Goal: Task Accomplishment & Management: Use online tool/utility

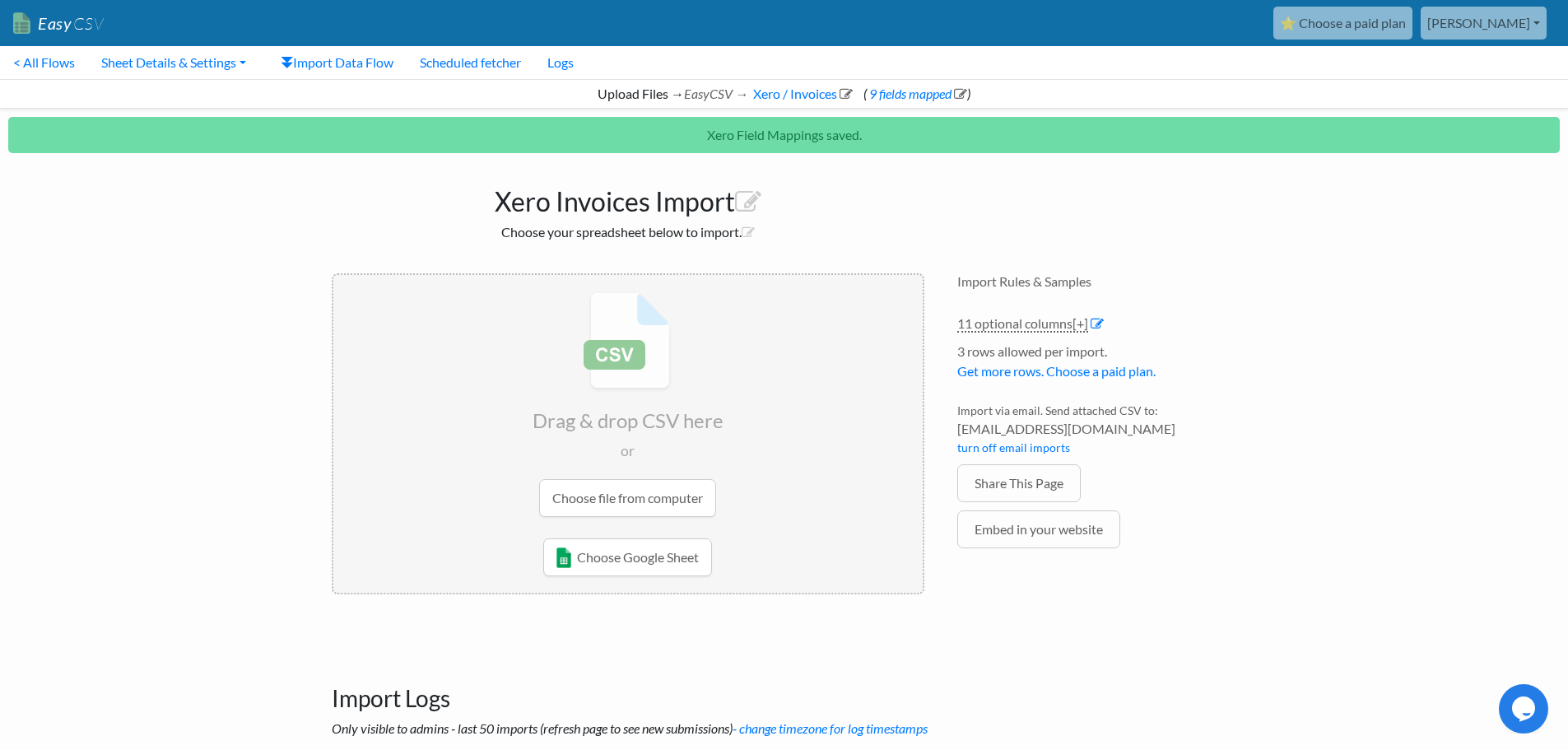
drag, startPoint x: 0, startPoint y: 0, endPoint x: 1413, endPoint y: 18, distance: 1413.1
click at [1413, 18] on link "⭐ Choose a paid plan" at bounding box center [1342, 23] width 139 height 33
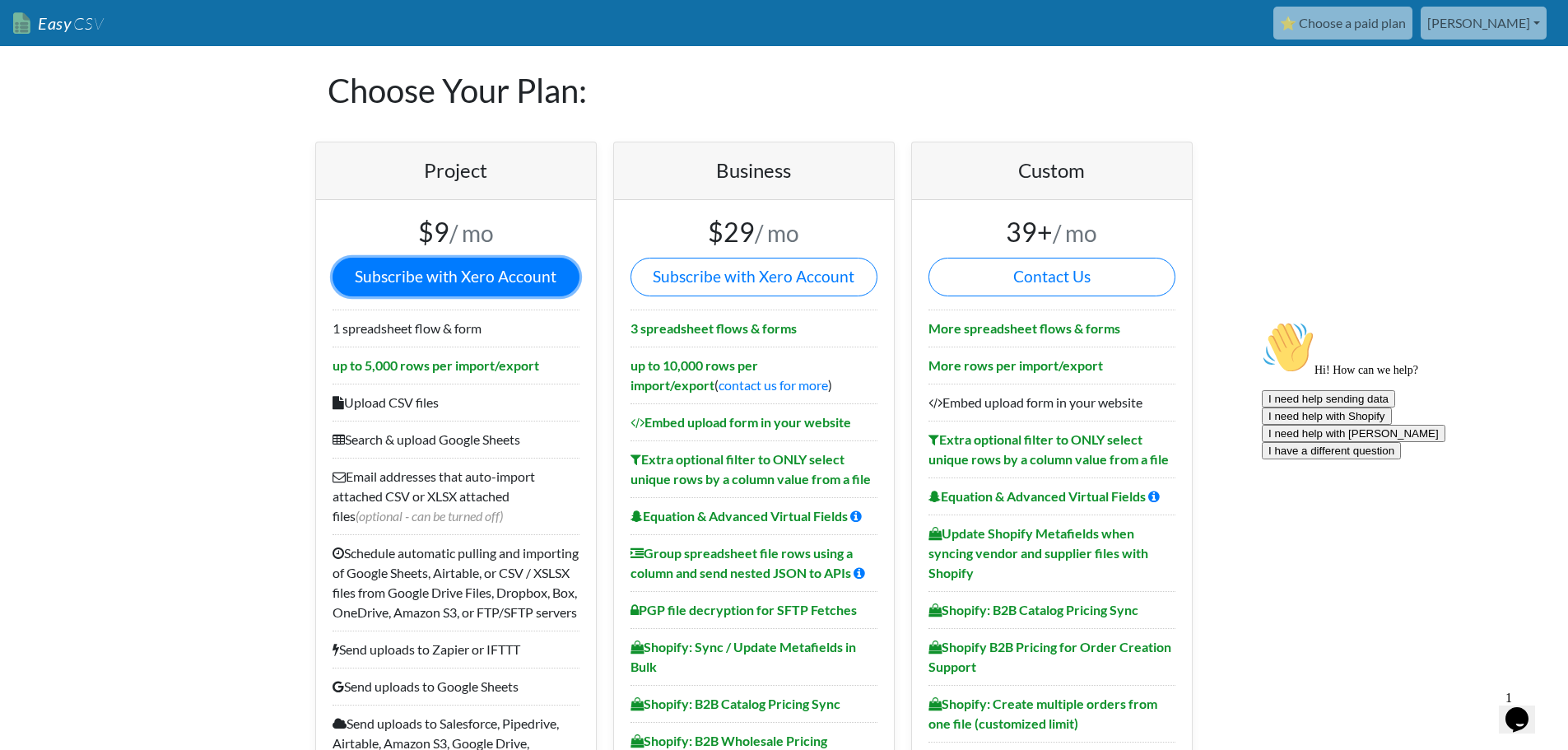
click at [510, 286] on link "Subscribe with Xero Account" at bounding box center [455, 277] width 247 height 39
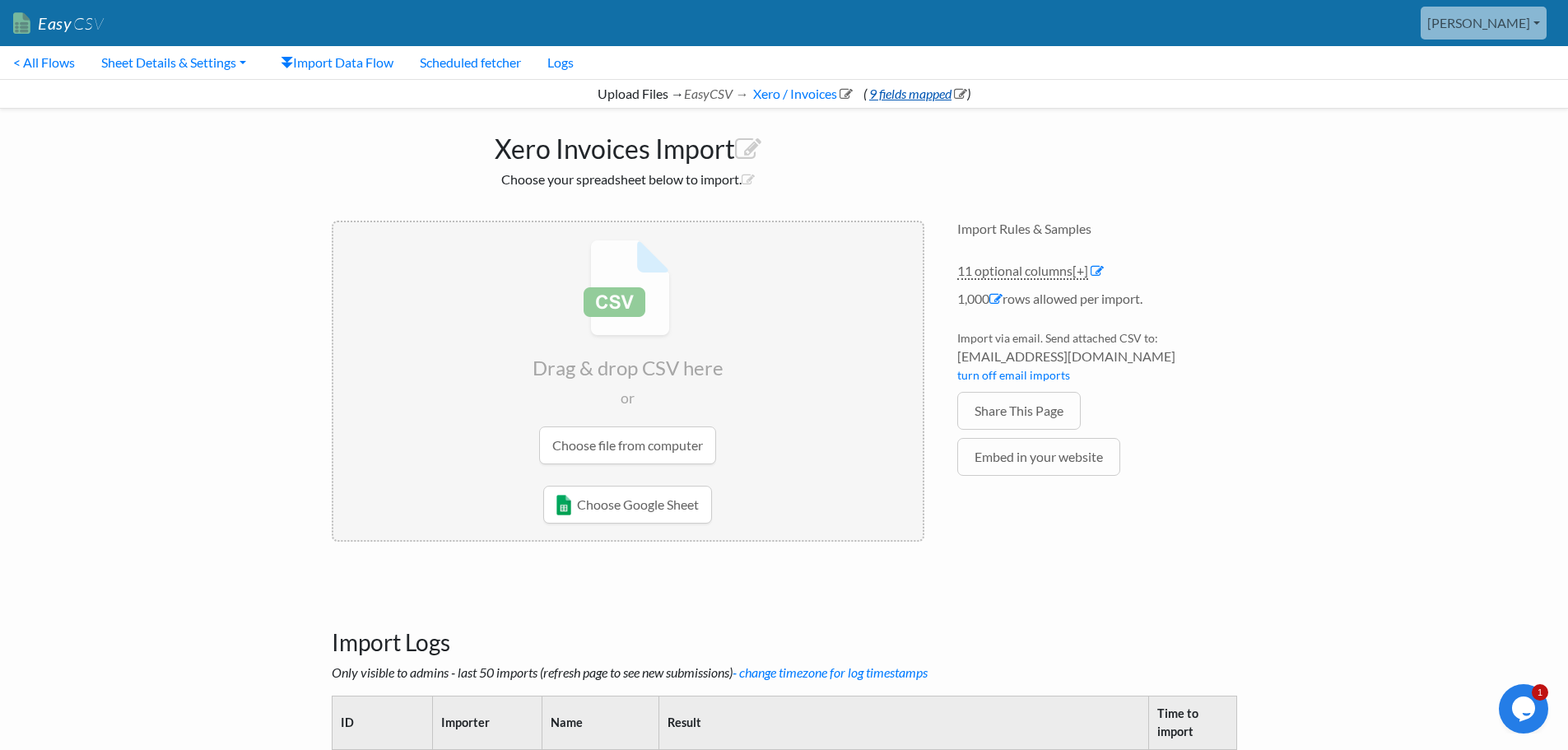
click at [936, 94] on link "9 fields mapped" at bounding box center [917, 93] width 100 height 16
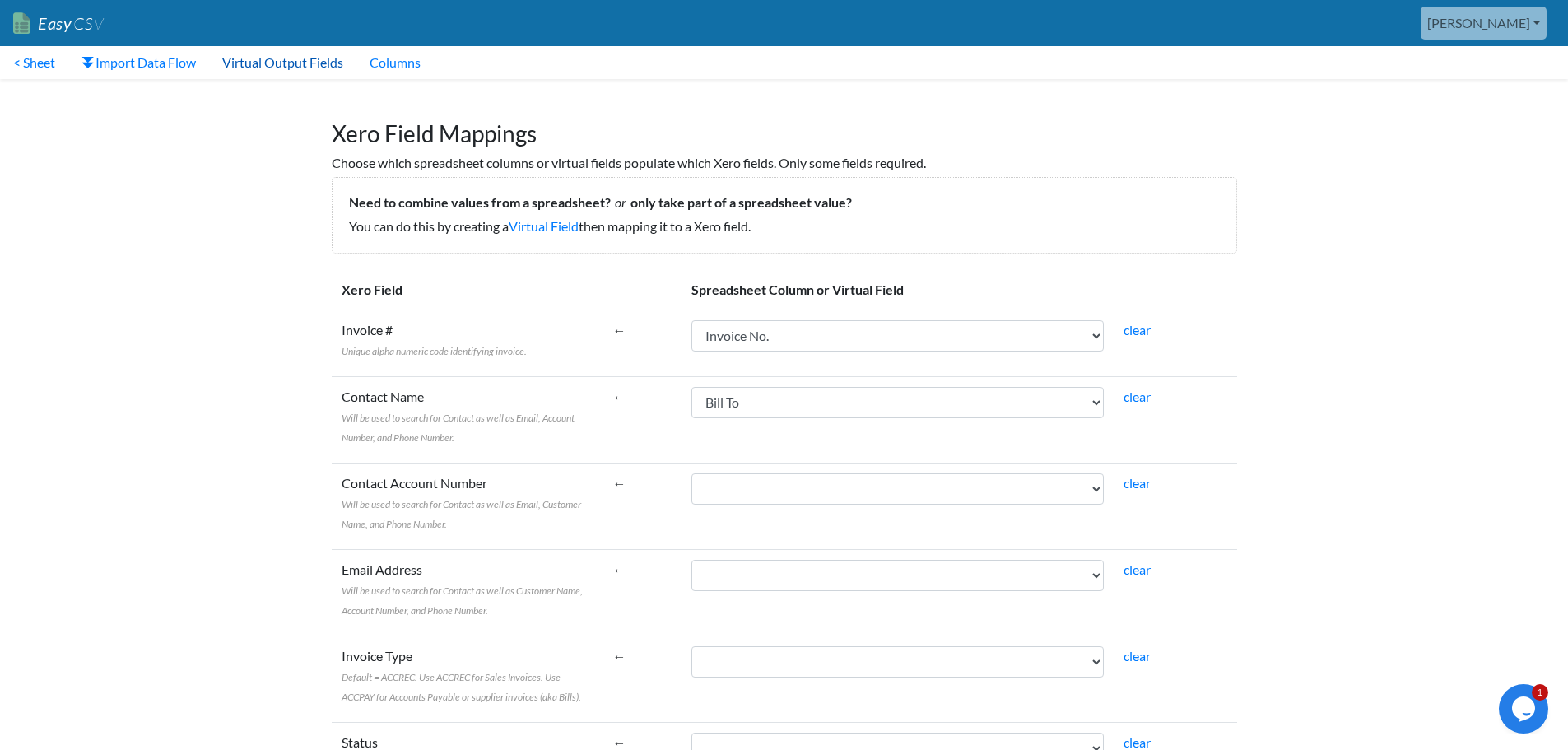
click at [264, 65] on link "Virtual Output Fields" at bounding box center [283, 62] width 148 height 33
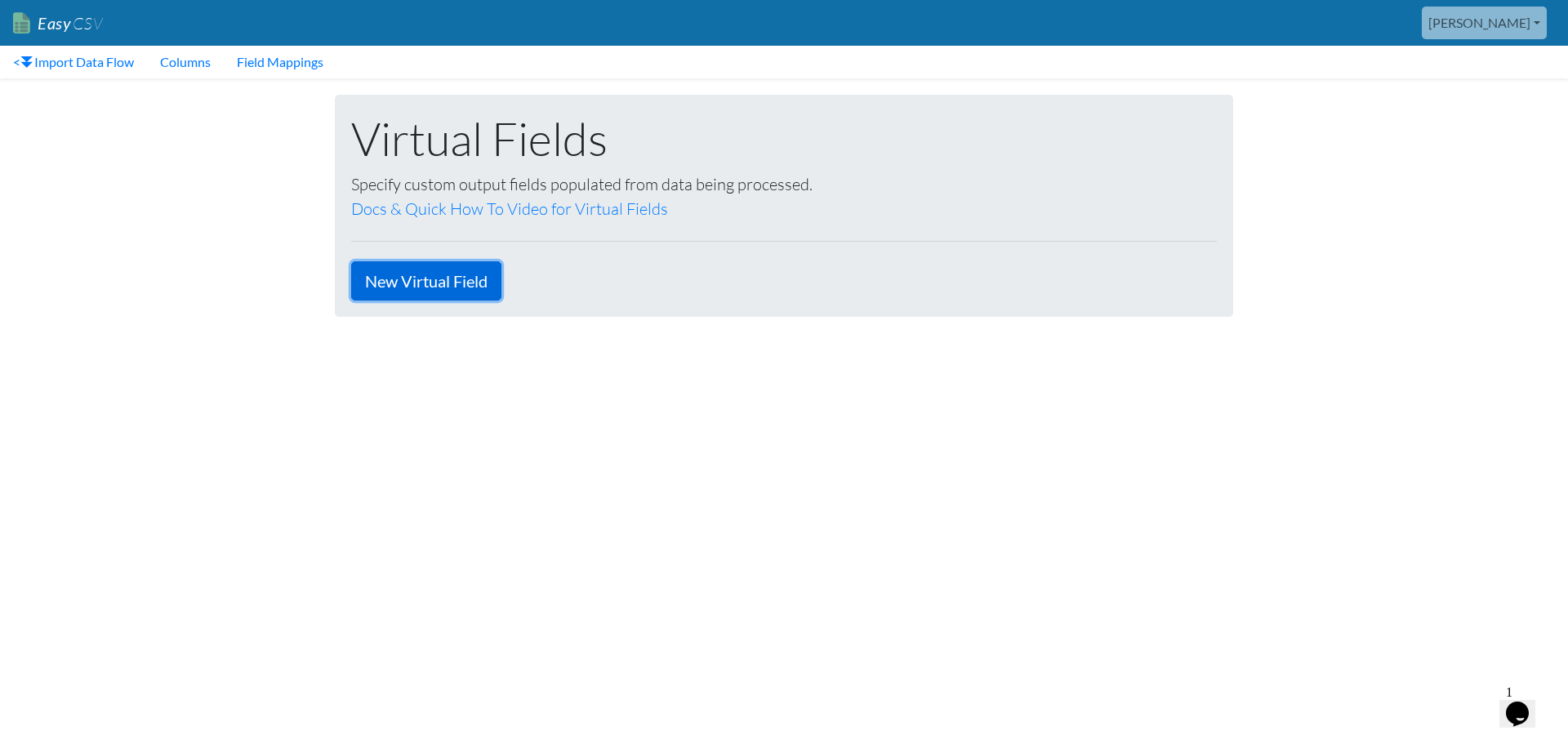
click at [418, 278] on link "New Virtual Field" at bounding box center [426, 280] width 150 height 40
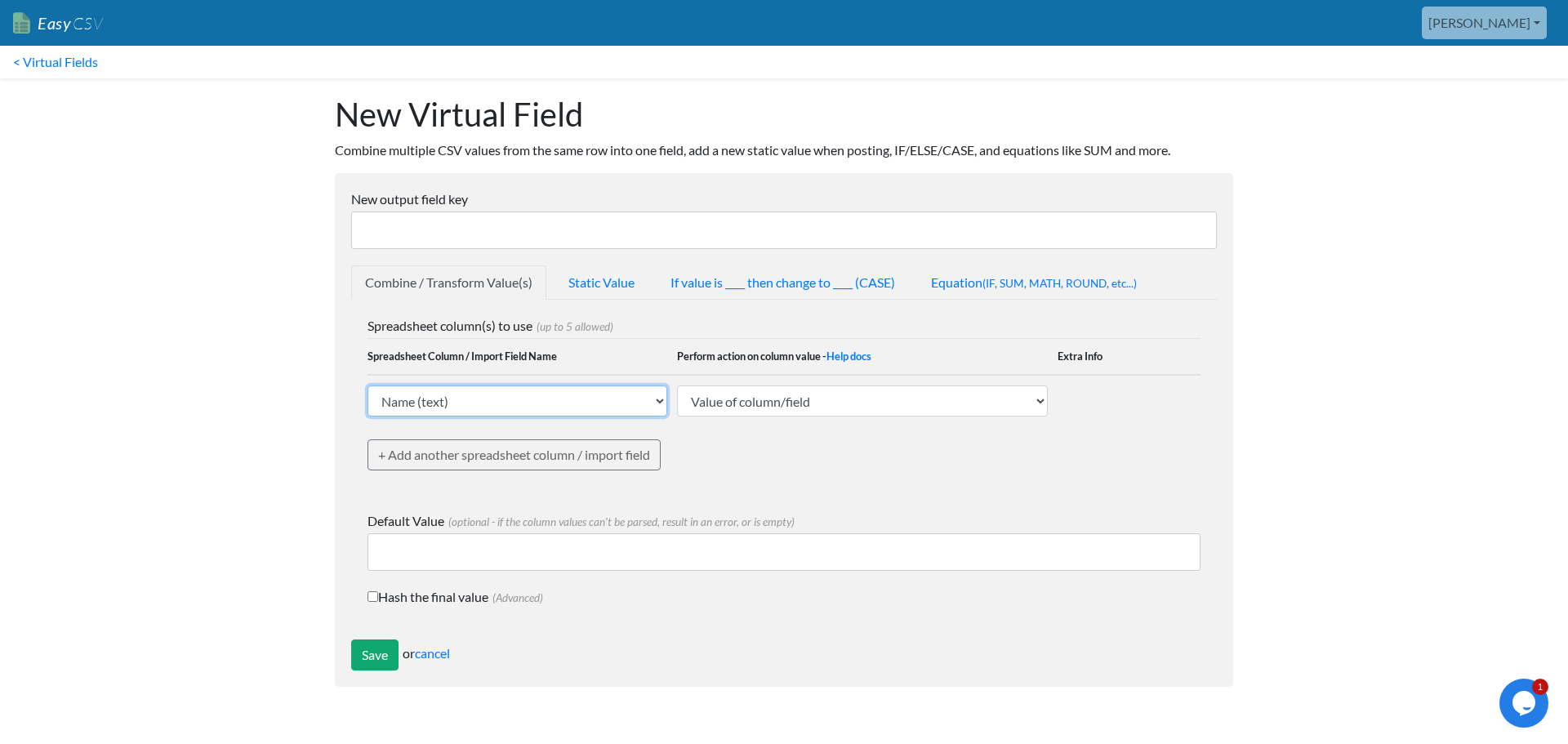
click at [624, 409] on select "Name (text) Bill To (text) Invoice Date (text) Invoice No. (text) Item (text) D…" at bounding box center [517, 401] width 300 height 31
click at [571, 225] on input "New output field key" at bounding box center [784, 230] width 866 height 38
type input "tax_code"
click at [630, 287] on link "Static Value" at bounding box center [601, 282] width 93 height 35
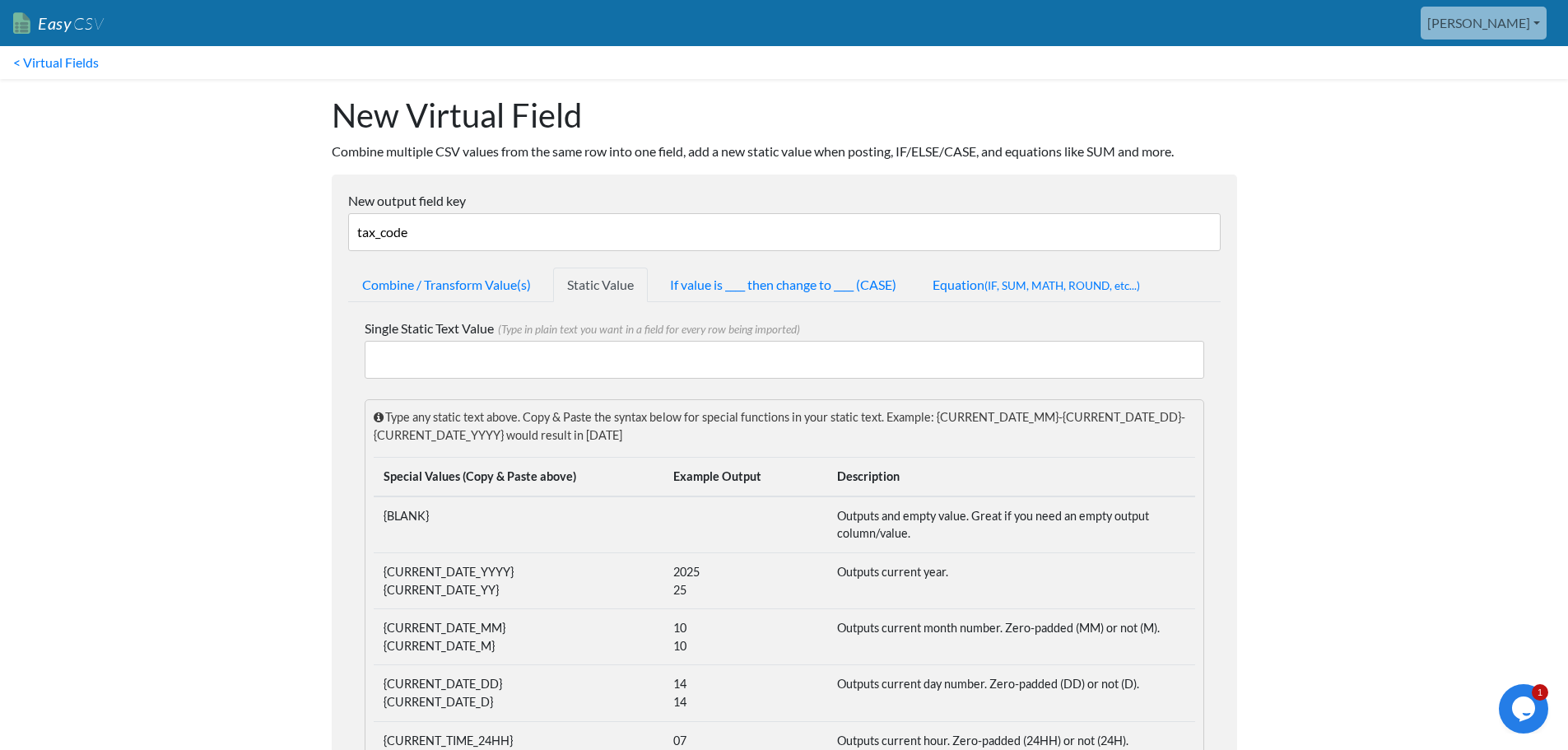
click at [428, 365] on input "Single Static Text Value (Type in plain text you want in a field for every row …" at bounding box center [784, 359] width 840 height 38
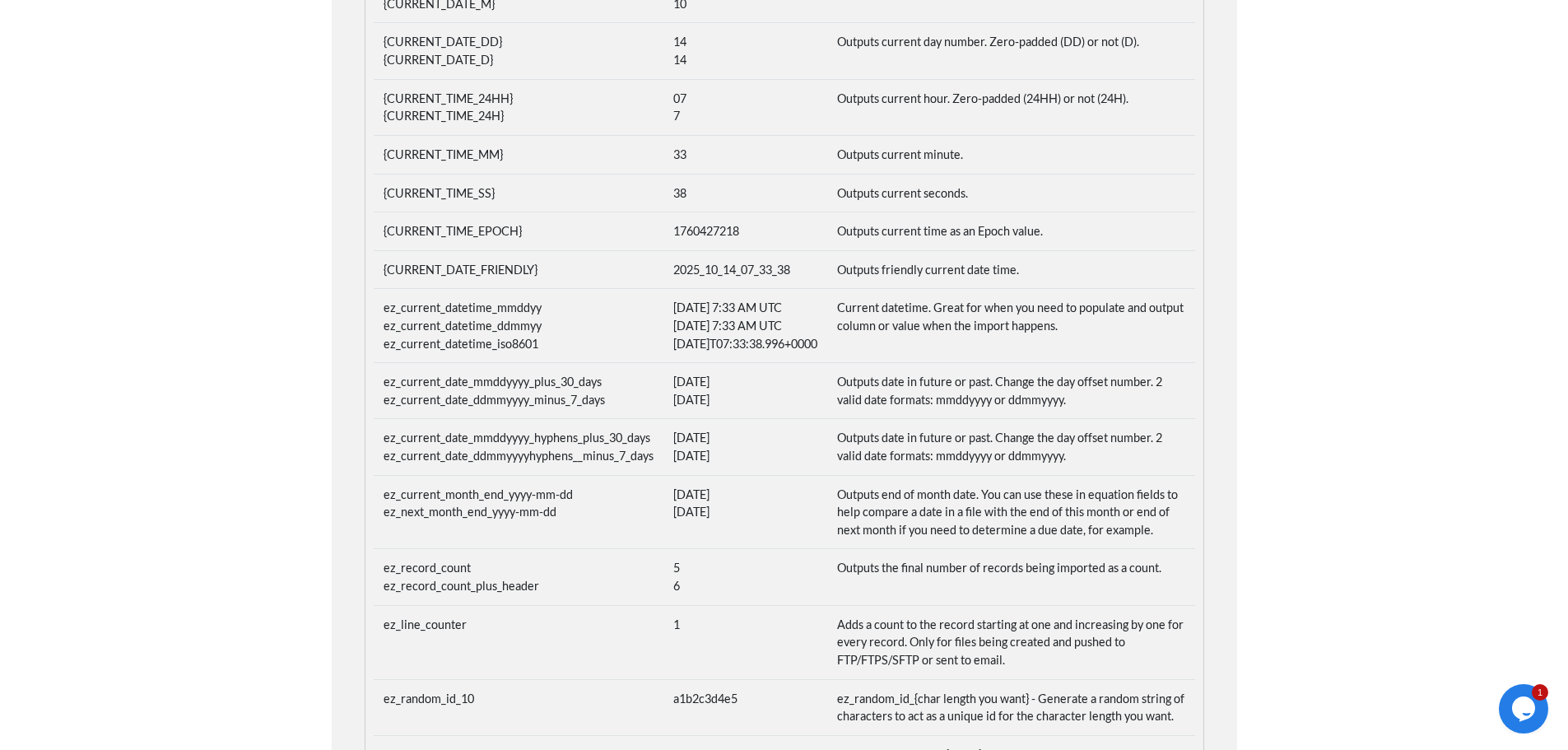
scroll to position [865, 0]
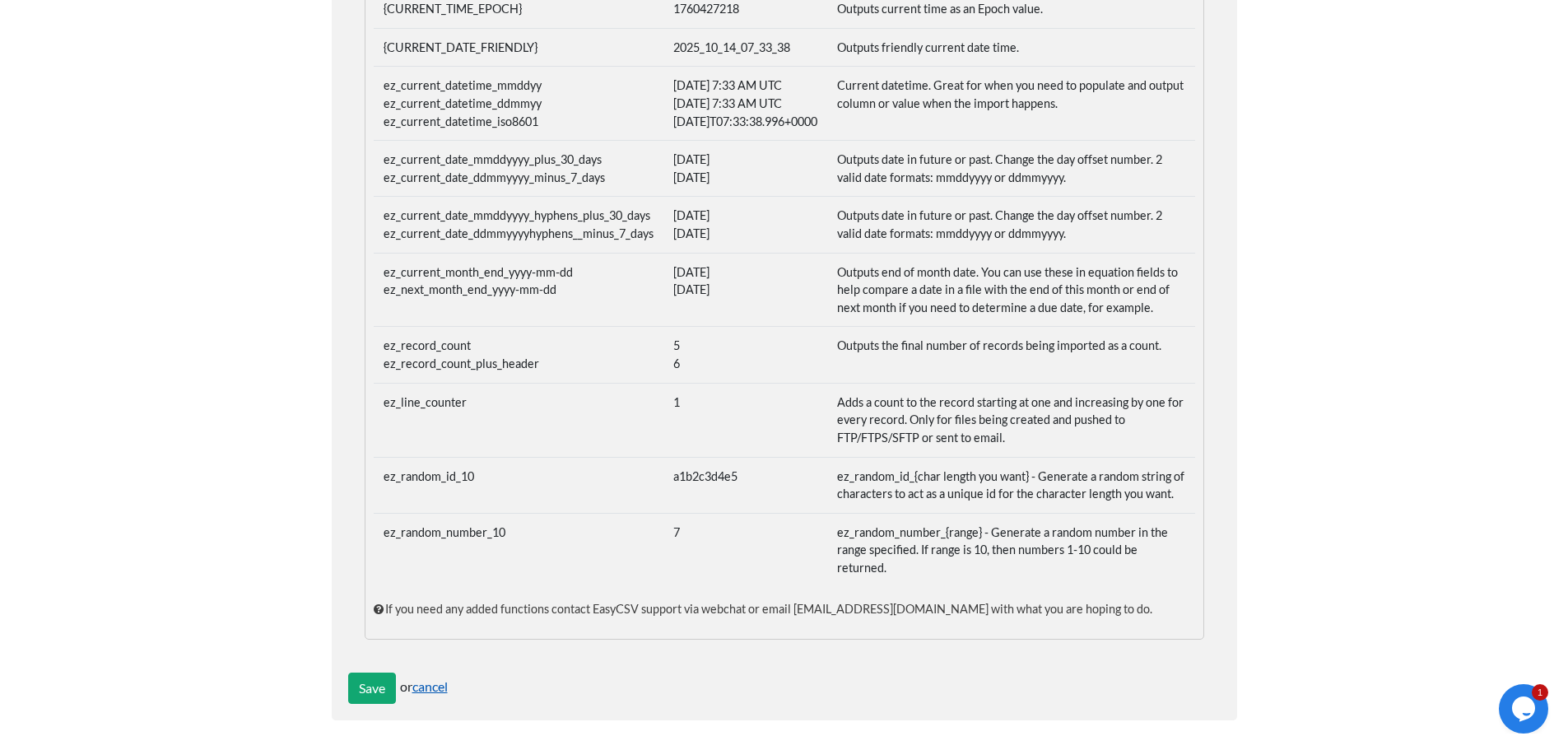
click at [437, 682] on link "cancel" at bounding box center [430, 686] width 35 height 16
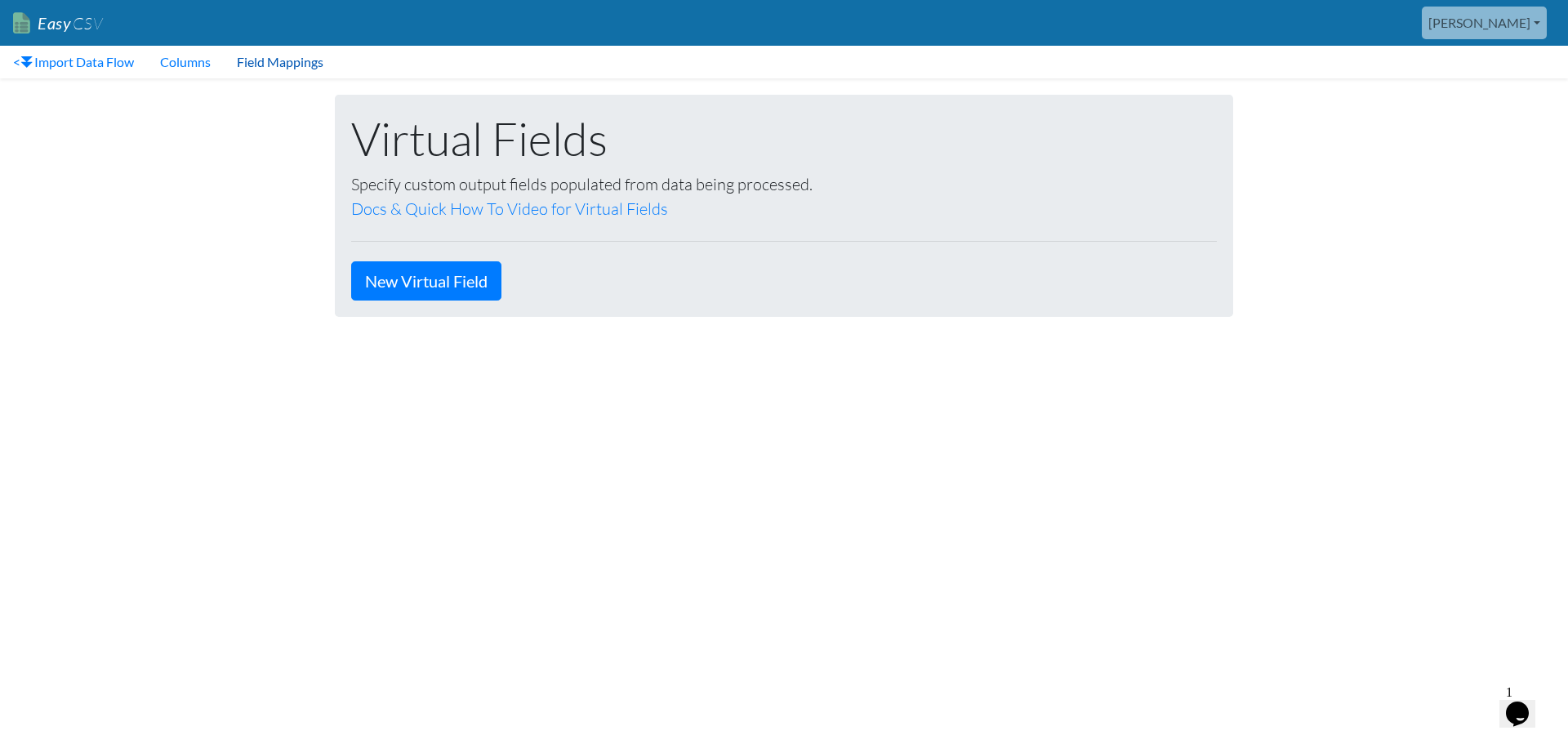
click at [270, 62] on link "Field Mappings" at bounding box center [279, 62] width 113 height 33
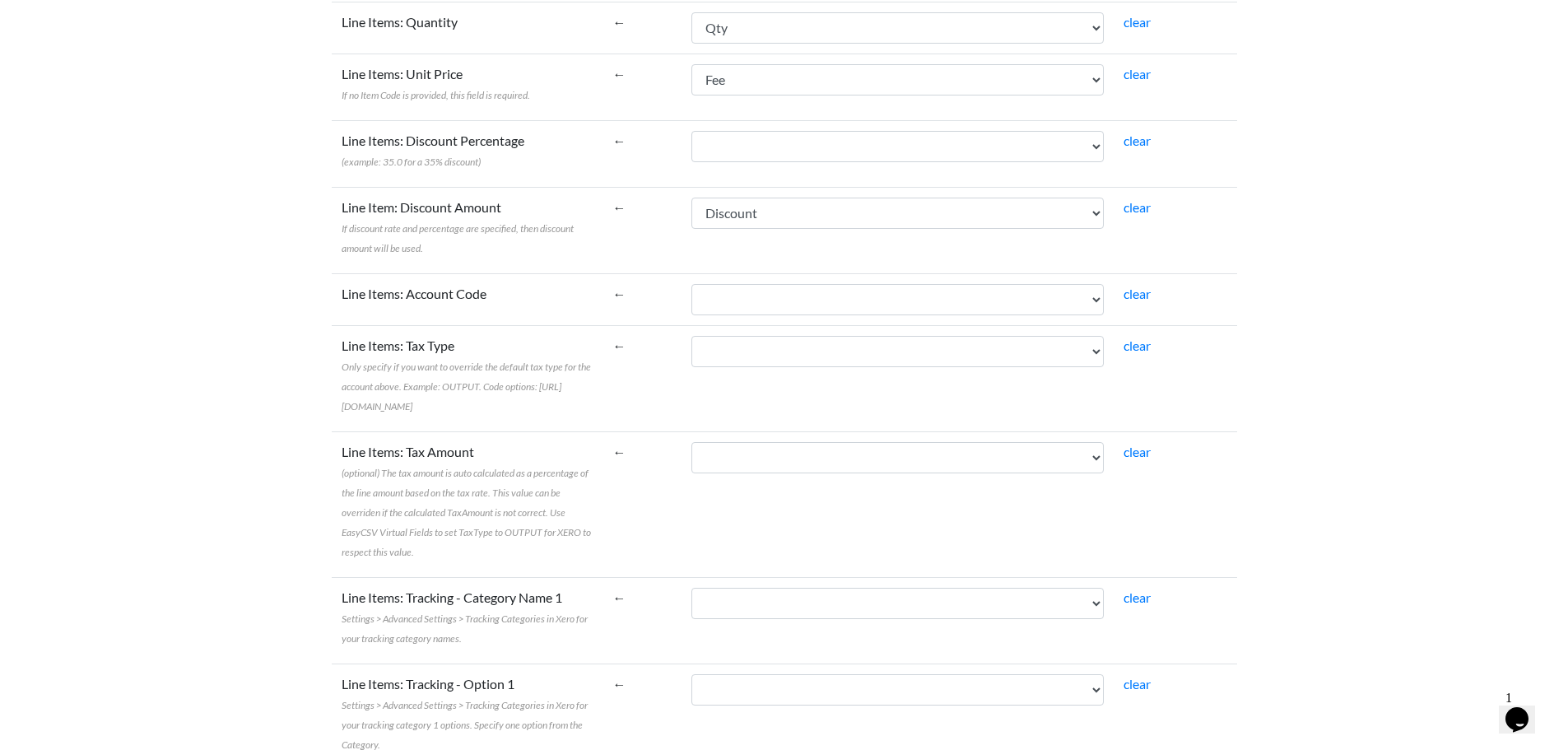
scroll to position [1565, 0]
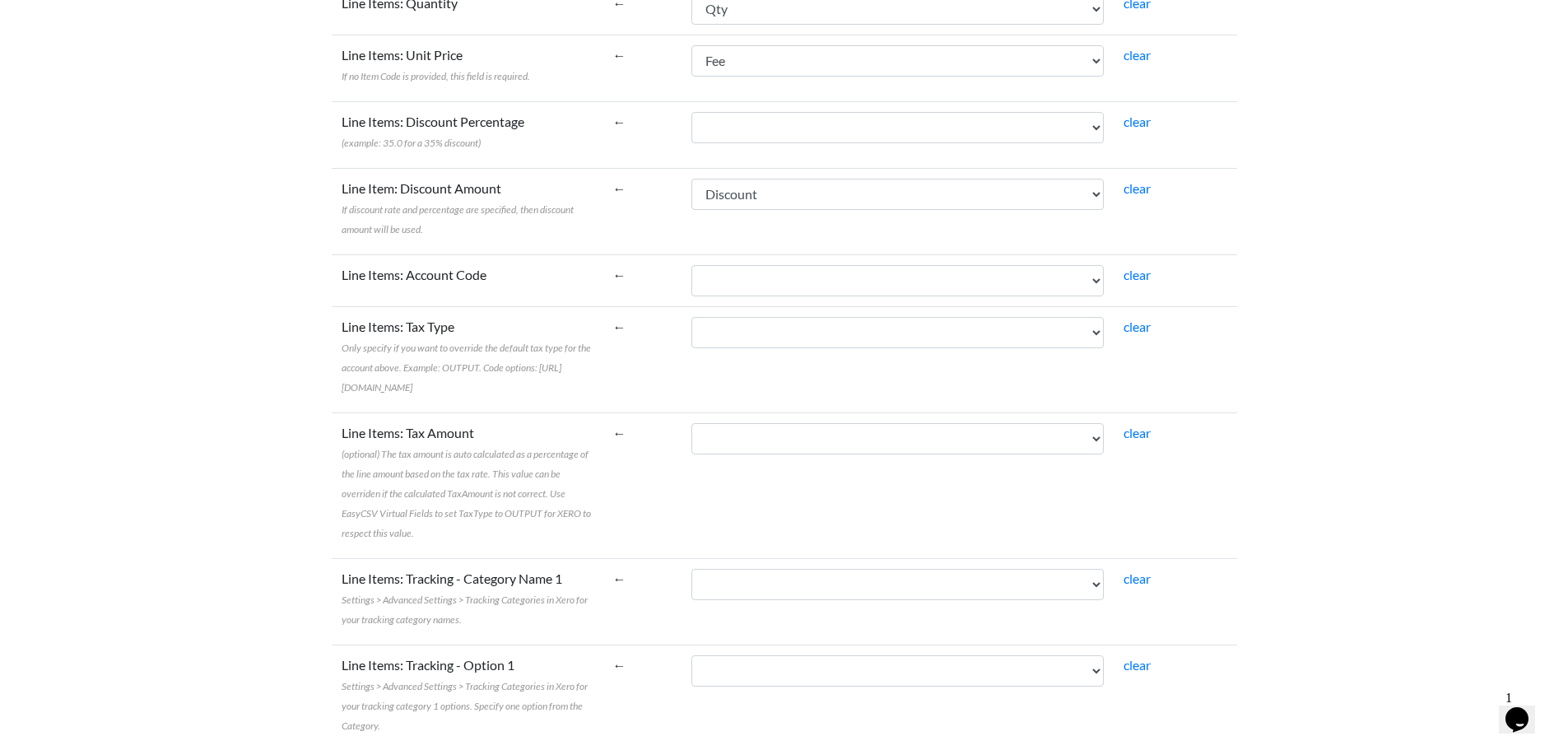
drag, startPoint x: 337, startPoint y: 365, endPoint x: 433, endPoint y: 381, distance: 97.3
click at [433, 381] on td "Line Items: Tax Type Only specify if you want to override the default tax type …" at bounding box center [468, 358] width 272 height 106
click at [428, 384] on label "Line Items: Tax Type Only specify if you want to override the default tax type …" at bounding box center [467, 356] width 251 height 79
click at [691, 349] on select "Name [PERSON_NAME] To Invoice Date Invoice No. Item Description Qty Fee Discoun…" at bounding box center [897, 332] width 413 height 31
click at [357, 375] on label "Line Items: Tax Type Only specify if you want to override the default tax type …" at bounding box center [467, 356] width 251 height 79
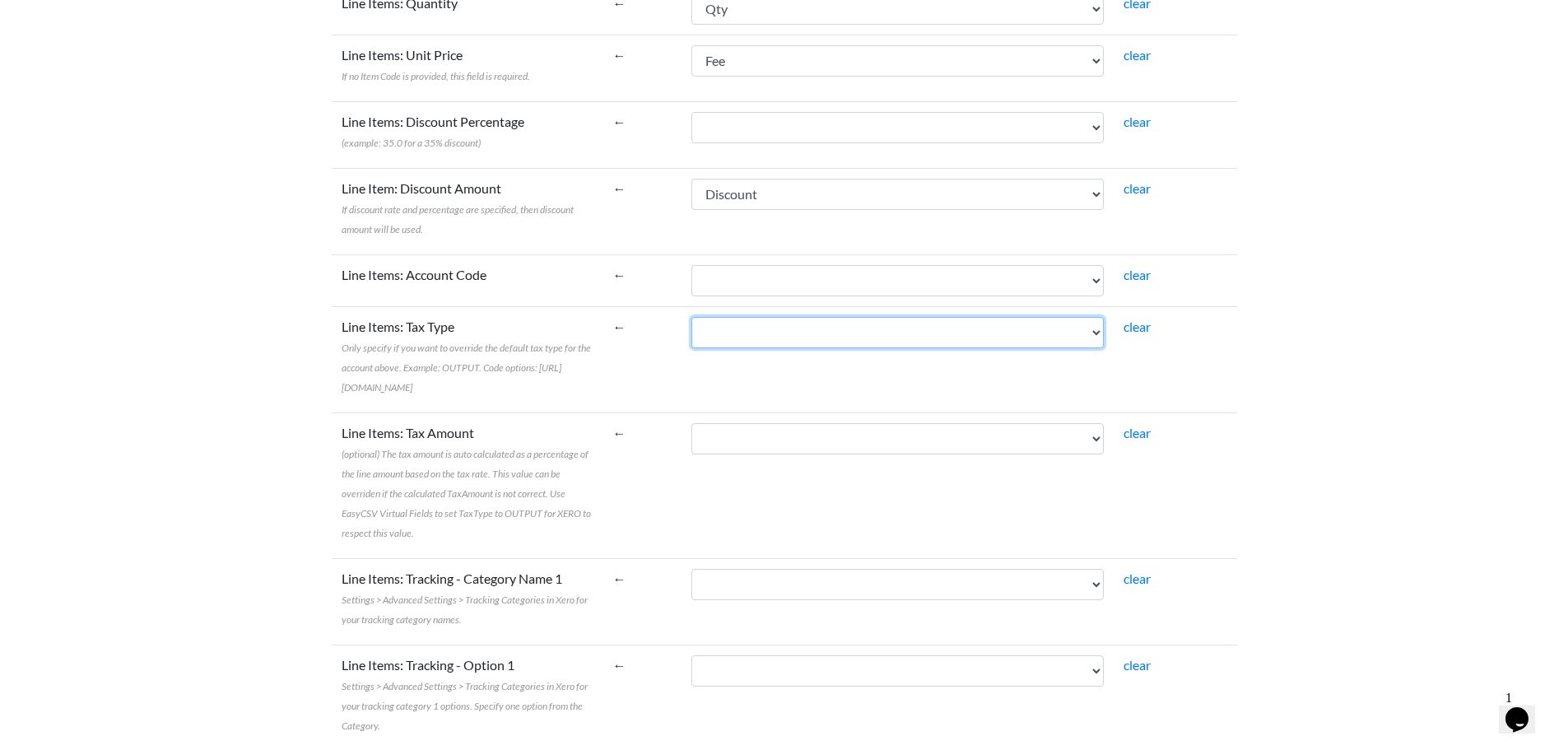
click at [691, 349] on select "Name Bill To Invoice Date Invoice No. Item Description Qty Fee Discount Net Fee…" at bounding box center [897, 332] width 413 height 31
drag, startPoint x: 378, startPoint y: 360, endPoint x: 388, endPoint y: 359, distance: 10.0
click at [378, 361] on span "Only specify if you want to override the default tax type for the account above…" at bounding box center [466, 367] width 250 height 51
click at [691, 349] on select "Name Bill To Invoice Date Invoice No. Item Description Qty Fee Discount Net Fee…" at bounding box center [897, 332] width 413 height 31
click at [500, 344] on span "Only specify if you want to override the default tax type for the account above…" at bounding box center [466, 367] width 250 height 51
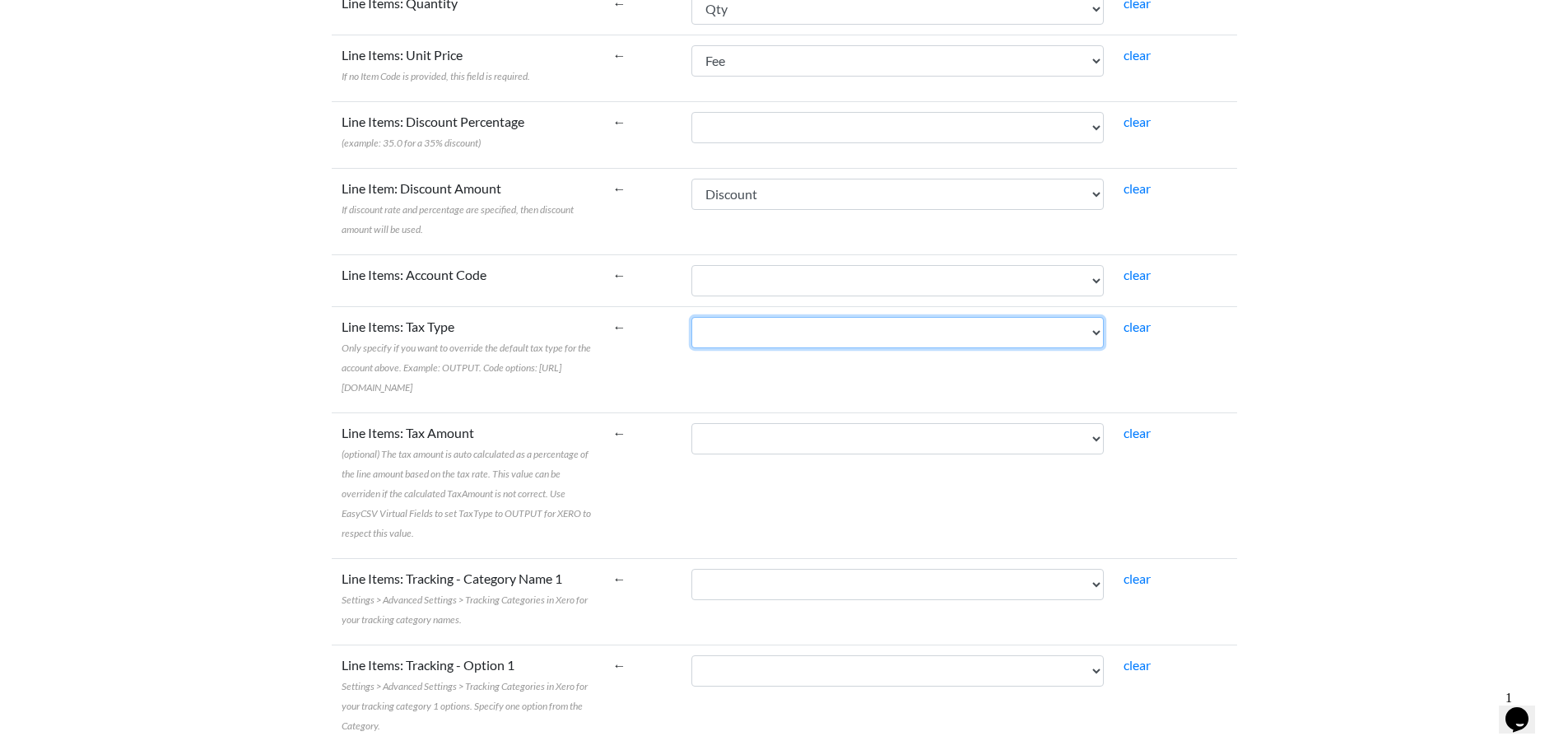
click at [691, 344] on select "Name Bill To Invoice Date Invoice No. Item Description Qty Fee Discount Net Fee…" at bounding box center [897, 332] width 413 height 31
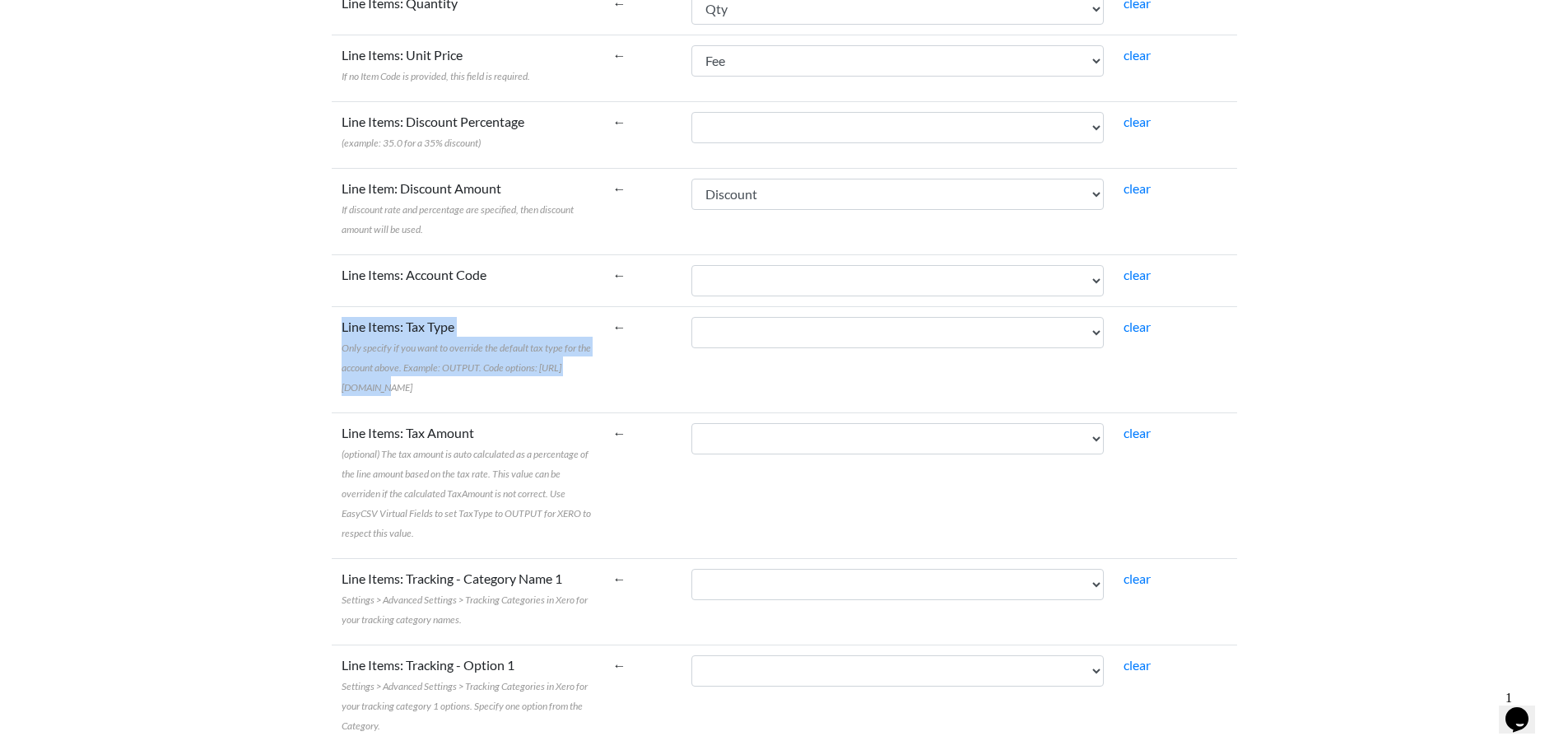
drag, startPoint x: 339, startPoint y: 369, endPoint x: 395, endPoint y: 371, distance: 56.0
click at [395, 371] on td "Line Items: Tax Type Only specify if you want to override the default tax type …" at bounding box center [468, 358] width 272 height 106
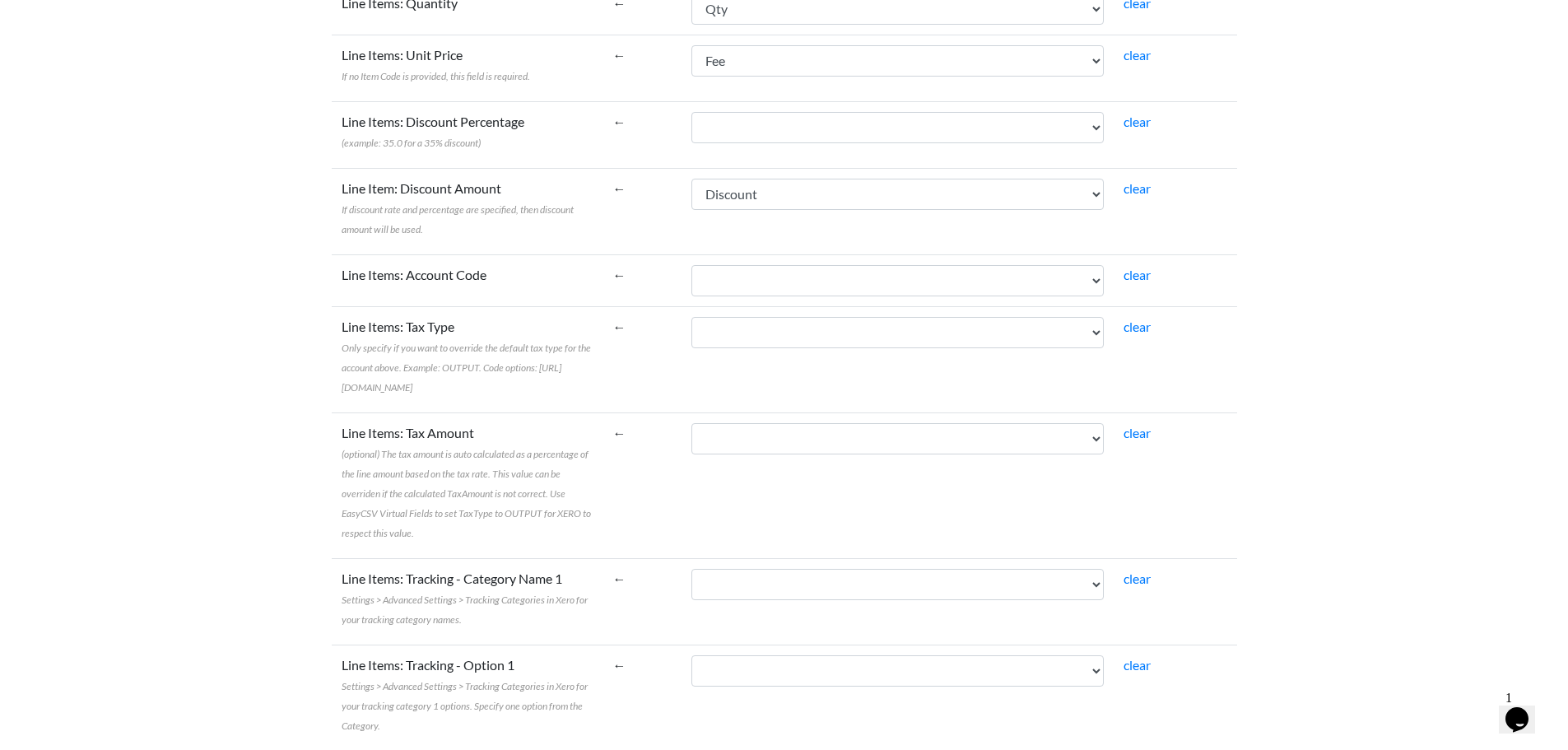
click at [417, 392] on label "Line Items: Tax Type Only specify if you want to override the default tax type …" at bounding box center [467, 356] width 251 height 79
click at [691, 349] on select "Name Bill To Invoice Date Invoice No. Item Description Qty Fee Discount Net Fee…" at bounding box center [897, 332] width 413 height 31
drag, startPoint x: 384, startPoint y: 390, endPoint x: 343, endPoint y: 365, distance: 48.0
click at [343, 365] on label "Line Items: Tax Type Only specify if you want to override the default tax type …" at bounding box center [467, 356] width 251 height 79
copy span "https://developer.xero.com/documentation/api/accounting/types/#report-tax-types"
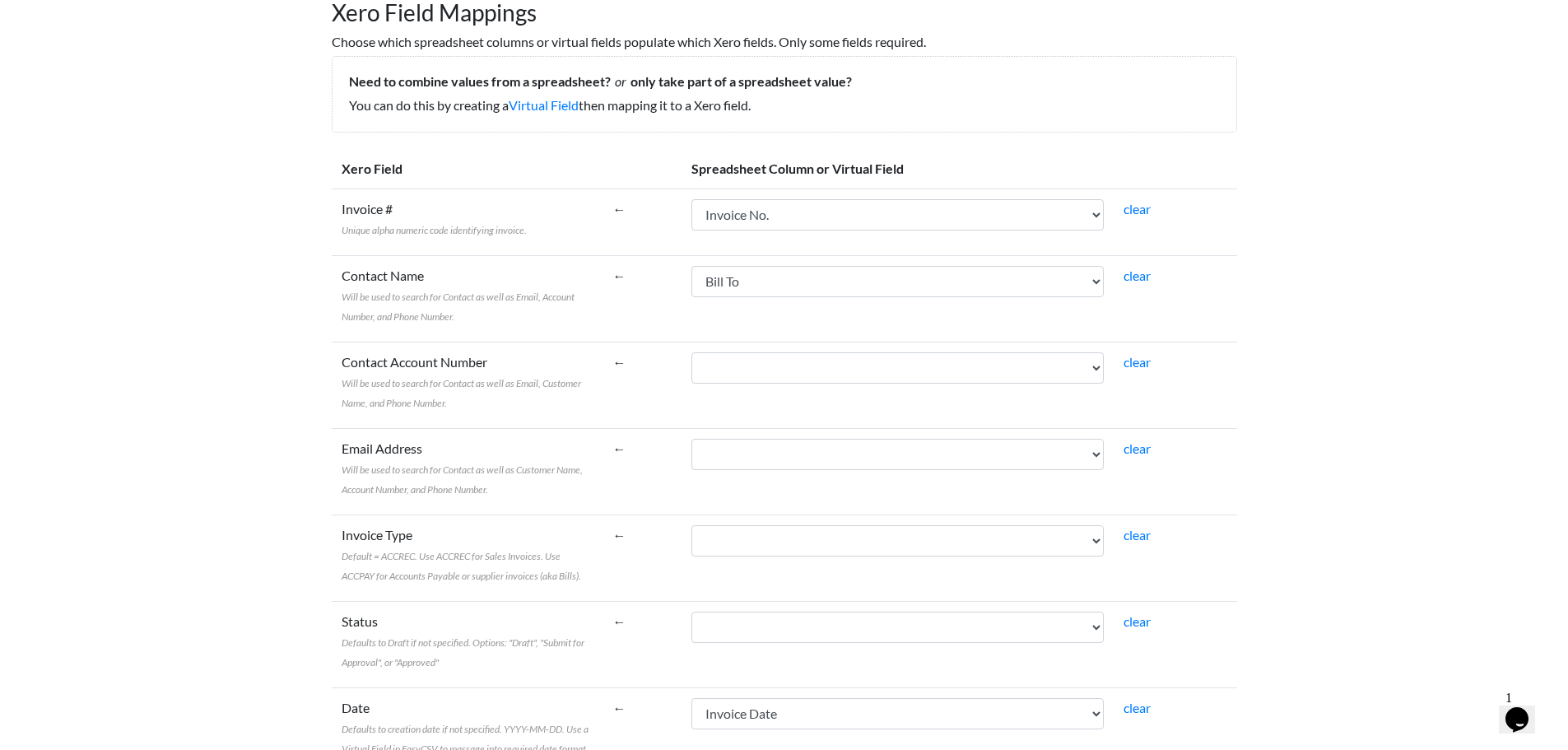
scroll to position [0, 0]
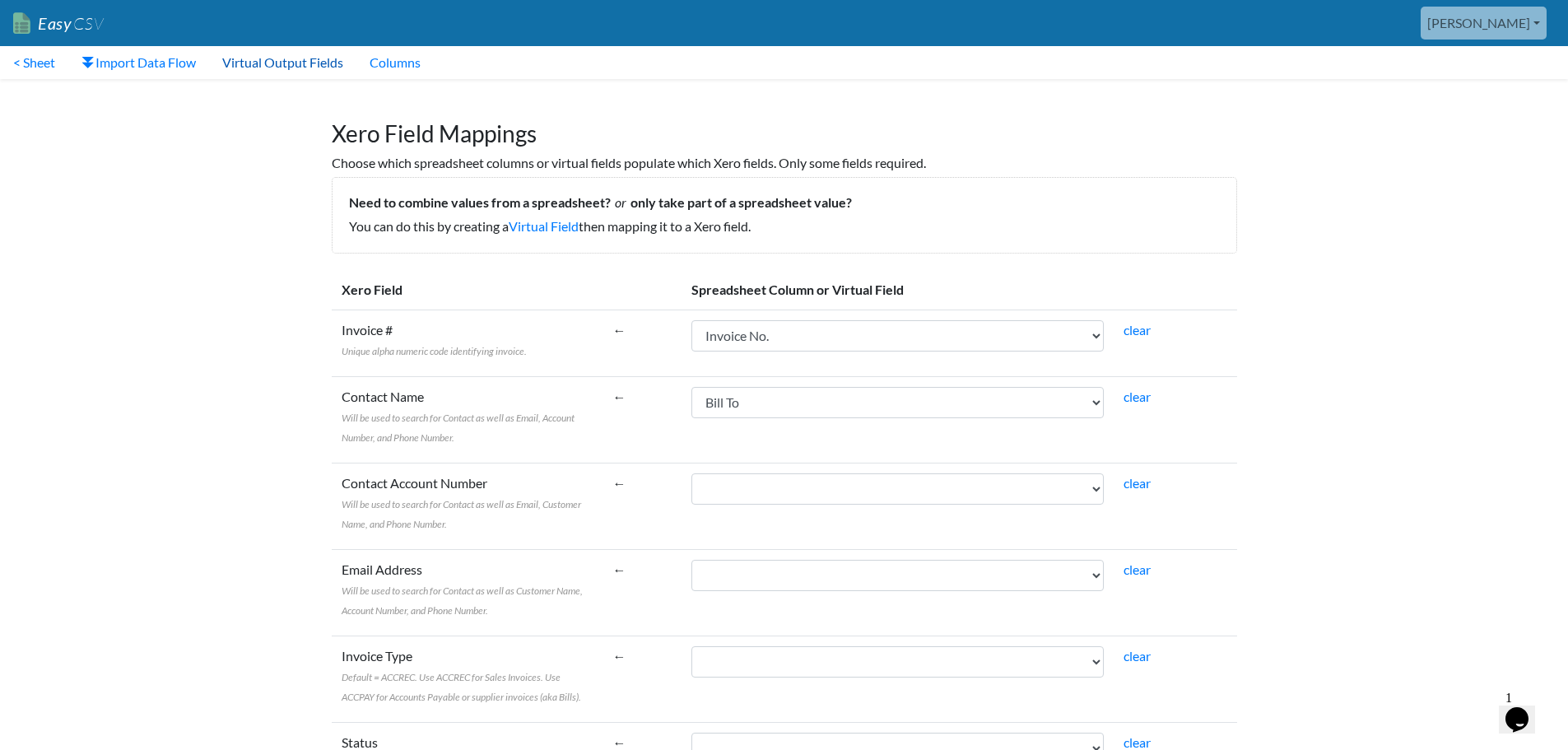
click at [287, 51] on link "Virtual Output Fields" at bounding box center [283, 62] width 148 height 33
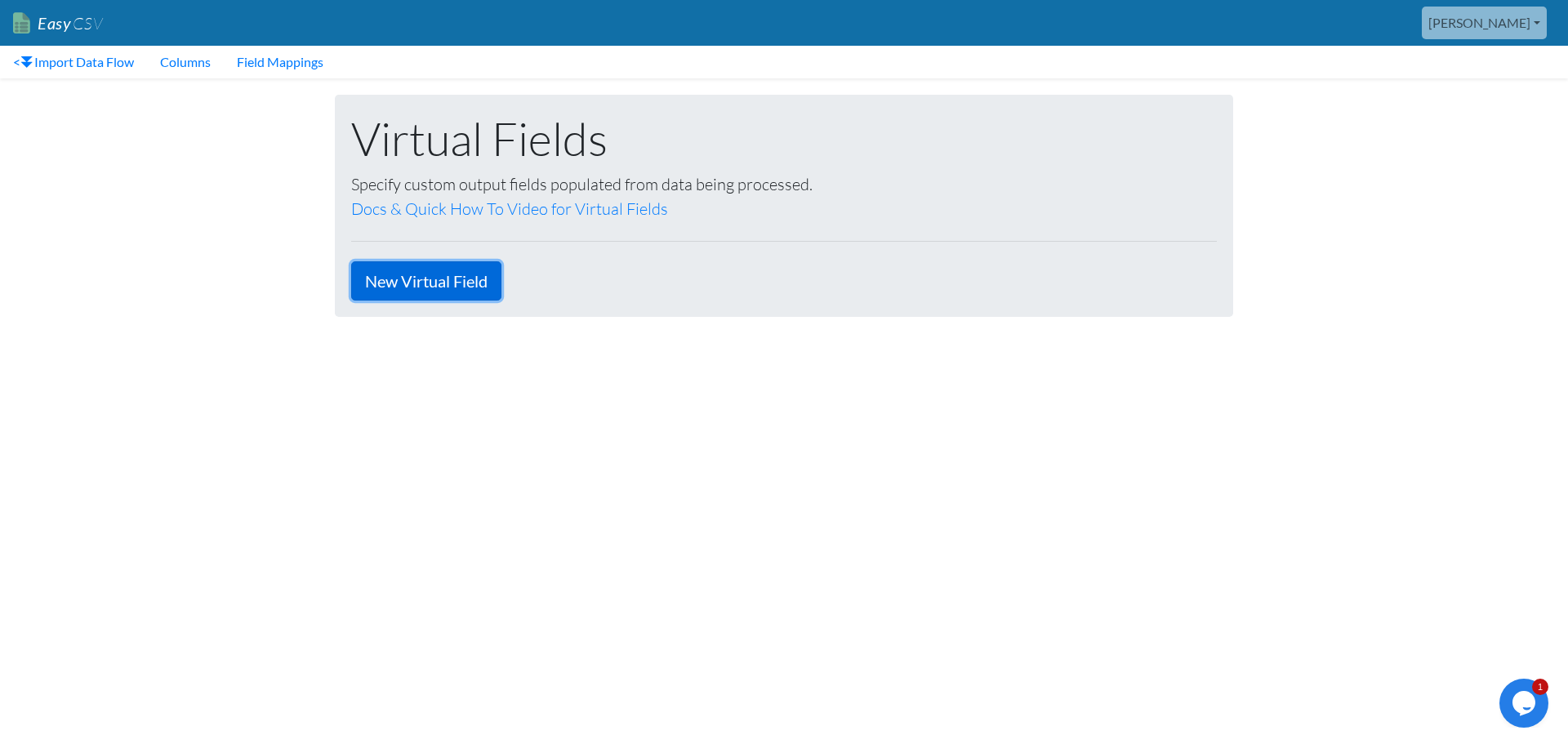
click at [437, 278] on link "New Virtual Field" at bounding box center [426, 280] width 150 height 40
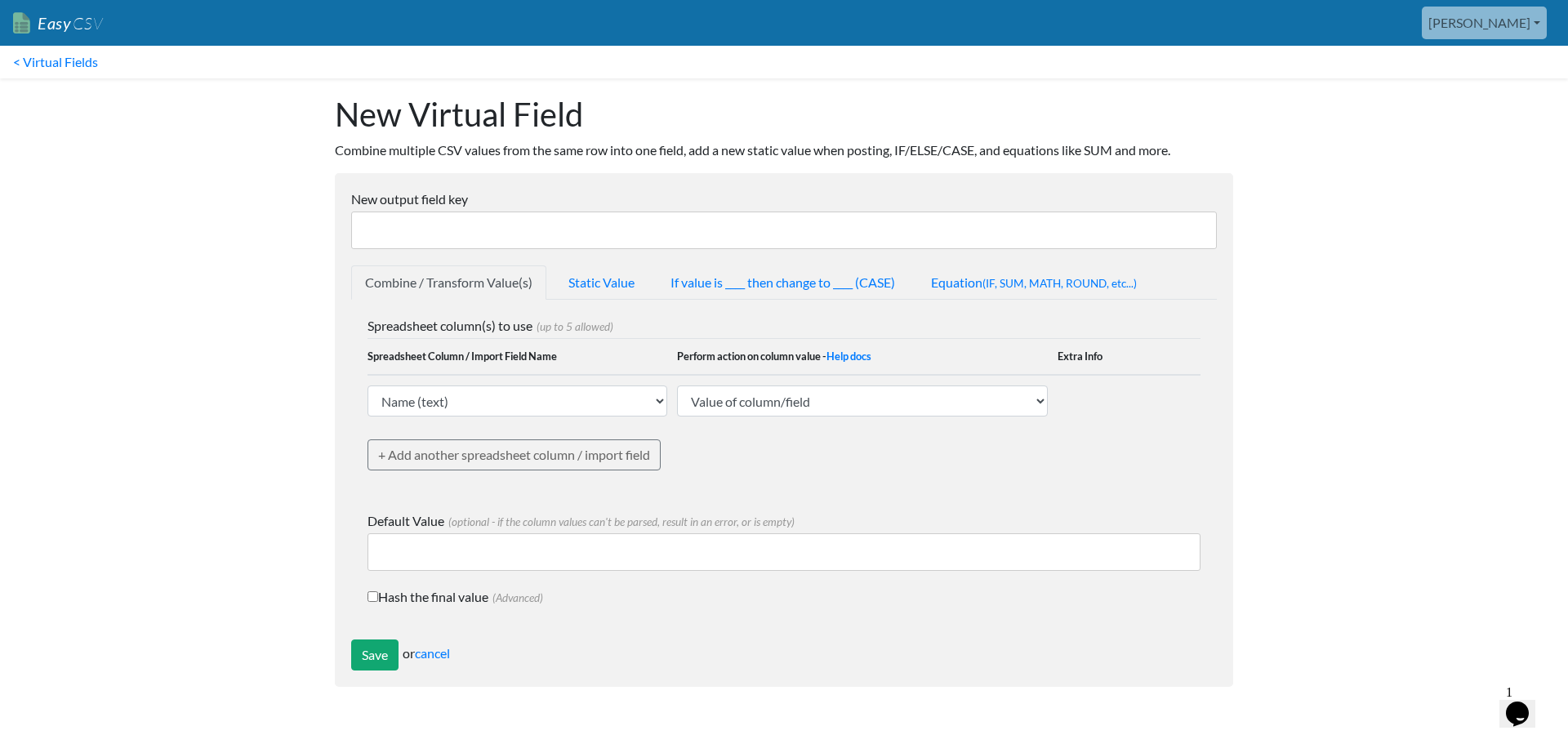
click at [538, 232] on input "New output field key" at bounding box center [784, 230] width 866 height 38
click at [507, 239] on input "New output field key" at bounding box center [784, 230] width 866 height 38
type input "tax_code"
click at [598, 282] on link "Static Value" at bounding box center [601, 282] width 93 height 35
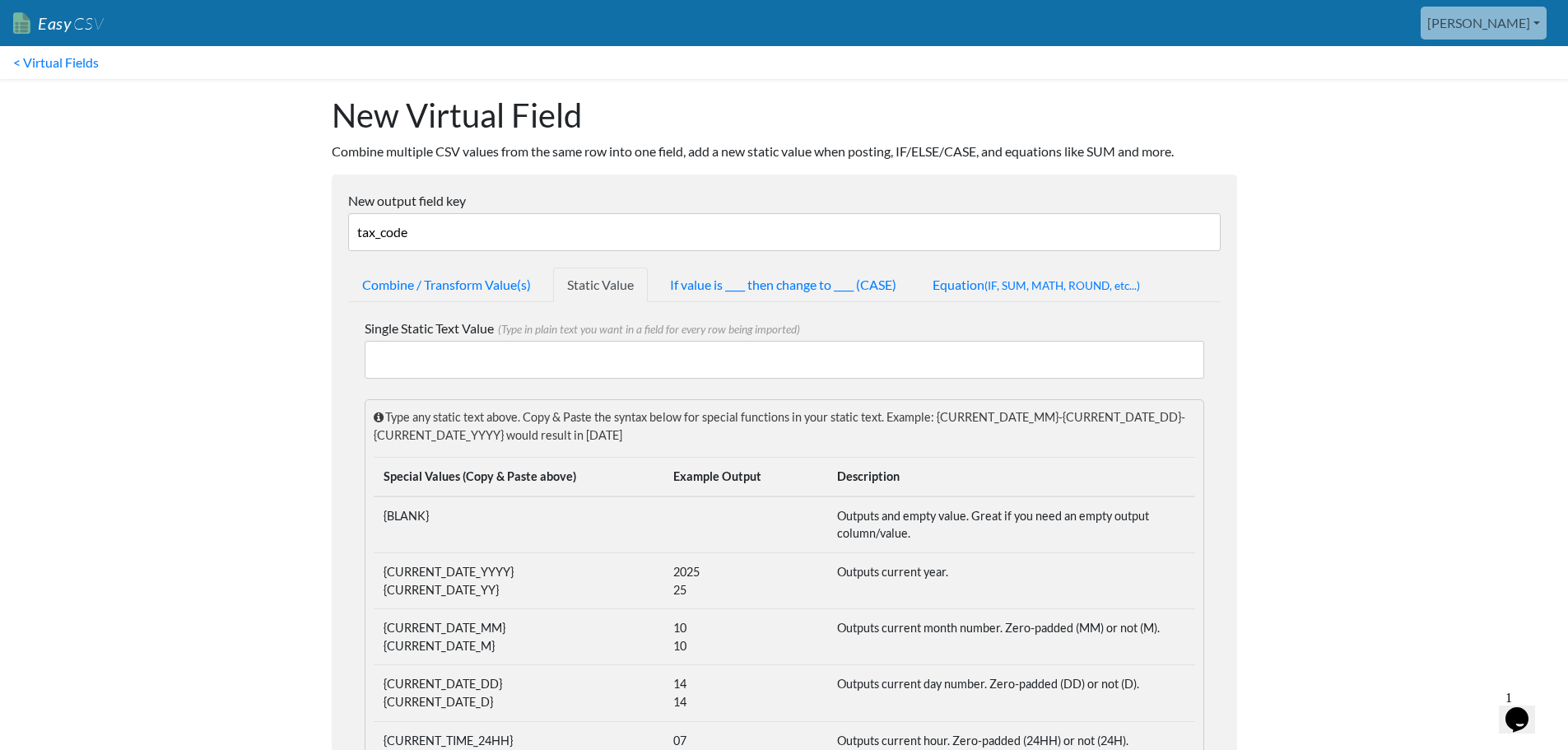
click at [532, 364] on input "Single Static Text Value (Type in plain text you want in a field for every row …" at bounding box center [784, 359] width 840 height 38
paste input "EXEMPTOUTPUT"
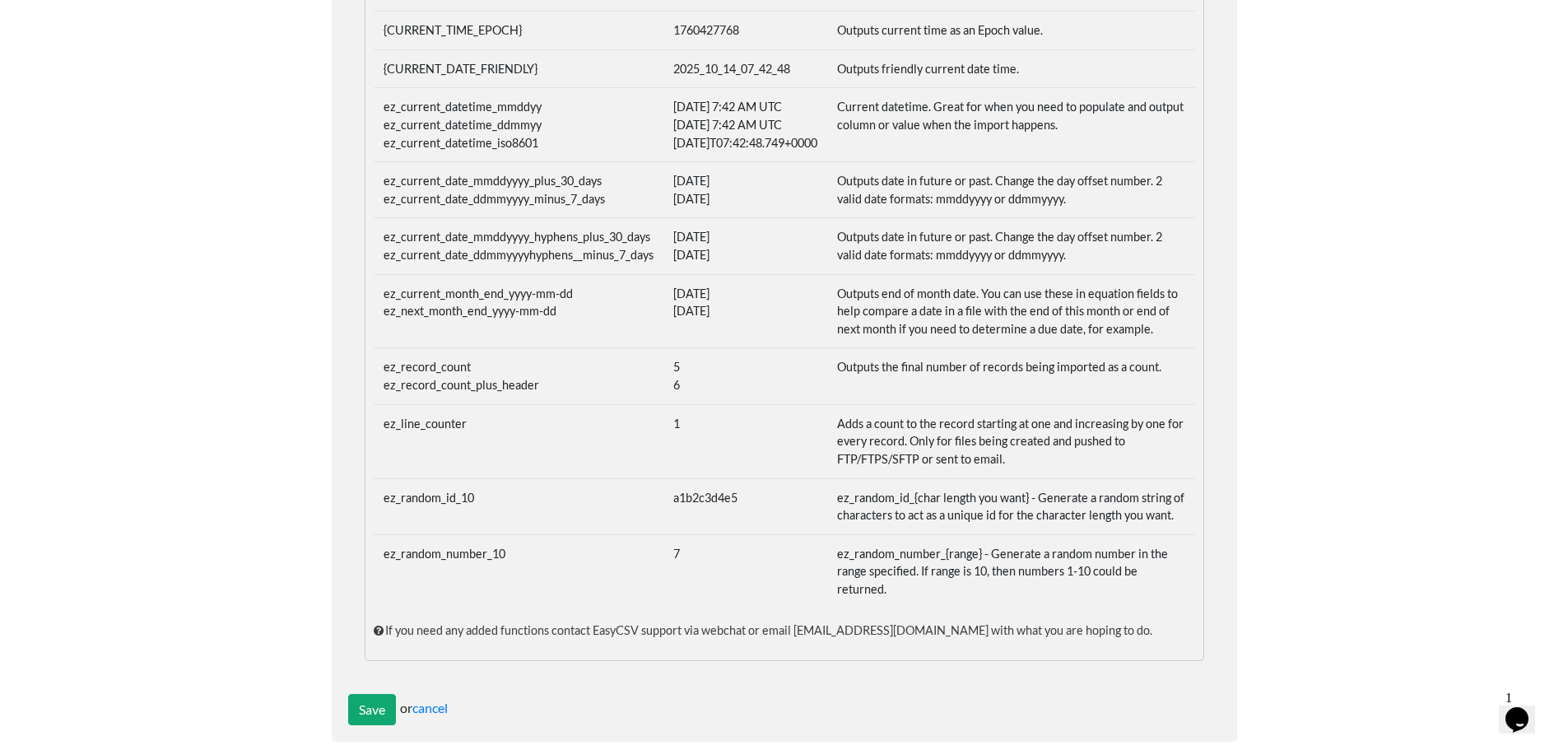
scroll to position [865, 0]
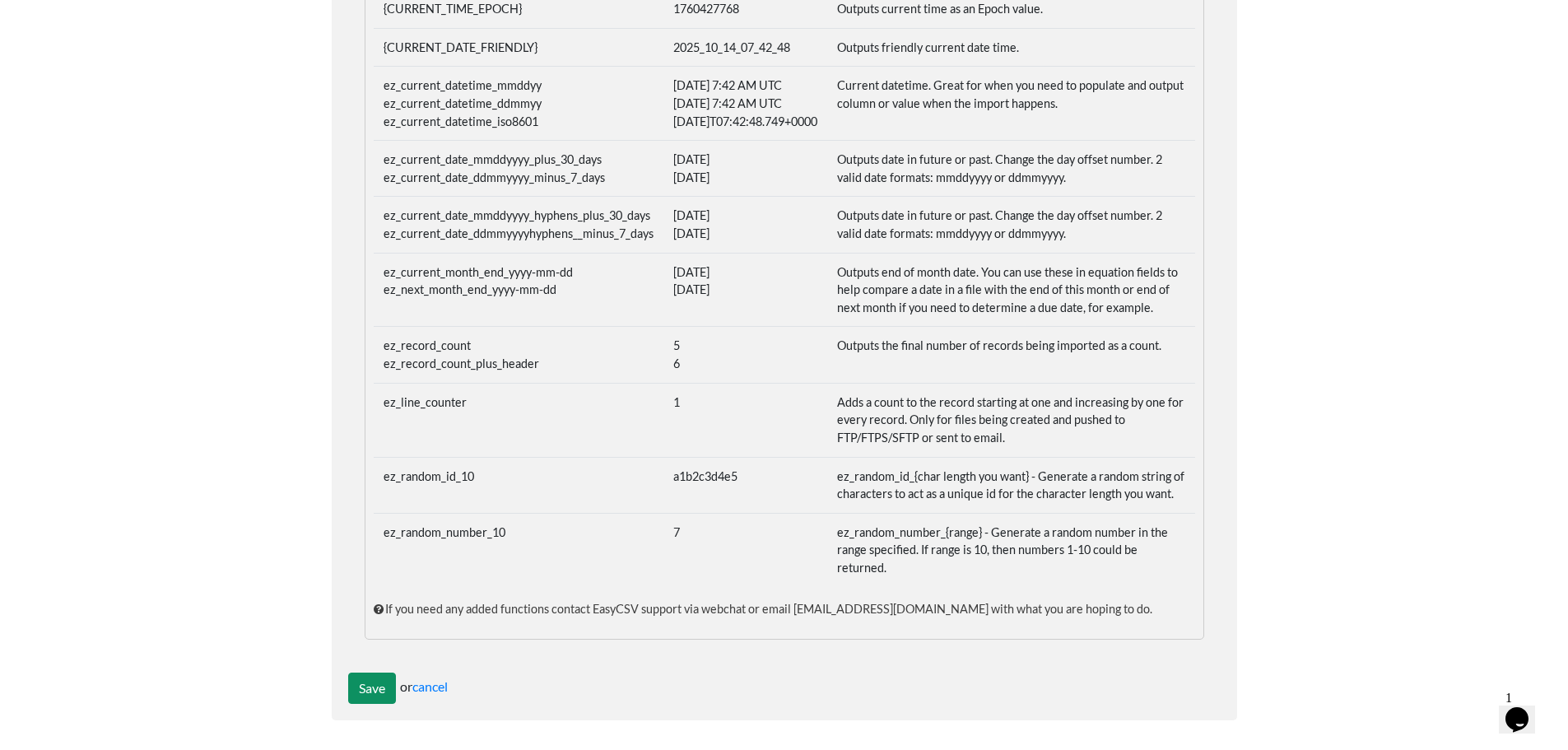
type input "EXEMPTOUTPUT"
click at [362, 684] on input "Save" at bounding box center [372, 689] width 48 height 31
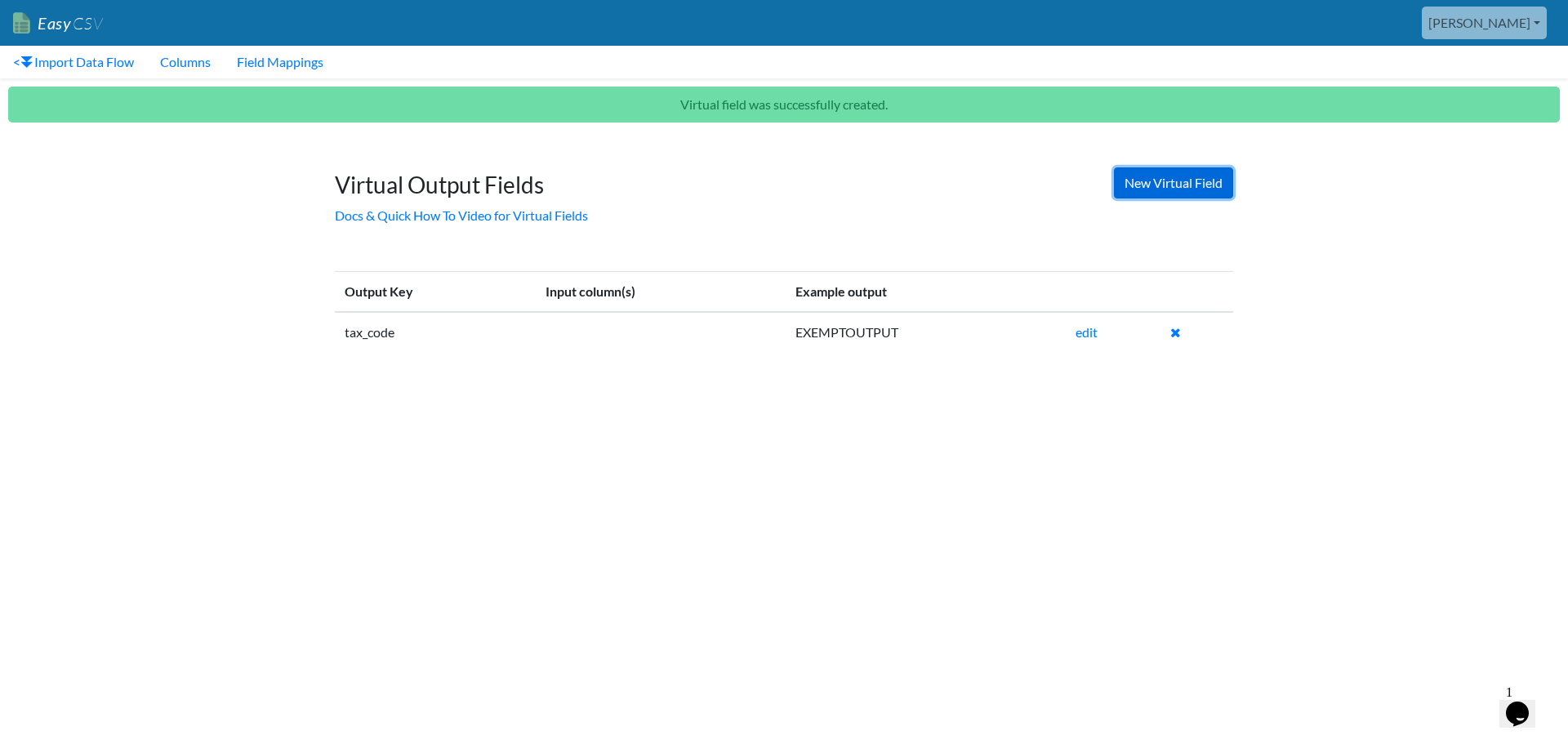
click at [1183, 179] on link "New Virtual Field" at bounding box center [1174, 183] width 120 height 31
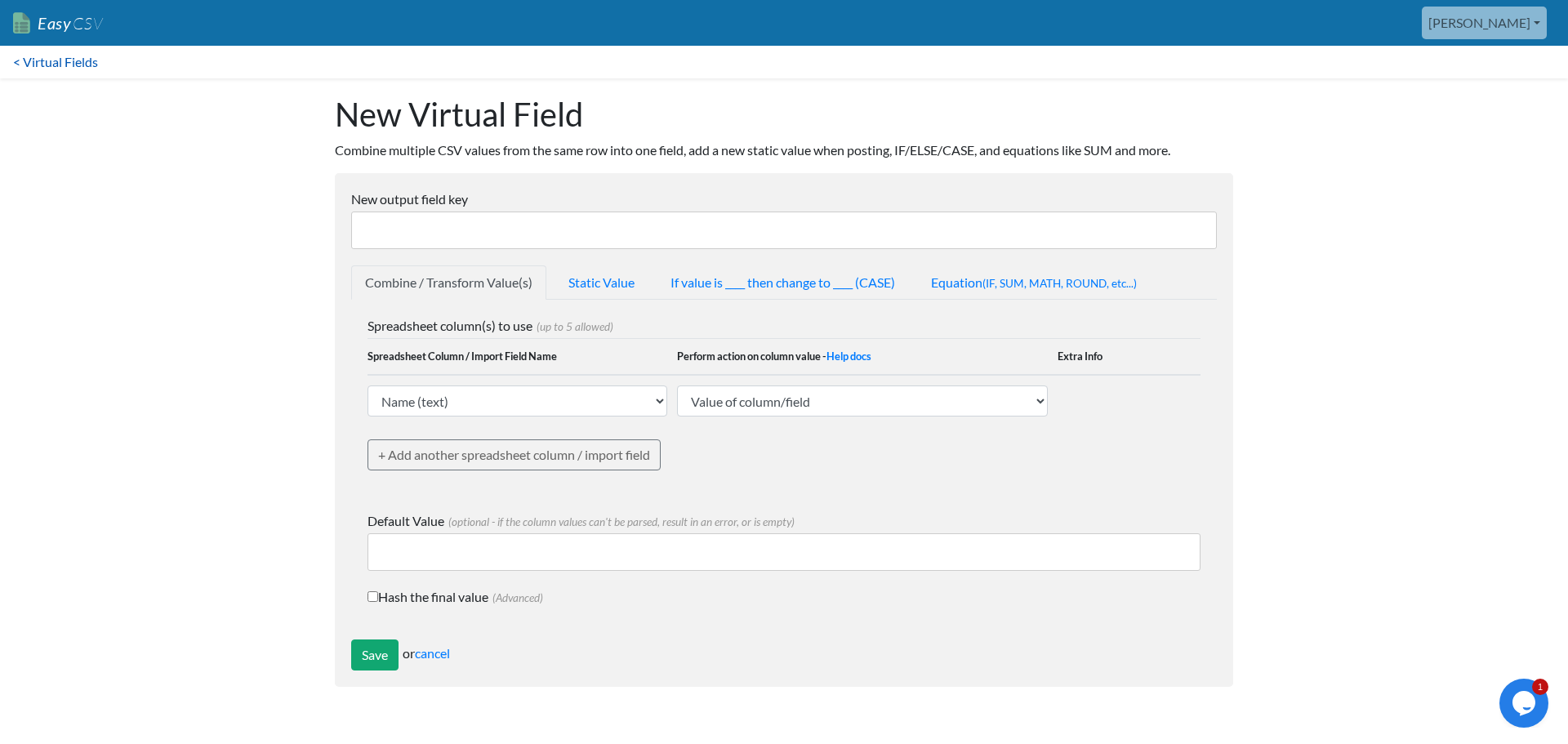
click at [38, 59] on link "< Virtual Fields" at bounding box center [55, 62] width 111 height 33
drag, startPoint x: 587, startPoint y: 119, endPoint x: 298, endPoint y: 99, distance: 289.7
click at [298, 99] on body "Easy CSV kim Oursensorynest All Flows All CSV Generators Business & Plan Info M…" at bounding box center [784, 352] width 1568 height 704
copy h1 "New Virtual Field"
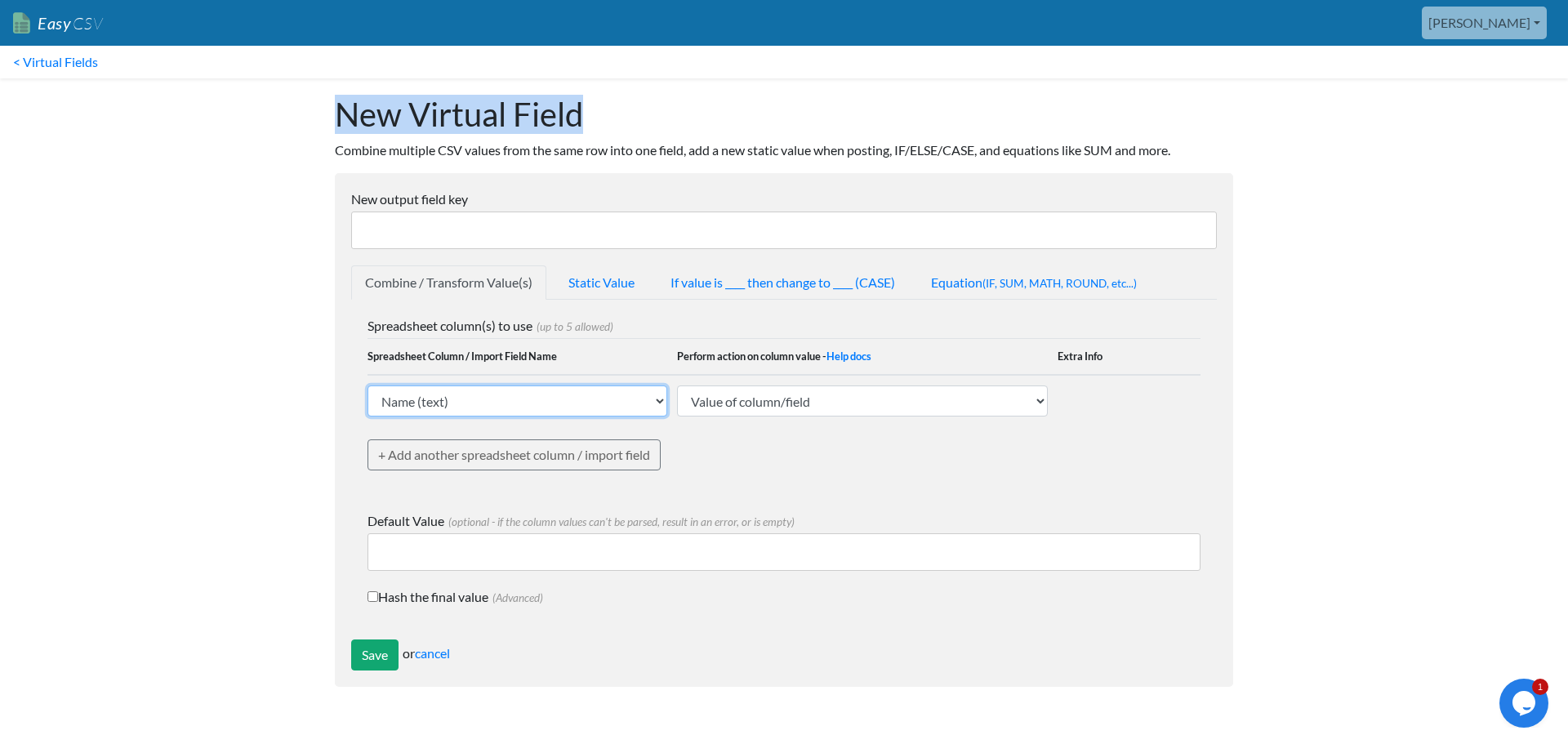
click at [608, 405] on select "Name (text) Bill To (text) Invoice Date (text) Invoice No. (text) Item (text) D…" at bounding box center [517, 401] width 300 height 31
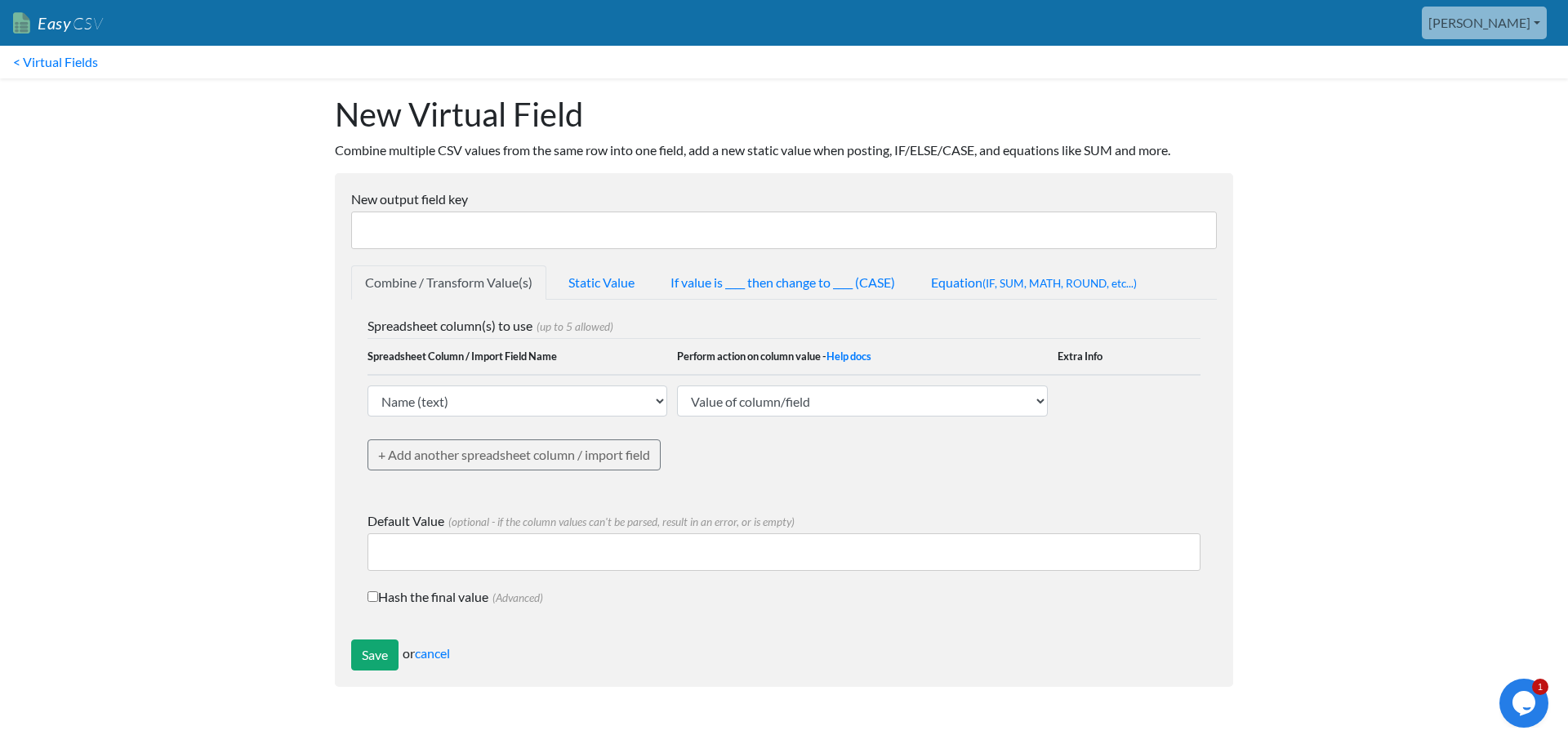
click at [247, 260] on body "Easy CSV [PERSON_NAME] Oursensorynest All Flows All CSV Generators Business & P…" at bounding box center [784, 352] width 1568 height 704
click at [598, 281] on link "Static Value" at bounding box center [601, 282] width 93 height 35
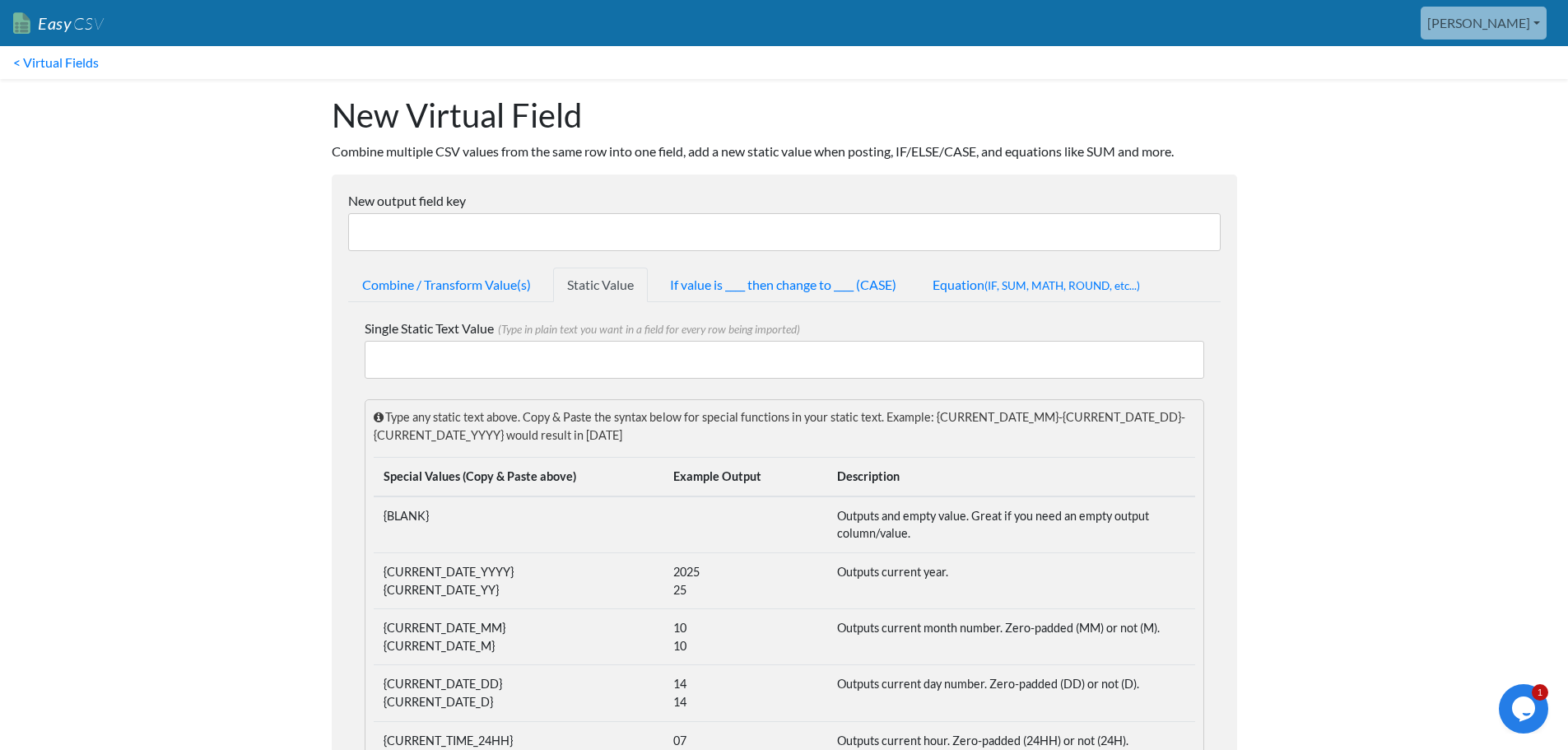
click at [544, 354] on input "Single Static Text Value (Type in plain text you want in a field for every row …" at bounding box center [784, 359] width 840 height 38
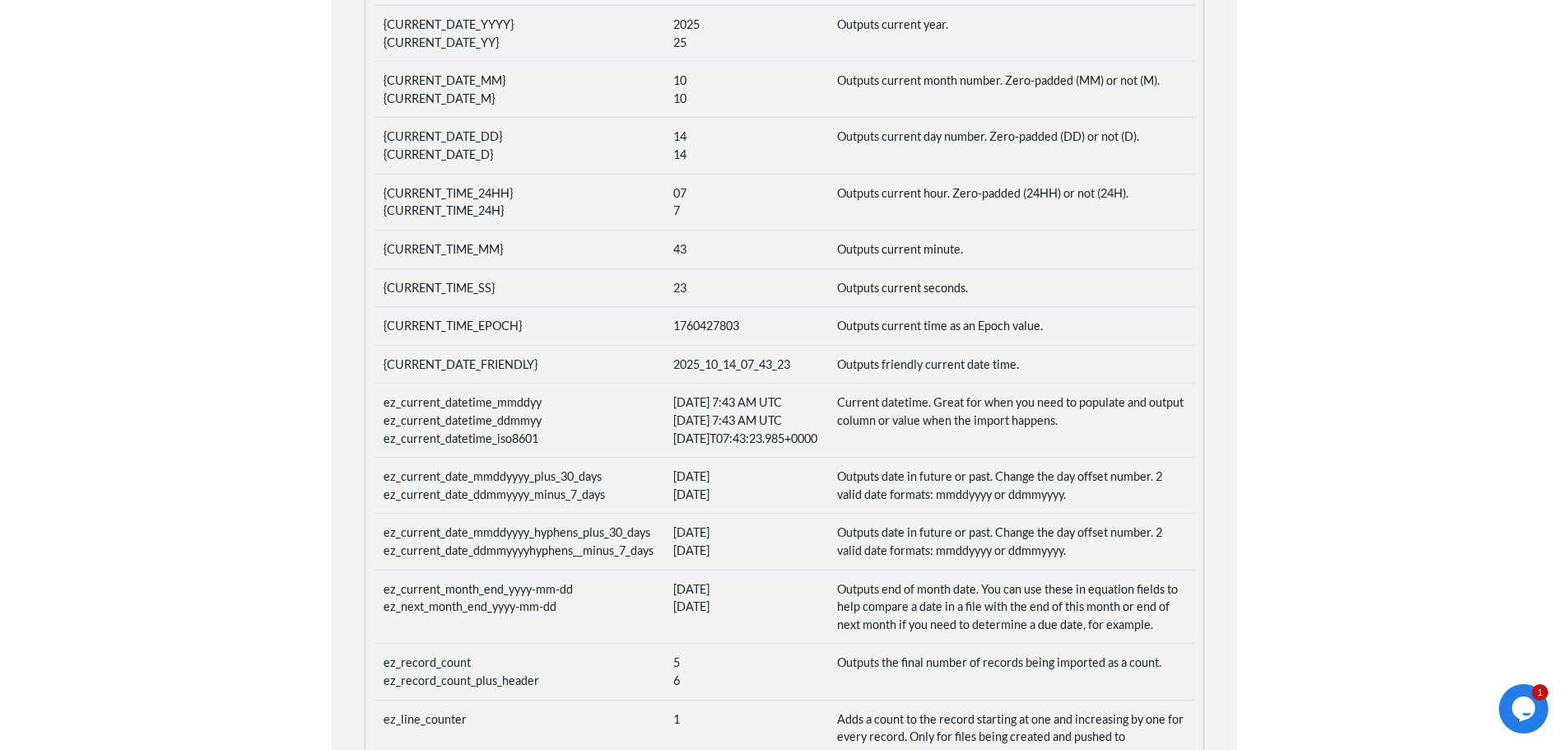
scroll to position [576, 0]
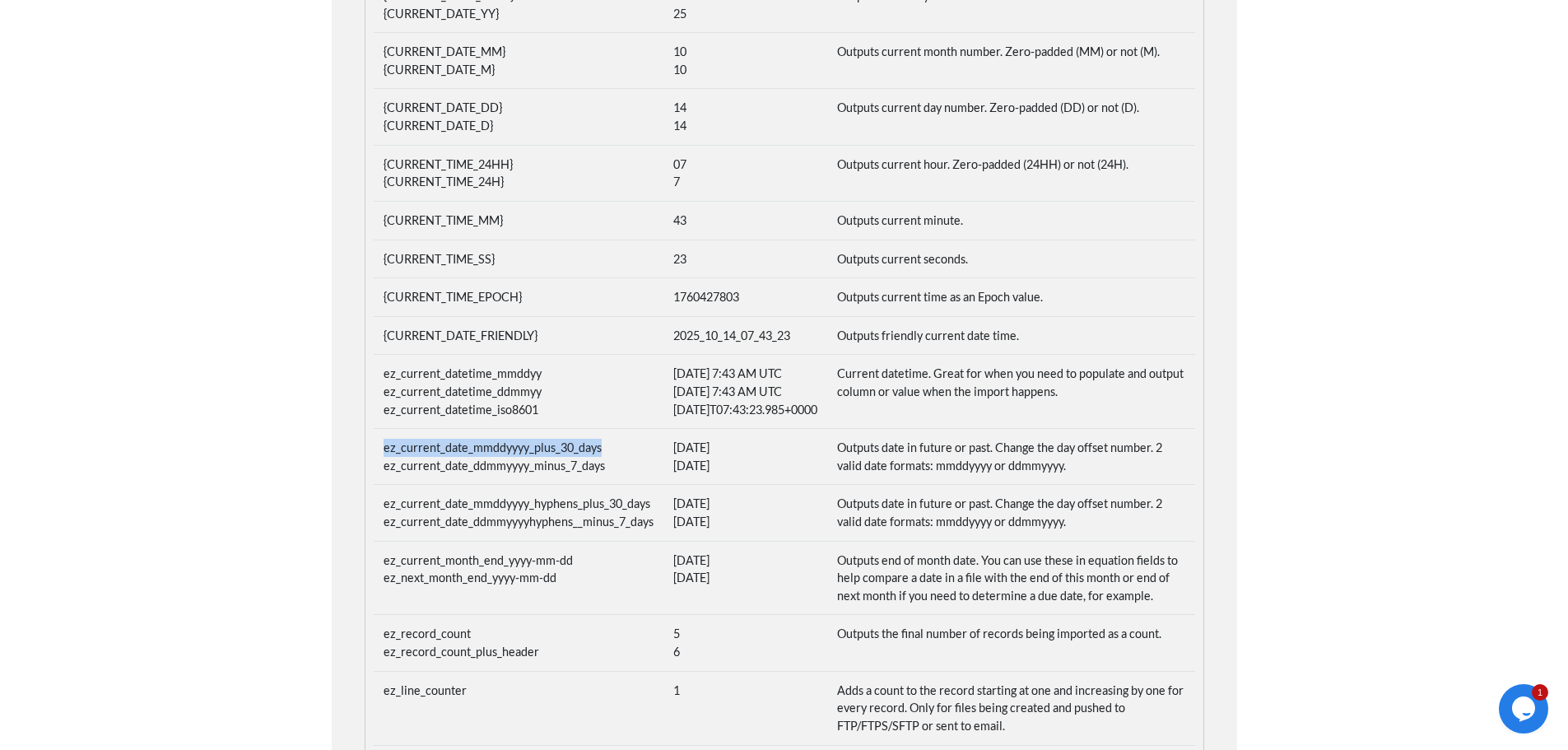
drag, startPoint x: 384, startPoint y: 464, endPoint x: 608, endPoint y: 471, distance: 224.1
click at [608, 471] on td "ez_current_date_mmddyyyy_plus_30_days ez_current_date_ddmmyyyy_minus_7_days" at bounding box center [518, 458] width 289 height 56
copy td "ez_current_date_mmddyyyy_plus_30_days"
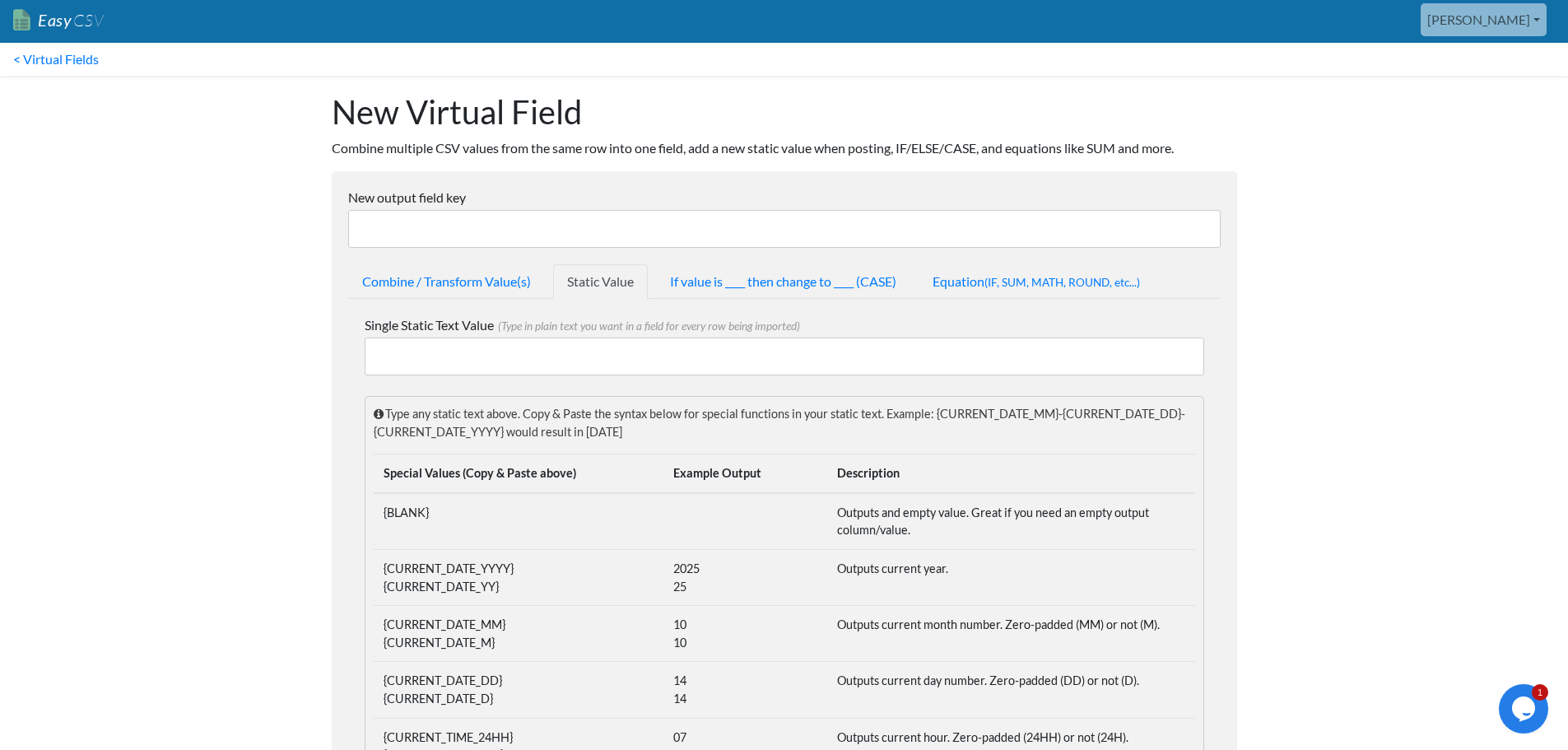
scroll to position [0, 0]
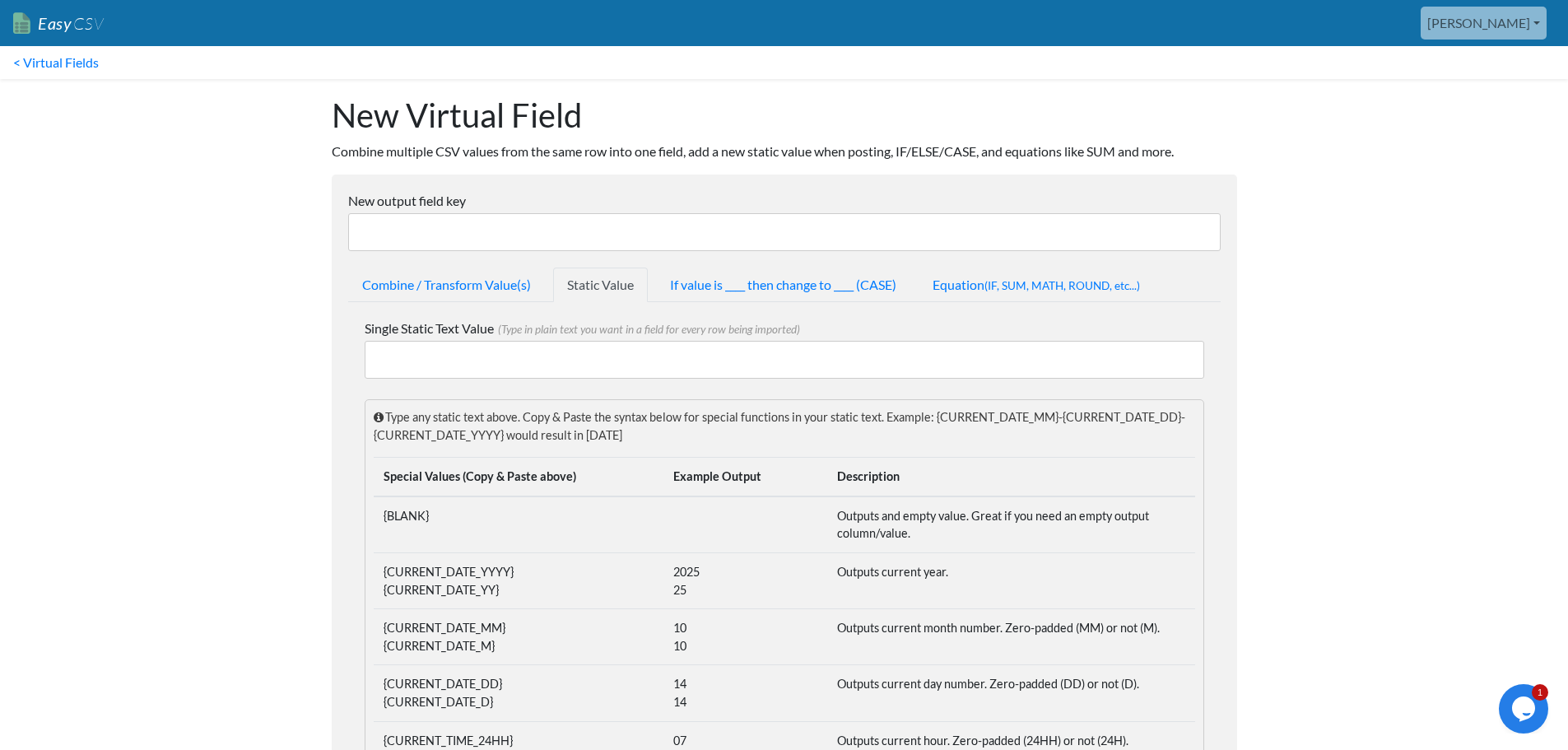
click at [457, 228] on input "New output field key" at bounding box center [784, 232] width 873 height 38
paste input "ez_current_date_mmddyyyy_plus_30_days"
type input "ez_current_date_mmddyyyy_plus_30_days"
click at [490, 366] on input "Single Static Text Value (Type in plain text you want in a field for every row …" at bounding box center [784, 359] width 840 height 38
drag, startPoint x: 433, startPoint y: 372, endPoint x: 342, endPoint y: 365, distance: 91.3
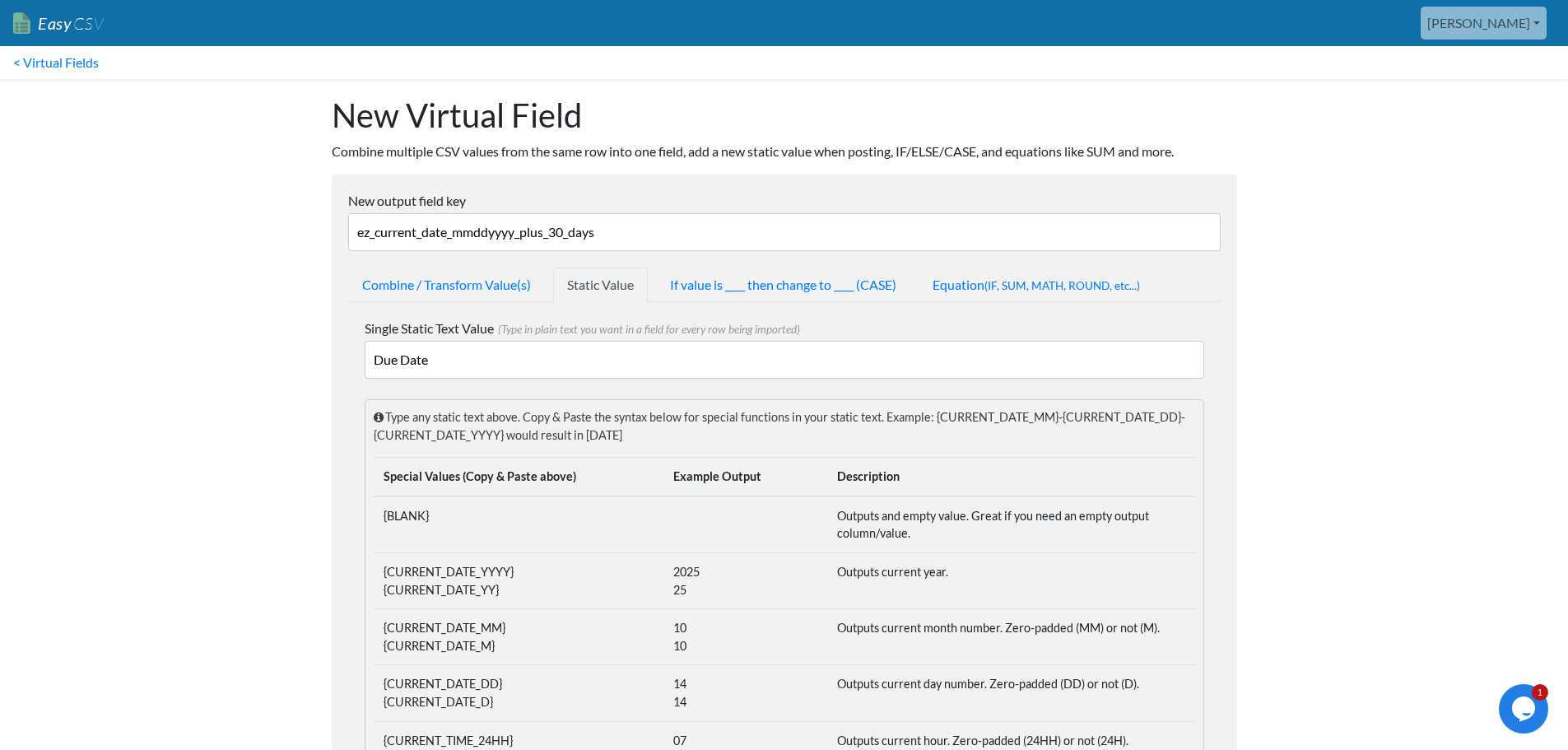
click at [501, 360] on input "Due Date" at bounding box center [784, 359] width 840 height 38
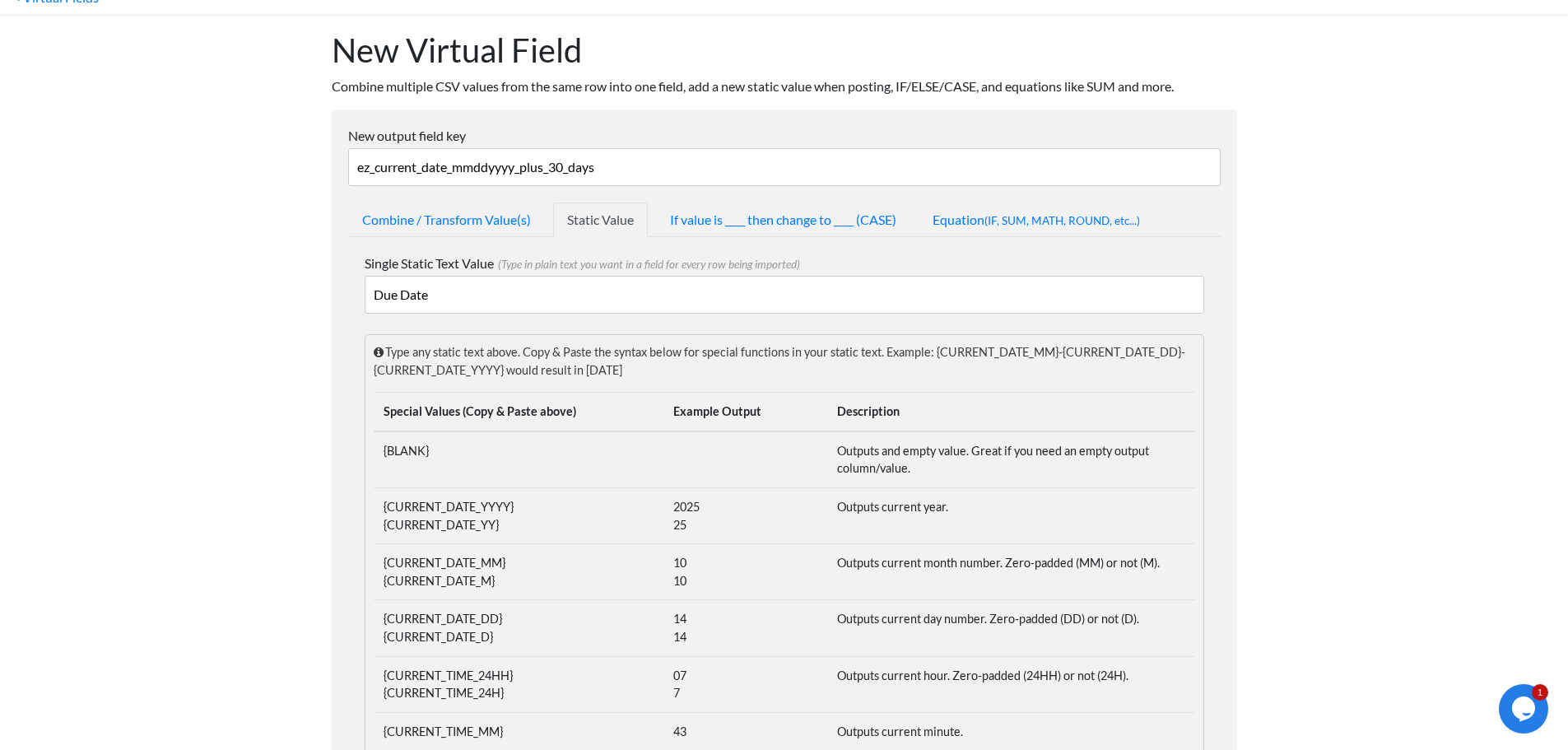
scroll to position [165, 0]
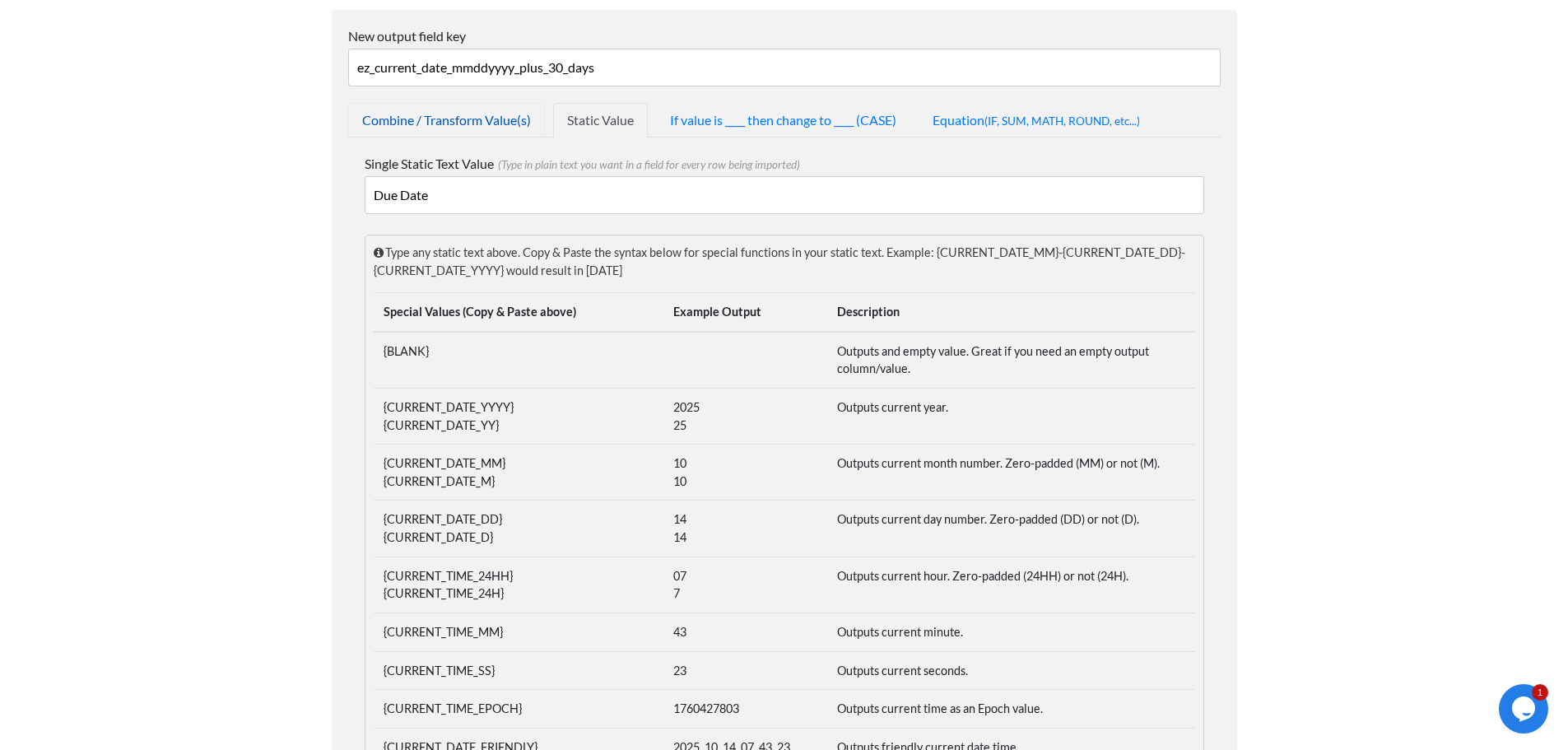
type input "Due Date"
click at [507, 124] on link "Combine / Transform Value(s)" at bounding box center [447, 120] width 197 height 35
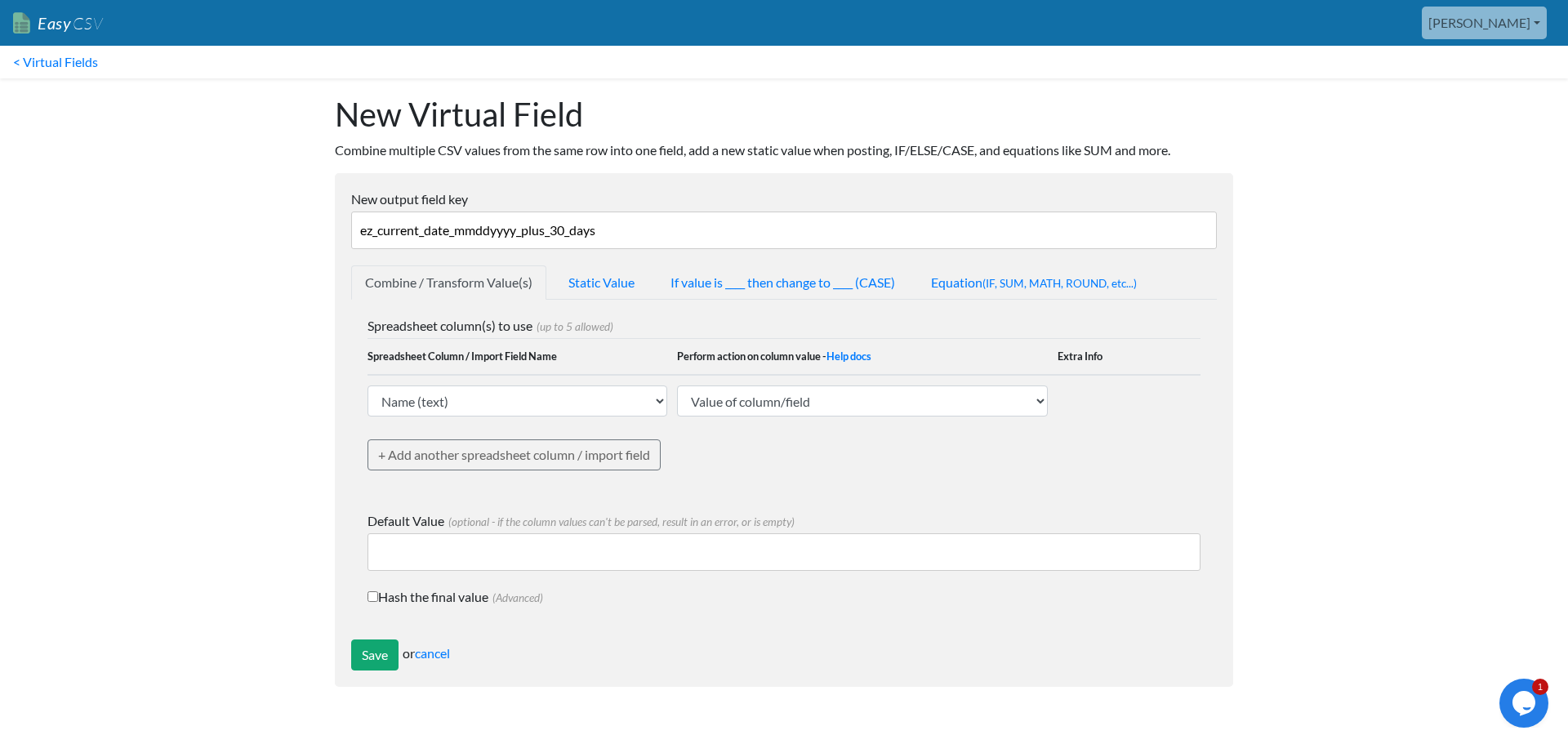
click at [570, 232] on input "ez_current_date_mmddyyyy_plus_30_days" at bounding box center [784, 230] width 866 height 38
click at [651, 405] on select "Name (text) Bill To (text) Invoice Date (text) Invoice No. (text) Item (text) D…" at bounding box center [517, 401] width 300 height 31
click at [742, 449] on div "Spreadsheet column(s) to use (up to 5 allowed) Spreadsheet Column / Import Fiel…" at bounding box center [784, 406] width 834 height 179
click at [784, 405] on select "Value of column/field Upcase Downcase Sentence case (first letter is capitalize…" at bounding box center [863, 401] width 371 height 31
click at [740, 498] on div "Spreadsheet column(s) to use (up to 5 allowed) Spreadsheet Column / Import Fiel…" at bounding box center [784, 469] width 866 height 340
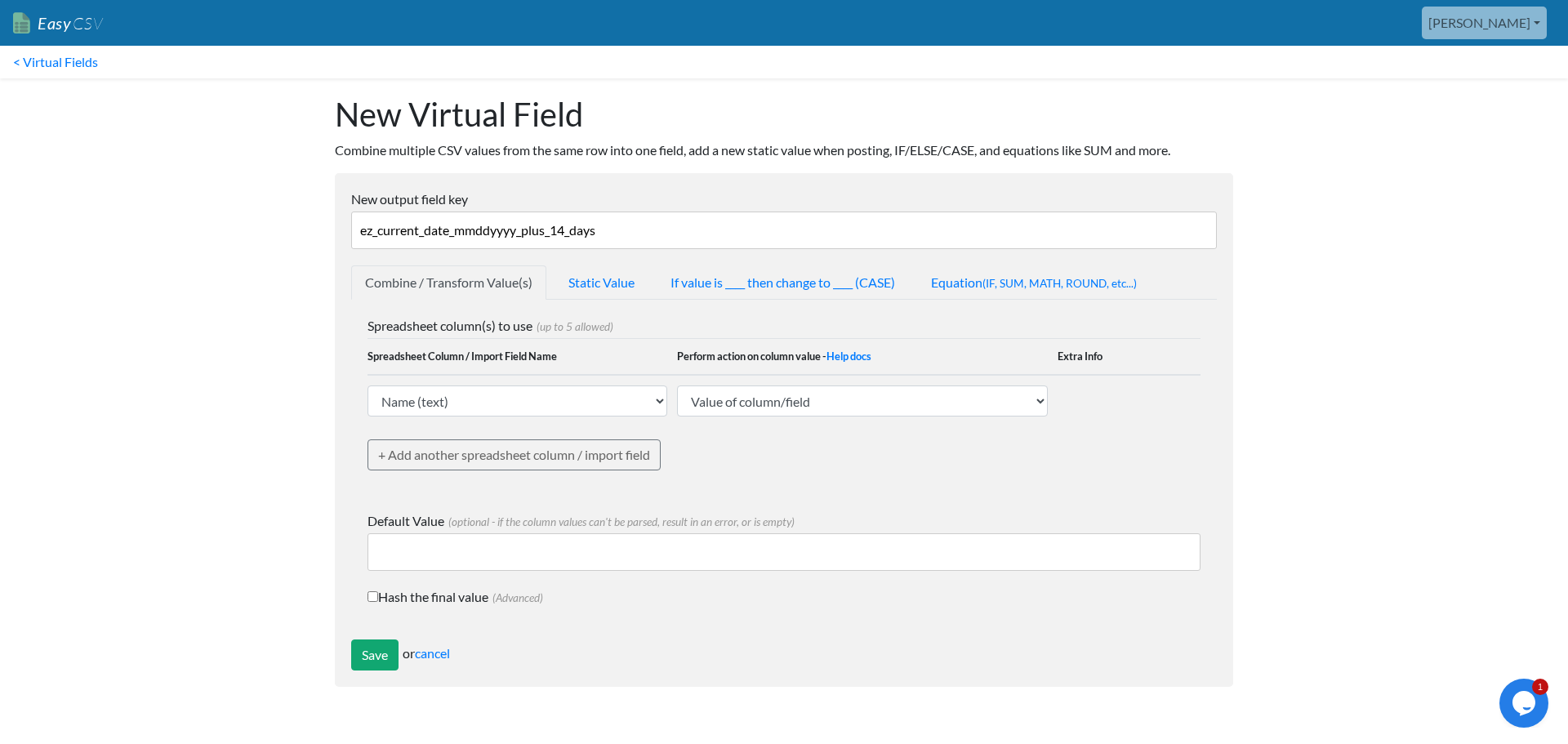
click at [630, 231] on input "ez_current_date_mmddyyyy_plus_14_days" at bounding box center [784, 230] width 866 height 38
drag, startPoint x: 420, startPoint y: 232, endPoint x: 379, endPoint y: 228, distance: 41.2
click at [379, 228] on input "ez_current_date_mmddyyyy_plus_14_days" at bounding box center [784, 230] width 866 height 38
type input "ez_invoice_date_mmddyyyy_plus_14_days"
click at [619, 411] on select "Name (text) Bill To (text) Invoice Date (text) Invoice No. (text) Item (text) D…" at bounding box center [517, 401] width 300 height 31
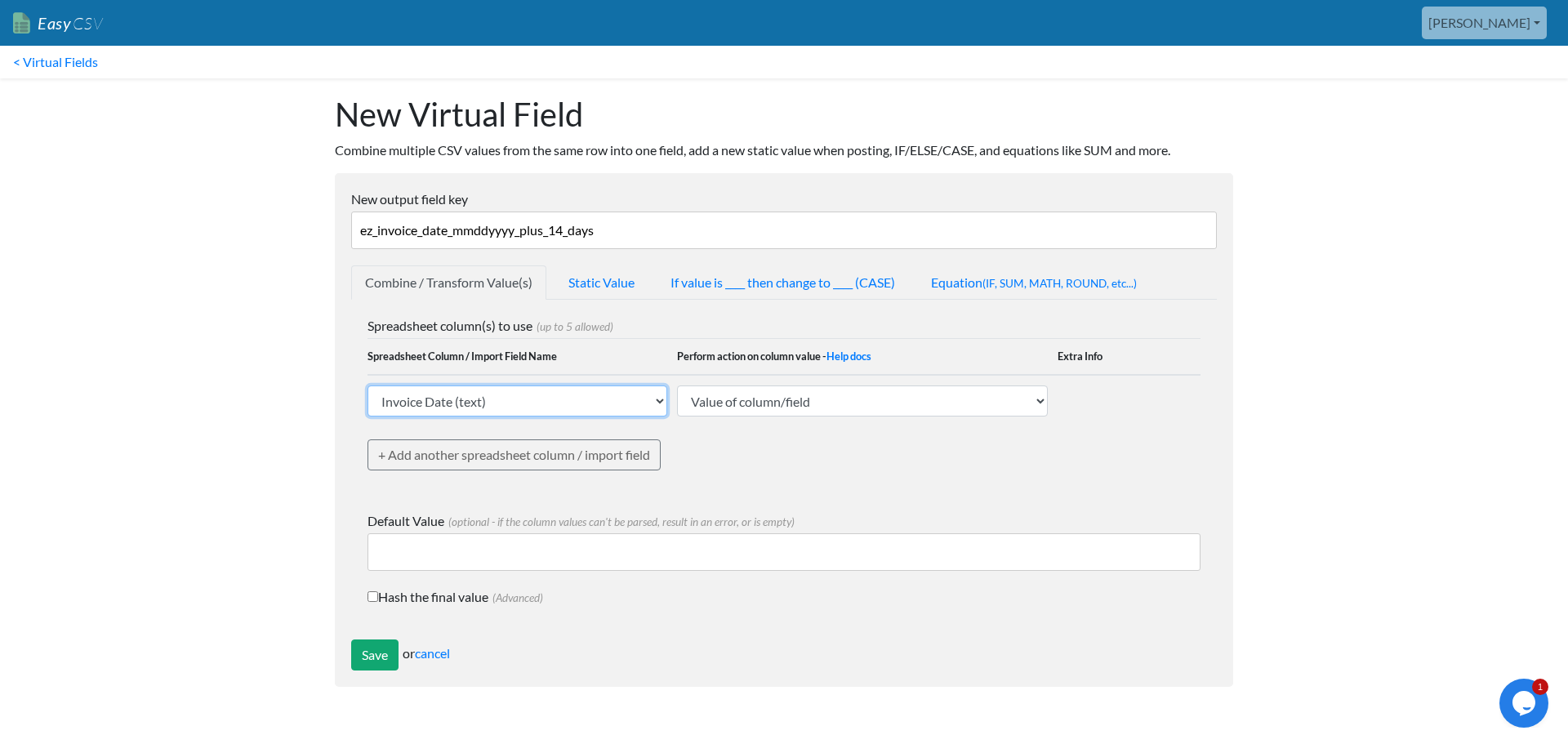
click at [367, 385] on select "Name (text) Bill To (text) Invoice Date (text) Invoice No. (text) Item (text) D…" at bounding box center [517, 401] width 300 height 31
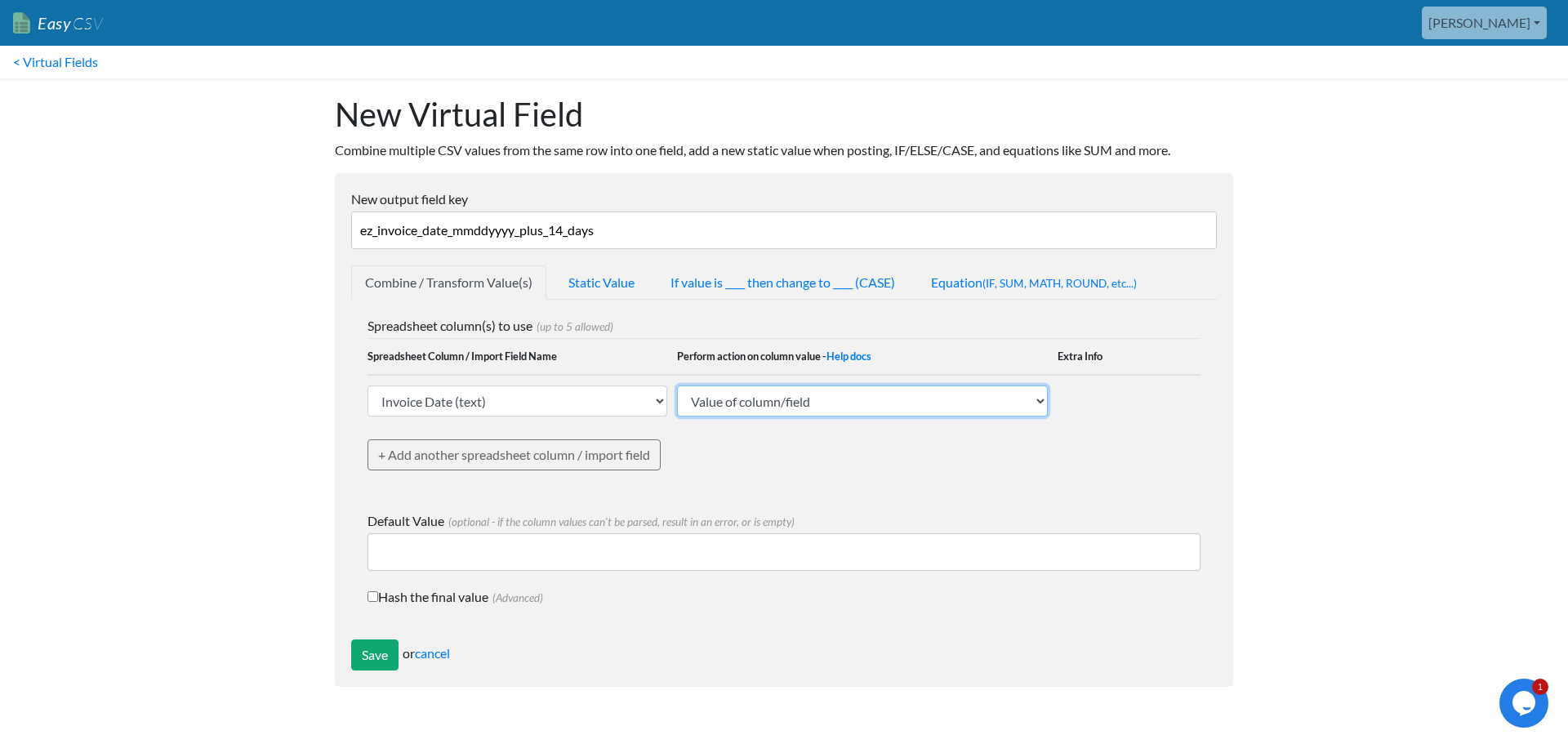
click at [814, 396] on select "Value of column/field Upcase Downcase Sentence case (first letter is capitalize…" at bounding box center [863, 401] width 371 height 31
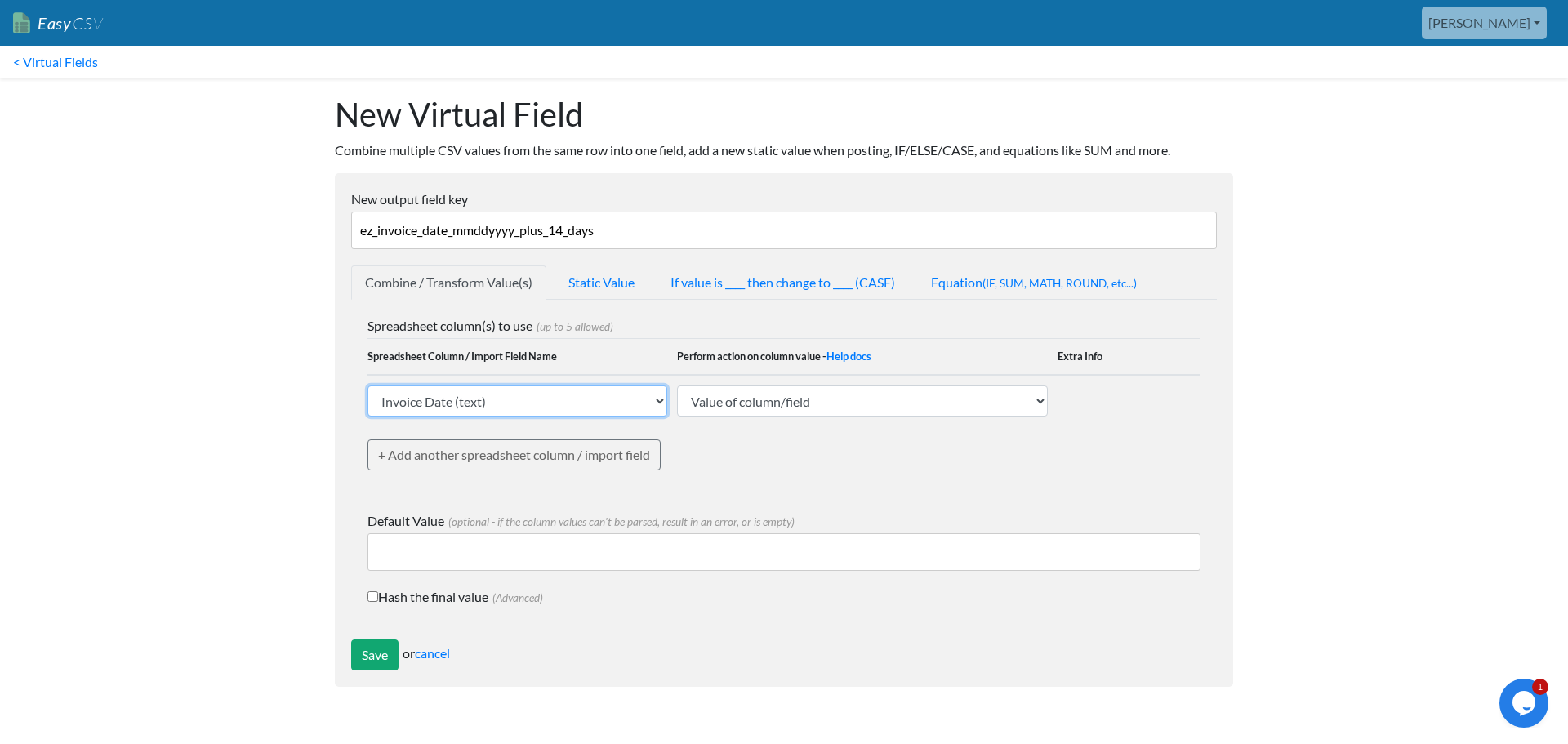
click at [563, 408] on select "Name (text) Bill To (text) Invoice Date (text) Invoice No. (text) Item (text) D…" at bounding box center [517, 401] width 300 height 31
click at [709, 448] on div "Spreadsheet column(s) to use (up to 5 allowed) Spreadsheet Column / Import Fiel…" at bounding box center [784, 406] width 834 height 179
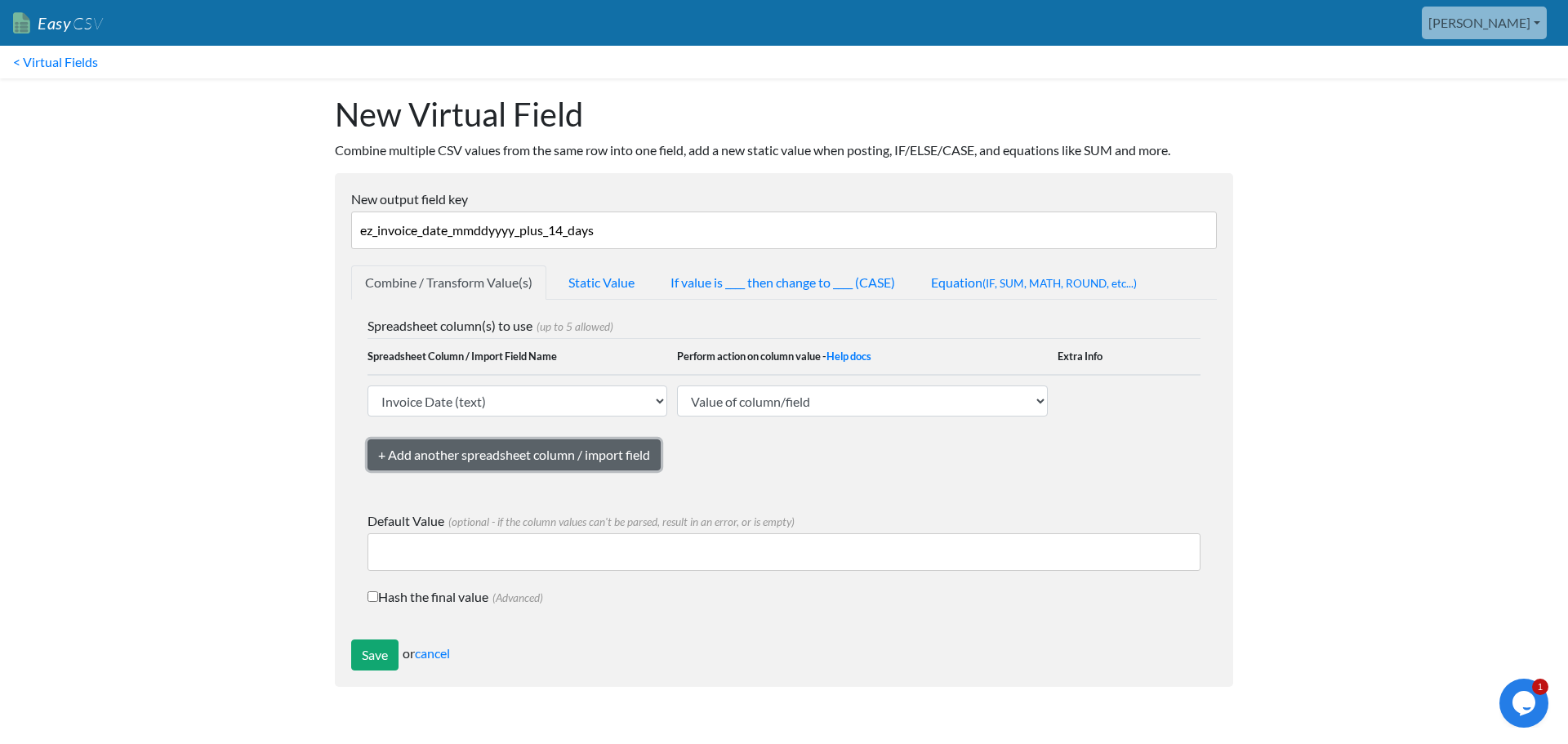
click at [599, 454] on link "+ Add another spreadsheet column / import field" at bounding box center [514, 455] width 293 height 31
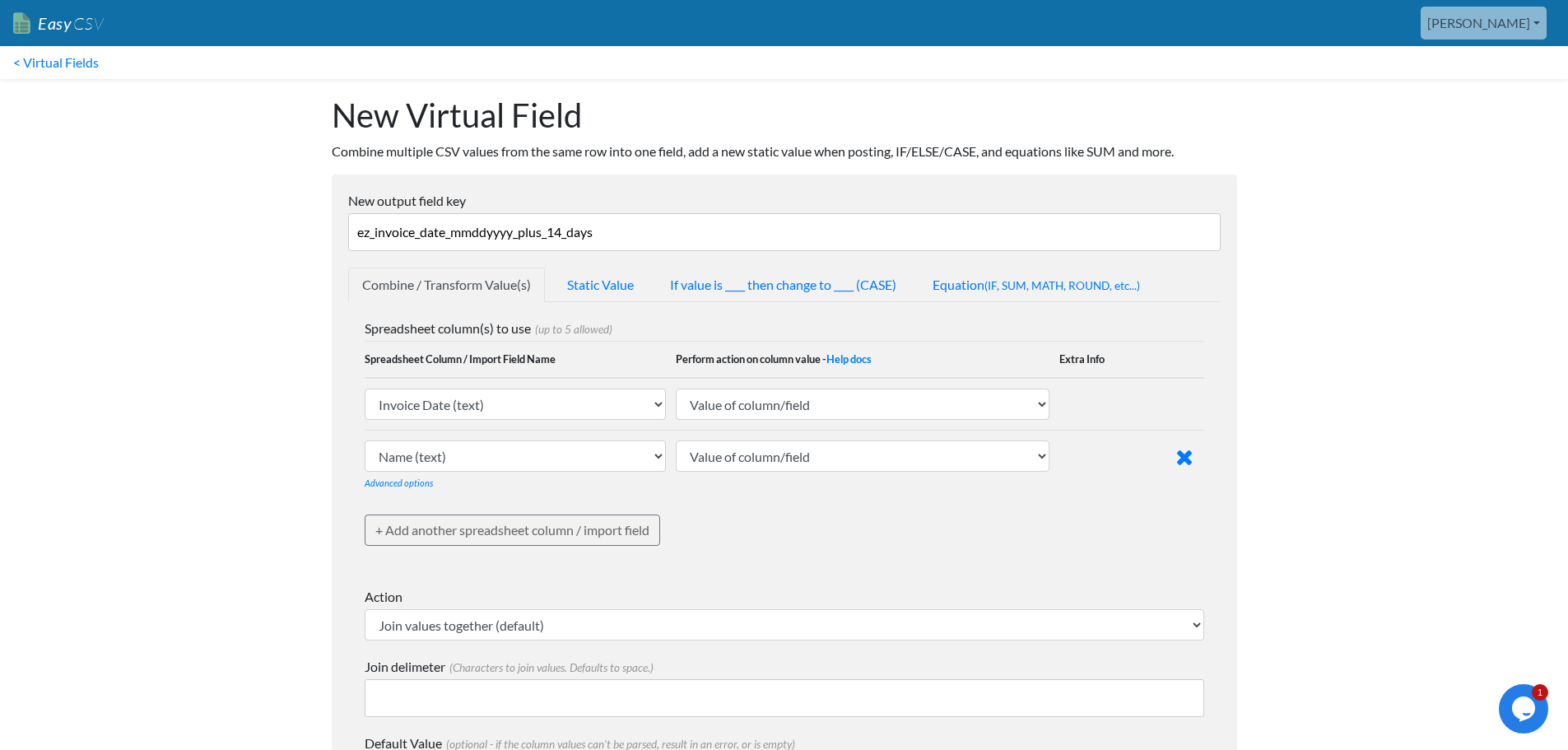
click at [937, 520] on div "Spreadsheet column(s) to use (up to 5 allowed) Spreadsheet Column / Import Fiel…" at bounding box center [784, 444] width 840 height 252
click at [552, 462] on select "Name (text) Bill To (text) Invoice Date (text) Invoice No. (text) Item (text) D…" at bounding box center [516, 456] width 302 height 31
click at [481, 406] on select "Name (text) [PERSON_NAME] (text) Invoice Date (text) Invoice No. (text) Item (t…" at bounding box center [516, 404] width 302 height 31
drag, startPoint x: 753, startPoint y: 505, endPoint x: 790, endPoint y: 490, distance: 39.9
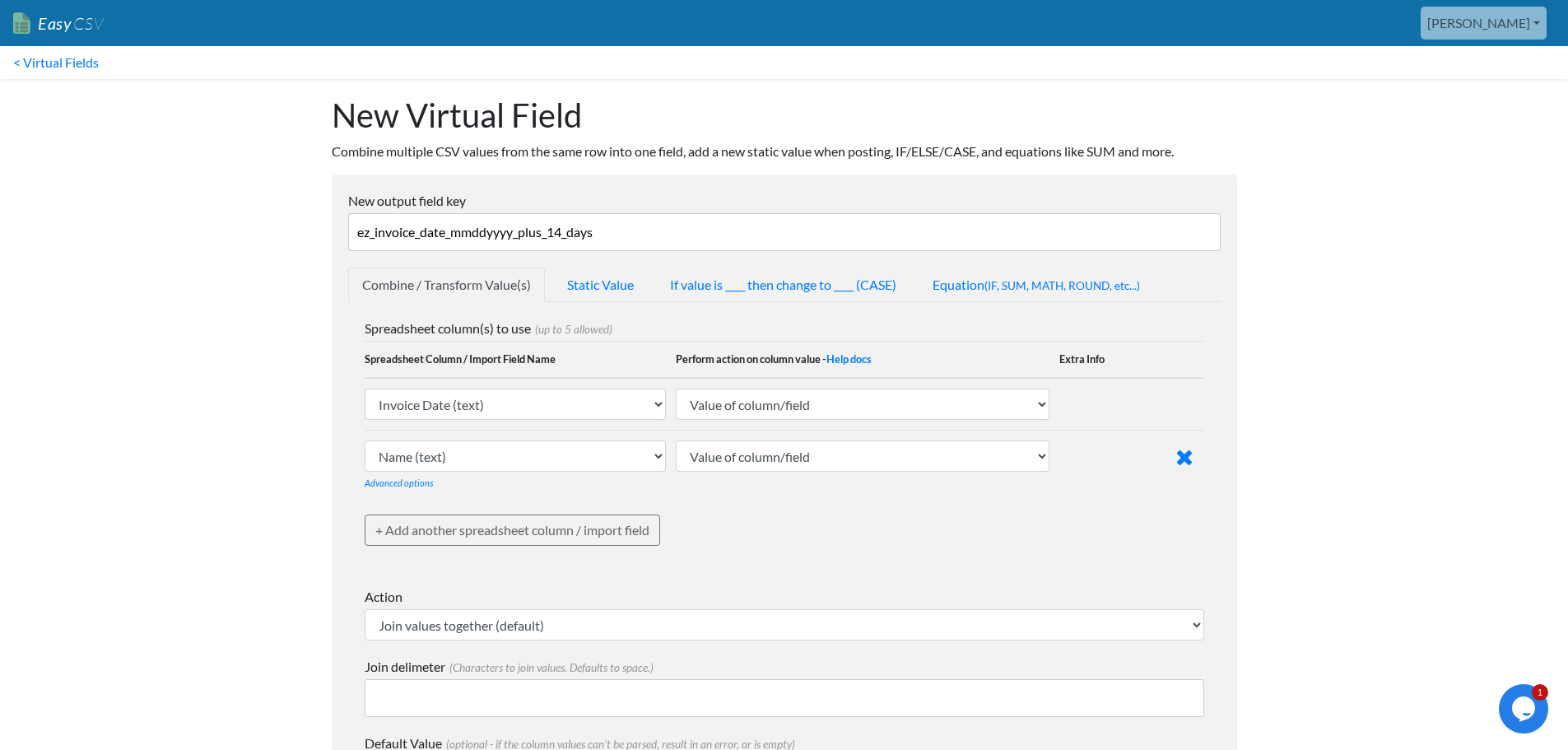
click at [756, 503] on div "Spreadsheet column(s) to use (up to 5 allowed) Spreadsheet Column / Import Fiel…" at bounding box center [784, 444] width 840 height 252
click at [1178, 462] on icon at bounding box center [1184, 457] width 17 height 22
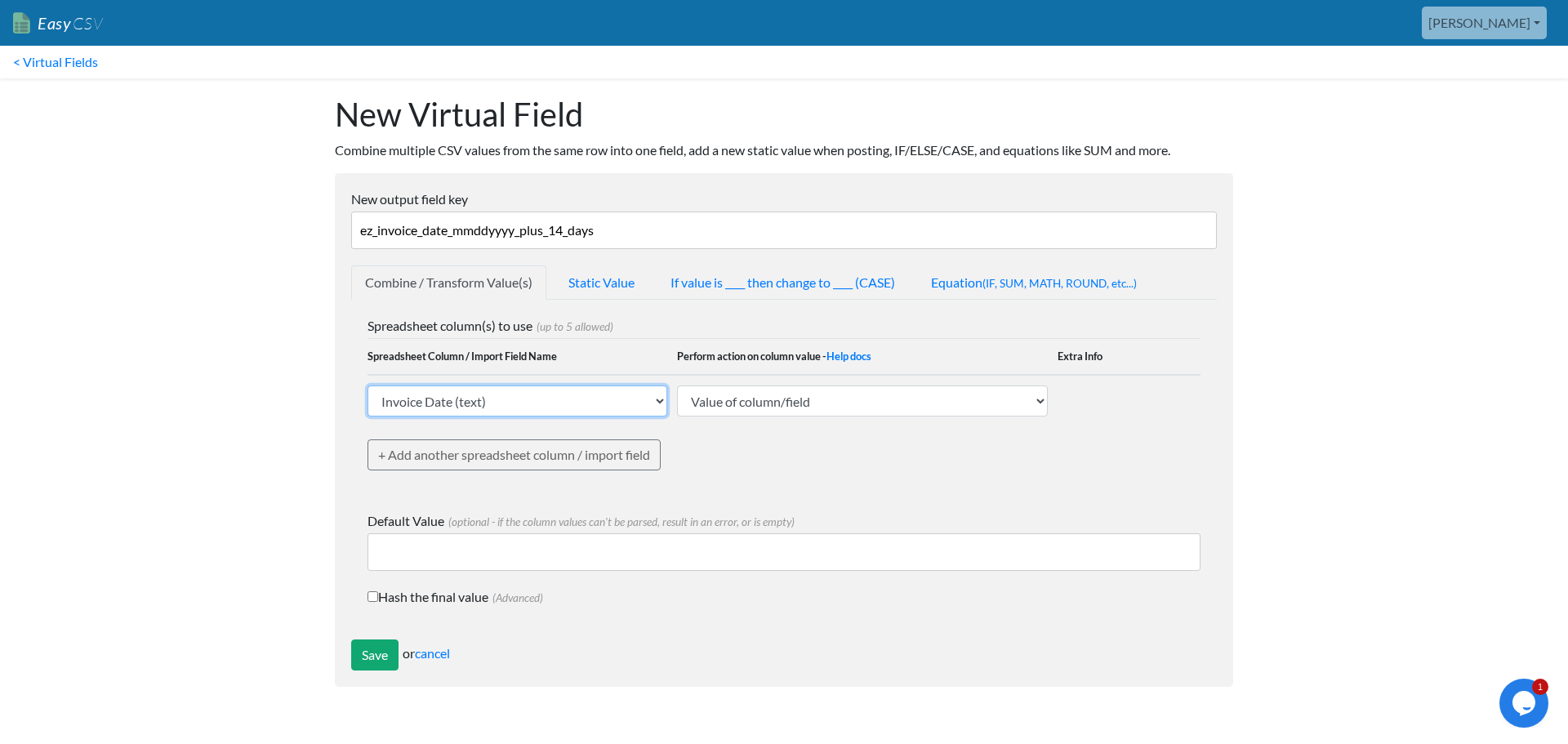
click at [496, 397] on select "Name (text) Bill To (text) Invoice Date (text) Invoice No. (text) Item (text) D…" at bounding box center [517, 401] width 300 height 31
select select "ezcsv_custom_text"
click at [367, 385] on select "Name (text) Bill To (text) Invoice Date (text) Invoice No. (text) Item (text) D…" at bounding box center [517, 401] width 300 height 31
select select
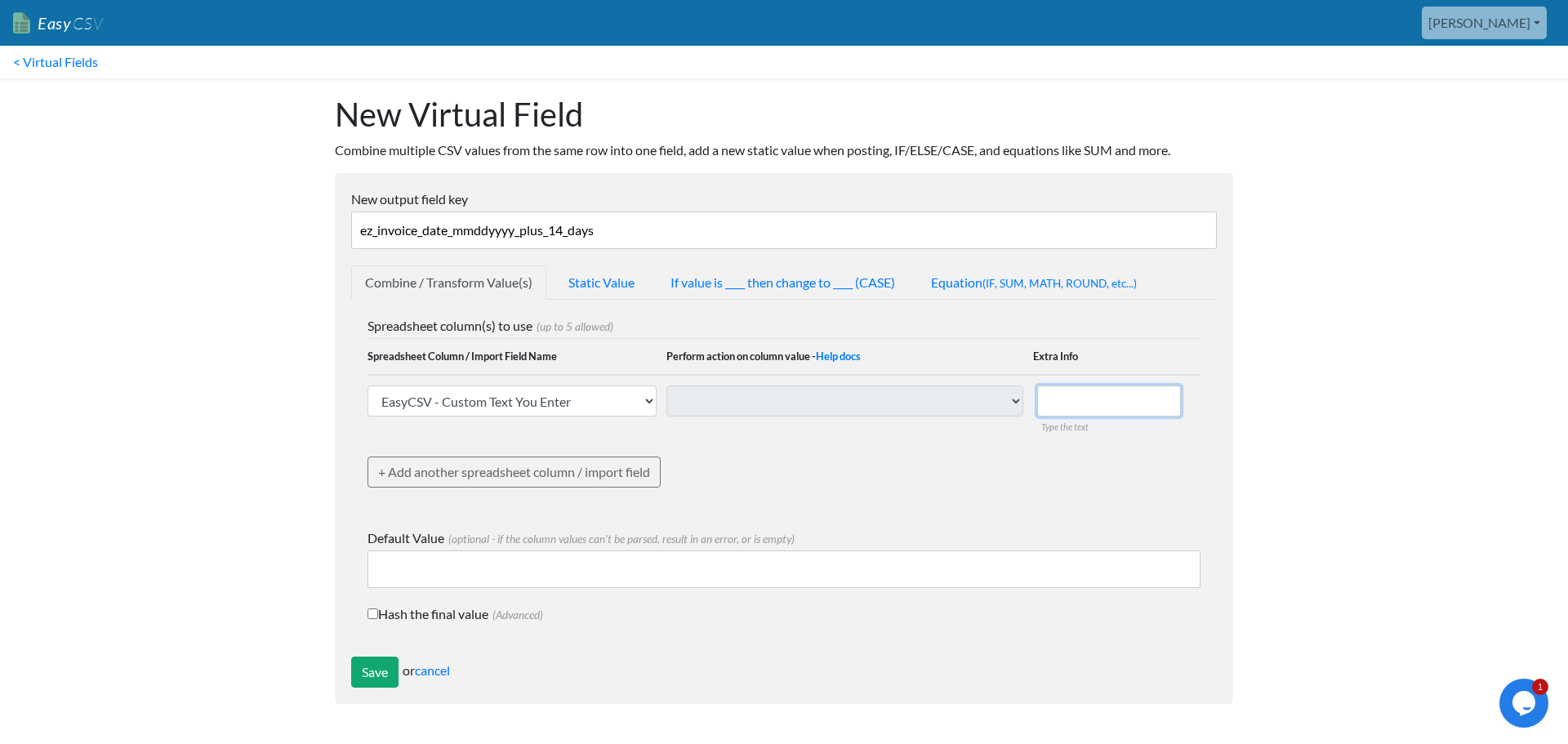
click at [1122, 395] on input "text" at bounding box center [1109, 401] width 144 height 31
type input "I"
type input "Due Date"
click at [985, 463] on div "Spreadsheet column(s) to use (up to 5 allowed) Spreadsheet Column / Import Fiel…" at bounding box center [784, 413] width 834 height 196
click at [1122, 394] on input "Due Date" at bounding box center [1109, 401] width 144 height 31
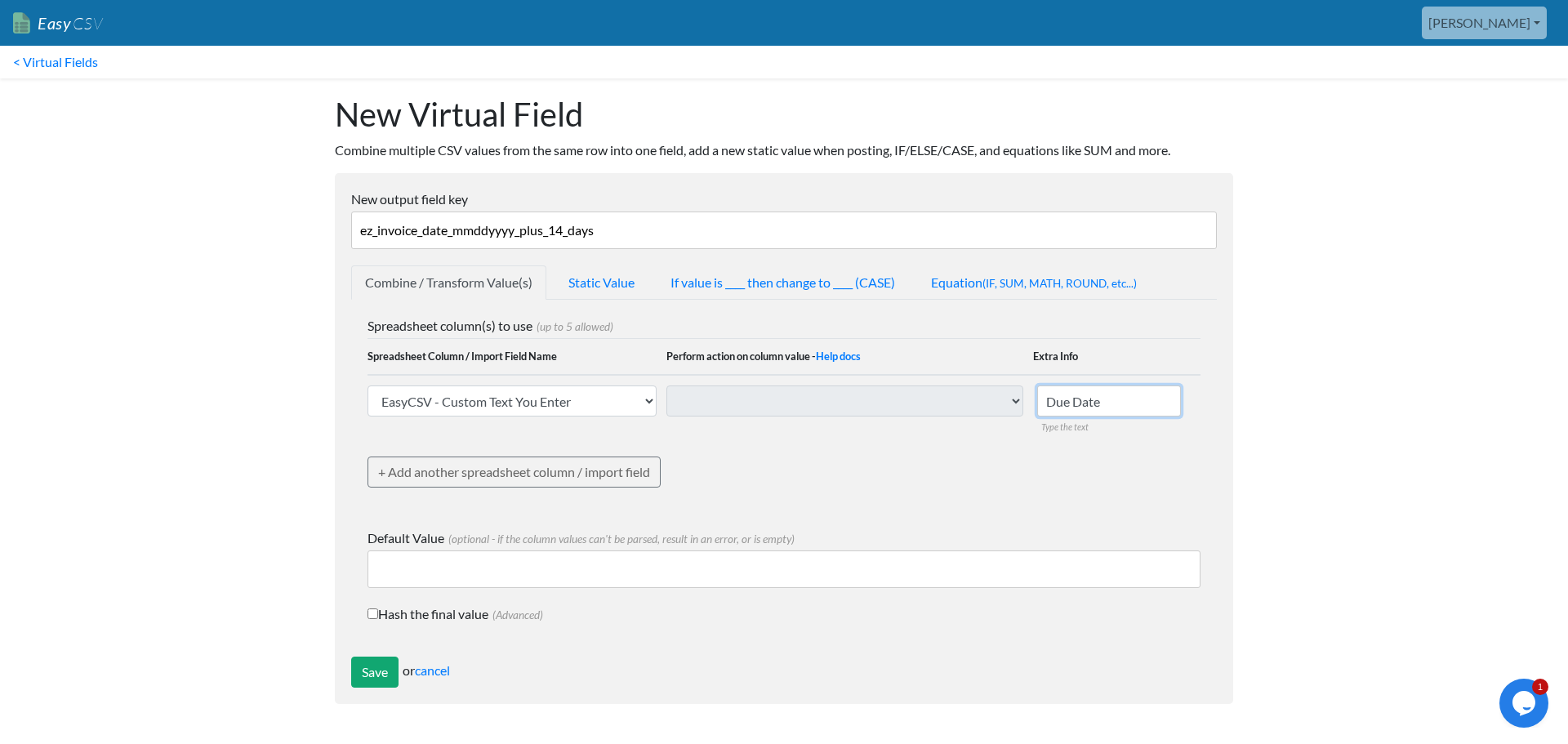
click at [351, 657] on input "Save" at bounding box center [374, 673] width 47 height 31
click at [753, 432] on td "Value of column/field Upcase Downcase Sentence case (first letter is capitalize…" at bounding box center [850, 409] width 367 height 68
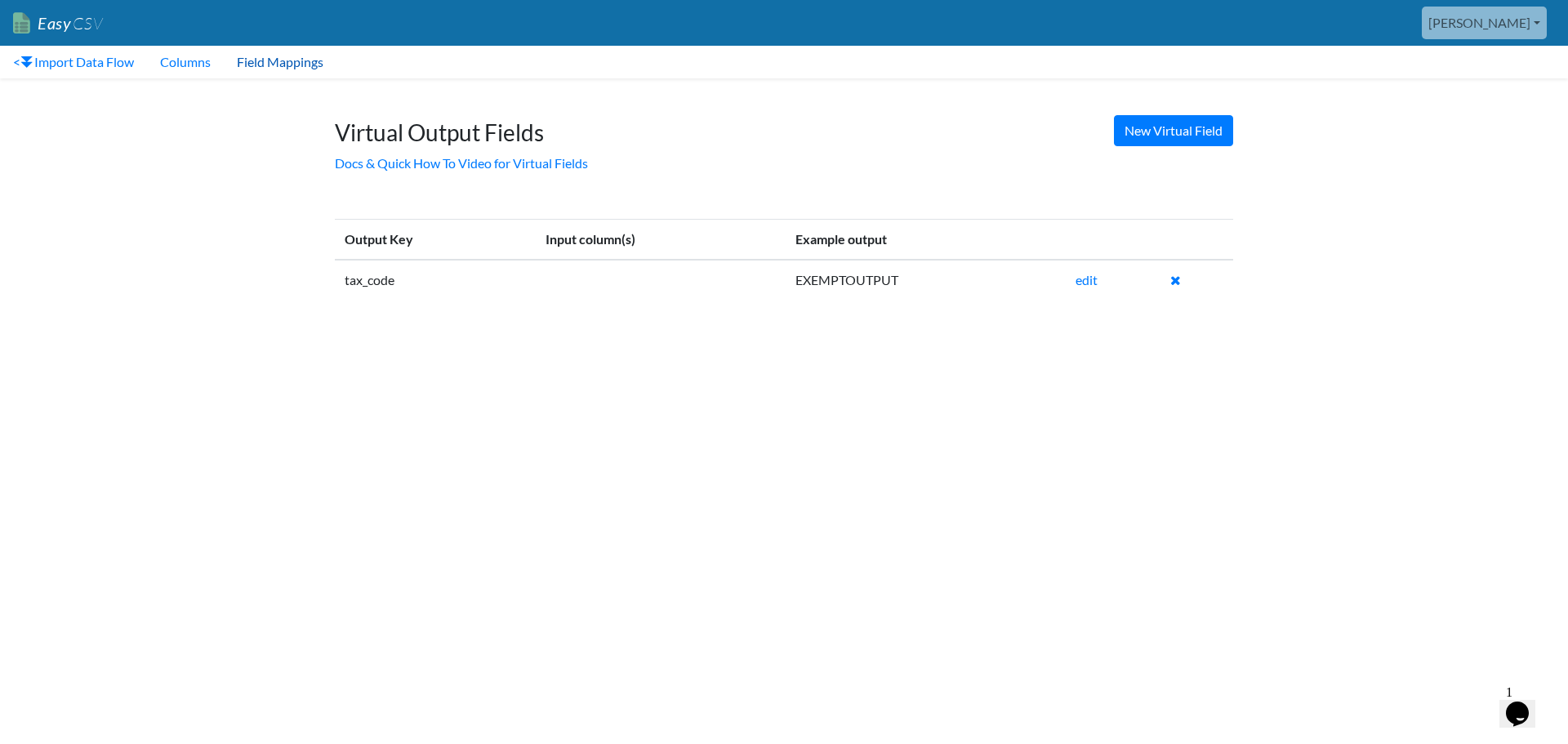
click at [258, 62] on link "Field Mappings" at bounding box center [279, 62] width 113 height 33
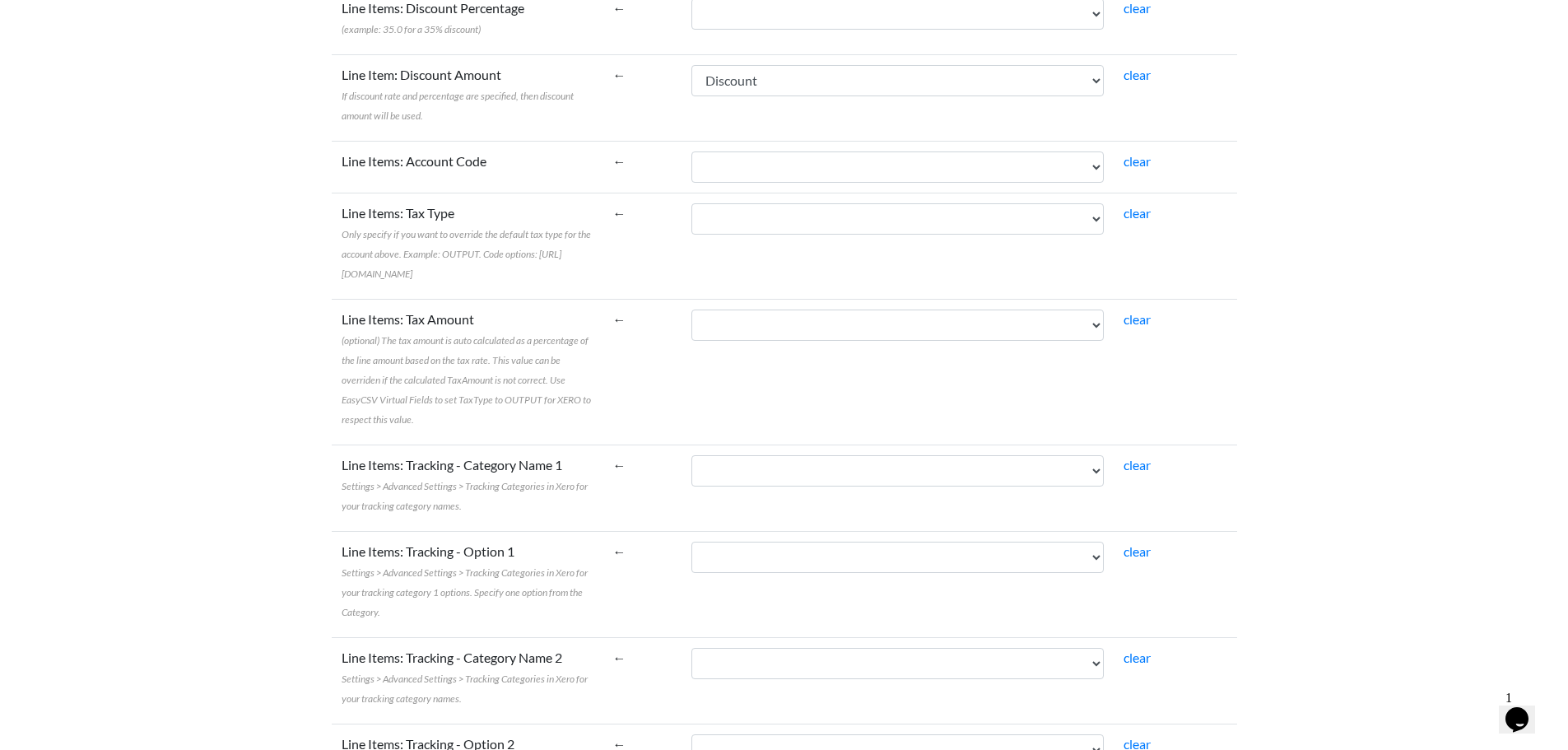
scroll to position [1729, 0]
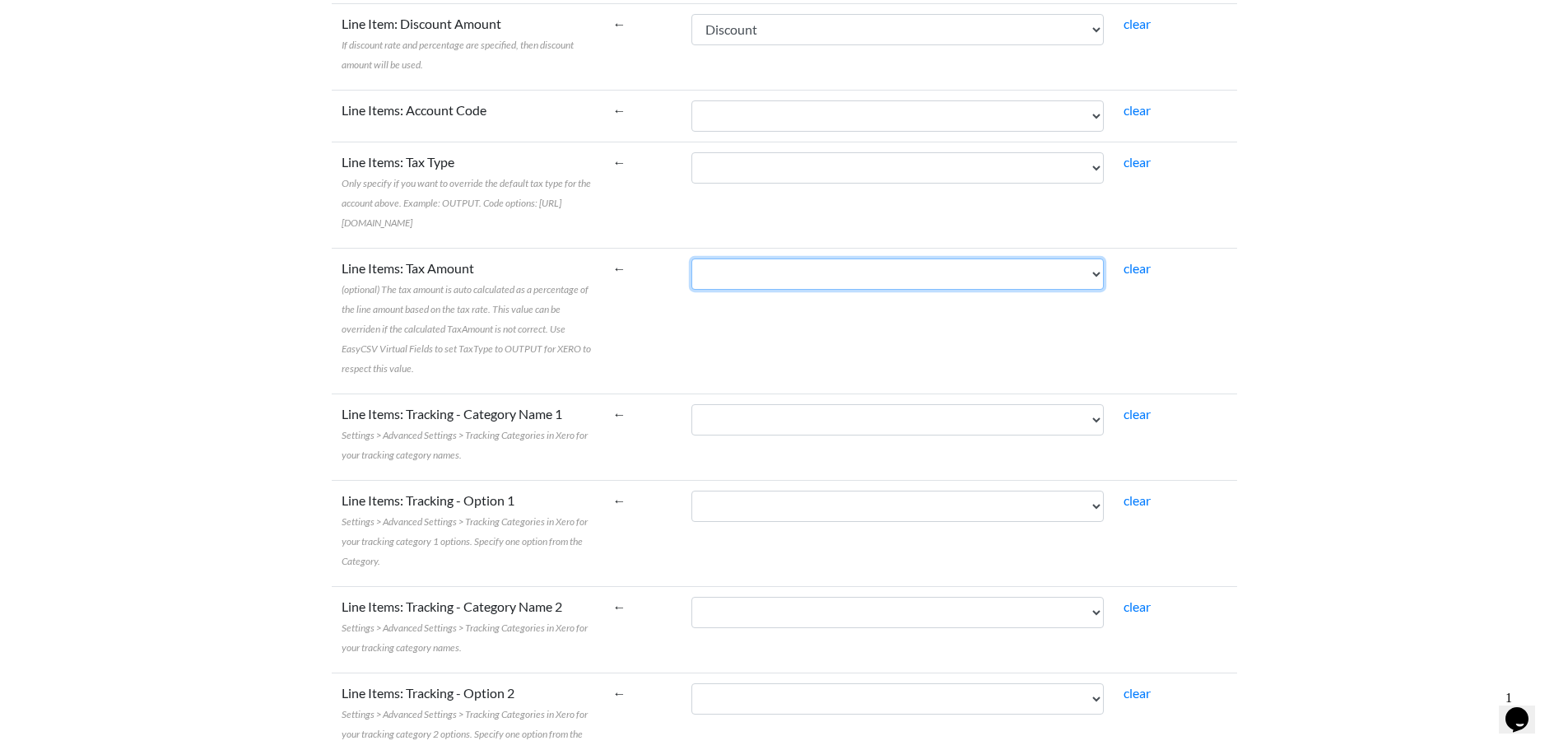
click at [840, 283] on select "Name Bill To Invoice Date Invoice No. Item Description Qty Fee Discount Net Fee…" at bounding box center [897, 274] width 413 height 31
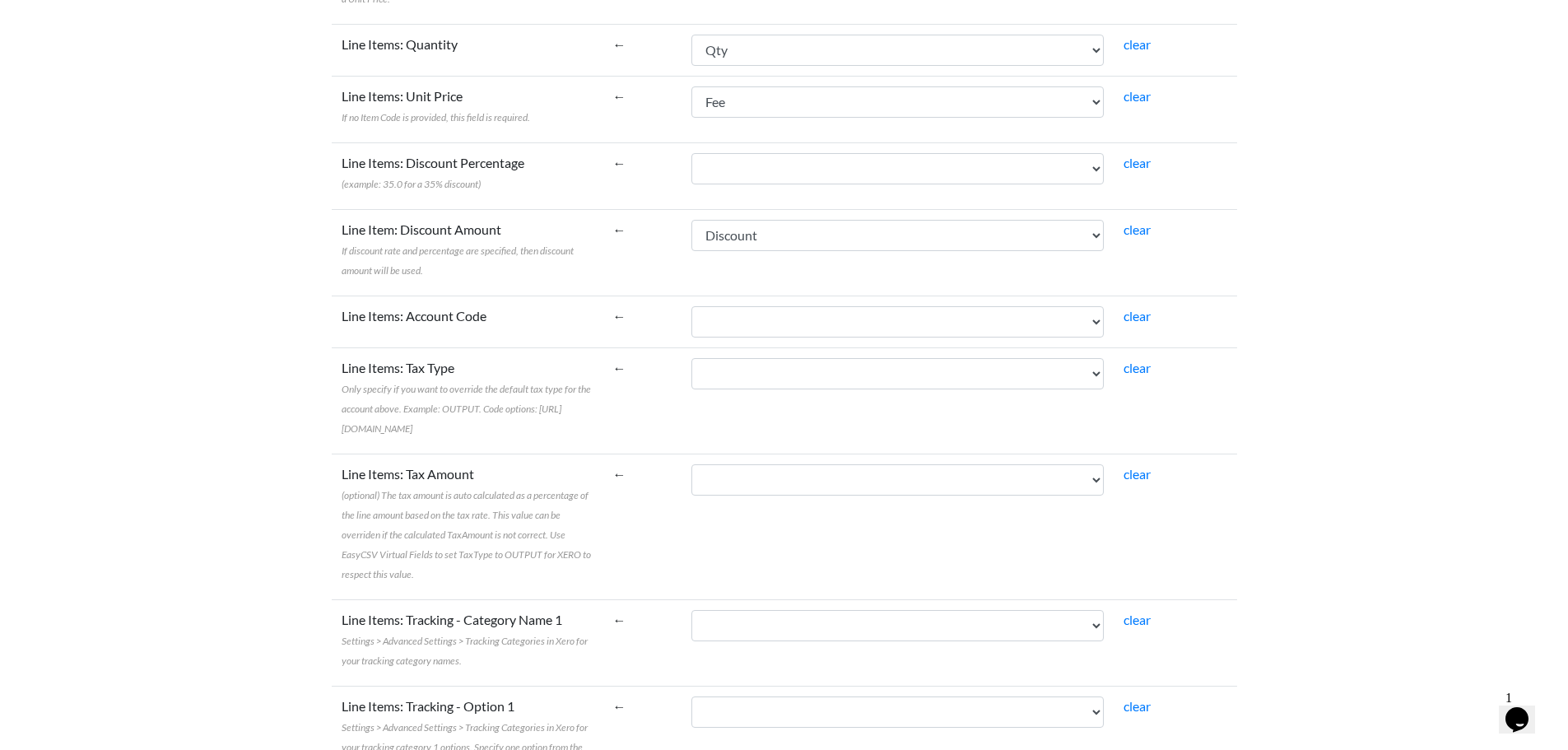
scroll to position [1553, 0]
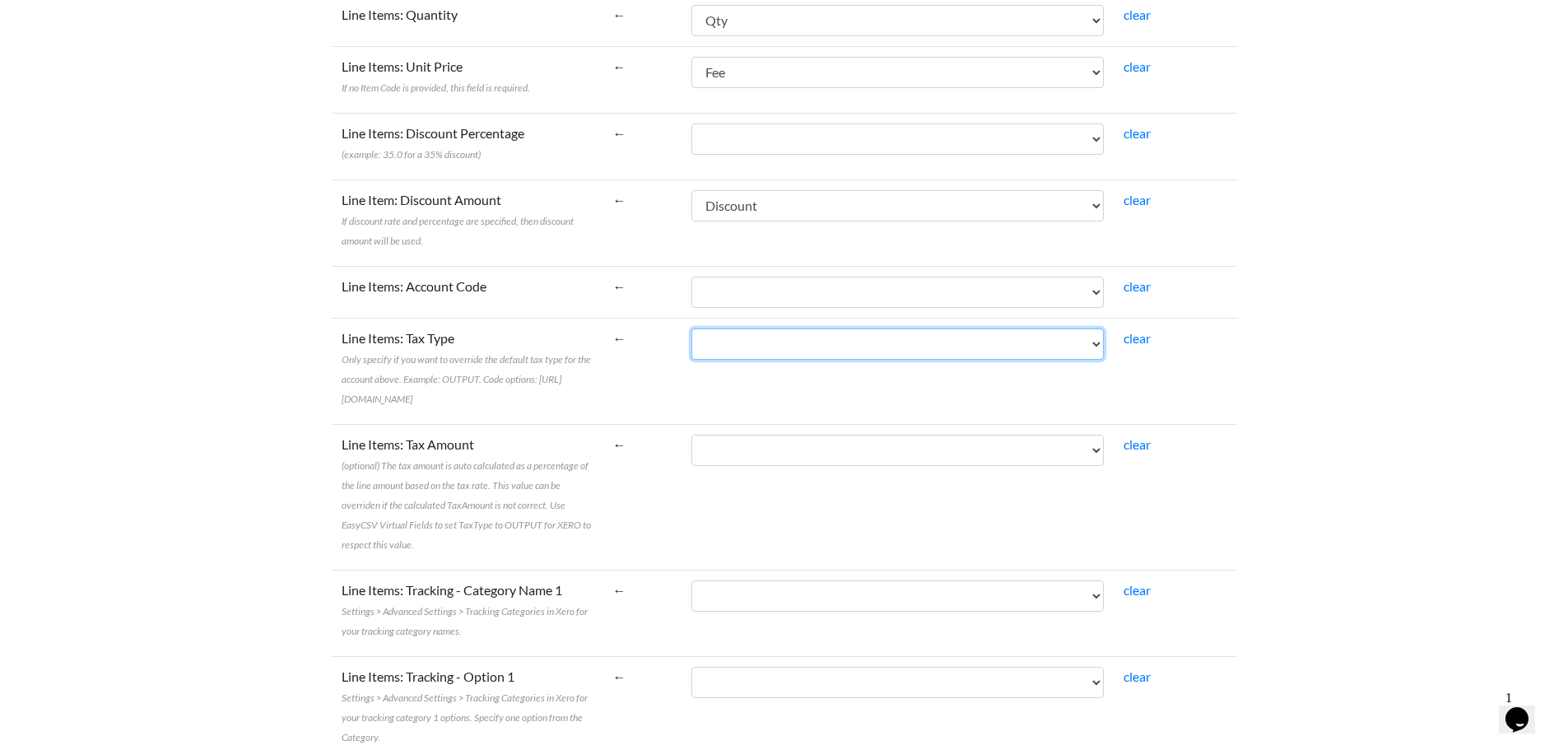
click at [803, 328] on select "Name Bill To Invoice Date Invoice No. Item Description Qty Fee Discount Net Fee…" at bounding box center [897, 344] width 413 height 31
select select "vf_24510"
click at [728, 328] on select "Name Bill To Invoice Date Invoice No. Item Description Qty Fee Discount Net Fee…" at bounding box center [897, 344] width 413 height 31
click at [784, 381] on td "Name Bill To Invoice Date Invoice No. Item Description Qty Fee Discount Net Fee…" at bounding box center [897, 370] width 432 height 106
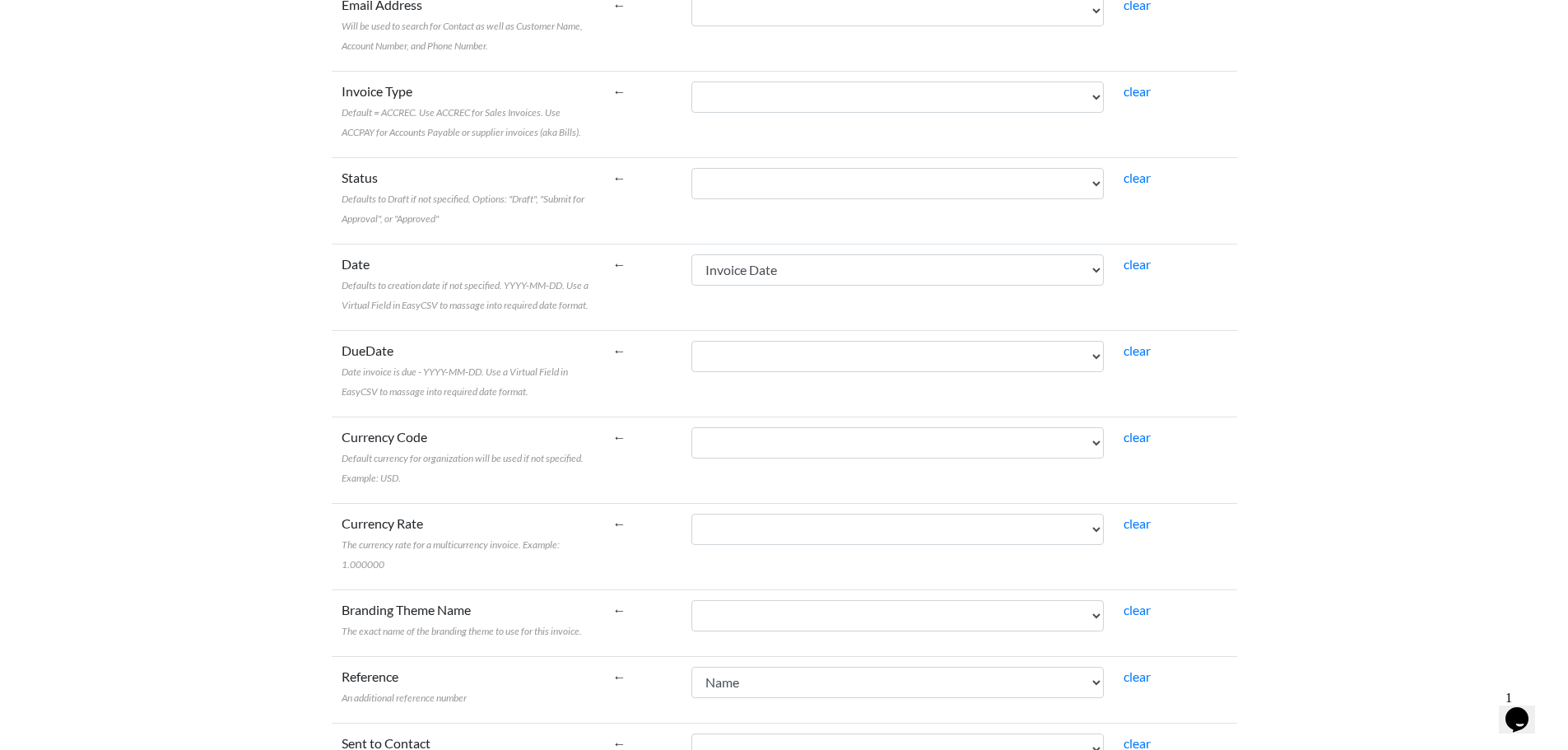
scroll to position [483, 0]
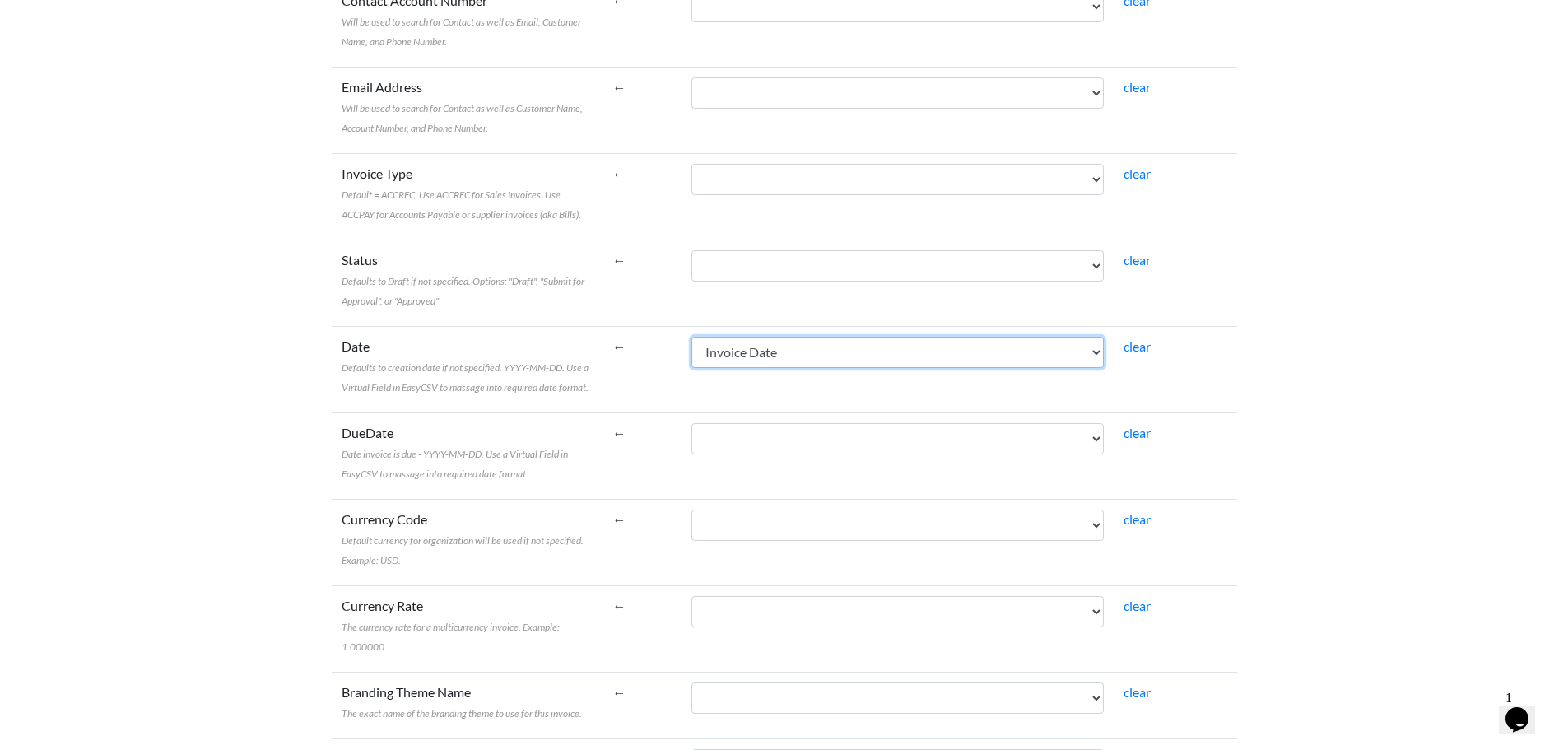
click at [873, 358] on select "Name Bill To Invoice Date Invoice No. Item Description Qty Fee Discount Net Fee…" at bounding box center [897, 353] width 413 height 31
click at [728, 337] on select "Name Bill To Invoice Date Invoice No. Item Description Qty Fee Discount Net Fee…" at bounding box center [897, 353] width 413 height 31
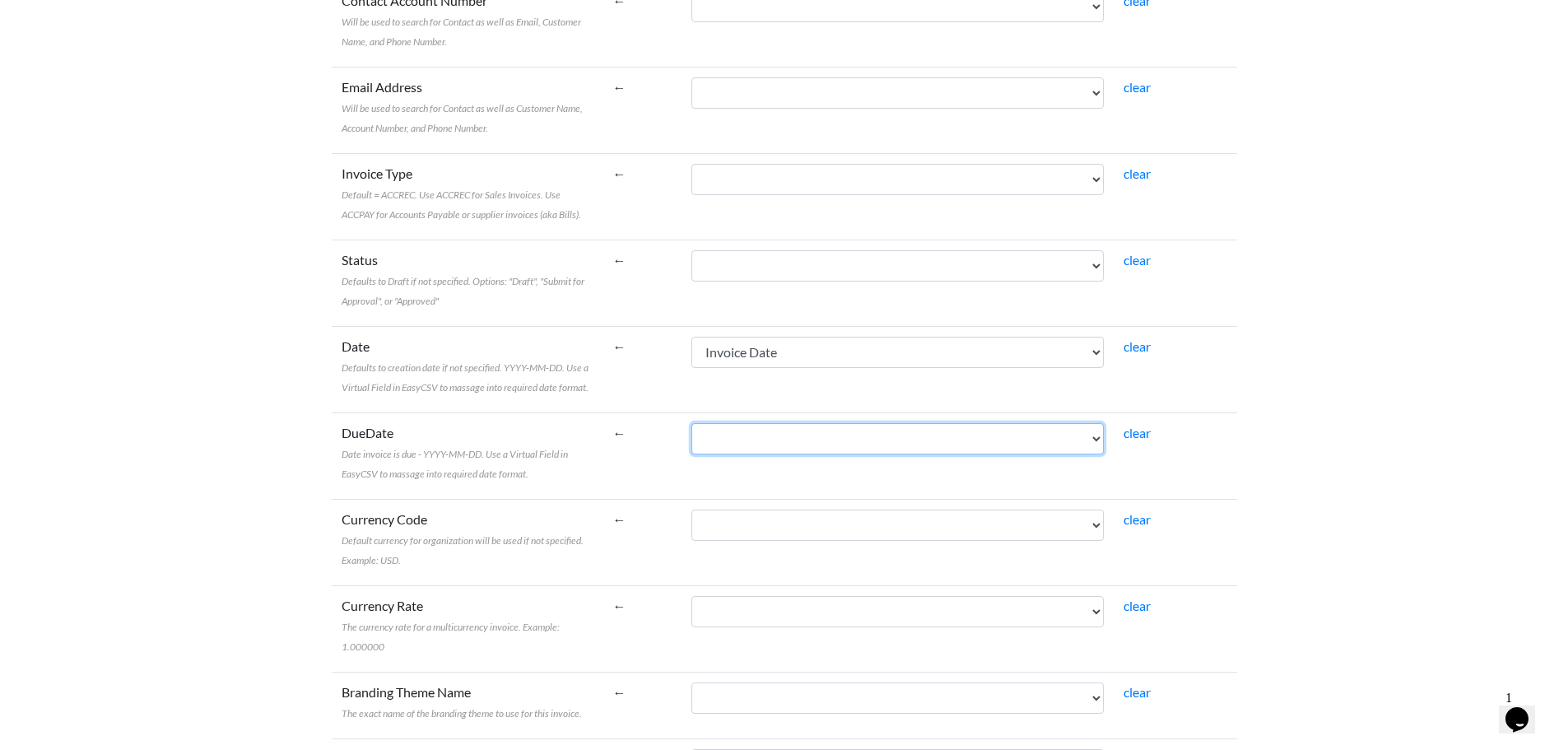
click at [877, 443] on select "Name Bill To Invoice Date Invoice No. Item Description Qty Fee Discount Net Fee…" at bounding box center [897, 439] width 413 height 31
click at [878, 436] on select "Name Bill To Invoice Date Invoice No. Item Description Qty Fee Discount Net Fee…" at bounding box center [897, 439] width 413 height 31
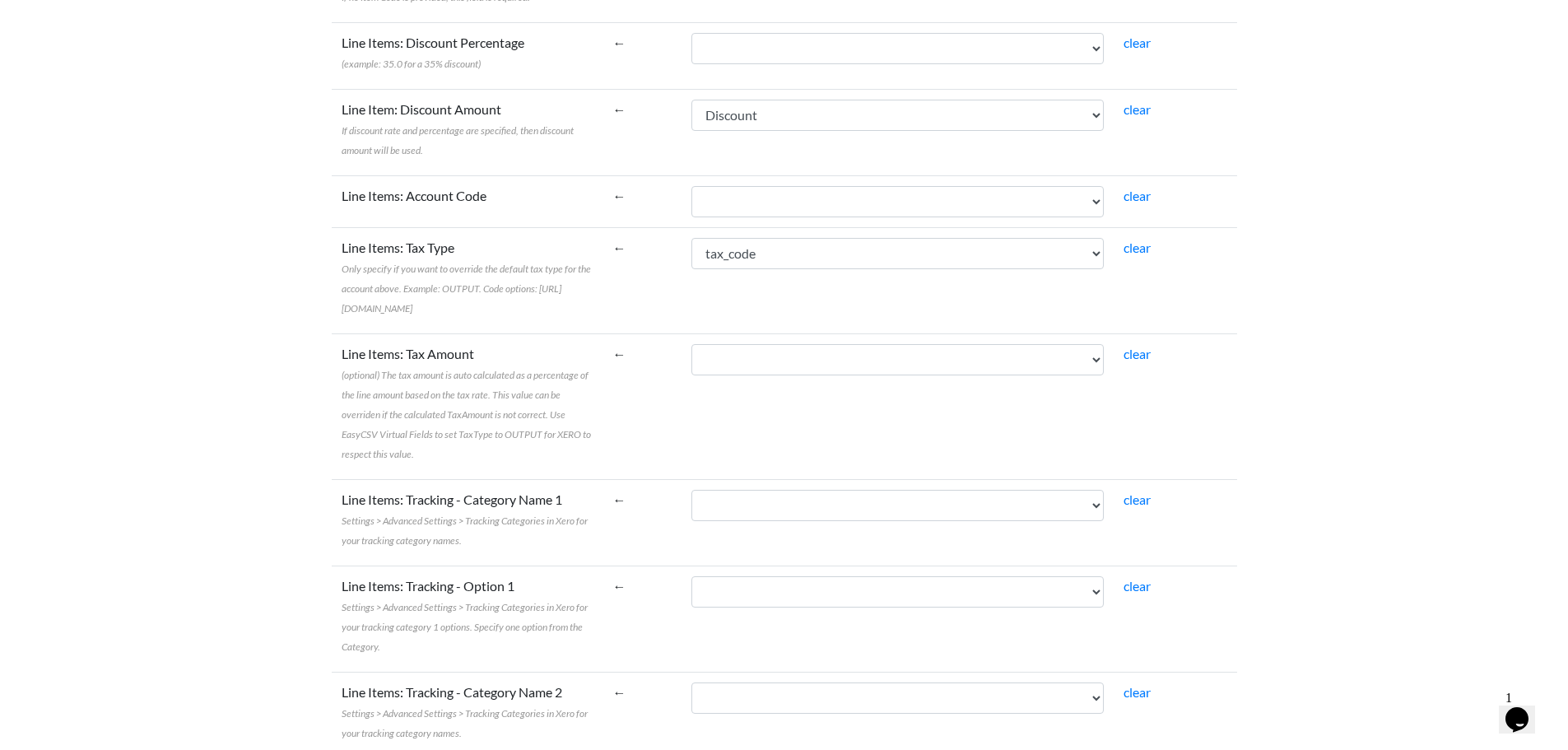
scroll to position [1800, 0]
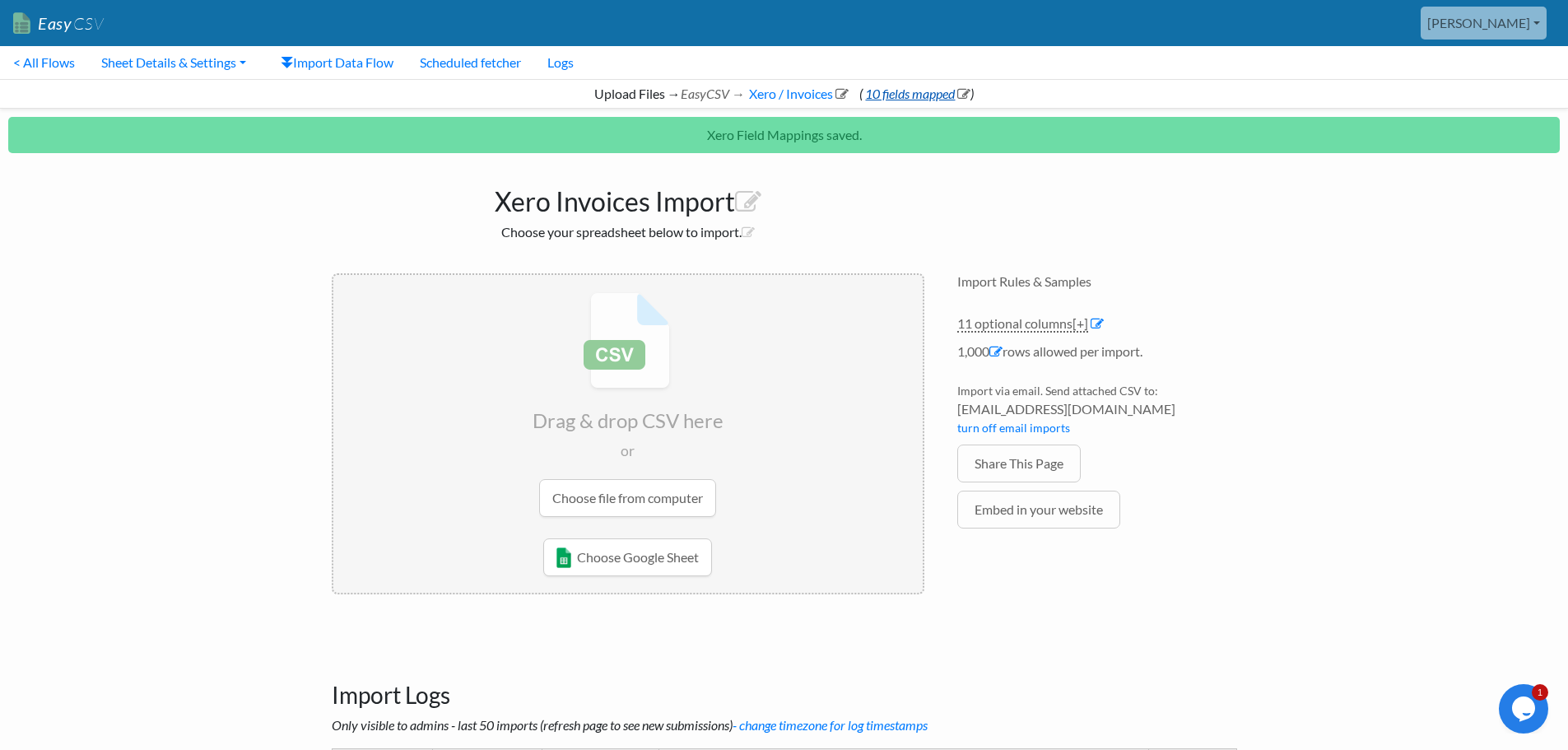
click at [916, 89] on link "10 fields mapped" at bounding box center [916, 93] width 108 height 16
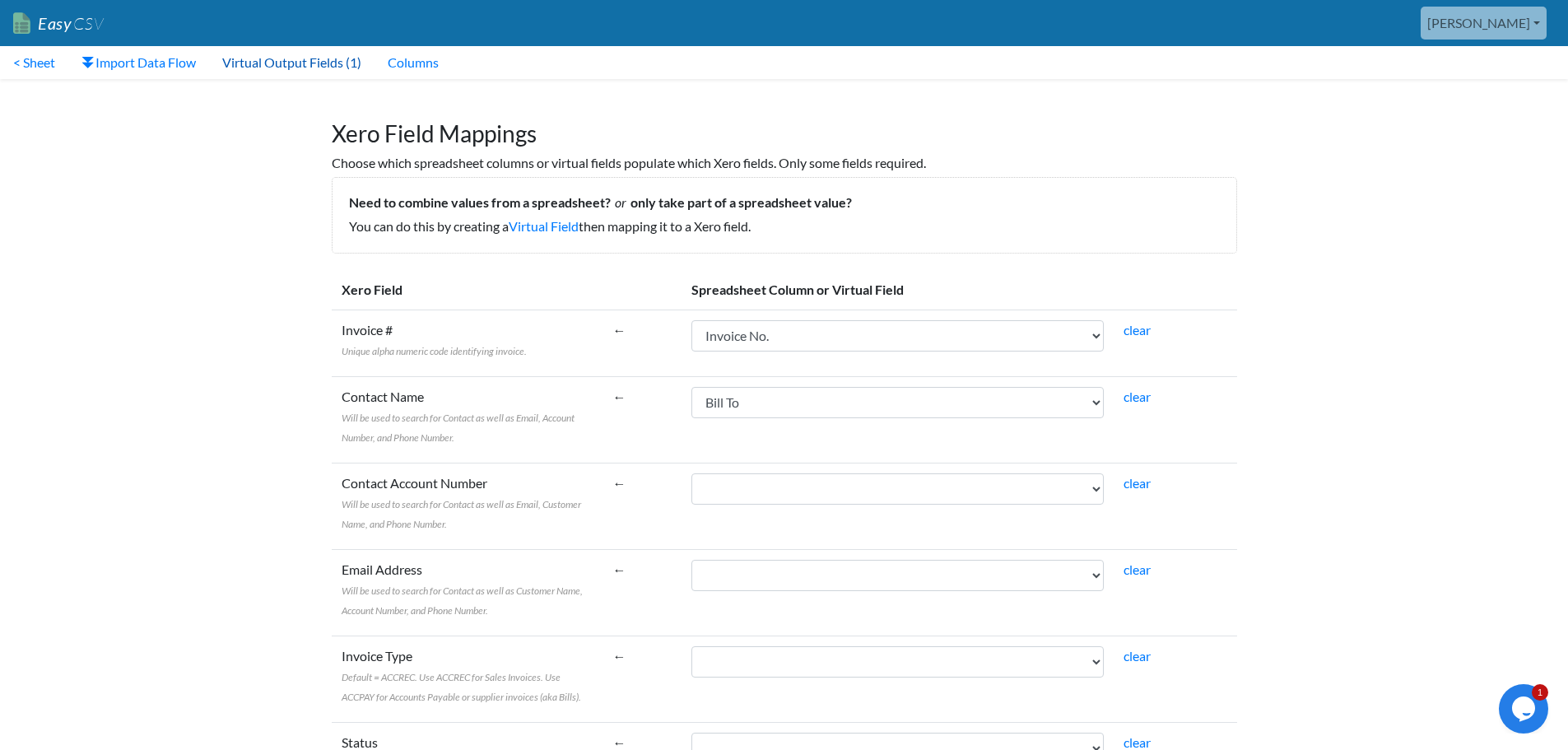
click at [300, 65] on link "Virtual Output Fields (1)" at bounding box center [291, 62] width 165 height 33
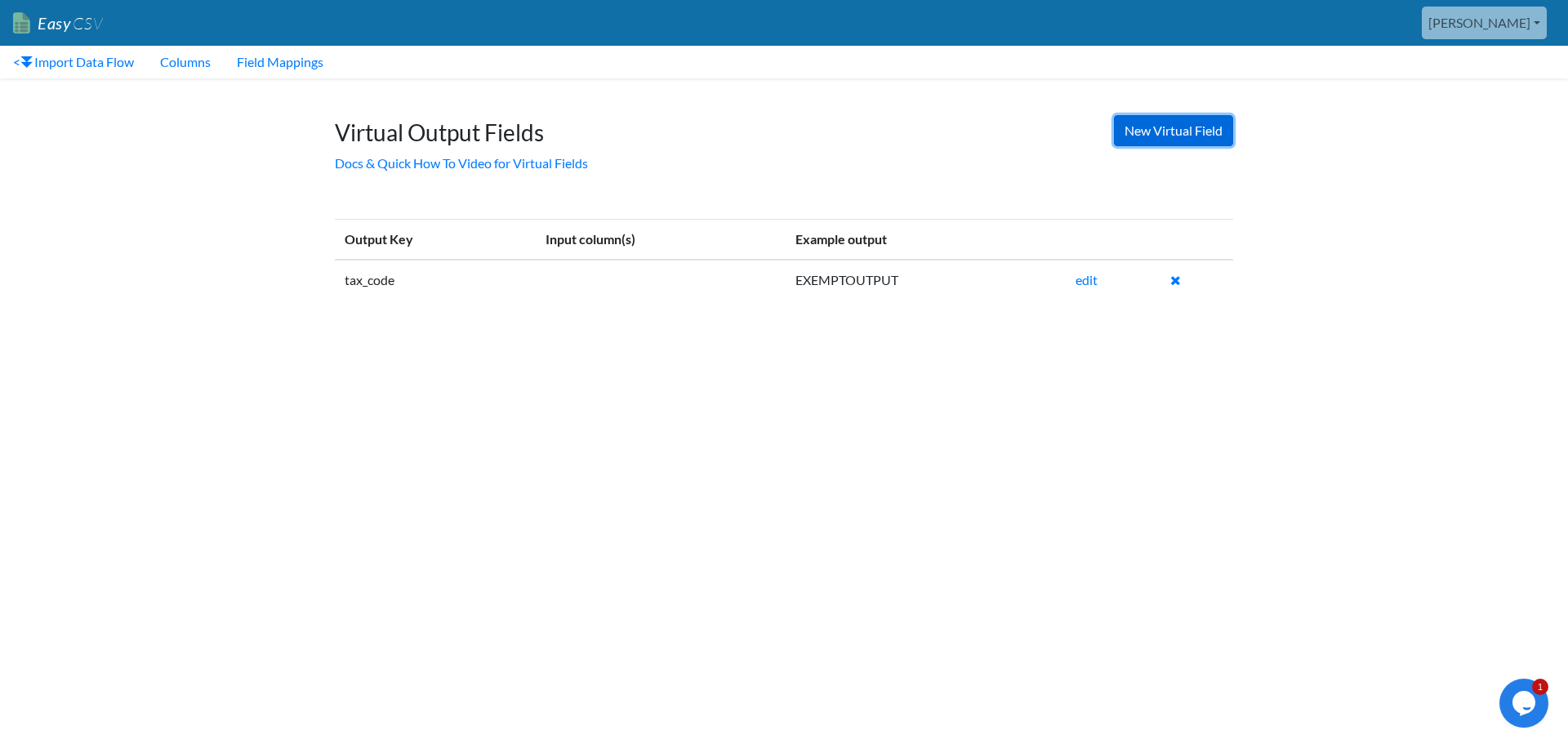
click at [1191, 125] on link "New Virtual Field" at bounding box center [1174, 131] width 120 height 31
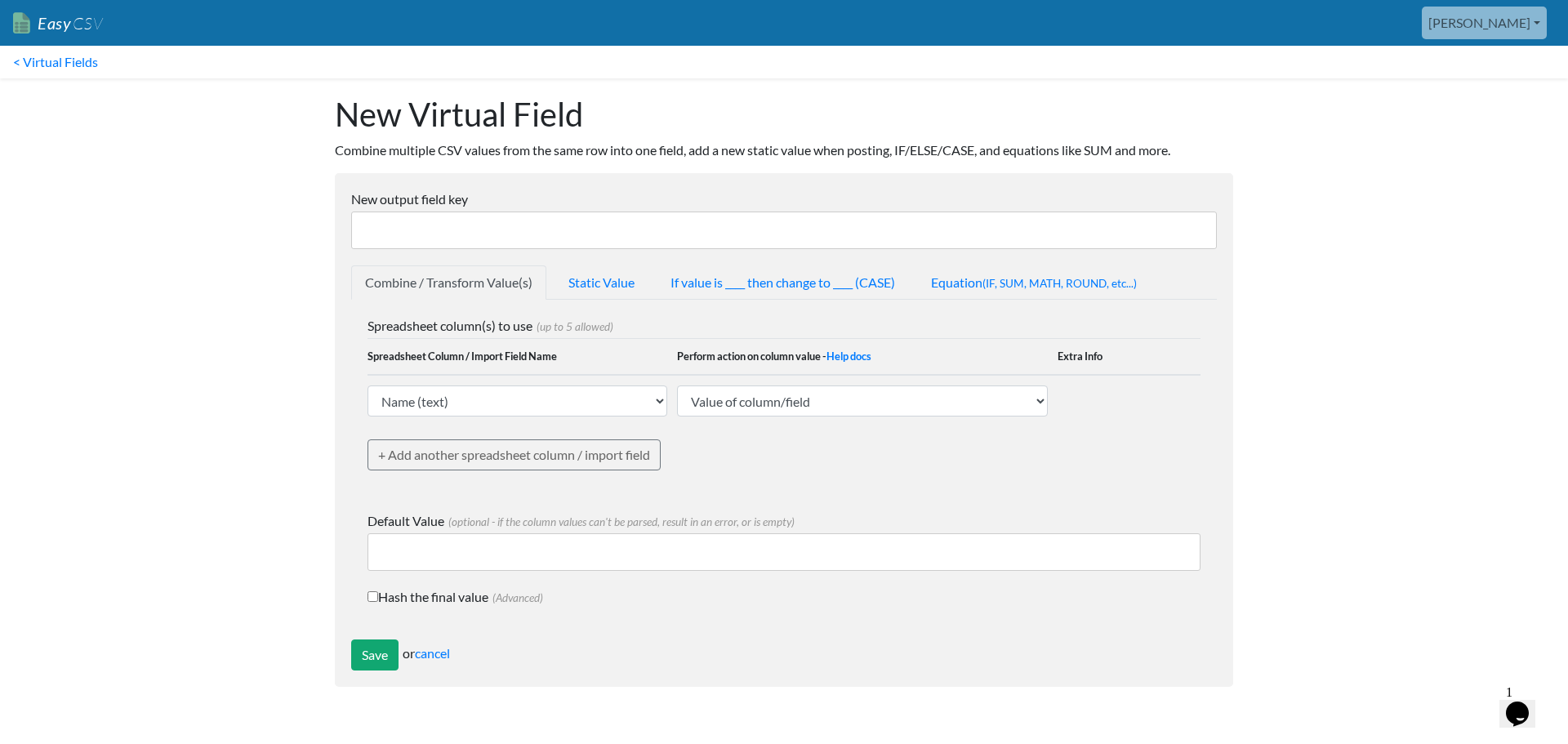
click at [652, 244] on input "New output field key" at bounding box center [784, 230] width 866 height 38
type input "due_date"
click at [616, 401] on select "Name (text) Bill To (text) Invoice Date (text) Invoice No. (text) Item (text) D…" at bounding box center [517, 401] width 300 height 31
click at [179, 249] on body "Easy CSV kim Oursensorynest All Flows All CSV Generators Business & Plan Info M…" at bounding box center [784, 352] width 1568 height 704
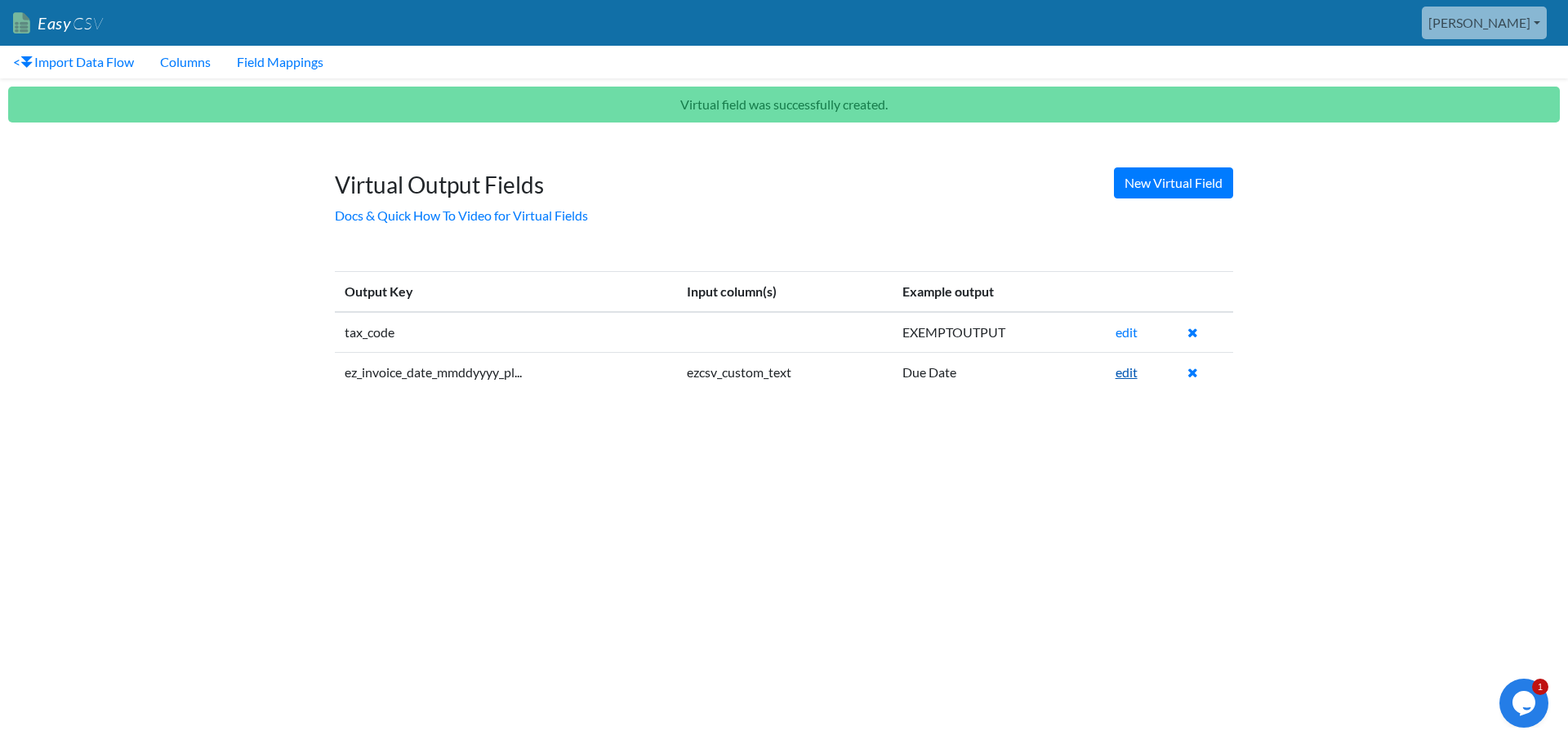
click at [1129, 375] on link "edit" at bounding box center [1127, 372] width 22 height 15
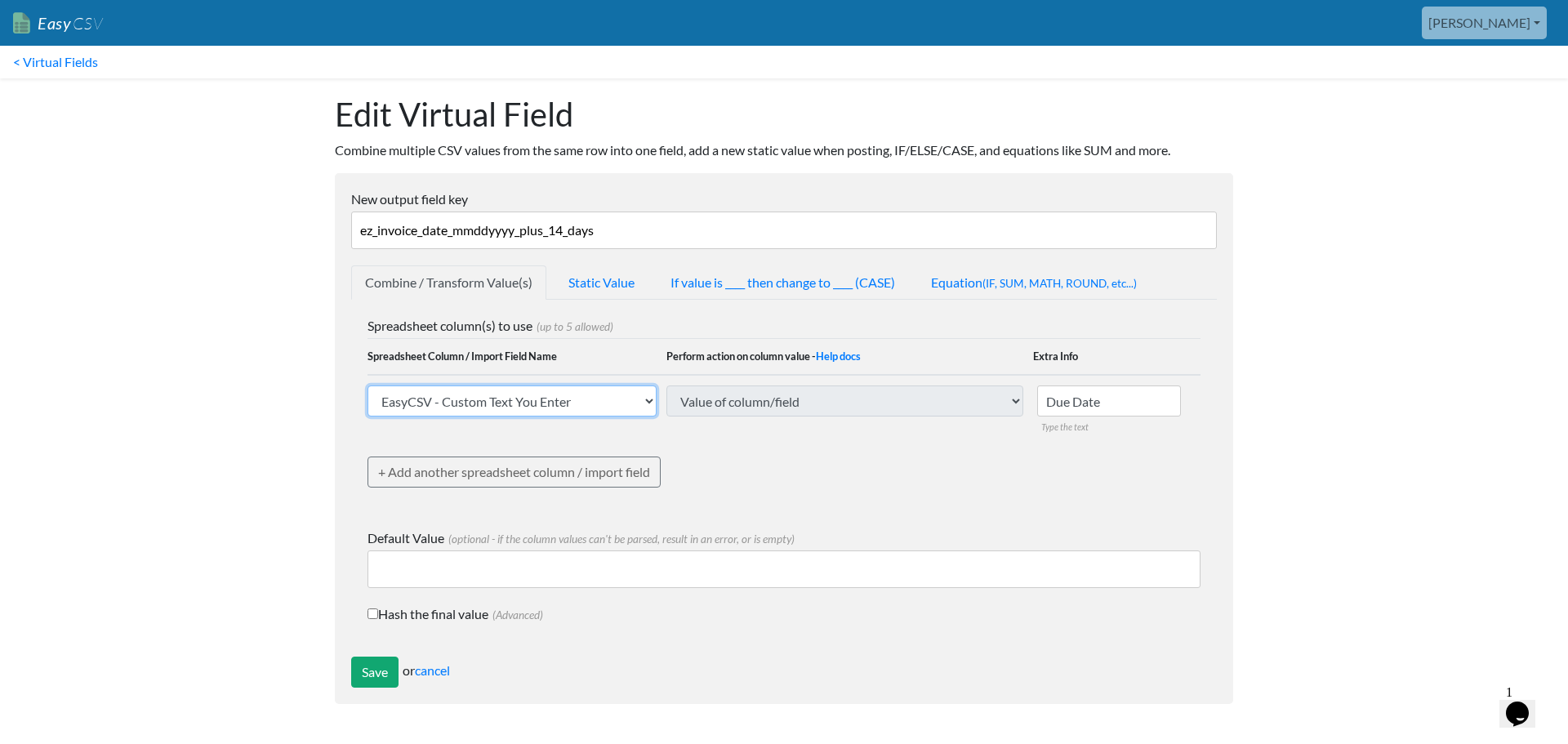
click at [594, 400] on select "Name (text) Bill To (text) Invoice Date (text) Invoice No. (text) Item (text) D…" at bounding box center [512, 401] width 289 height 31
click at [766, 458] on div "Spreadsheet column(s) to use (up to 5 allowed) Spreadsheet Column / Import Fiel…" at bounding box center [784, 413] width 834 height 196
click at [545, 408] on select "Name (text) Bill To (text) Invoice Date (text) Invoice No. (text) Item (text) D…" at bounding box center [512, 401] width 289 height 31
select select "770668"
click at [367, 385] on select "Name (text) Bill To (text) Invoice Date (text) Invoice No. (text) Item (text) D…" at bounding box center [512, 401] width 289 height 31
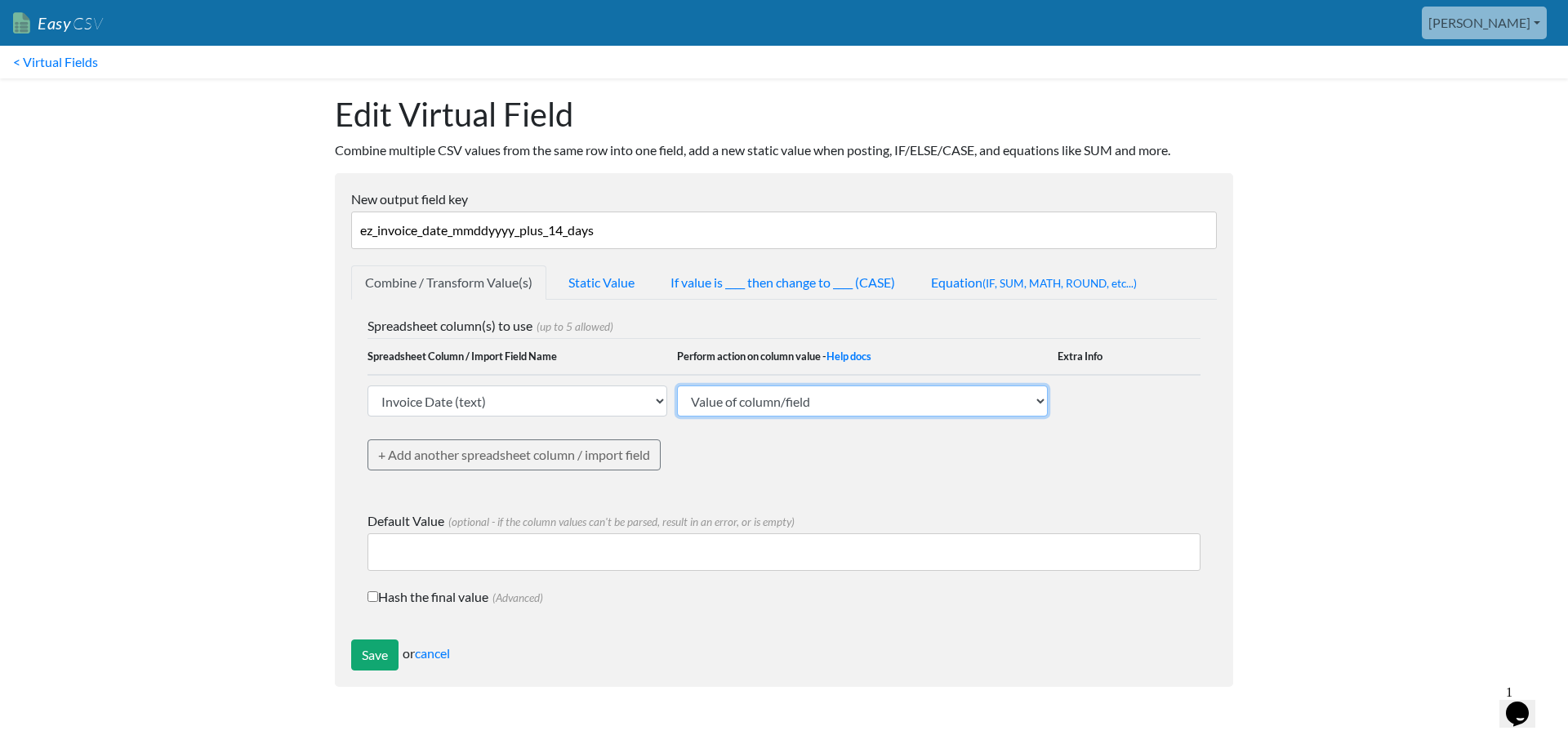
click at [895, 409] on select "Value of column/field Upcase Downcase Sentence case (first letter is capitalize…" at bounding box center [863, 401] width 371 height 31
click at [678, 385] on select "Value of column/field Upcase Downcase Sentence case (first letter is capitalize…" at bounding box center [863, 401] width 371 height 31
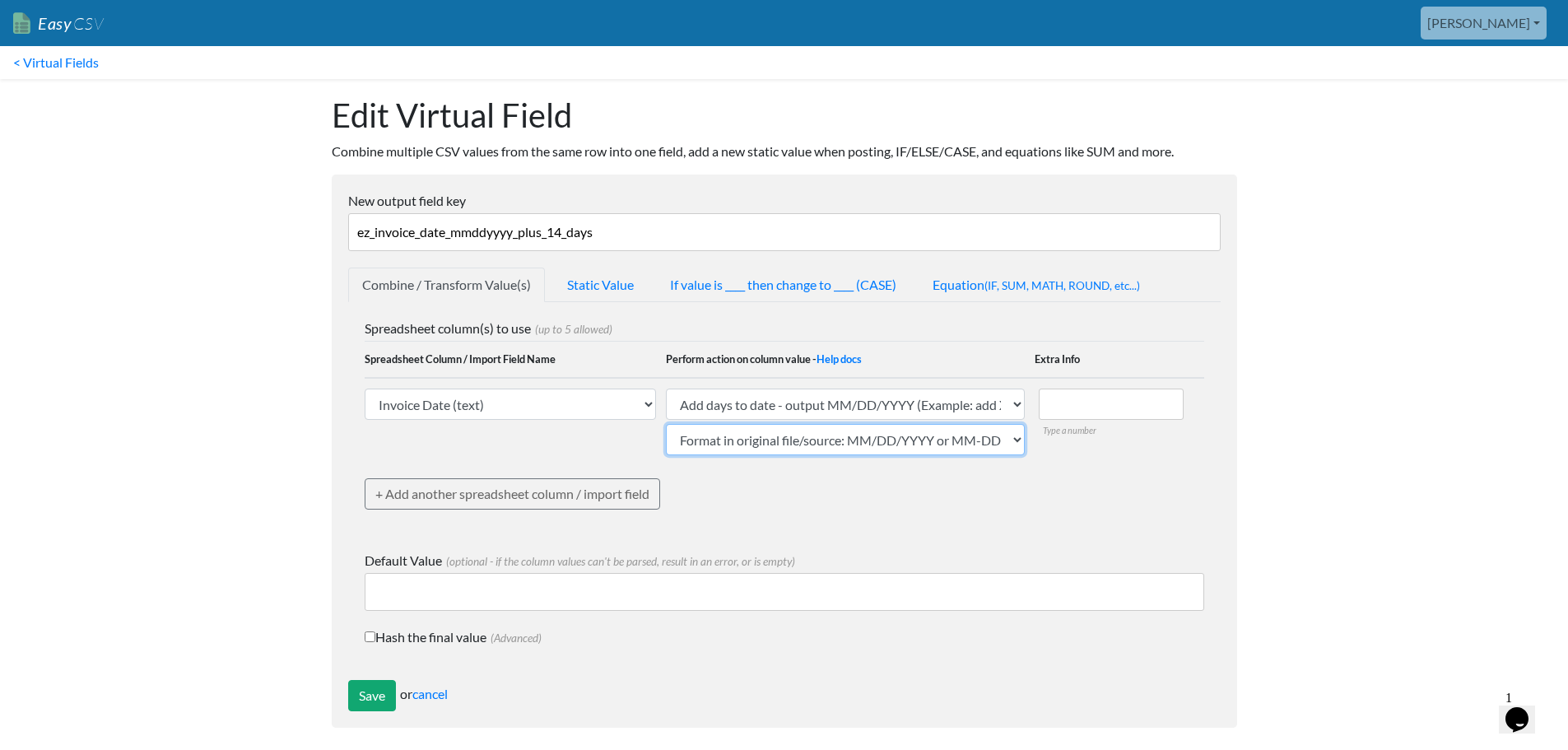
click at [811, 444] on select "Format in original file/source: MM/DD/YYYY or MM-DD-YYYY Format in original fil…" at bounding box center [846, 440] width 359 height 31
click at [886, 435] on select "Format in original file/source: MM/DD/YYYY or MM-DD-YYYY Format in original fil…" at bounding box center [846, 440] width 359 height 31
click at [893, 392] on select "Value of column/field Upcase Downcase Sentence case (first letter is capitalize…" at bounding box center [846, 404] width 359 height 31
click at [891, 406] on select "Value of column/field Upcase Downcase Sentence case (first letter is capitalize…" at bounding box center [846, 404] width 359 height 31
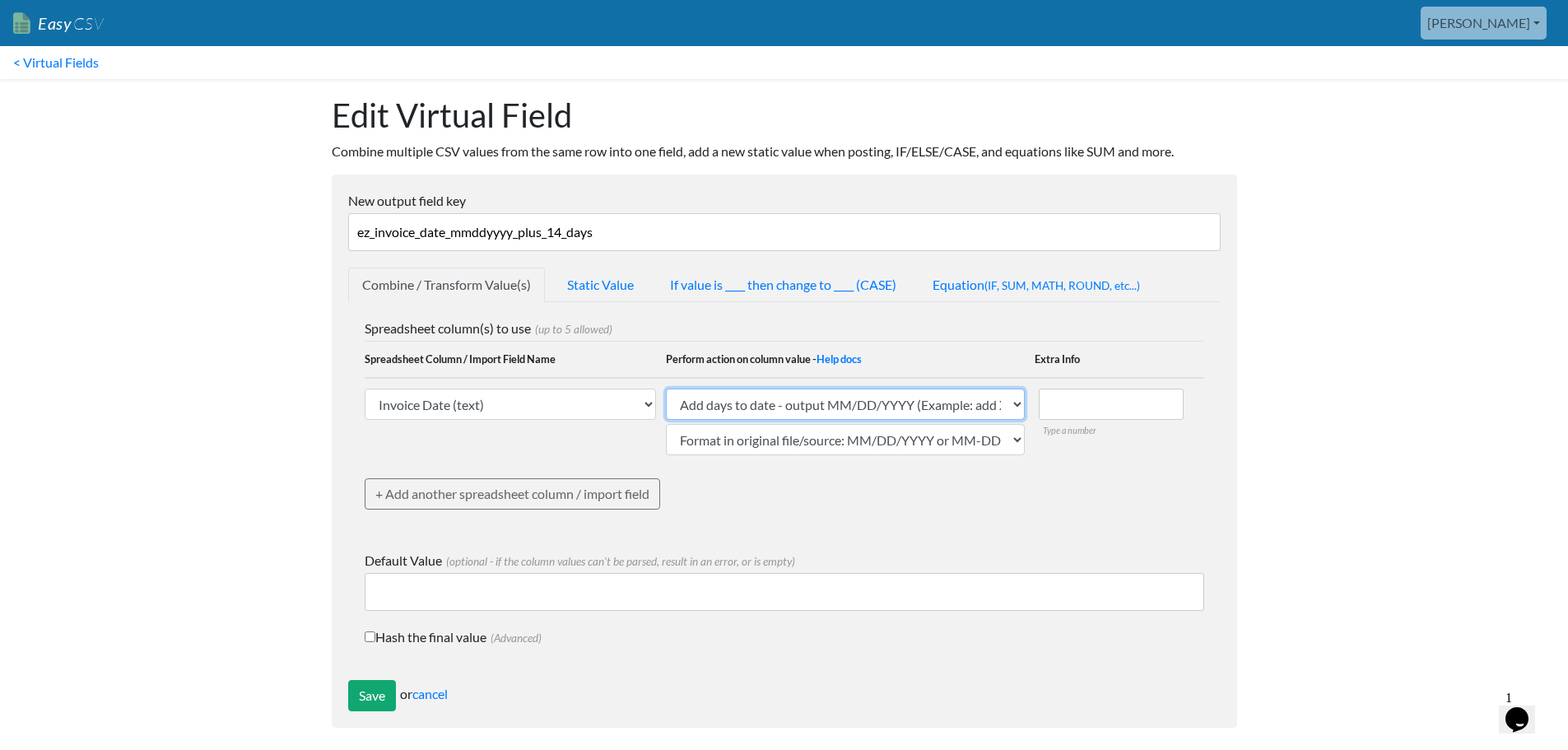
click at [890, 406] on select "Value of column/field Upcase Downcase Sentence case (first letter is capitalize…" at bounding box center [846, 404] width 359 height 31
select select "add_days_to_date_ddmmyyyy"
click at [666, 389] on select "Value of column/field Upcase Downcase Sentence case (first letter is capitalize…" at bounding box center [846, 404] width 359 height 31
click at [908, 446] on select "Format in original file/source: MM/DD/YYYY or MM-DD-YYYY Format in original fil…" at bounding box center [846, 440] width 359 height 31
select select "date_ddmmyyyy"
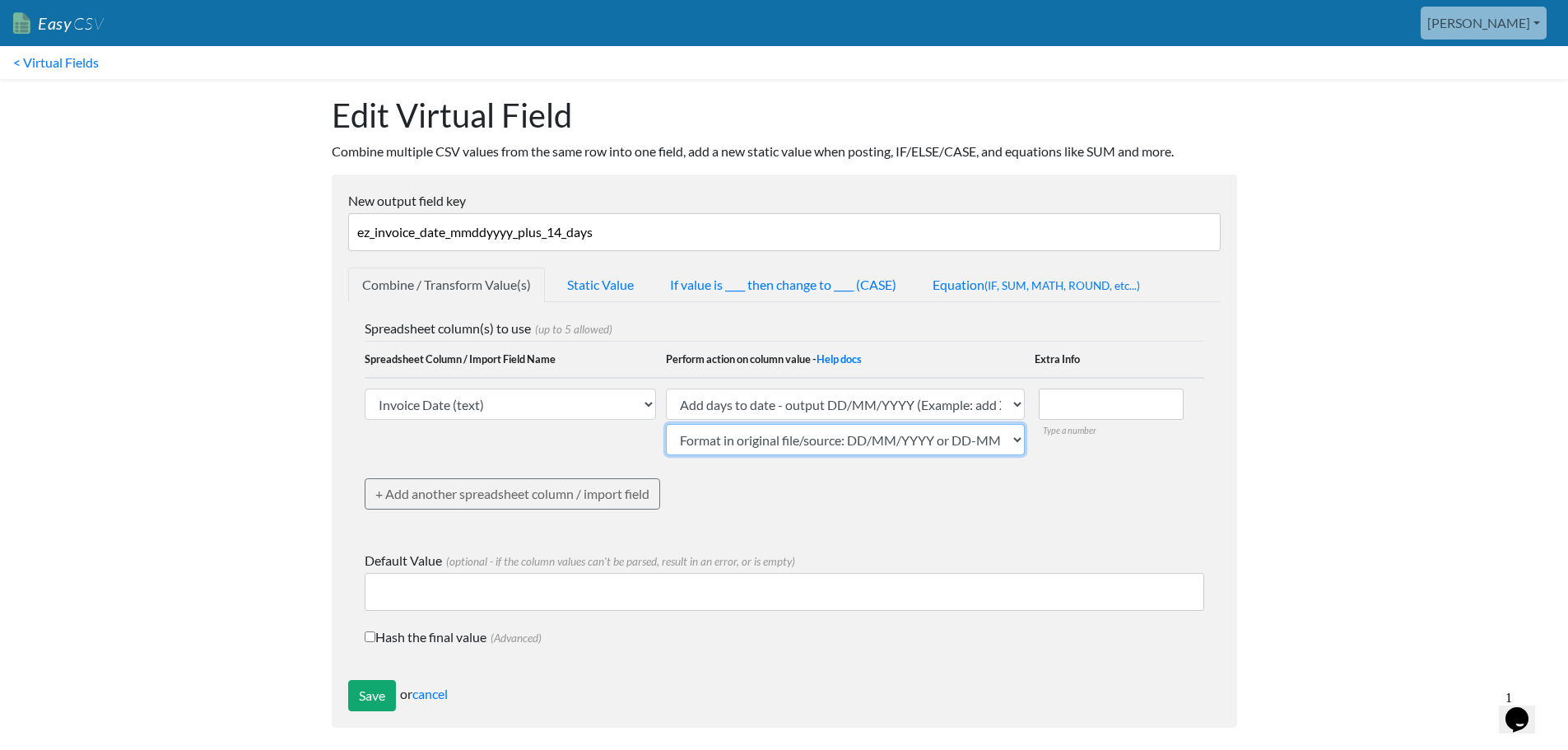
click at [666, 425] on select "Format in original file/source: MM/DD/YYYY or MM-DD-YYYY Format in original fil…" at bounding box center [846, 440] width 359 height 31
click at [1142, 408] on input "number" at bounding box center [1111, 404] width 145 height 31
type input "14"
click at [1095, 481] on div "Spreadsheet column(s) to use (up to 5 allowed) Spreadsheet Column / Import Fiel…" at bounding box center [784, 426] width 840 height 216
drag, startPoint x: 414, startPoint y: 230, endPoint x: 376, endPoint y: 229, distance: 38.0
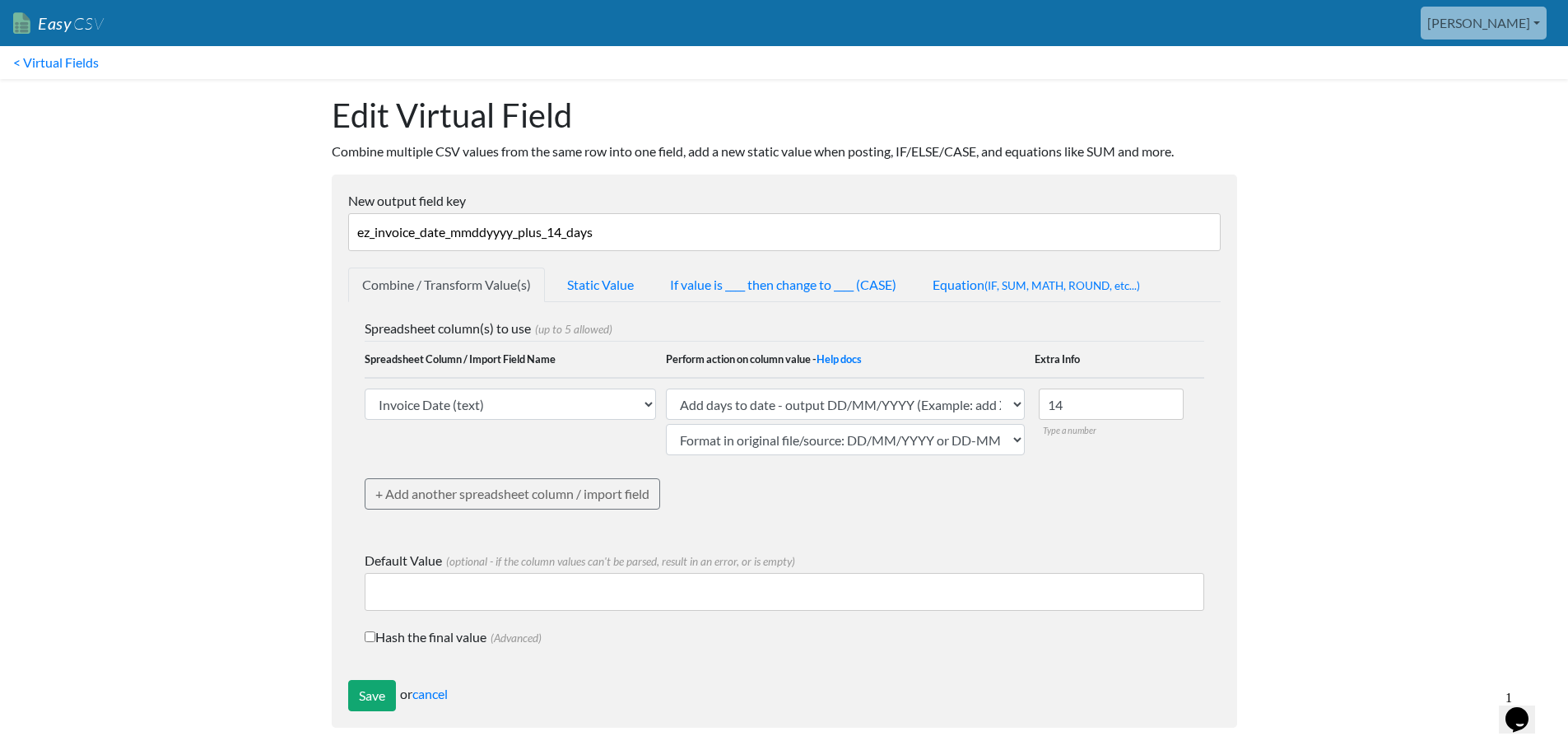
click at [376, 229] on input "ez_invoice_date_mmddyyyy_plus_14_days" at bounding box center [784, 232] width 873 height 38
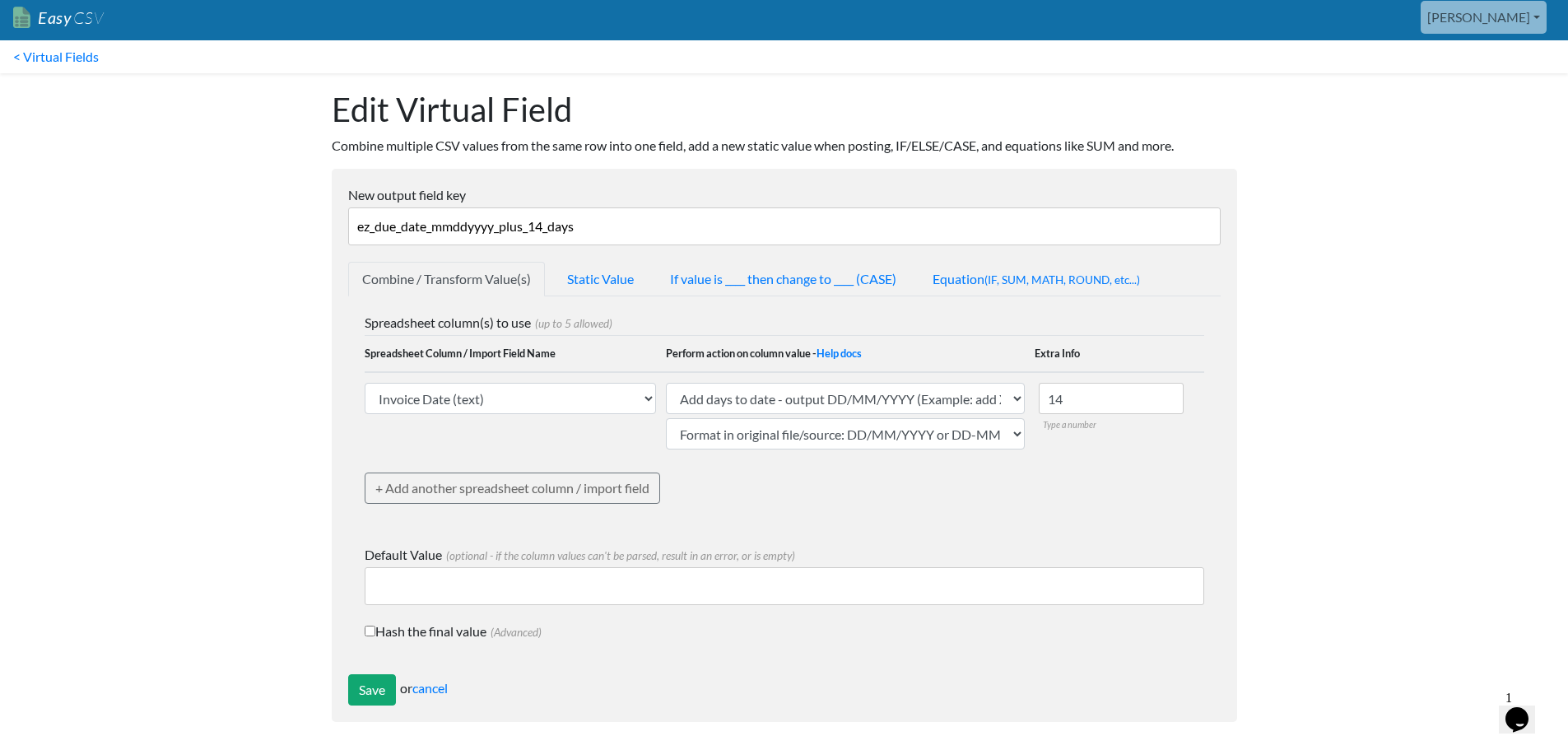
scroll to position [8, 0]
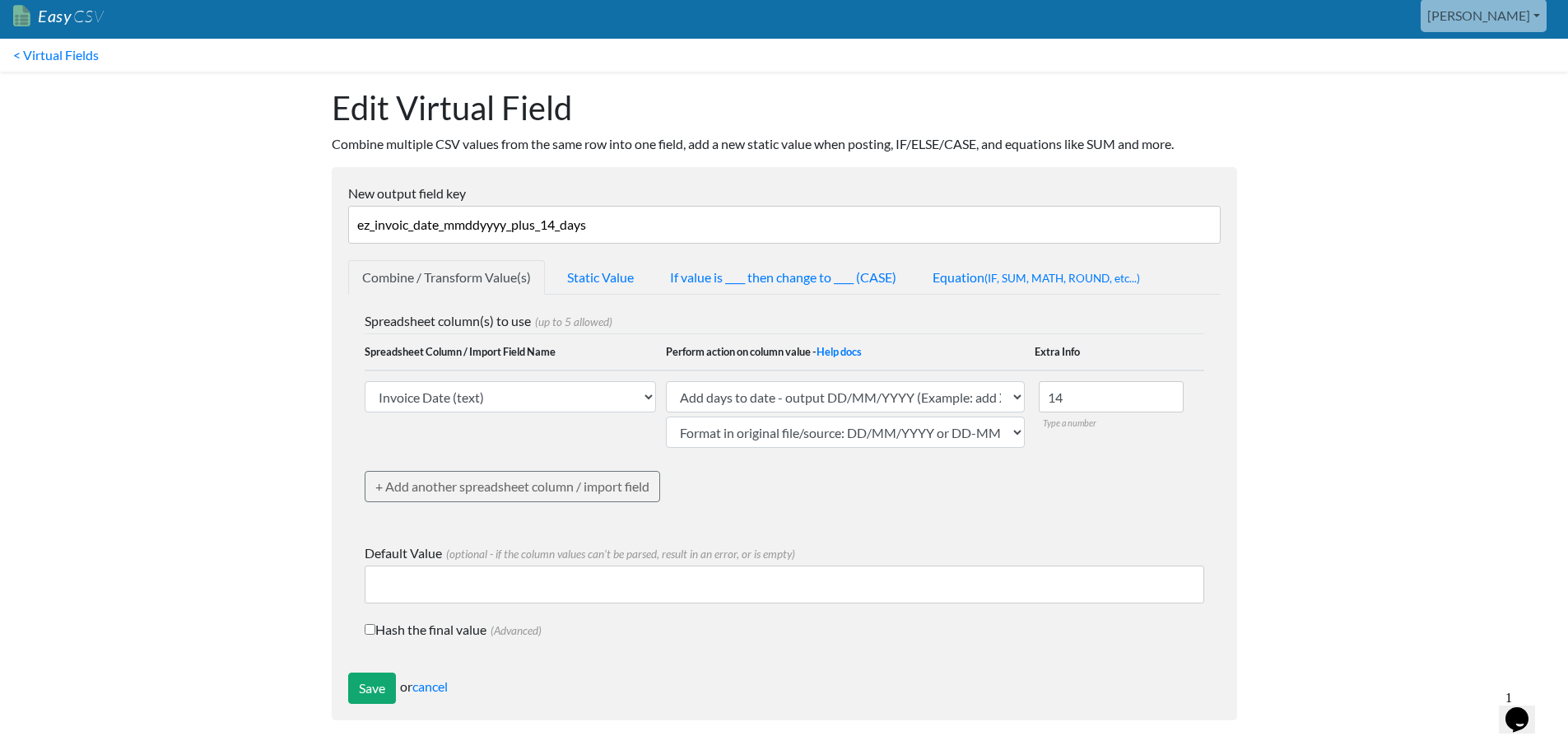
type input "ez_invoice_date_mmddyyyy_plus_14_days"
click at [516, 589] on input "Default Value (optional - if the column values can't be parsed, result in an er…" at bounding box center [784, 584] width 840 height 38
click at [369, 684] on input "Save" at bounding box center [372, 689] width 48 height 31
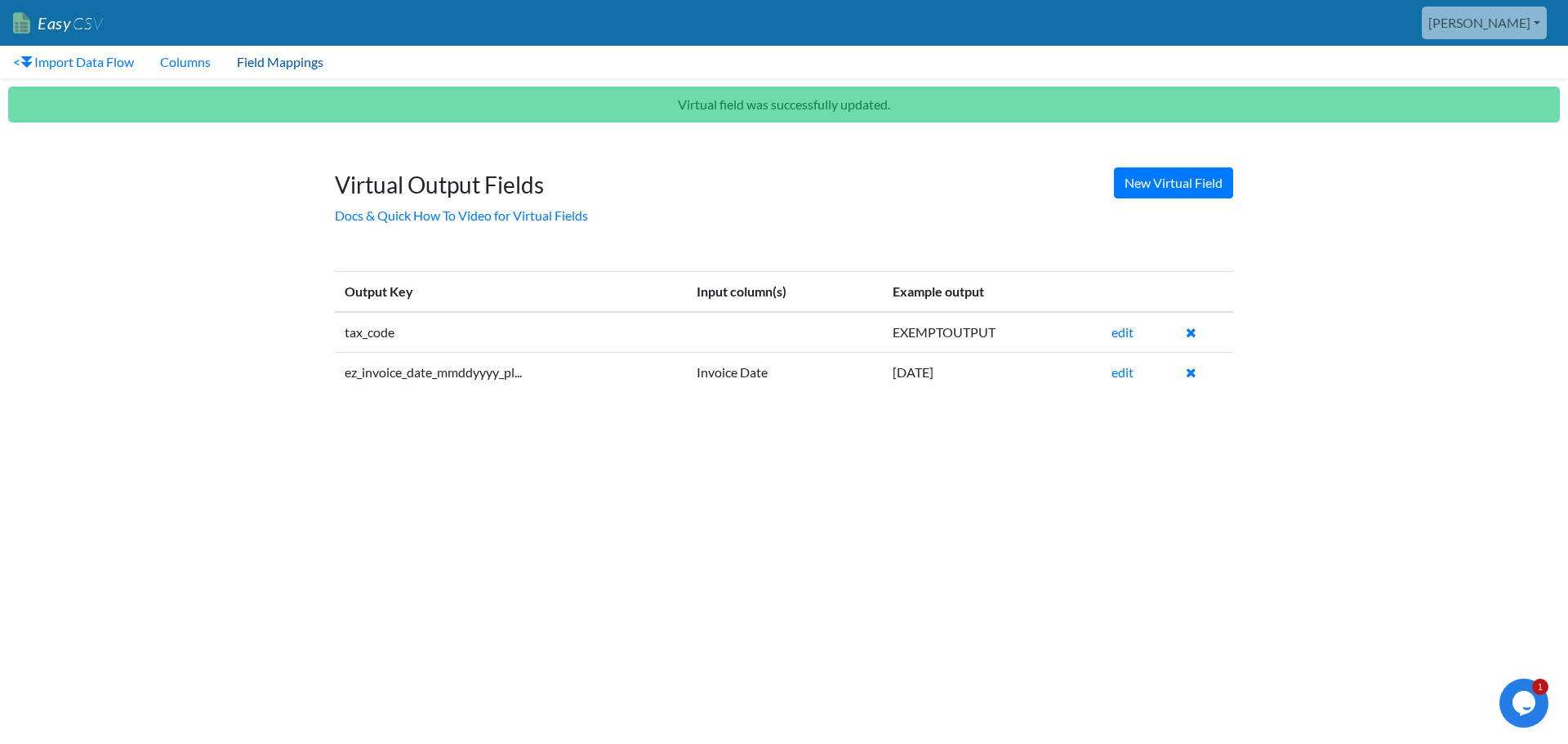
click at [257, 60] on link "Field Mappings" at bounding box center [279, 62] width 113 height 33
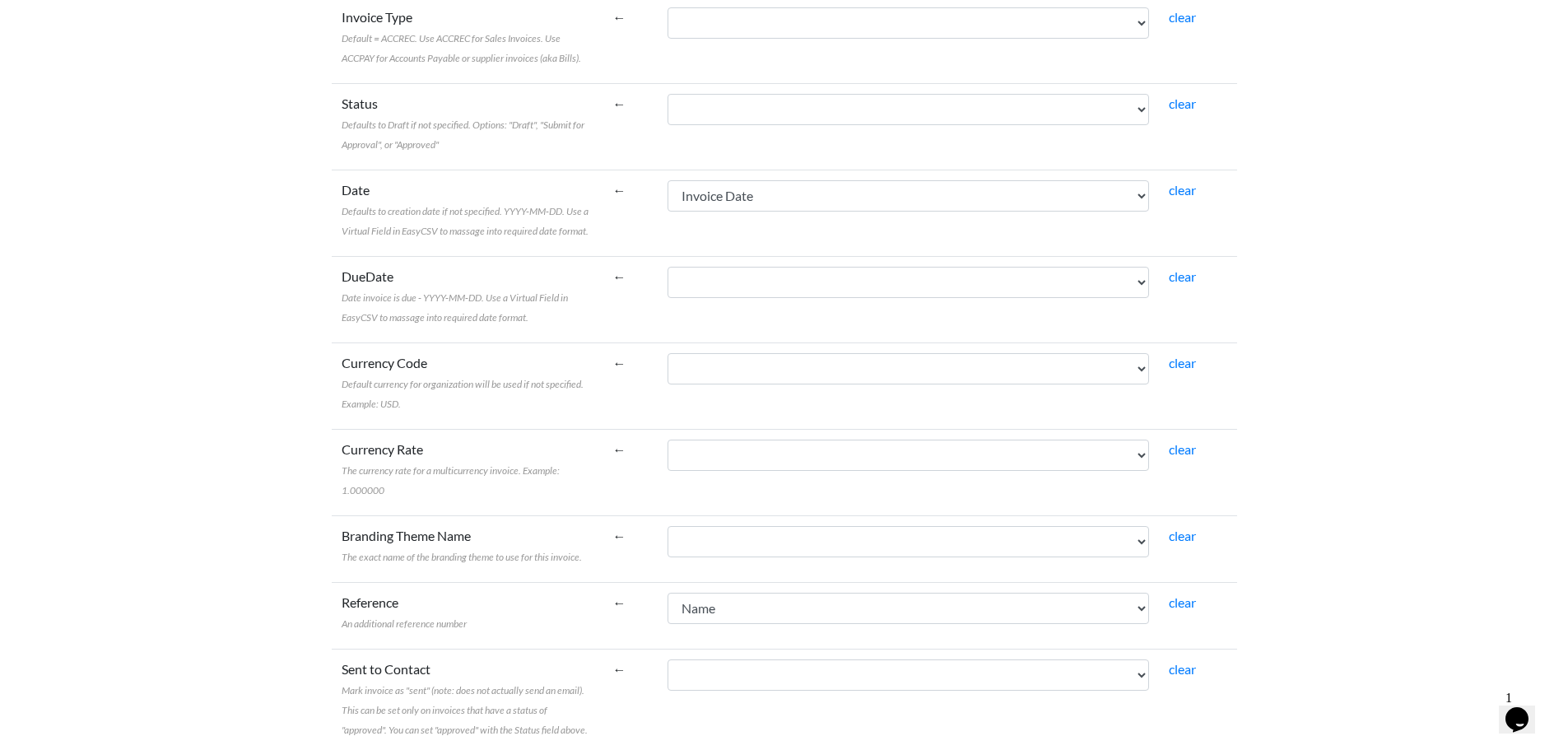
scroll to position [659, 0]
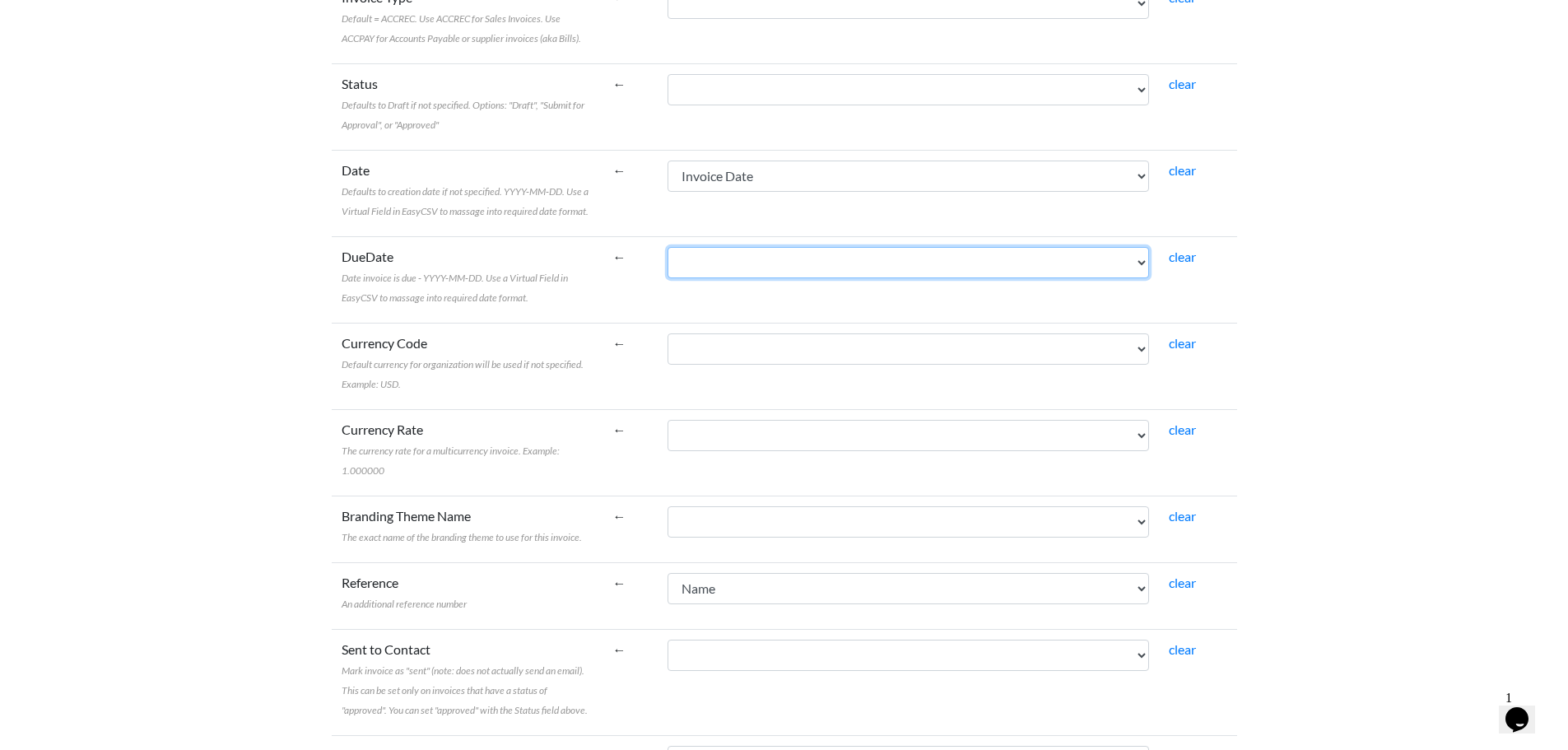
click at [878, 267] on select "Name [PERSON_NAME] To Invoice Date Invoice No. Item Description Qty Fee Discoun…" at bounding box center [908, 262] width 482 height 31
select select "vf_24511"
click at [705, 247] on select "Name [PERSON_NAME] To Invoice Date Invoice No. Item Description Qty Fee Discoun…" at bounding box center [908, 262] width 482 height 31
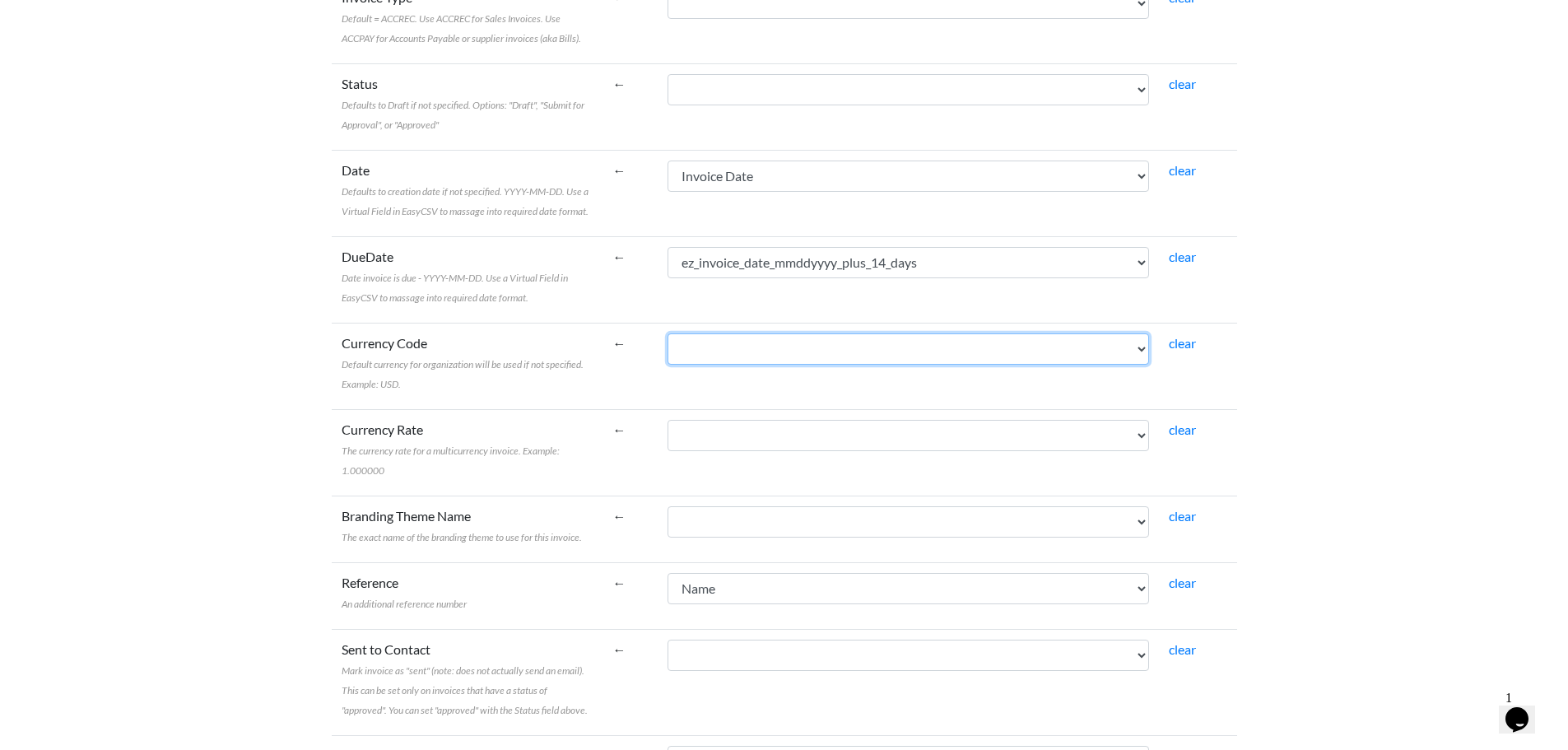
click at [1091, 360] on select "Name [PERSON_NAME] To Invoice Date Invoice No. Item Description Qty Fee Discoun…" at bounding box center [908, 349] width 482 height 31
click at [1436, 292] on body "Easy CSV kim Oursensorynest All Flows All CSV Generators Business & Plan Info M…" at bounding box center [784, 646] width 1568 height 2609
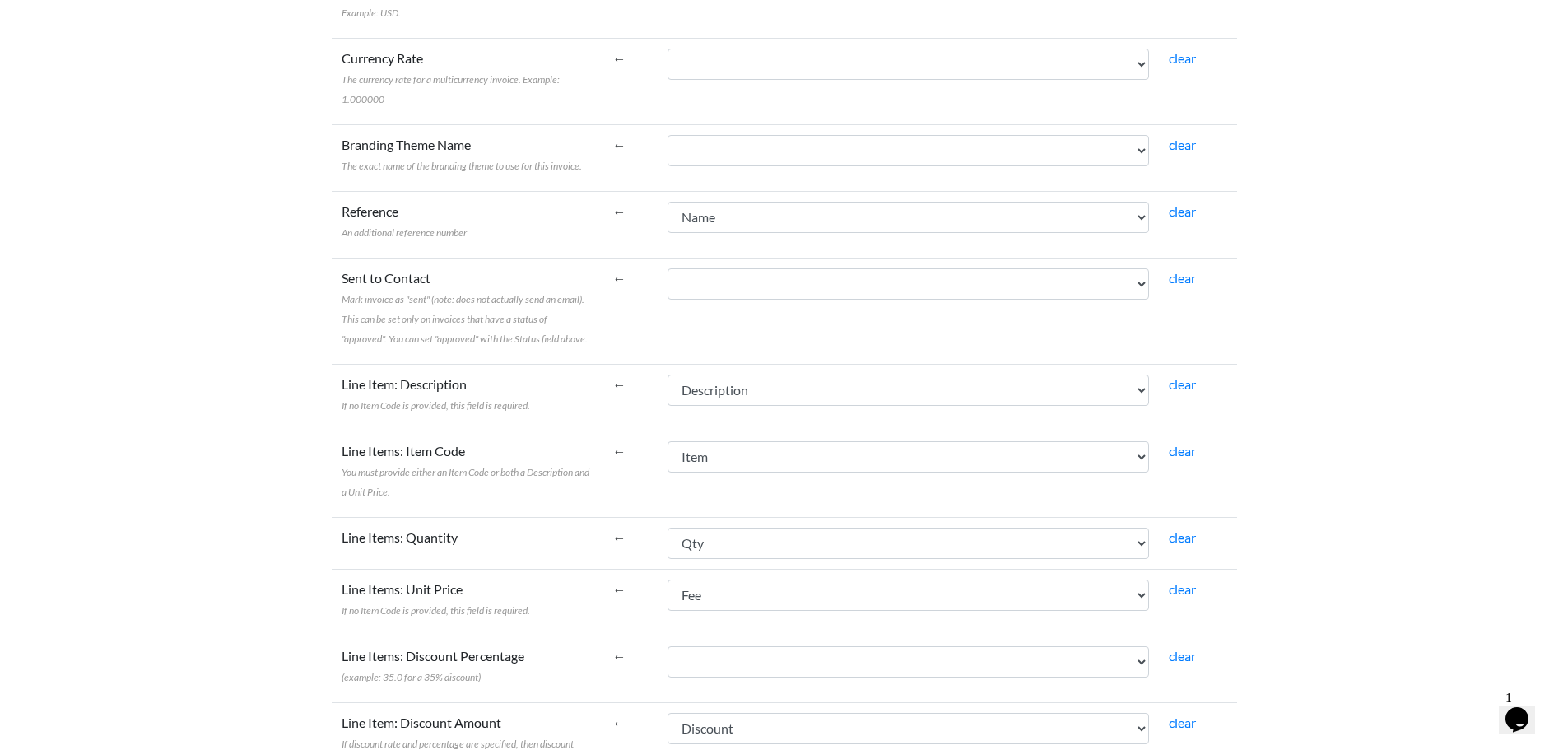
scroll to position [1071, 0]
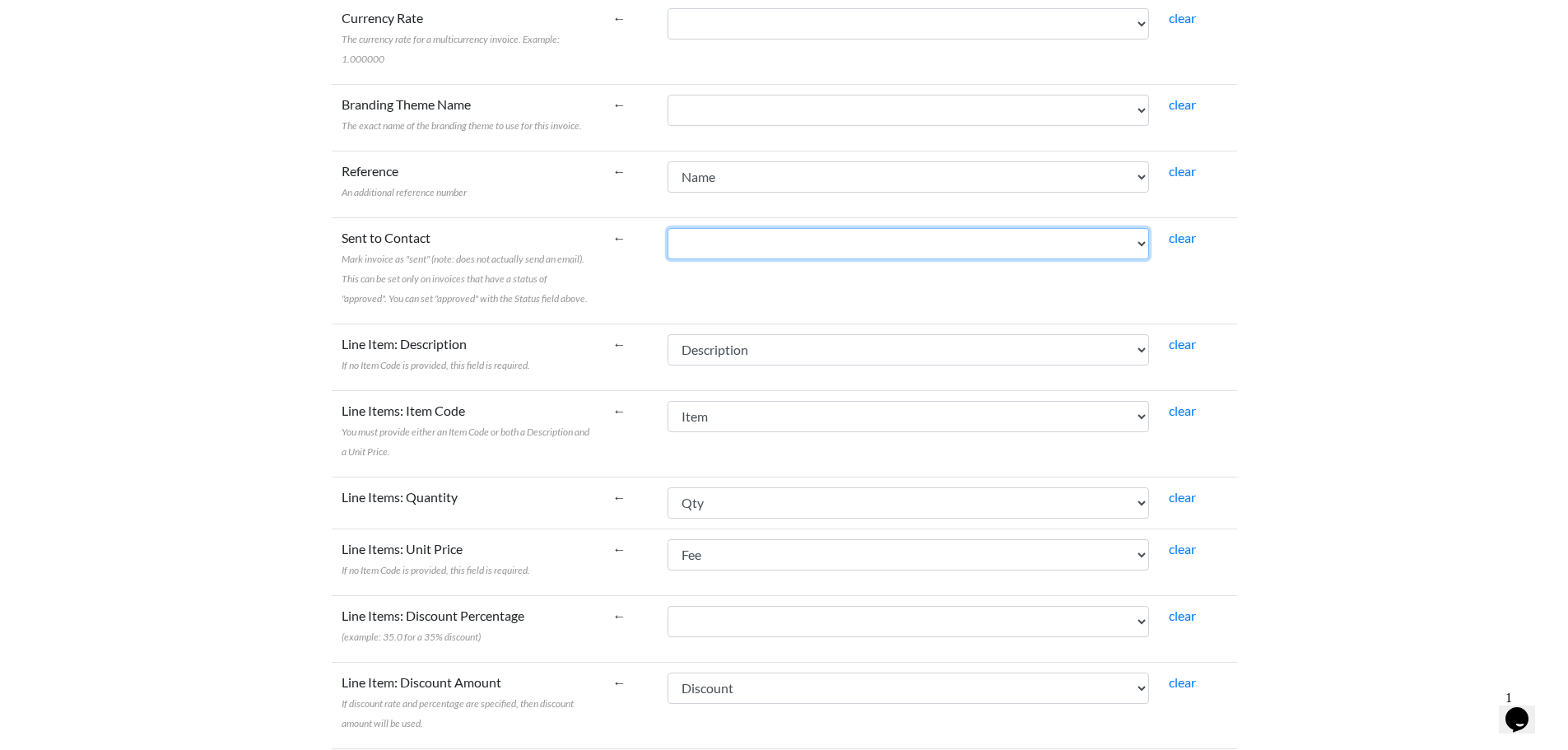
click at [753, 228] on select "Name Bill To Invoice Date Invoice No. Item Description Qty Fee Discount Net Fee…" at bounding box center [908, 244] width 482 height 31
click at [593, 247] on label "Sent to Contact Mark invoice as "sent" (note: does not actually send an email).…" at bounding box center [467, 267] width 251 height 79
click at [667, 247] on select "Name Bill To Invoice Date Invoice No. Item Description Qty Fee Discount Net Fee…" at bounding box center [908, 244] width 482 height 31
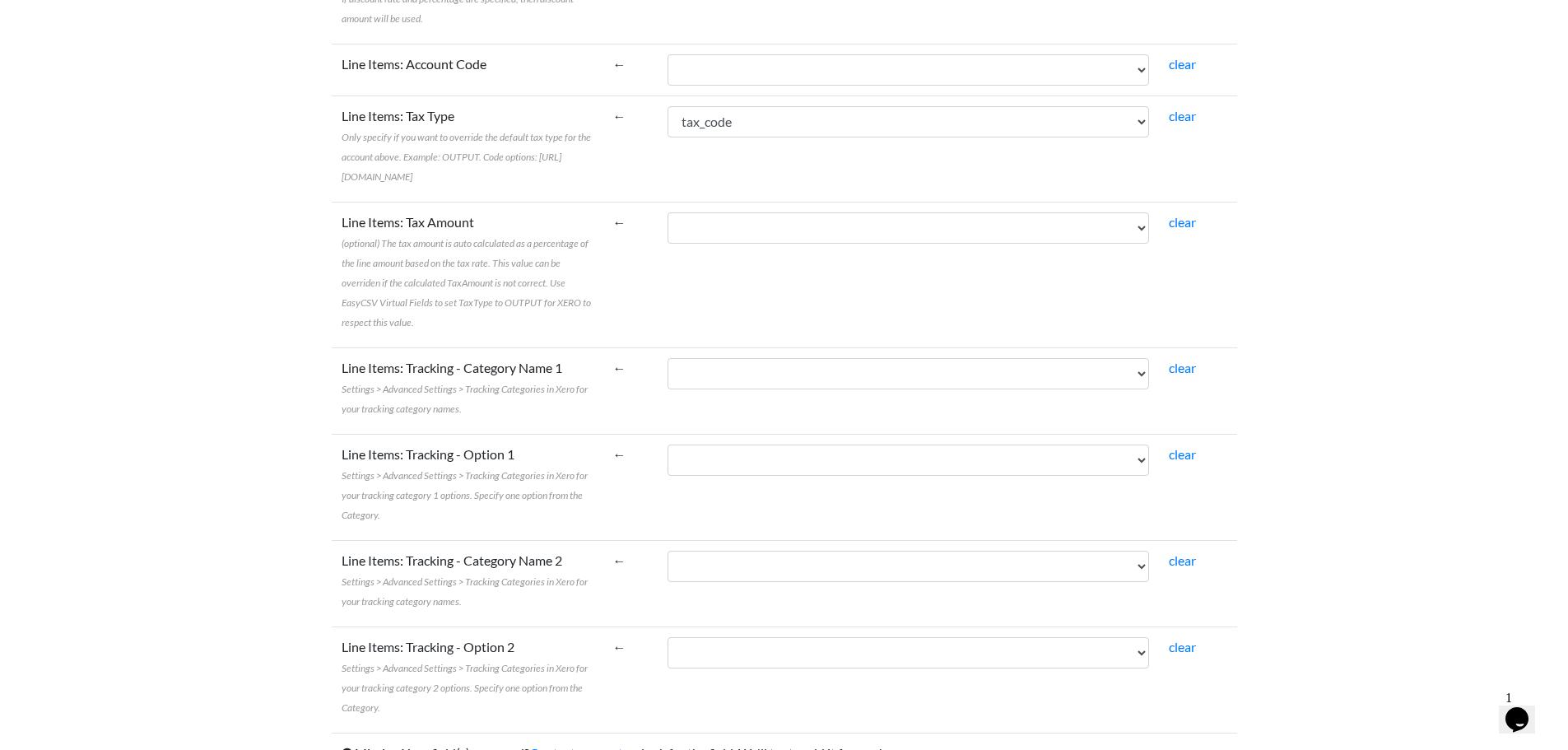
scroll to position [1800, 0]
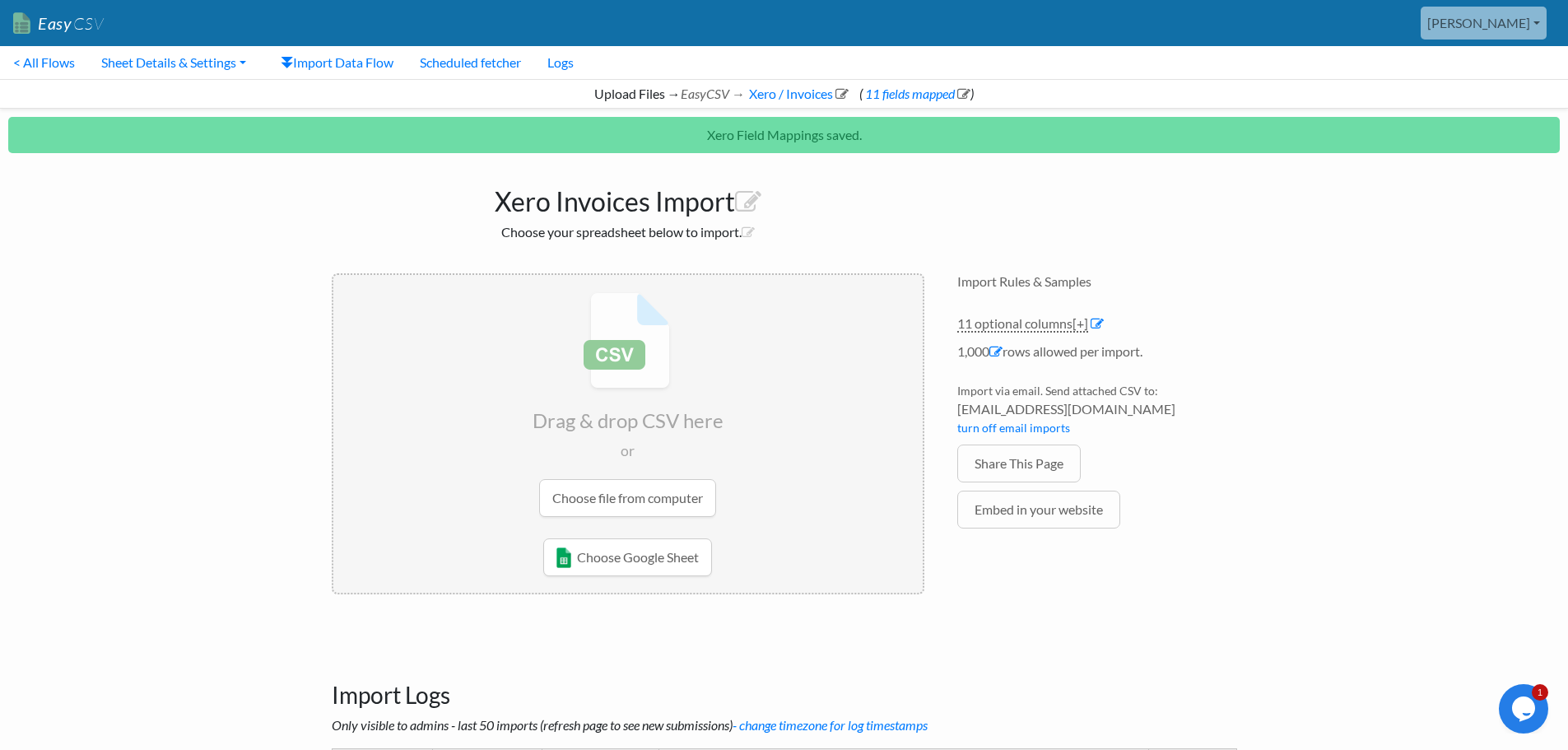
click at [646, 501] on input "file" at bounding box center [627, 404] width 589 height 259
type input "C:\fakepath\Billings_Patient (6).xlsx"
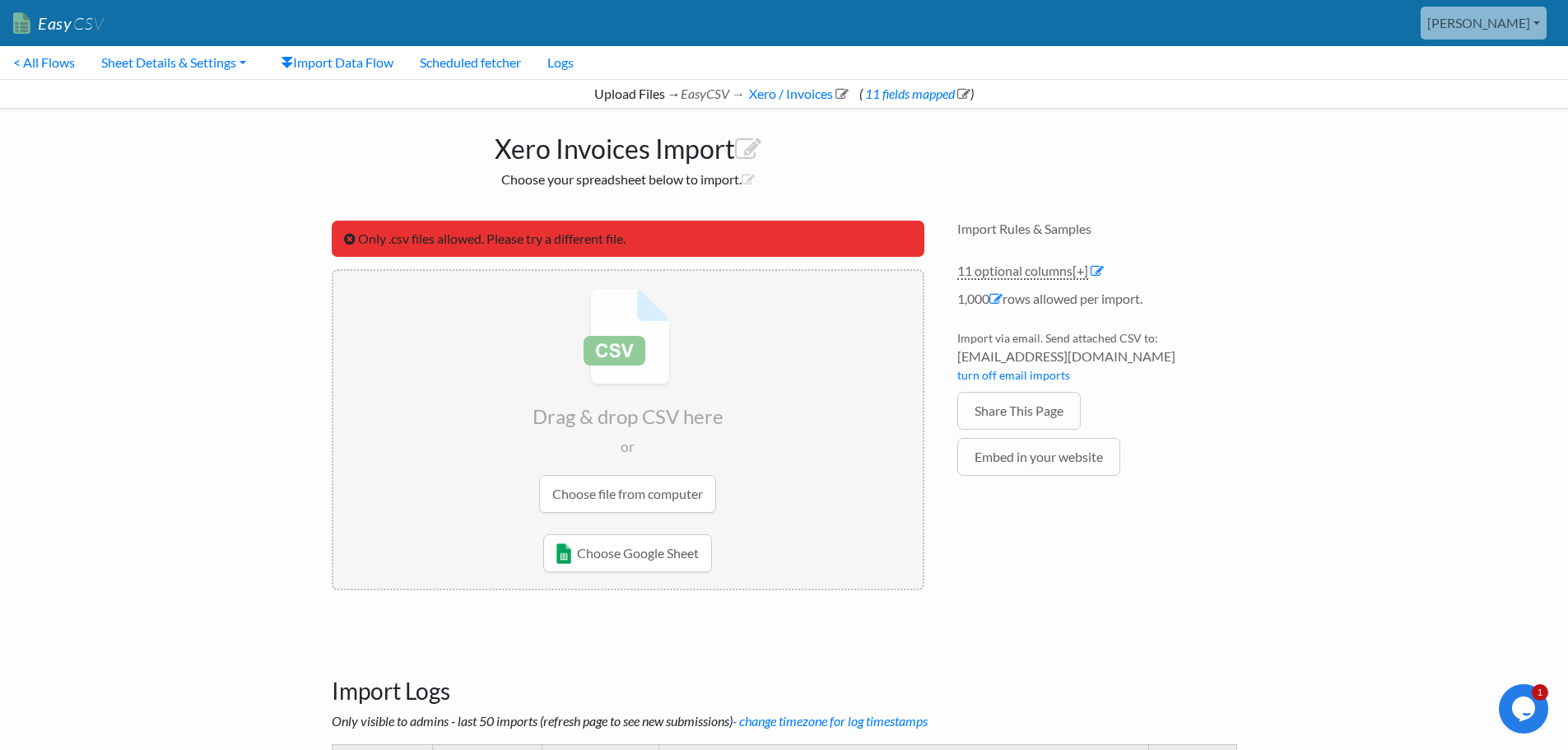
click at [349, 241] on icon at bounding box center [350, 239] width 12 height 14
click at [605, 489] on input "file" at bounding box center [627, 400] width 589 height 259
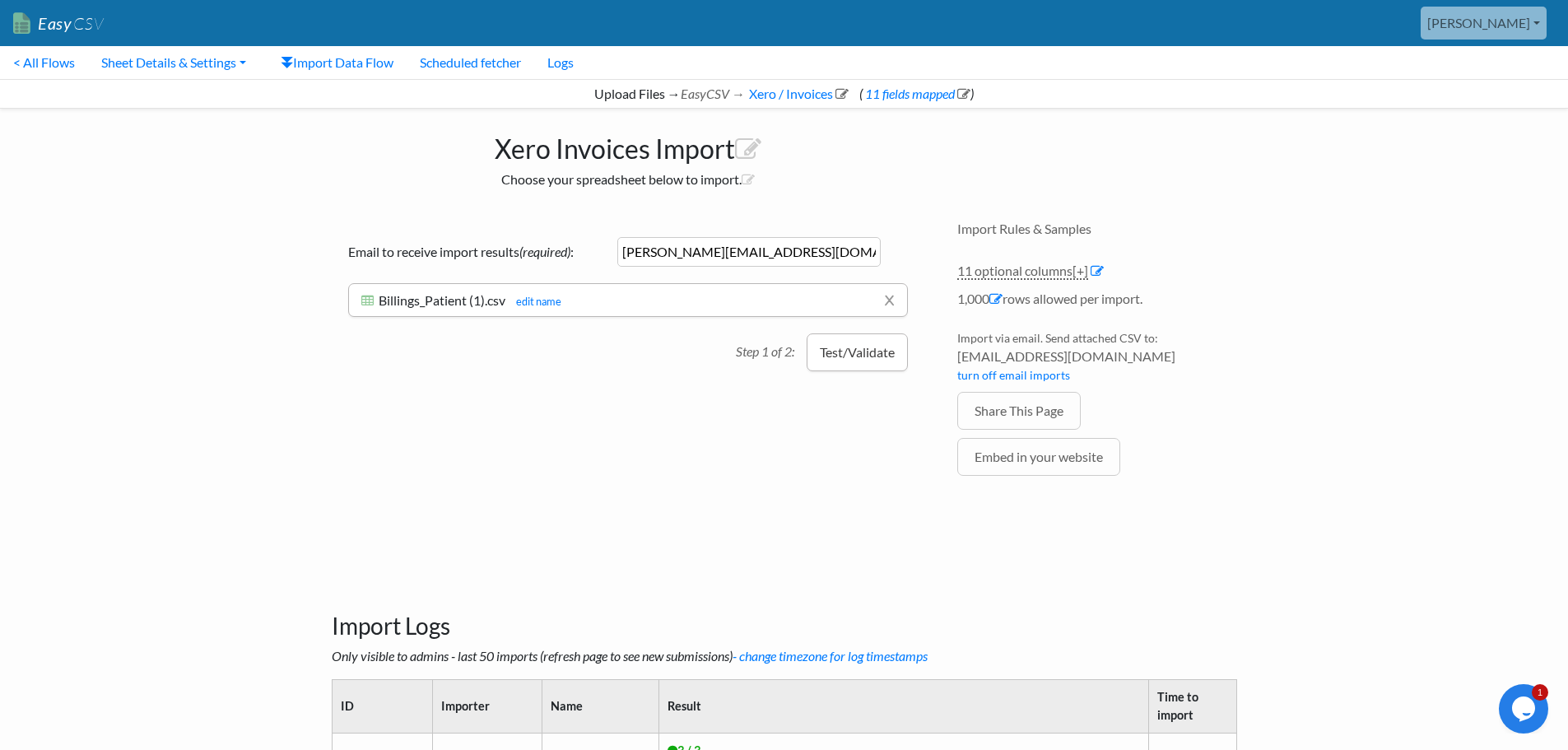
click at [872, 357] on button "Test/Validate" at bounding box center [857, 352] width 101 height 38
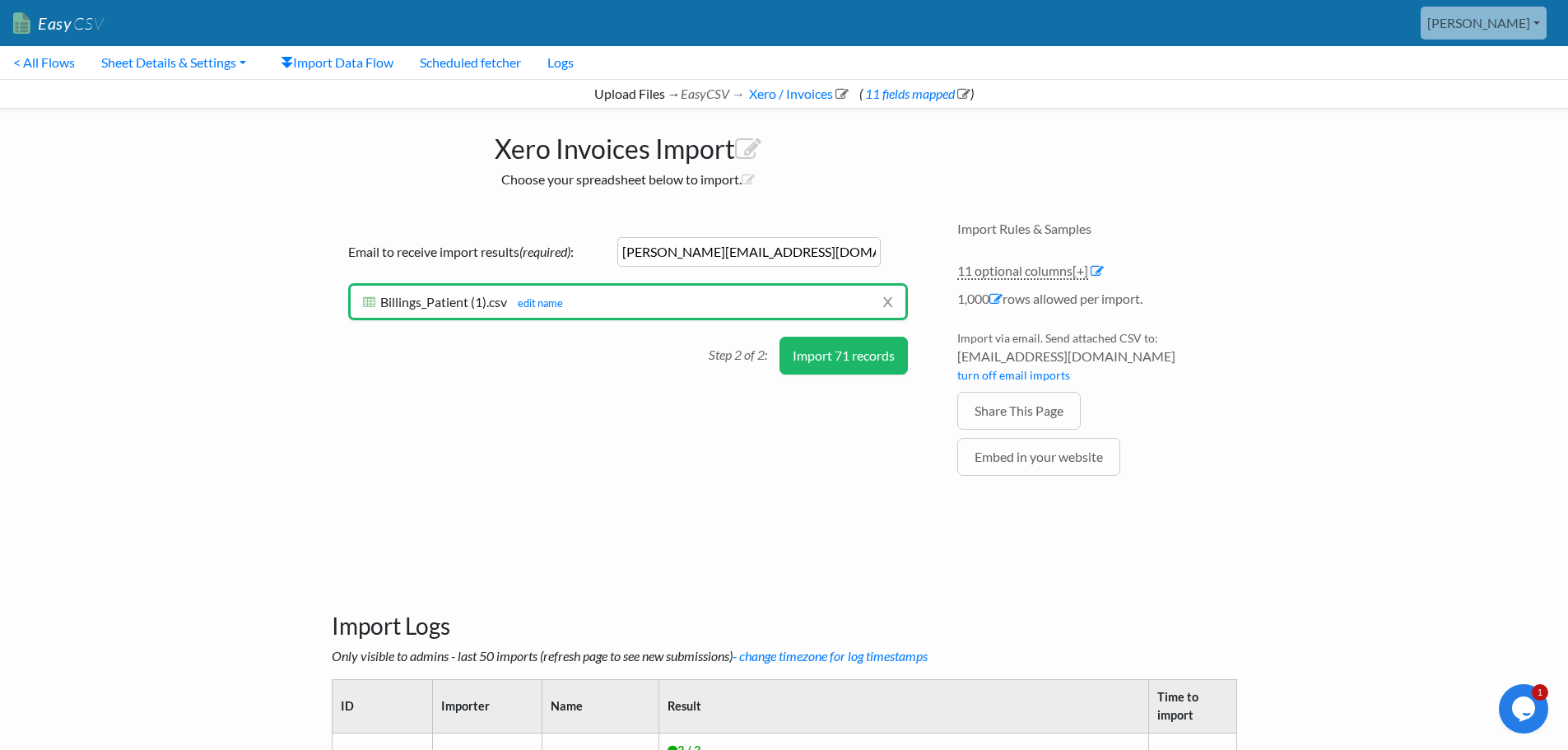
click at [848, 359] on button "Import 71 records" at bounding box center [844, 356] width 128 height 38
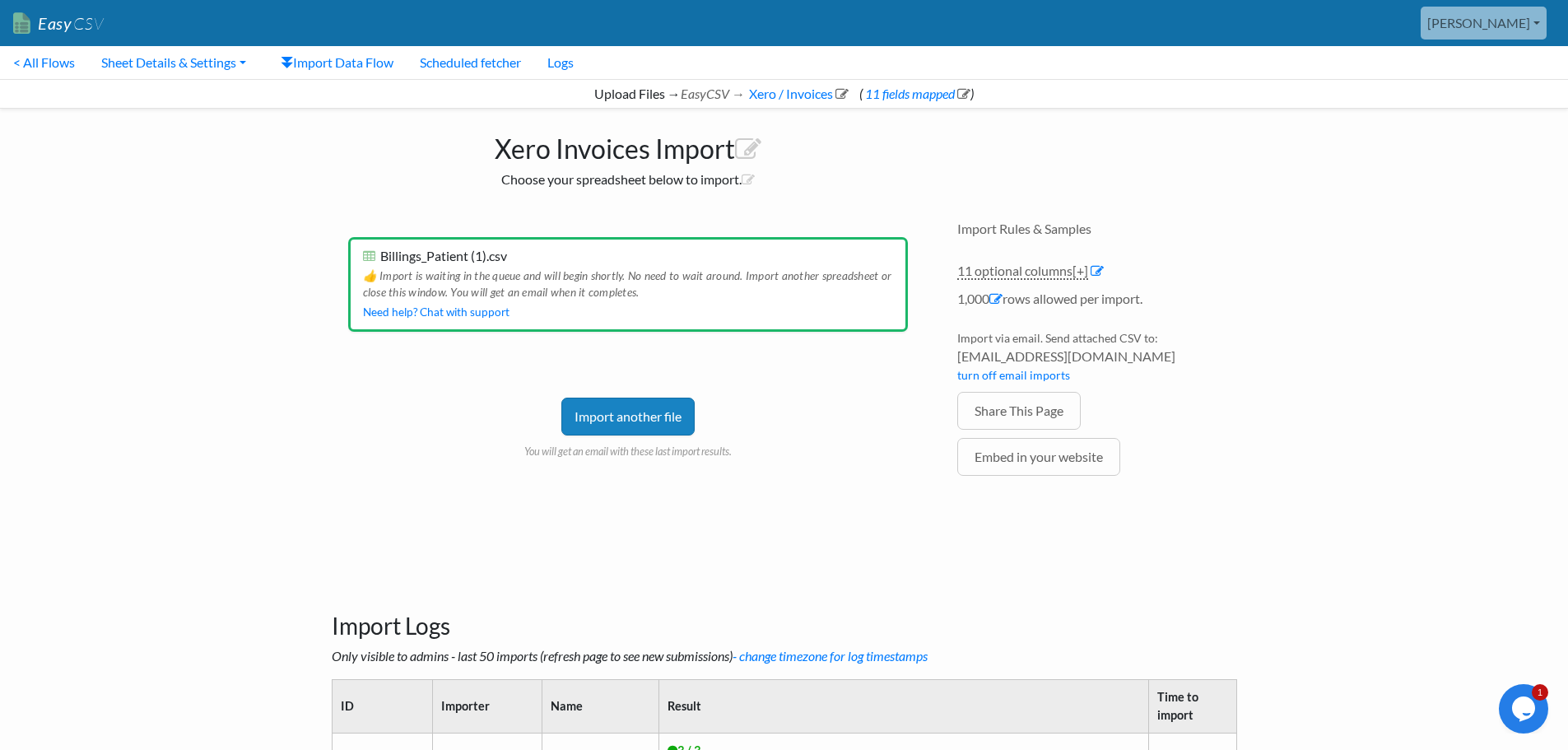
click at [1526, 33] on link "[PERSON_NAME]" at bounding box center [1484, 23] width 126 height 33
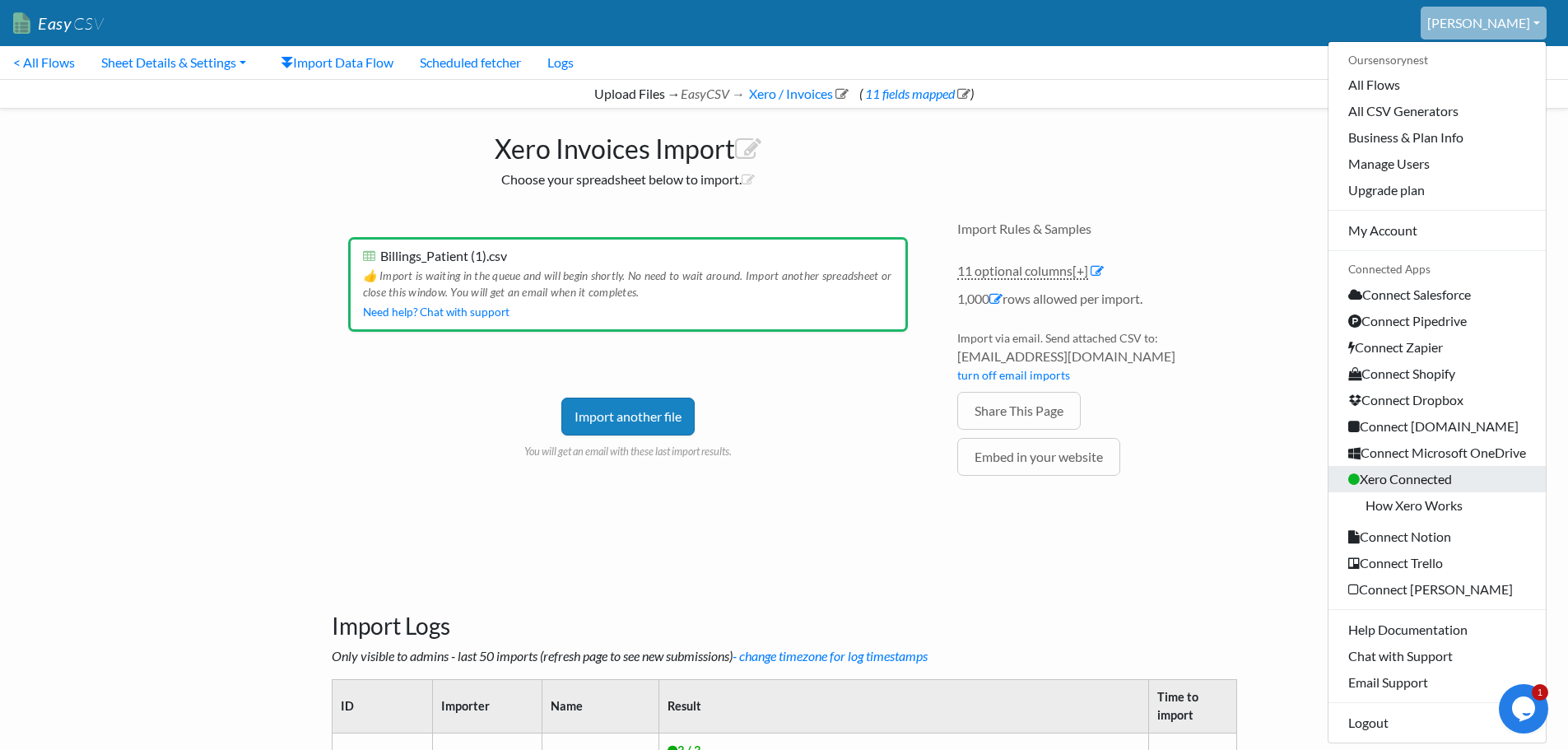
click at [1469, 474] on link "Xero Connected" at bounding box center [1437, 479] width 217 height 26
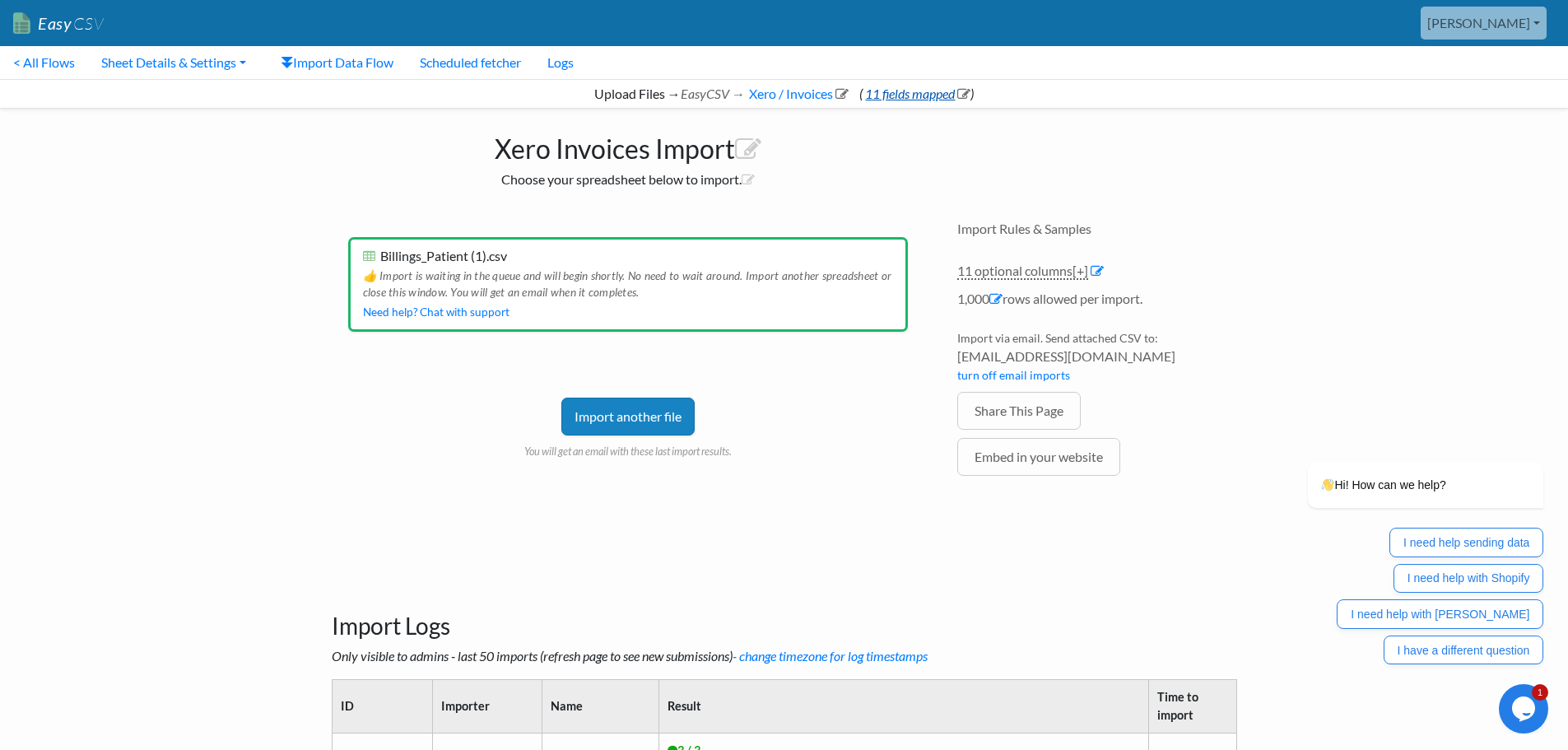
click at [890, 92] on link "11 fields mapped" at bounding box center [916, 93] width 108 height 16
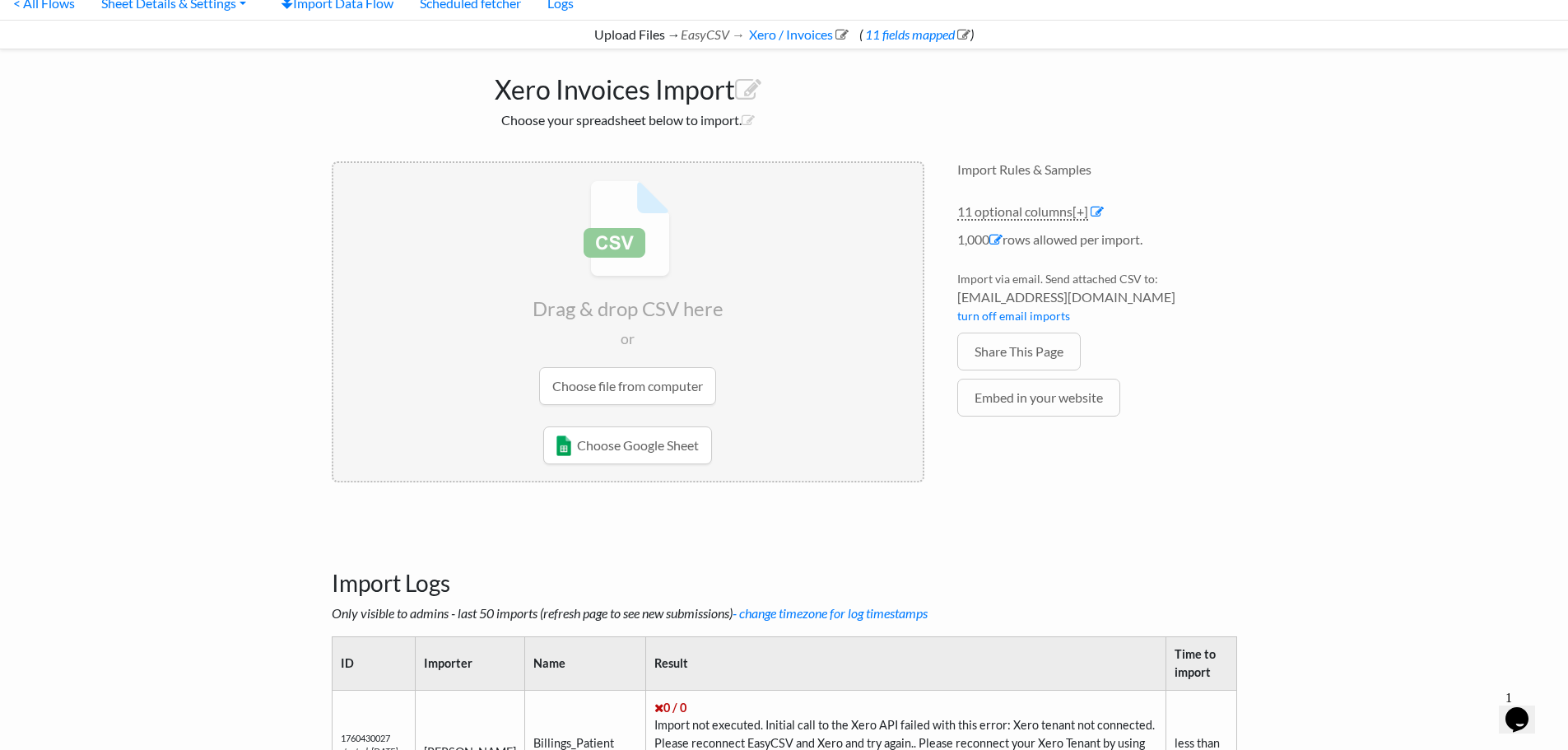
scroll to position [41, 0]
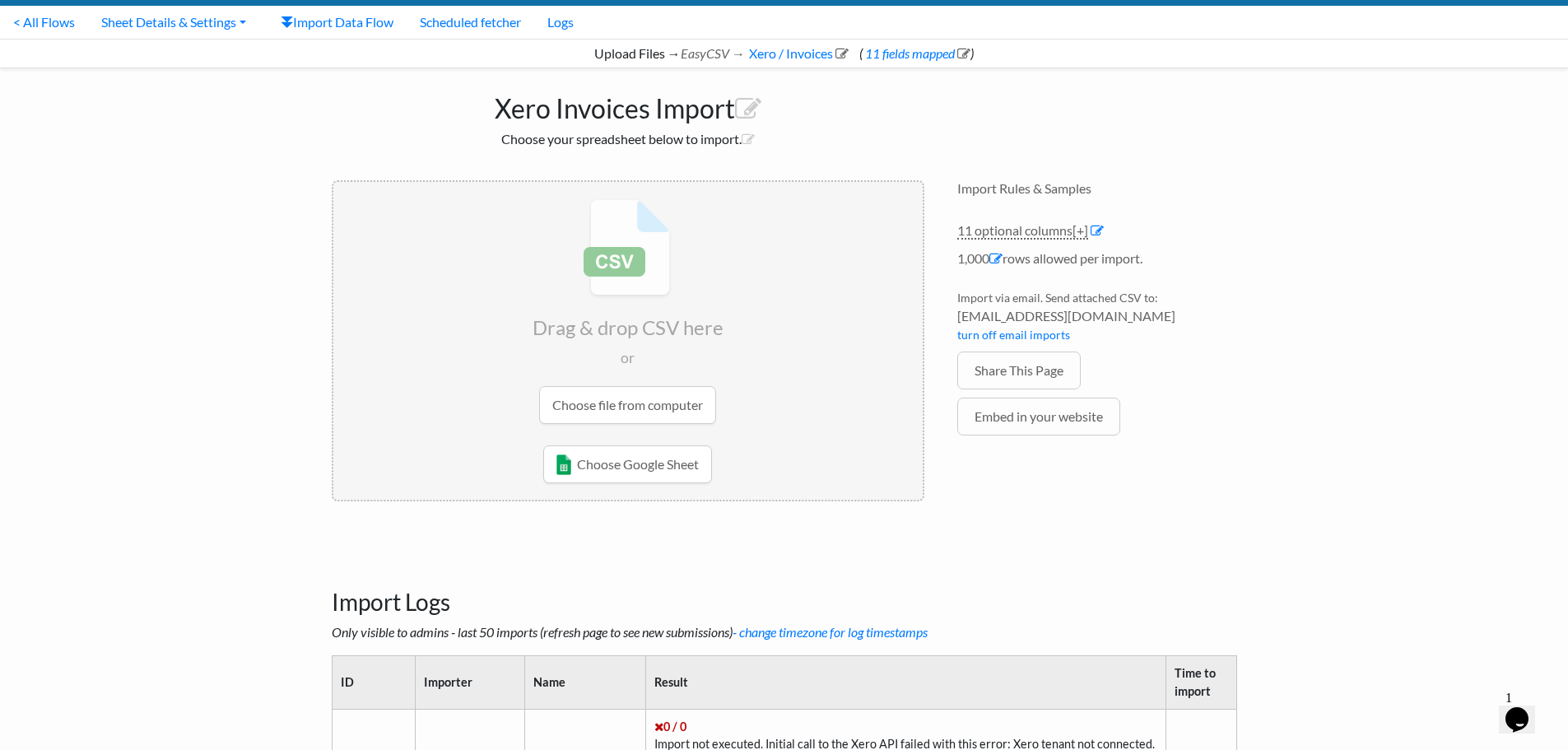
click at [651, 411] on input "file" at bounding box center [627, 311] width 589 height 259
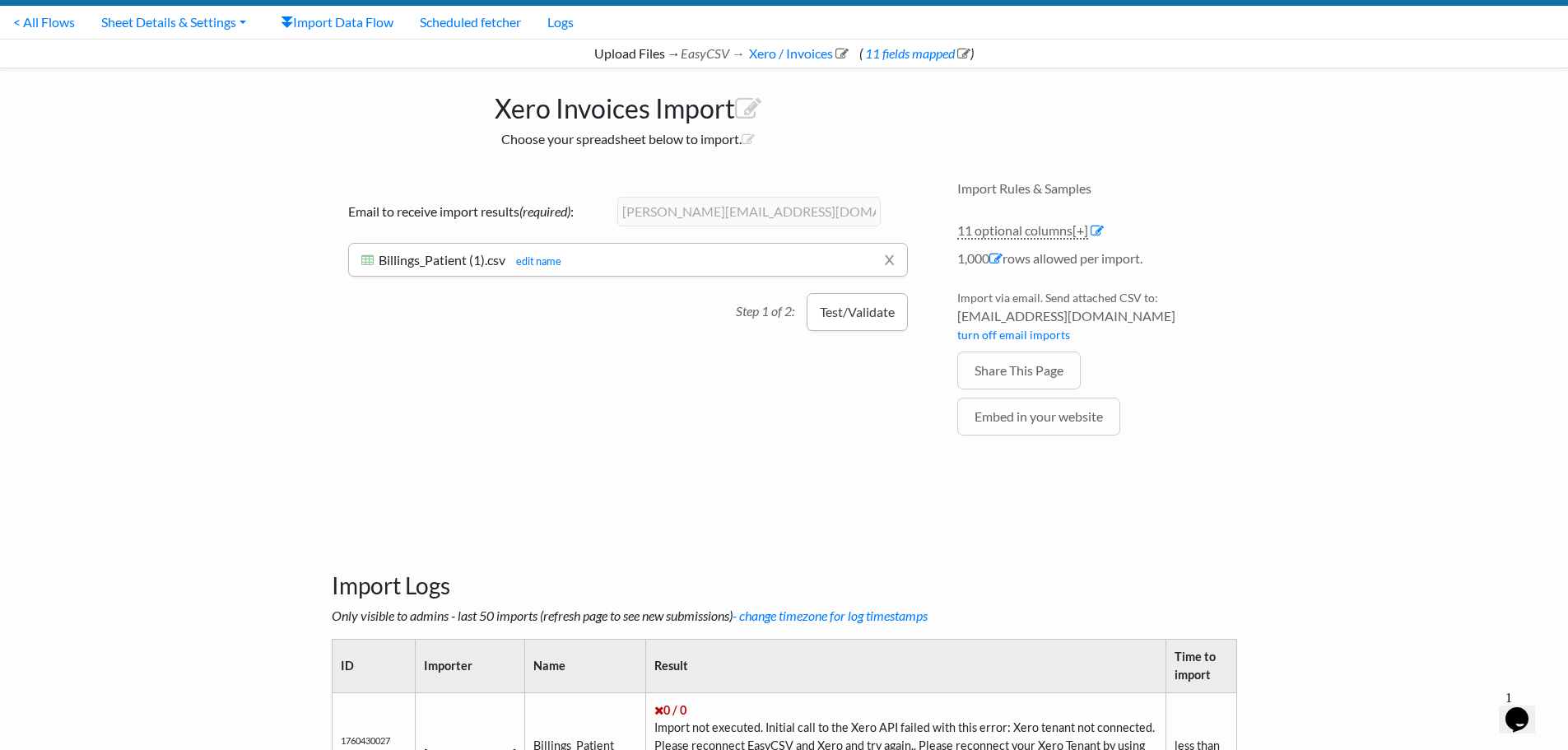
click at [839, 317] on button "Test/Validate" at bounding box center [857, 312] width 101 height 38
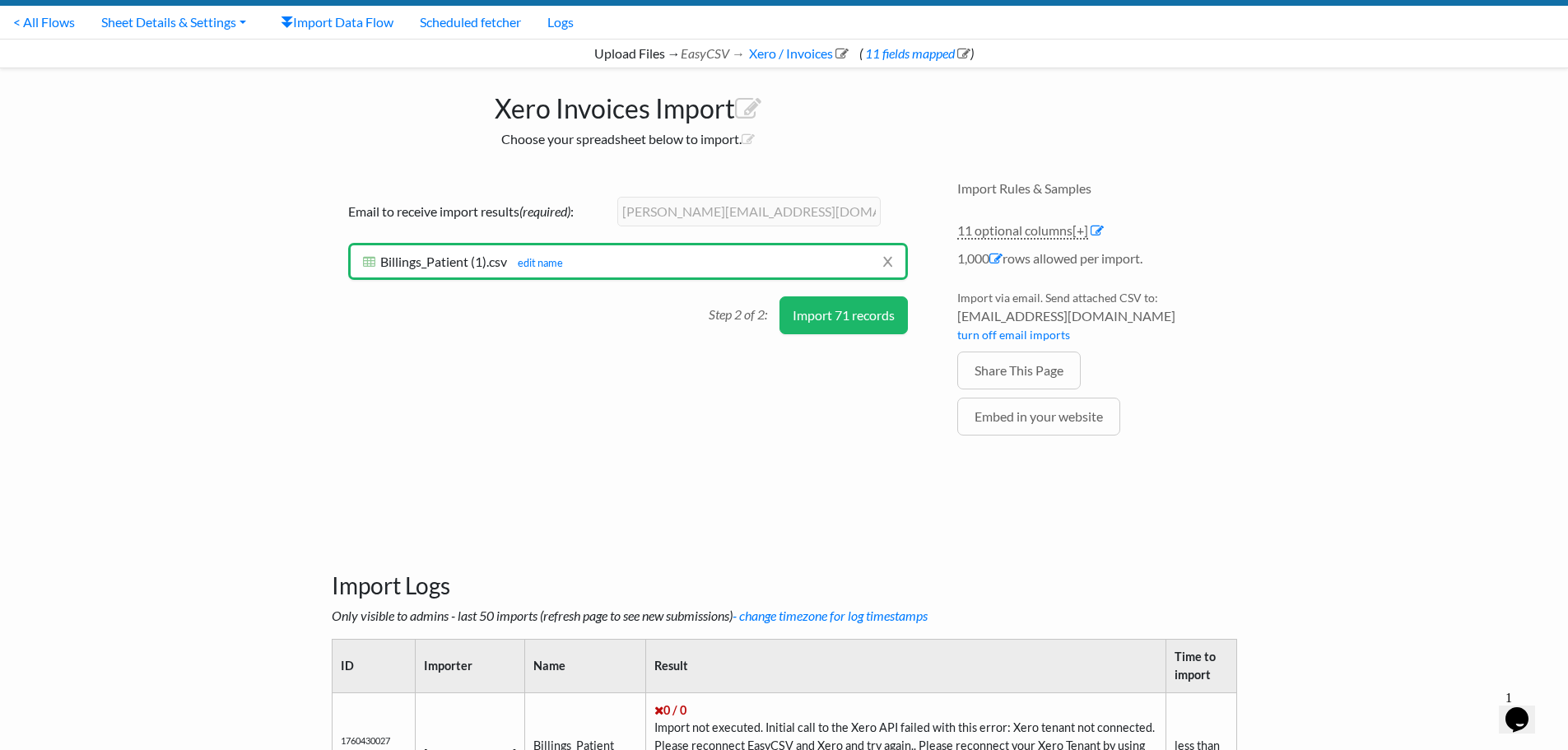
click at [852, 320] on button "Import 71 records" at bounding box center [844, 315] width 128 height 38
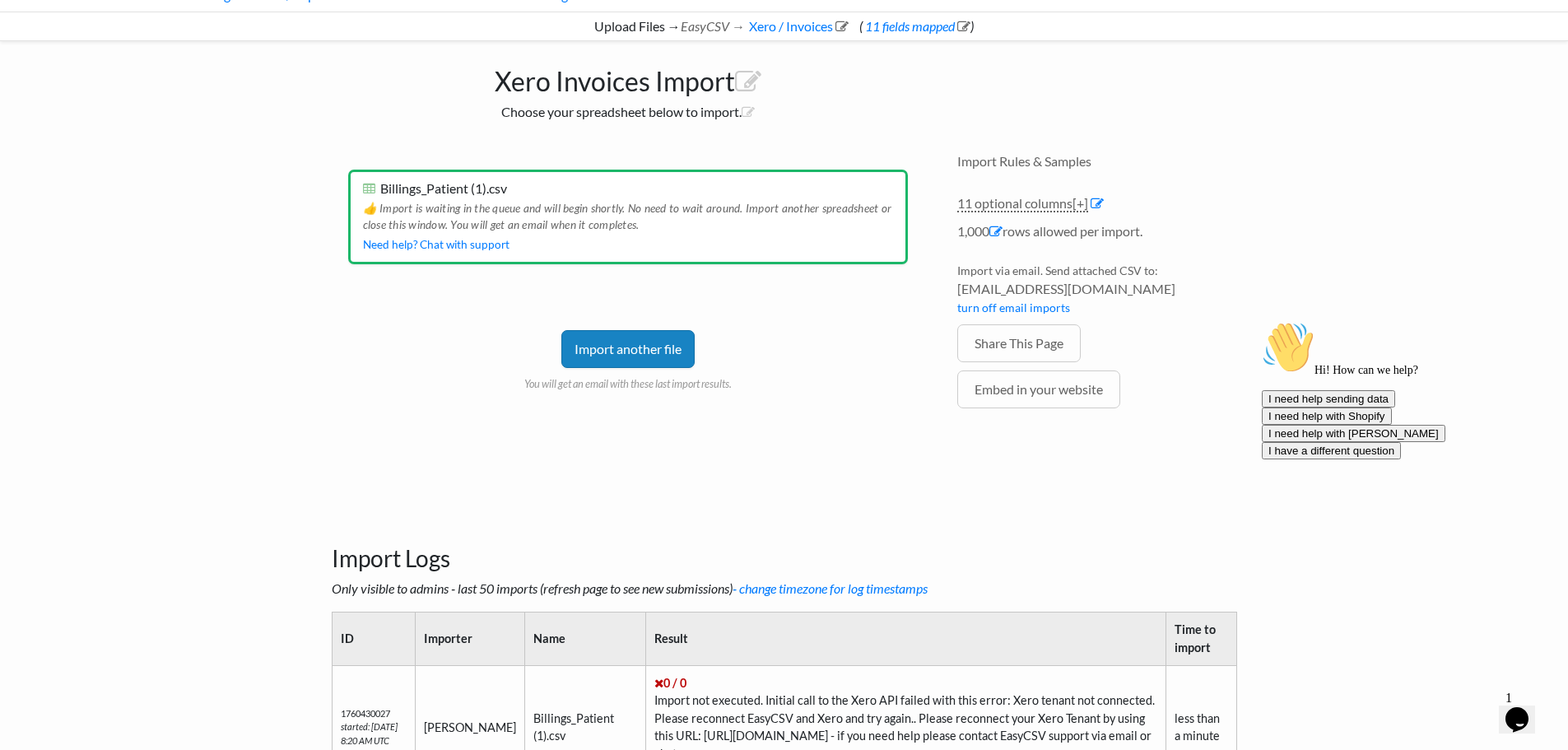
scroll to position [24, 0]
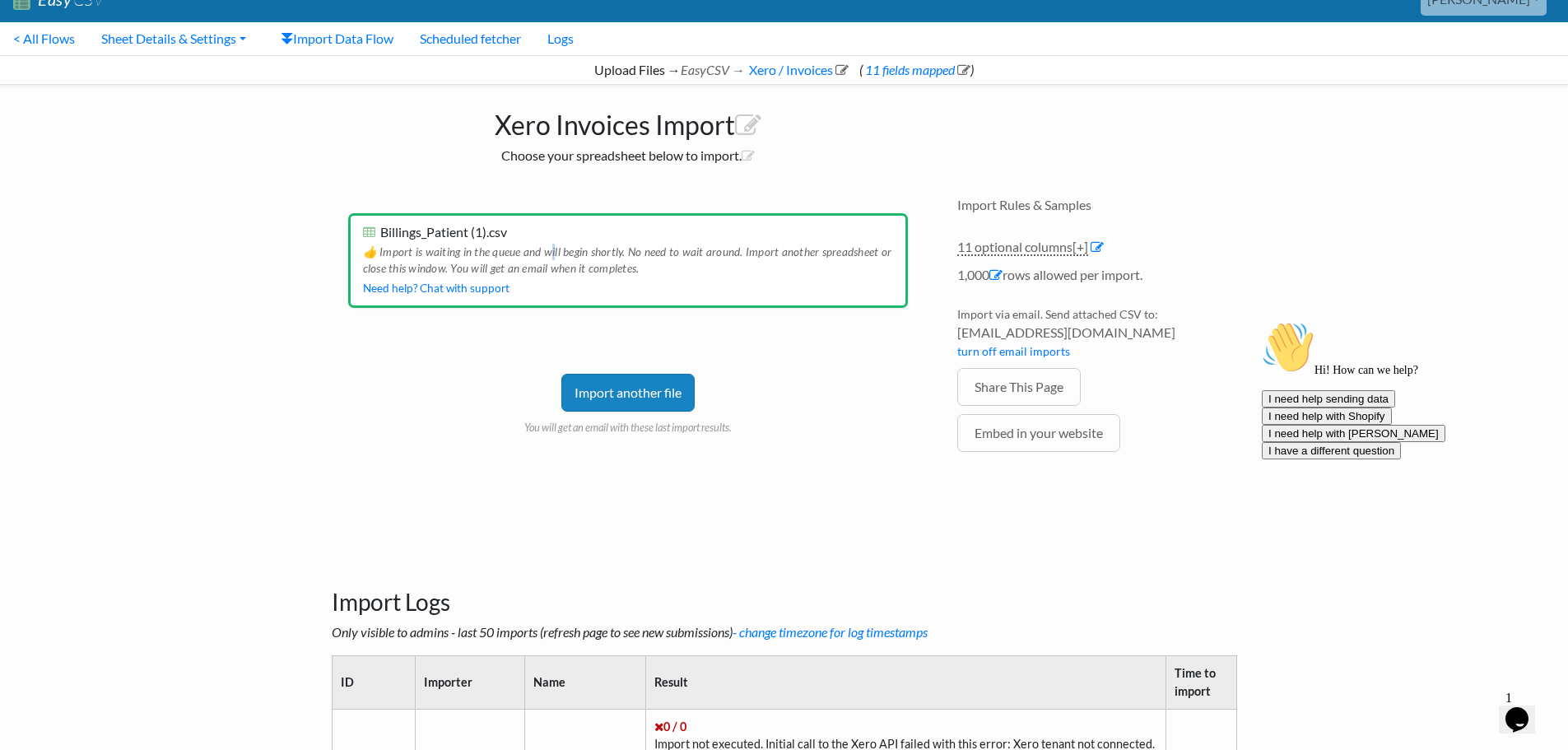
click at [553, 256] on div "👍 Import is waiting in the queue and will begin shortly. No need to wait around…" at bounding box center [628, 258] width 530 height 38
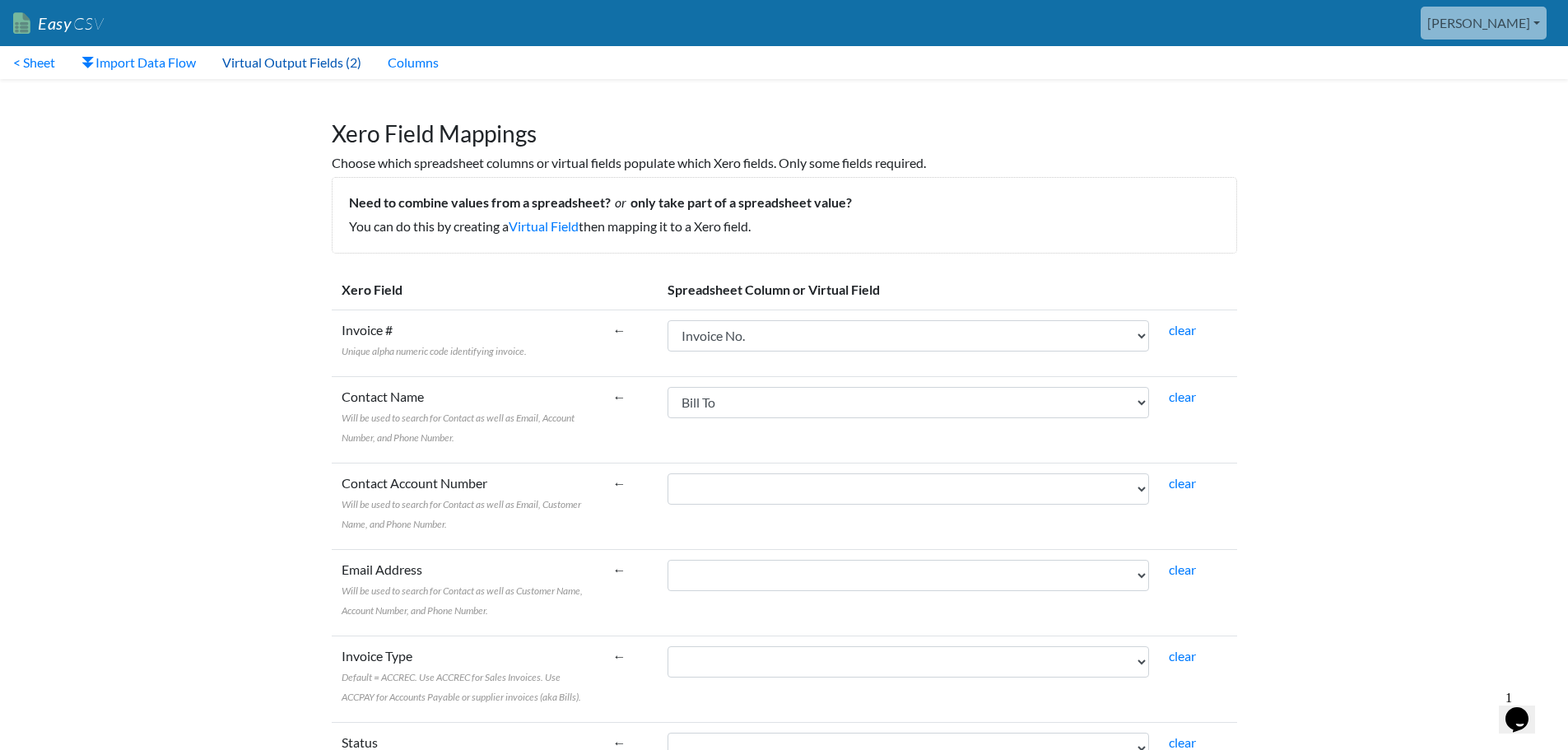
click at [298, 56] on link "Virtual Output Fields (2)" at bounding box center [291, 62] width 165 height 33
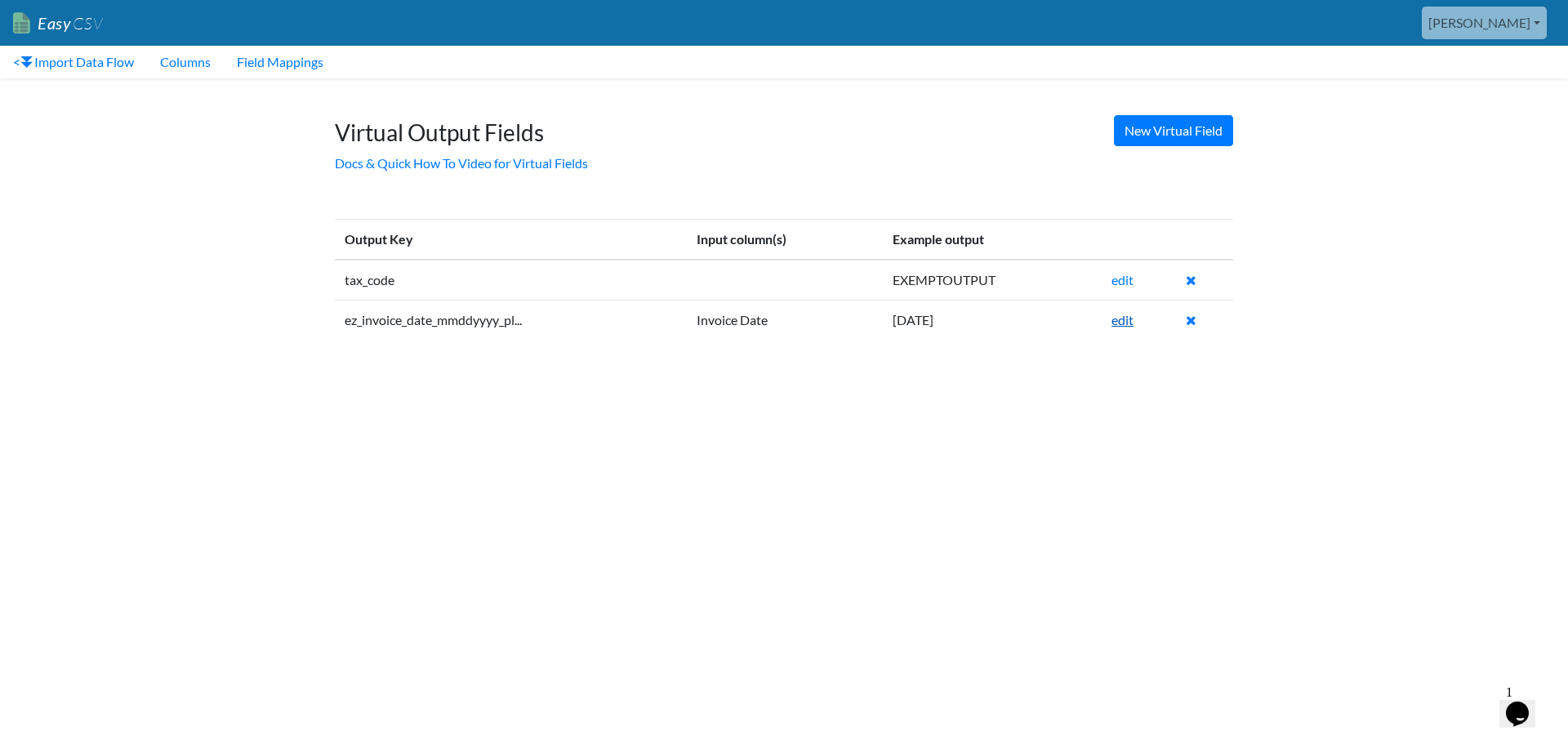
click at [1122, 321] on link "edit" at bounding box center [1123, 320] width 22 height 15
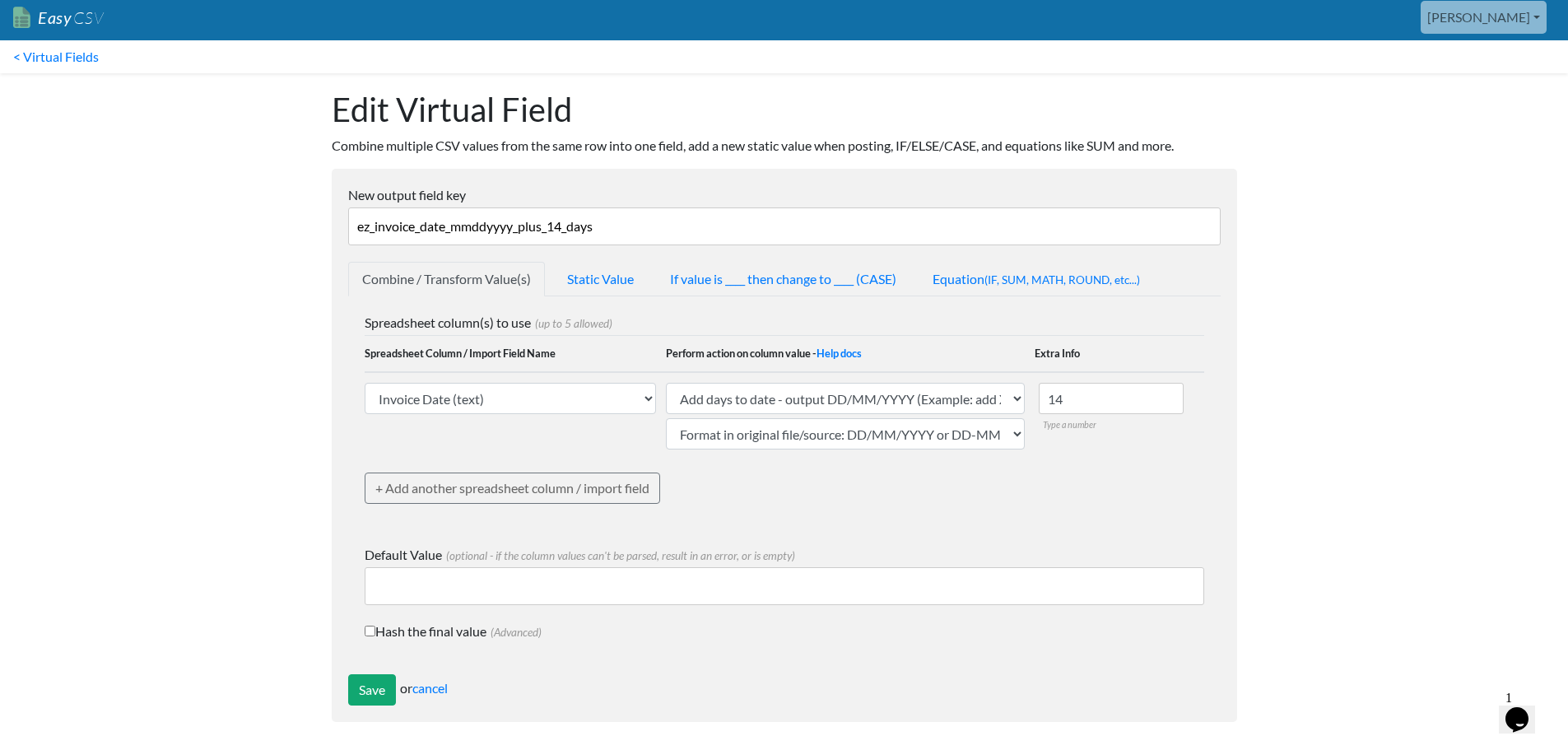
scroll to position [8, 0]
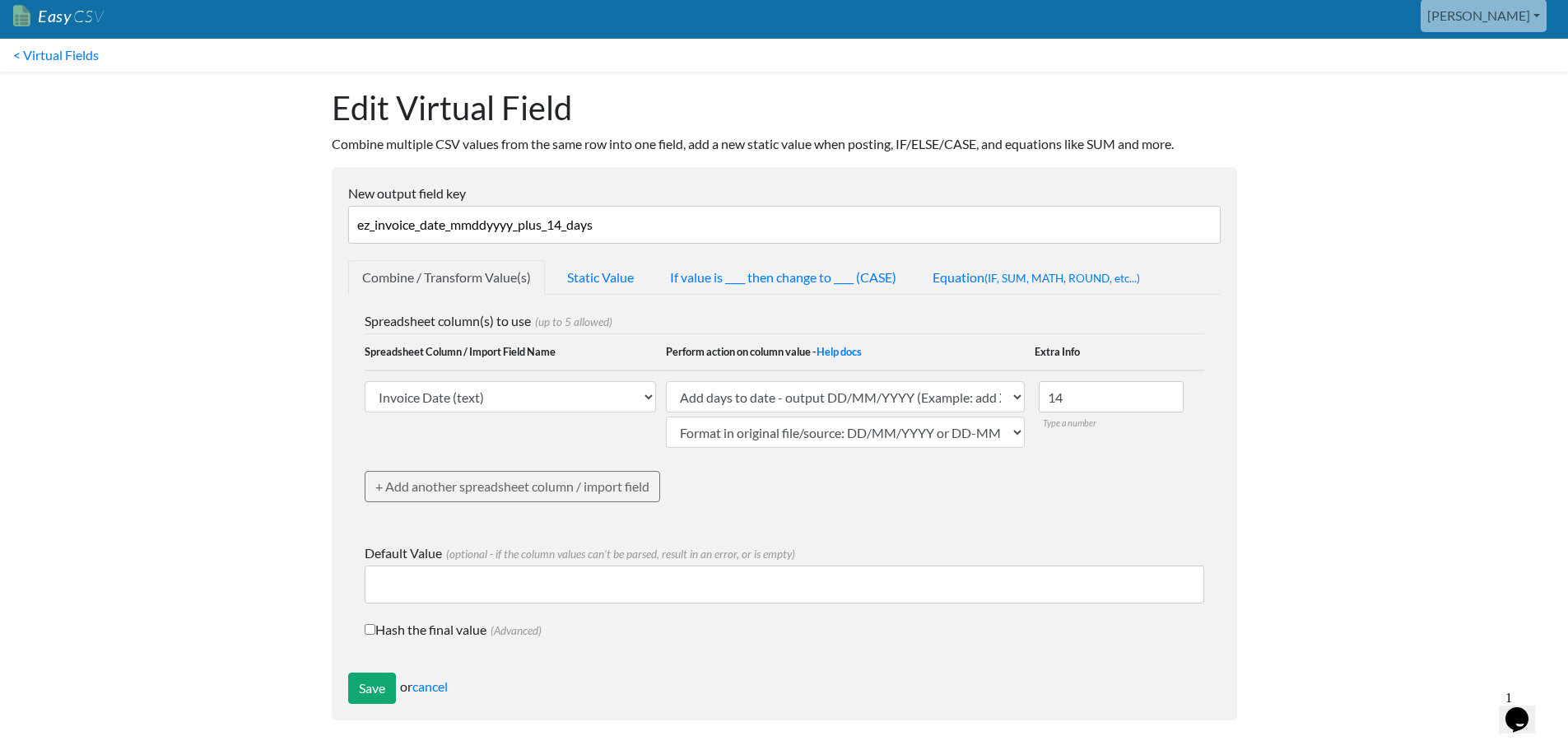
drag, startPoint x: 593, startPoint y: 221, endPoint x: 272, endPoint y: 221, distance: 321.0
click at [272, 221] on body "Easy CSV [PERSON_NAME] Oursensorynest All Flows All CSV Generators Business & P…" at bounding box center [784, 364] width 1568 height 744
click at [639, 224] on input "ez_invoice_date_mmddyyyy_plus_14_days" at bounding box center [784, 224] width 873 height 38
drag, startPoint x: 635, startPoint y: 230, endPoint x: 241, endPoint y: 230, distance: 394.0
click at [241, 230] on body "Easy CSV [PERSON_NAME] Oursensorynest All Flows All CSV Generators Business & P…" at bounding box center [784, 364] width 1568 height 744
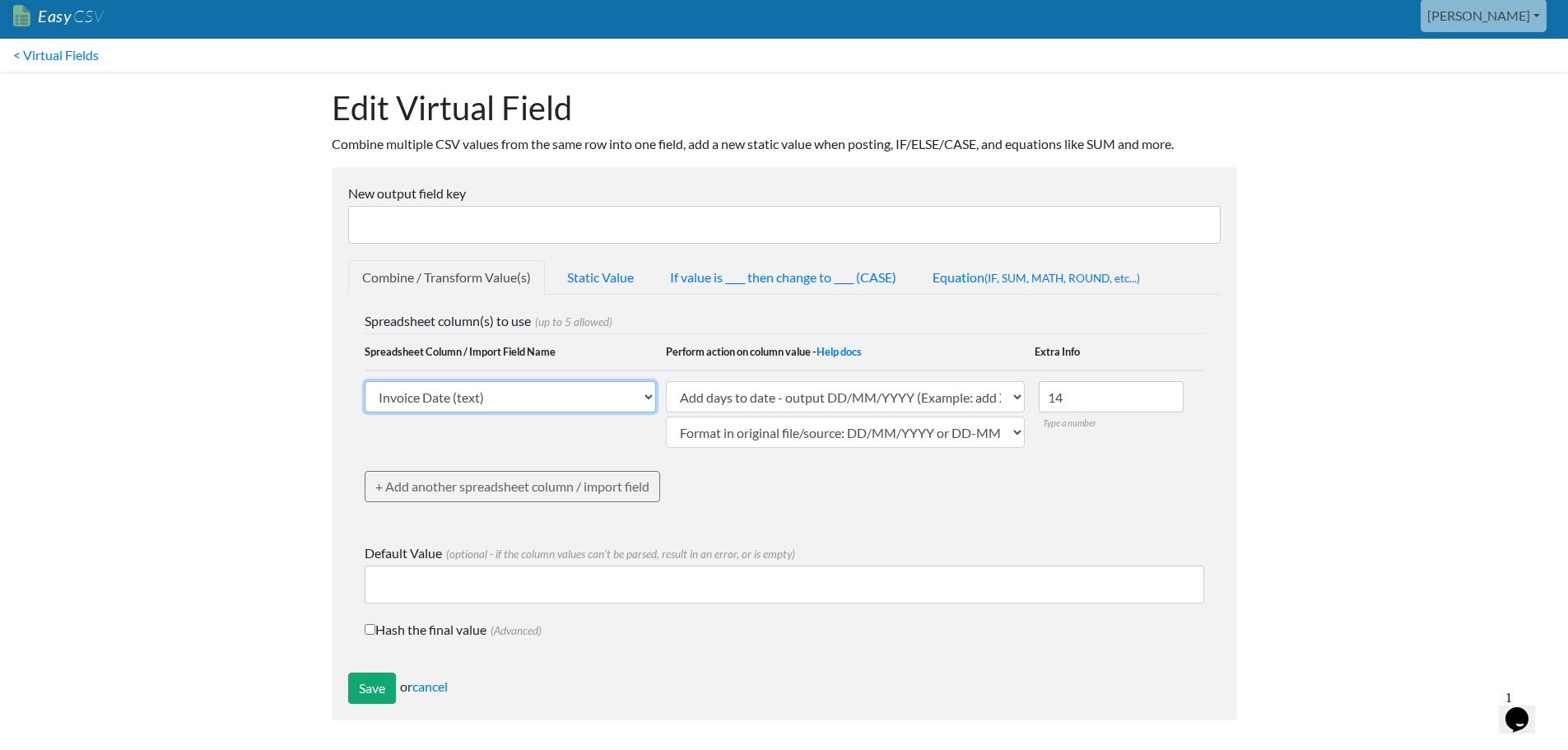
click at [605, 401] on select "Name (text) Bill To (text) Invoice Date (text) Invoice No. (text) Item (text) D…" at bounding box center [511, 396] width 291 height 31
click at [608, 274] on link "Static Value" at bounding box center [600, 278] width 94 height 35
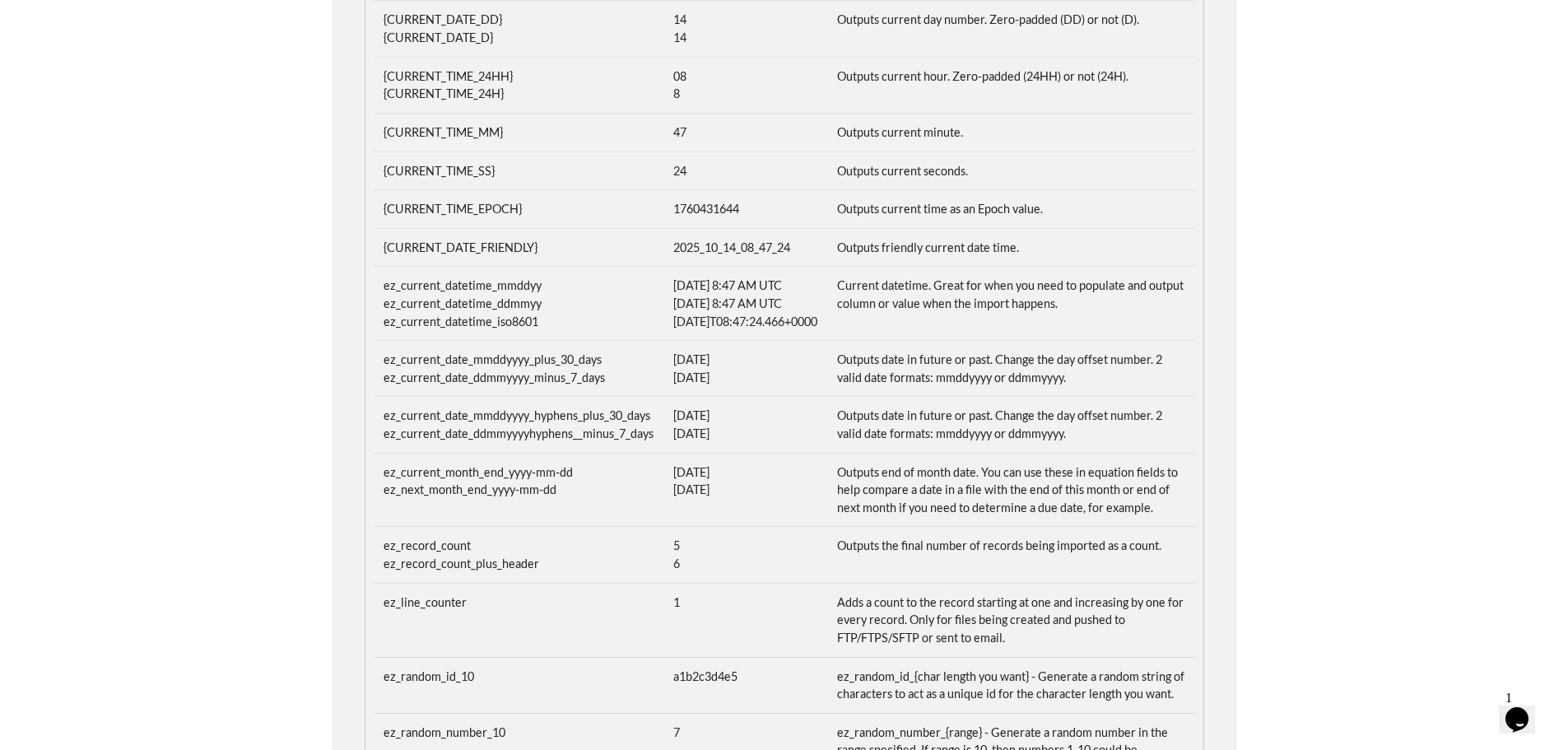
scroll to position [666, 0]
drag, startPoint x: 612, startPoint y: 376, endPoint x: 375, endPoint y: 373, distance: 237.0
click at [375, 373] on td "ez_current_date_mmddyyyy_plus_30_days ez_current_date_ddmmyyyy_minus_7_days" at bounding box center [518, 367] width 289 height 56
copy td "ez_current_date_mmddyyyy_plus_30_days"
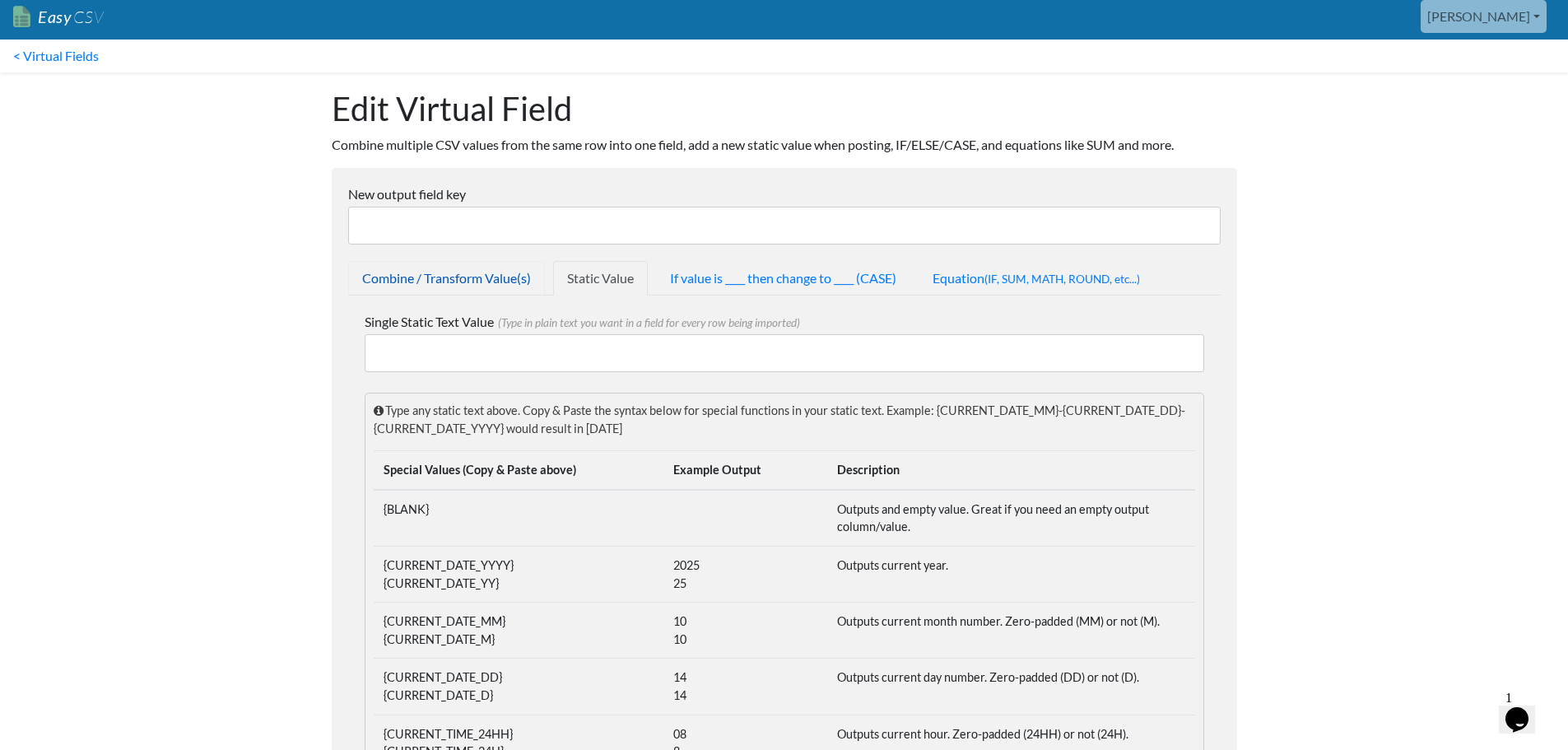
scroll to position [0, 0]
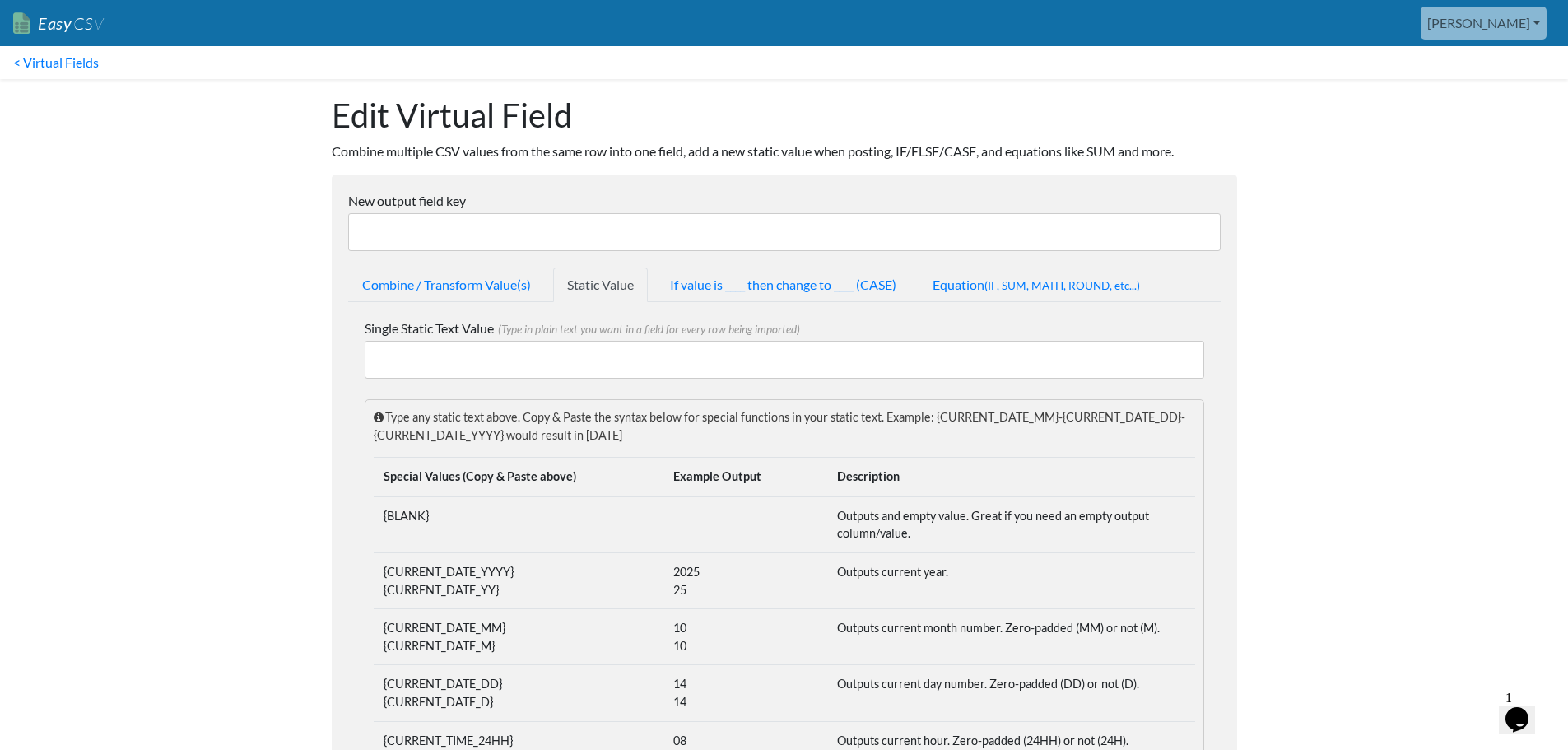
click at [469, 227] on input "New output field key" at bounding box center [784, 232] width 873 height 38
paste input "ez_current_date_mmddyyyy_plus_30_days"
click at [566, 232] on input "ez_current_date_mmddyyyy_plus_30_days" at bounding box center [784, 232] width 873 height 38
type input "ez_current_date_mmddyyyy_plus_14_days"
drag, startPoint x: 625, startPoint y: 226, endPoint x: 39, endPoint y: 222, distance: 586.0
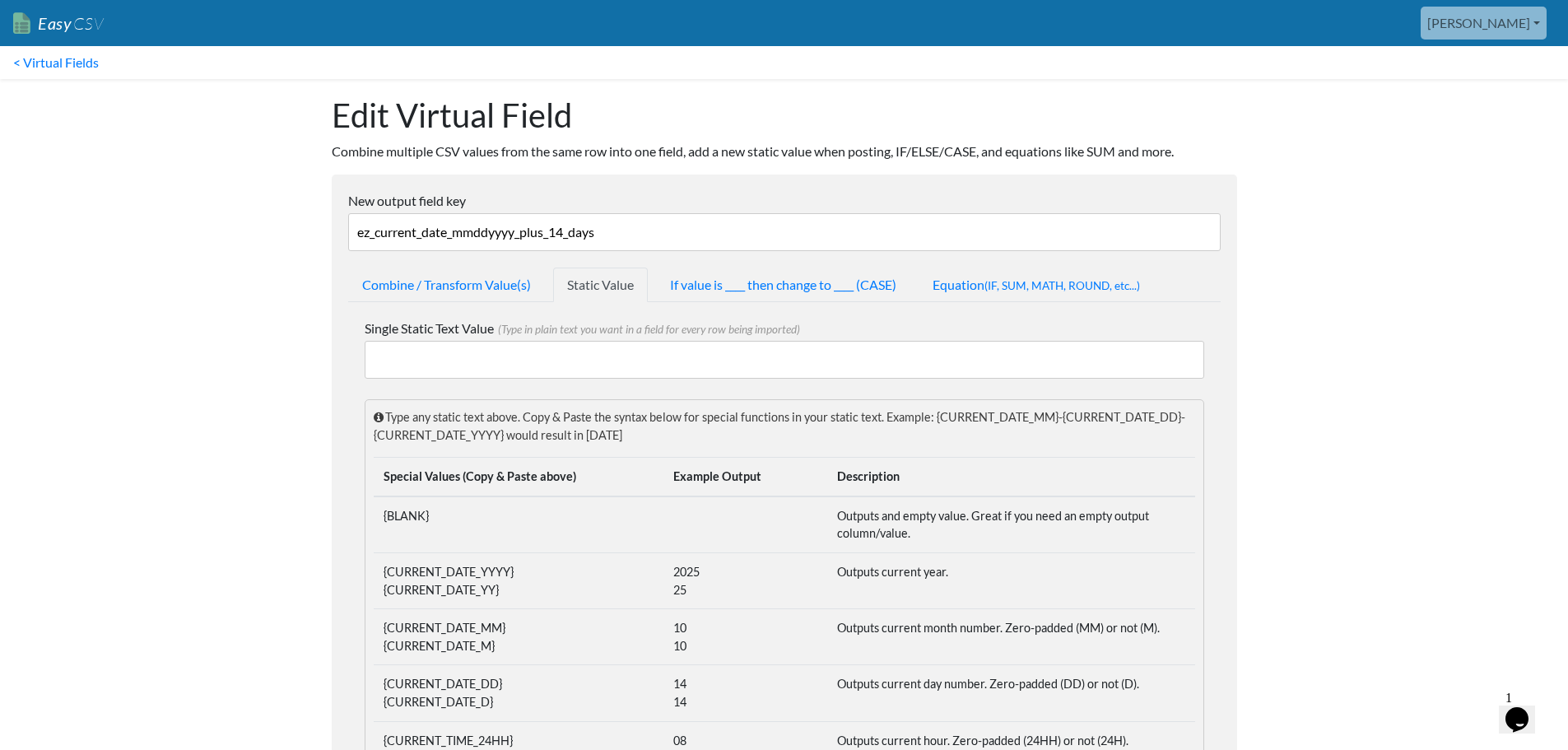
click at [461, 290] on link "Combine / Transform Value(s)" at bounding box center [447, 285] width 197 height 35
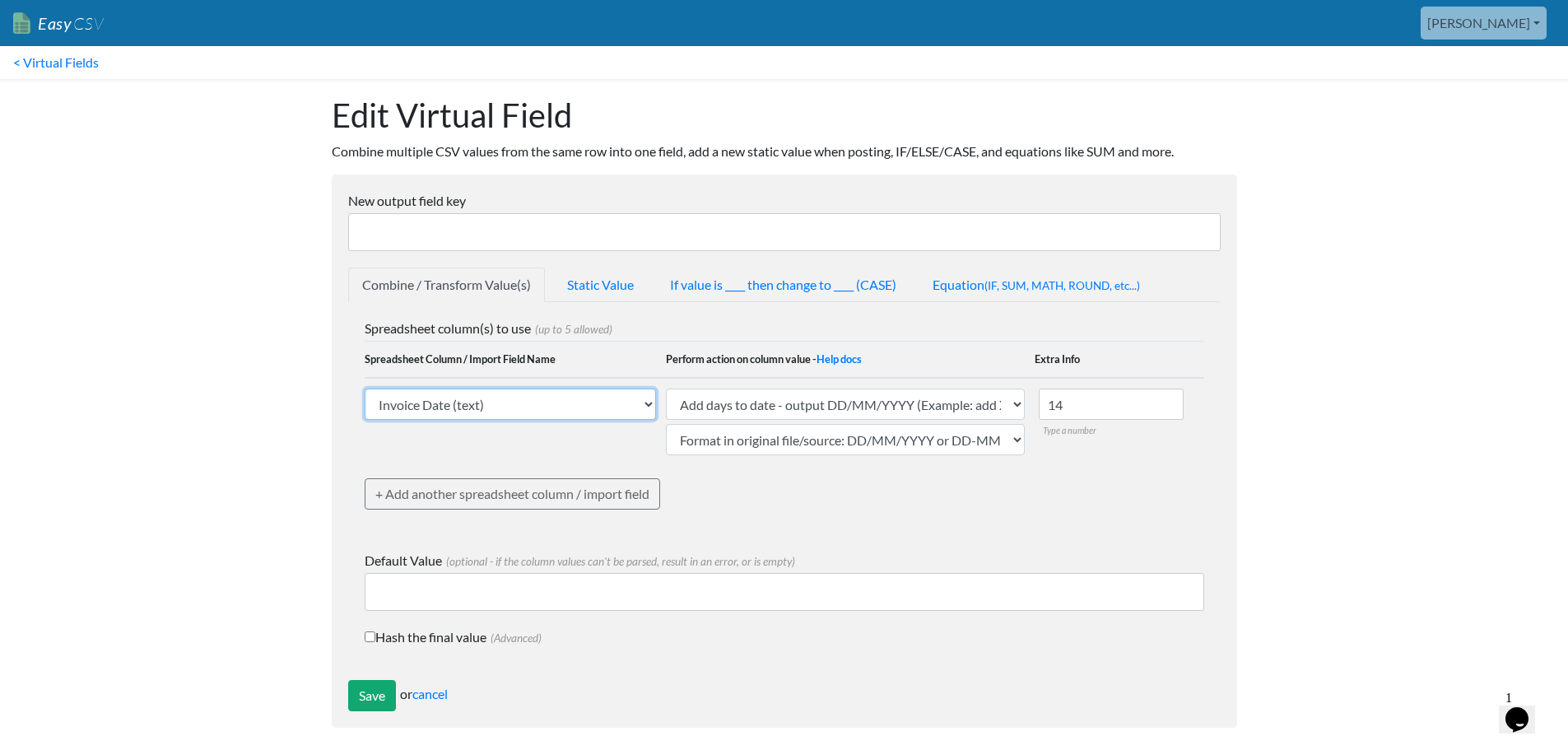
click at [524, 406] on select "Name (text) Bill To (text) Invoice Date (text) Invoice No. (text) Item (text) D…" at bounding box center [511, 404] width 291 height 31
click at [473, 230] on input "New output field key" at bounding box center [784, 232] width 873 height 38
paste input "ez_current_date_mmddyyyy_plus_14_days"
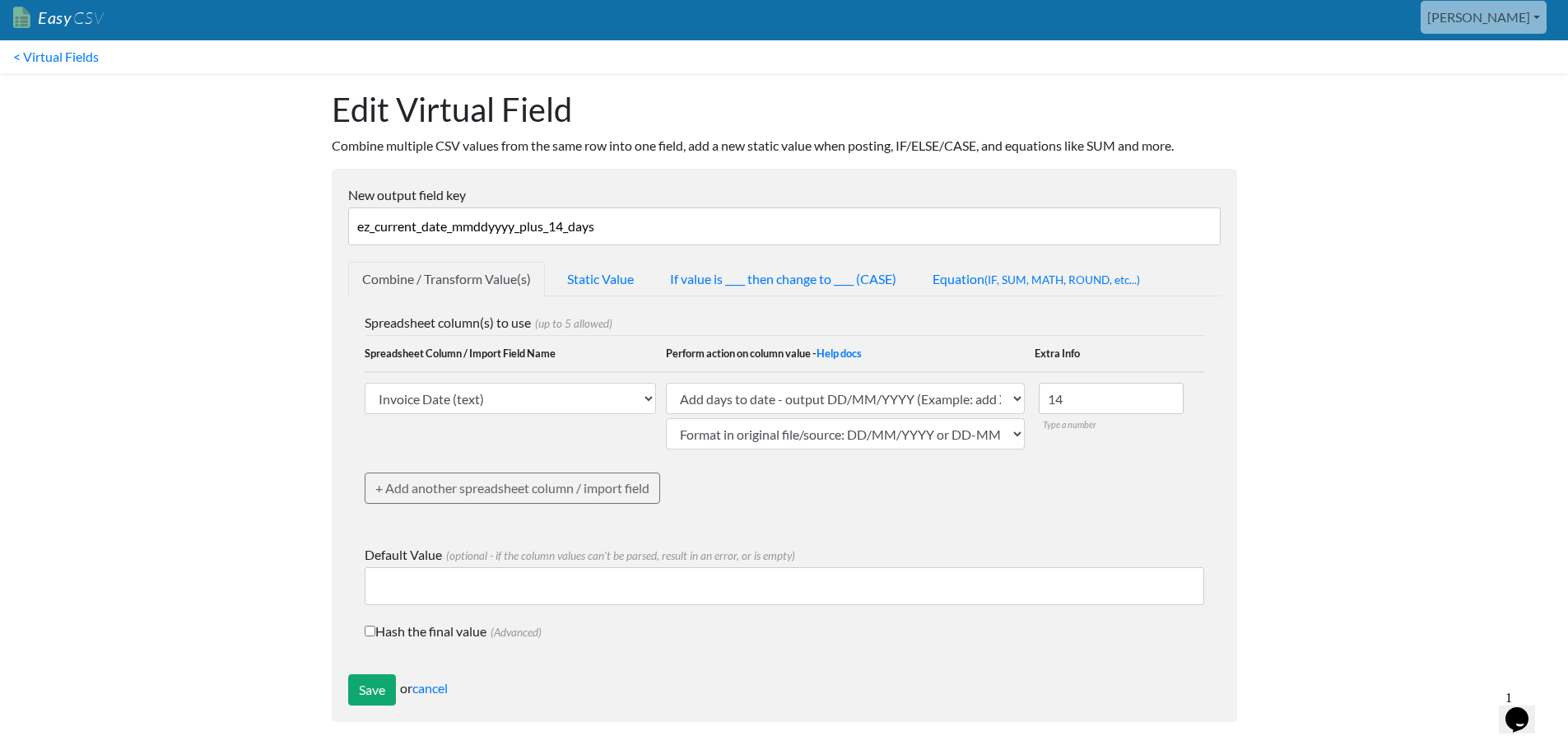
scroll to position [8, 0]
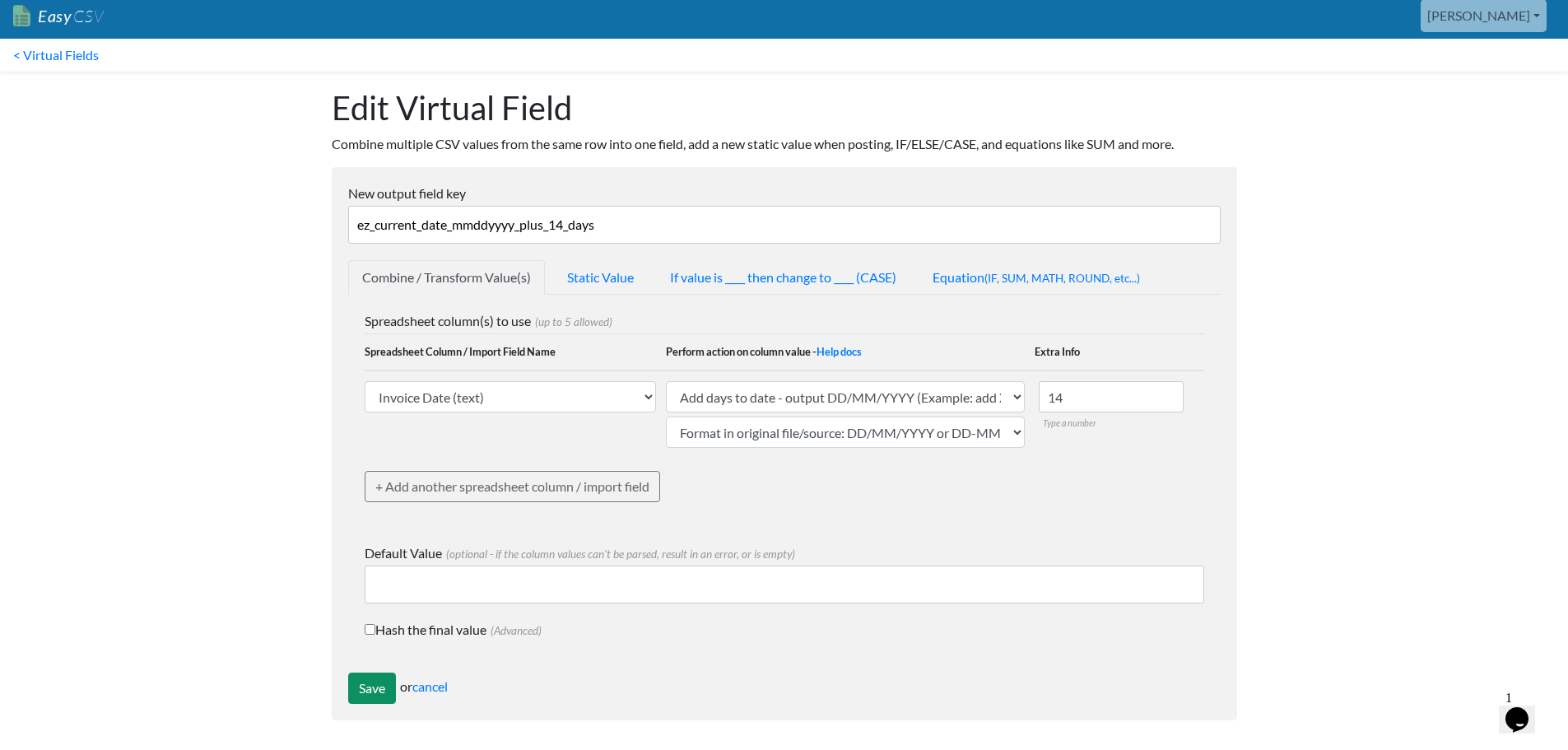
type input "ez_current_date_mmddyyyy_plus_14_days"
click at [356, 676] on input "Save" at bounding box center [372, 689] width 48 height 31
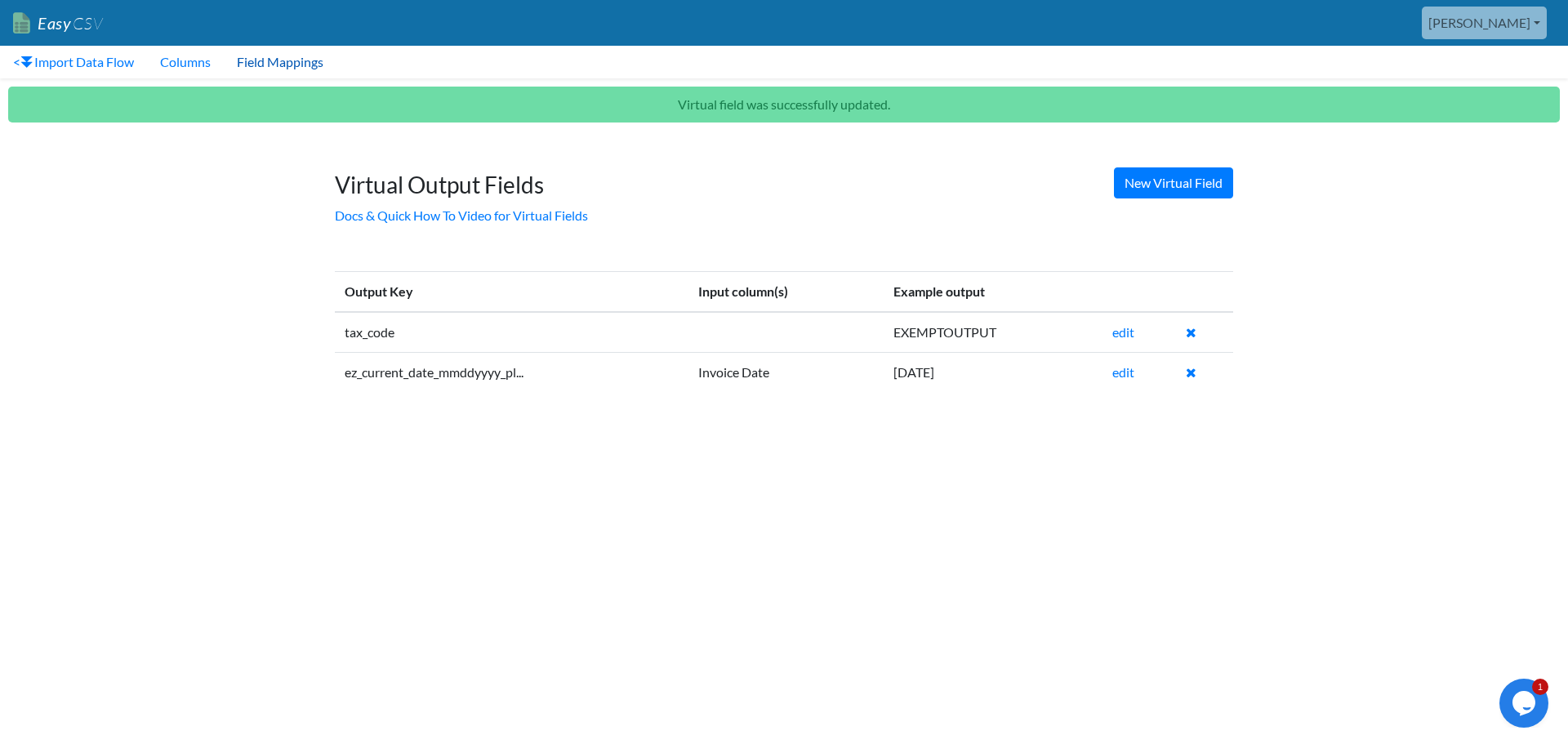
click at [270, 62] on link "Field Mappings" at bounding box center [279, 62] width 113 height 33
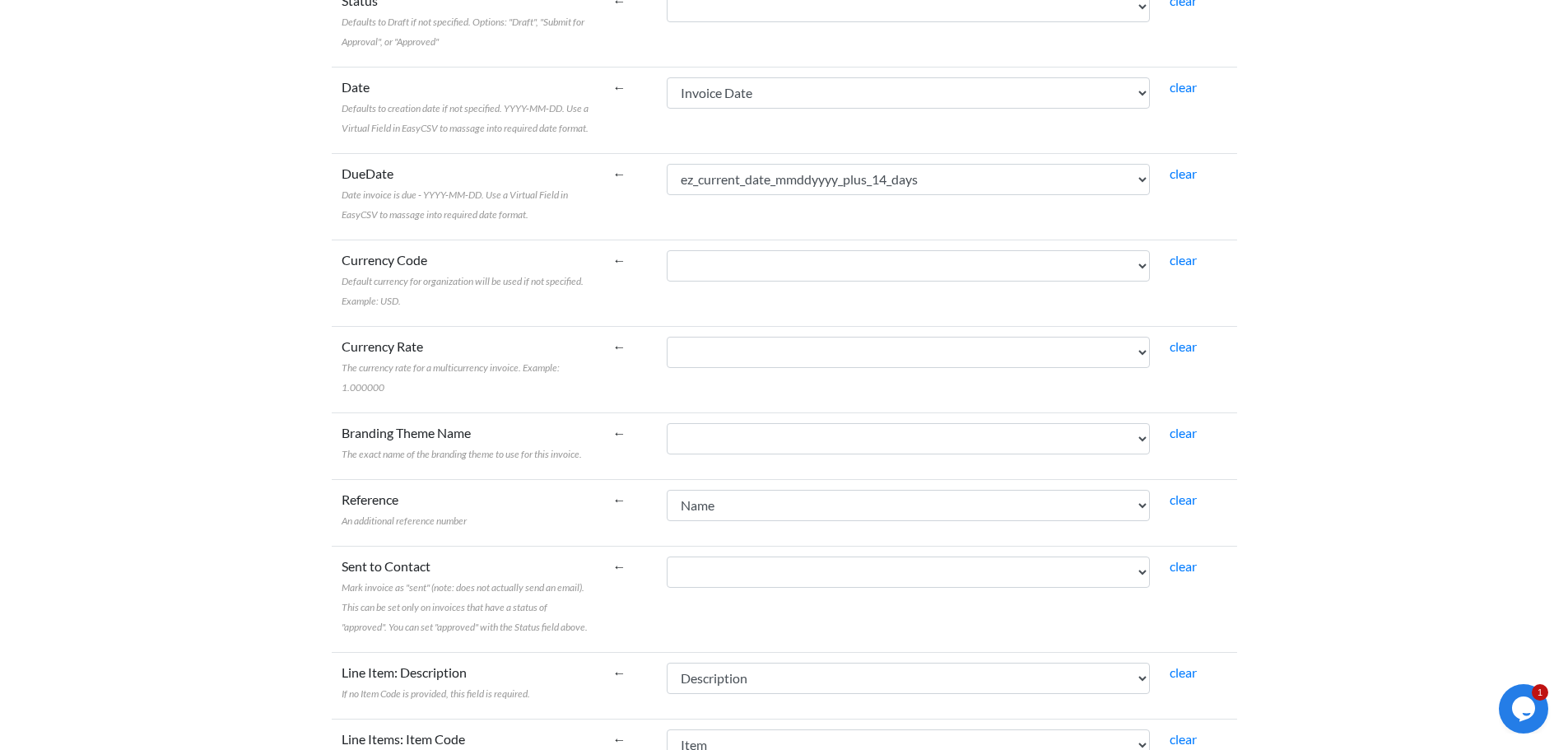
scroll to position [741, 0]
click at [984, 186] on select "Name Bill To Invoice Date Invoice No. Item Description Qty Fee Discount Net Fee…" at bounding box center [908, 181] width 483 height 31
click at [705, 165] on select "Name Bill To Invoice Date Invoice No. Item Description Qty Fee Discount Net Fee…" at bounding box center [908, 181] width 483 height 31
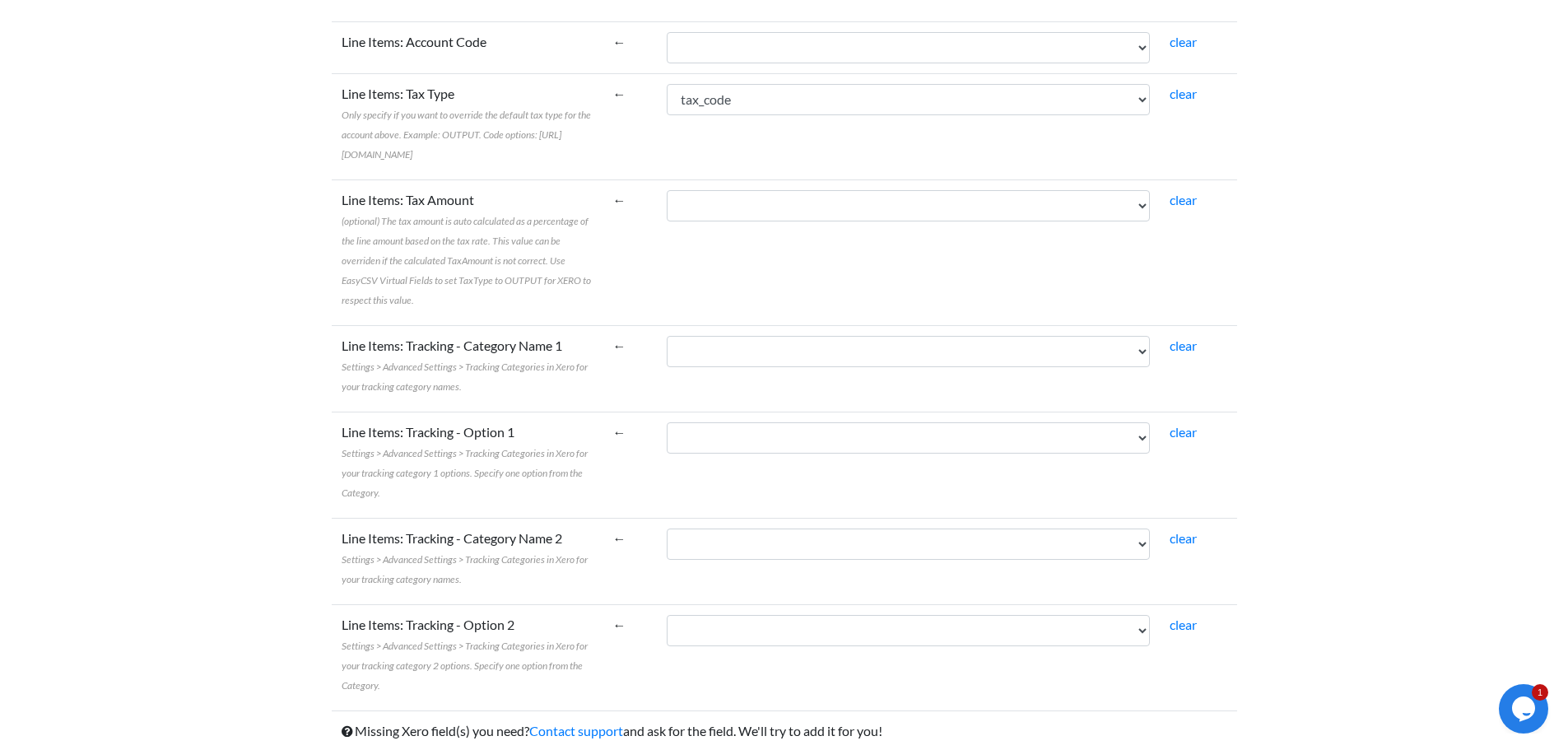
scroll to position [1800, 0]
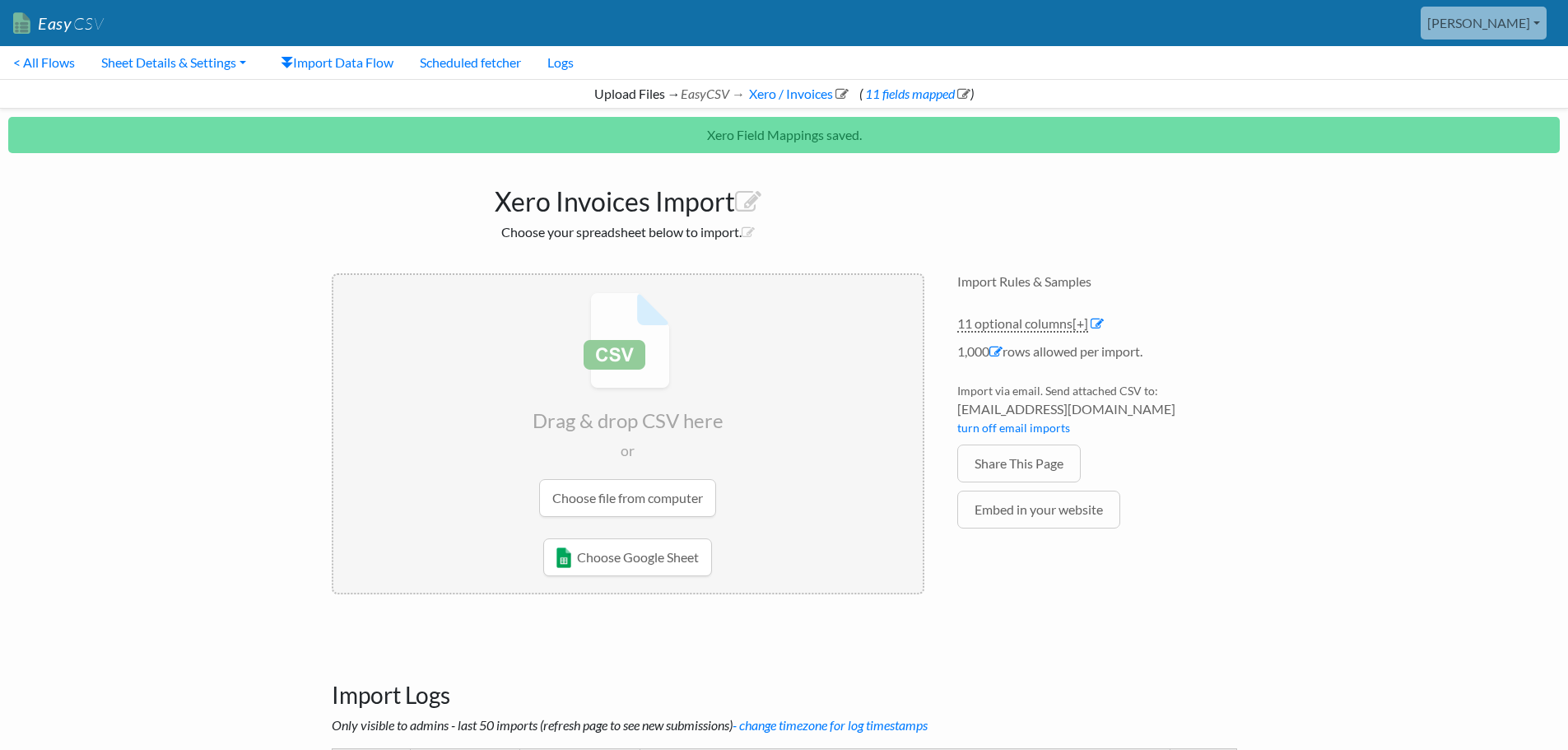
click at [636, 499] on input "file" at bounding box center [627, 404] width 589 height 259
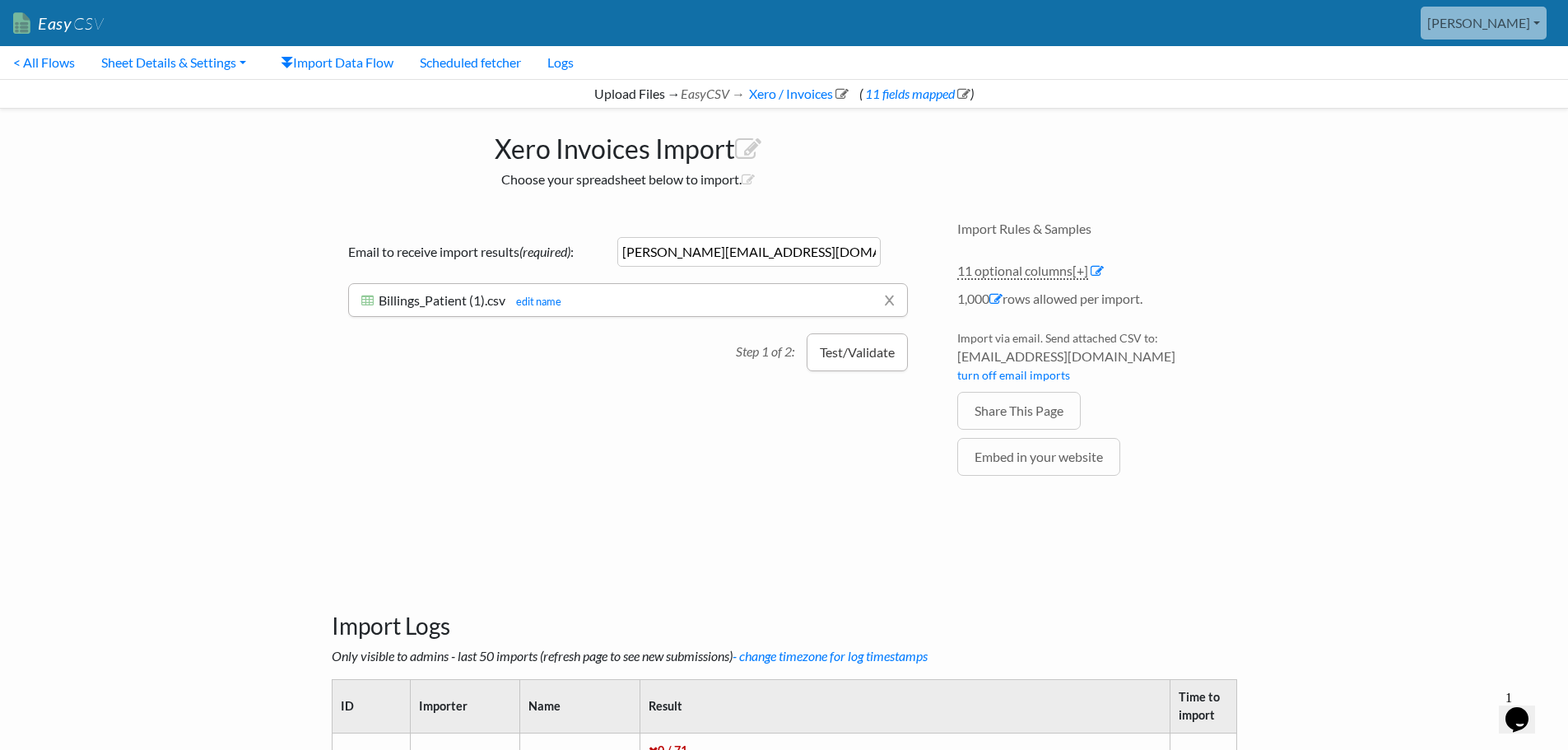
click at [849, 354] on button "Test/Validate" at bounding box center [857, 352] width 101 height 38
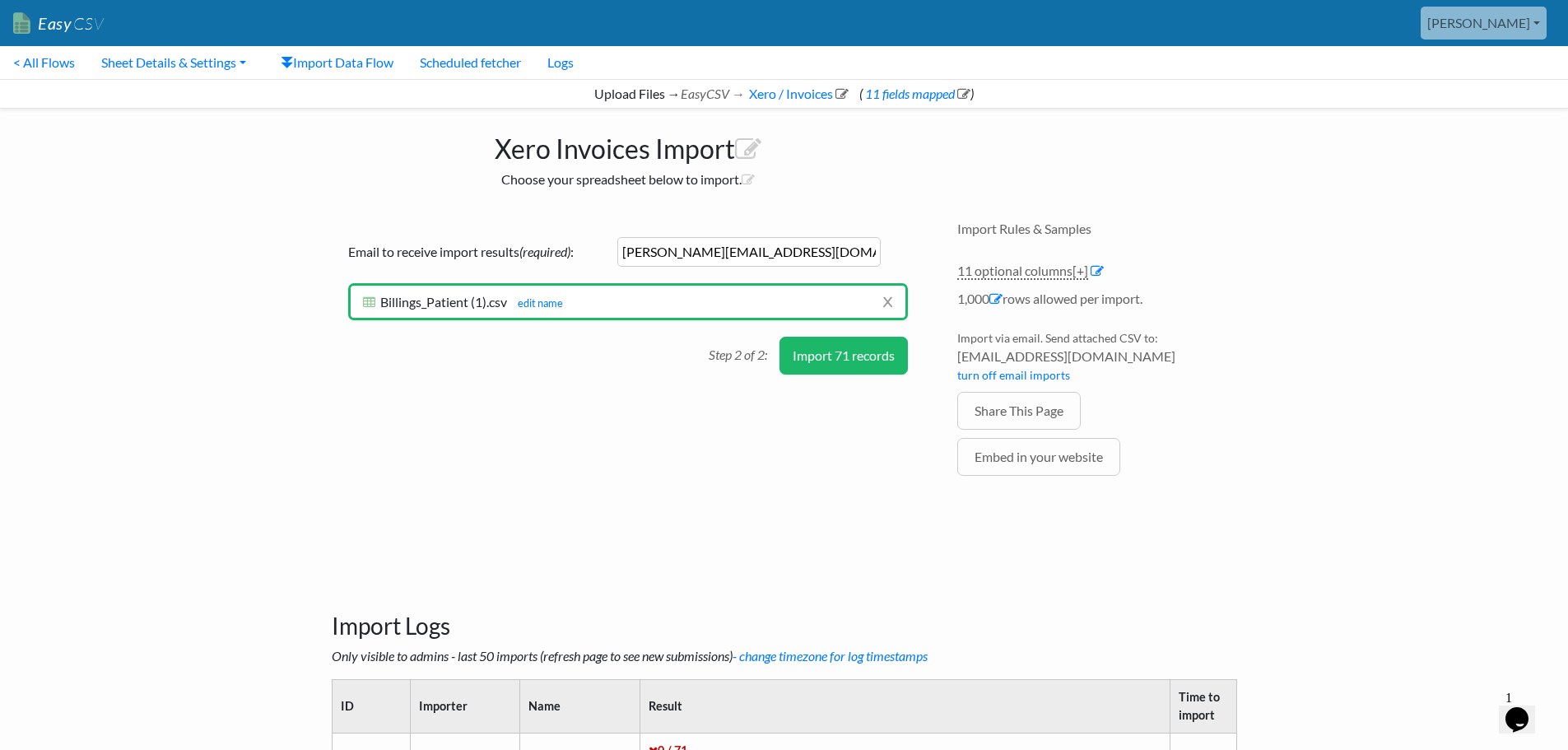
click at [857, 349] on button "Import 71 records" at bounding box center [844, 356] width 128 height 38
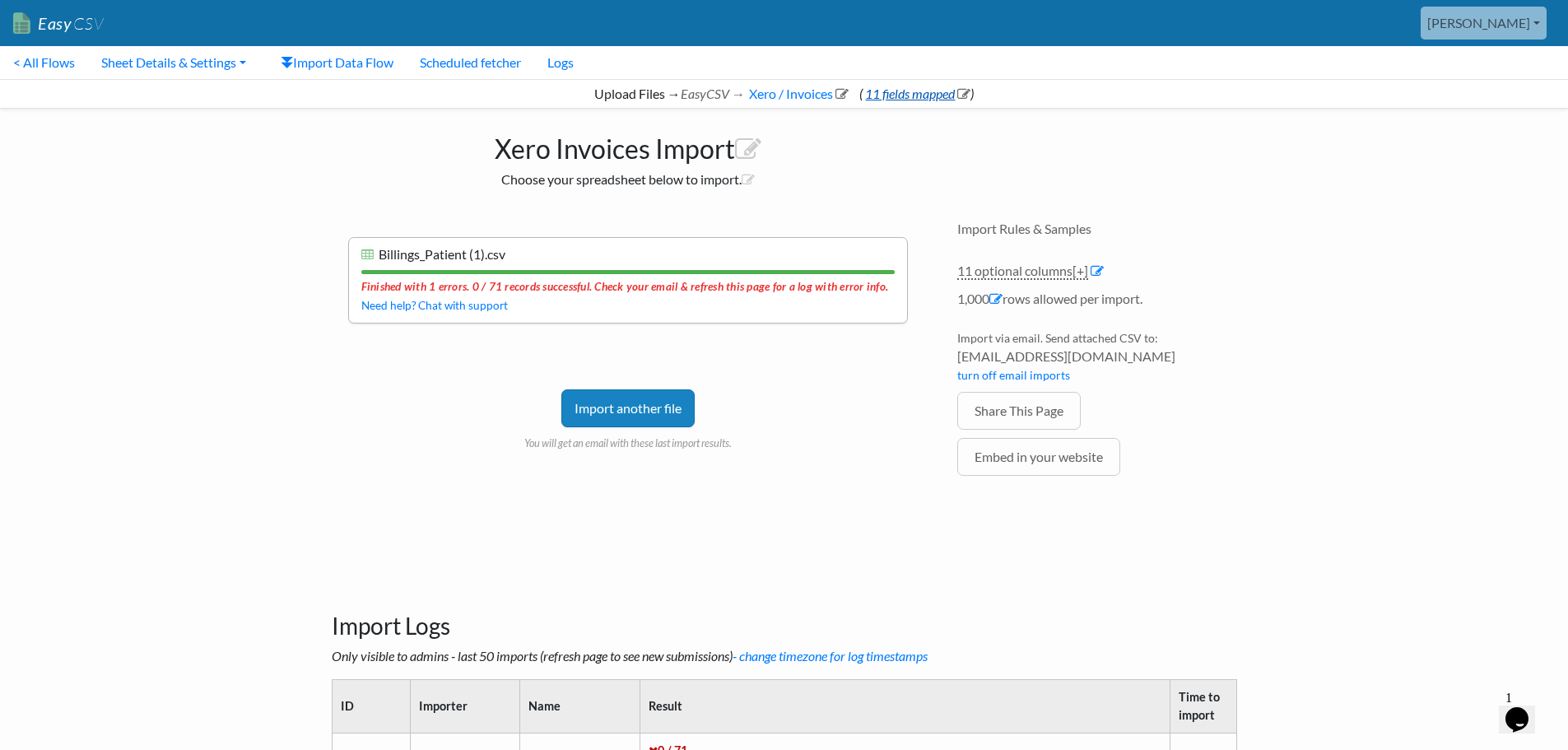
click at [898, 93] on link "11 fields mapped" at bounding box center [916, 93] width 108 height 16
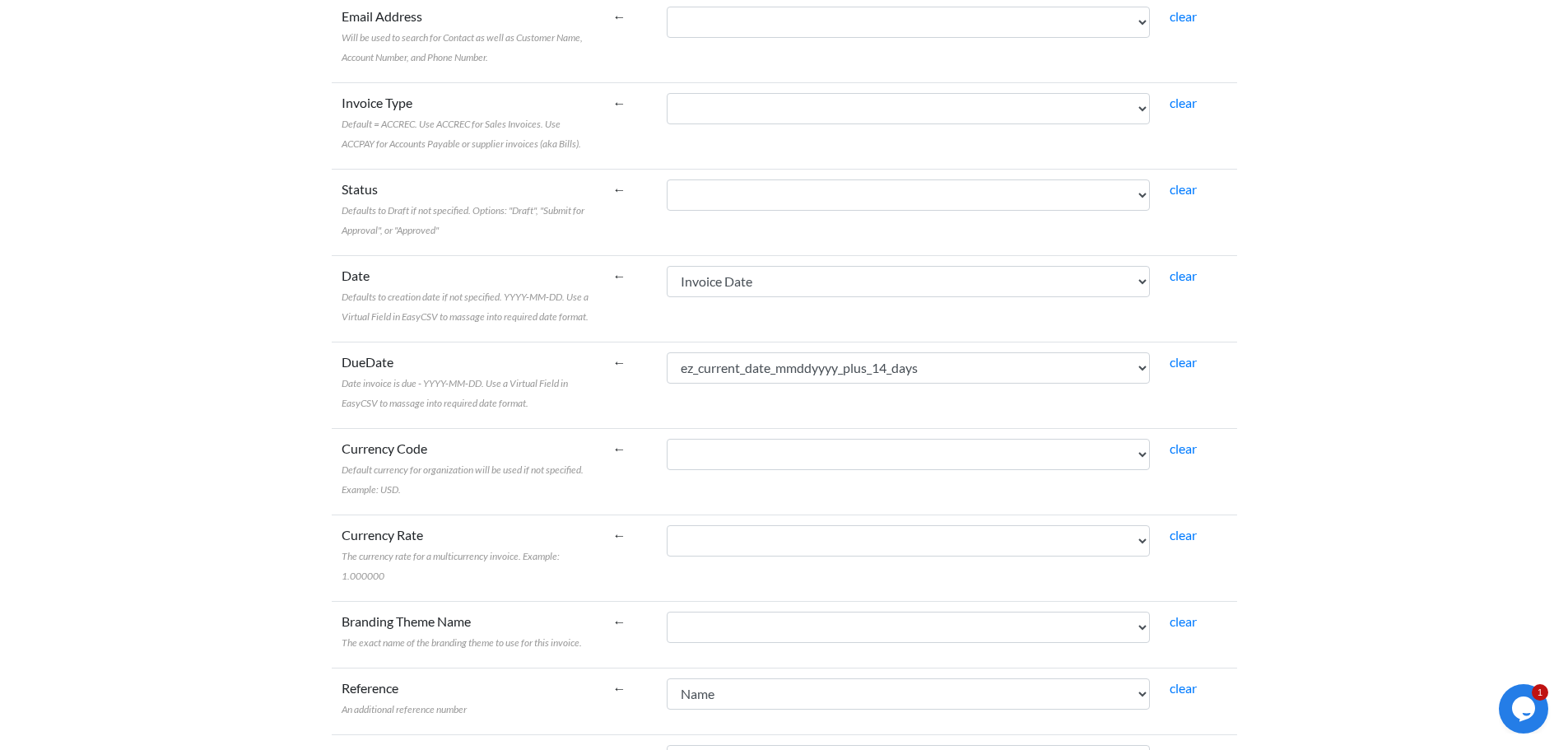
scroll to position [576, 0]
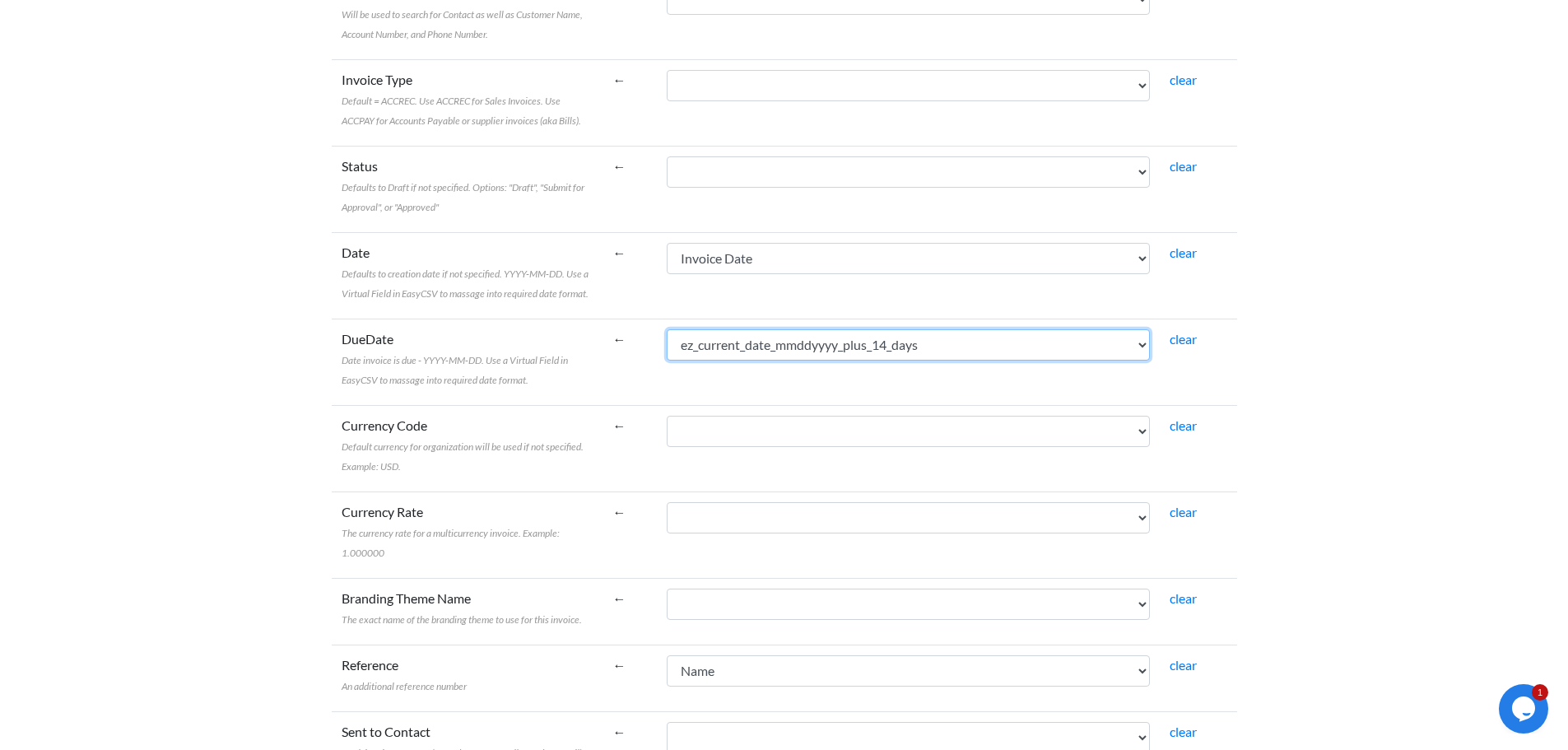
click at [973, 341] on select "Name Bill To Invoice Date Invoice No. Item Description Qty Fee Discount Net Fee…" at bounding box center [908, 345] width 483 height 31
click at [1191, 343] on link "clear" at bounding box center [1184, 339] width 27 height 16
select select
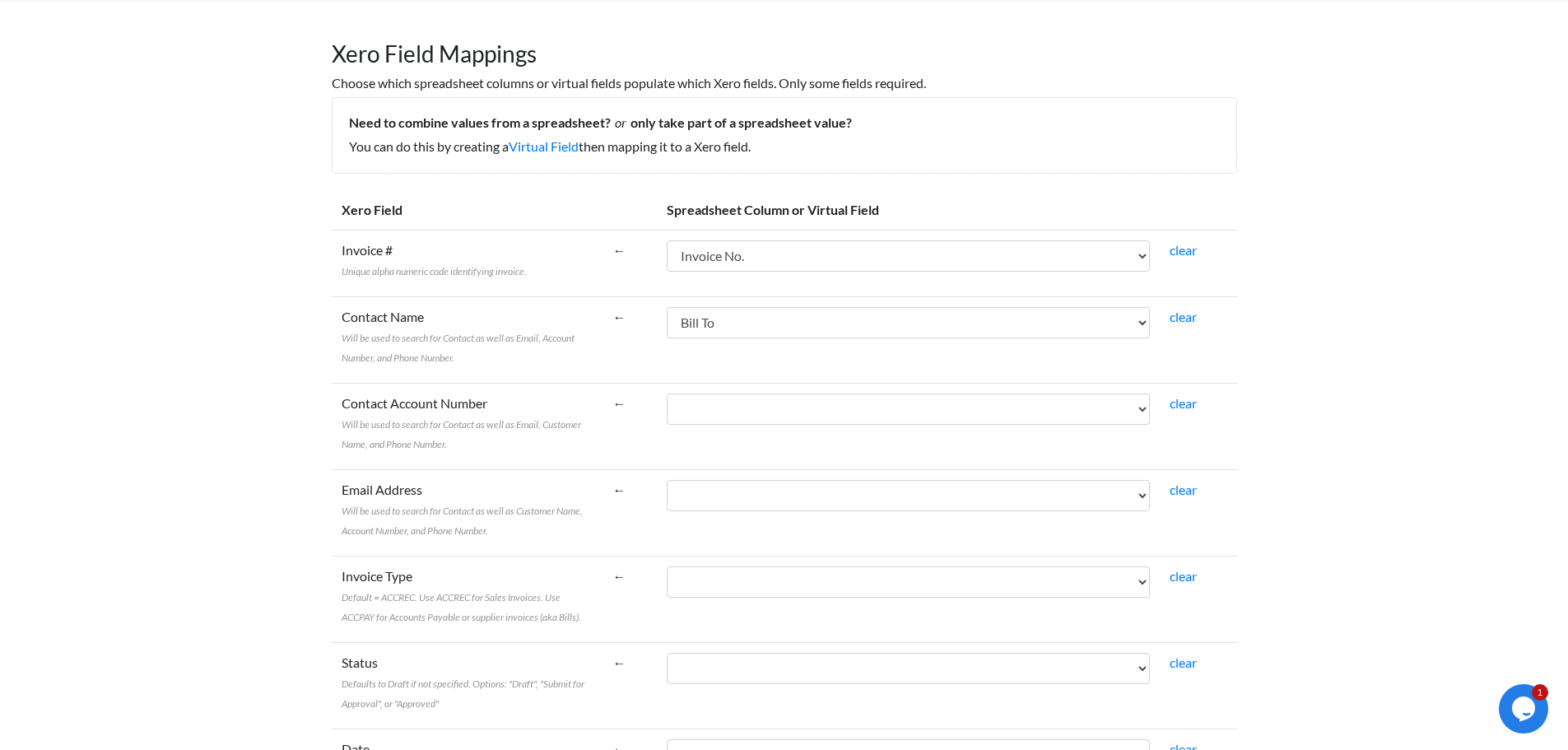
scroll to position [0, 0]
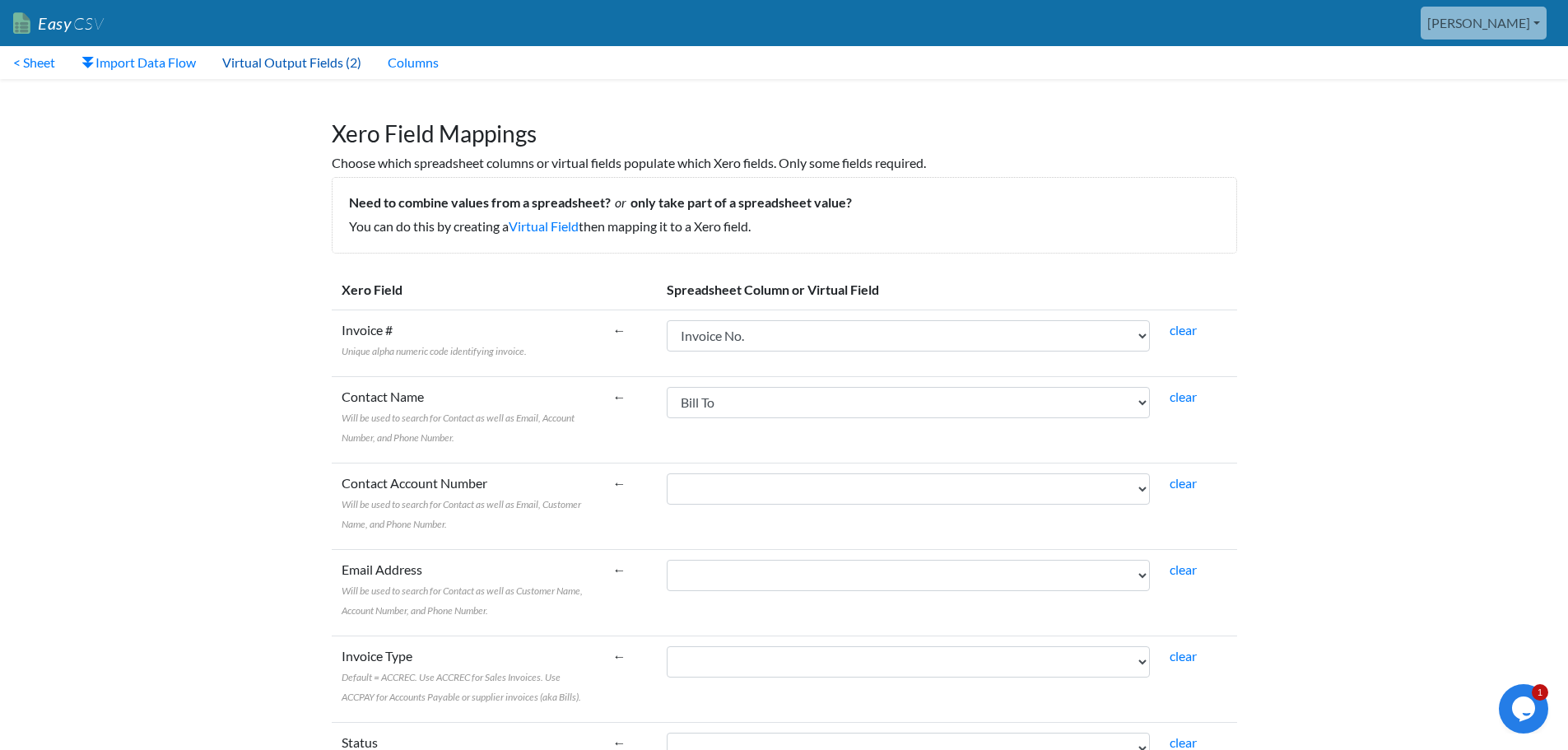
click at [318, 70] on link "Virtual Output Fields (2)" at bounding box center [291, 62] width 165 height 33
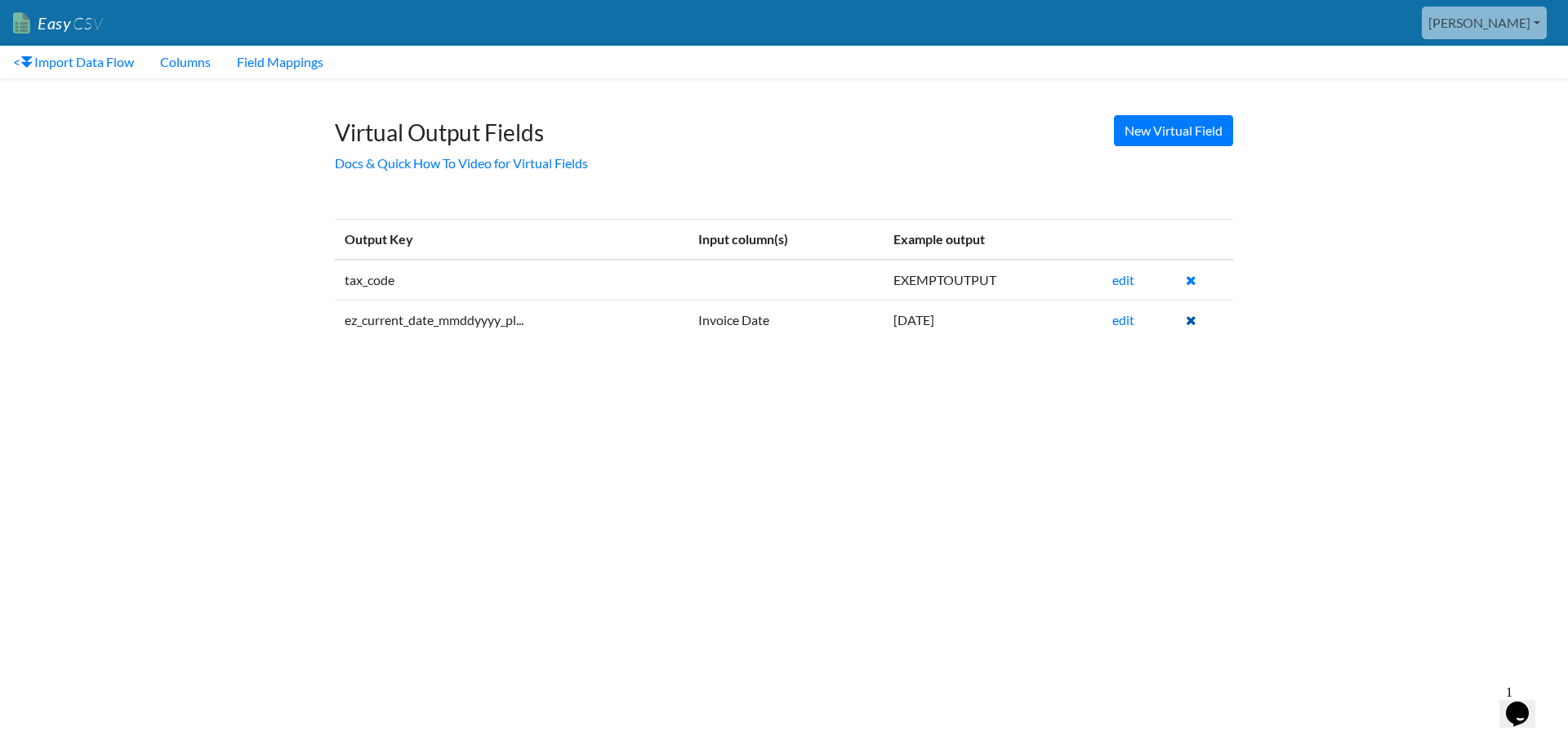
click at [1192, 321] on icon at bounding box center [1191, 320] width 11 height 13
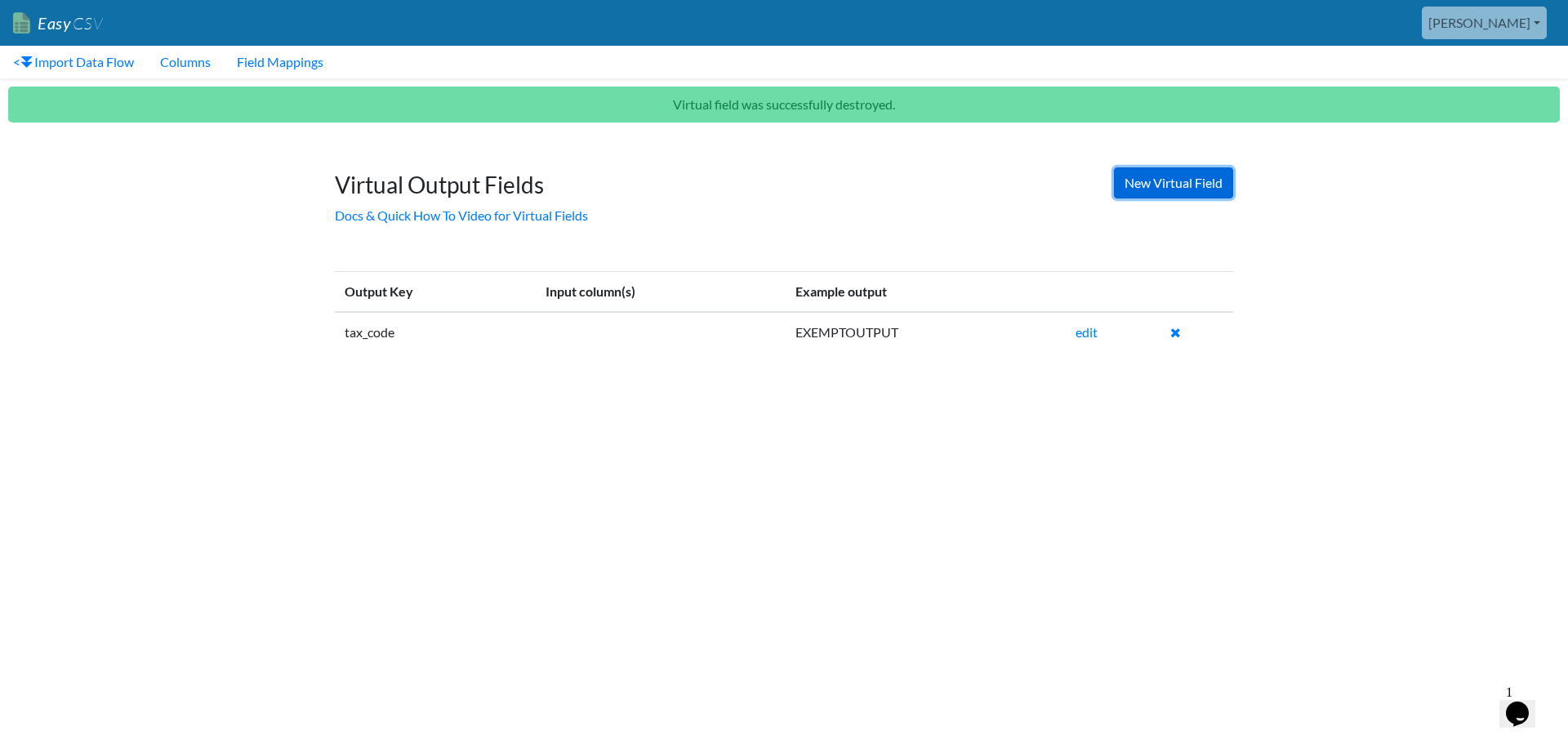
click at [1156, 177] on link "New Virtual Field" at bounding box center [1174, 183] width 120 height 31
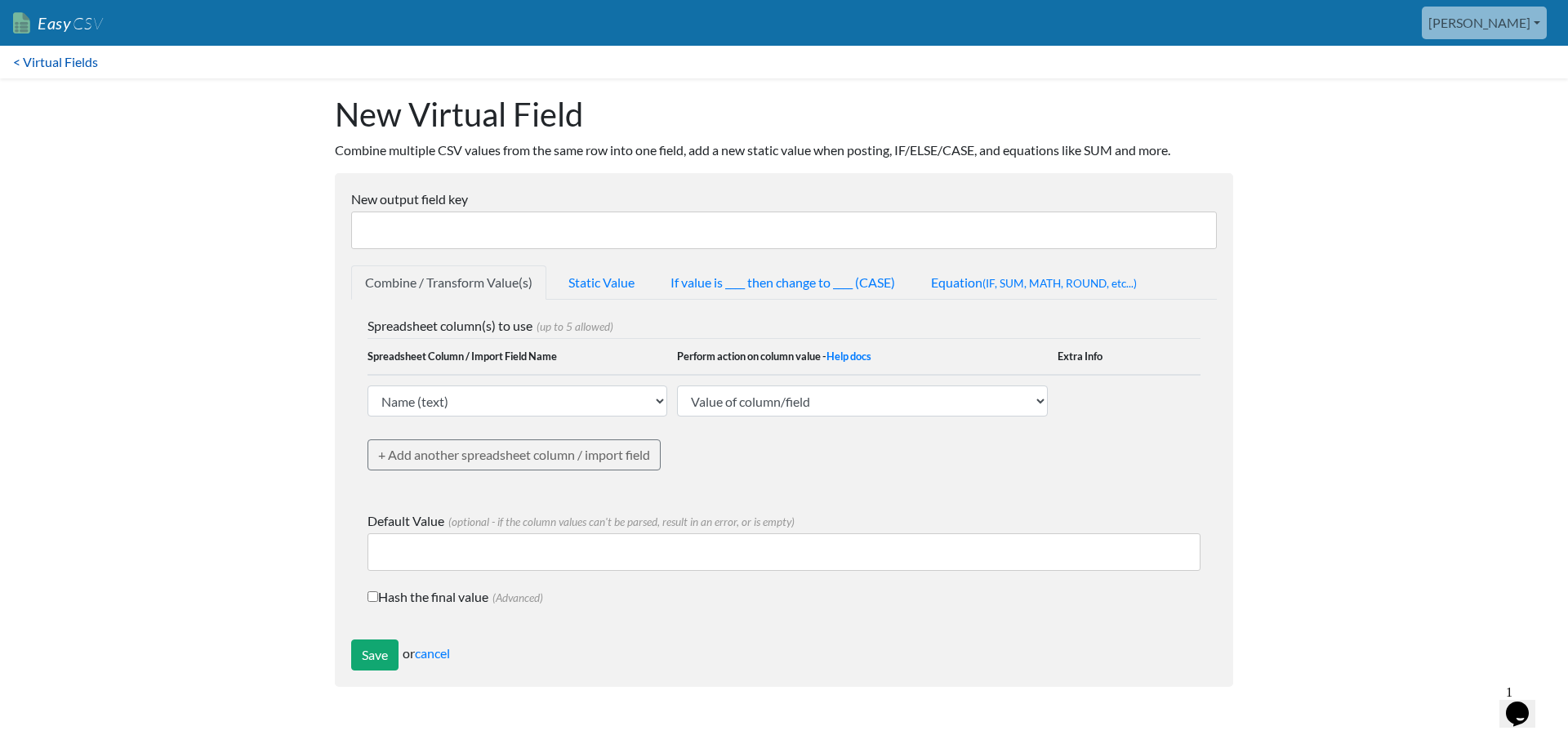
click at [57, 66] on link "< Virtual Fields" at bounding box center [55, 62] width 111 height 33
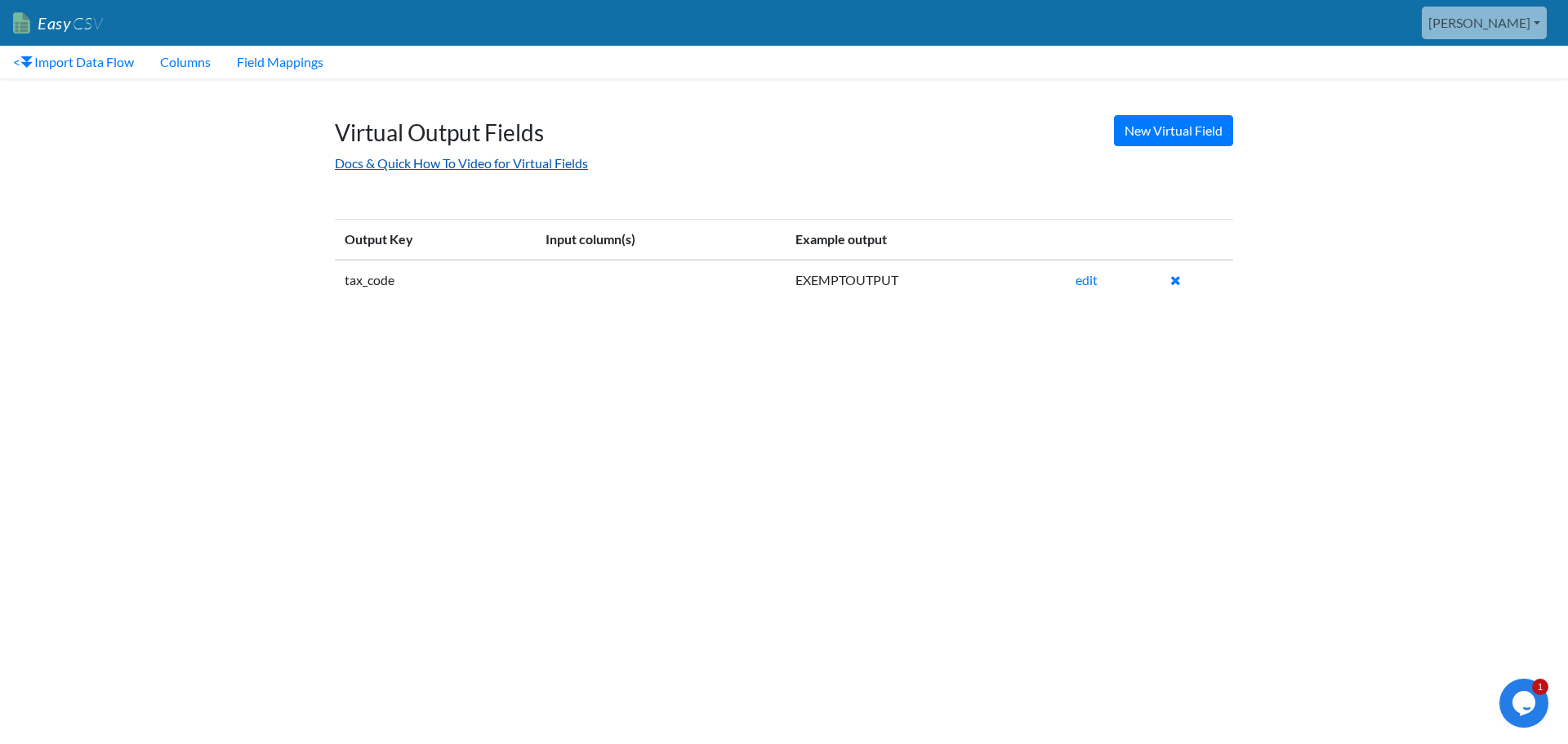
click at [442, 169] on link "Docs & Quick How To Video for Virtual Fields" at bounding box center [462, 163] width 253 height 15
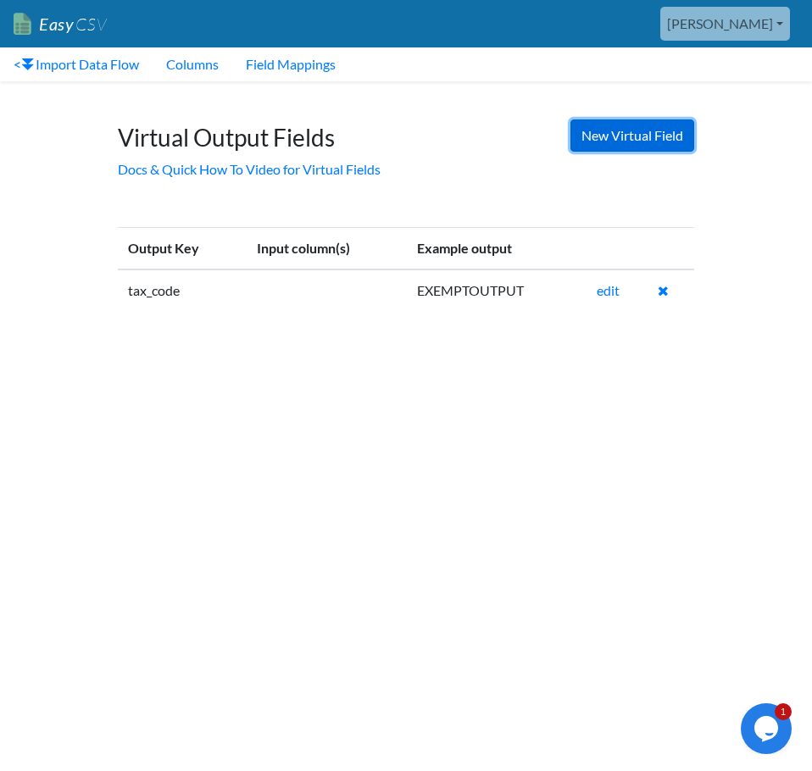
click at [604, 139] on link "New Virtual Field" at bounding box center [632, 136] width 124 height 32
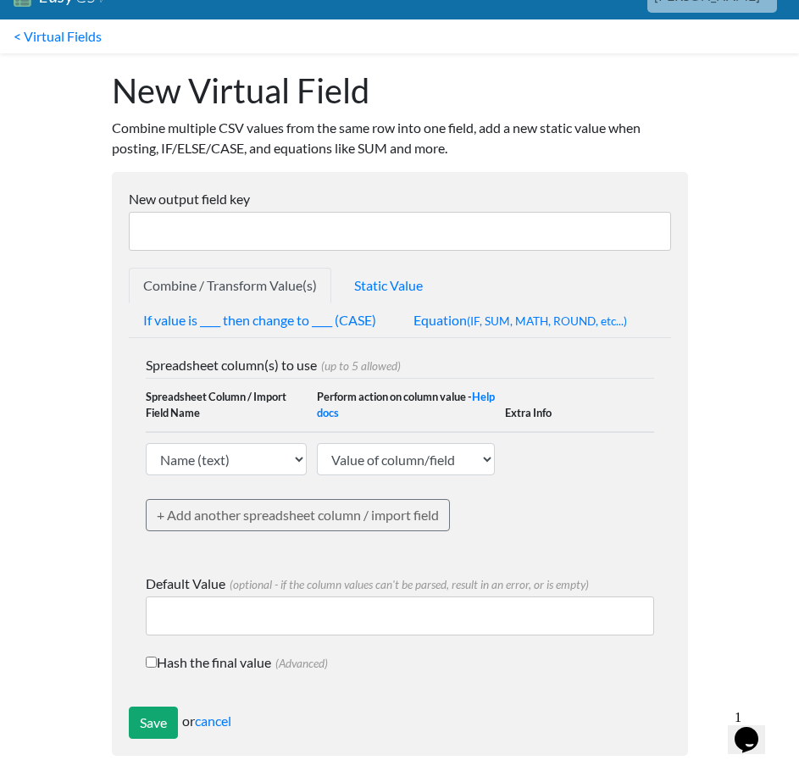
scroll to position [43, 0]
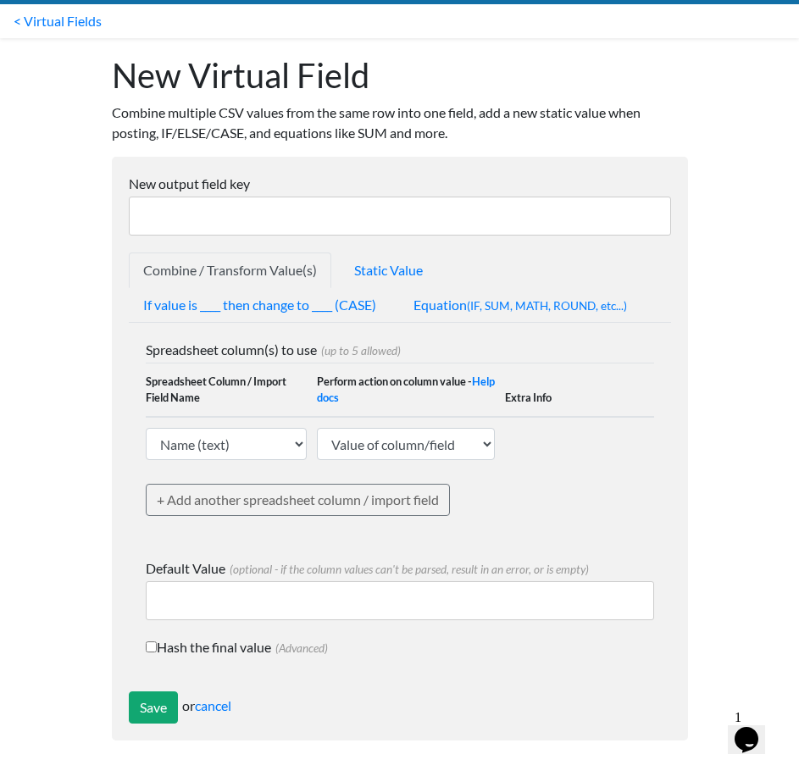
click at [288, 227] on input "New output field key" at bounding box center [400, 216] width 542 height 39
paste input "Invoice_Due_Date"
type input "Invoice_Due_Date"
click at [231, 275] on link "Combine / Transform Value(s)" at bounding box center [230, 271] width 203 height 36
click at [487, 307] on span "(IF, SUM, MATH, ROUND, etc...)" at bounding box center [547, 306] width 160 height 14
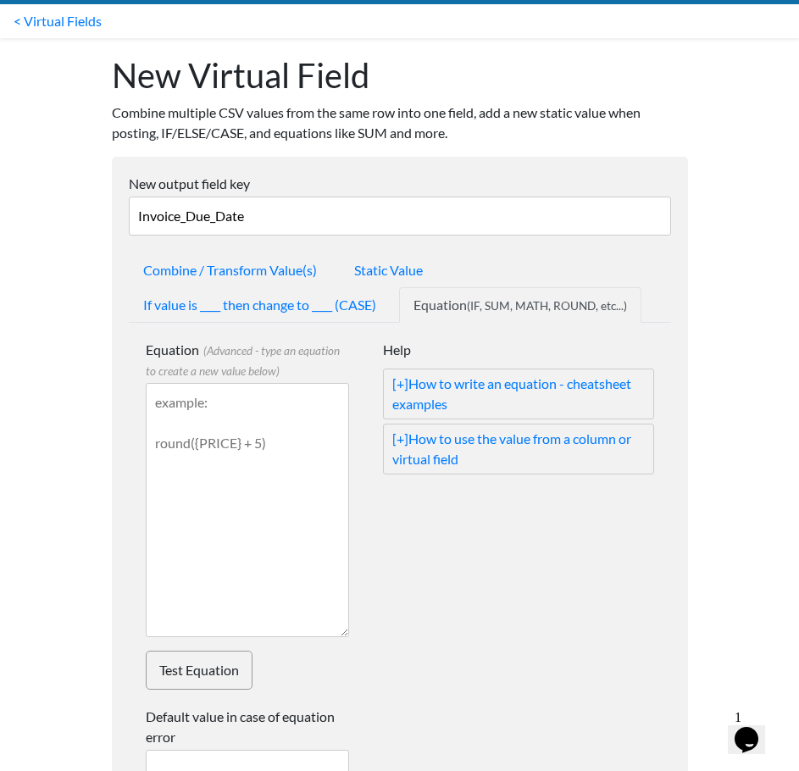
click at [309, 449] on textarea "Equation (Advanced - type an equation to create a new value below)" at bounding box center [247, 510] width 203 height 254
click at [210, 470] on textarea "Equation (Advanced - type an equation to create a new value below)" at bounding box center [247, 510] width 203 height 254
paste textarea "ADD_DAYS({Invoice_Date}, 14)"
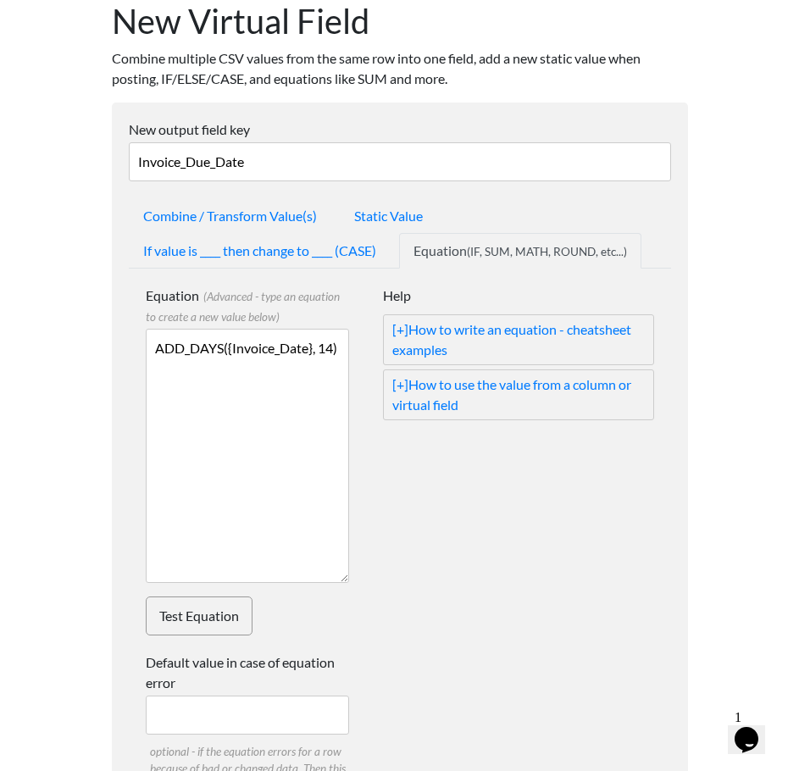
scroll to position [128, 0]
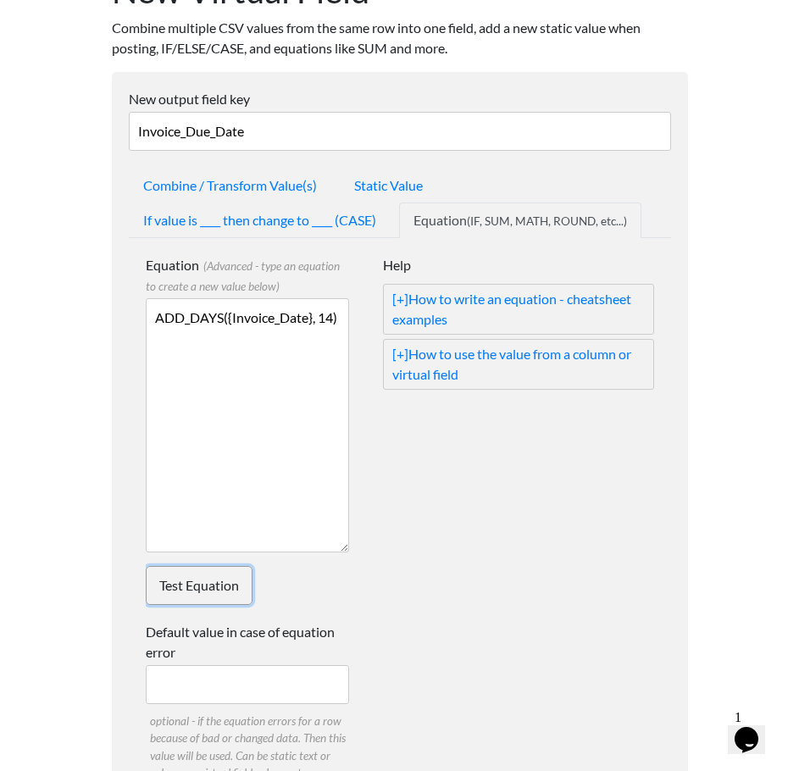
click at [212, 598] on link "Test Equation" at bounding box center [199, 585] width 107 height 39
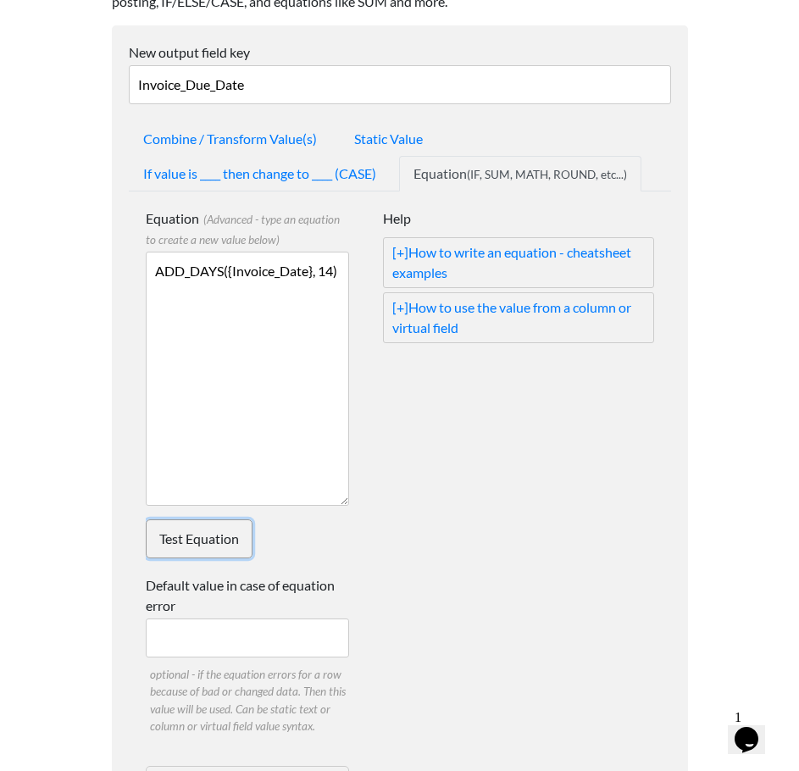
scroll to position [213, 0]
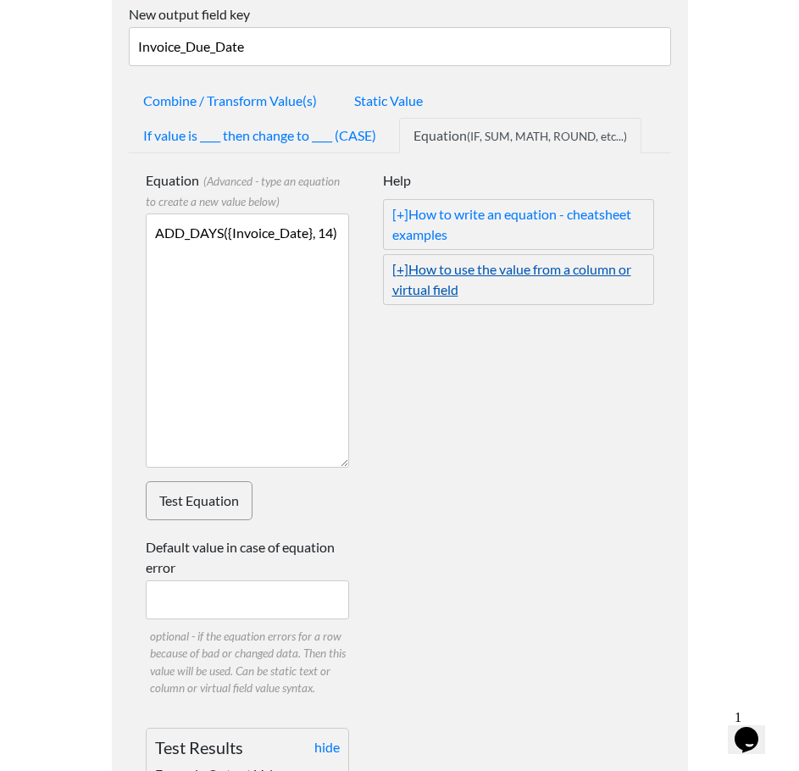
click at [518, 285] on link "[+] How to use the value from a column or virtual field" at bounding box center [518, 279] width 253 height 41
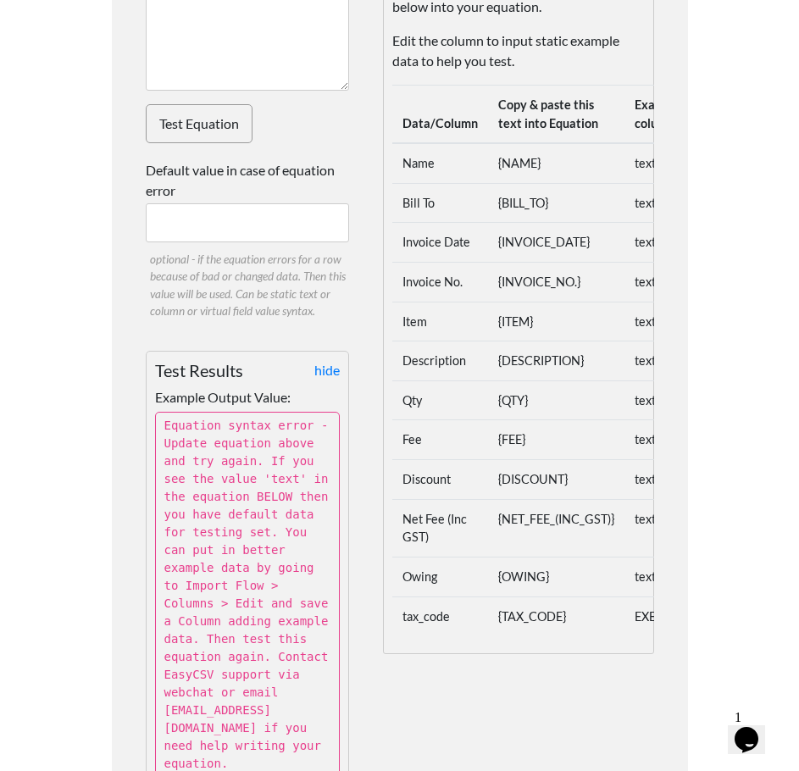
scroll to position [552, 0]
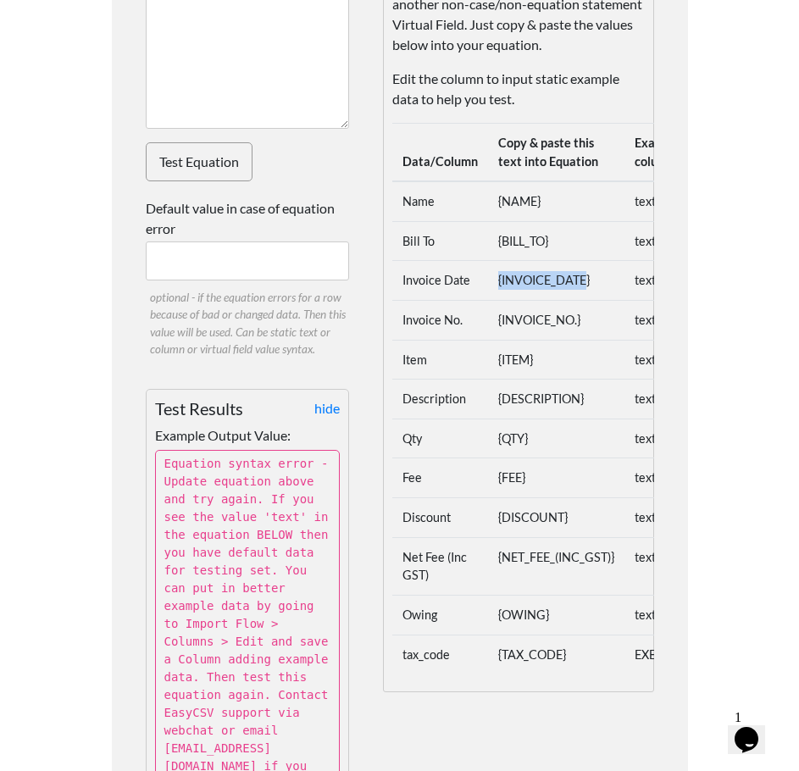
drag, startPoint x: 587, startPoint y: 280, endPoint x: 522, endPoint y: 275, distance: 64.6
click at [488, 275] on td "{INVOICE_DATE}" at bounding box center [556, 281] width 136 height 40
click at [583, 274] on td "{INVOICE_DATE}" at bounding box center [556, 281] width 136 height 40
drag, startPoint x: 497, startPoint y: 280, endPoint x: 579, endPoint y: 286, distance: 82.4
click at [579, 286] on td "{INVOICE_DATE}" at bounding box center [556, 281] width 136 height 40
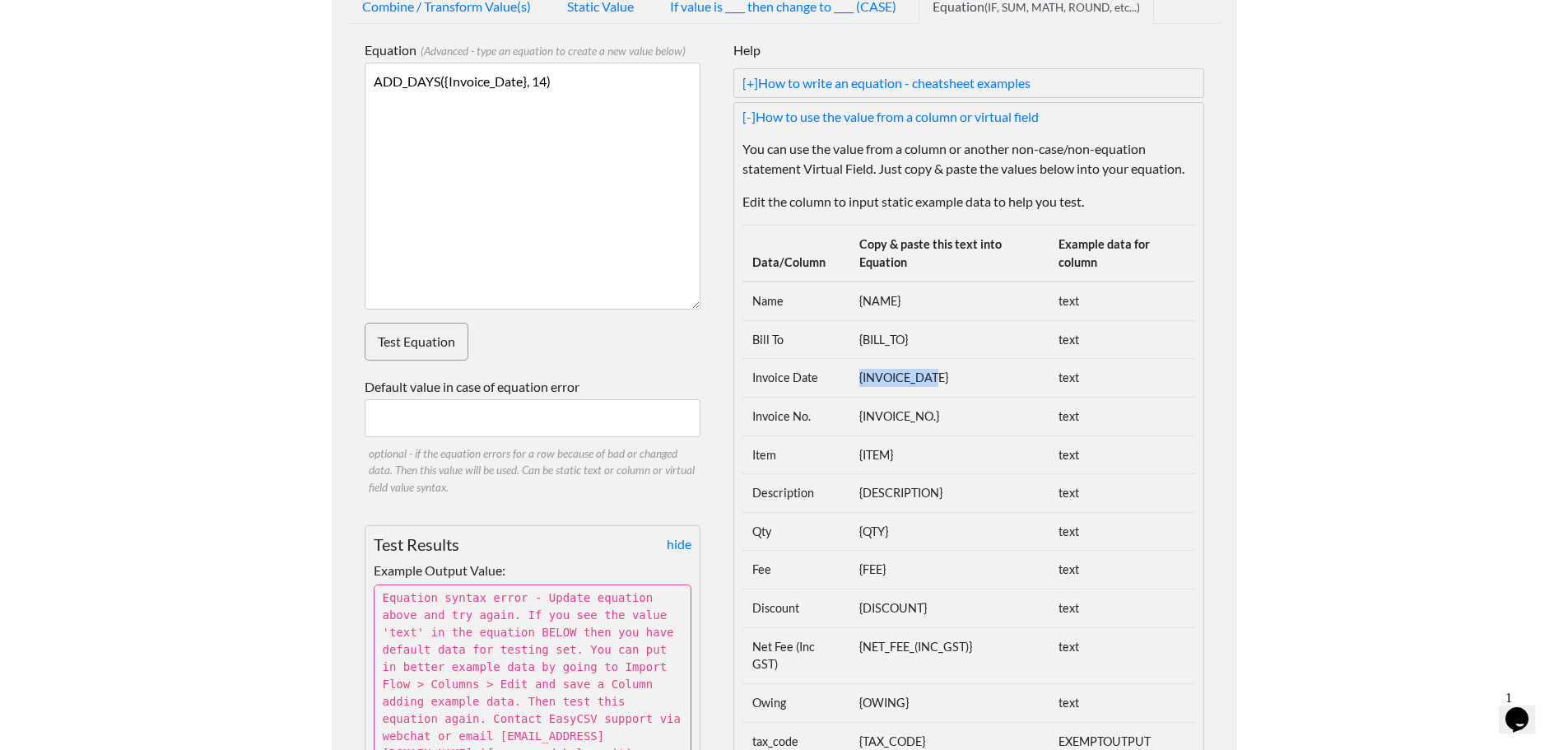
scroll to position [278, 0]
click at [787, 392] on td "{INVOICE_DATE}" at bounding box center [949, 379] width 199 height 39
drag, startPoint x: 960, startPoint y: 380, endPoint x: 846, endPoint y: 373, distance: 114.2
click at [787, 373] on tr "Invoice Date {INVOICE_DATE} text" at bounding box center [969, 379] width 452 height 39
copy tr "{INVOICE_DATE}"
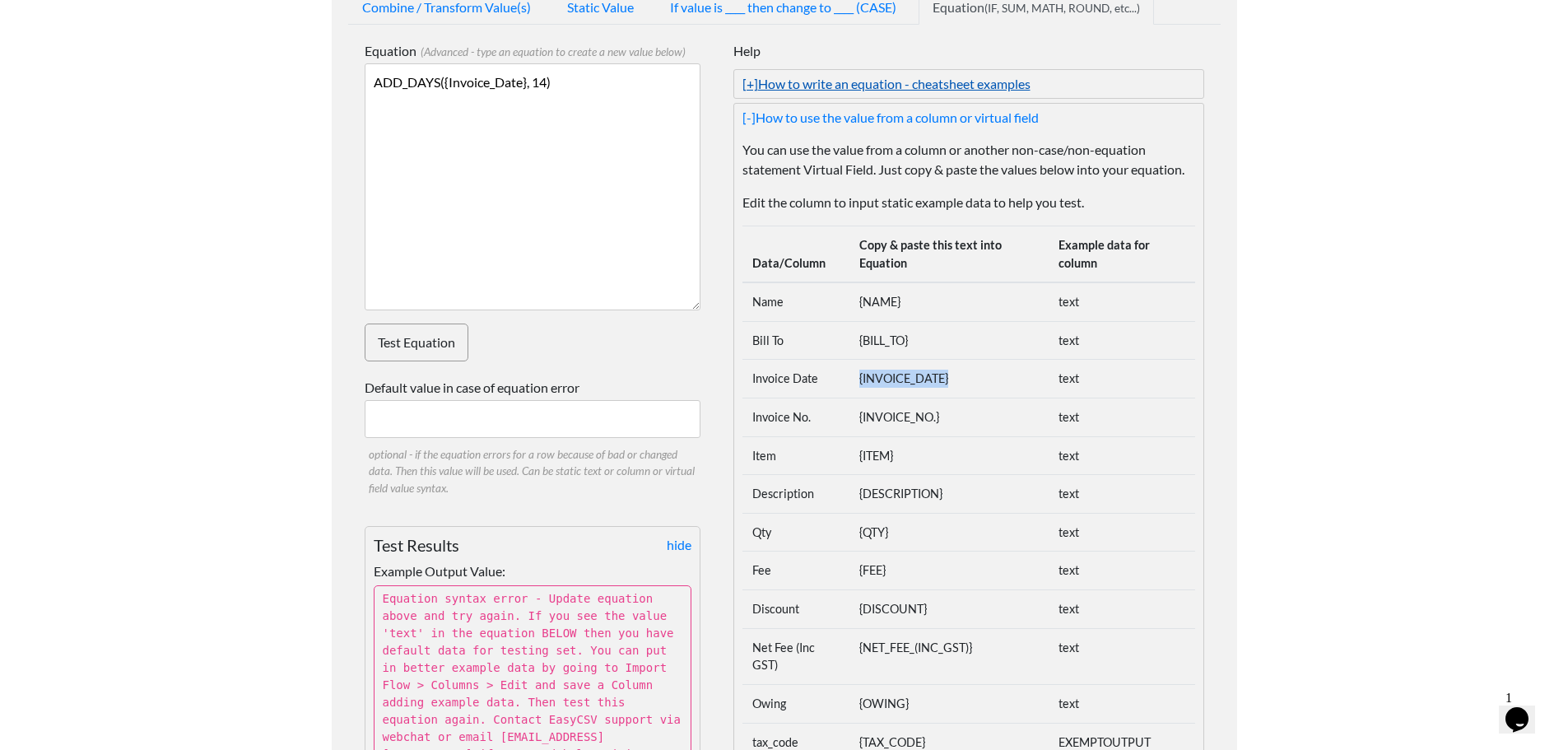
click at [787, 88] on link "[+] How to write an equation - cheatsheet examples" at bounding box center [969, 84] width 452 height 19
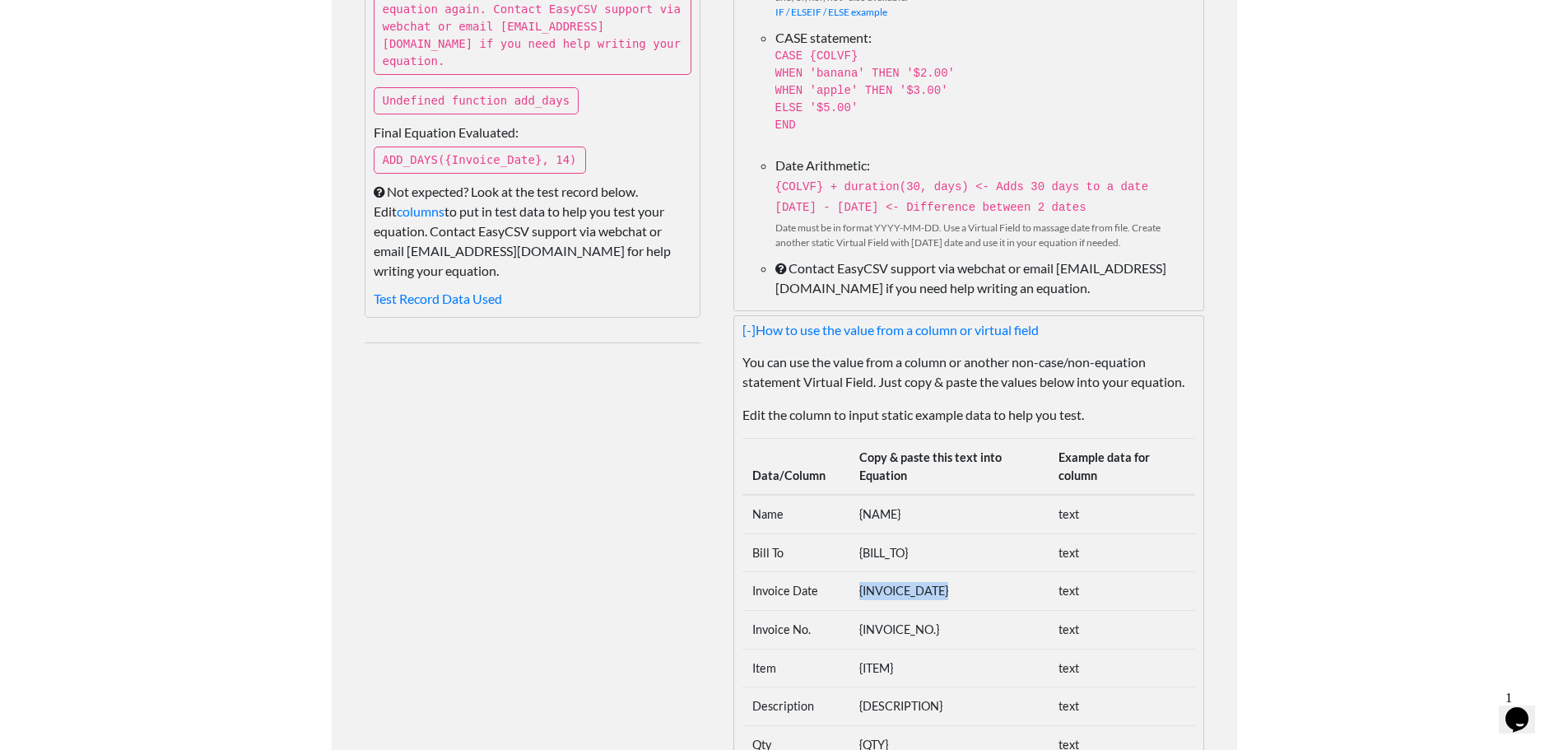
scroll to position [1019, 0]
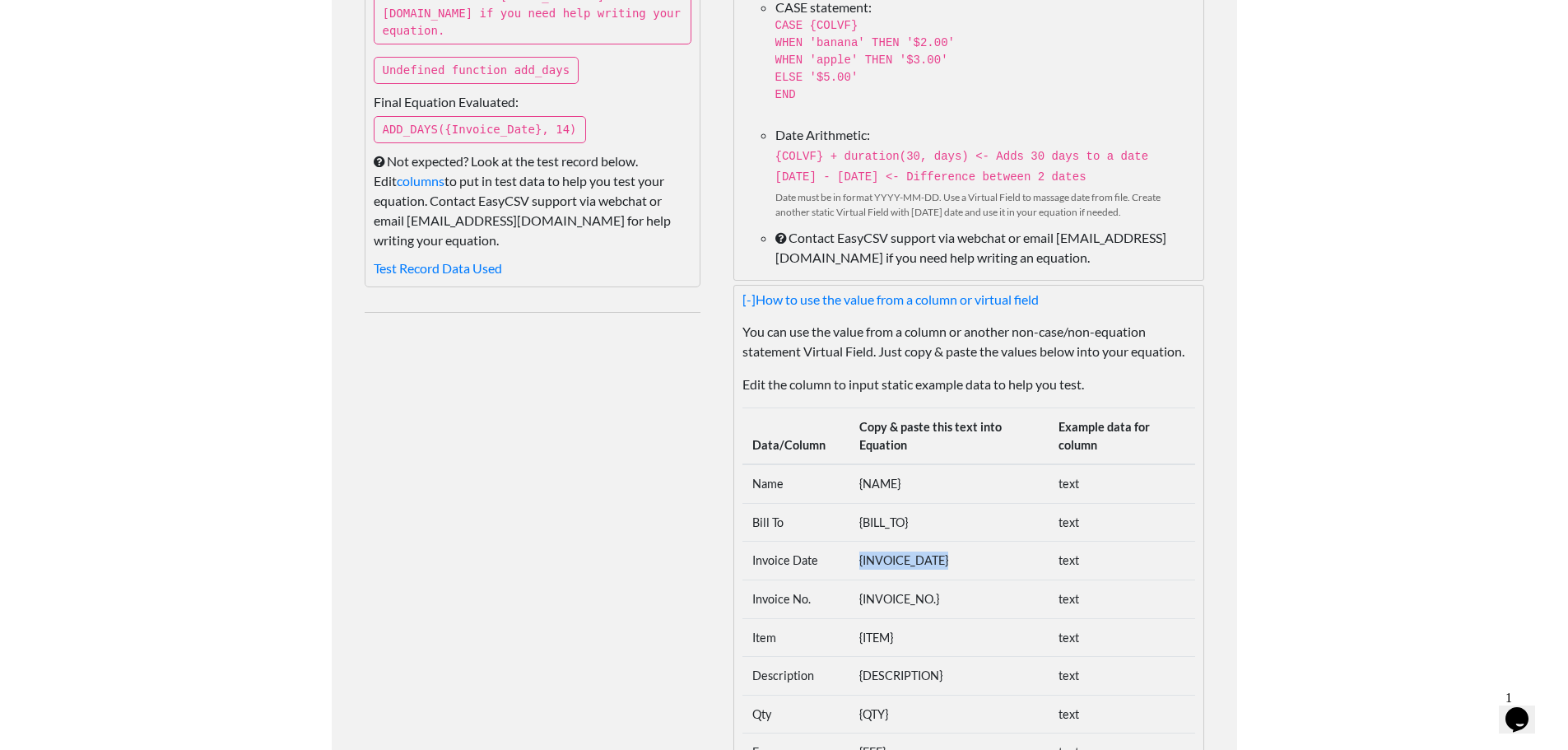
copy tr "{INVOICE_DATE}"
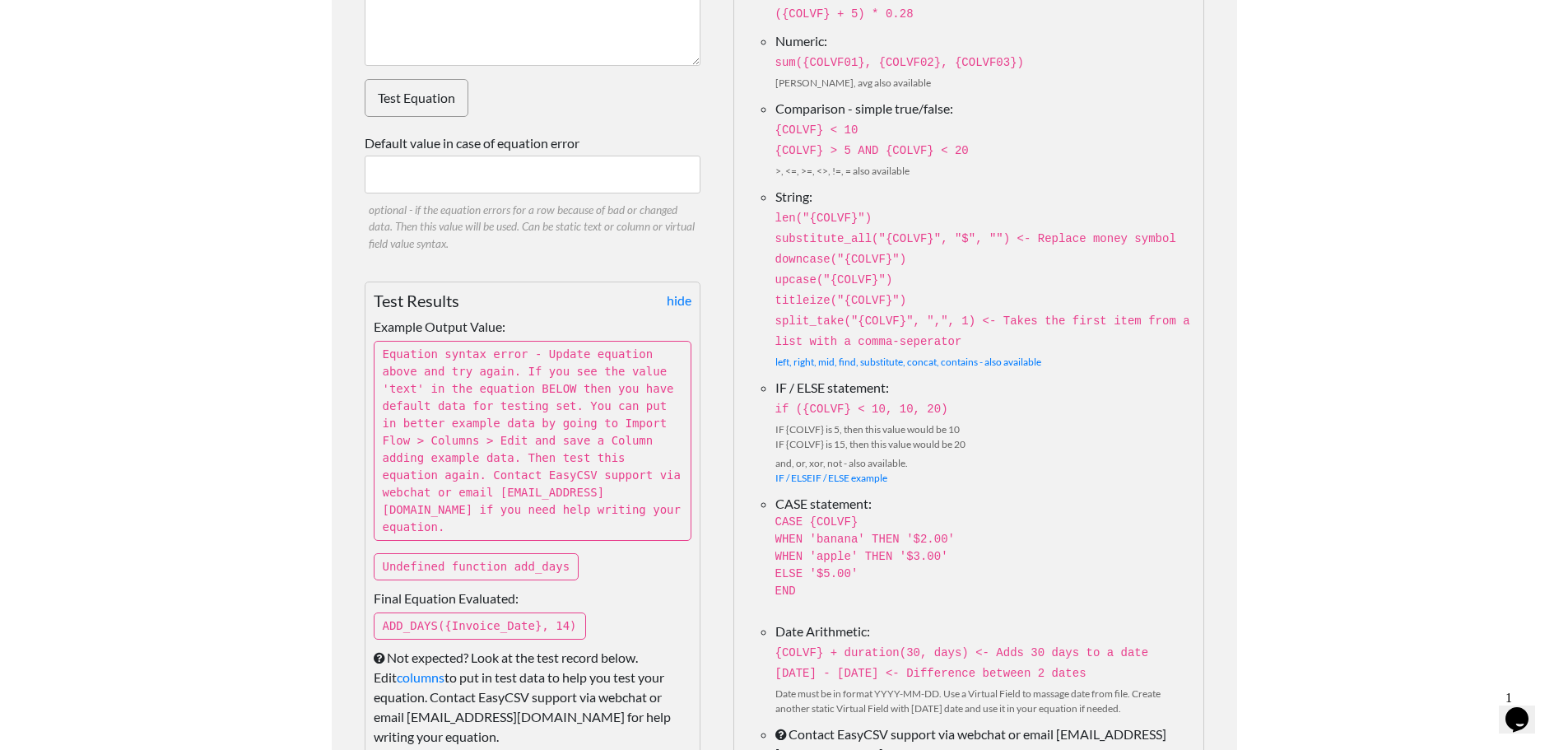
scroll to position [442, 0]
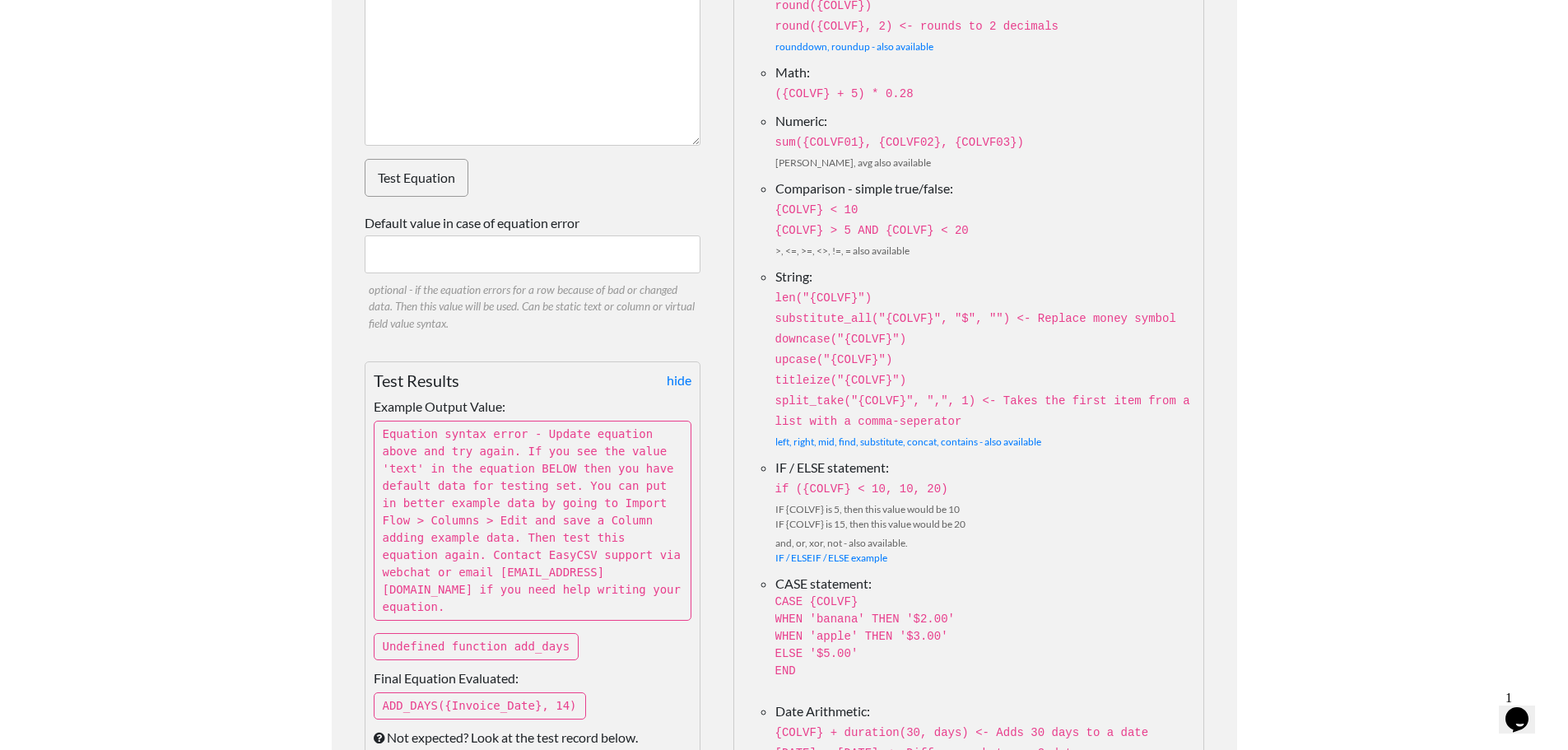
click at [486, 67] on textarea "ADD_DAYS({Invoice_Date}, 14)" at bounding box center [533, 22] width 336 height 247
paste textarea "{INVOICE_DATE}"
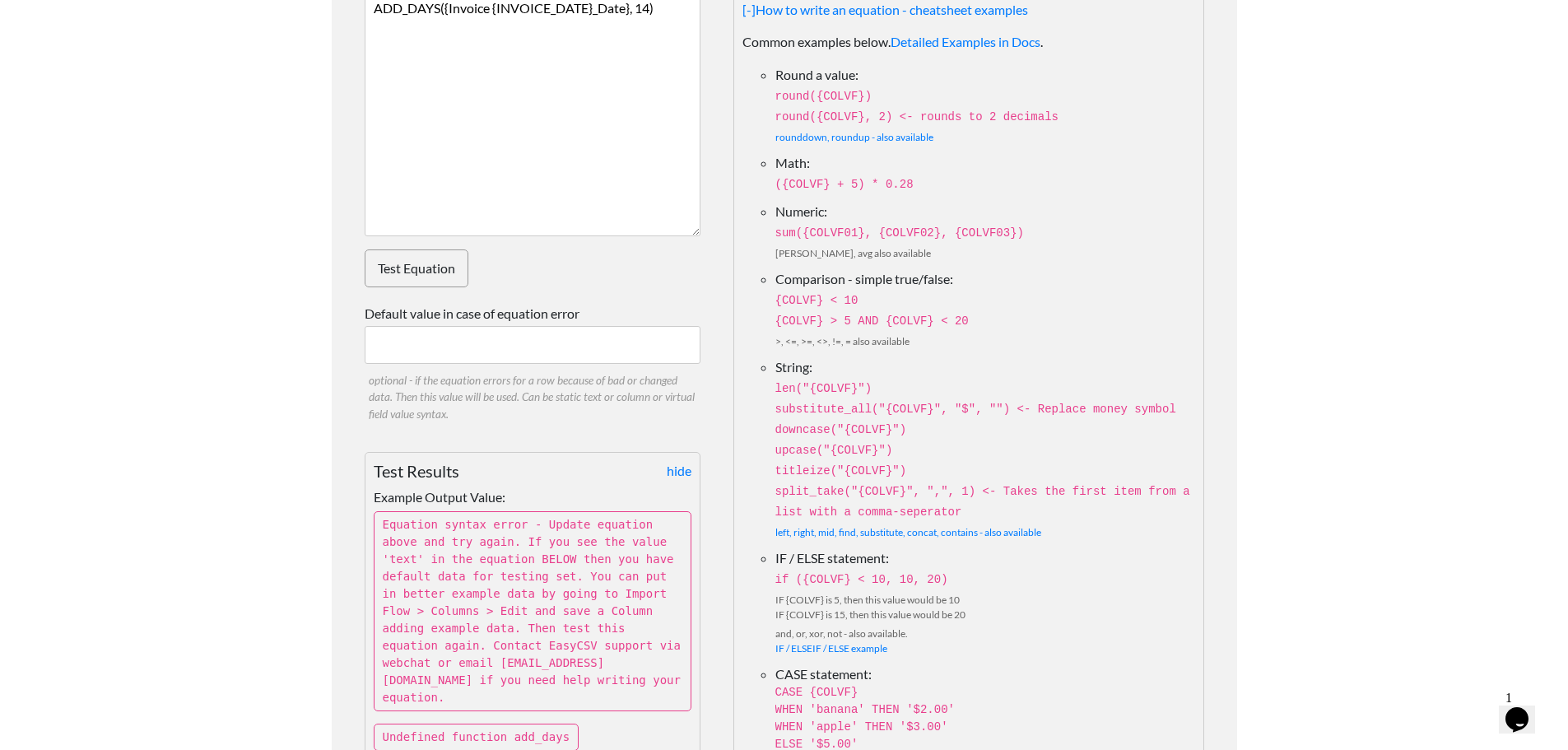
drag, startPoint x: 687, startPoint y: 18, endPoint x: 241, endPoint y: 30, distance: 446.2
click at [241, 30] on body "Easy CSV [PERSON_NAME] Oursensorynest All Flows All CSV Generators Business & P…" at bounding box center [784, 750] width 1568 height 2204
click at [627, 35] on textarea "ADD_DAYS({Invoice {INVOICE_DATE}_Date}, 14)" at bounding box center [533, 113] width 336 height 247
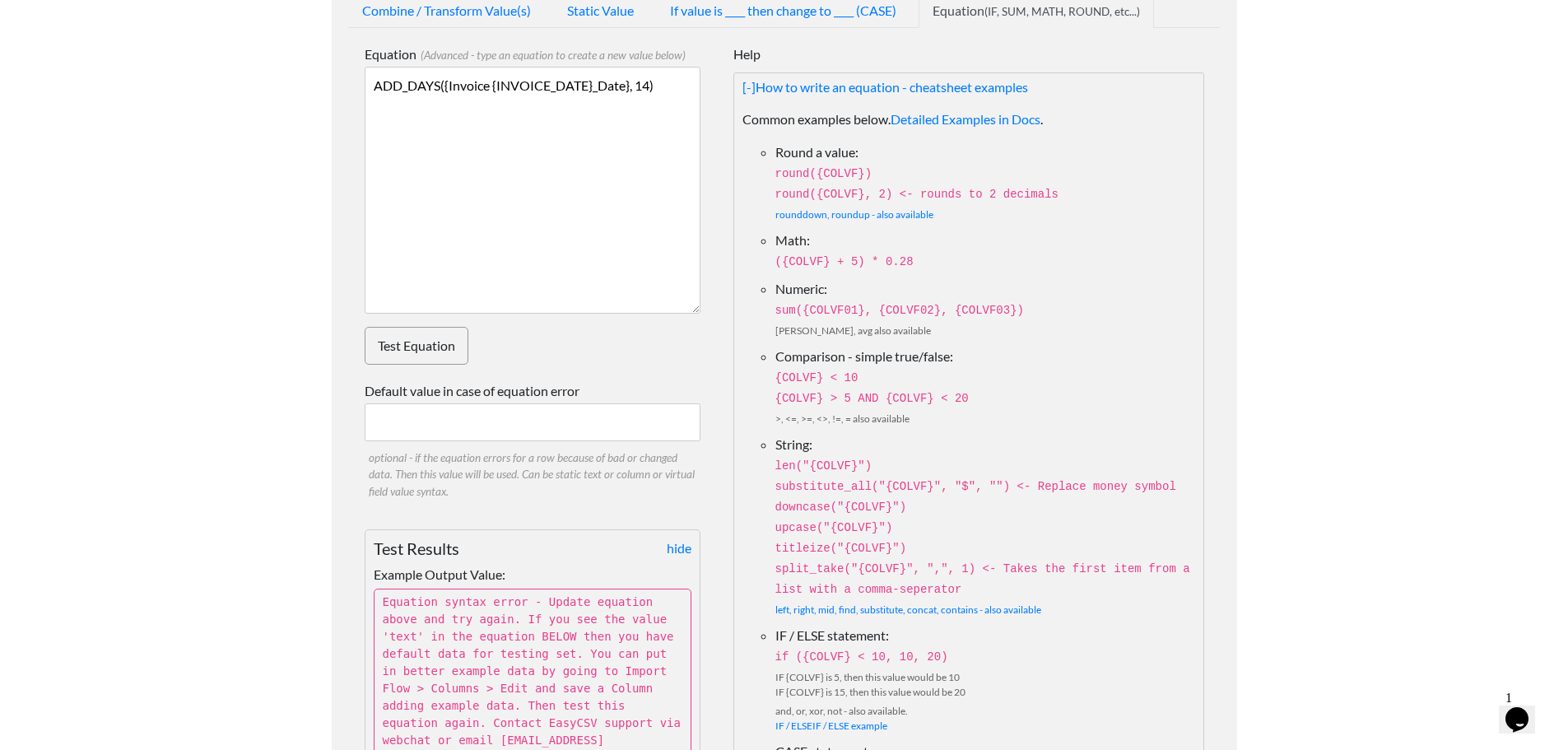
scroll to position [257, 0]
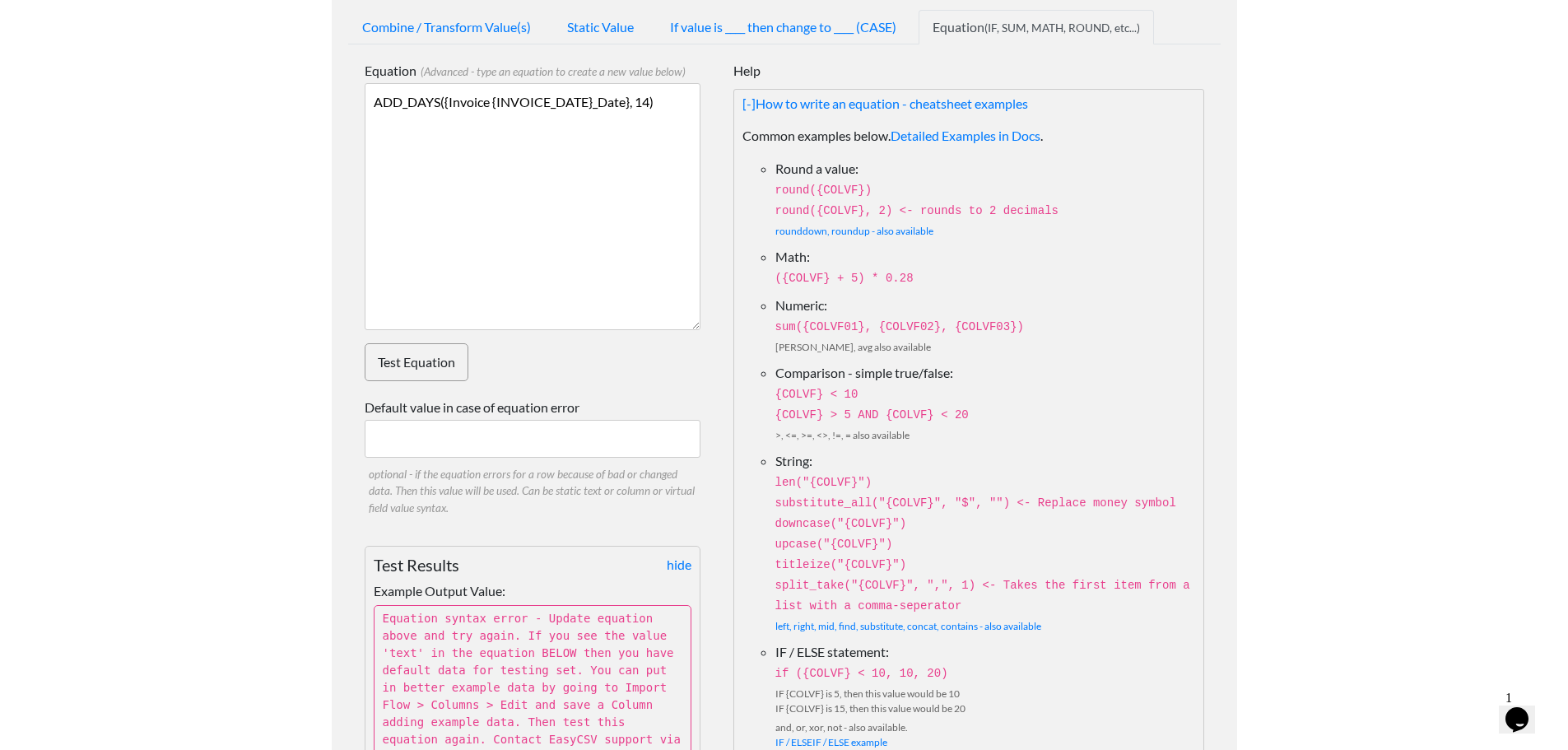
drag, startPoint x: 663, startPoint y: 17, endPoint x: 597, endPoint y: 98, distance: 104.5
click at [597, 98] on textarea "ADD_DAYS({Invoice {INVOICE_DATE}_Date}, 14)" at bounding box center [533, 207] width 336 height 247
click at [497, 105] on textarea "ADD_DAYS({Invoice {INVOICE_DATE}" at bounding box center [533, 207] width 336 height 247
drag, startPoint x: 491, startPoint y: 105, endPoint x: 330, endPoint y: 106, distance: 161.0
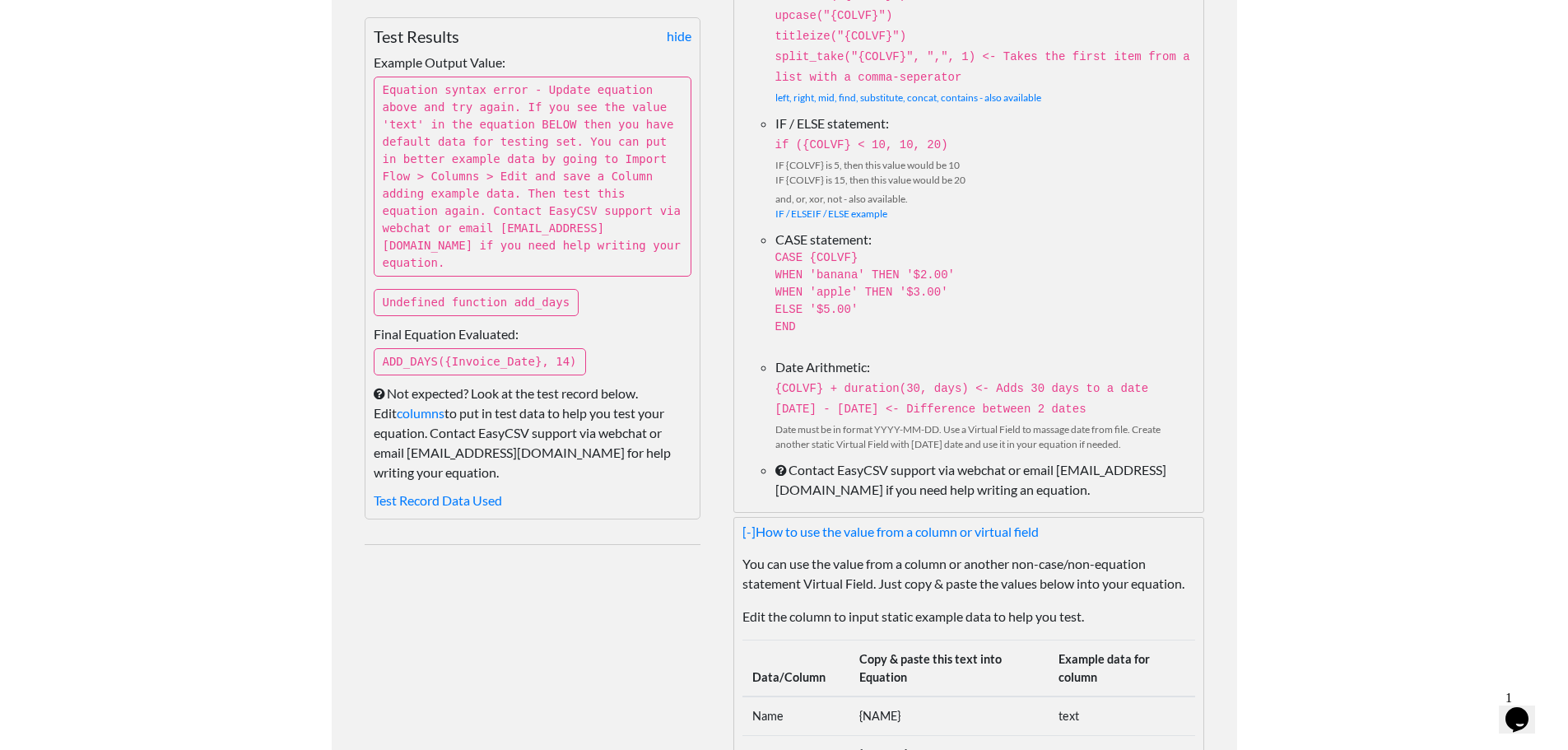
scroll to position [835, 0]
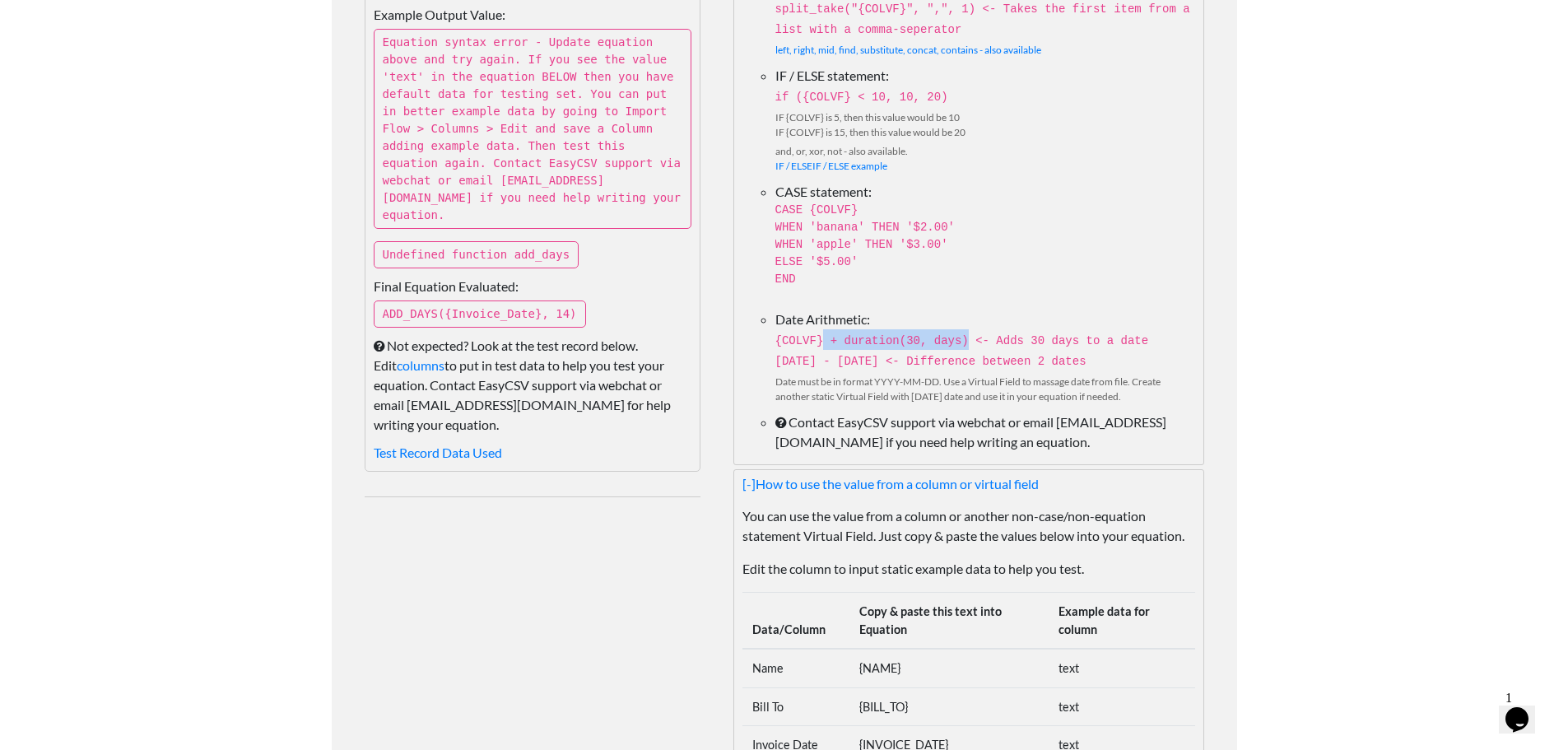
drag, startPoint x: 822, startPoint y: 329, endPoint x: 950, endPoint y: 328, distance: 128.0
click at [787, 334] on code "{COLVF} + duration(30, days) <- Adds 30 days to a date" at bounding box center [961, 341] width 374 height 14
copy code "+ duration(30, days)"
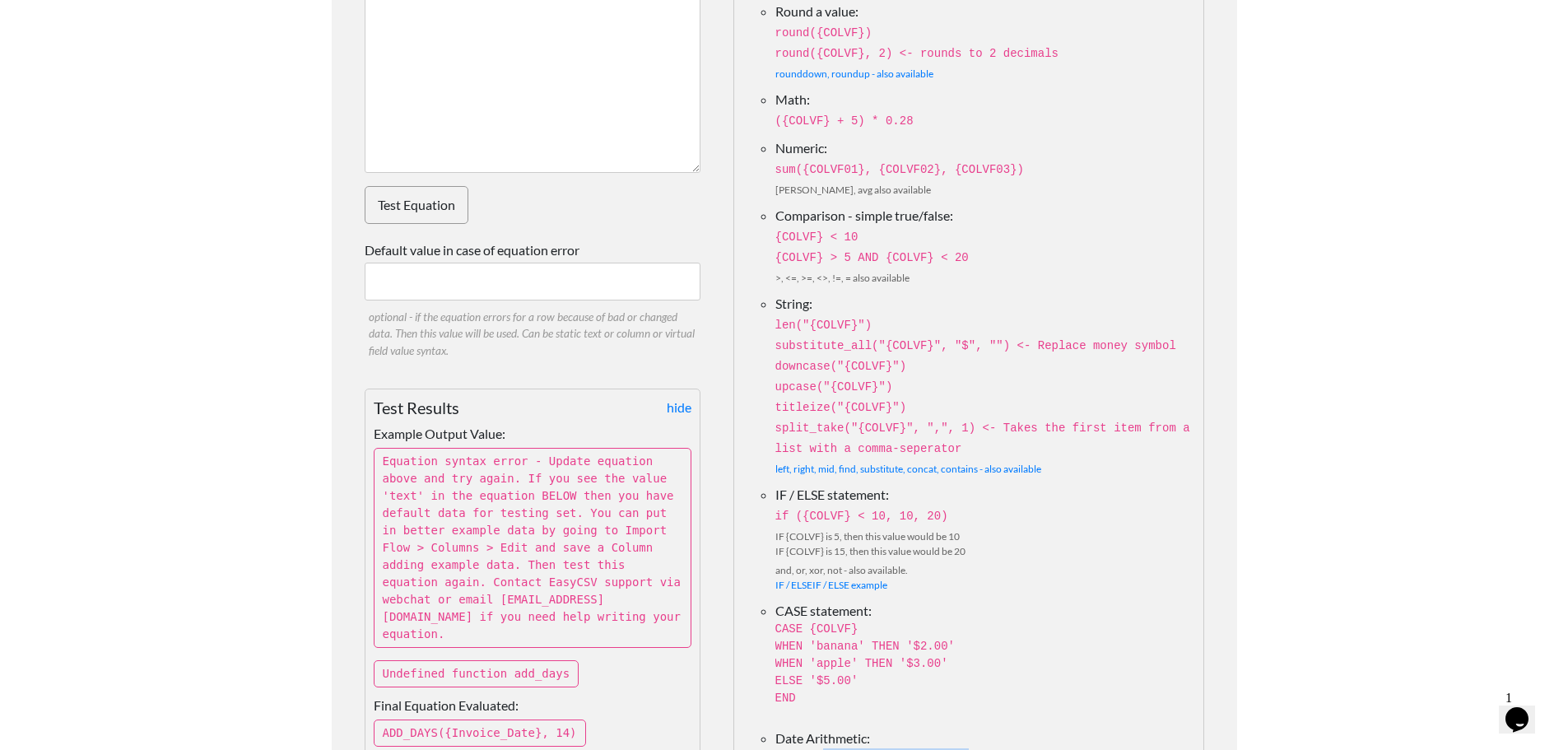
scroll to position [257, 0]
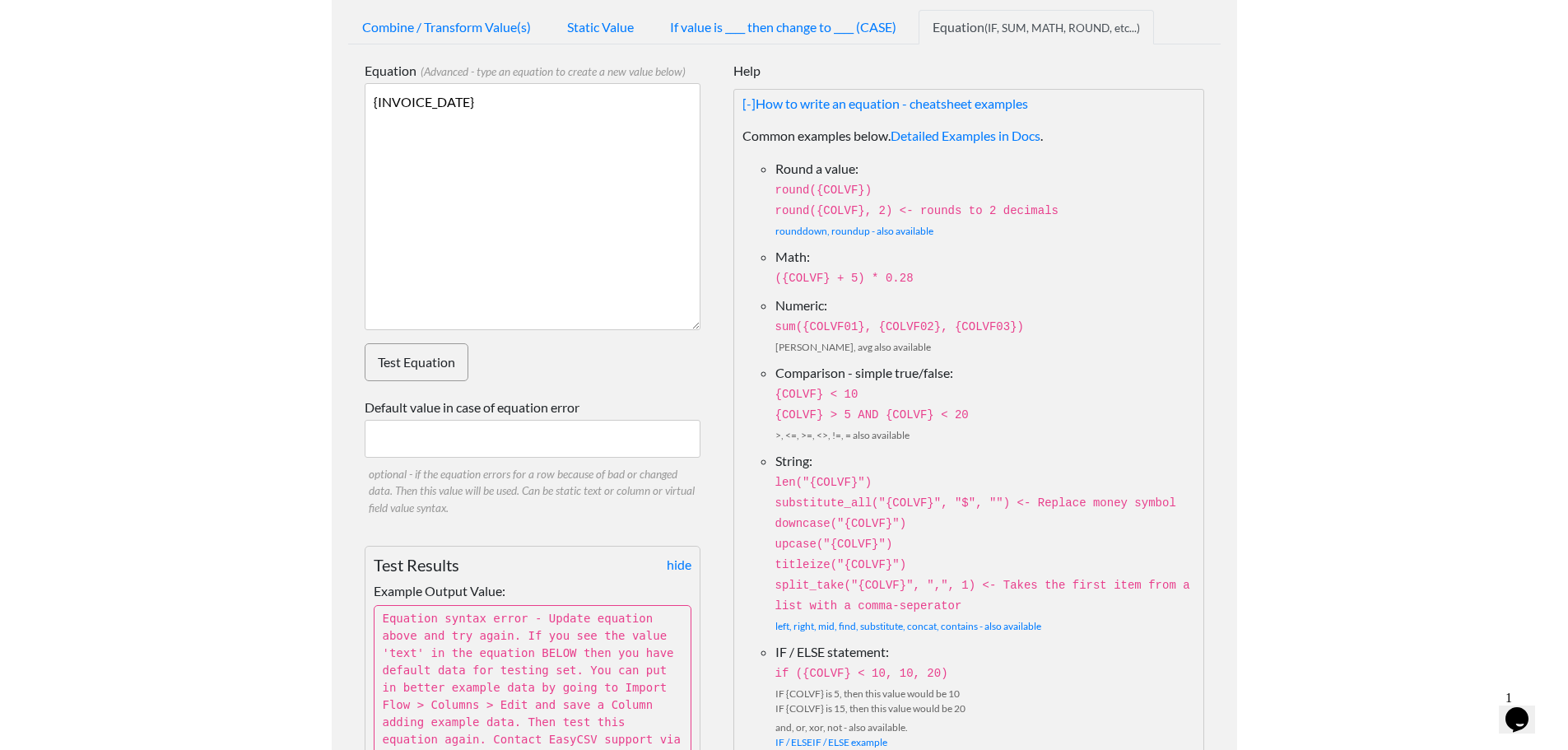
click at [564, 136] on textarea "{INVOICE_DATE}" at bounding box center [533, 207] width 336 height 247
paste textarea "+ duration(30, days)"
click at [550, 101] on textarea "{INVOICE_DATE} + duration(30, days)" at bounding box center [533, 207] width 336 height 247
type textarea "{INVOICE_DATE} + duration(14, days)"
click at [439, 361] on link "Test Equation" at bounding box center [417, 361] width 104 height 38
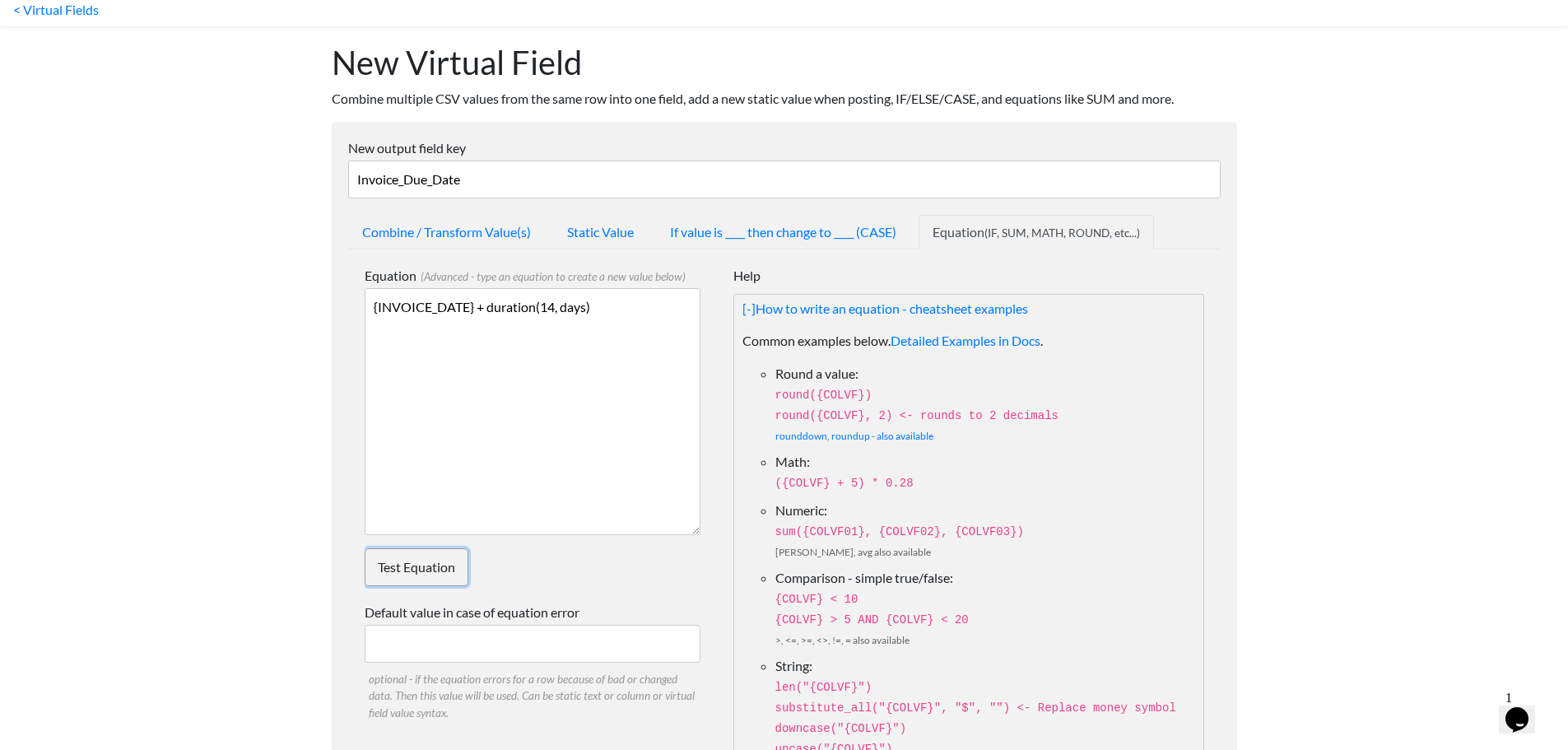
scroll to position [83, 0]
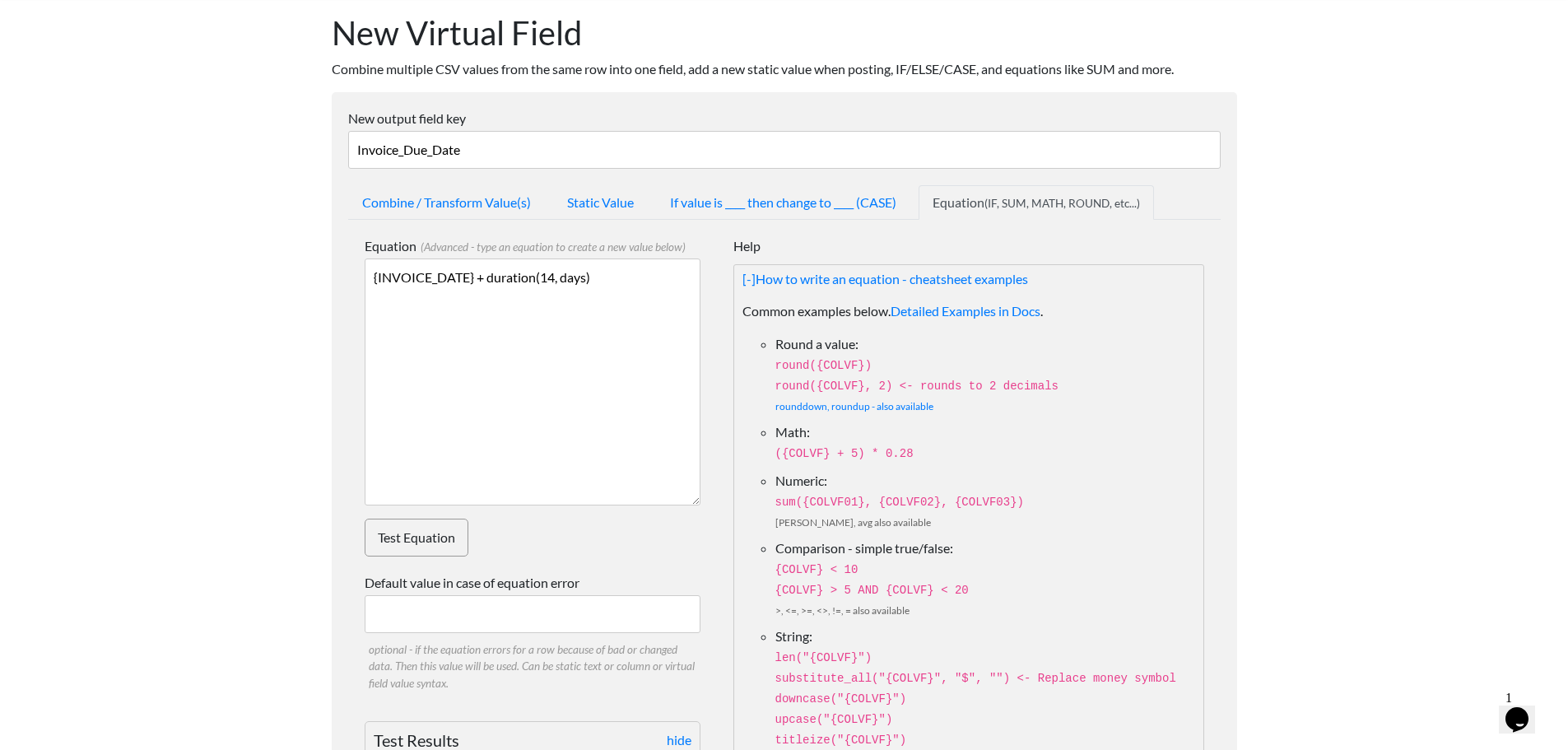
drag, startPoint x: 478, startPoint y: 159, endPoint x: 348, endPoint y: 143, distance: 131.0
click at [349, 143] on input "Invoice_Due_Date" at bounding box center [784, 150] width 873 height 38
click at [630, 298] on textarea "{INVOICE_DATE} + duration(14, days)" at bounding box center [533, 382] width 336 height 247
drag, startPoint x: 566, startPoint y: 282, endPoint x: 251, endPoint y: 264, distance: 315.5
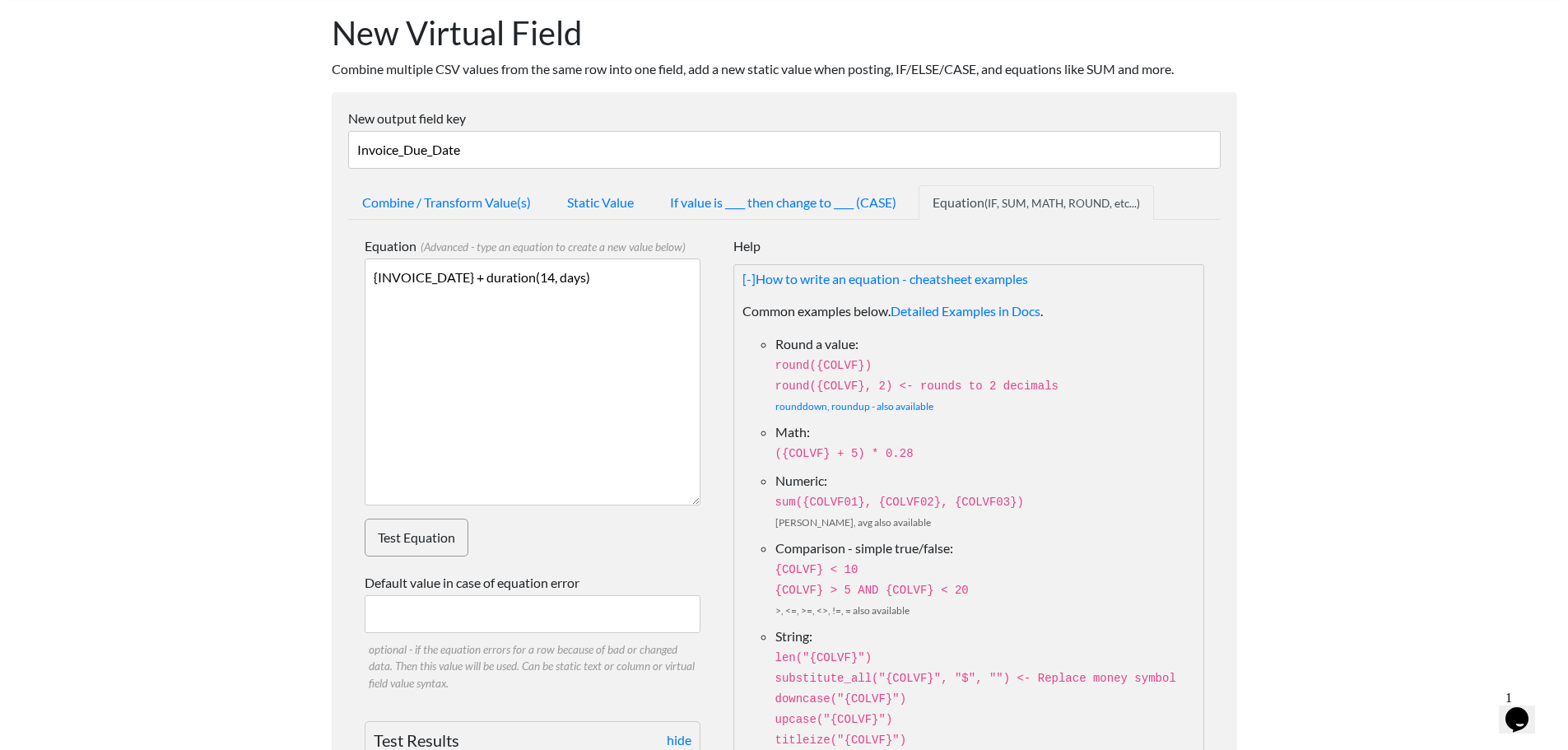
click at [487, 142] on input "Invoice_Due_Date" at bounding box center [784, 150] width 873 height 38
drag, startPoint x: 326, startPoint y: 141, endPoint x: 203, endPoint y: 134, distance: 123.2
paste input "{INVOICE_DATE} + duration(14, days)"
type input "Invoice_Due_Date"
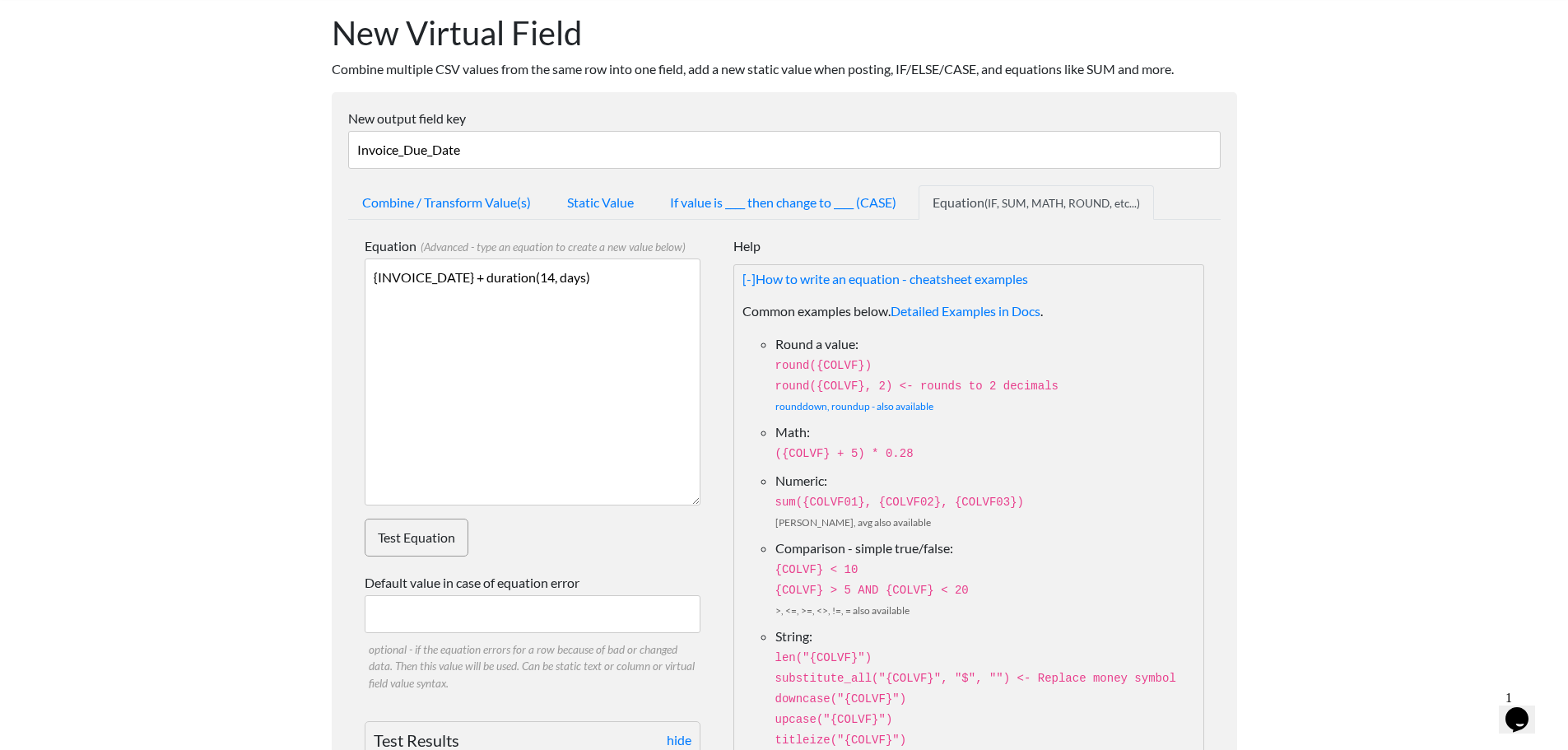
click at [517, 157] on input "Invoice_Due_Date" at bounding box center [784, 150] width 873 height 38
drag, startPoint x: 489, startPoint y: 155, endPoint x: 210, endPoint y: 139, distance: 279.5
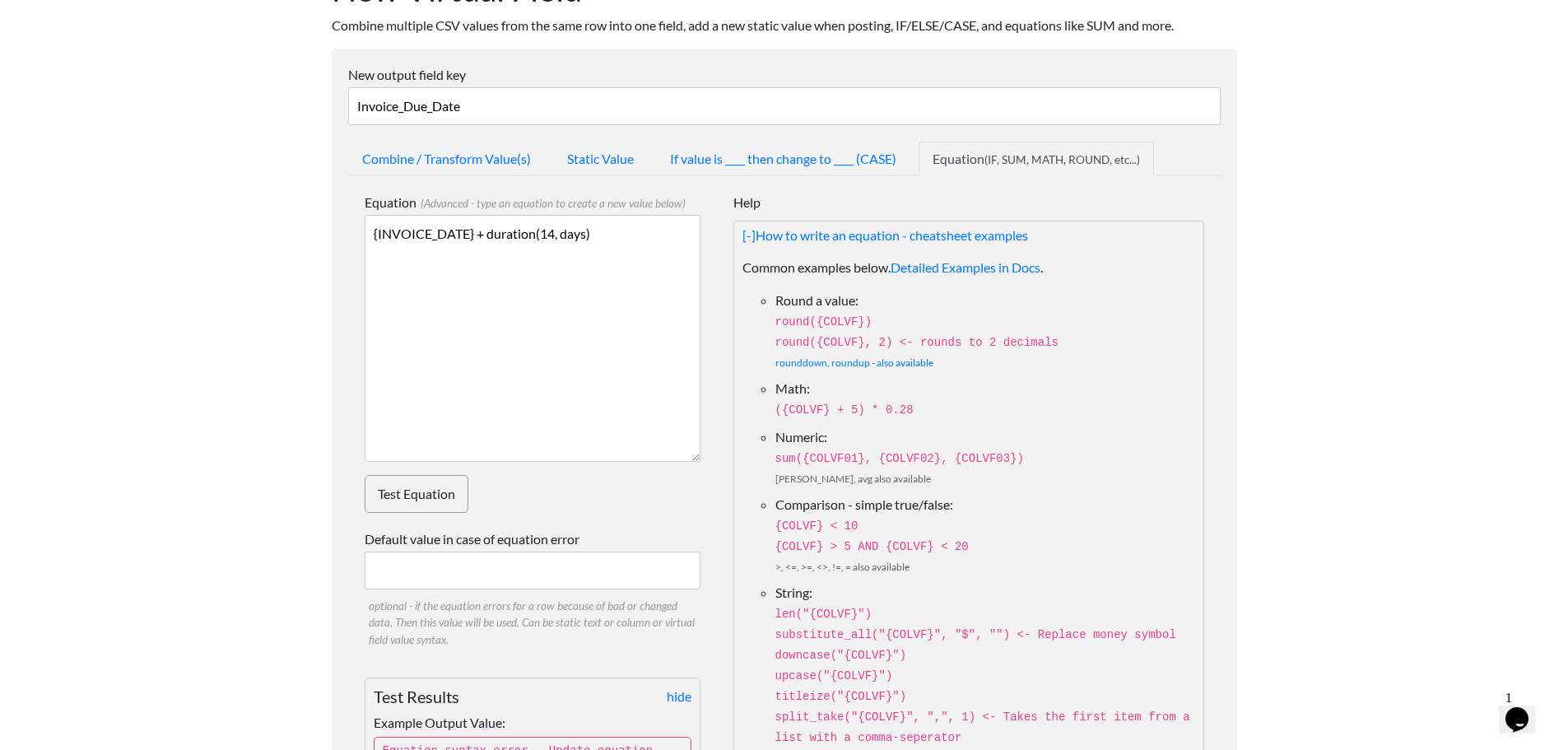
scroll to position [0, 0]
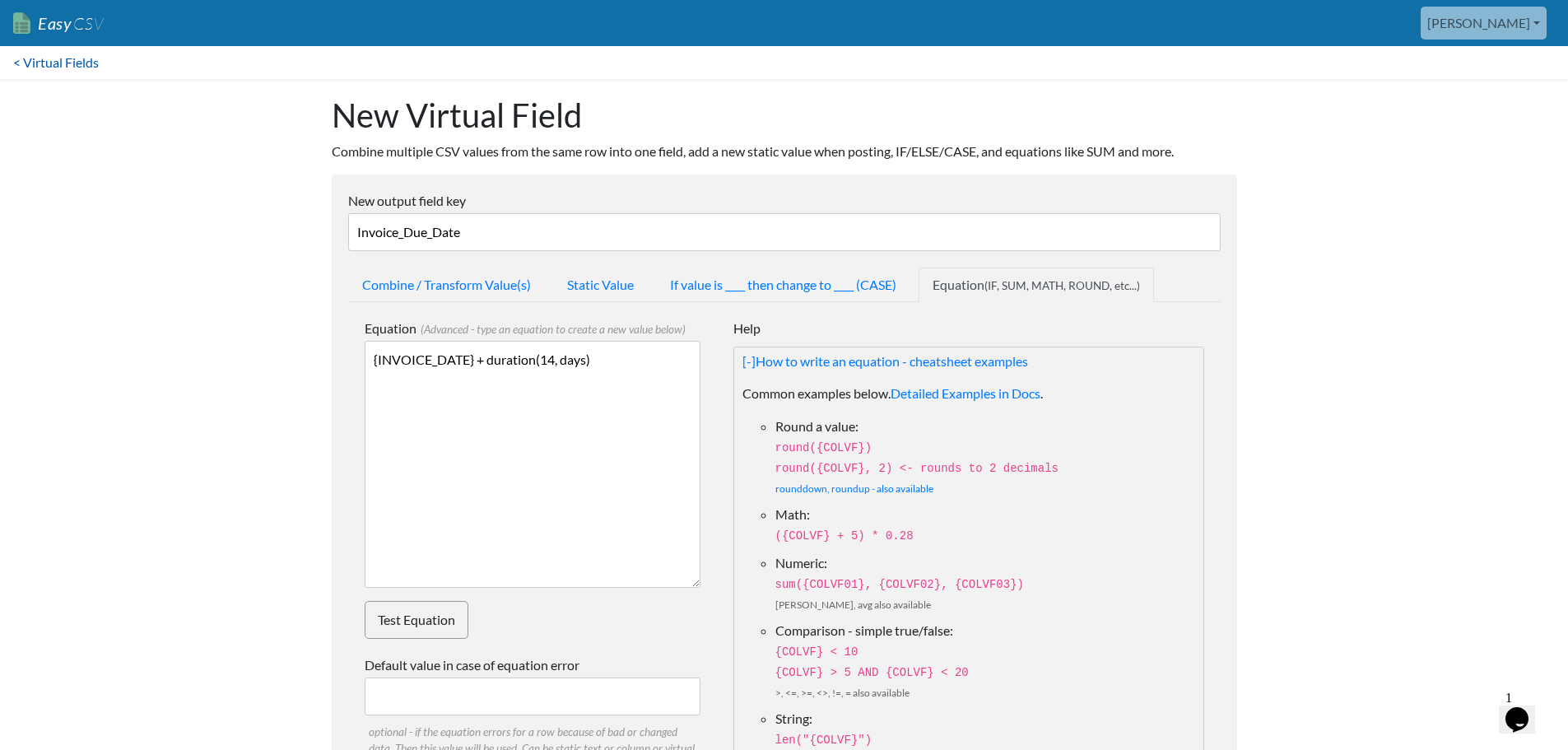
click at [66, 56] on link "< Virtual Fields" at bounding box center [55, 62] width 112 height 33
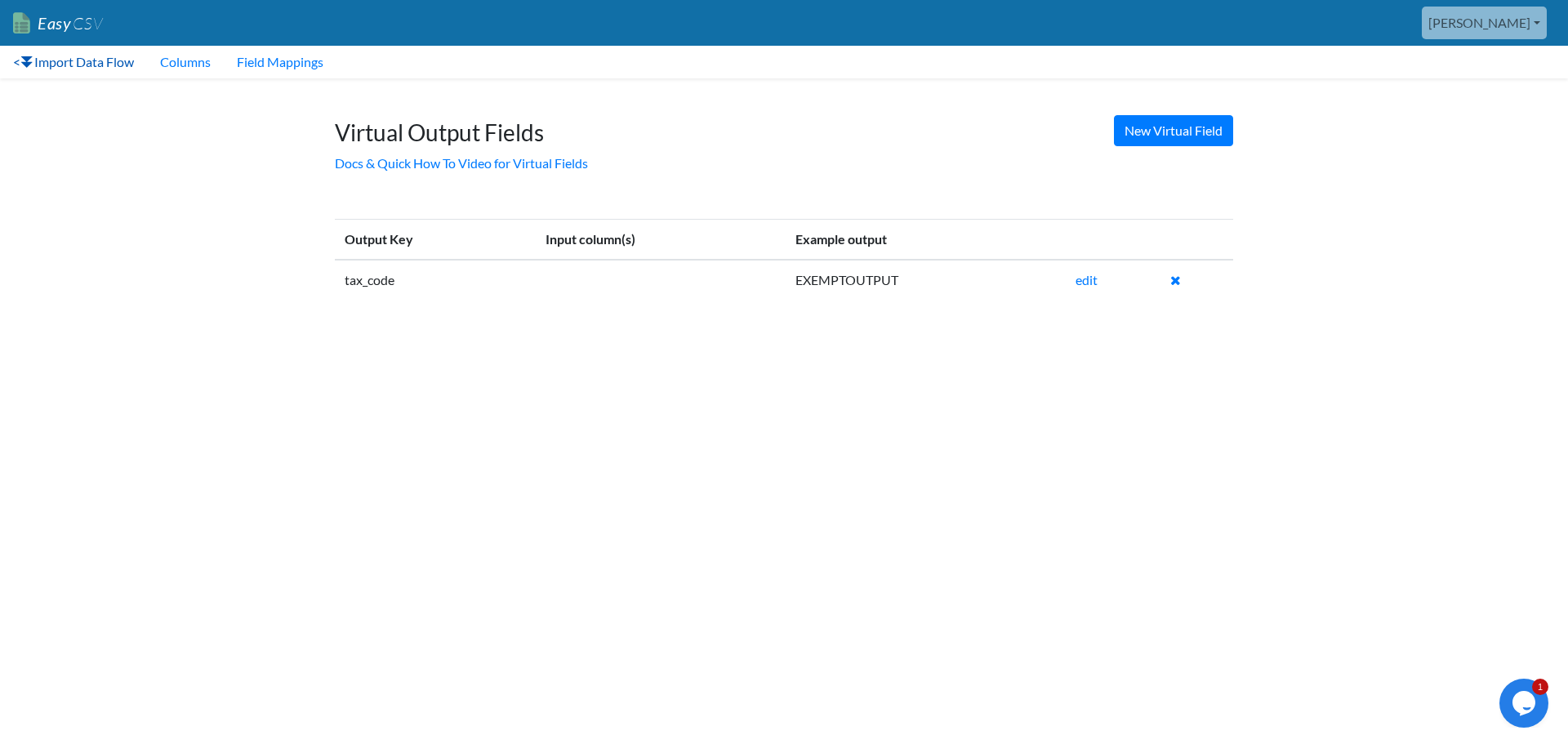
click at [76, 66] on link "< Import Data Flow" at bounding box center [73, 62] width 147 height 33
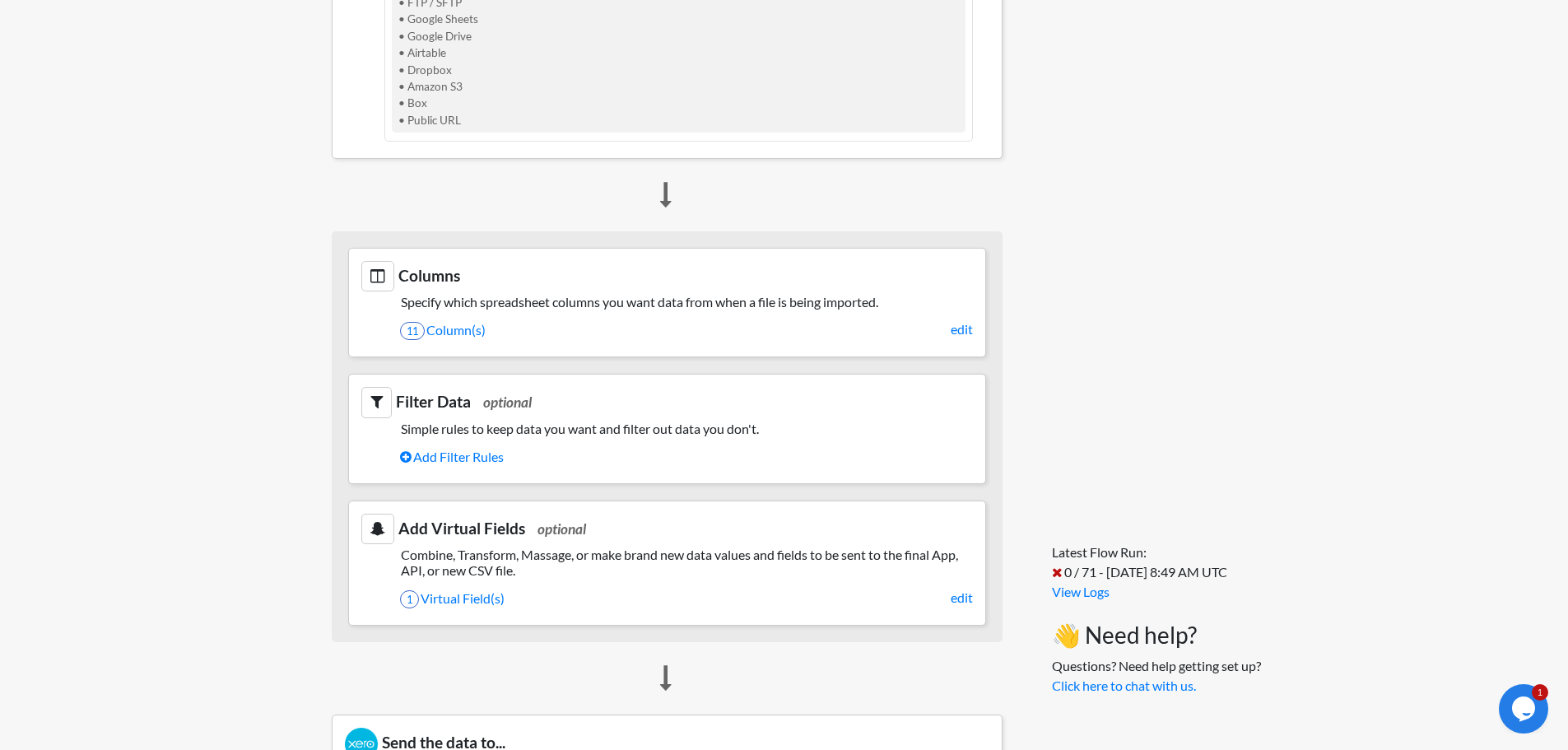
scroll to position [576, 0]
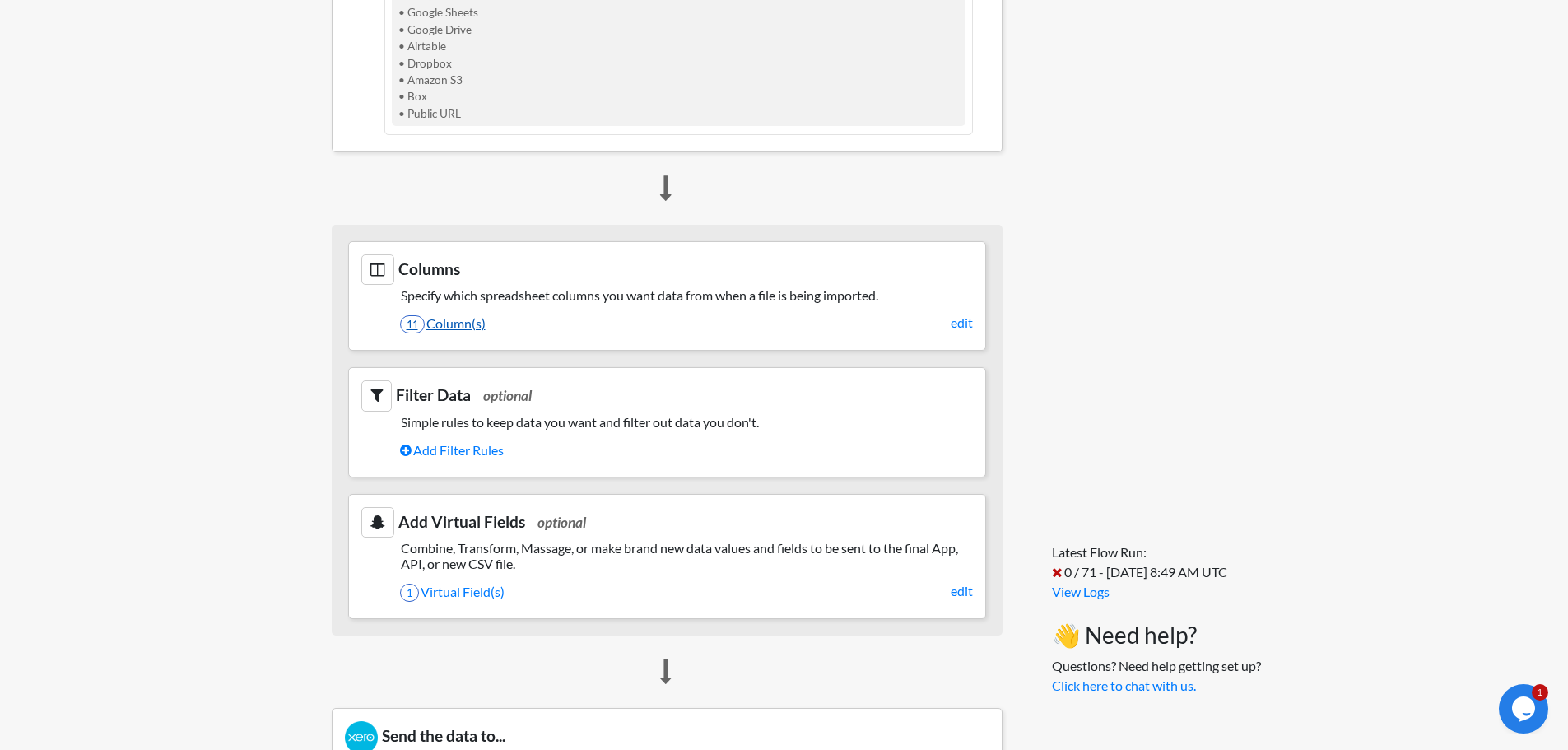
click at [456, 326] on link "11 Column(s)" at bounding box center [686, 324] width 573 height 28
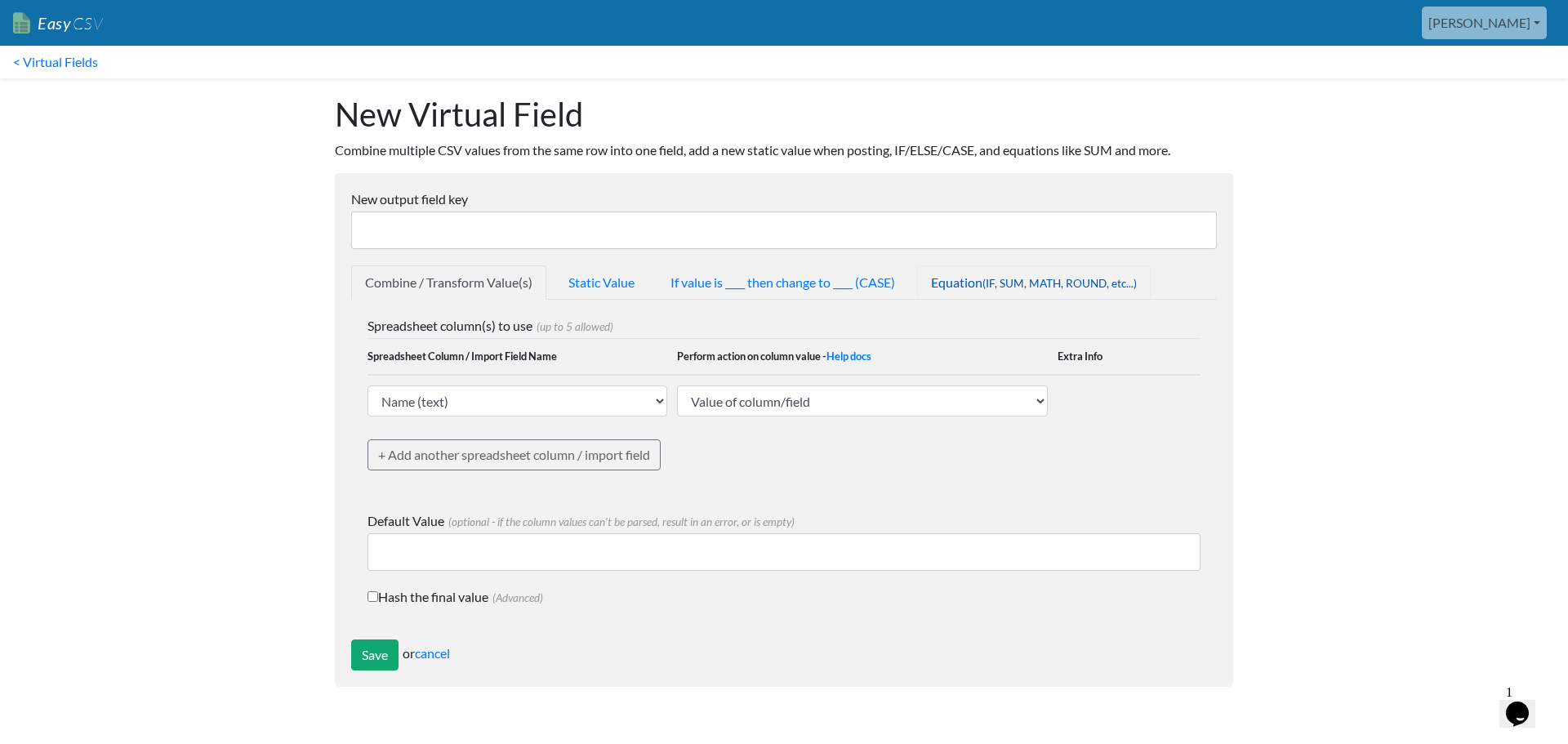
click at [1038, 284] on span "(IF, SUM, MATH, ROUND, etc...)" at bounding box center [1060, 283] width 154 height 13
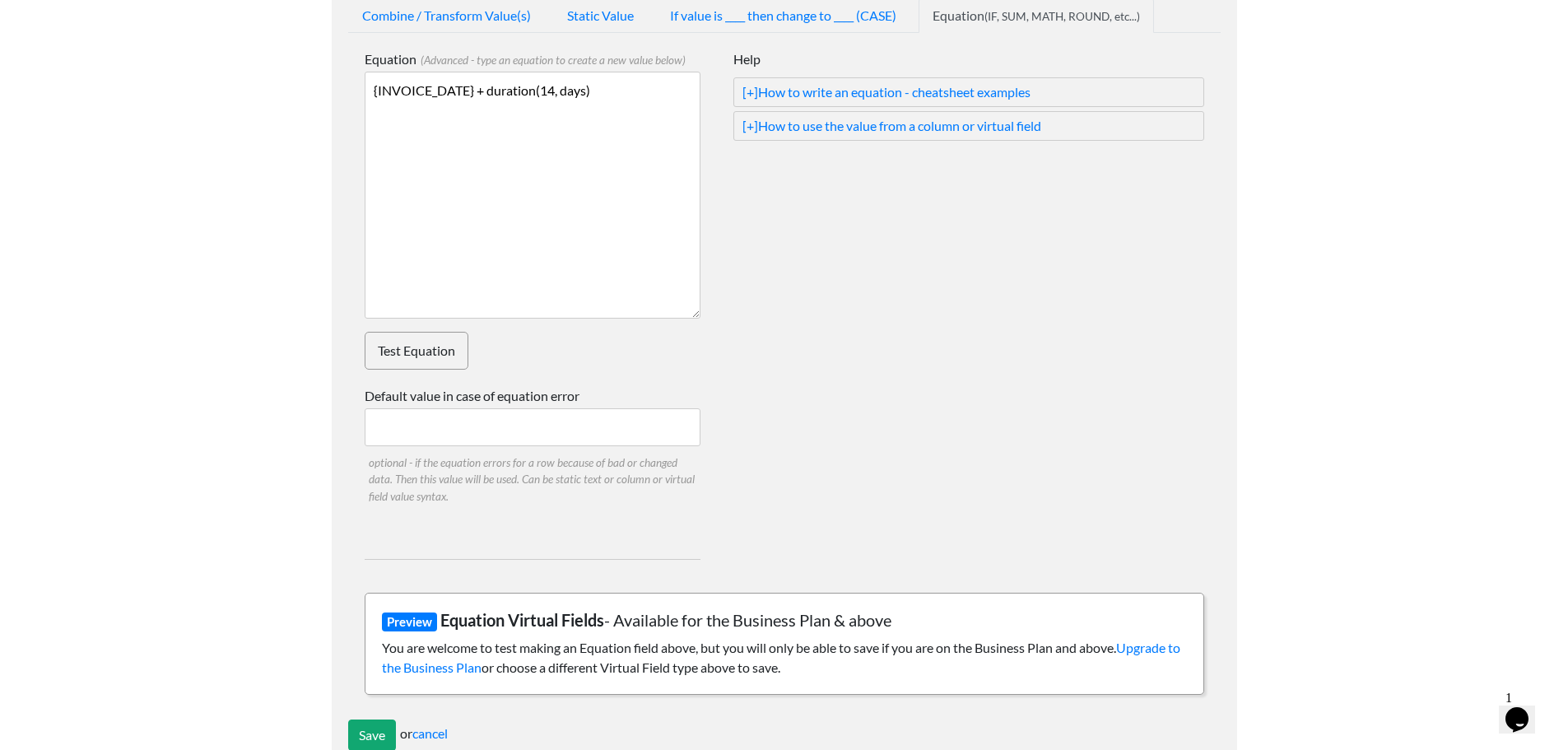
scroll to position [234, 0]
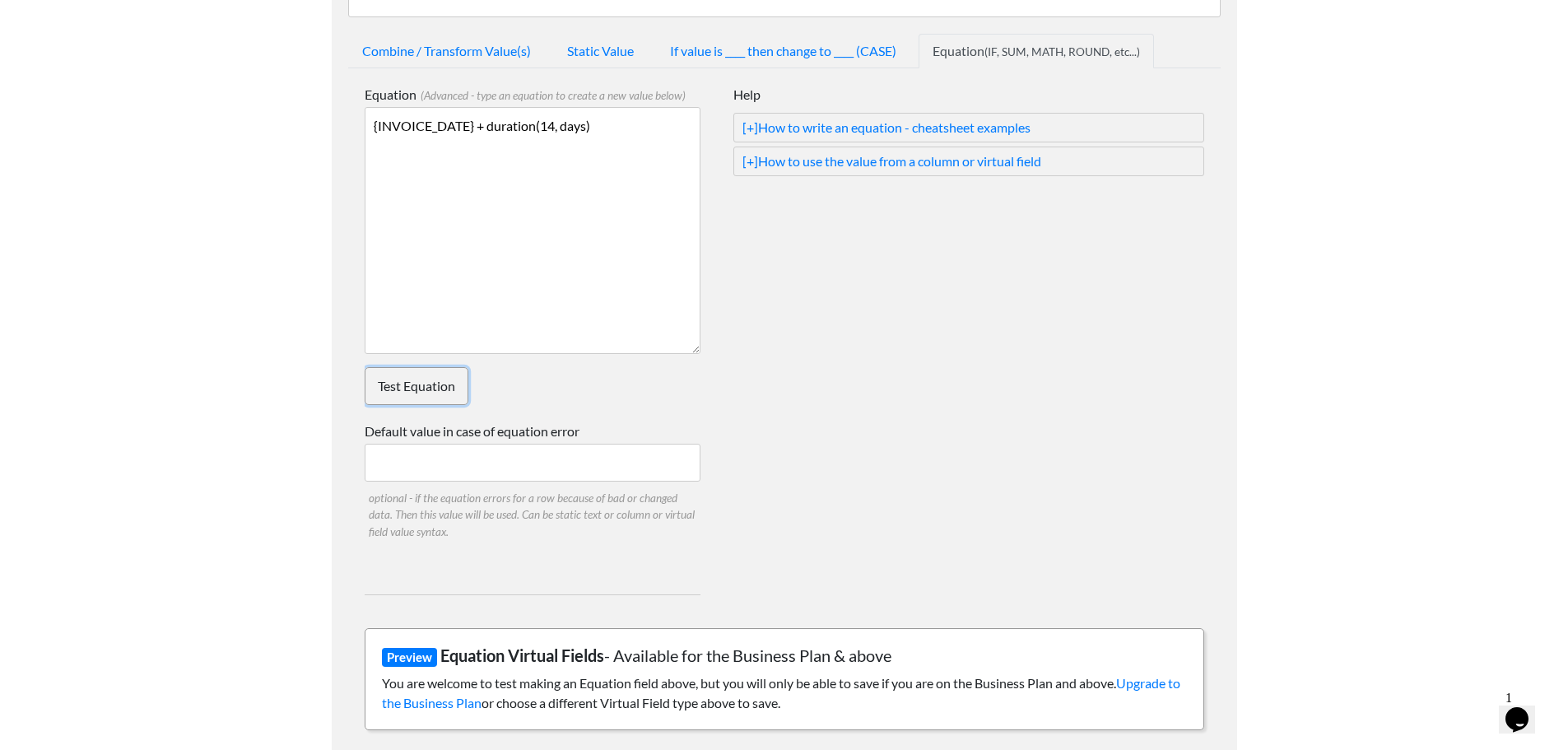
click at [435, 396] on link "Test Equation" at bounding box center [417, 386] width 104 height 38
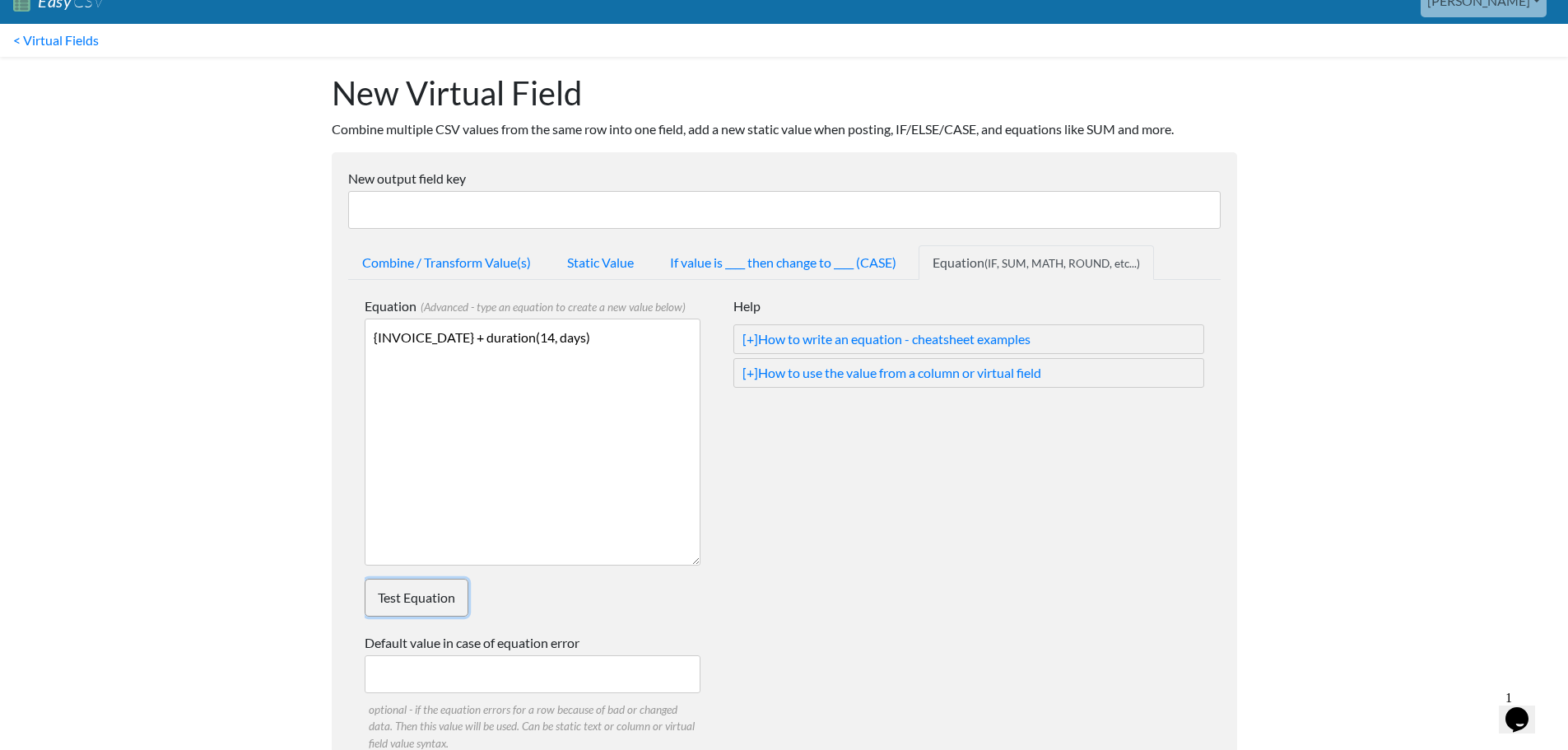
scroll to position [0, 0]
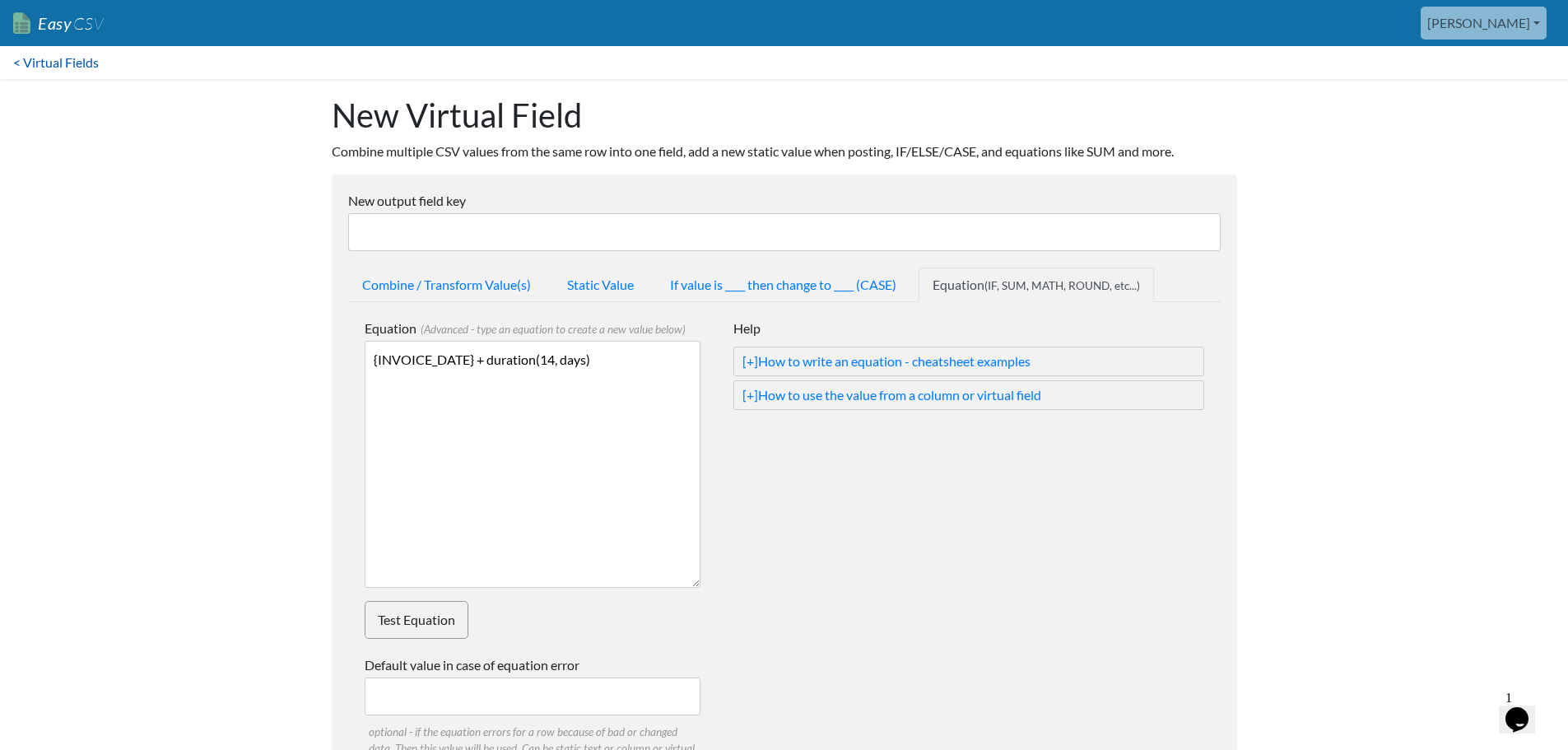
click at [52, 51] on link "< Virtual Fields" at bounding box center [55, 62] width 112 height 33
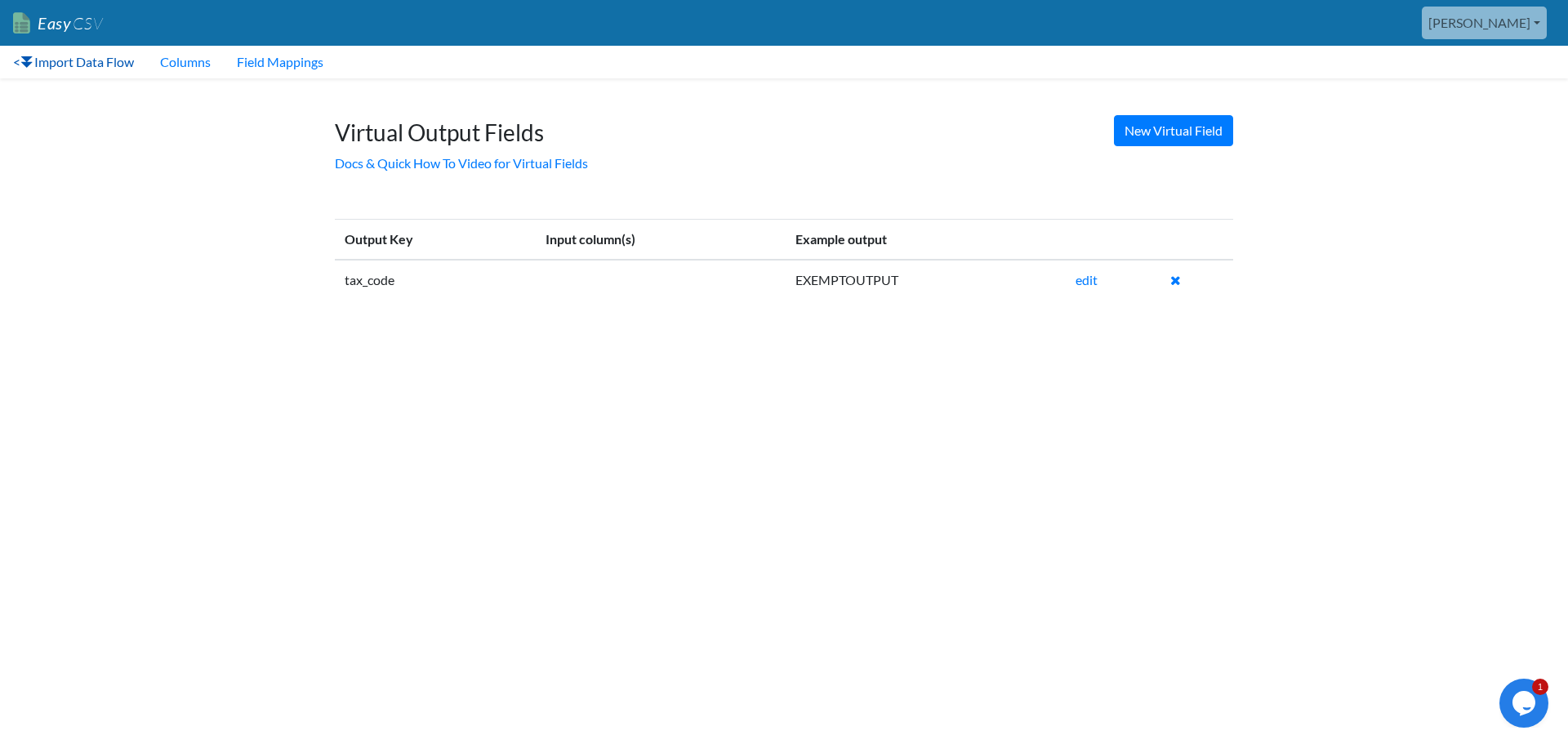
click at [69, 56] on link "< Import Data Flow" at bounding box center [73, 62] width 147 height 33
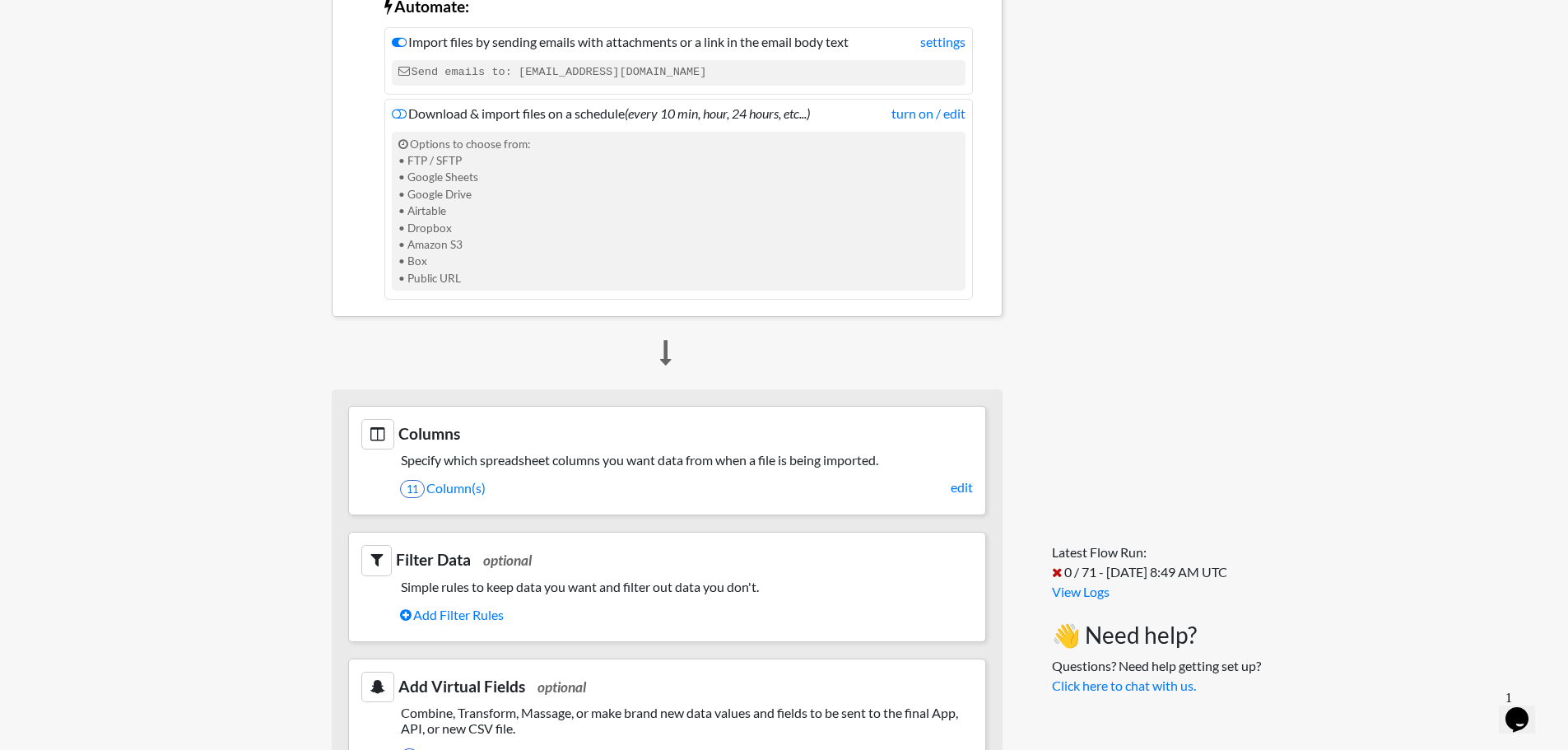
scroll to position [659, 0]
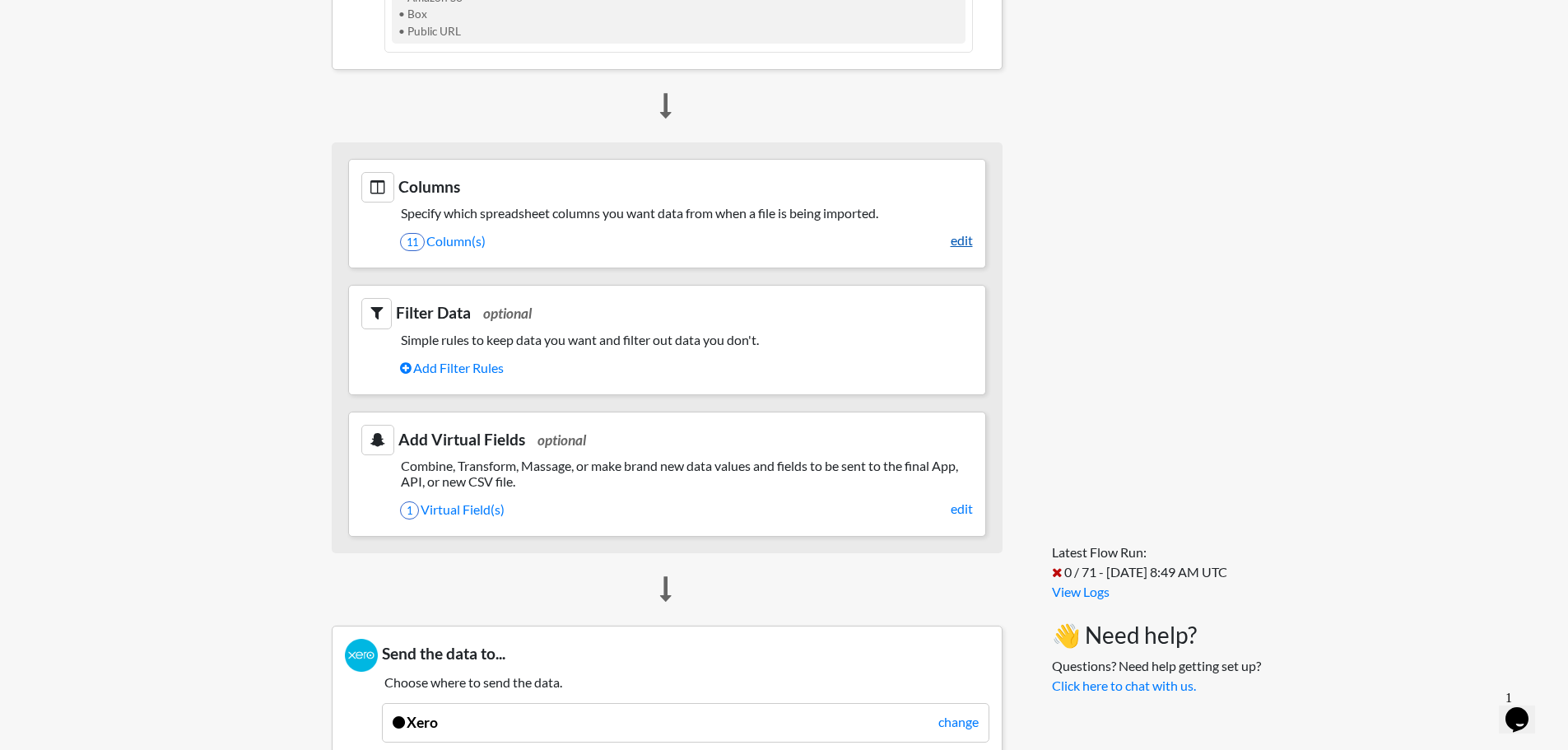
click at [955, 242] on link "edit" at bounding box center [961, 240] width 22 height 19
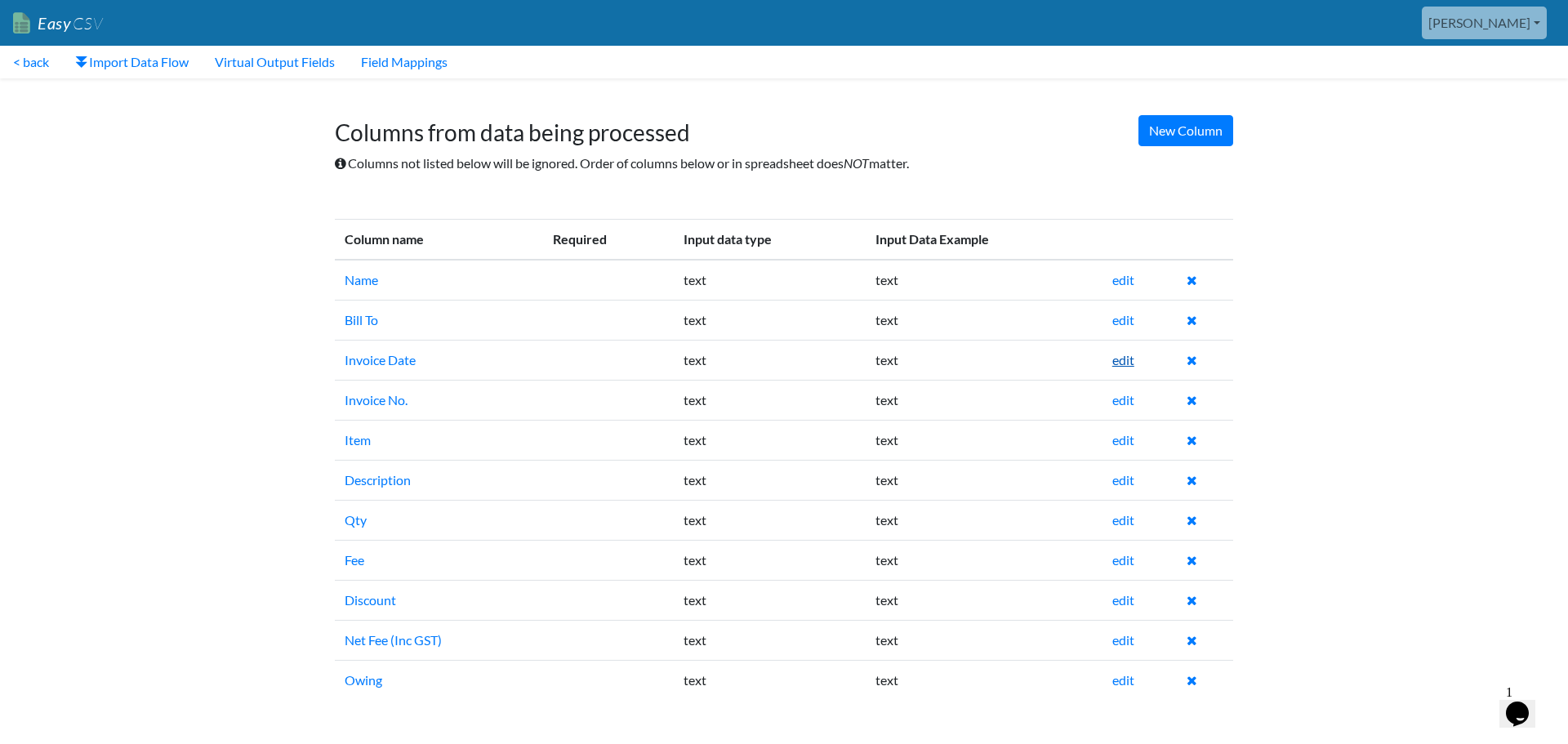
click at [1129, 362] on link "edit" at bounding box center [1123, 359] width 22 height 15
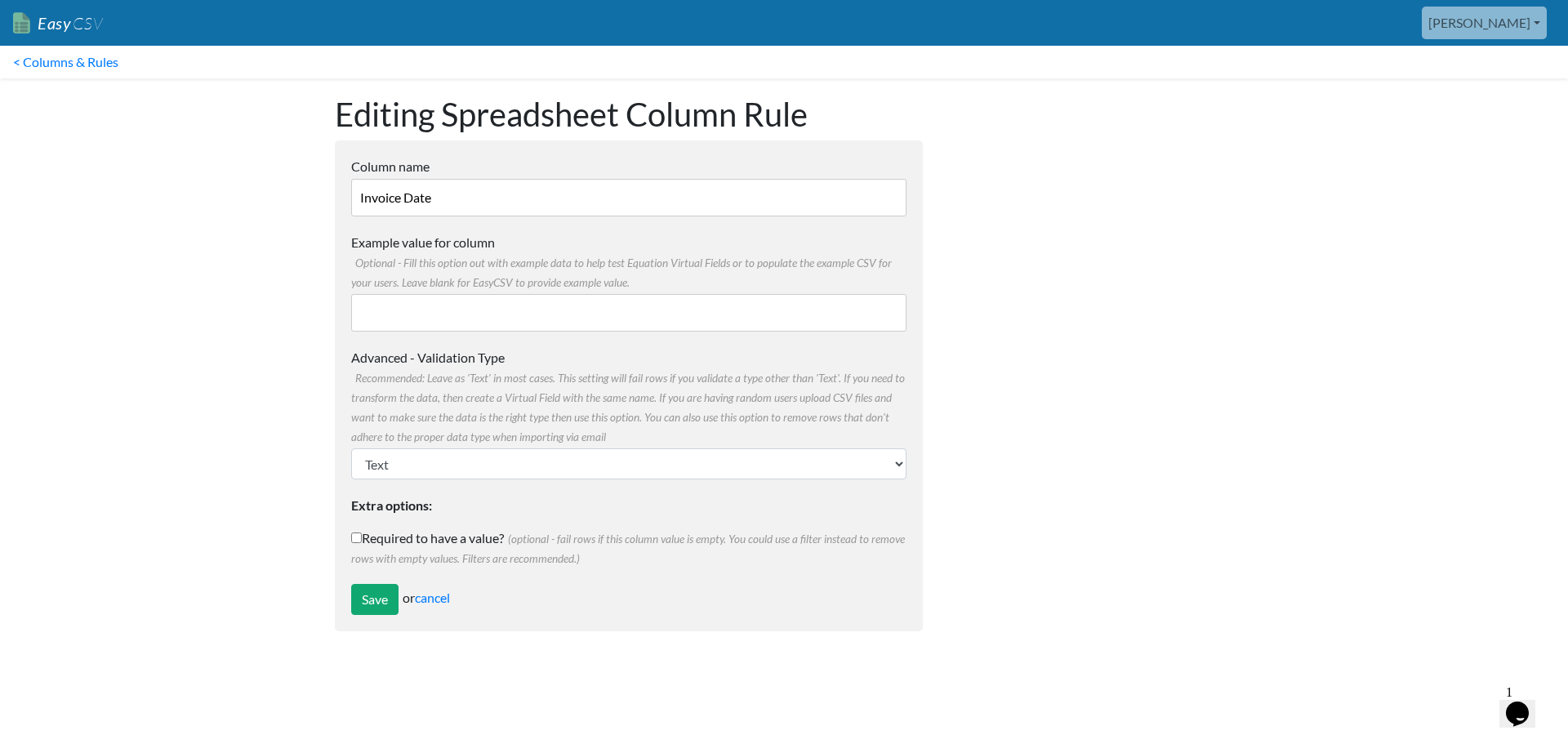
click at [512, 317] on input "Example value for column Optional - Fill this option out with example data to h…" at bounding box center [628, 312] width 555 height 38
type input "[DATE]"
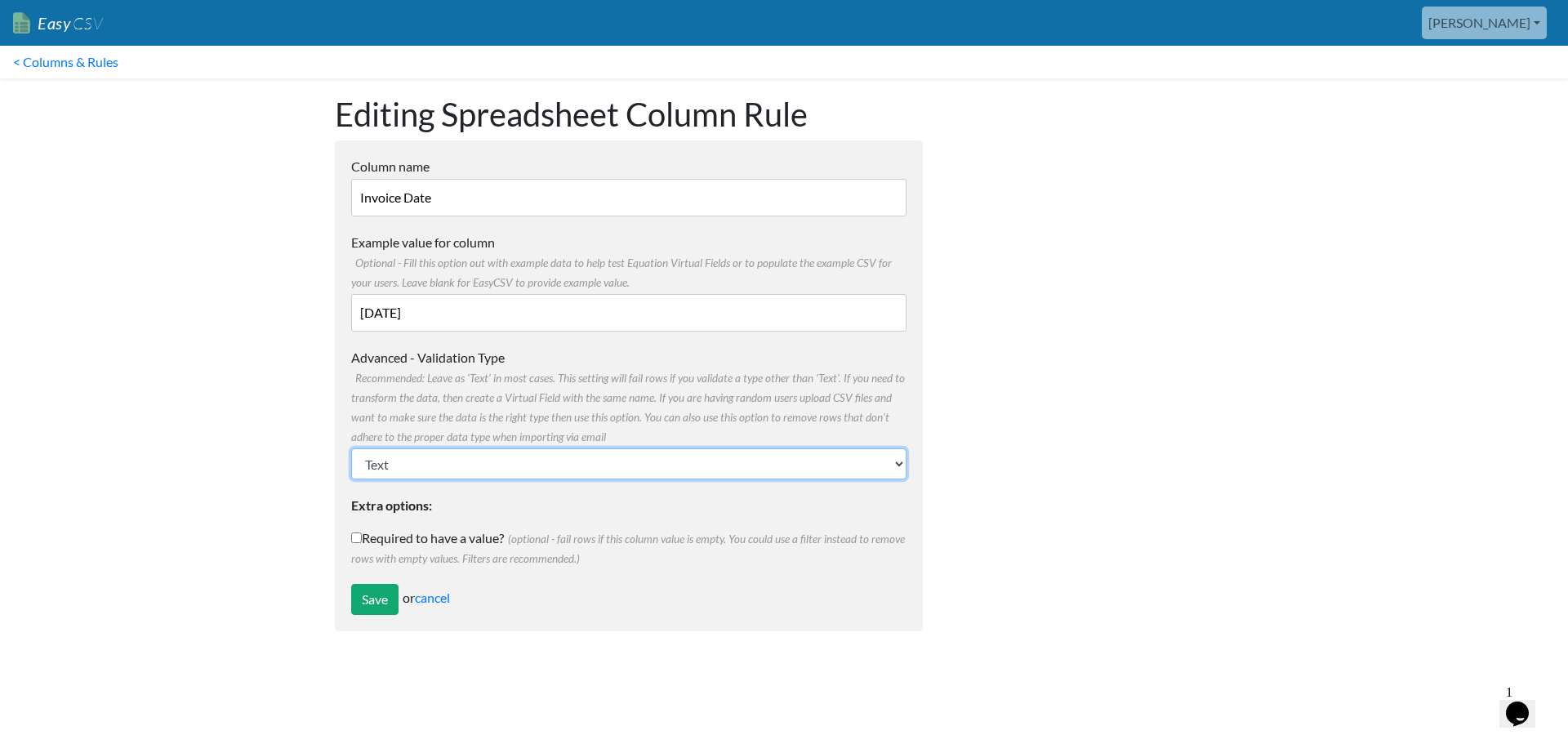
click at [474, 476] on select "Text Number (no decimals) Number (allow decimals) Date (mm/dd/yyyy) Date (dd/mm…" at bounding box center [628, 464] width 555 height 31
select select "date_ddmmyyyy"
click at [351, 448] on select "Text Number (no decimals) Number (allow decimals) Date (mm/dd/yyyy) Date (dd/mm…" at bounding box center [628, 464] width 555 height 31
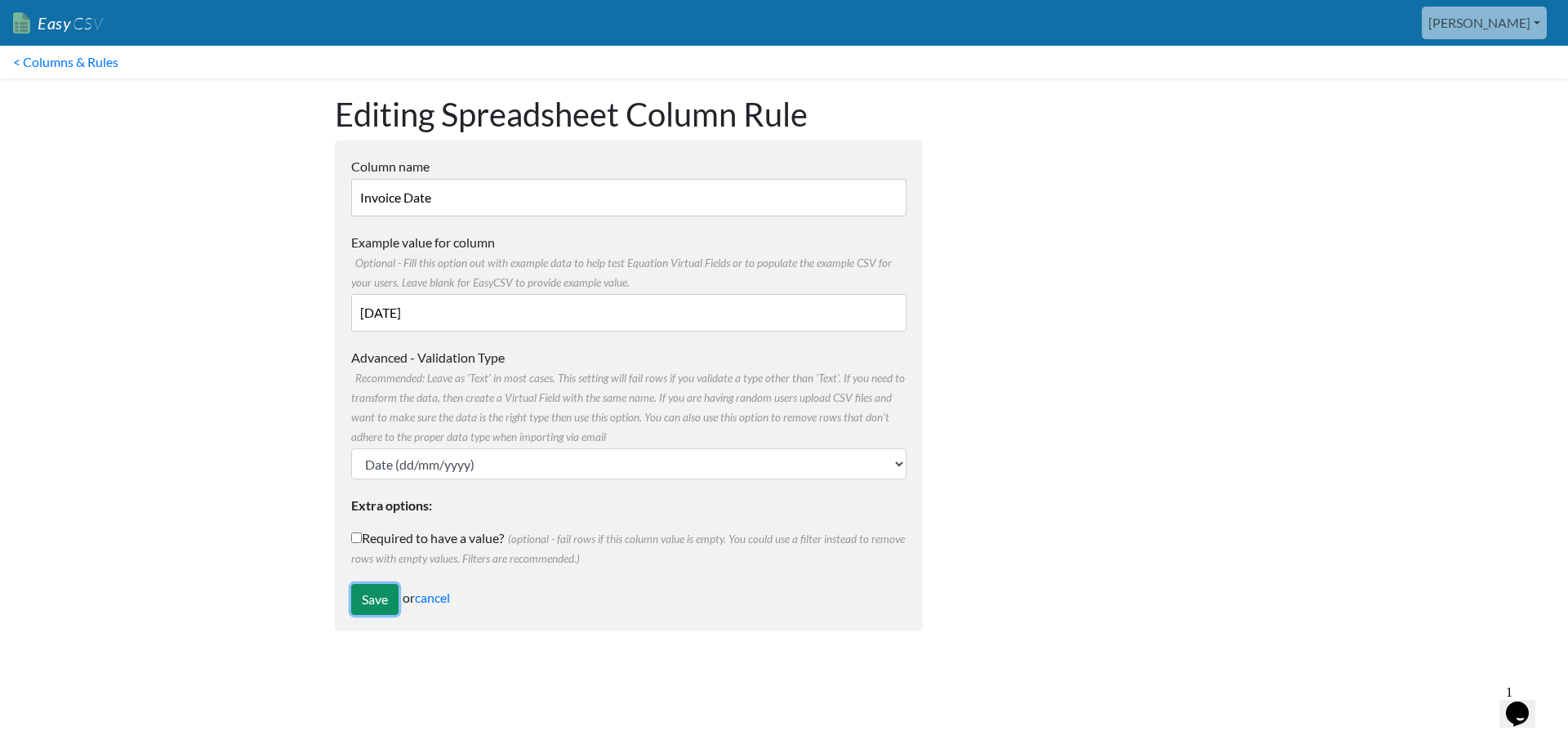
click at [370, 599] on input "Save" at bounding box center [374, 599] width 47 height 31
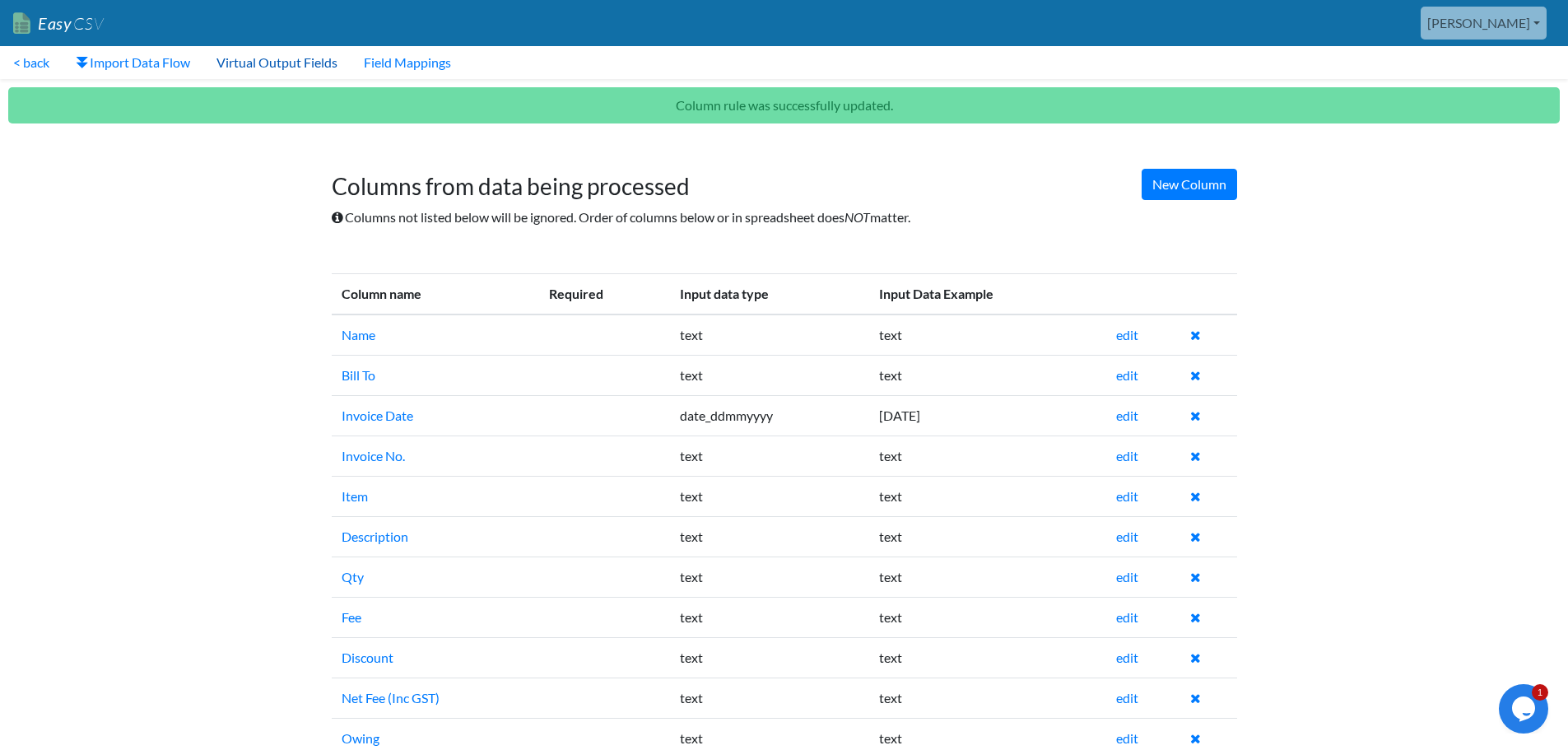
click at [269, 58] on link "Virtual Output Fields" at bounding box center [277, 62] width 148 height 33
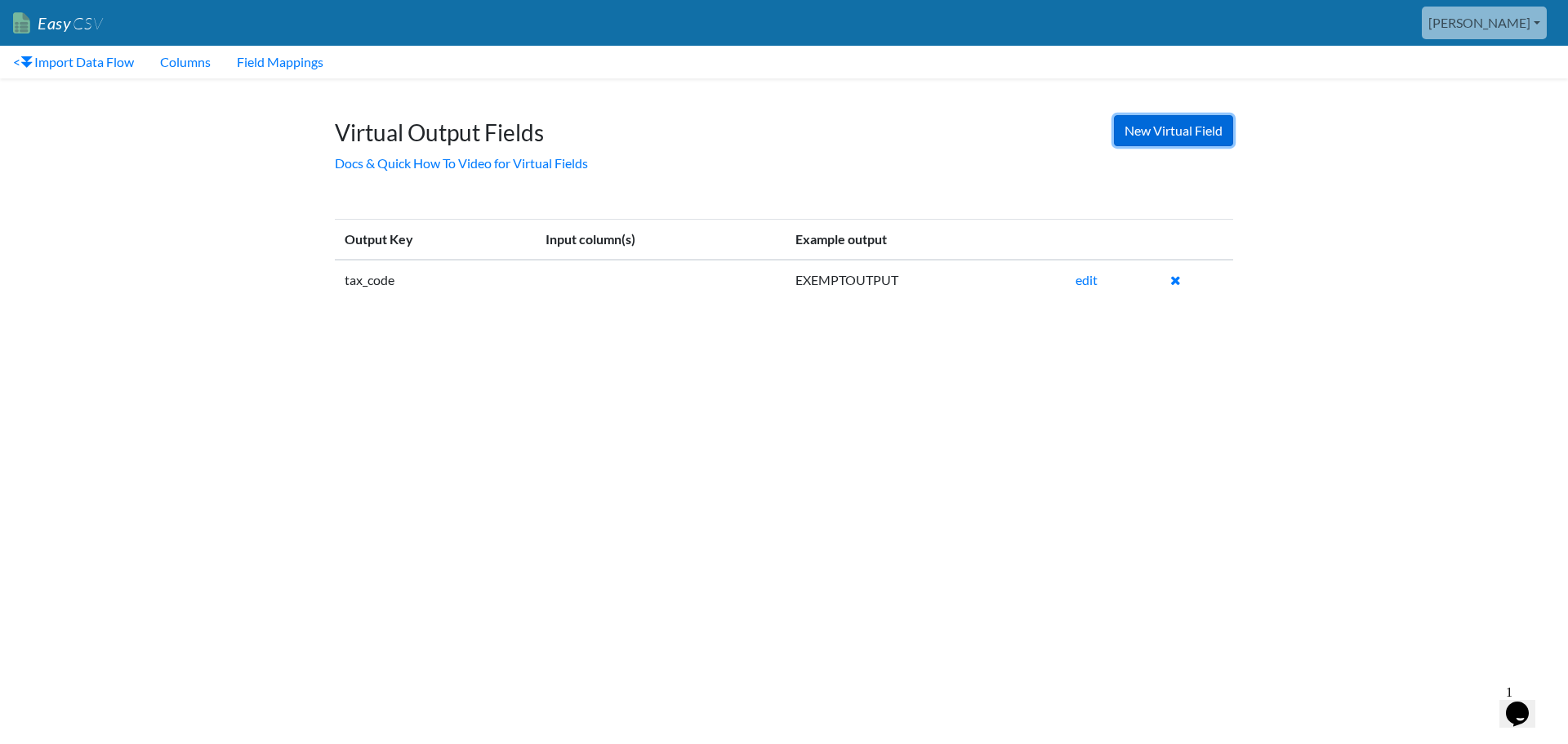
click at [1166, 136] on link "New Virtual Field" at bounding box center [1174, 131] width 120 height 31
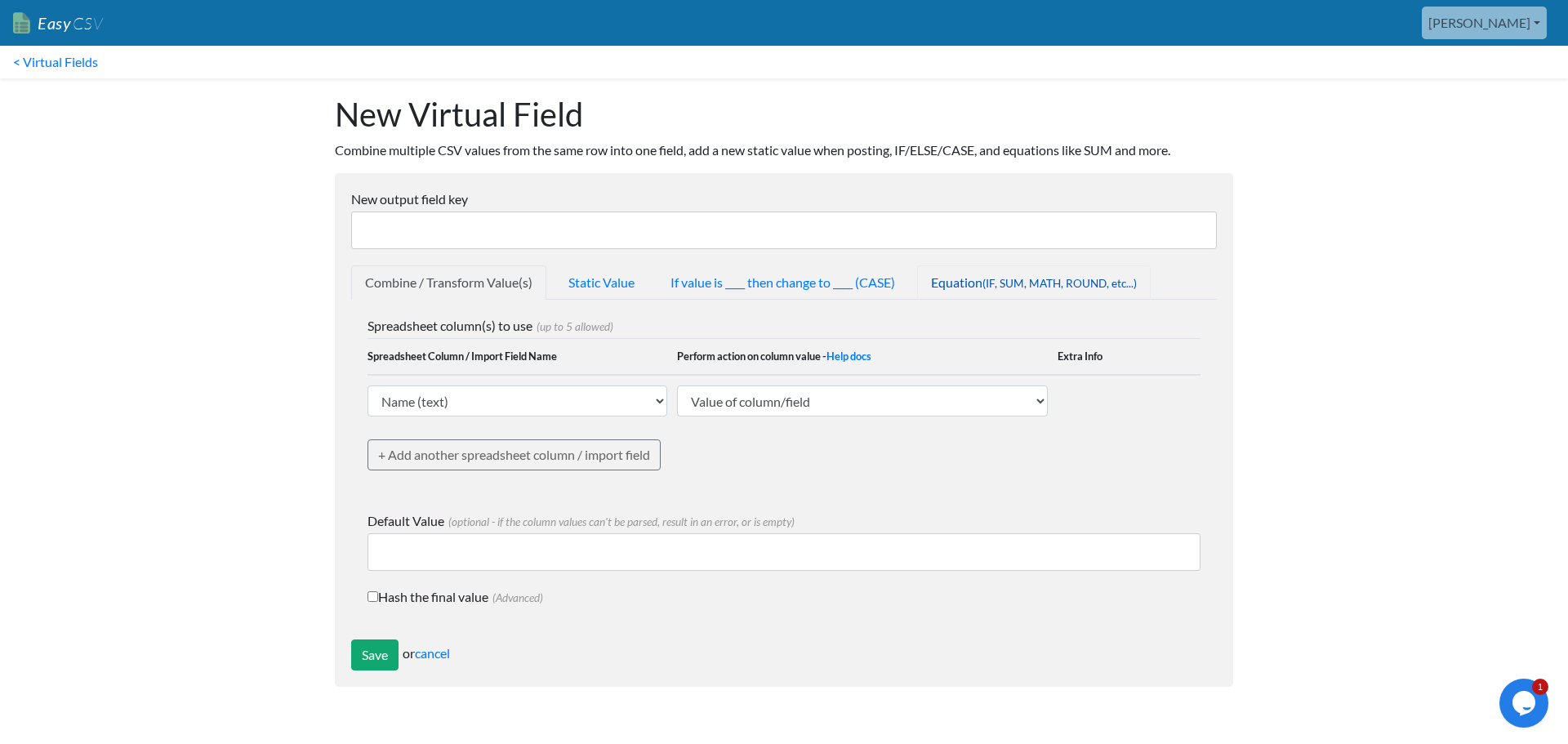
click at [984, 282] on link "Equation (IF, SUM, MATH, ROUND, etc...)" at bounding box center [1034, 282] width 233 height 35
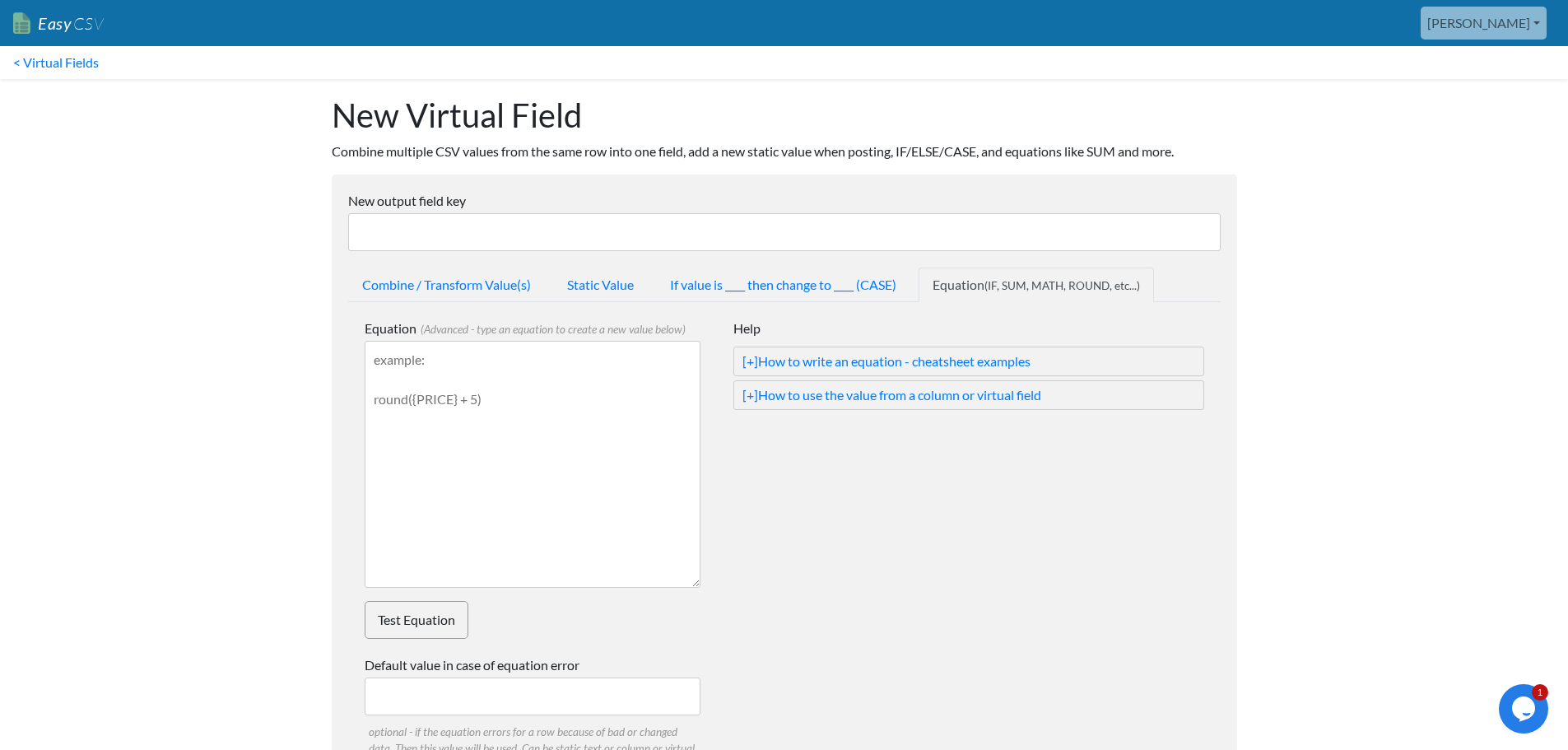
click at [441, 392] on textarea "Equation (Advanced - type an equation to create a new value below)" at bounding box center [533, 464] width 336 height 247
drag, startPoint x: 506, startPoint y: 409, endPoint x: 315, endPoint y: 323, distance: 209.5
click at [313, 322] on body "Easy CSV [PERSON_NAME] Oursensorynest All Flows All CSV Generators Business & P…" at bounding box center [784, 527] width 1568 height 1053
paste textarea "Invoice_Due_Date"
type textarea "Invoice_Due_Date"
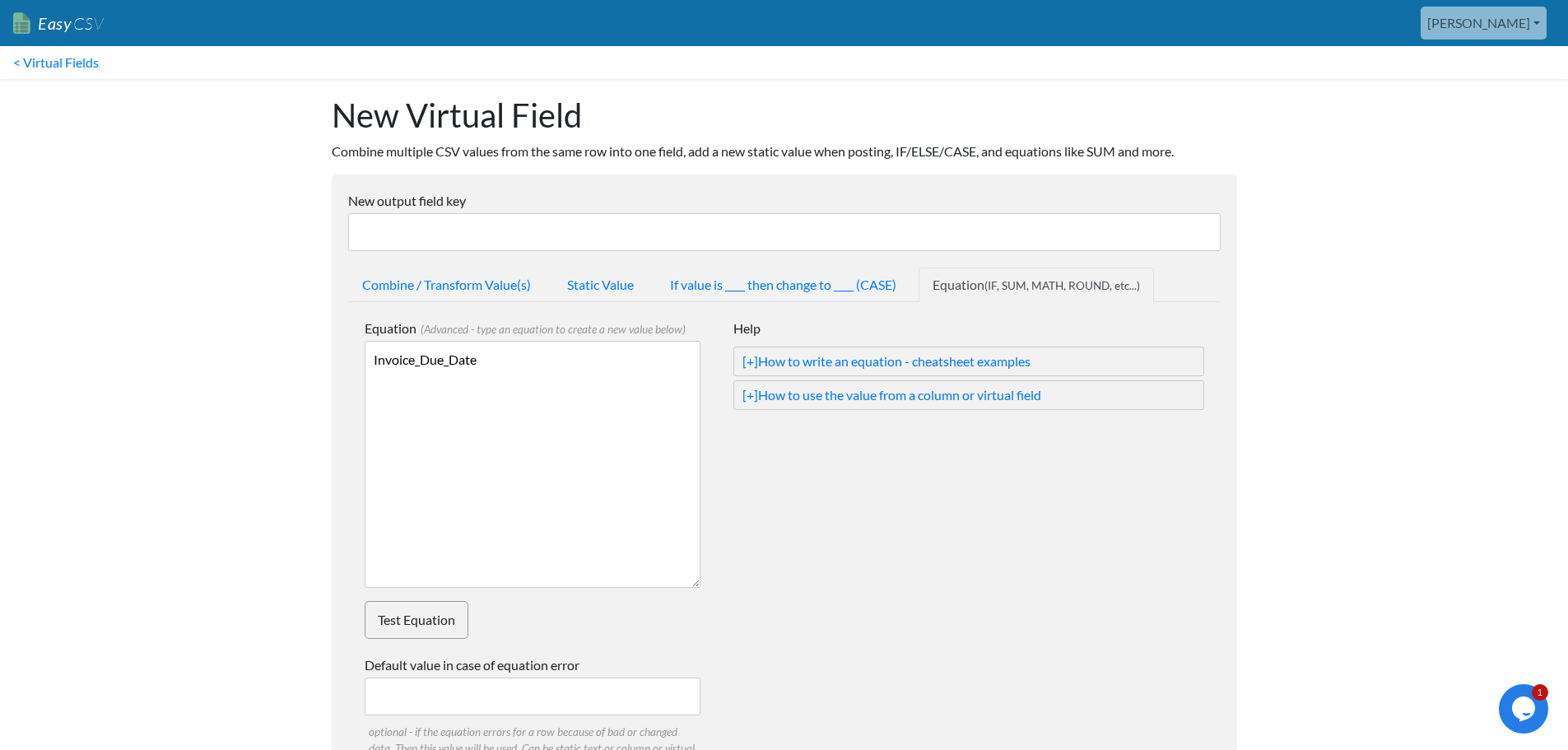
drag, startPoint x: 267, startPoint y: 348, endPoint x: 256, endPoint y: 329, distance: 22.0
click at [250, 343] on body "Easy CSV [PERSON_NAME] Oursensorynest All Flows All CSV Generators Business & P…" at bounding box center [784, 527] width 1568 height 1053
click at [382, 227] on input "New output field key" at bounding box center [784, 232] width 873 height 38
paste input "Invoice_Due_Date"
type input "Invoice_Due_Date"
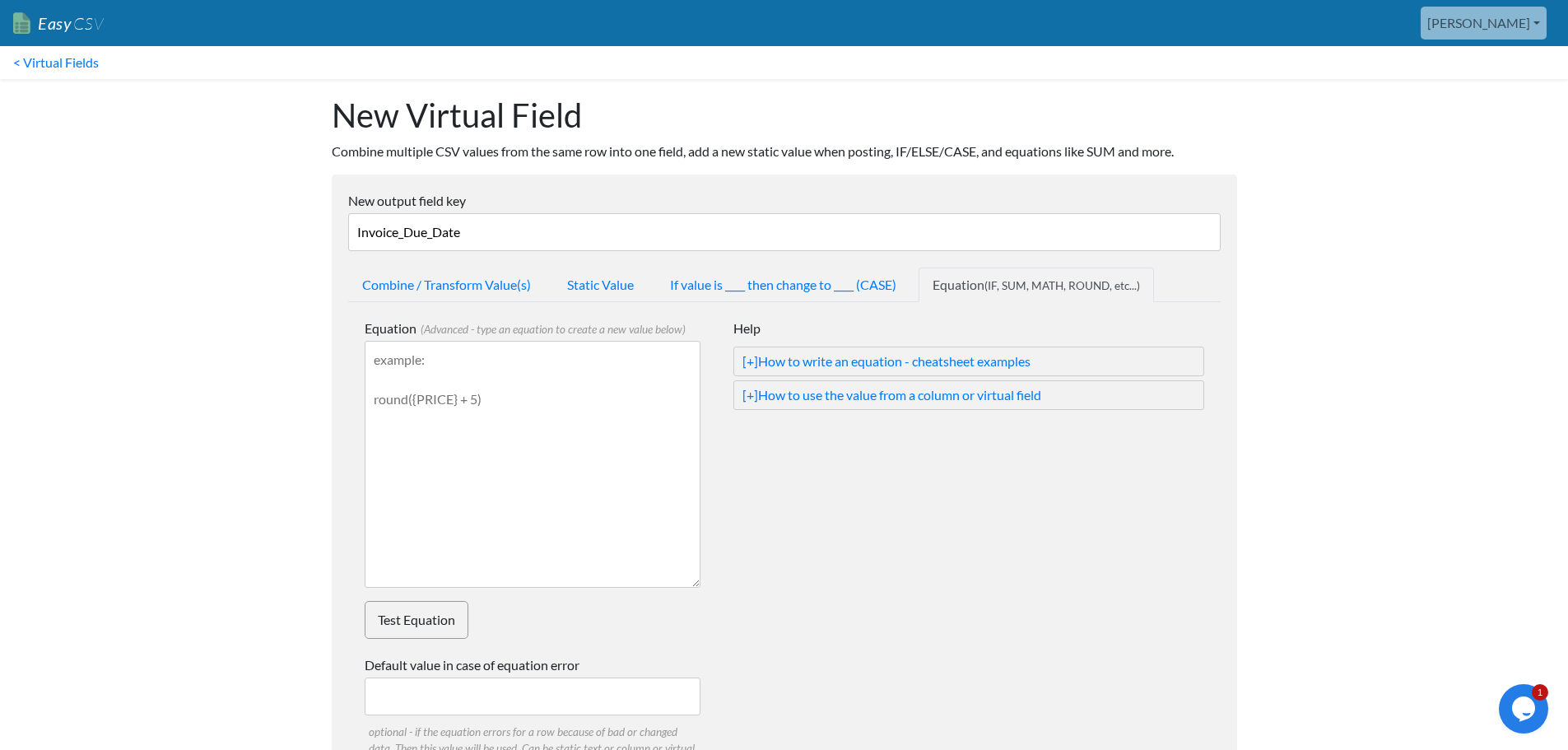
click at [507, 402] on textarea "Equation (Advanced - type an equation to create a new value below)" at bounding box center [533, 464] width 336 height 247
paste textarea "{INVOICE_DATE} + duration(14, days)"
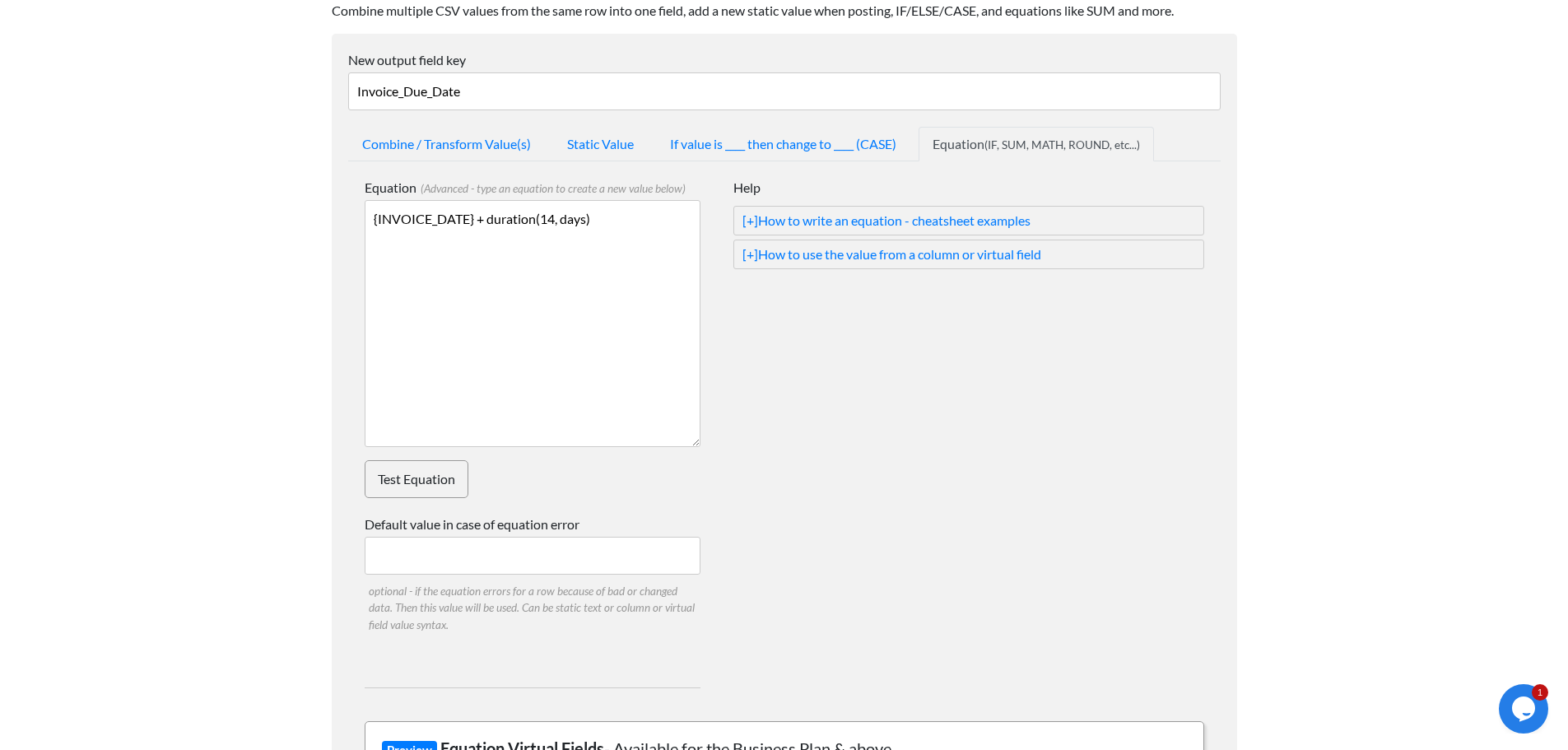
scroll to position [165, 0]
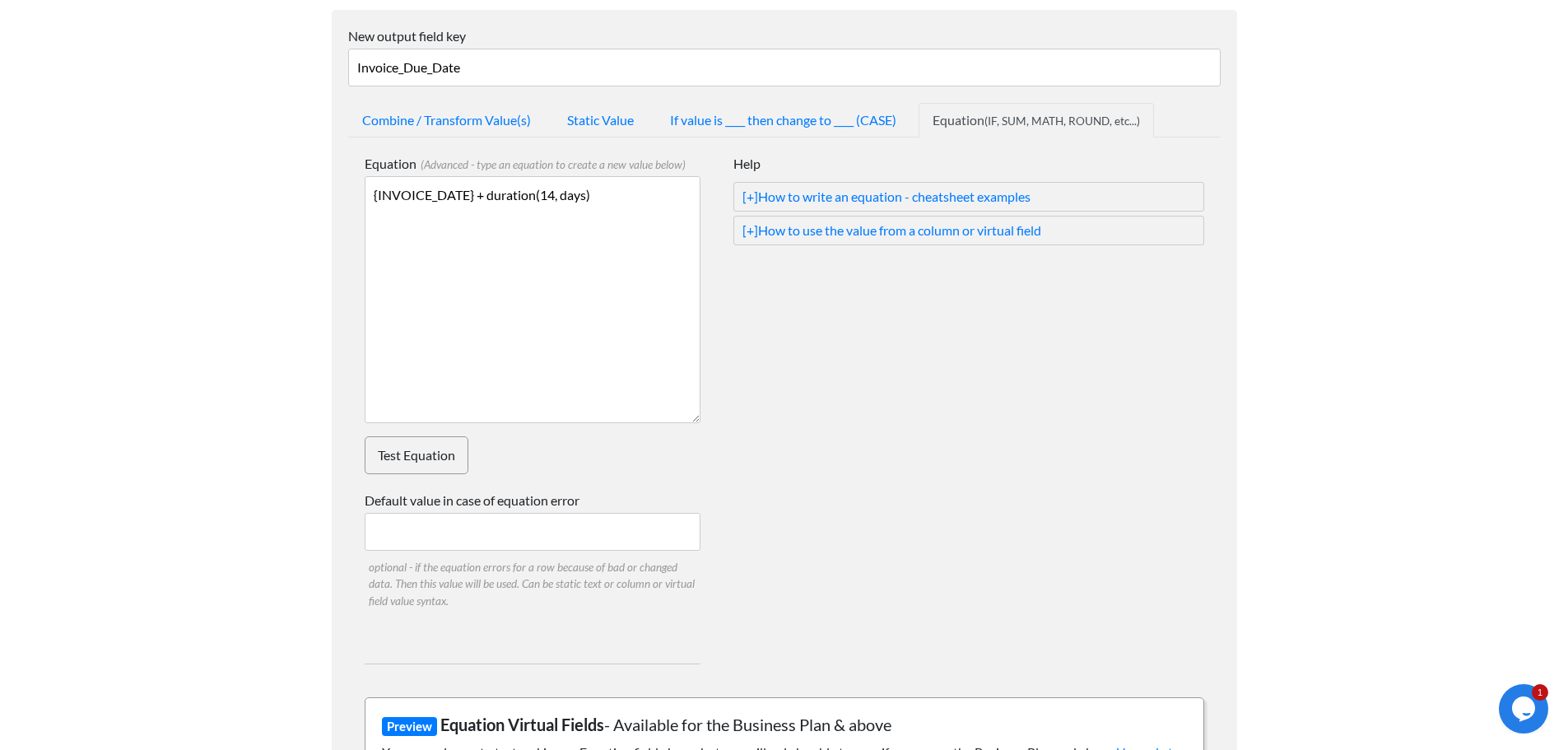
type textarea "{INVOICE_DATE} + duration(14, days)"
click at [423, 449] on link "Test Equation" at bounding box center [417, 455] width 104 height 38
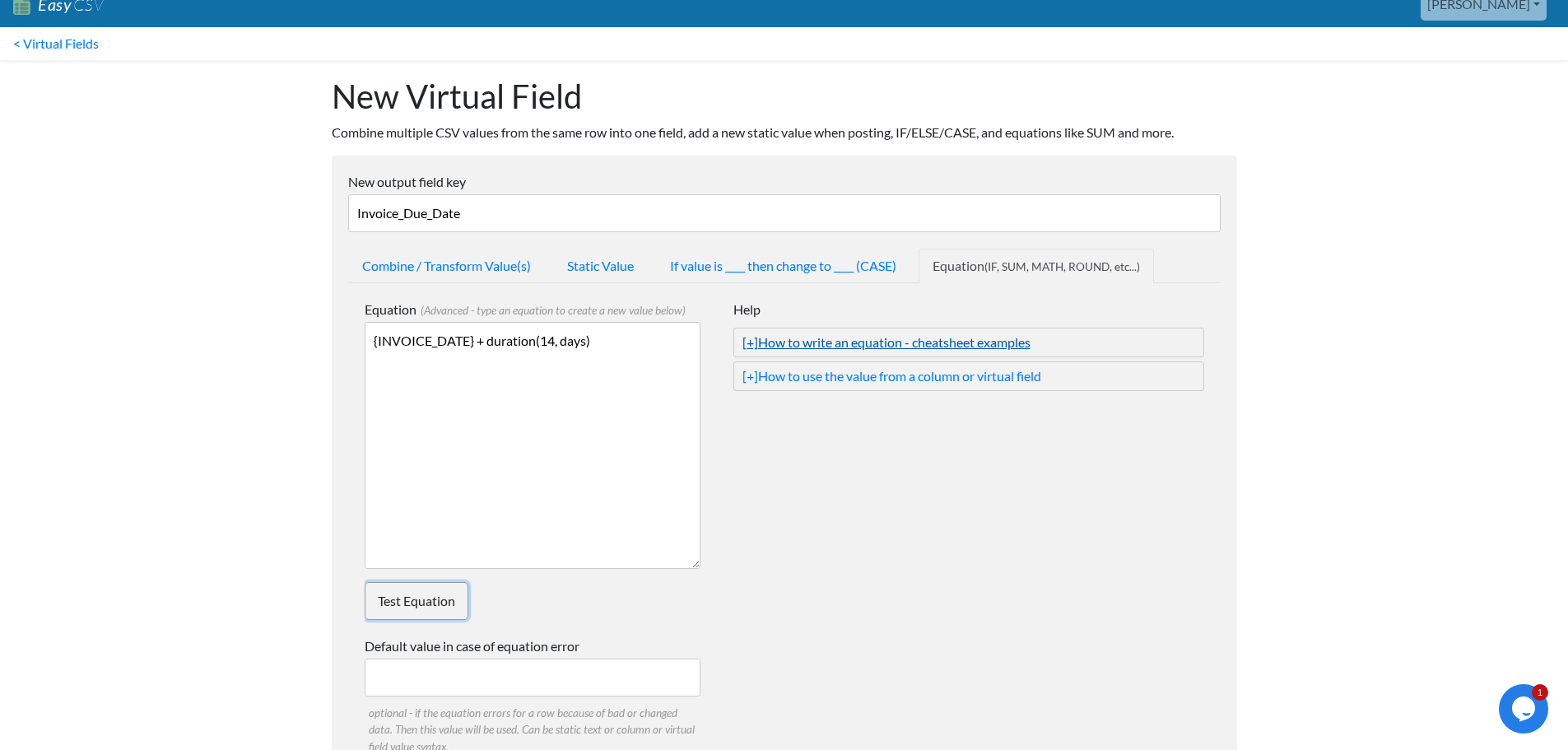
scroll to position [0, 0]
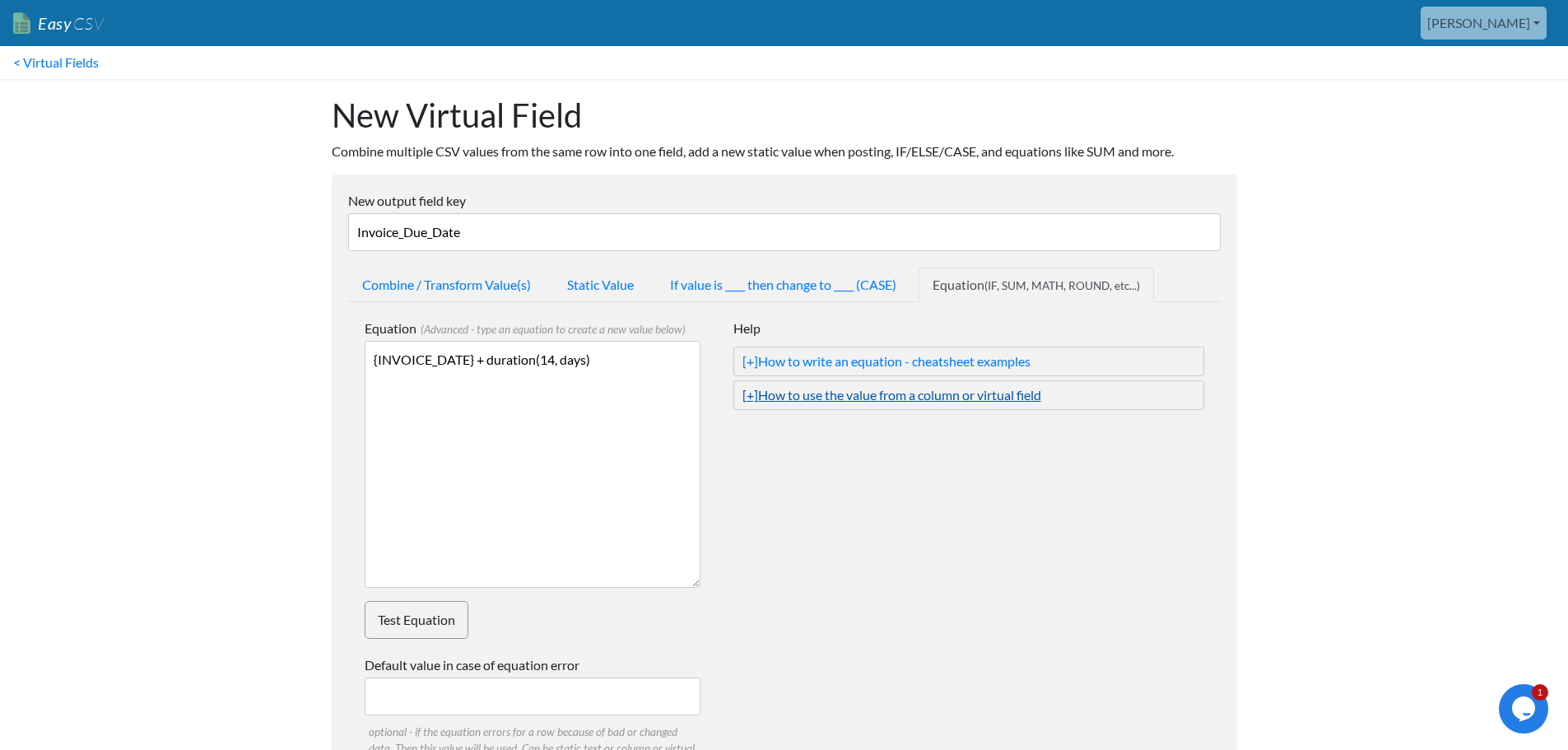
click at [750, 393] on span "[+]" at bounding box center [751, 394] width 16 height 16
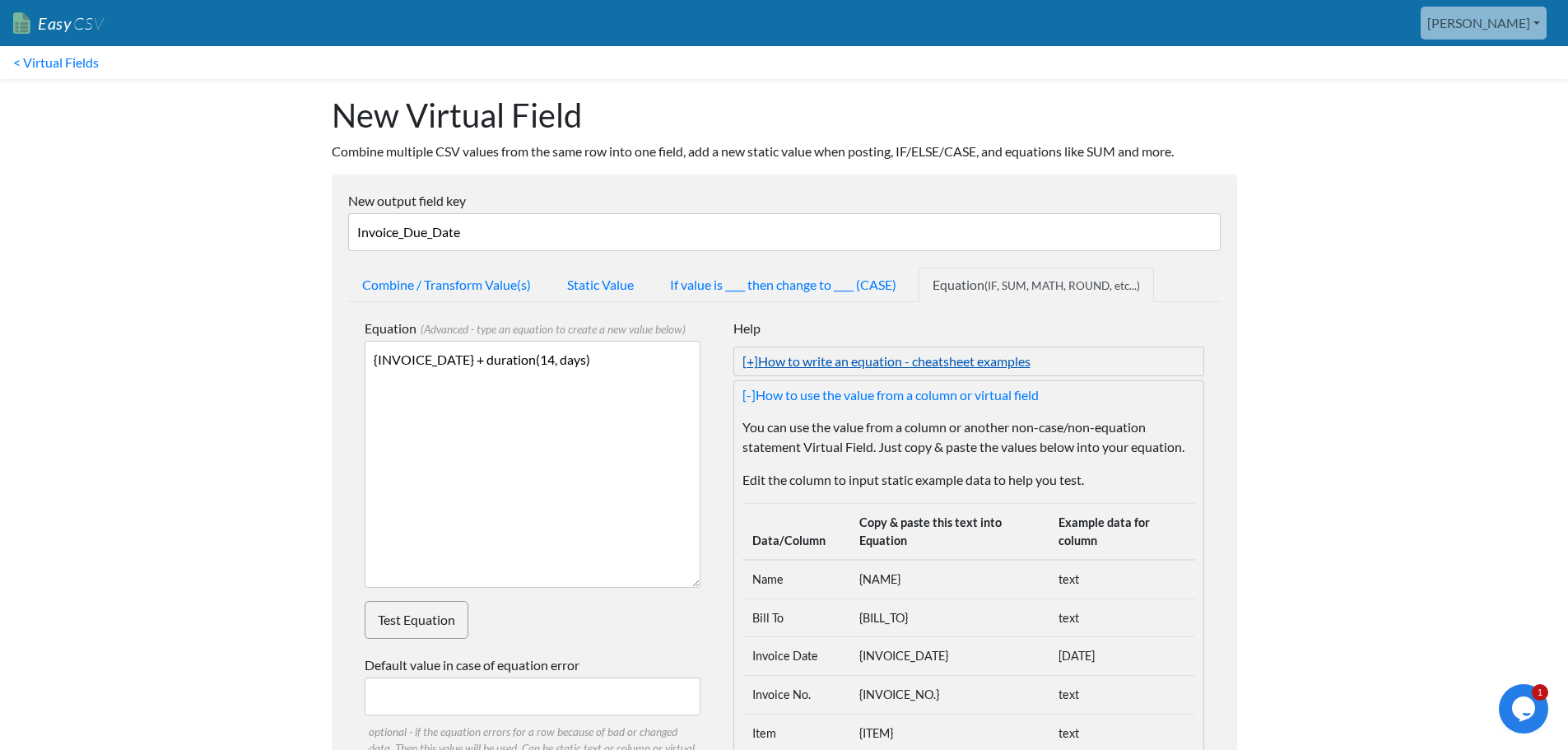
click at [878, 360] on link "[+] How to write an equation - cheatsheet examples" at bounding box center [969, 361] width 452 height 19
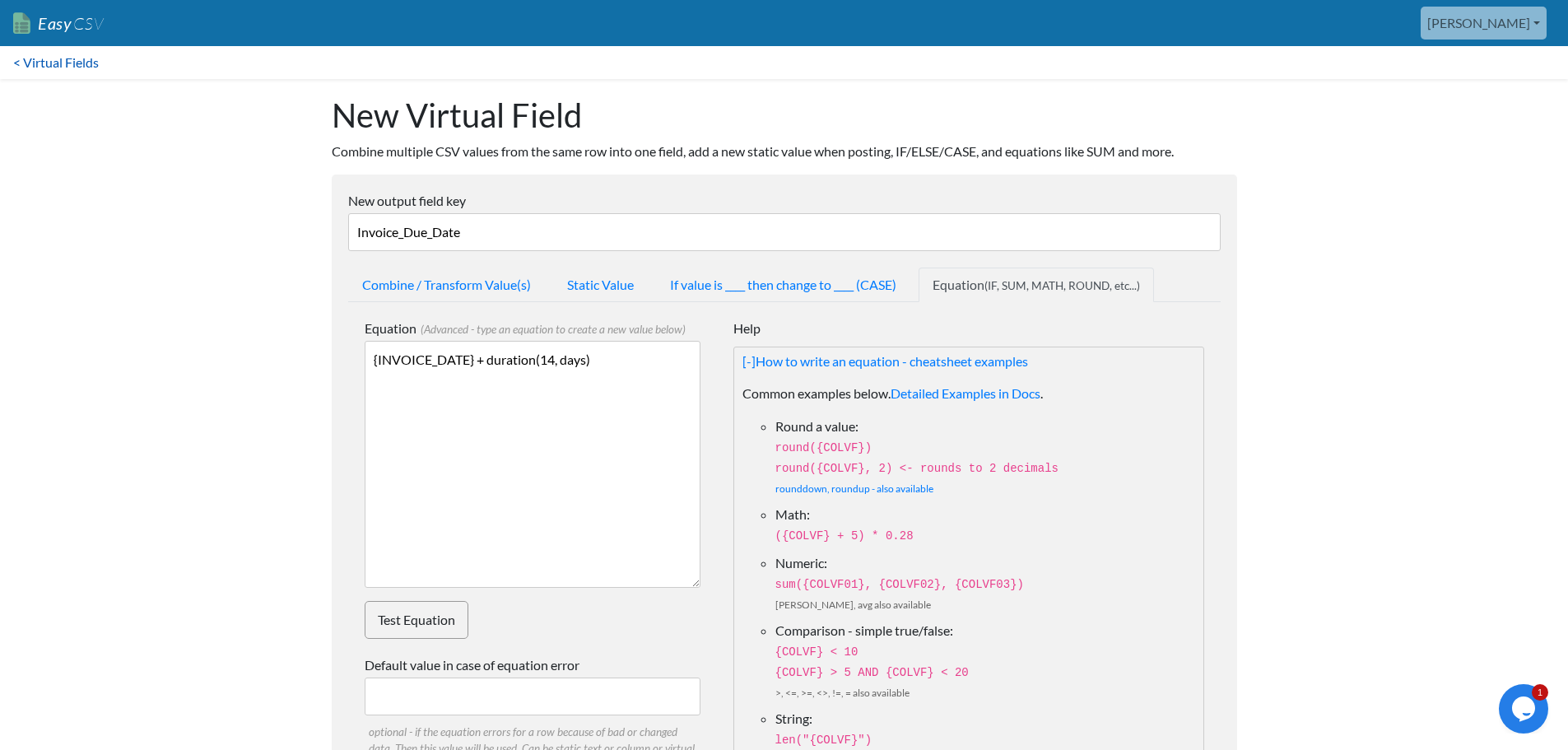
click at [50, 64] on link "< Virtual Fields" at bounding box center [55, 62] width 112 height 33
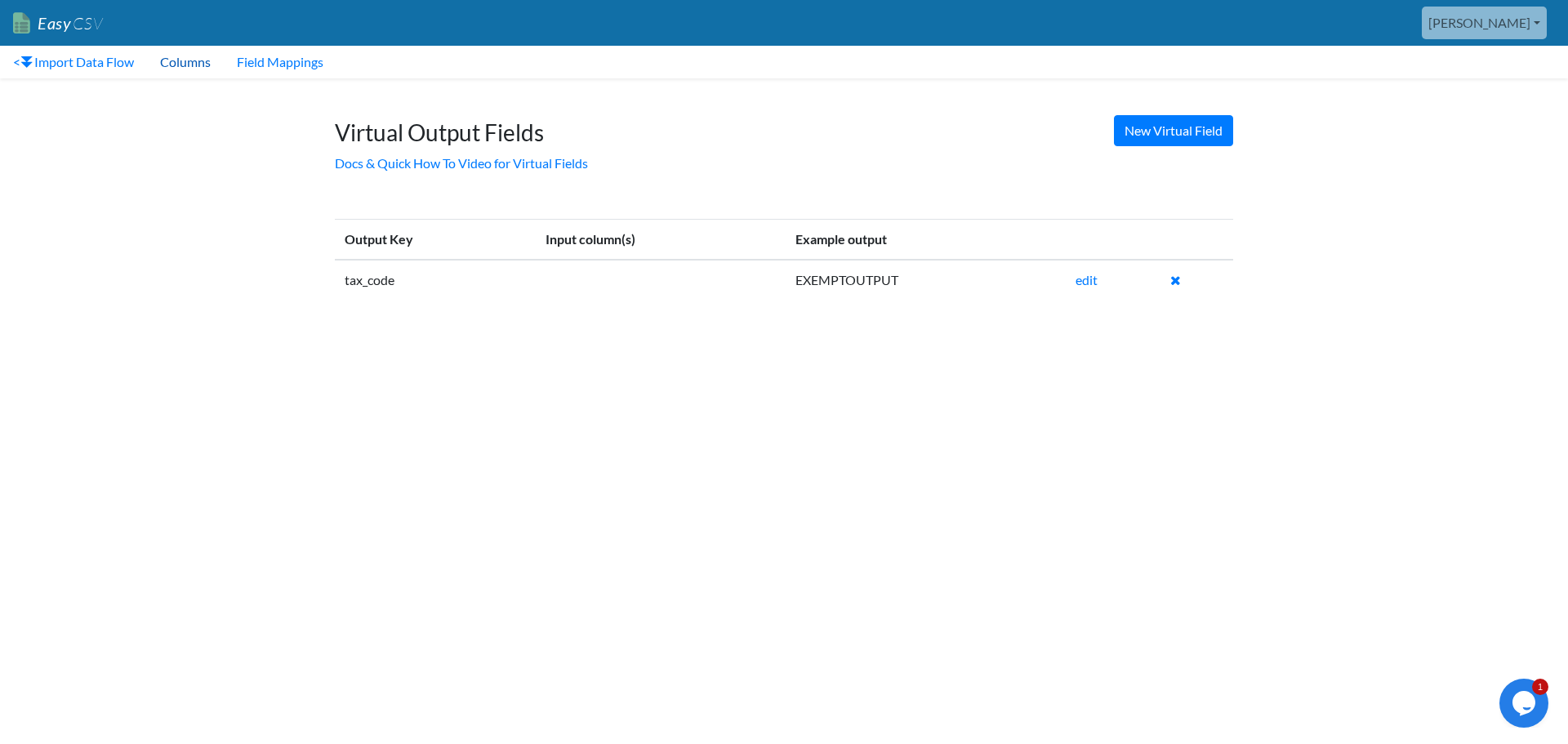
click at [183, 66] on link "Columns" at bounding box center [186, 62] width 77 height 33
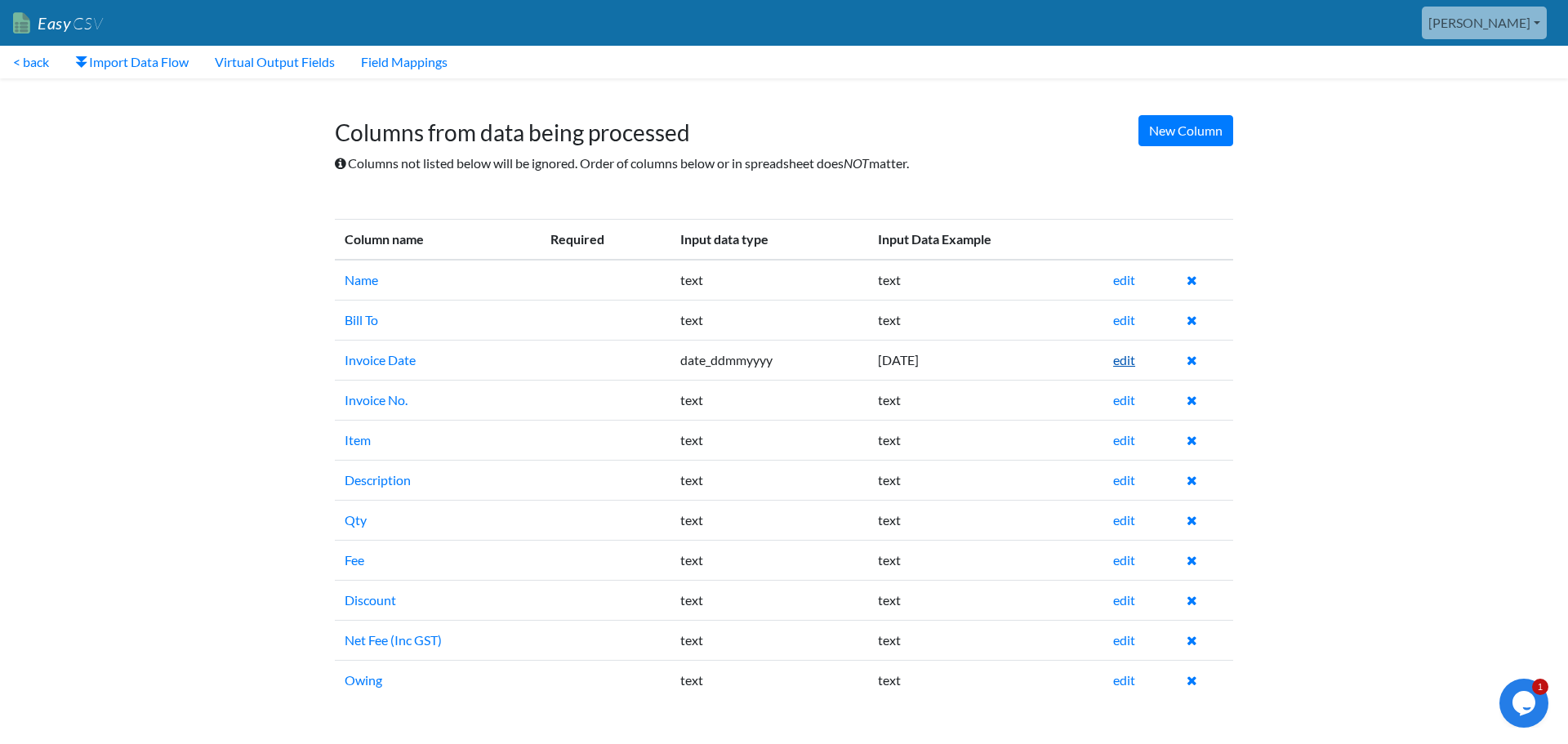
click at [1129, 366] on link "edit" at bounding box center [1124, 359] width 22 height 15
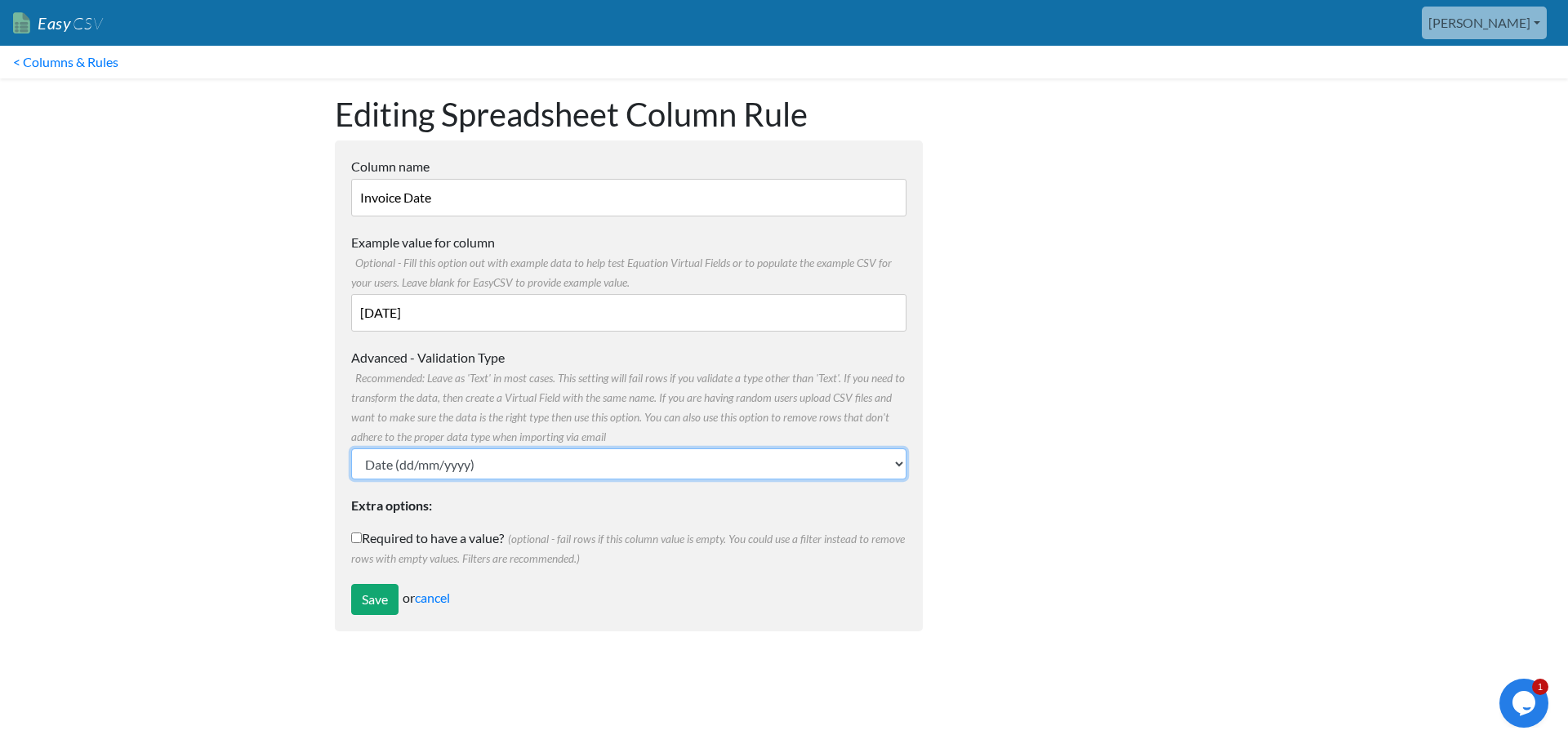
click at [628, 469] on select "Text Number (no decimals) Number (allow decimals) Date (mm/dd/yyyy) Date (dd/mm…" at bounding box center [628, 464] width 555 height 31
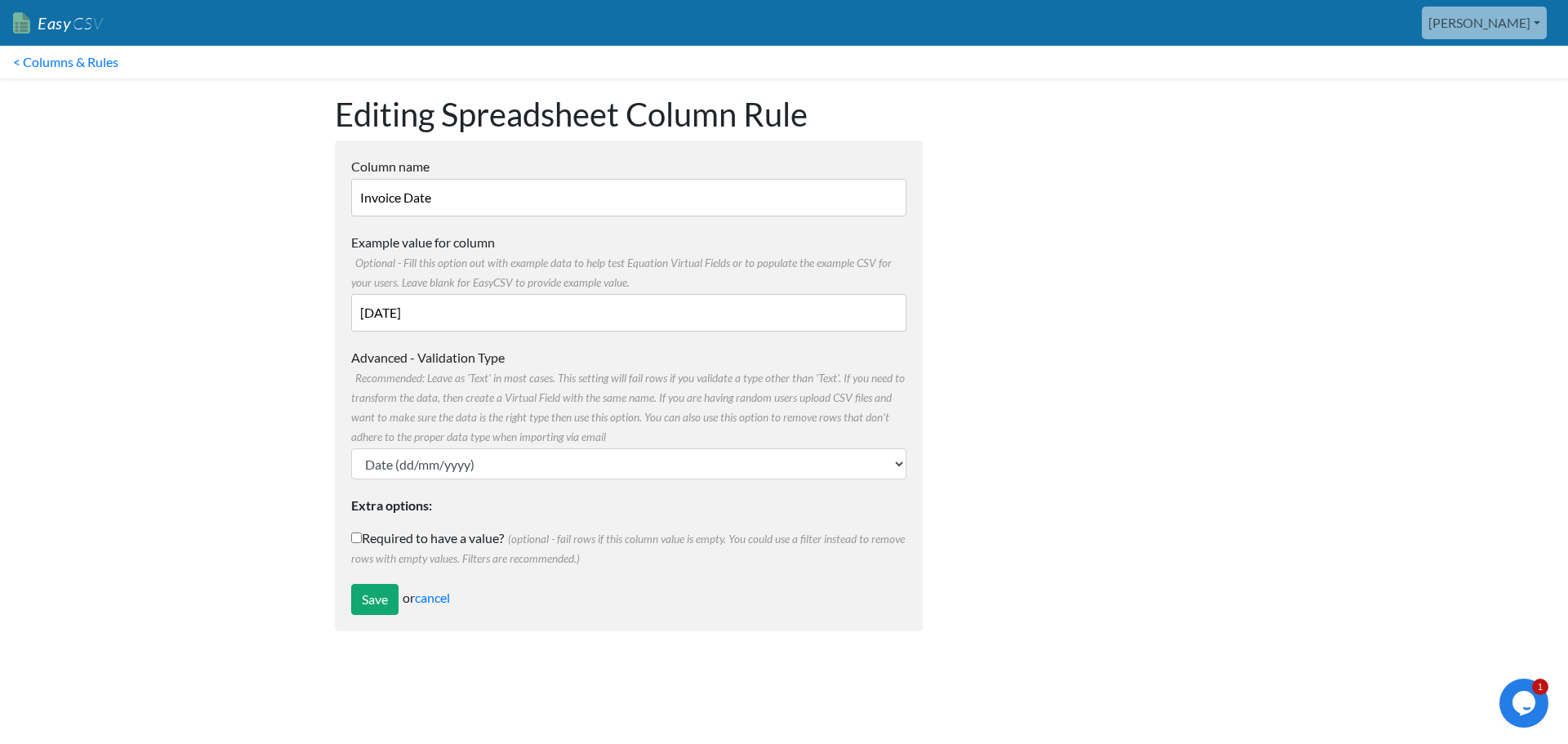
click at [1083, 373] on div at bounding box center [1095, 362] width 310 height 570
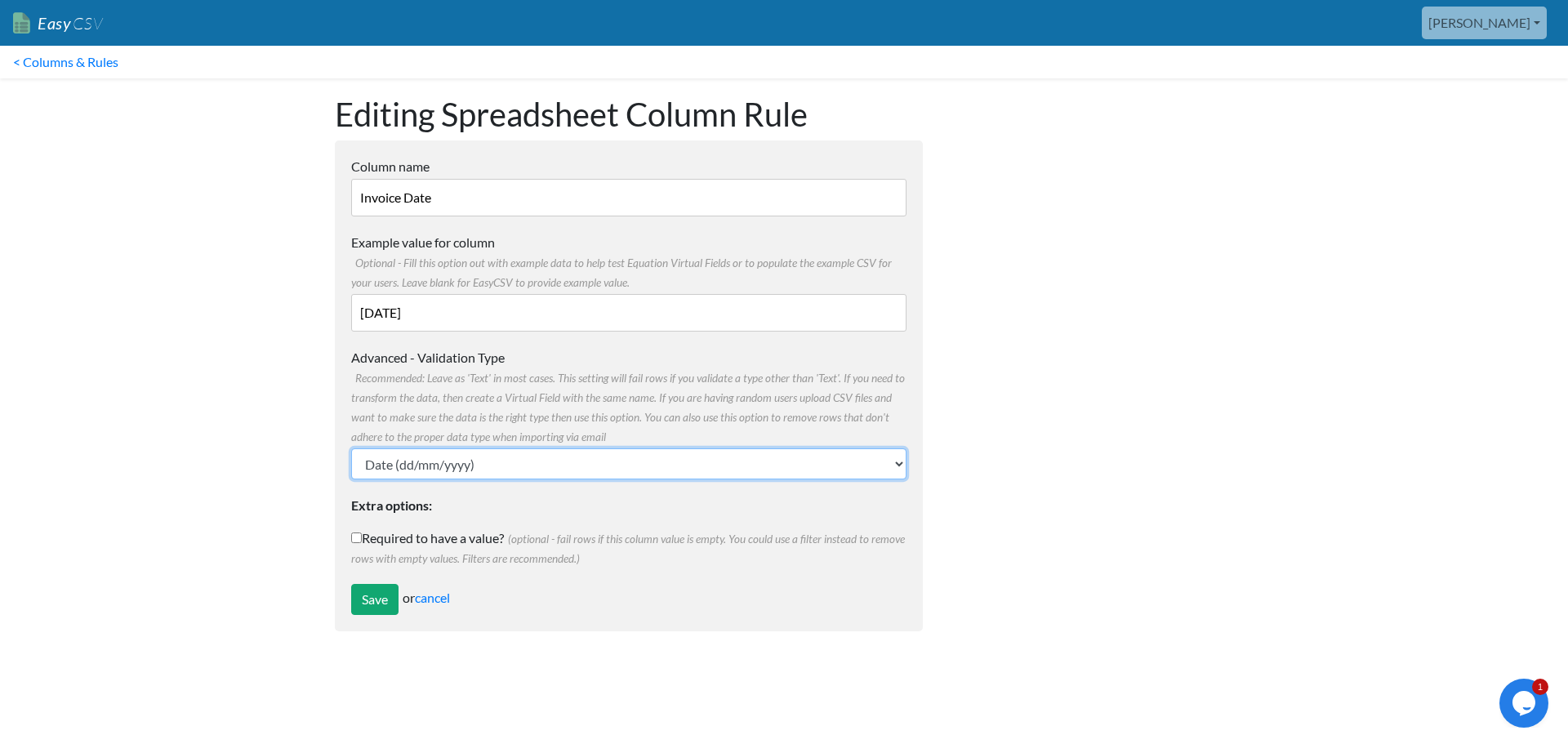
click at [473, 464] on select "Text Number (no decimals) Number (allow decimals) Date (mm/dd/yyyy) Date (dd/mm…" at bounding box center [628, 464] width 555 height 31
select select "text"
click at [351, 448] on select "Text Number (no decimals) Number (allow decimals) Date (mm/dd/yyyy) Date (dd/mm…" at bounding box center [628, 464] width 555 height 31
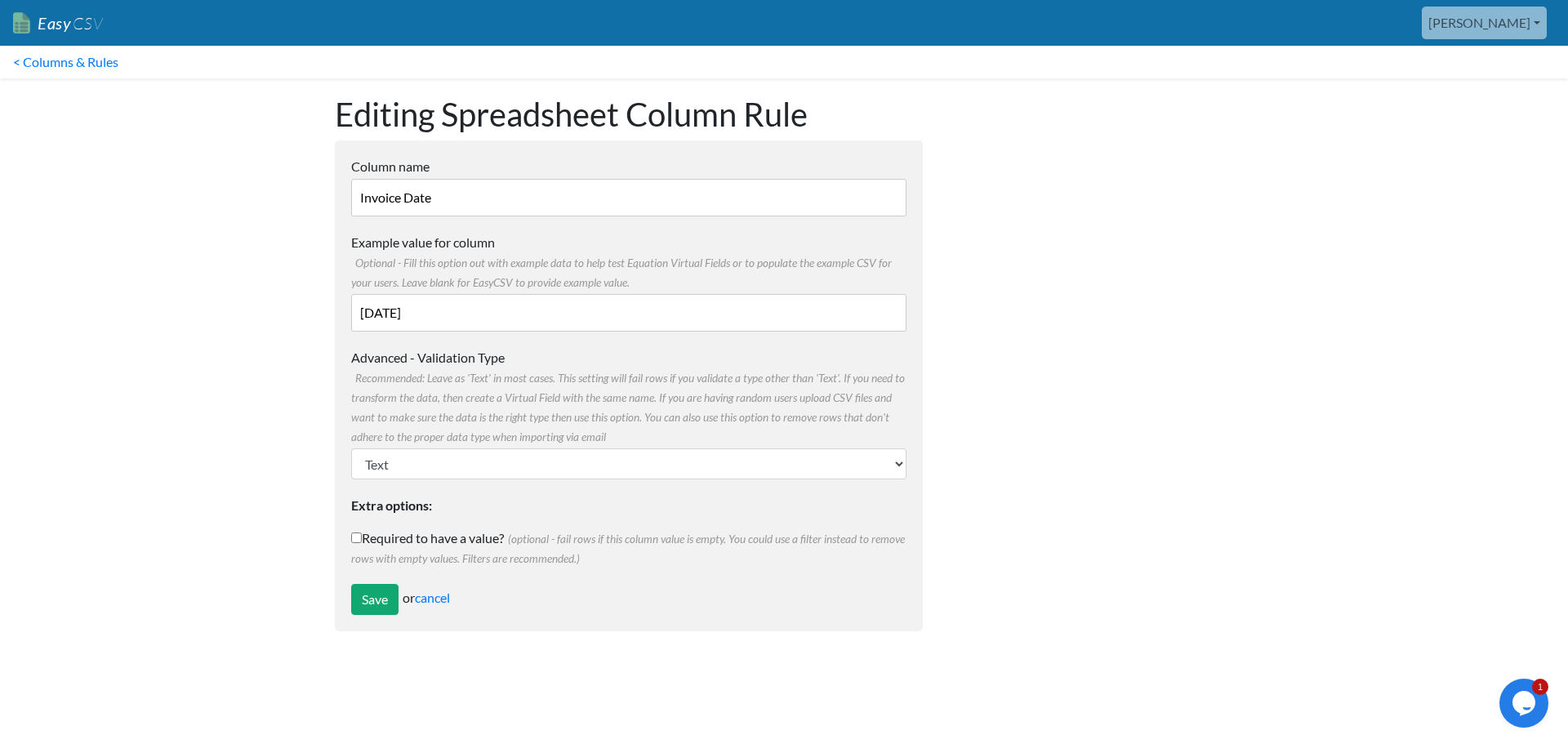
drag, startPoint x: 470, startPoint y: 311, endPoint x: 292, endPoint y: 303, distance: 178.2
click at [292, 303] on body "Easy CSV kim Oursensorynest All Flows All CSV Generators Business & Plan Info M…" at bounding box center [784, 324] width 1568 height 648
type input "[DATE]"
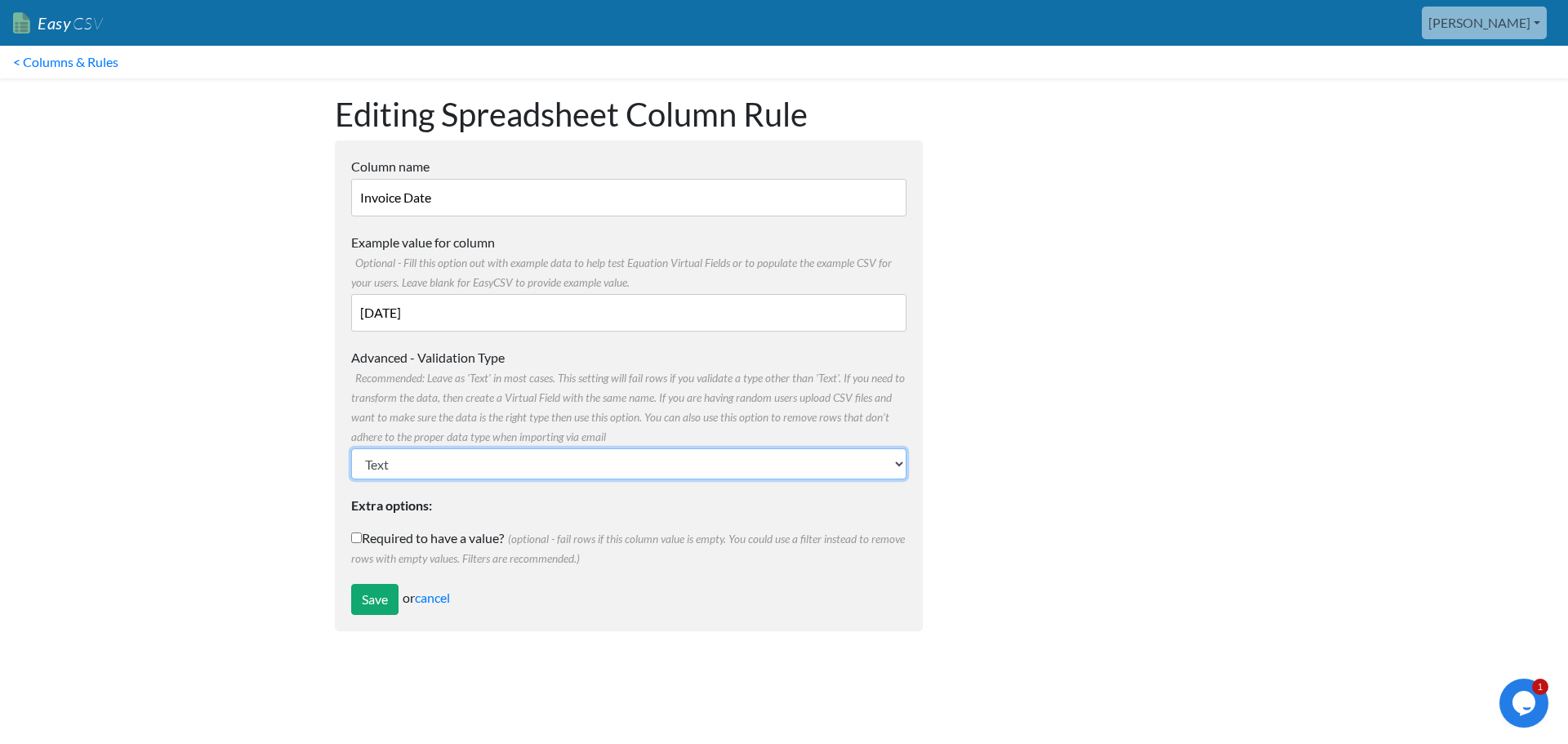
drag, startPoint x: 439, startPoint y: 456, endPoint x: 439, endPoint y: 467, distance: 11.0
click at [439, 467] on select "Text Number (no decimals) Number (allow decimals) Date (mm/dd/yyyy) Date (dd/mm…" at bounding box center [628, 464] width 555 height 31
click at [452, 461] on select "Text Number (no decimals) Number (allow decimals) Date (mm/dd/yyyy) Date (dd/mm…" at bounding box center [628, 464] width 555 height 31
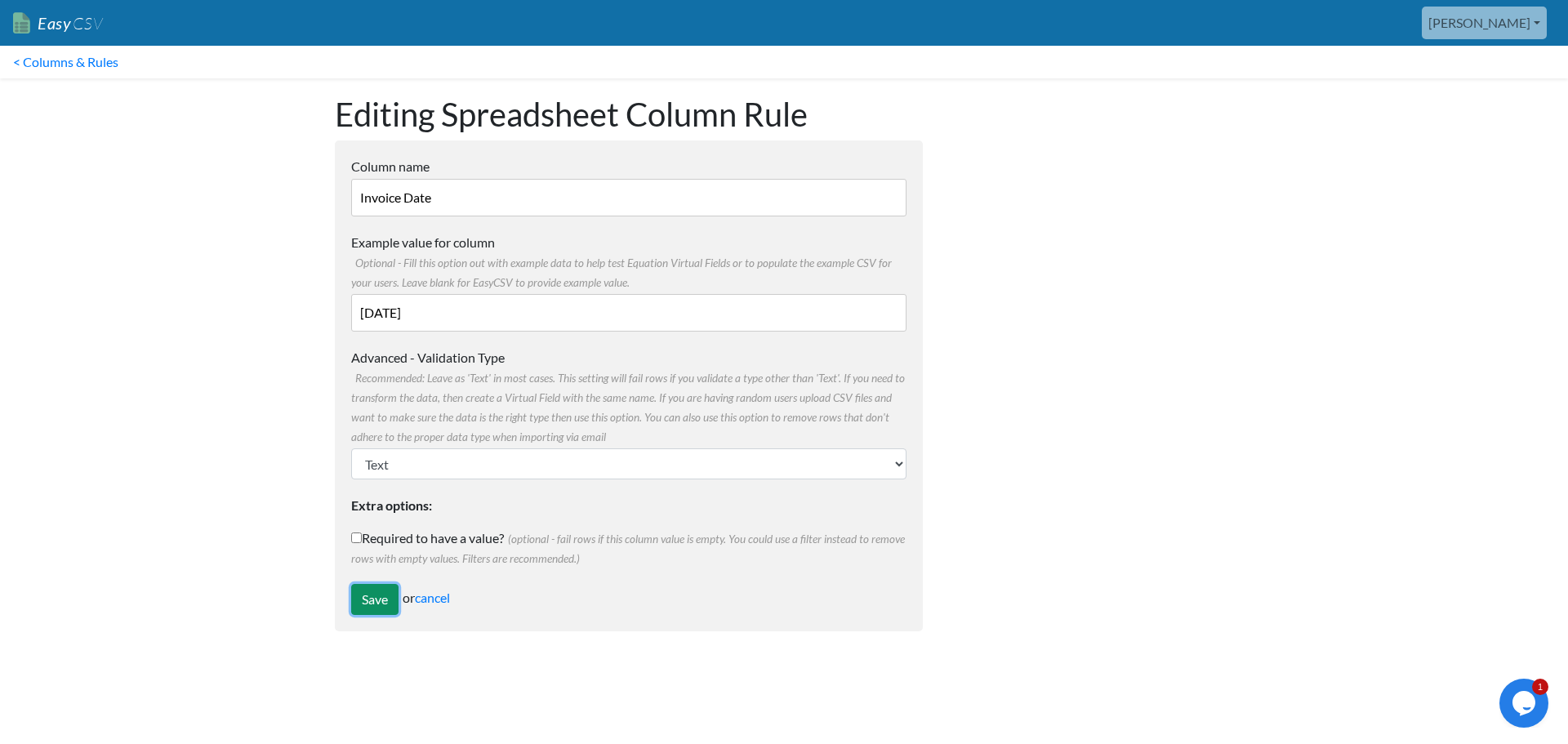
click at [368, 599] on input "Save" at bounding box center [374, 599] width 47 height 31
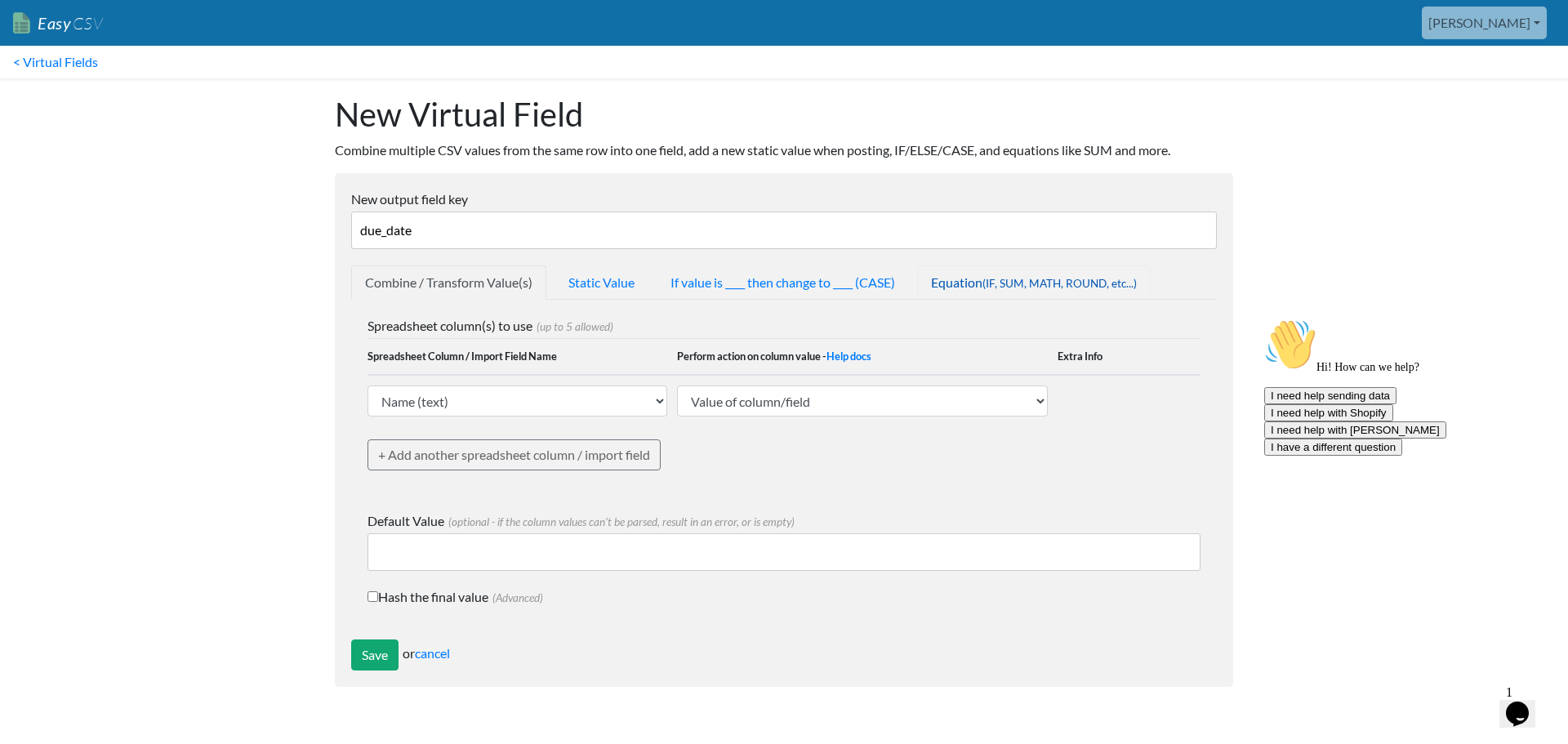
click at [1016, 279] on span "(IF, SUM, MATH, ROUND, etc...)" at bounding box center [1060, 283] width 154 height 13
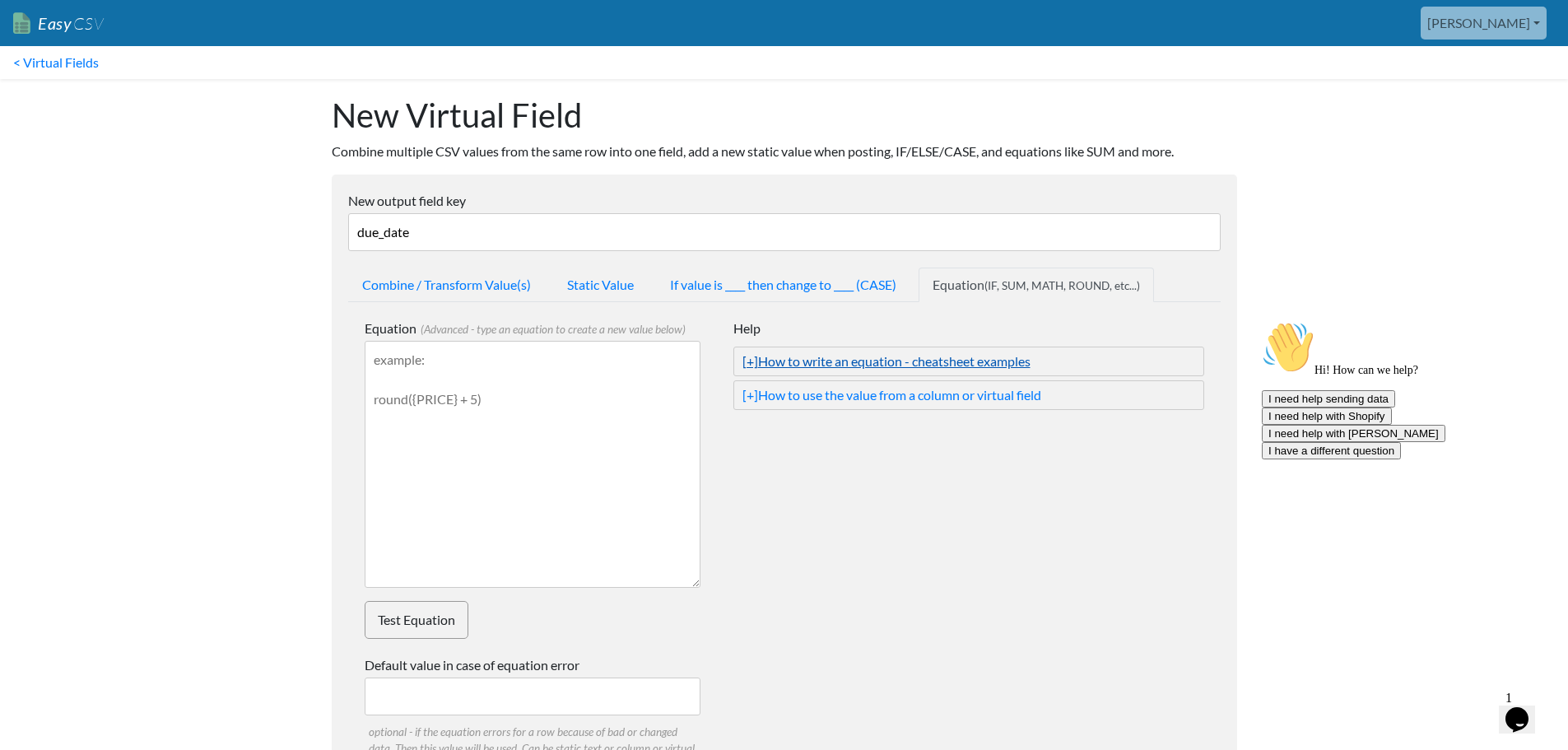
click at [915, 367] on link "[+] How to write an equation - cheatsheet examples" at bounding box center [969, 361] width 452 height 19
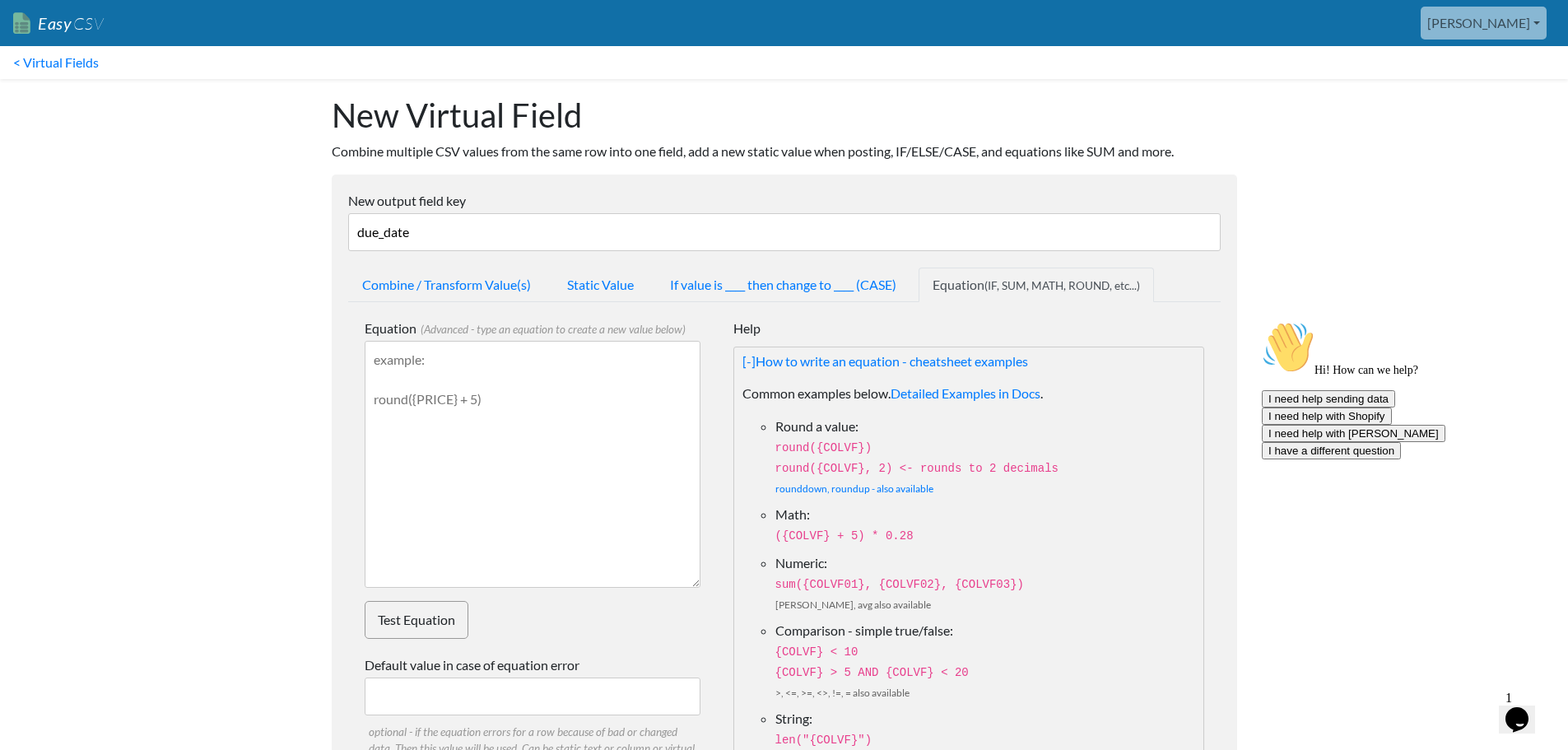
click at [74, 18] on span "CSV" at bounding box center [87, 23] width 32 height 20
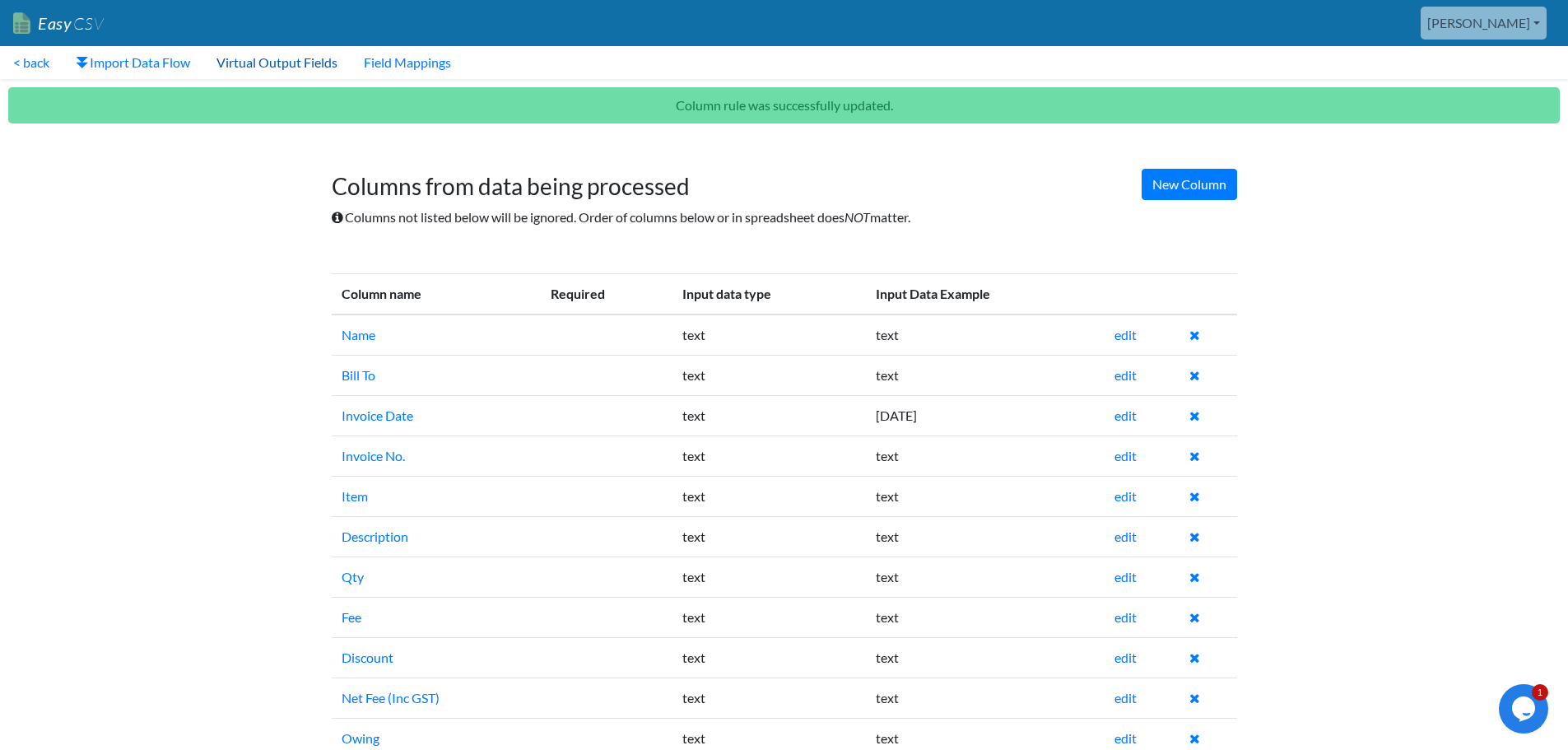
click at [260, 68] on link "Virtual Output Fields" at bounding box center [277, 62] width 148 height 33
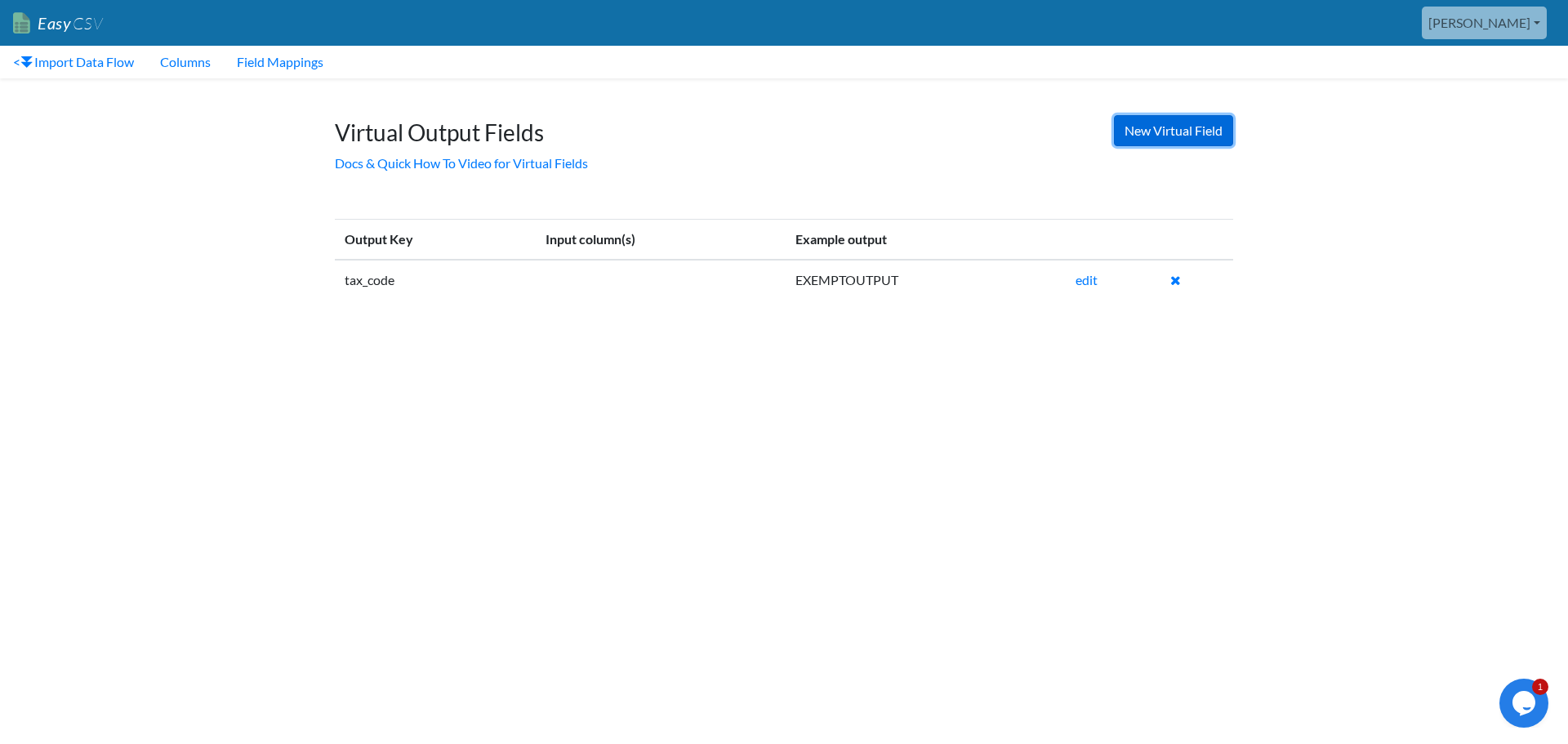
click at [1150, 134] on link "New Virtual Field" at bounding box center [1174, 131] width 120 height 31
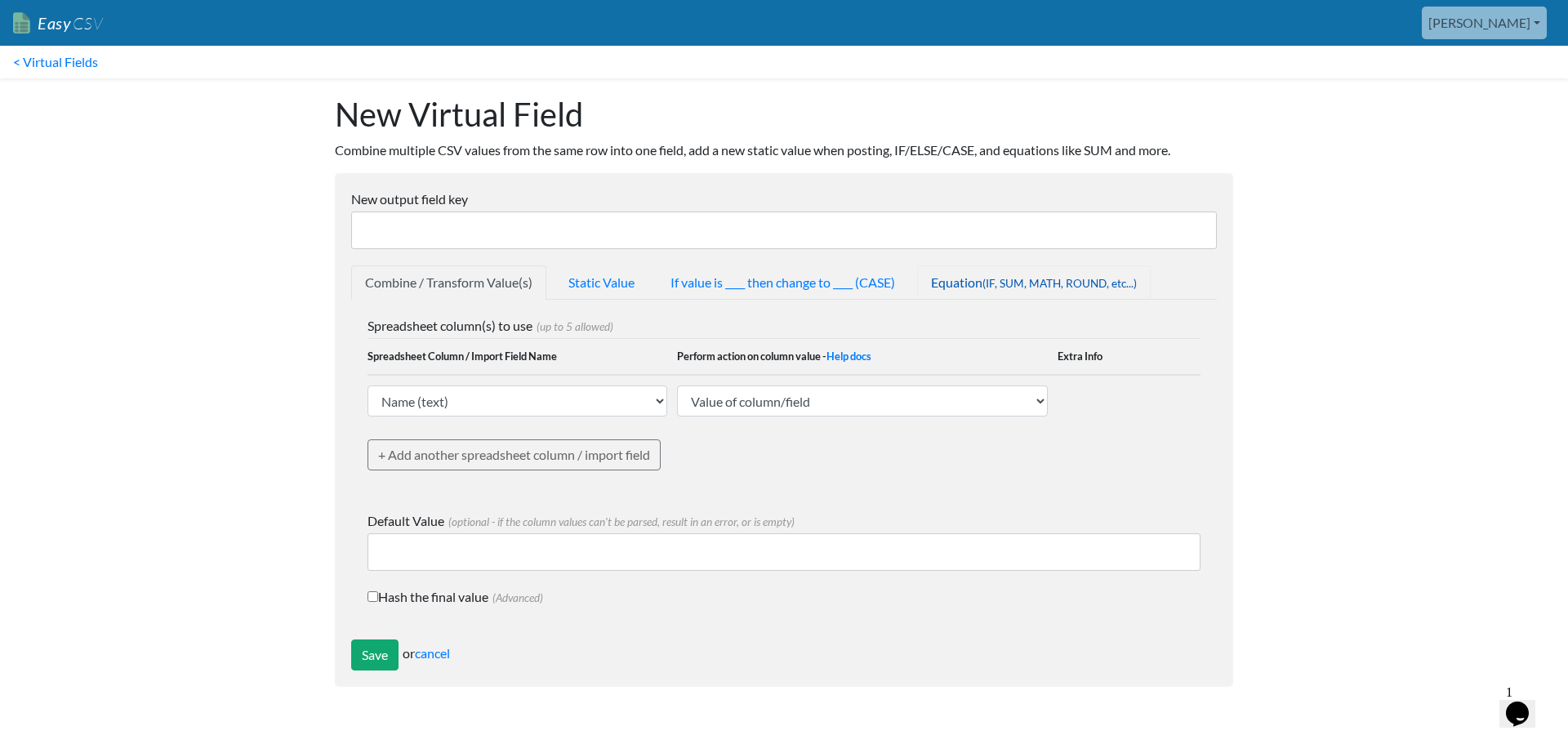
click at [1031, 287] on span "(IF, SUM, MATH, ROUND, etc...)" at bounding box center [1060, 283] width 154 height 13
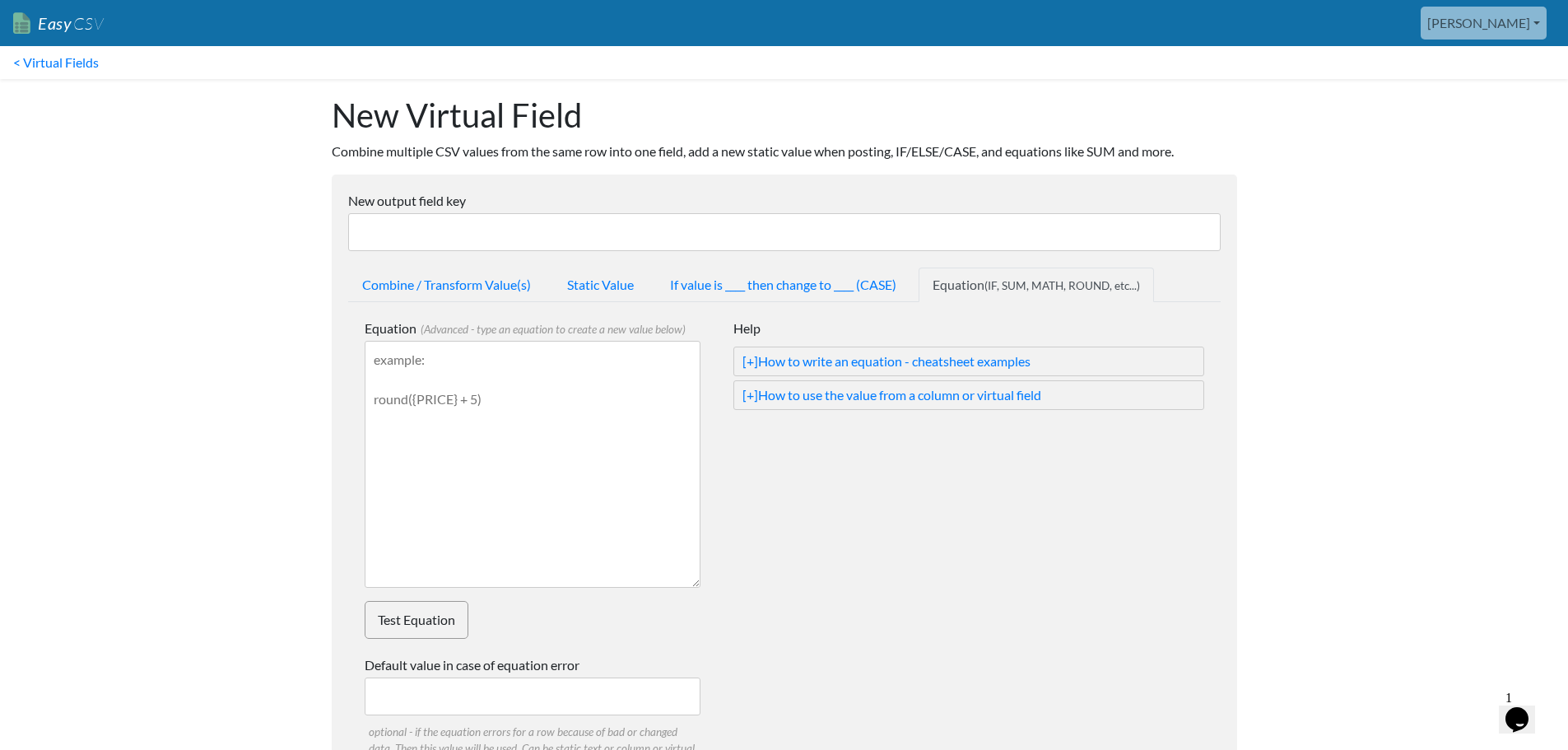
click at [538, 449] on textarea "Equation (Advanced - type an equation to create a new value below)" at bounding box center [533, 464] width 336 height 247
paste textarea "{INVOICE_DATE} + duration(14, days)"
type textarea "{INVOICE_DATE} + duration(14, days)"
click at [419, 627] on link "Test Equation" at bounding box center [417, 620] width 104 height 38
click at [458, 229] on input "New output field key" at bounding box center [784, 232] width 873 height 38
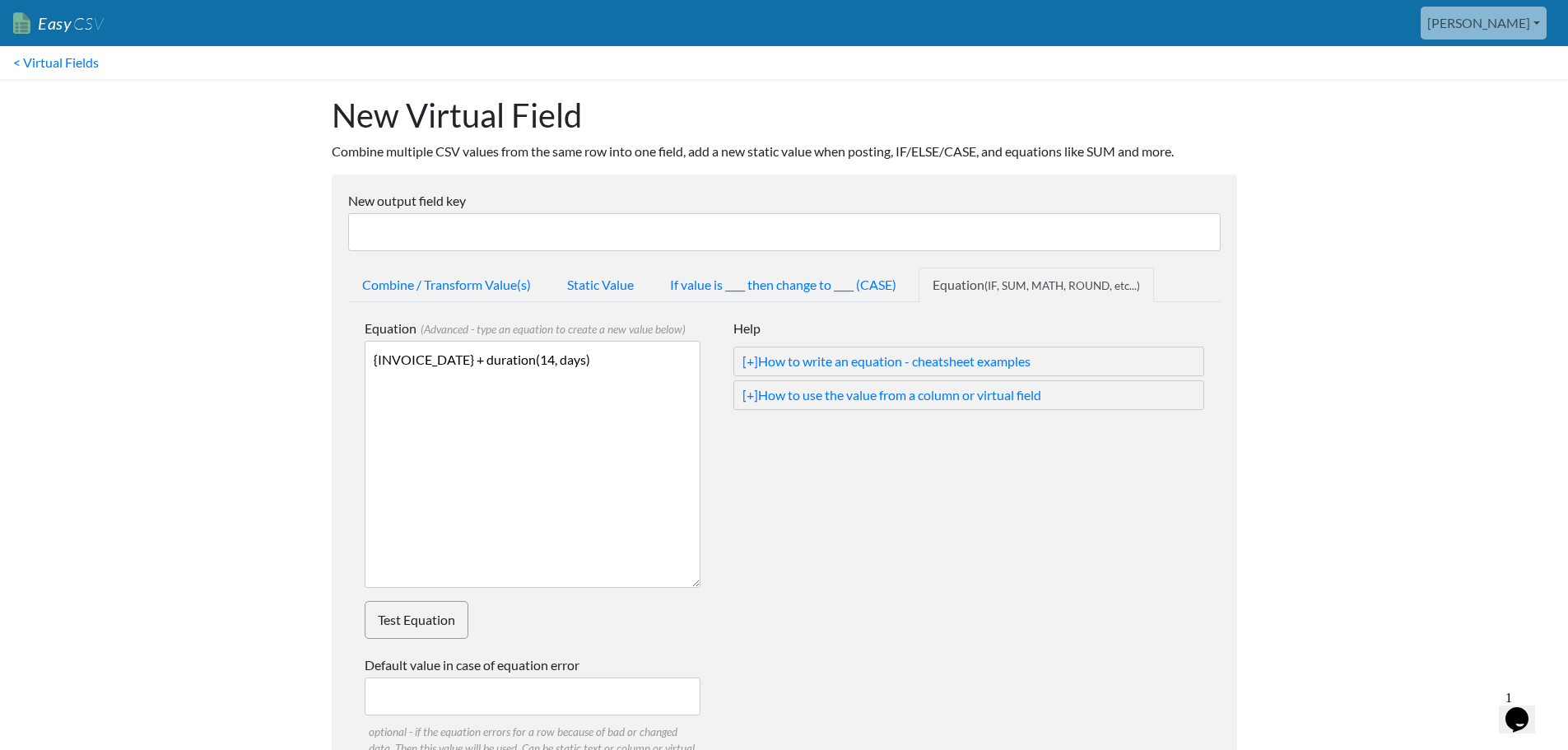
paste input "Invoice_Due_Date"
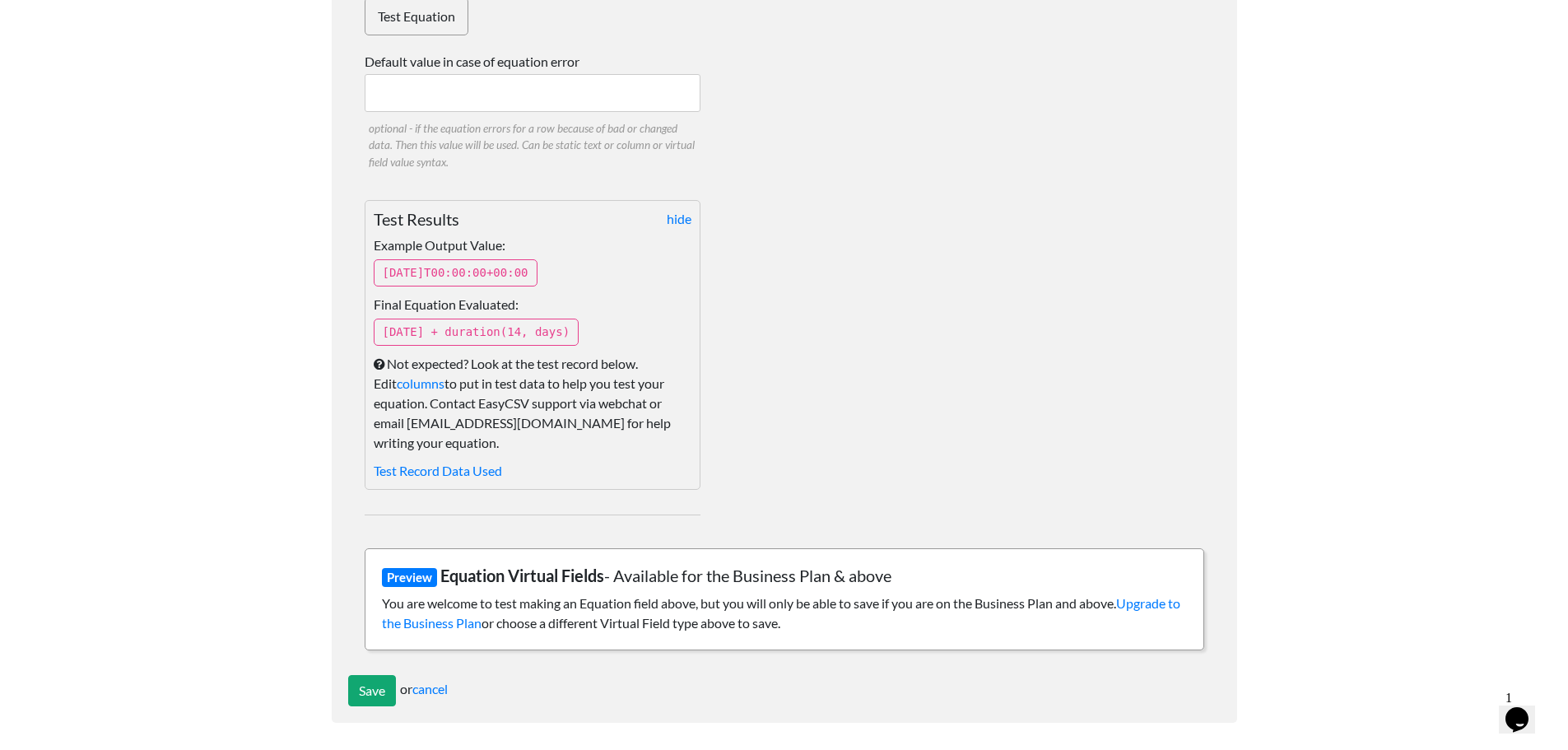
scroll to position [606, 0]
type input "Invoice_Due_Date"
click at [362, 689] on input "Save" at bounding box center [372, 689] width 48 height 31
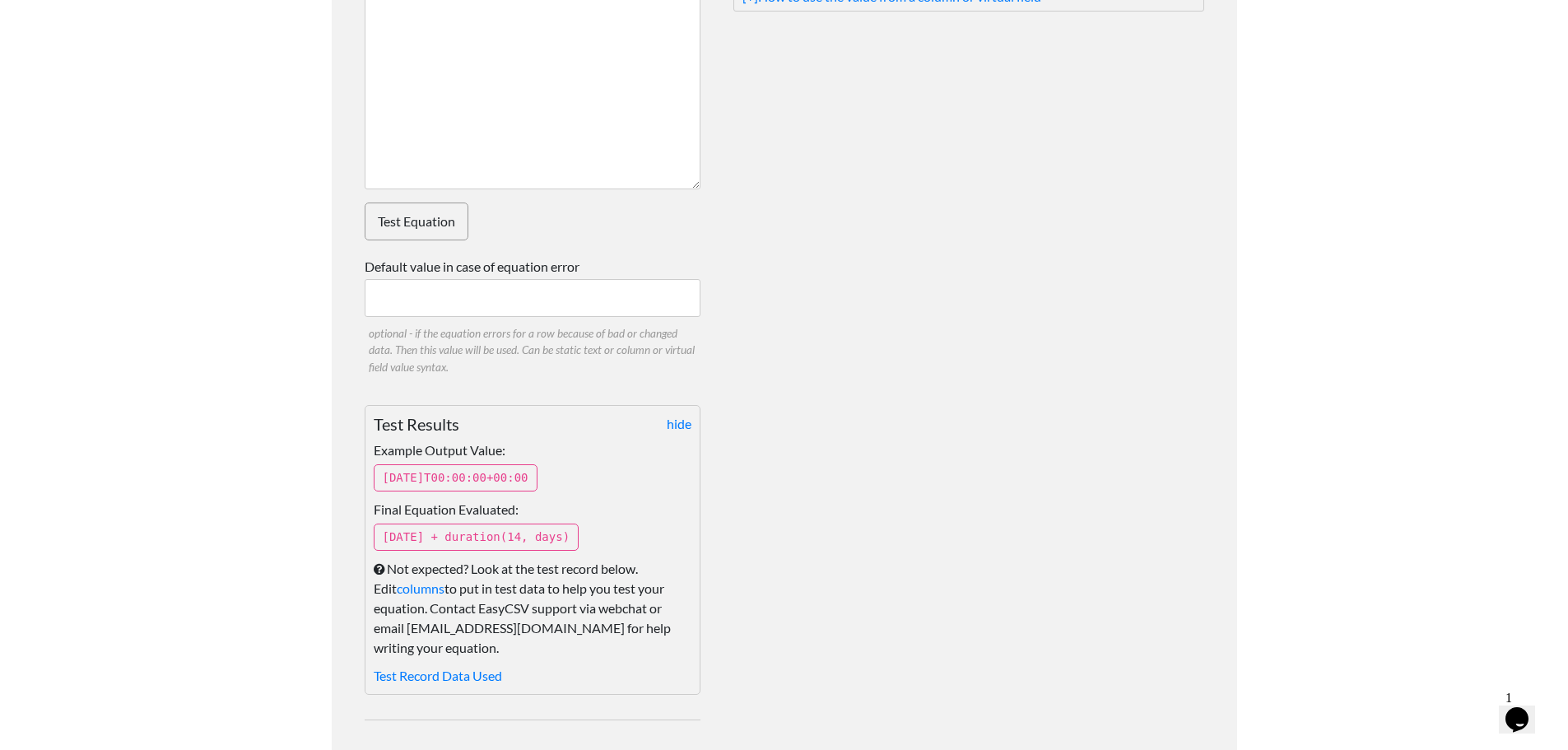
scroll to position [359, 0]
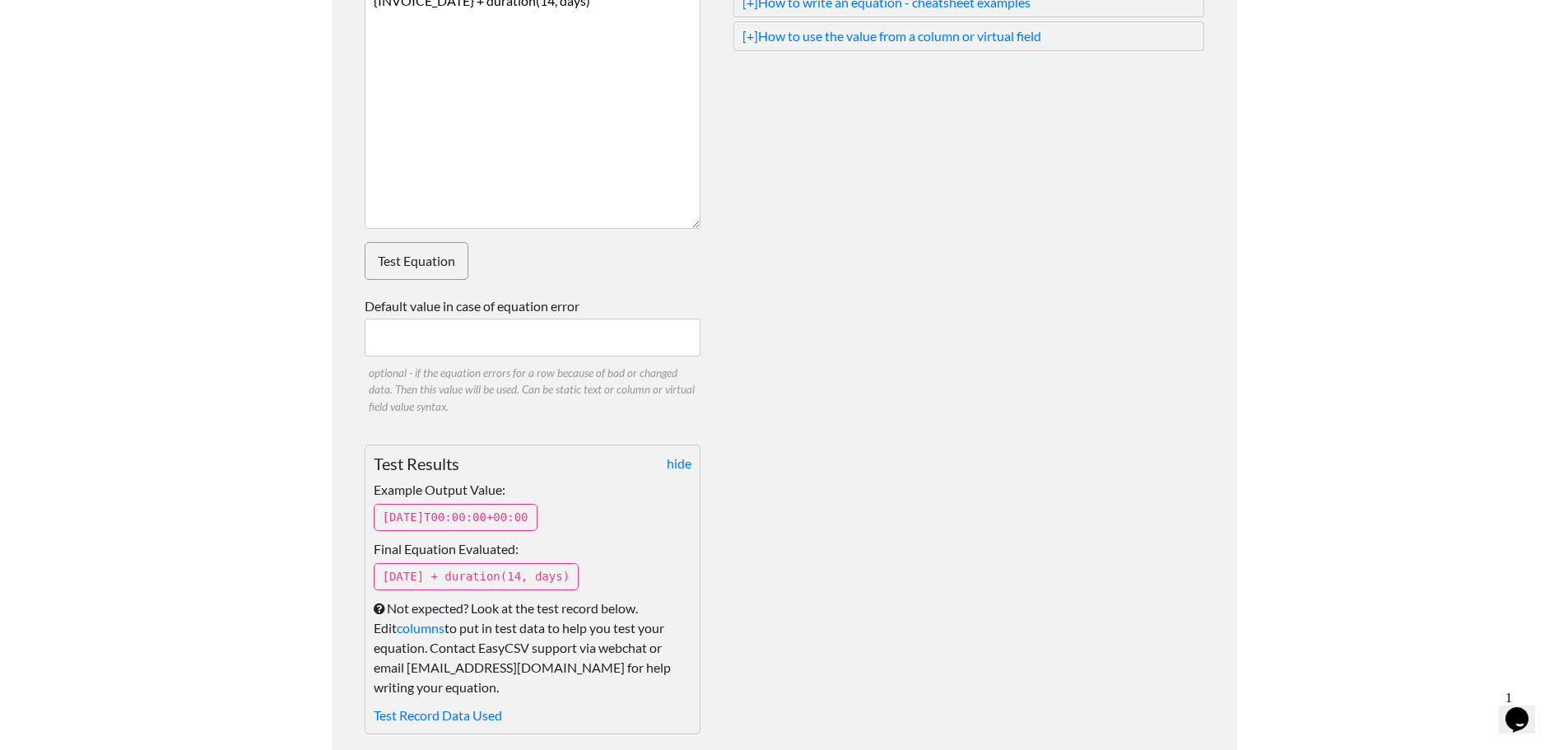
click at [482, 343] on input "Default value in case of equation error" at bounding box center [533, 337] width 336 height 38
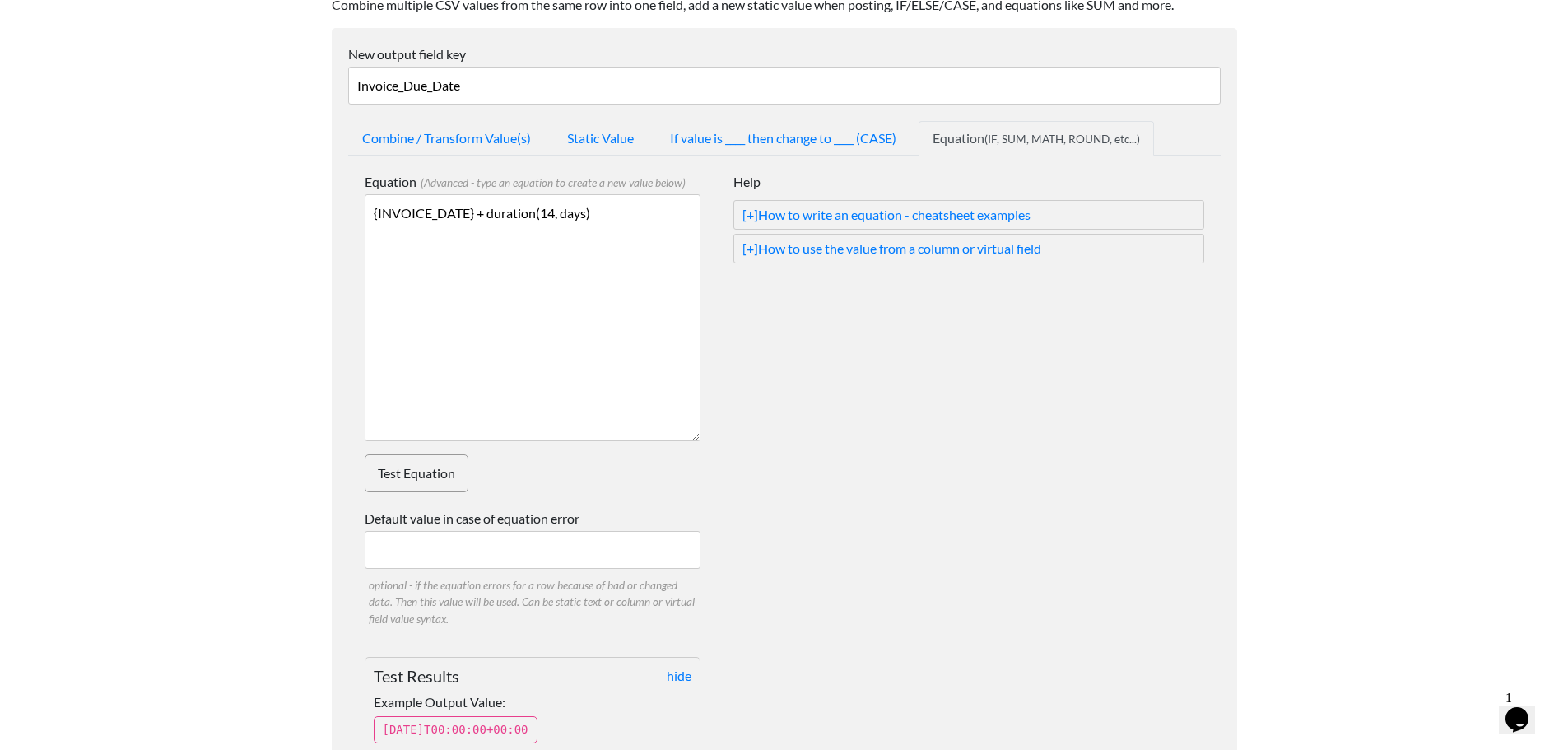
scroll to position [30, 0]
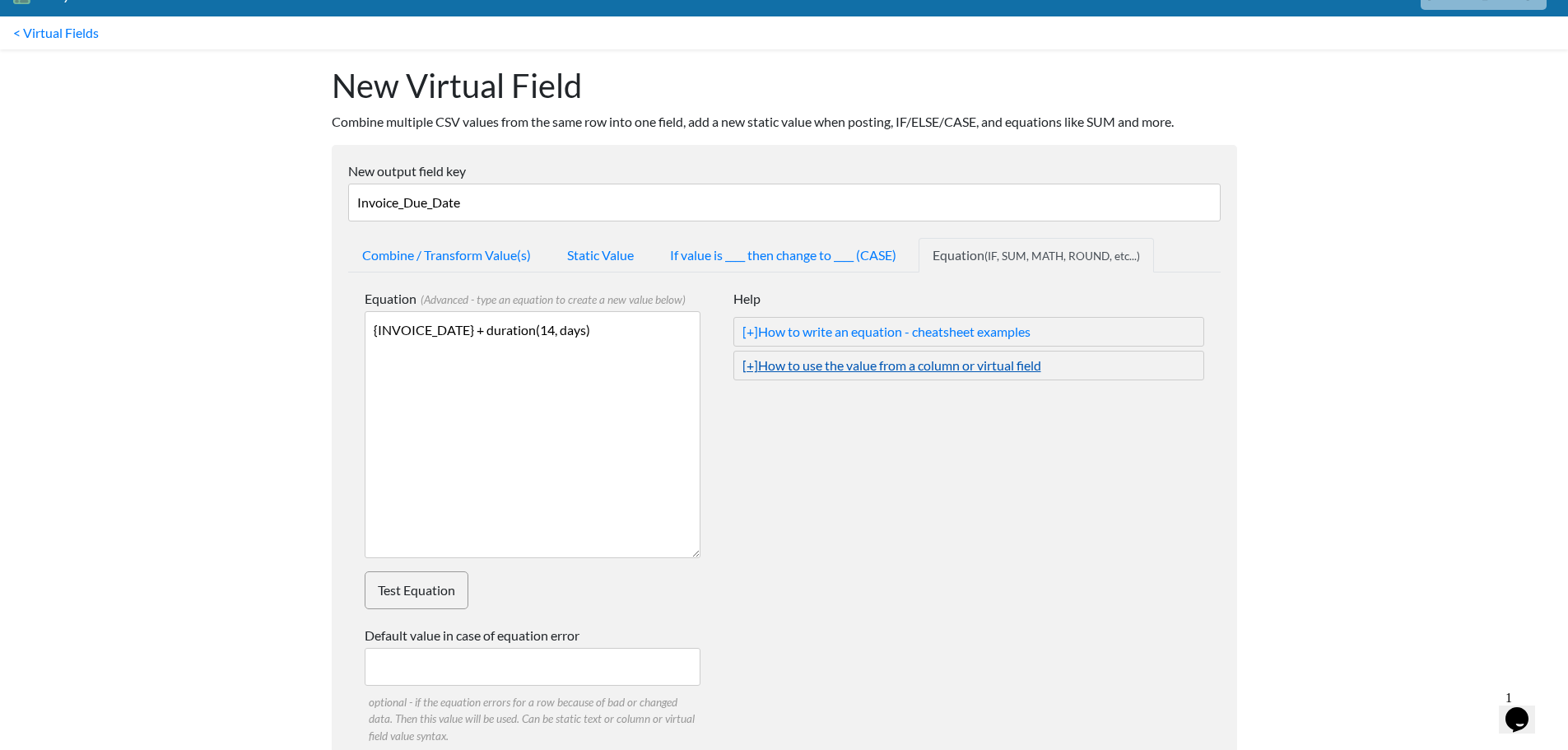
click at [817, 359] on link "[+] How to use the value from a column or virtual field" at bounding box center [969, 365] width 452 height 19
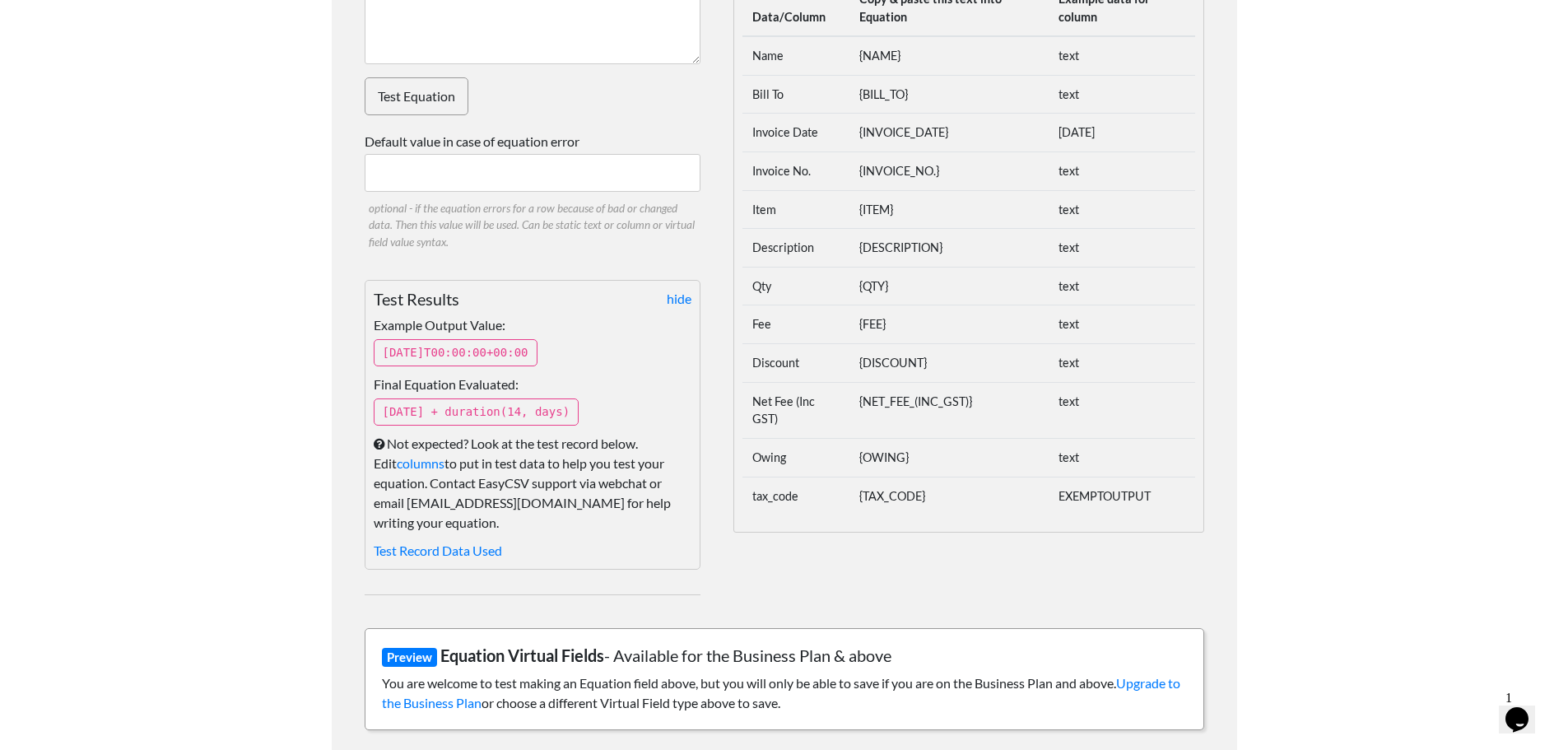
scroll to position [606, 0]
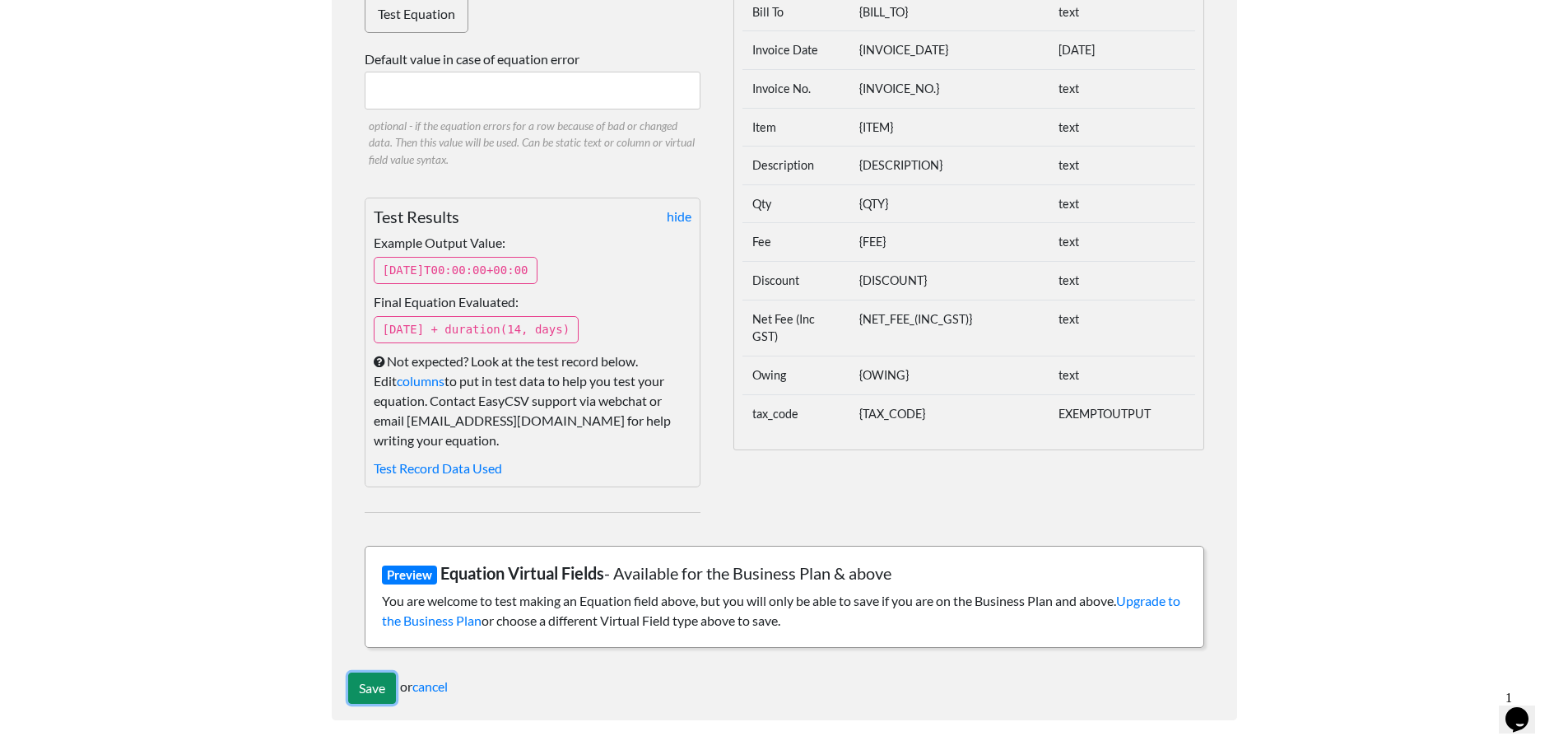
click at [358, 680] on input "Save" at bounding box center [372, 689] width 48 height 31
click at [421, 573] on span "Preview" at bounding box center [409, 574] width 55 height 18
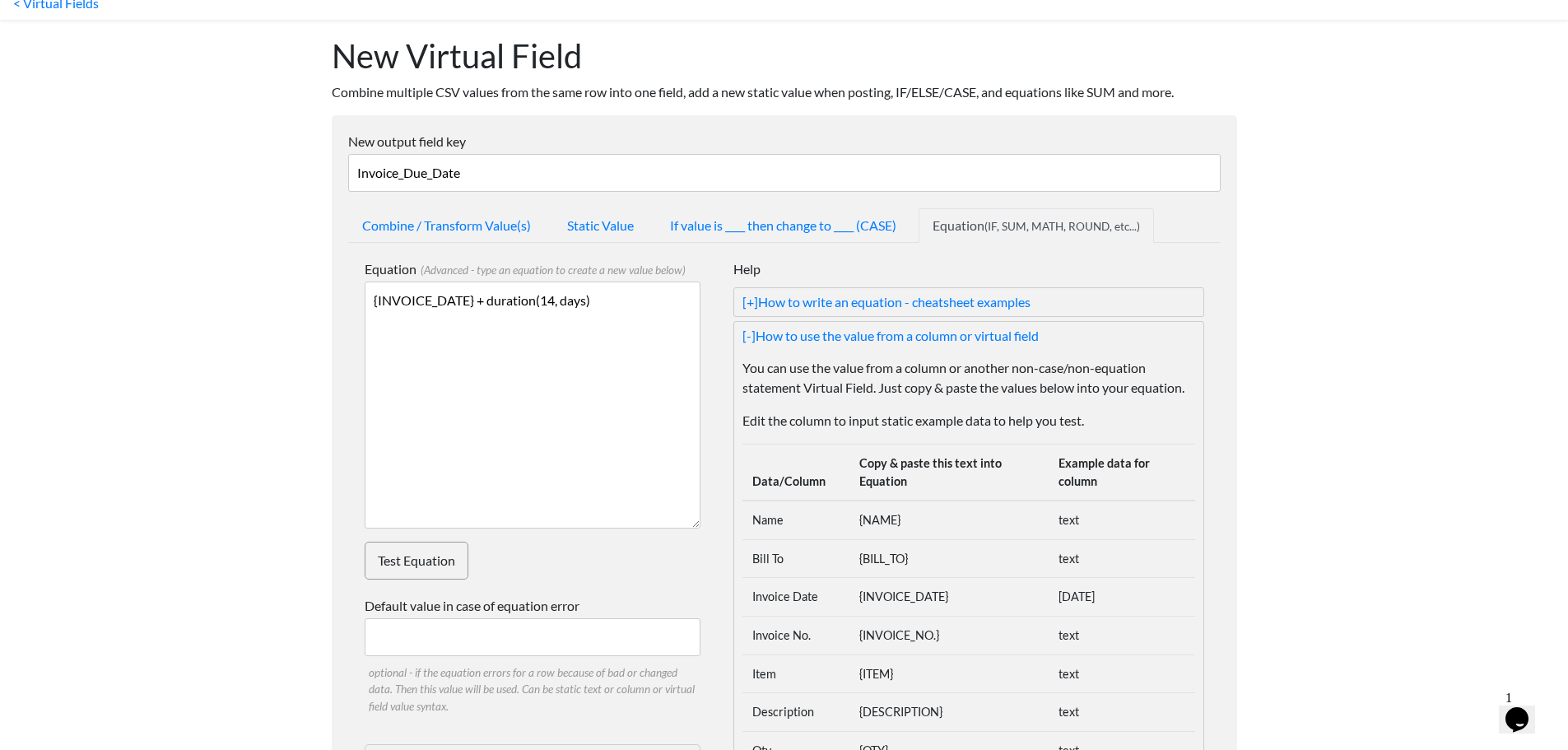
scroll to position [0, 0]
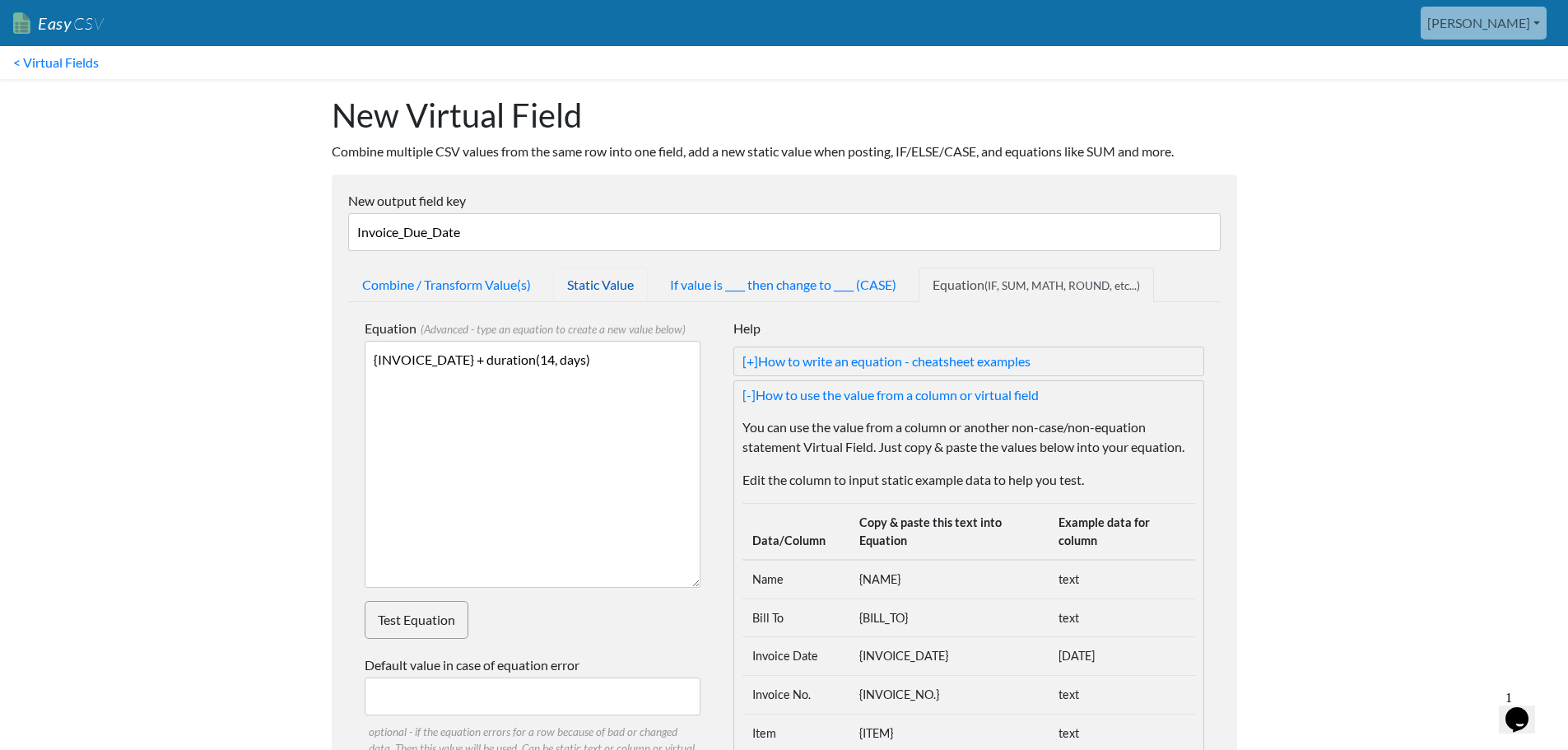
click at [608, 285] on link "Static Value" at bounding box center [600, 285] width 94 height 35
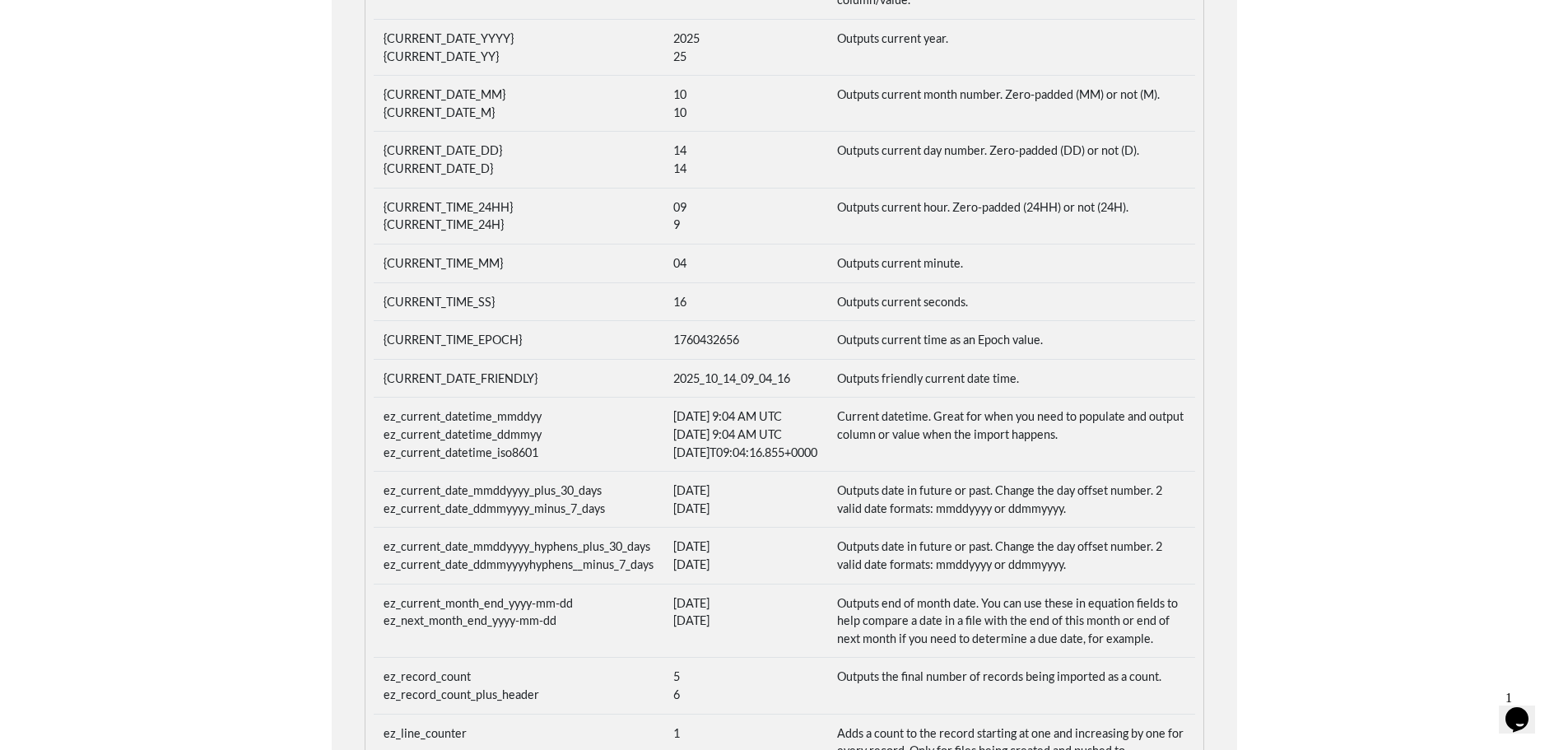
scroll to position [494, 0]
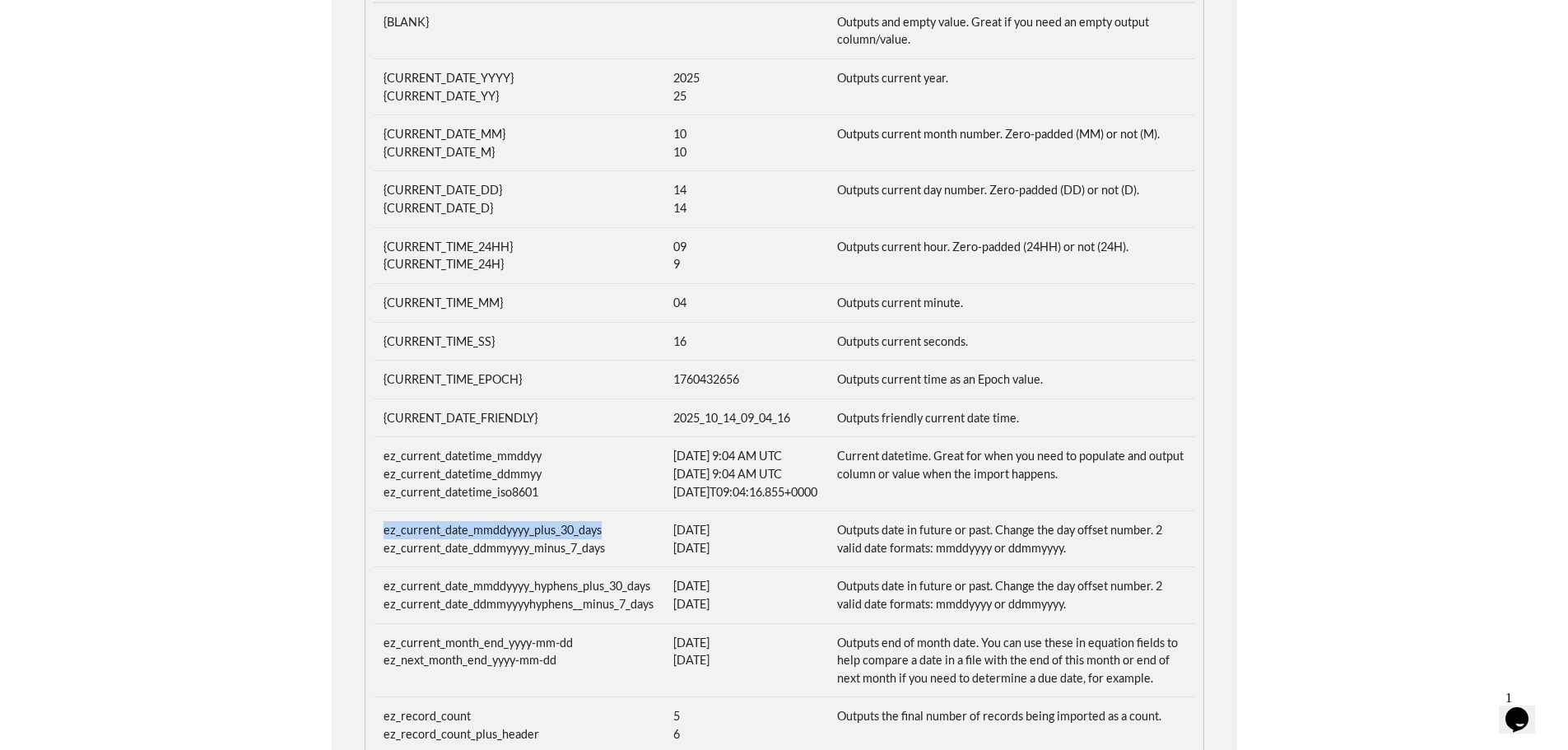
drag, startPoint x: 601, startPoint y: 549, endPoint x: 385, endPoint y: 550, distance: 216.0
click at [385, 550] on td "ez_current_date_mmddyyyy_plus_30_days ez_current_date_ddmmyyyy_minus_7_days" at bounding box center [518, 539] width 289 height 56
copy td "ez_current_date_mmddyyyy_plus_30_days"
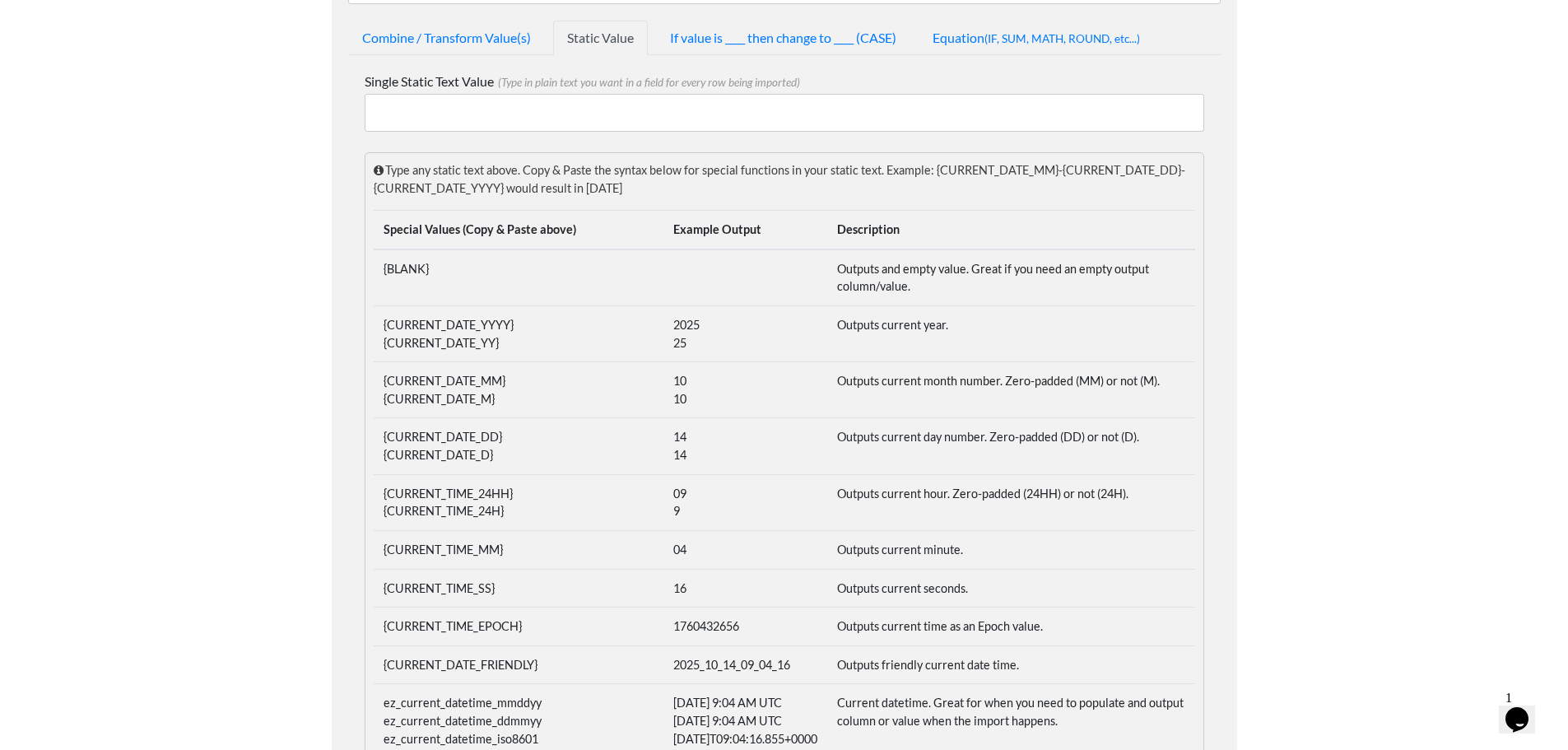
scroll to position [83, 0]
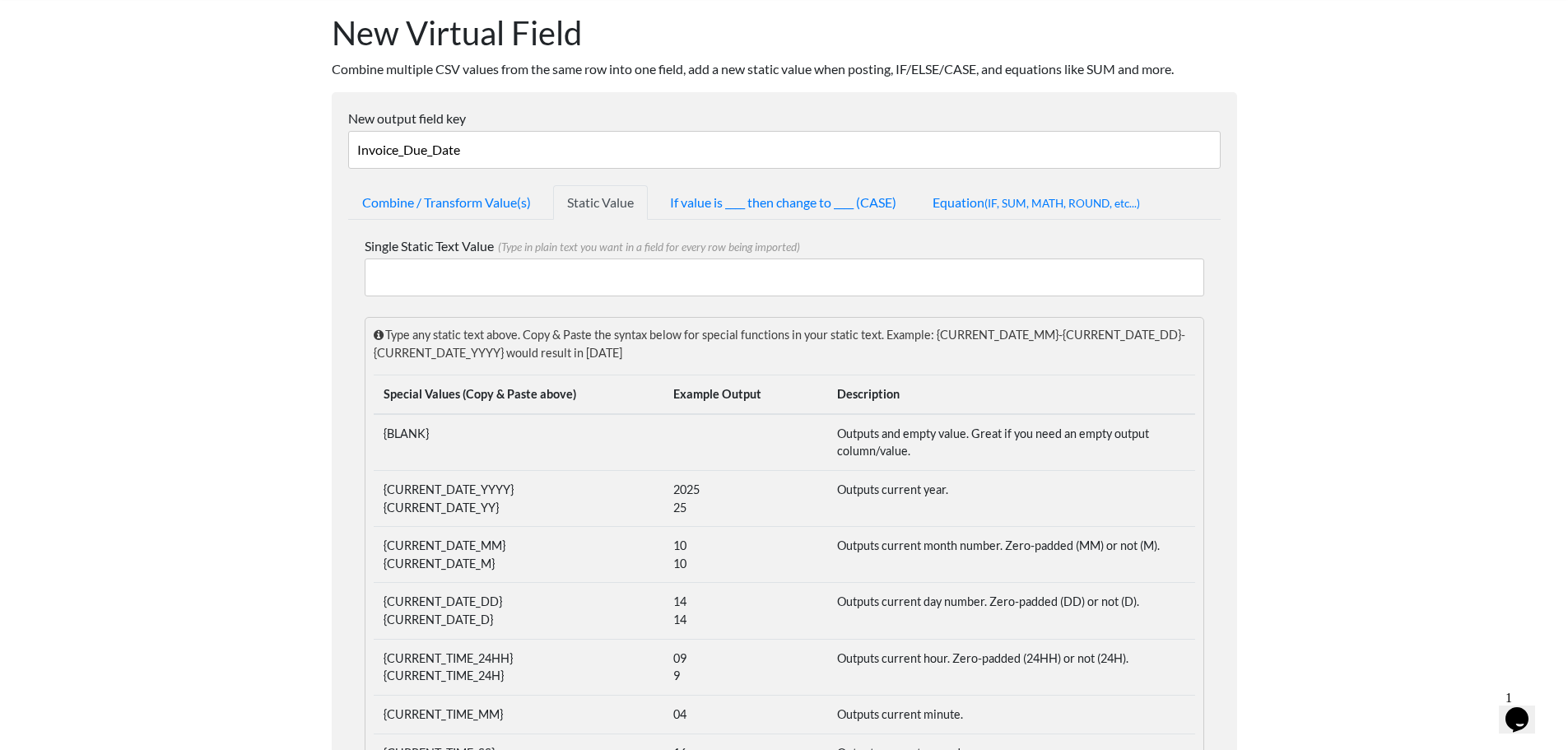
click at [481, 284] on input "Single Static Text Value (Type in plain text you want in a field for every row …" at bounding box center [784, 277] width 840 height 38
paste input "ez_current_date_mmddyyyy_plus_30_days"
click at [584, 279] on input "ez_current_date_mmddyyyy_plus_30_days" at bounding box center [784, 277] width 840 height 38
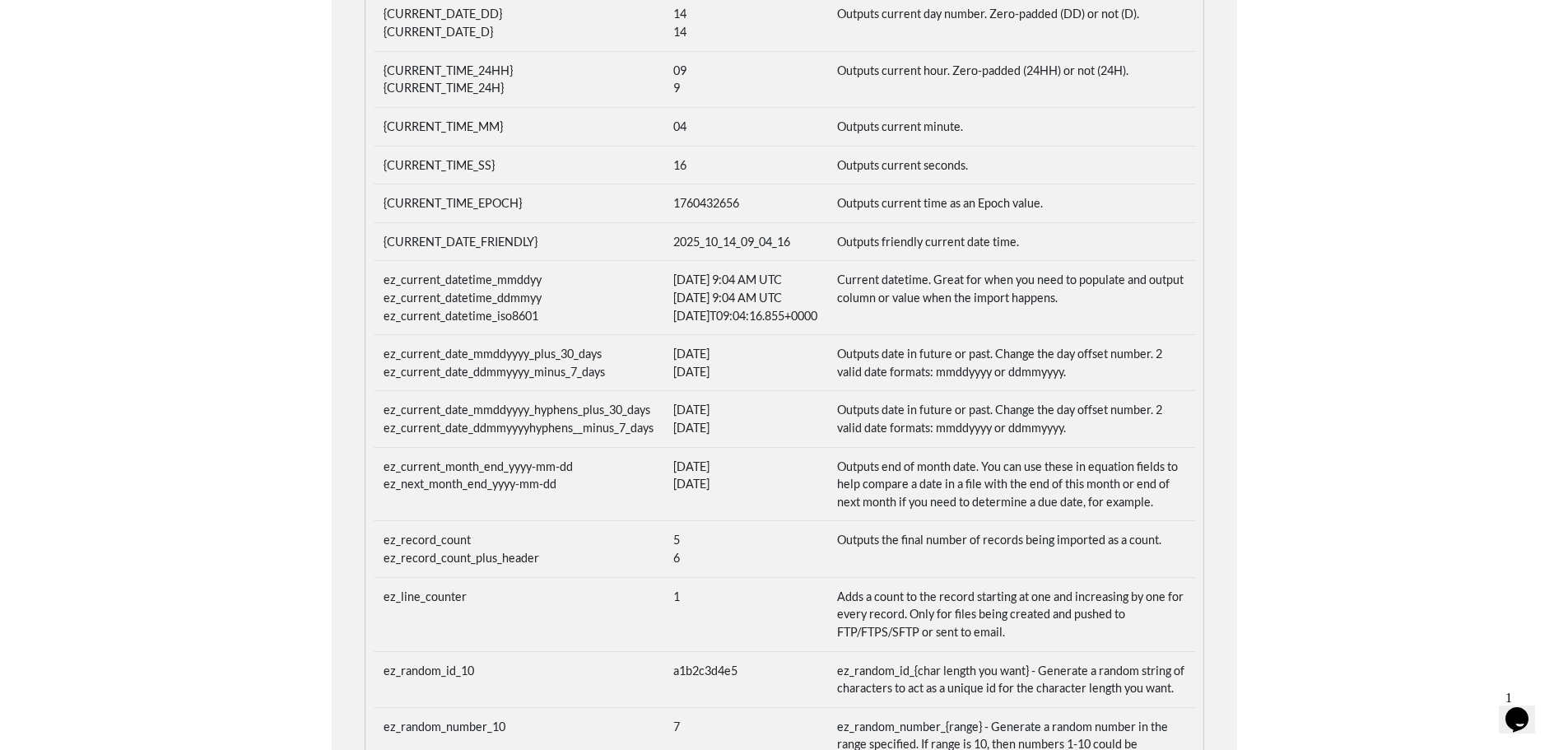
scroll to position [865, 0]
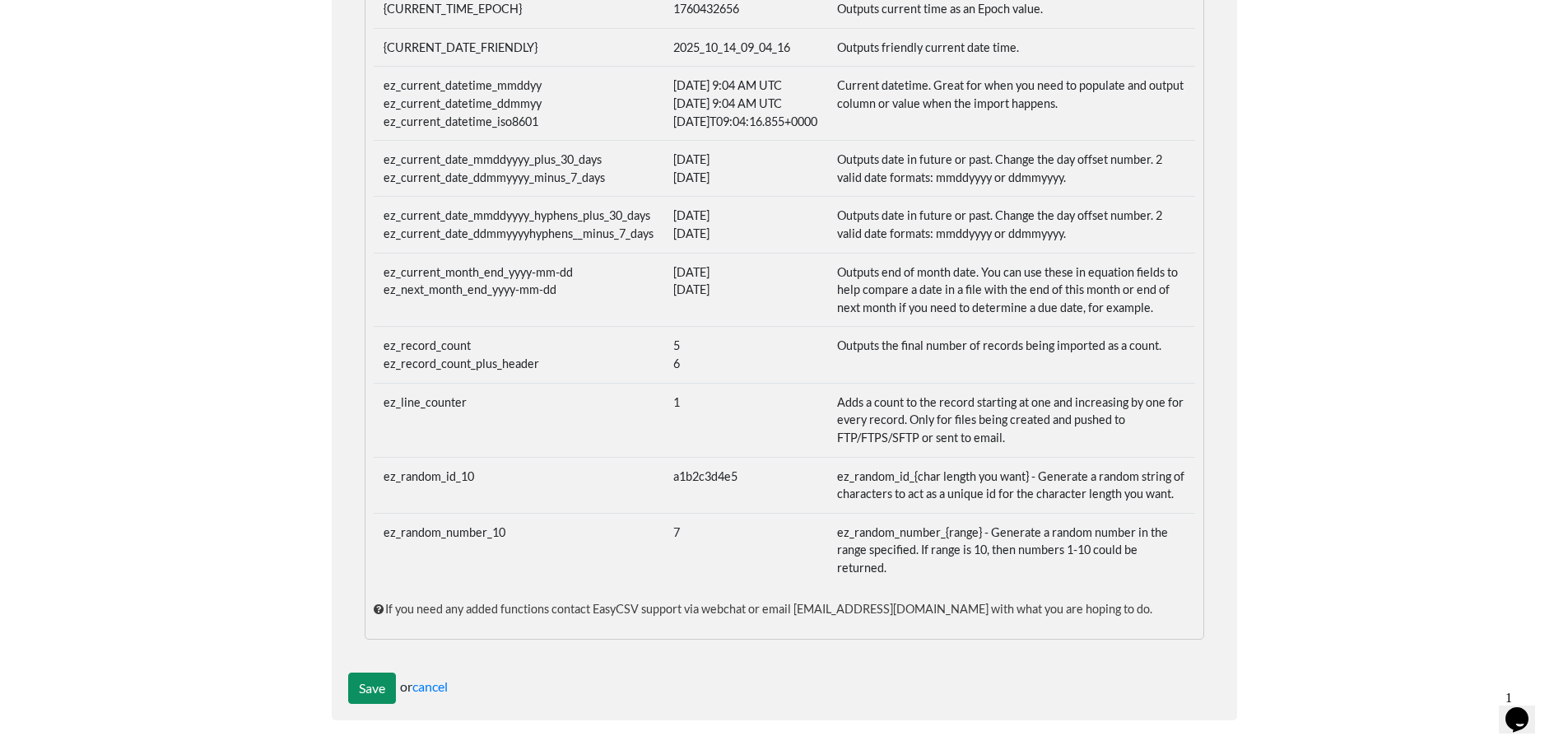
type input "ez_current_date_mmddyyyy_plus_14_days"
click at [368, 677] on input "Save" at bounding box center [372, 689] width 48 height 31
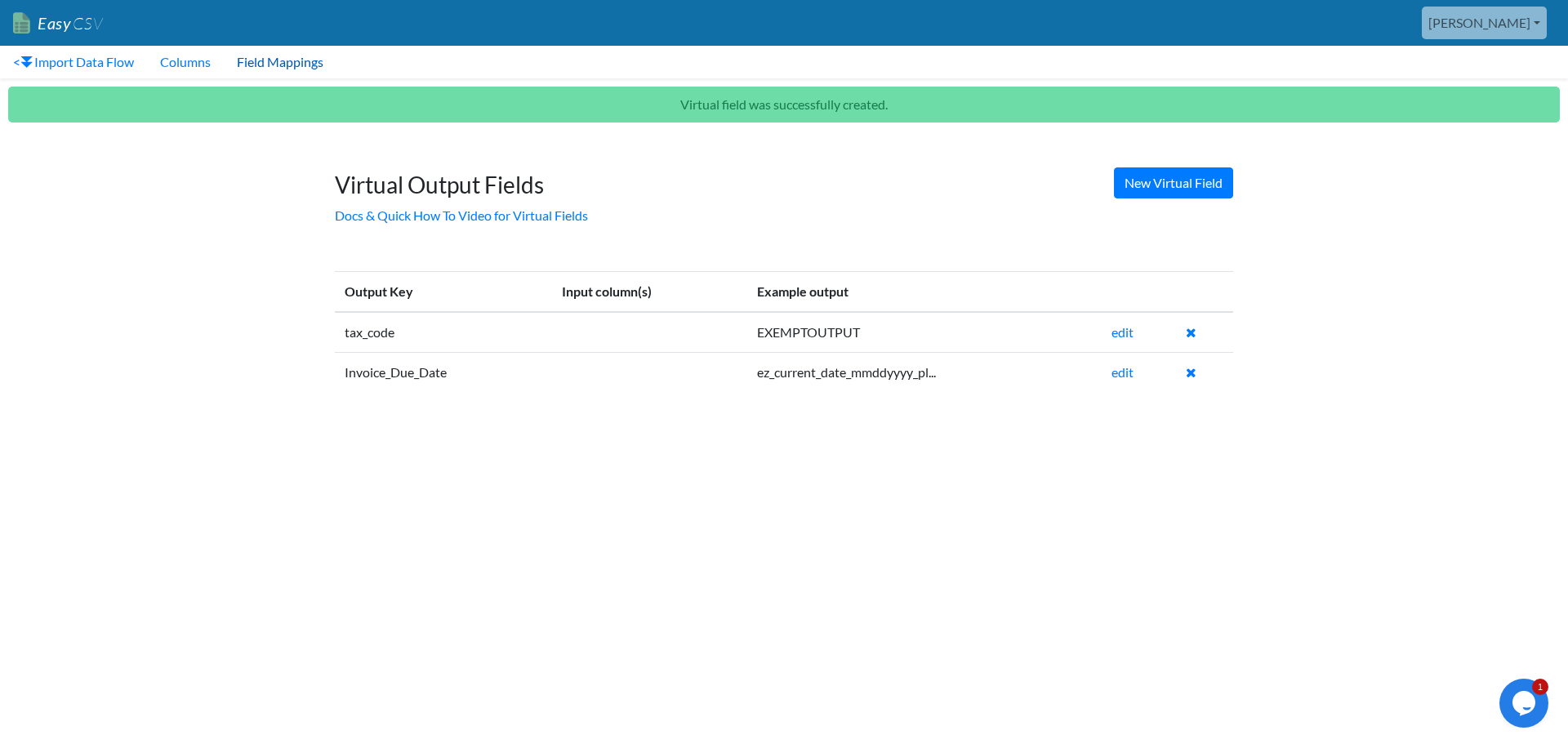
click at [273, 65] on link "Field Mappings" at bounding box center [279, 62] width 113 height 33
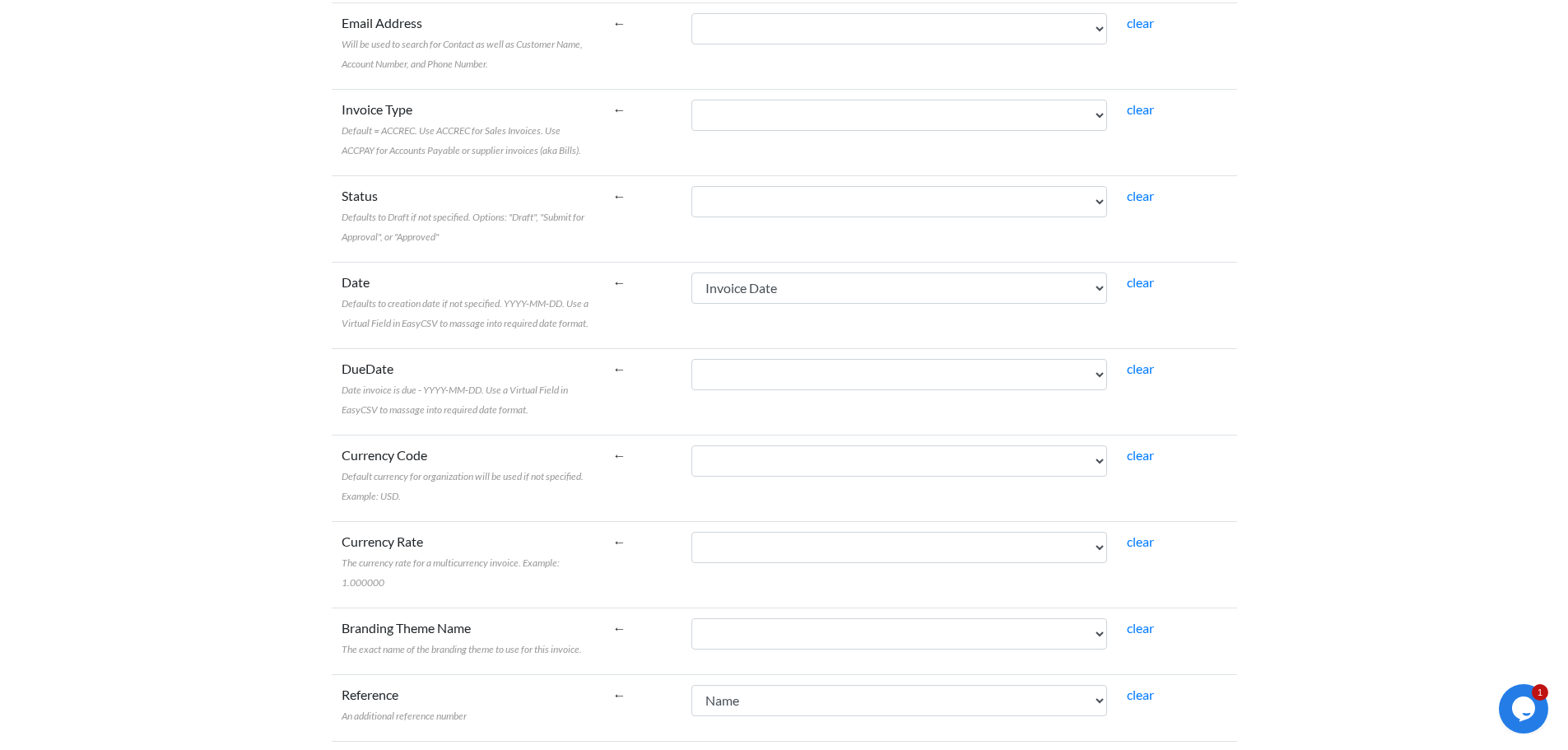
scroll to position [576, 0]
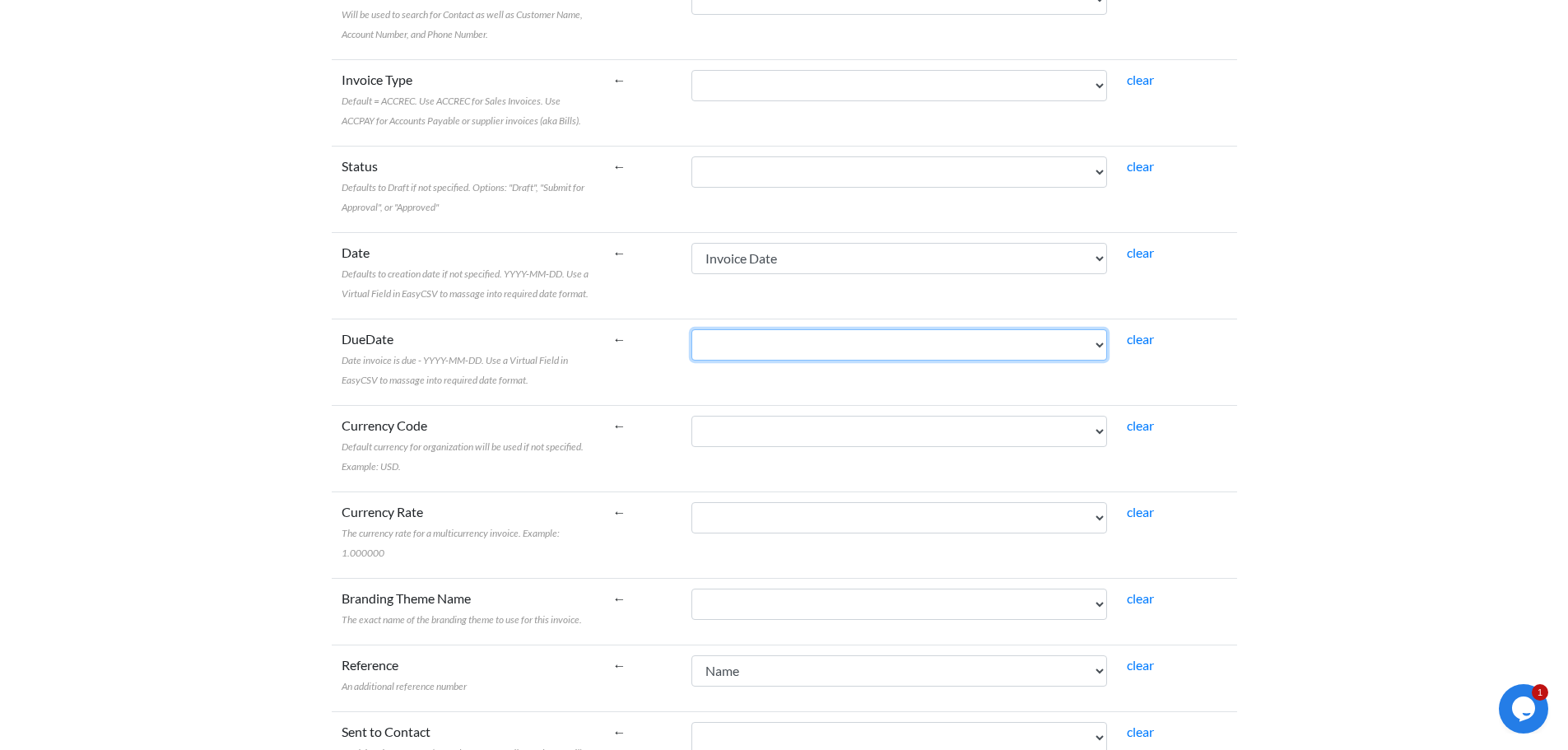
click at [798, 356] on select "Name [PERSON_NAME] To Invoice Date Invoice No. Item Description Qty Fee Discoun…" at bounding box center [899, 345] width 416 height 31
select select "vf_24512"
click at [728, 329] on select "Name Bill To Invoice Date Invoice No. Item Description Qty Fee Discount Net Fee…" at bounding box center [899, 345] width 416 height 31
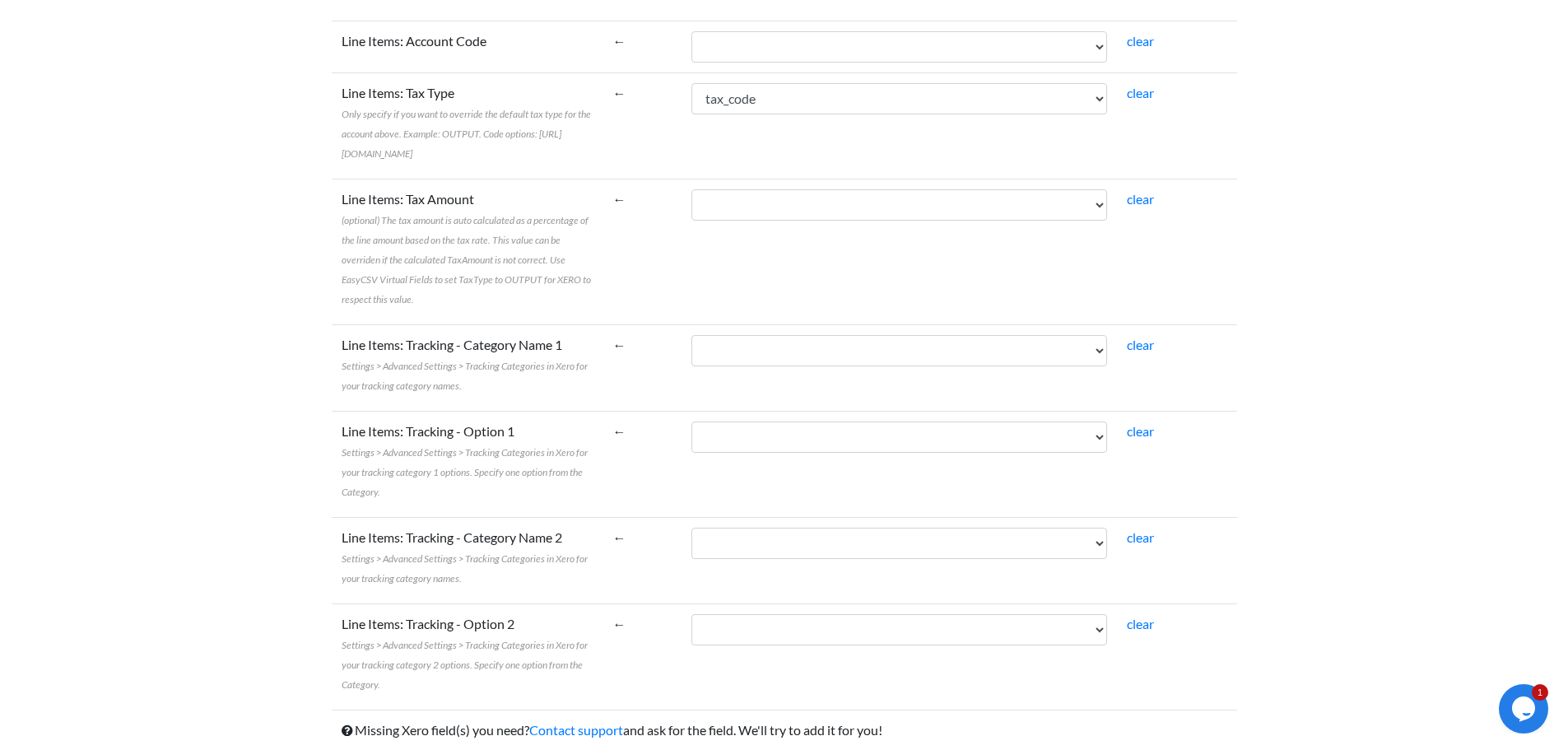
scroll to position [1800, 0]
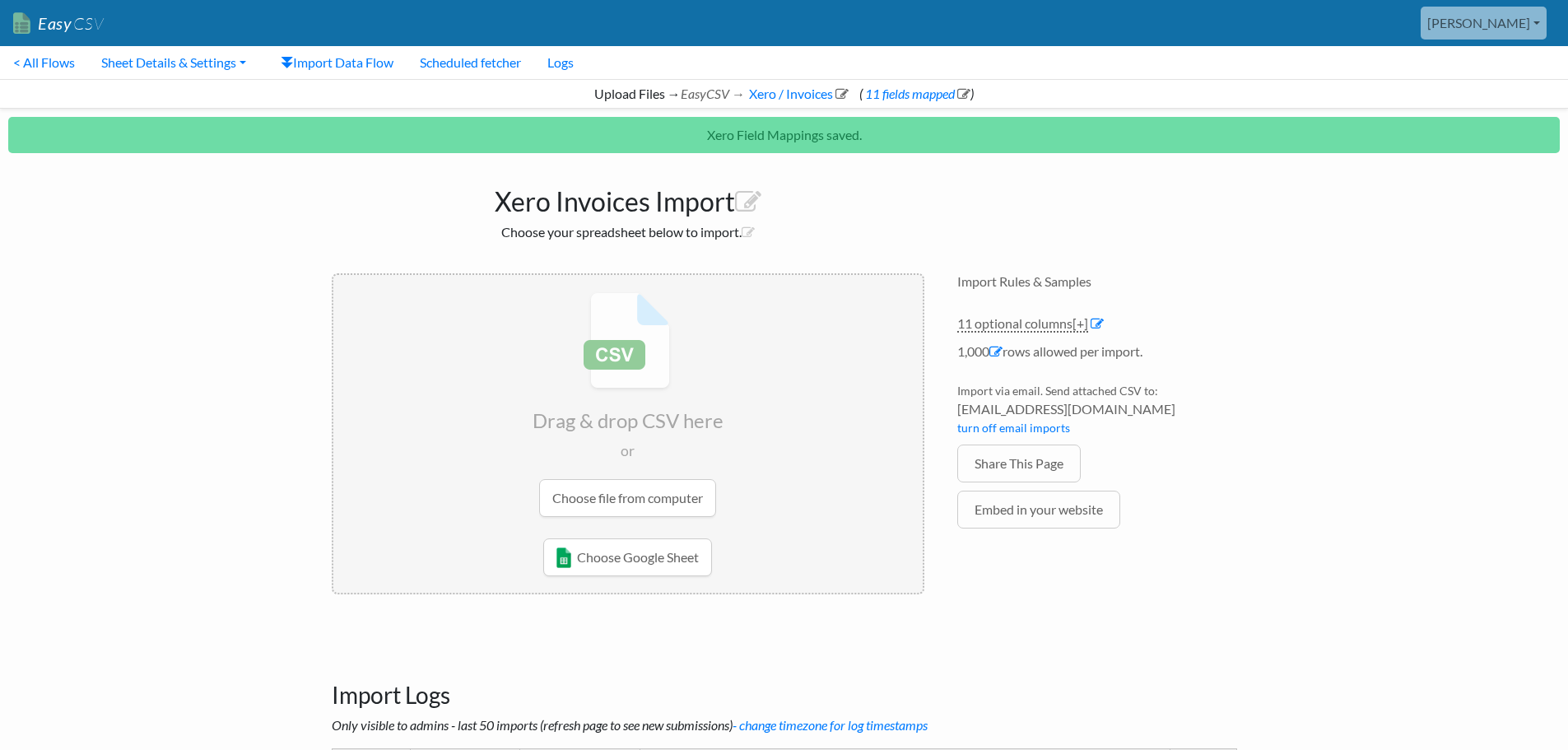
click at [647, 507] on input "file" at bounding box center [627, 404] width 589 height 259
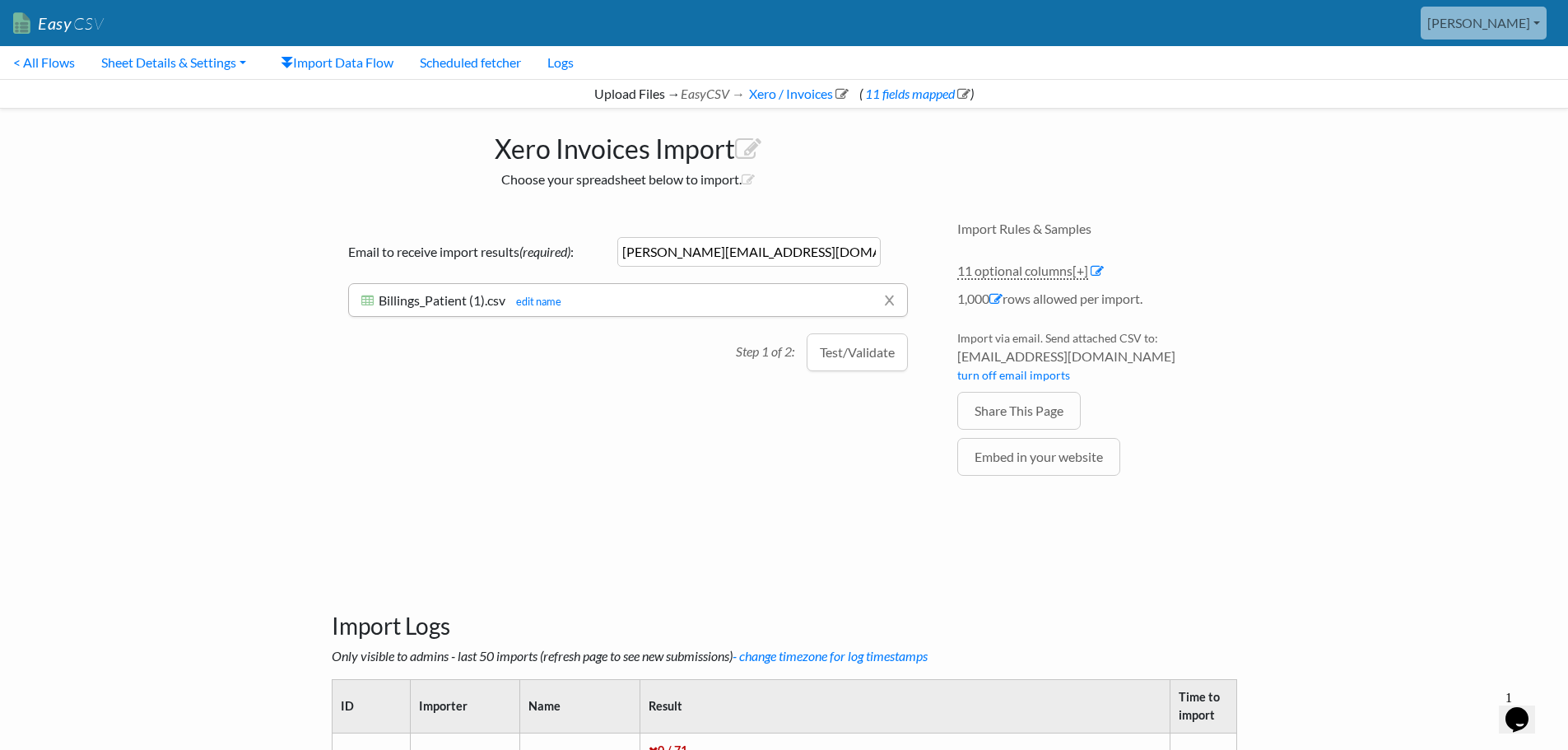
click at [867, 353] on button "Test/Validate" at bounding box center [857, 352] width 101 height 38
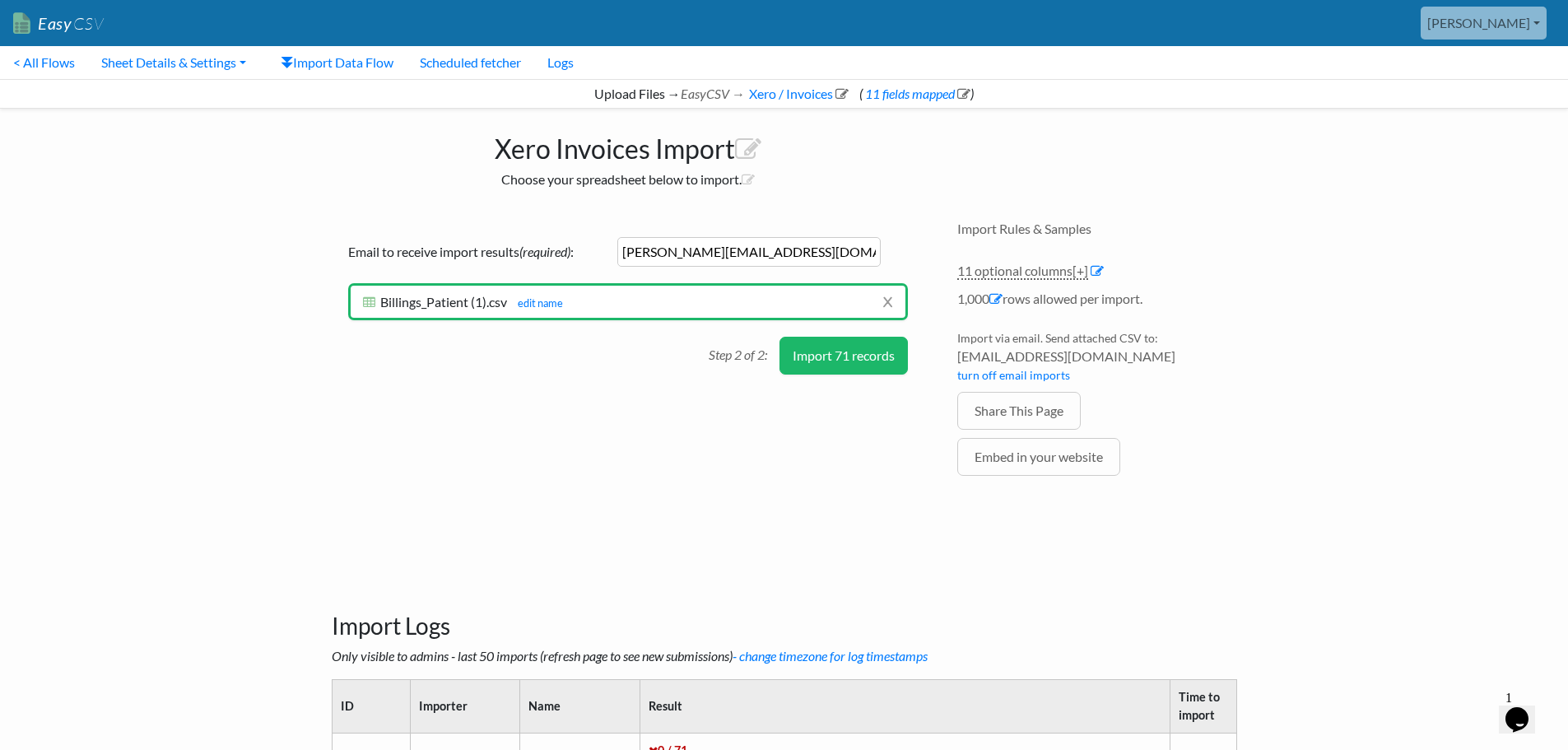
click at [852, 349] on button "Import 71 records" at bounding box center [844, 356] width 128 height 38
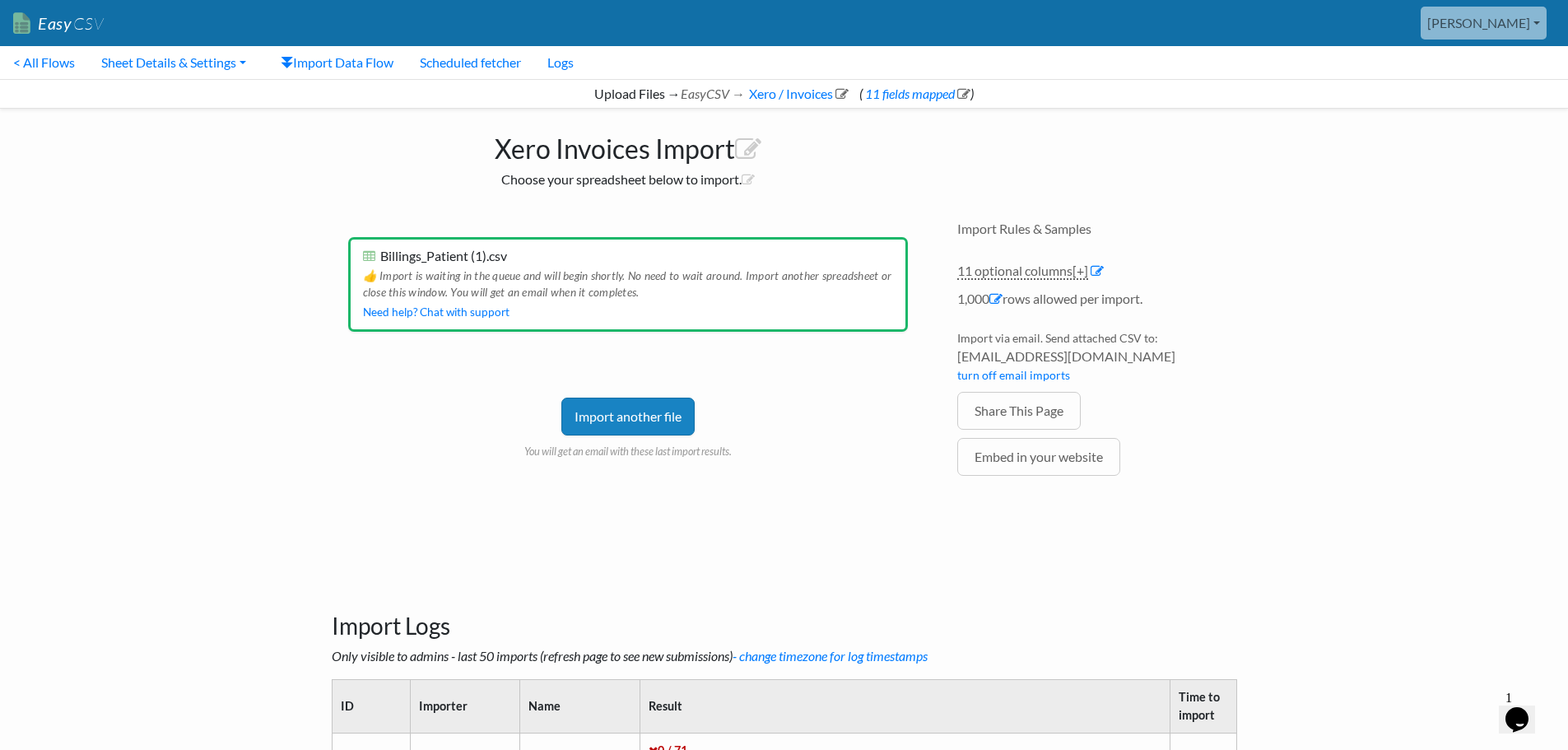
click at [804, 400] on div "Import another file You will get an email with these last import results." at bounding box center [628, 404] width 559 height 111
click at [1514, 24] on link "[PERSON_NAME]" at bounding box center [1484, 23] width 126 height 33
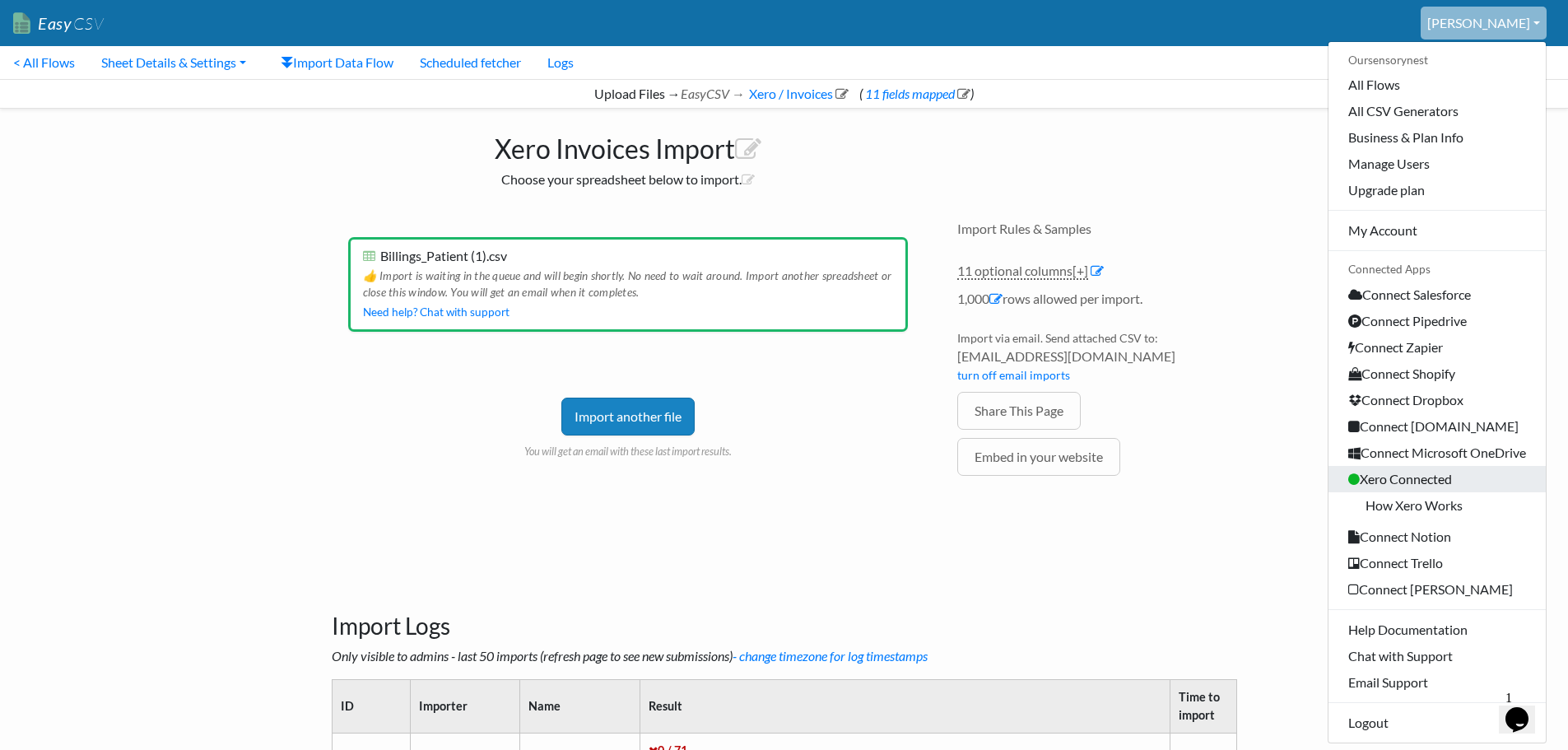
click at [1418, 474] on link "Xero Connected" at bounding box center [1437, 479] width 217 height 26
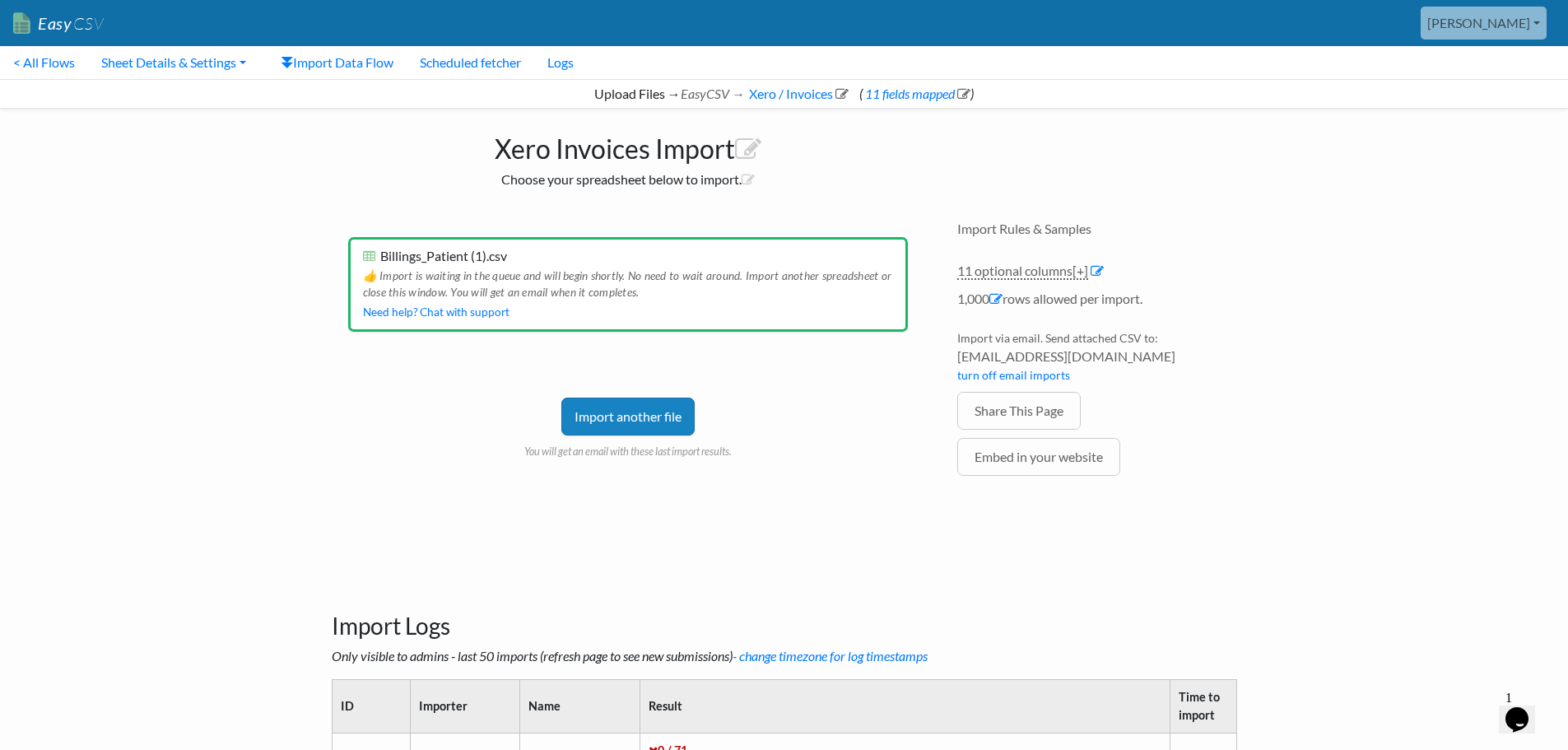
click at [1510, 16] on link "[PERSON_NAME]" at bounding box center [1484, 23] width 126 height 33
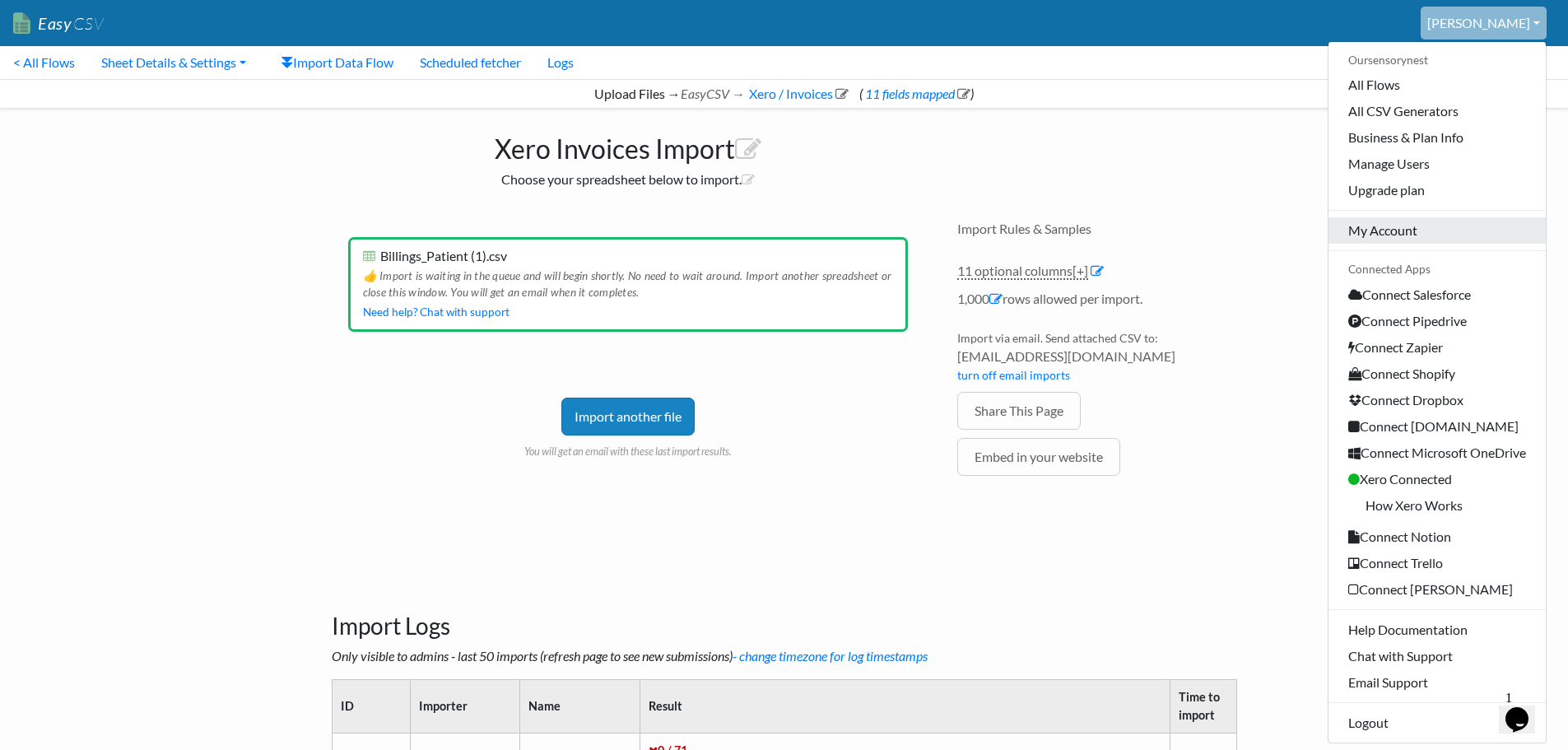
click at [1374, 228] on link "My Account" at bounding box center [1437, 230] width 217 height 26
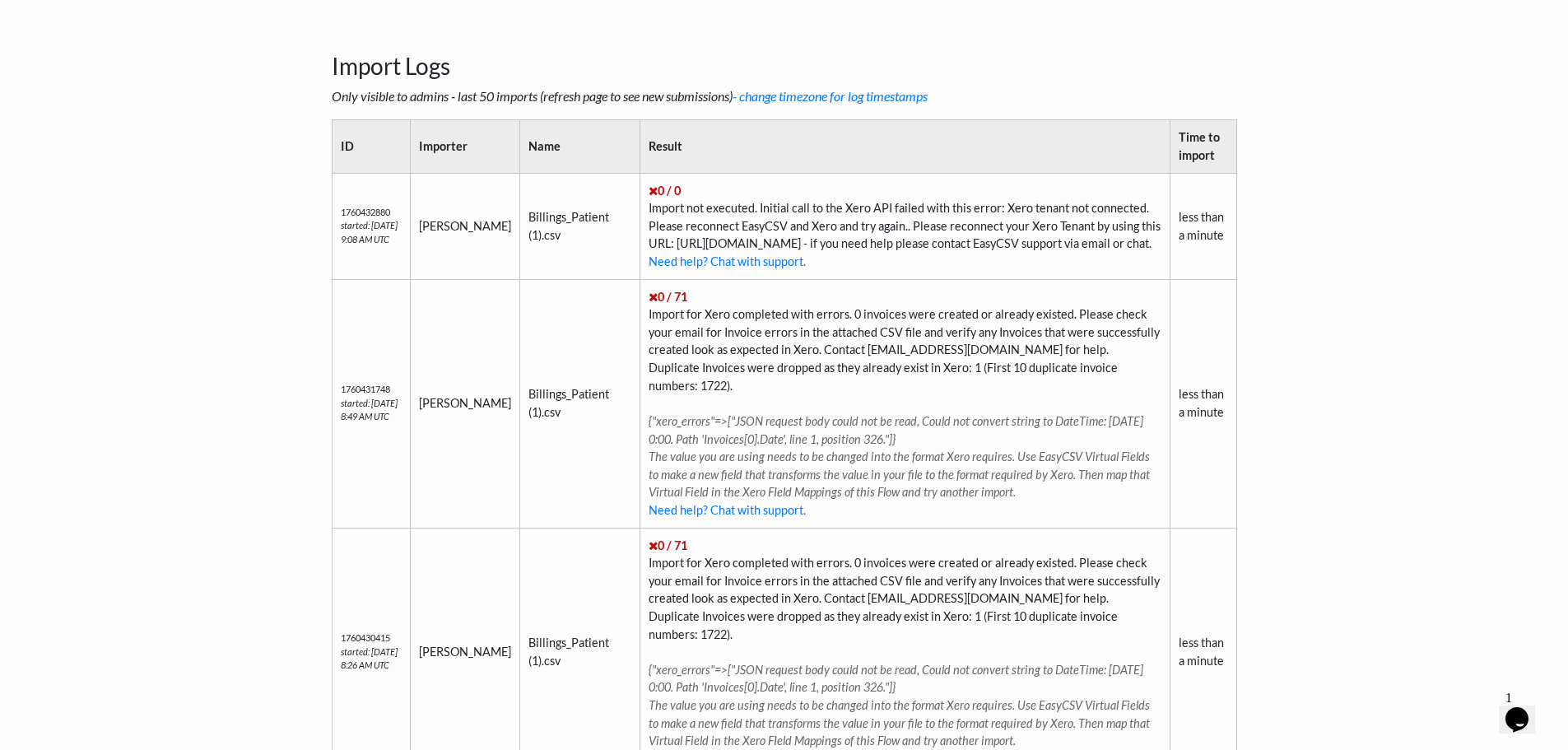
scroll to position [494, 0]
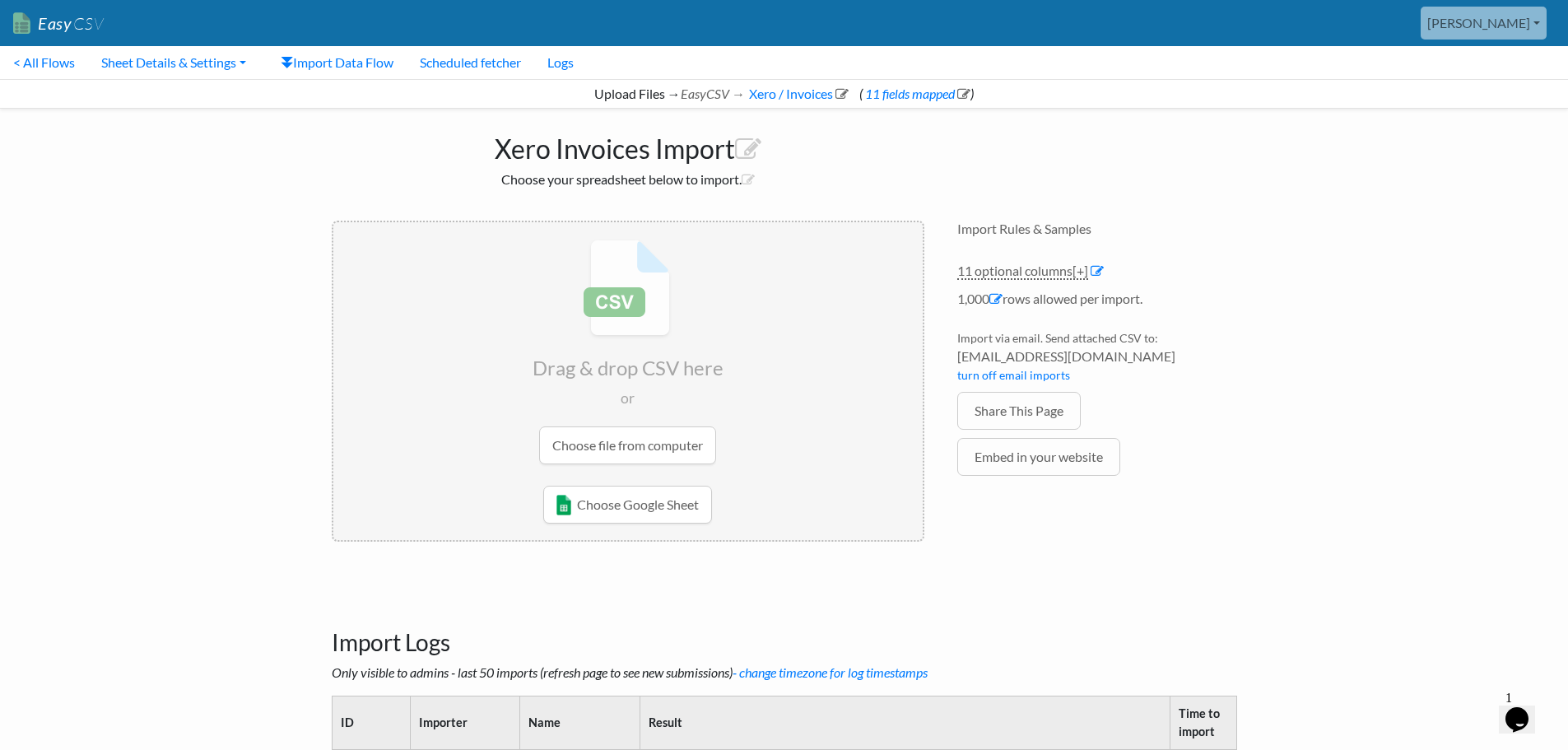
click at [612, 440] on input "file" at bounding box center [627, 352] width 589 height 259
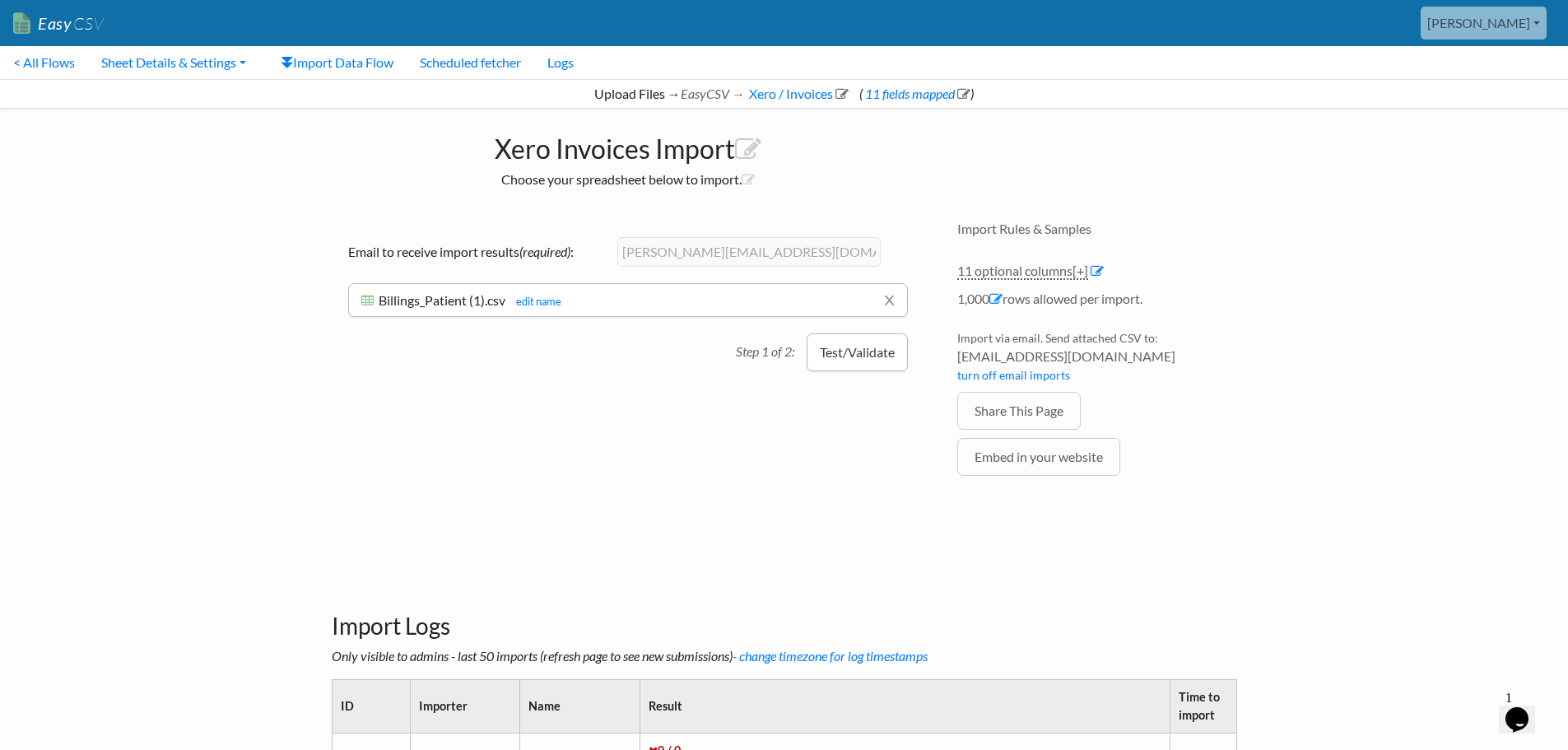
click at [851, 354] on button "Test/Validate" at bounding box center [857, 352] width 101 height 38
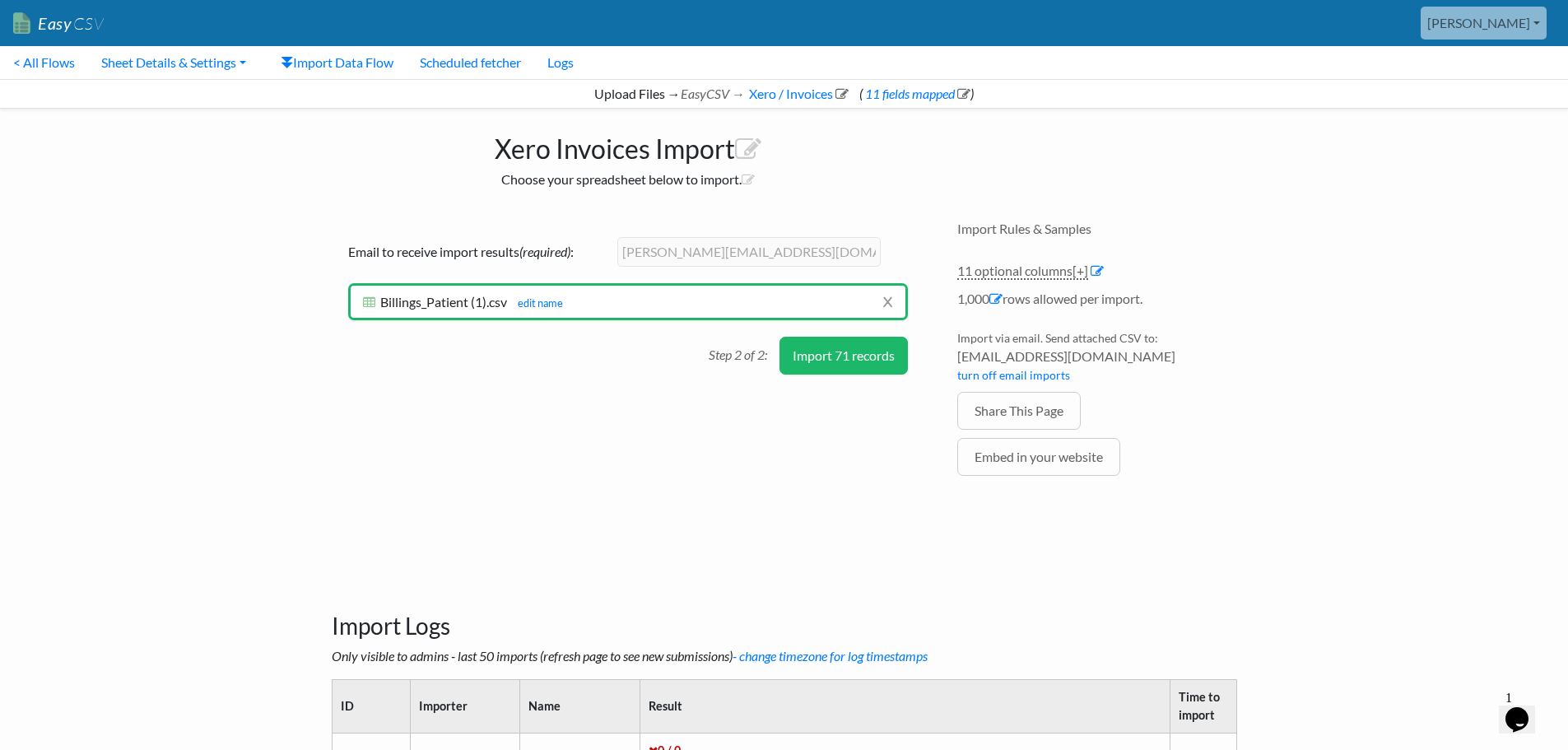
click at [858, 364] on button "Import 71 records" at bounding box center [844, 356] width 128 height 38
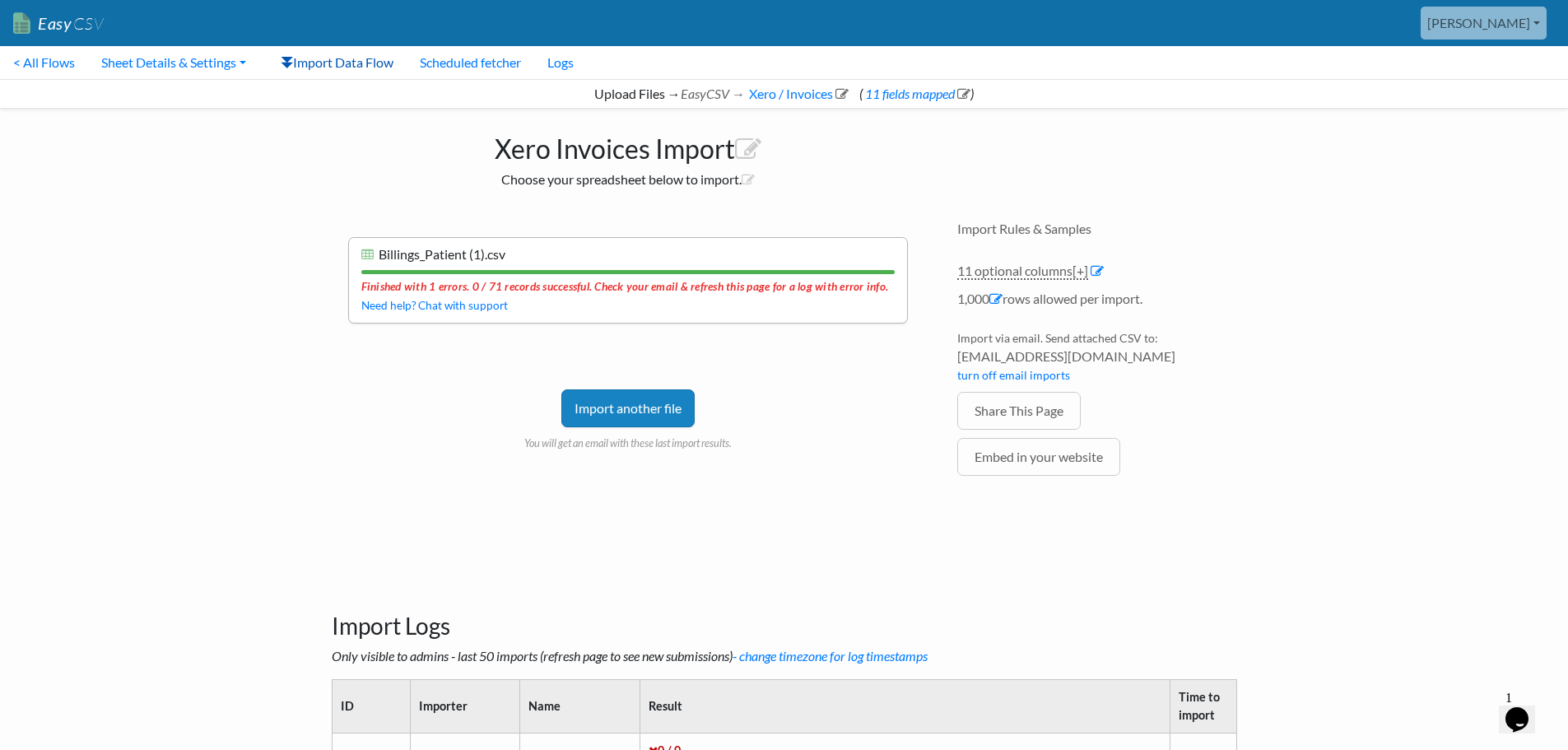
click at [327, 68] on link "Import Data Flow" at bounding box center [336, 62] width 139 height 33
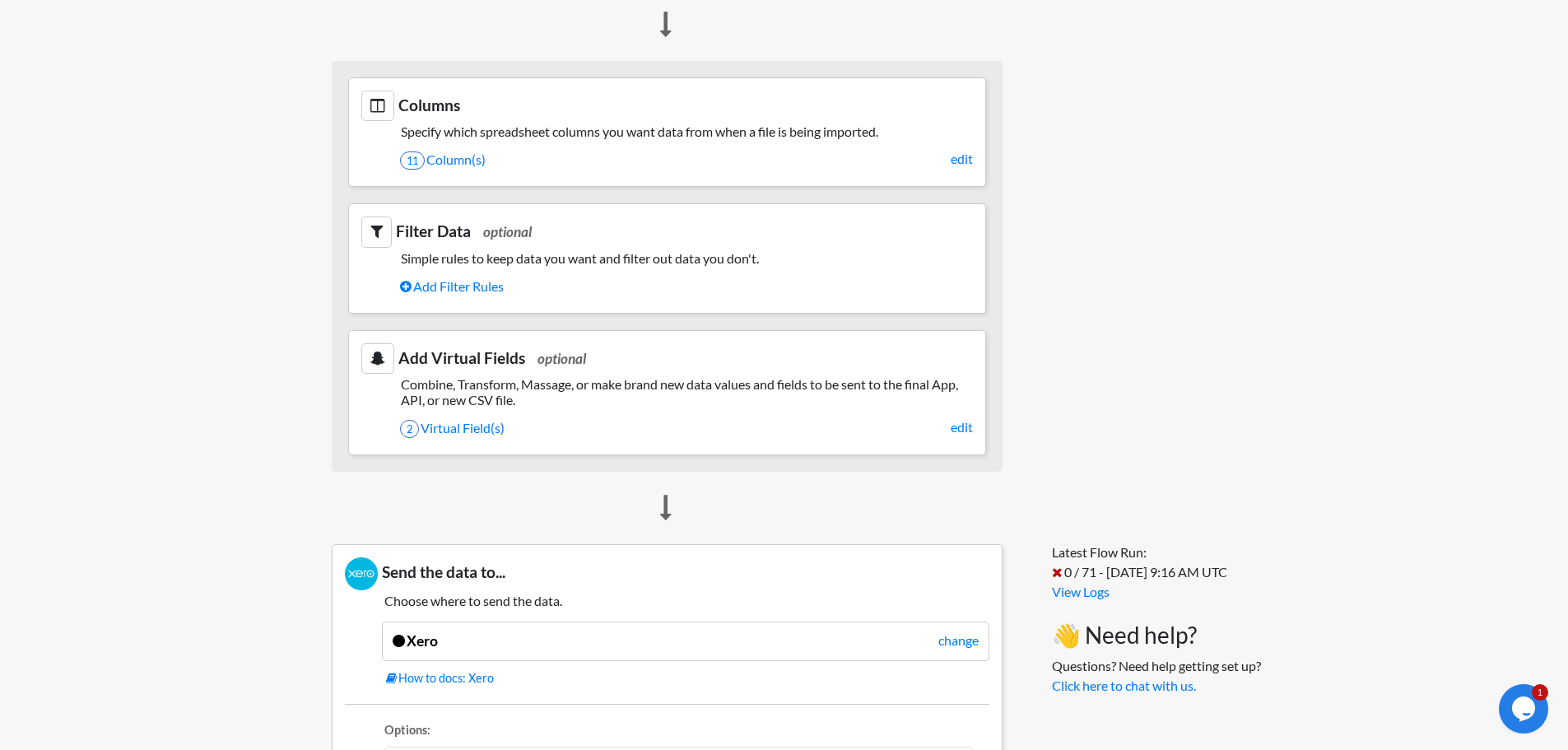
scroll to position [741, 0]
click at [452, 162] on link "11 Column(s)" at bounding box center [686, 158] width 573 height 28
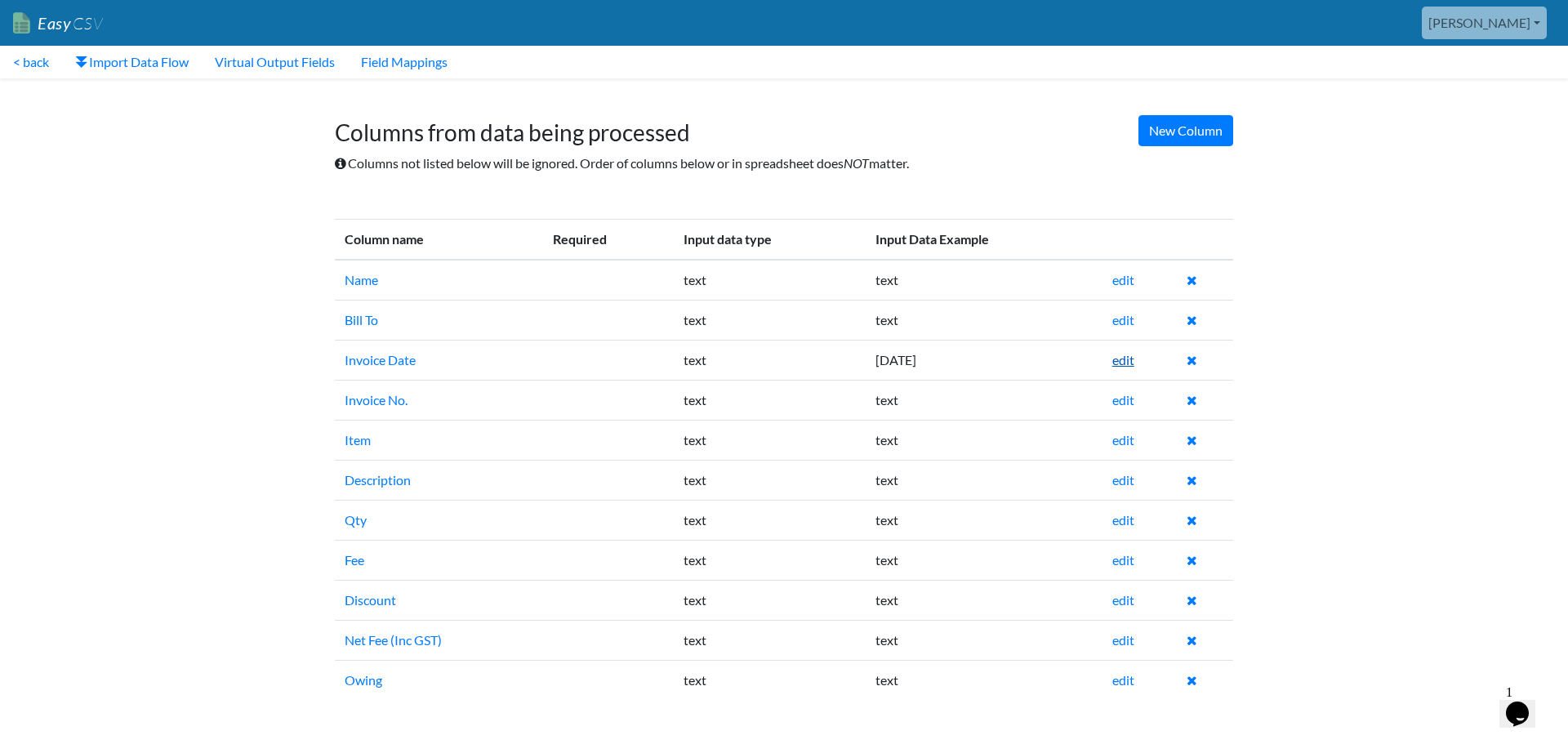
click at [1126, 362] on link "edit" at bounding box center [1123, 359] width 22 height 15
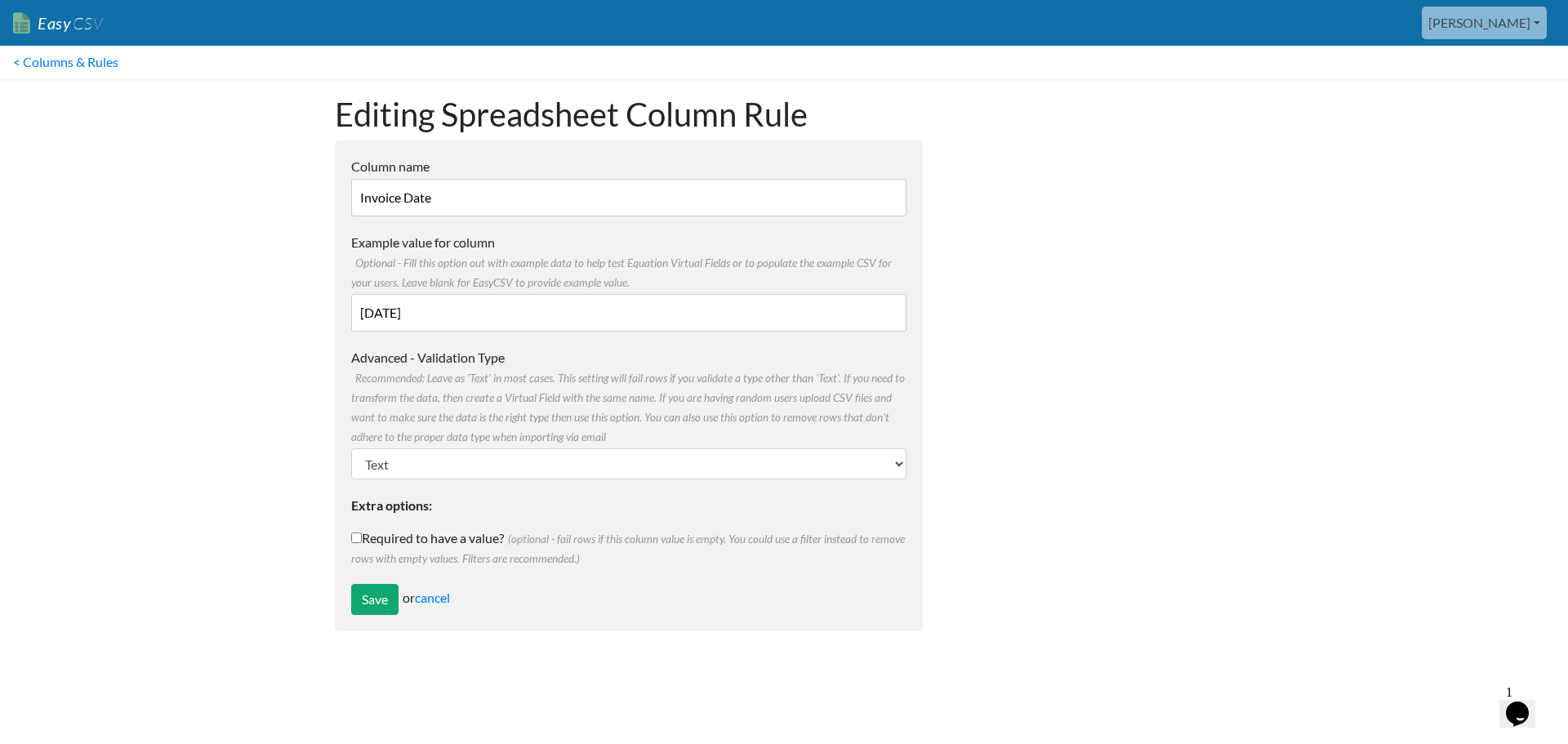
drag, startPoint x: 406, startPoint y: 317, endPoint x: 279, endPoint y: 308, distance: 127.3
click at [279, 308] on body "Easy CSV kim Oursensorynest All Flows All CSV Generators Business & Plan Info M…" at bounding box center [784, 324] width 1568 height 648
click at [458, 485] on form "Column name Invoice Date Multiple Choice Options Value in the sheet will have t…" at bounding box center [629, 385] width 588 height 491
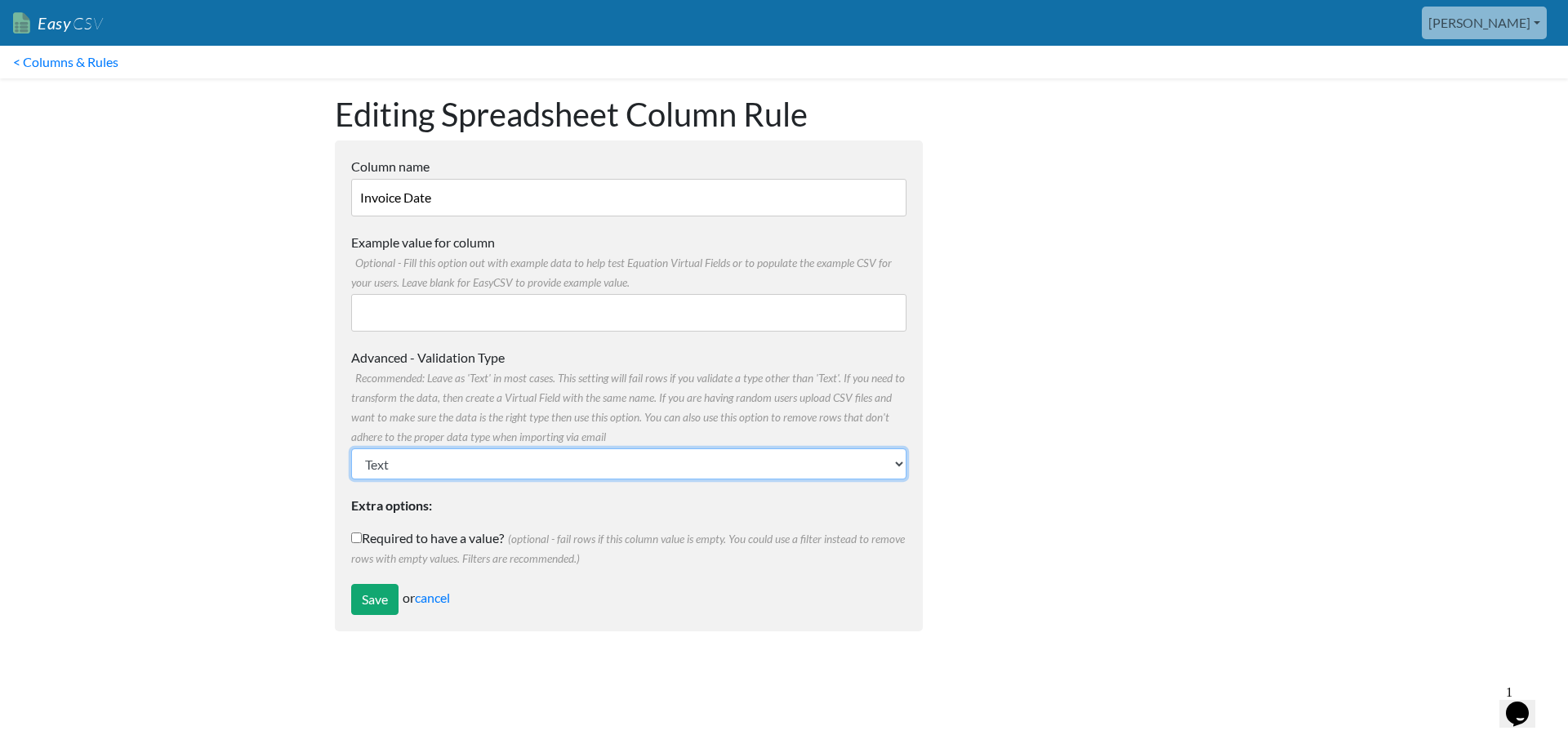
click at [465, 477] on select "Text Number (no decimals) Number (allow decimals) Date (mm/dd/yyyy) Date (dd/mm…" at bounding box center [628, 464] width 555 height 31
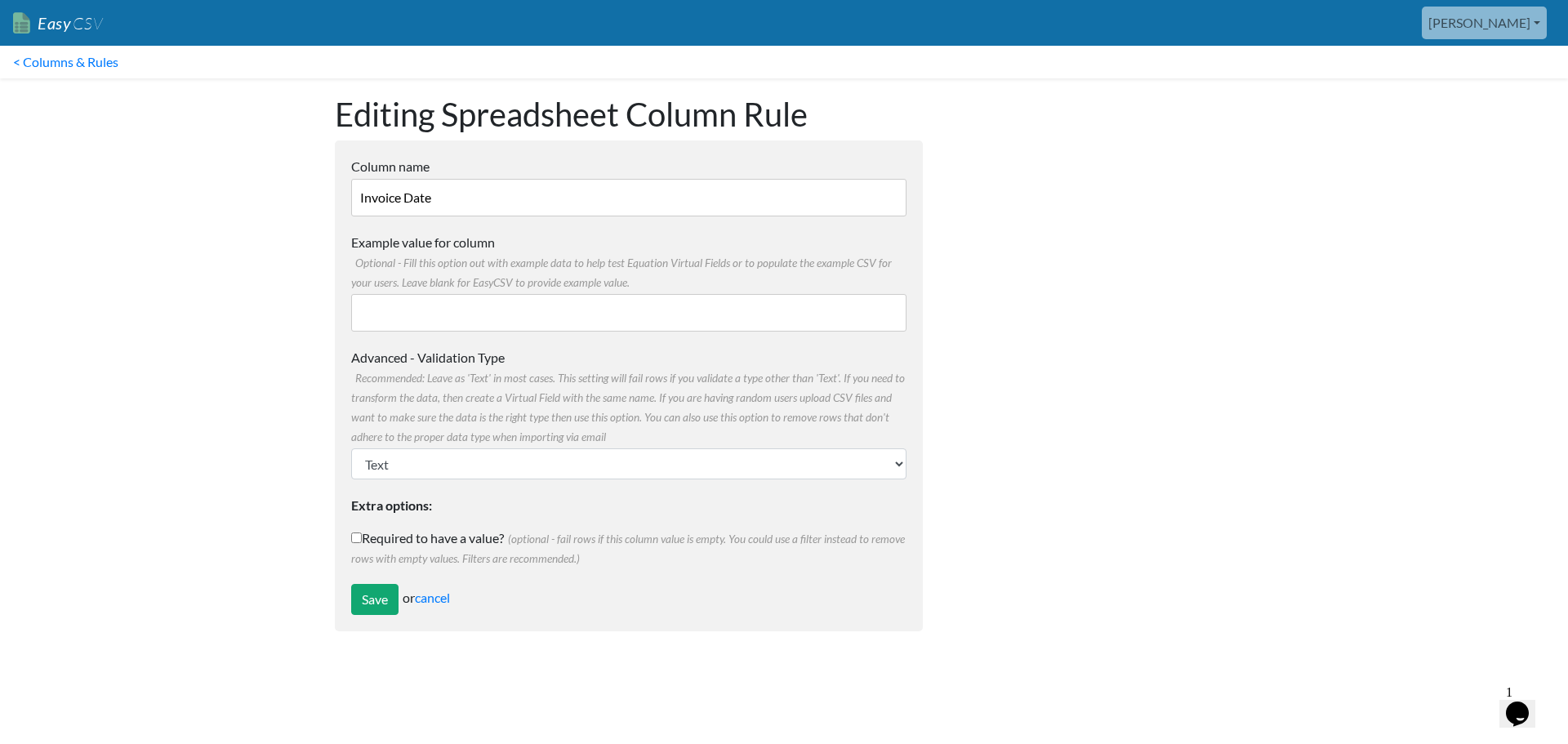
click at [1059, 407] on div at bounding box center [1095, 362] width 310 height 570
click at [366, 598] on input "Save" at bounding box center [374, 599] width 47 height 31
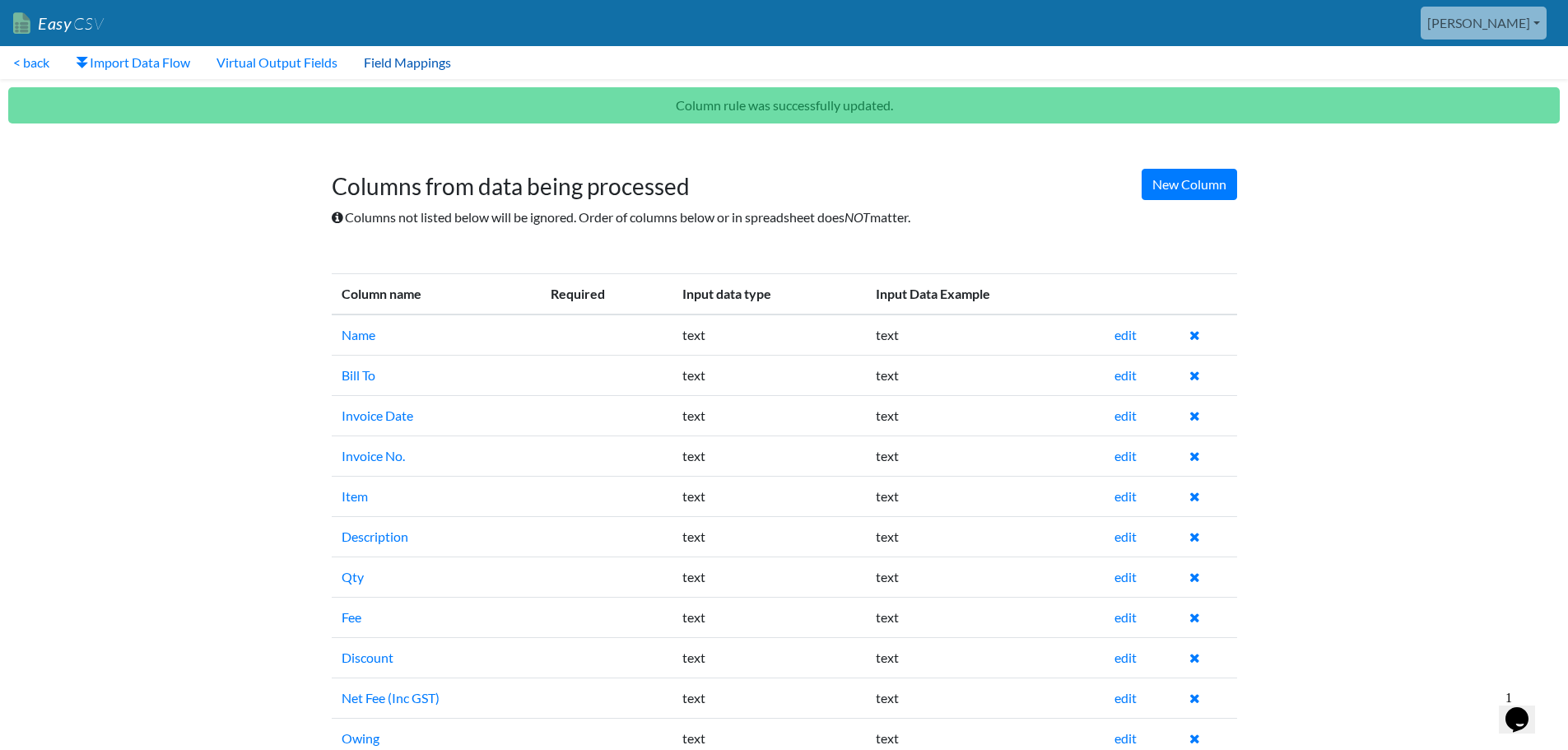
click at [404, 66] on link "Field Mappings" at bounding box center [407, 62] width 114 height 33
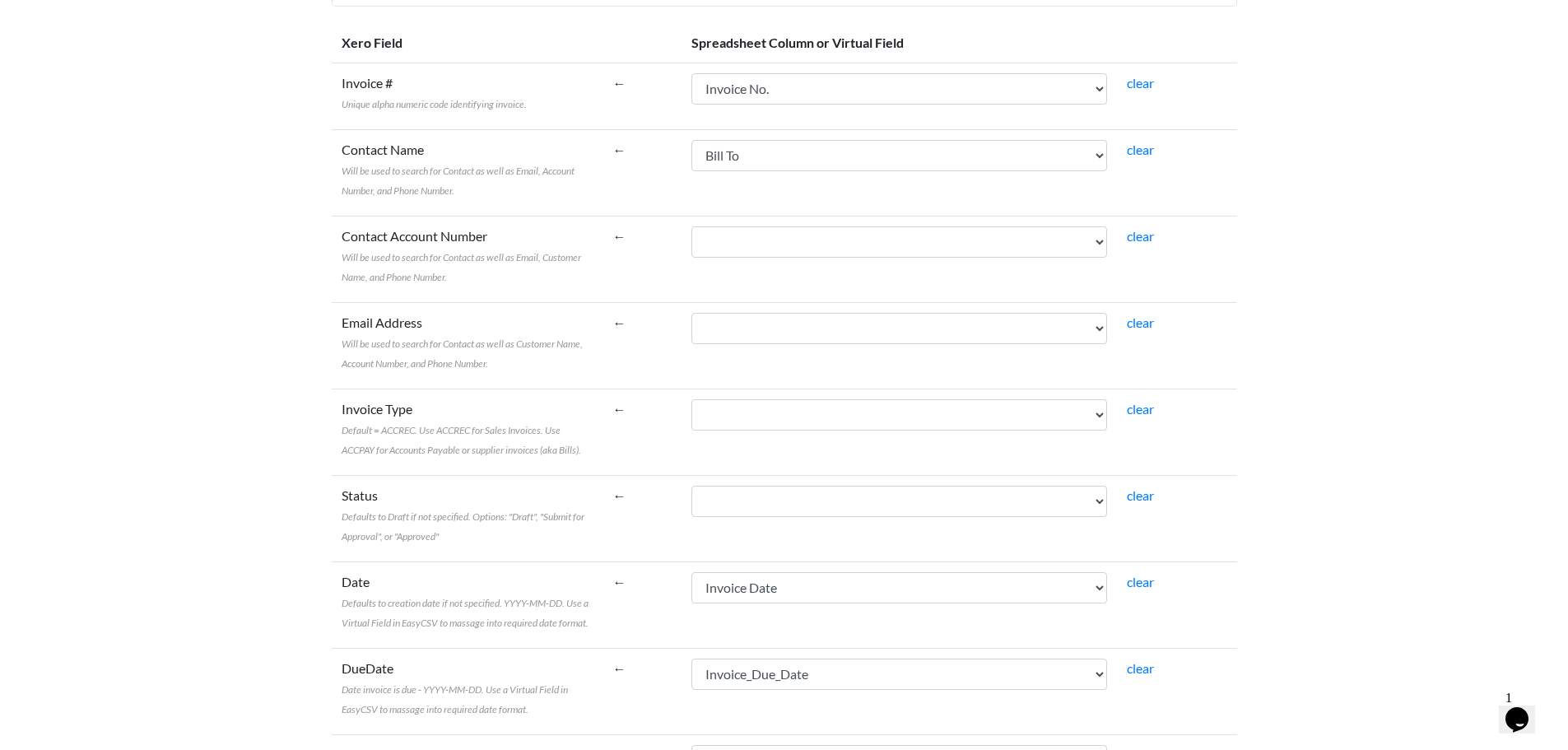
scroll to position [329, 0]
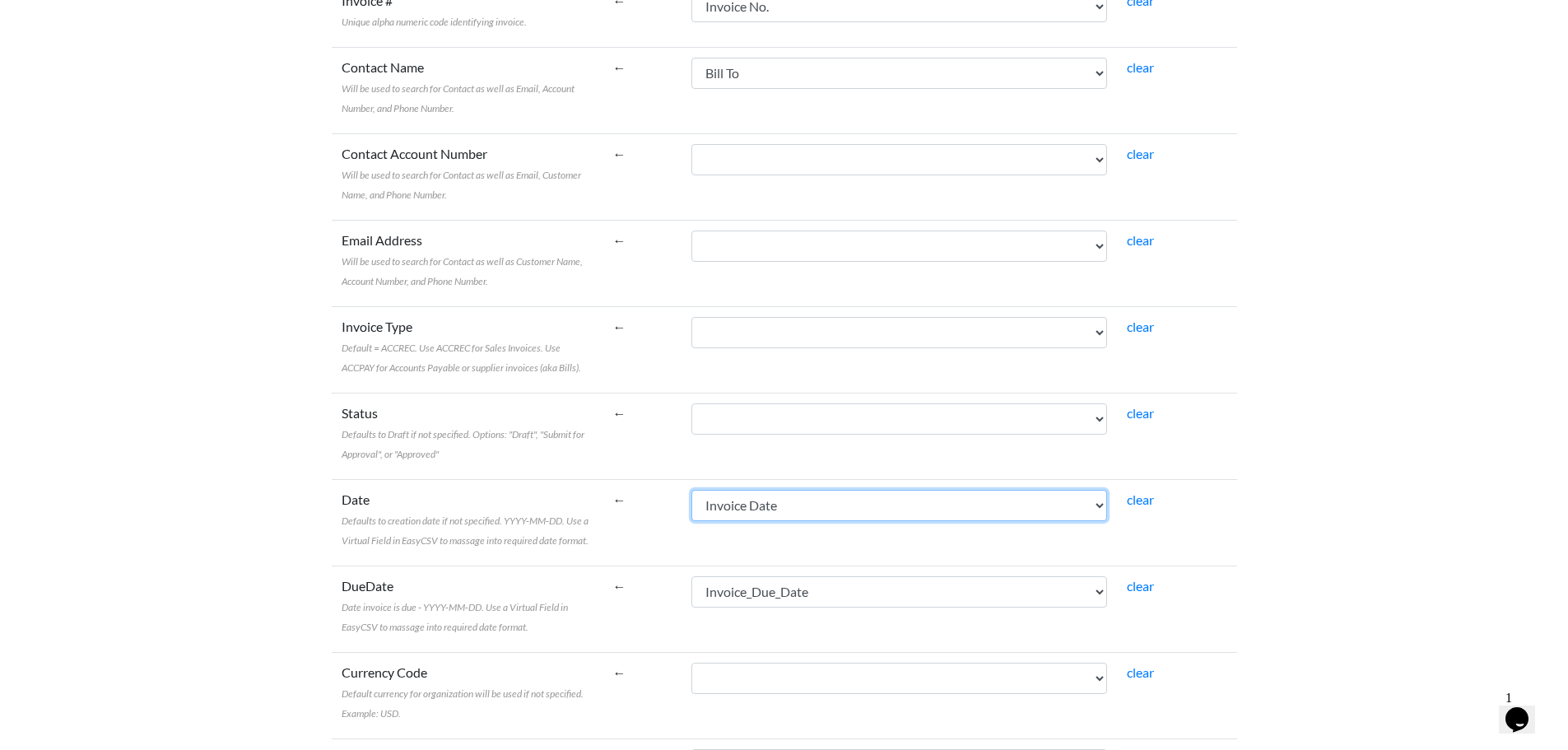
click at [910, 513] on select "Name [PERSON_NAME] To Invoice Date Invoice No. Item Description Qty Fee Discoun…" at bounding box center [899, 505] width 416 height 31
click at [728, 490] on select "Name [PERSON_NAME] To Invoice Date Invoice No. Item Description Qty Fee Discoun…" at bounding box center [899, 505] width 416 height 31
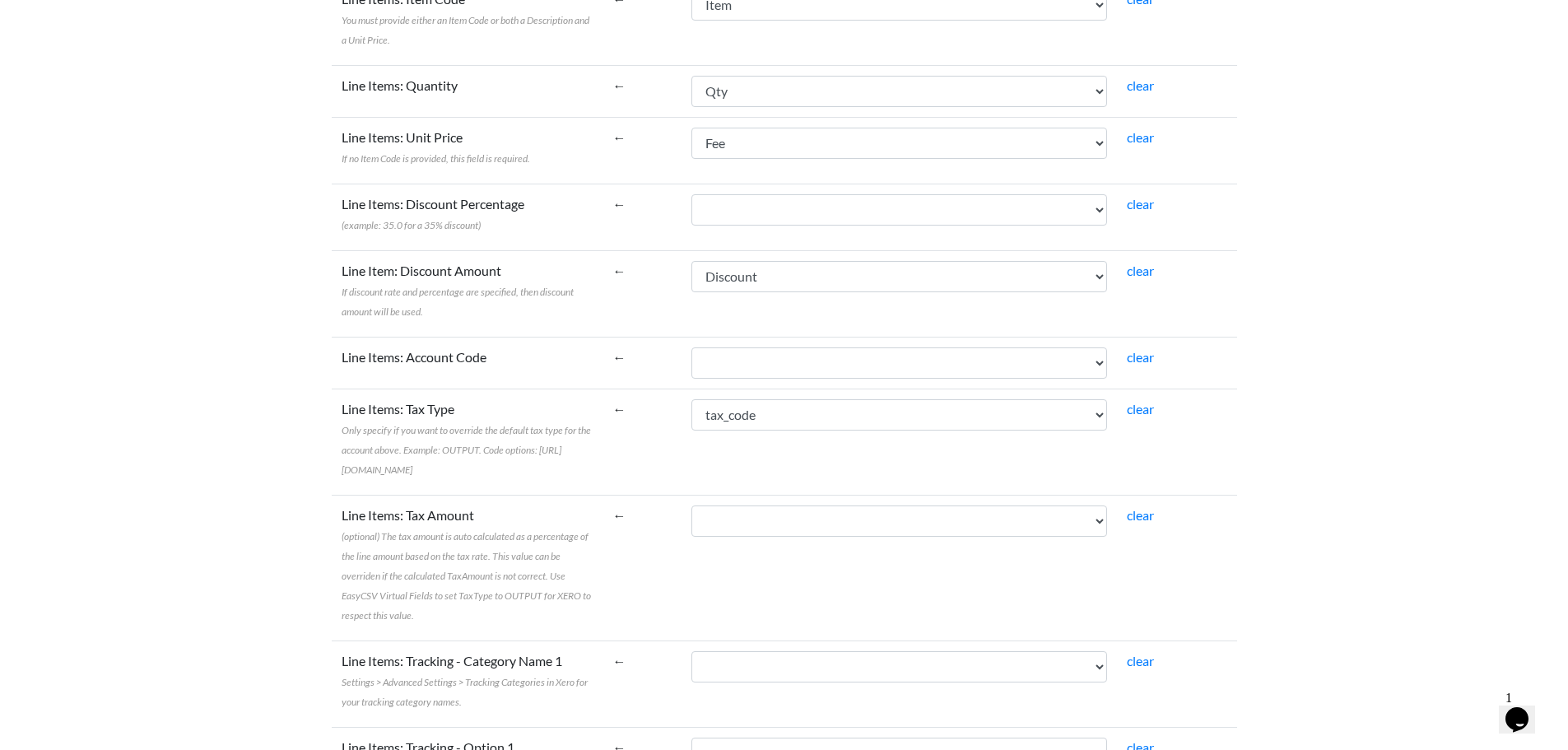
scroll to position [1800, 0]
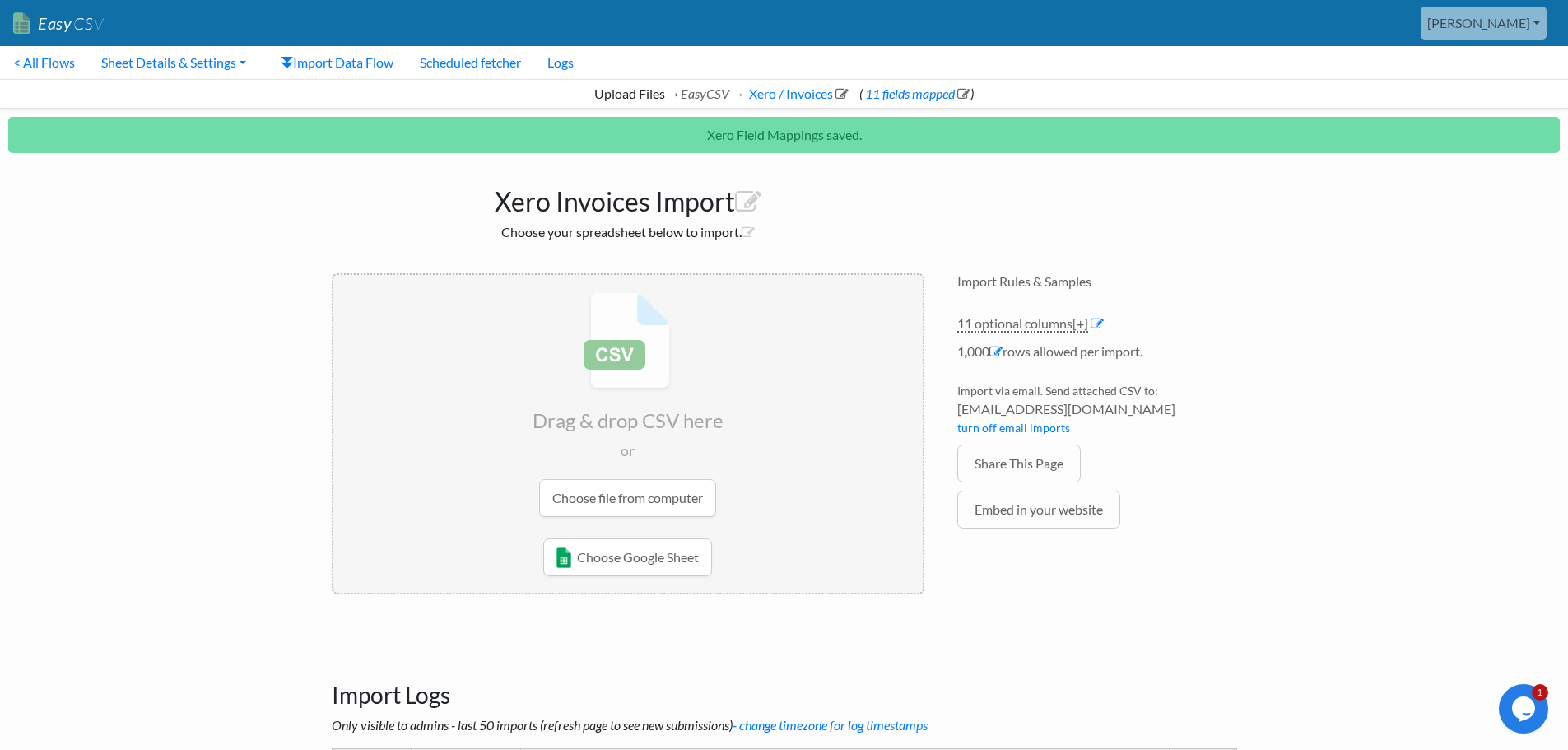
click at [608, 504] on input "file" at bounding box center [627, 404] width 589 height 259
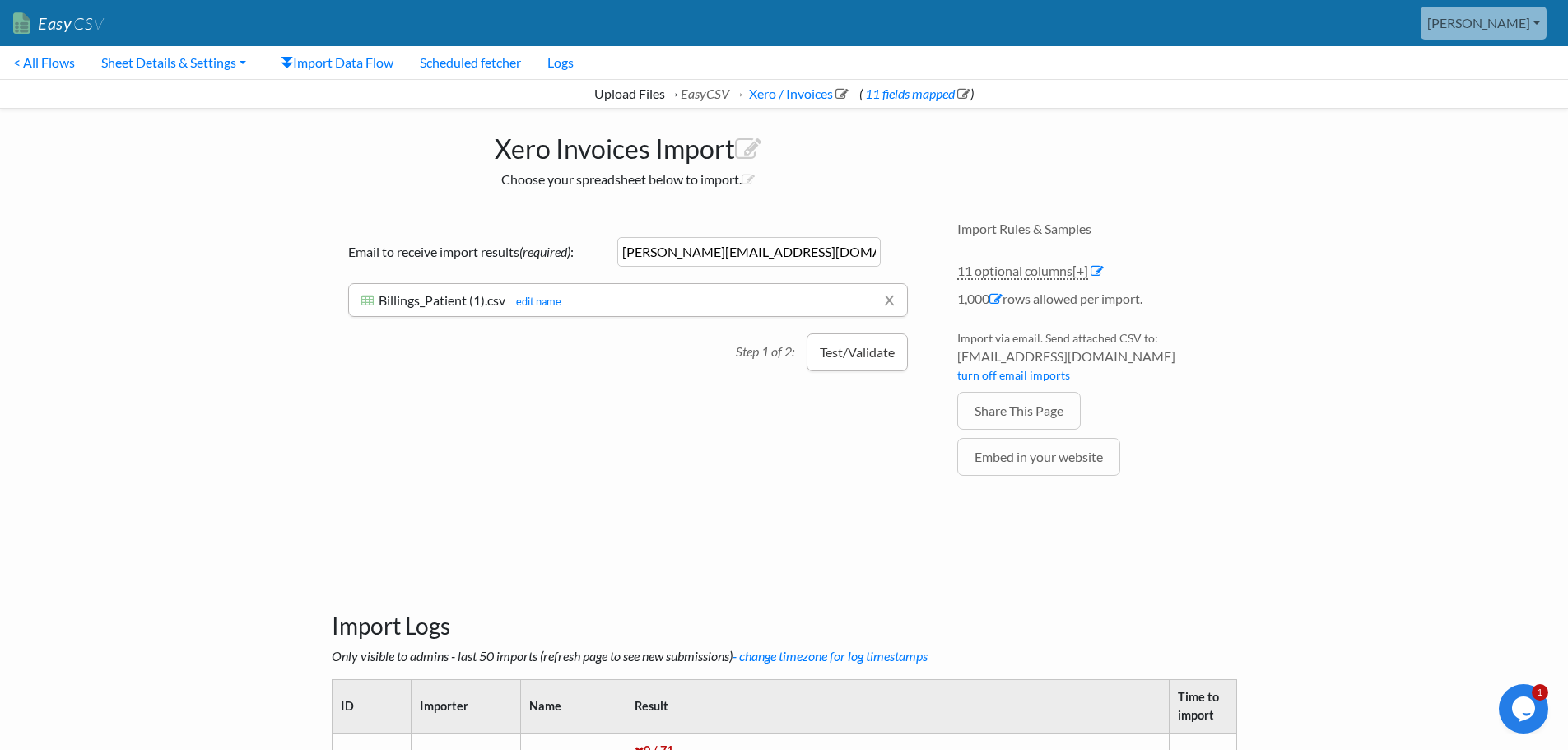
click at [866, 358] on button "Test/Validate" at bounding box center [857, 352] width 101 height 38
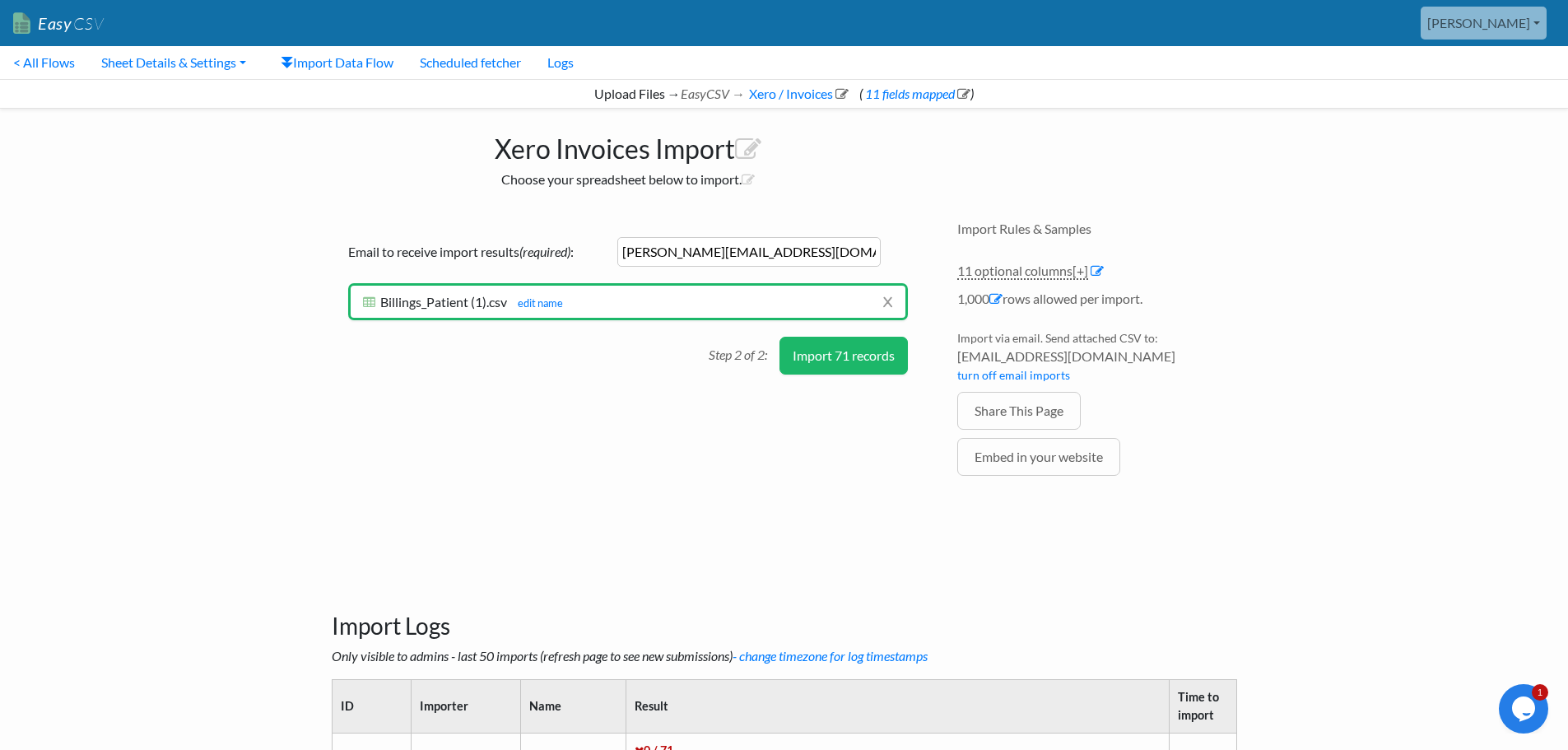
click at [846, 364] on button "Import 71 records" at bounding box center [844, 356] width 128 height 38
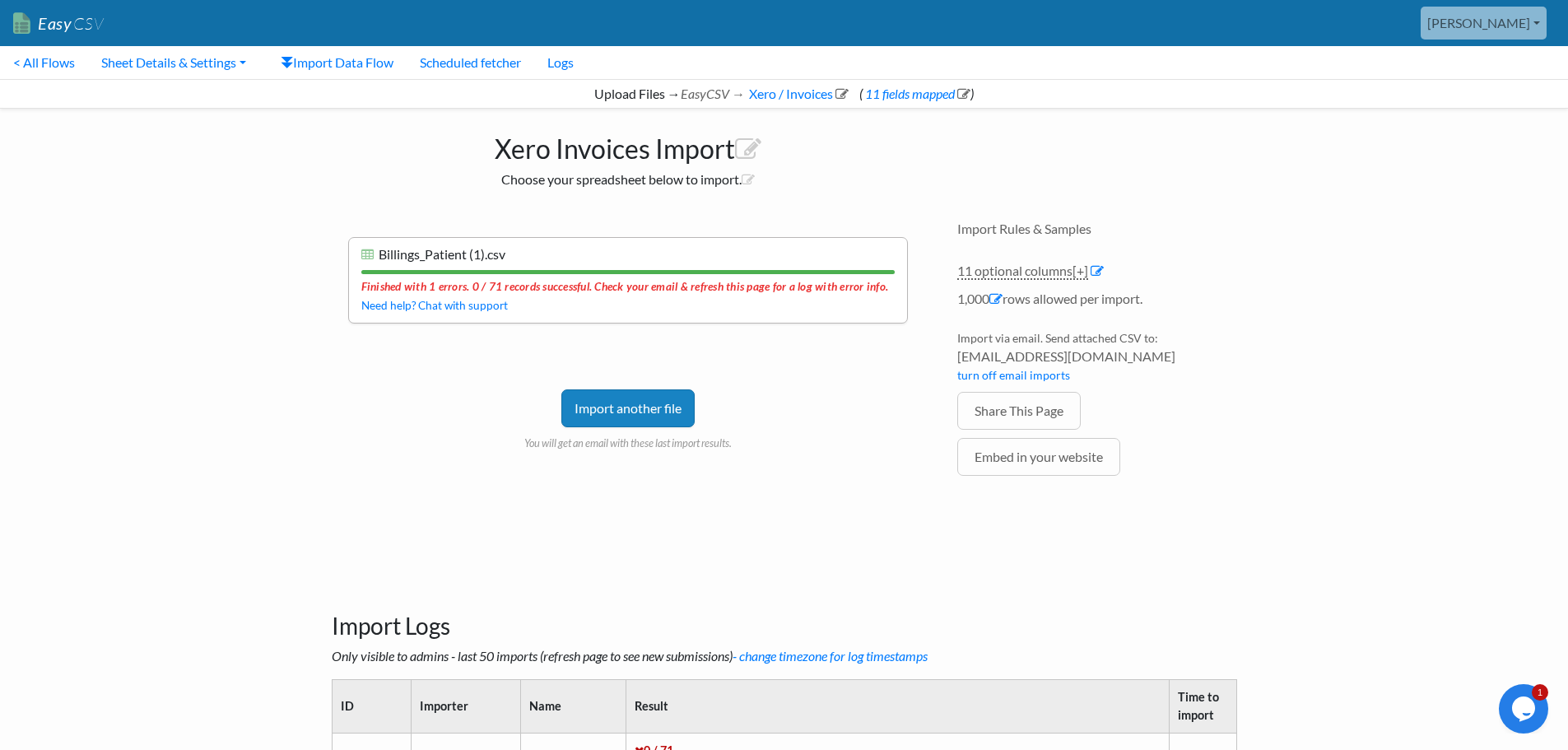
click at [1520, 708] on icon "Chat widget" at bounding box center [1523, 708] width 23 height 24
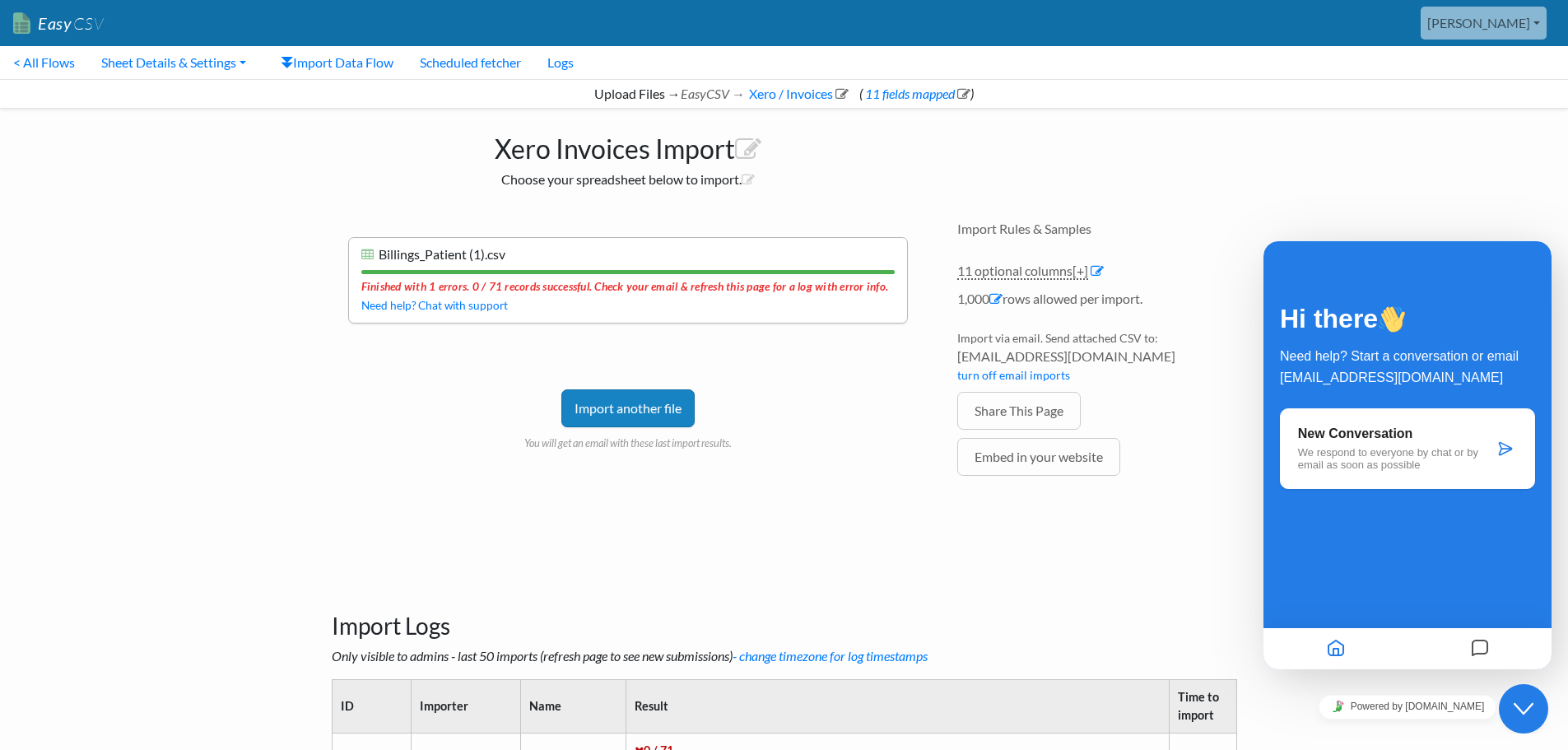
click at [1441, 458] on p "We respond to everyone by chat or by email as soon as possible" at bounding box center [1396, 458] width 196 height 24
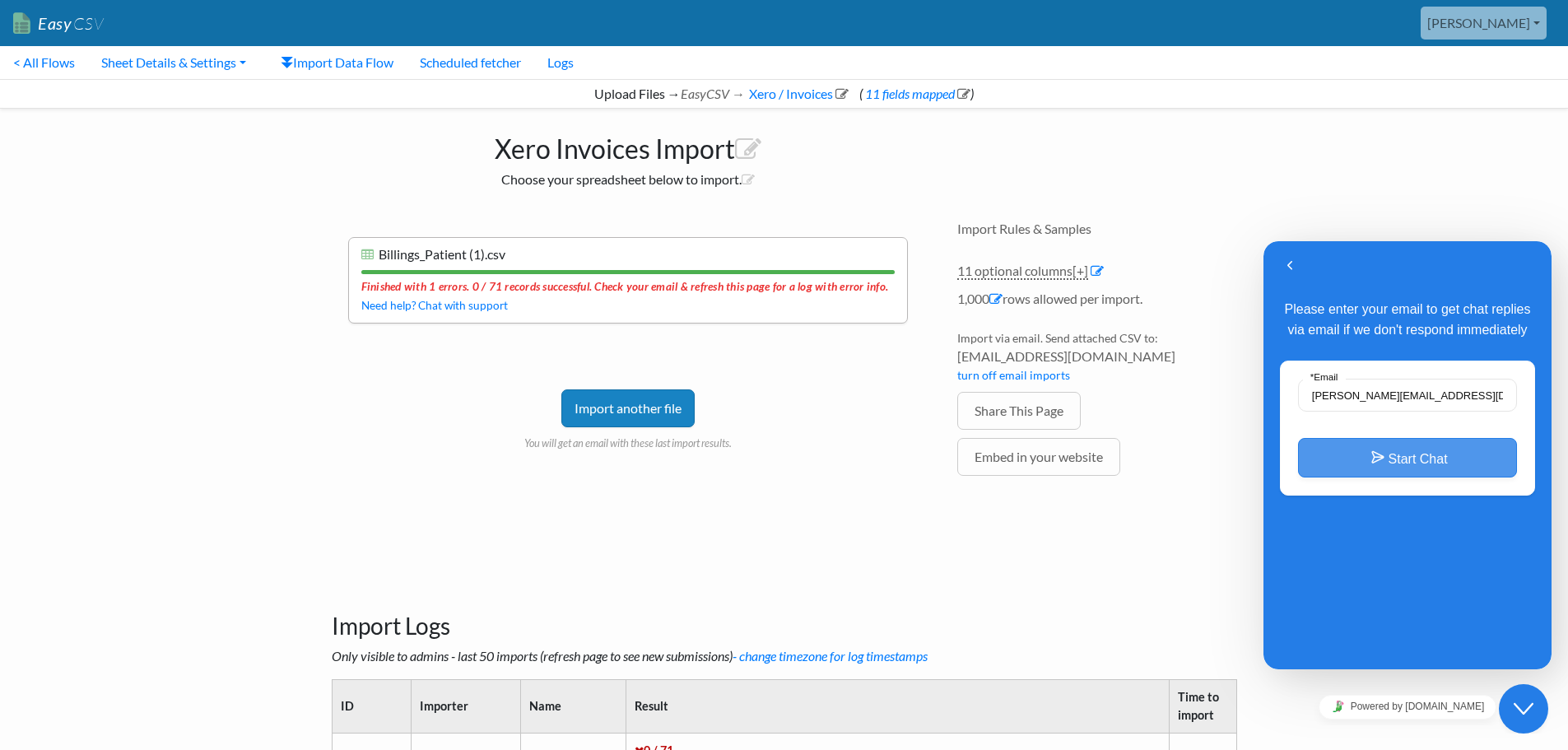
click at [1418, 460] on button "Start Chat" at bounding box center [1407, 458] width 218 height 40
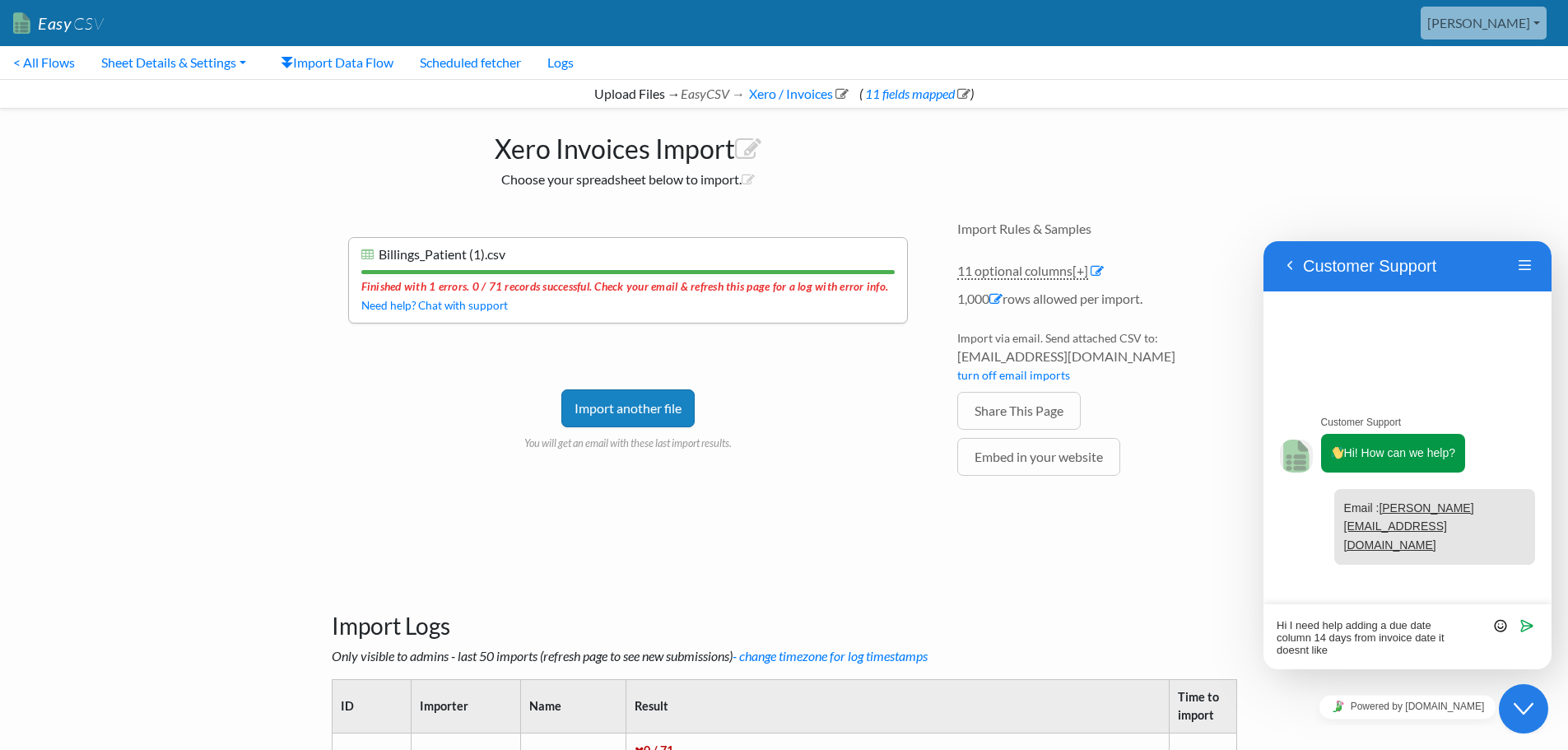
click at [1305, 652] on textarea "Hi I need help adding a due date column 14 days from invoice date it doesnt like" at bounding box center [1408, 637] width 262 height 37
click at [1360, 652] on textarea "Hi I need help adding a due date column 14 days from invoice date it doesn't li…" at bounding box center [1408, 637] width 262 height 37
type textarea "Hi I need help adding a due date column 14 days from invoice date it doesn't li…"
click at [1055, 276] on link "11 optional columns [+]" at bounding box center [1022, 271] width 131 height 17
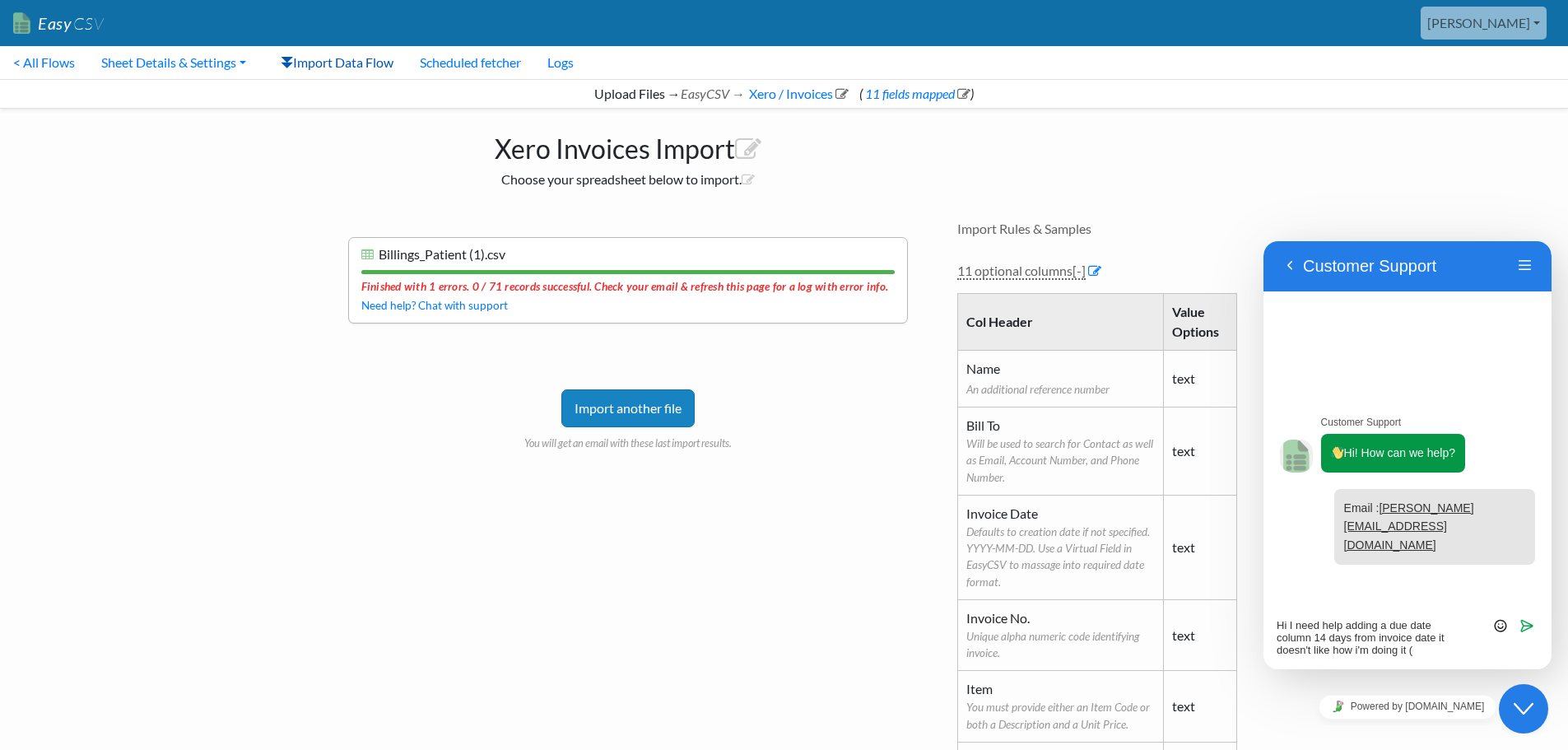
click at [317, 61] on link "Import Data Flow" at bounding box center [336, 62] width 139 height 33
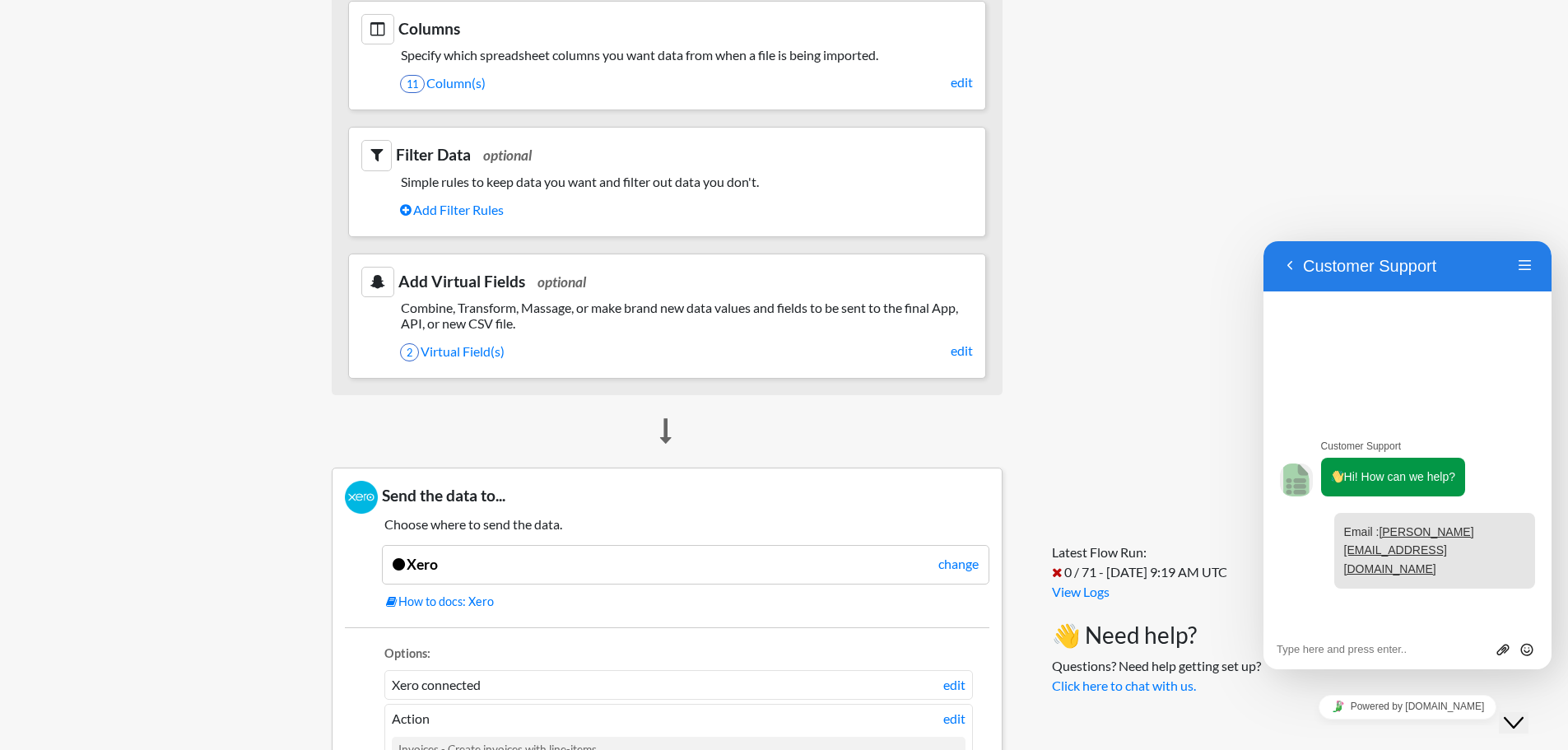
scroll to position [824, 0]
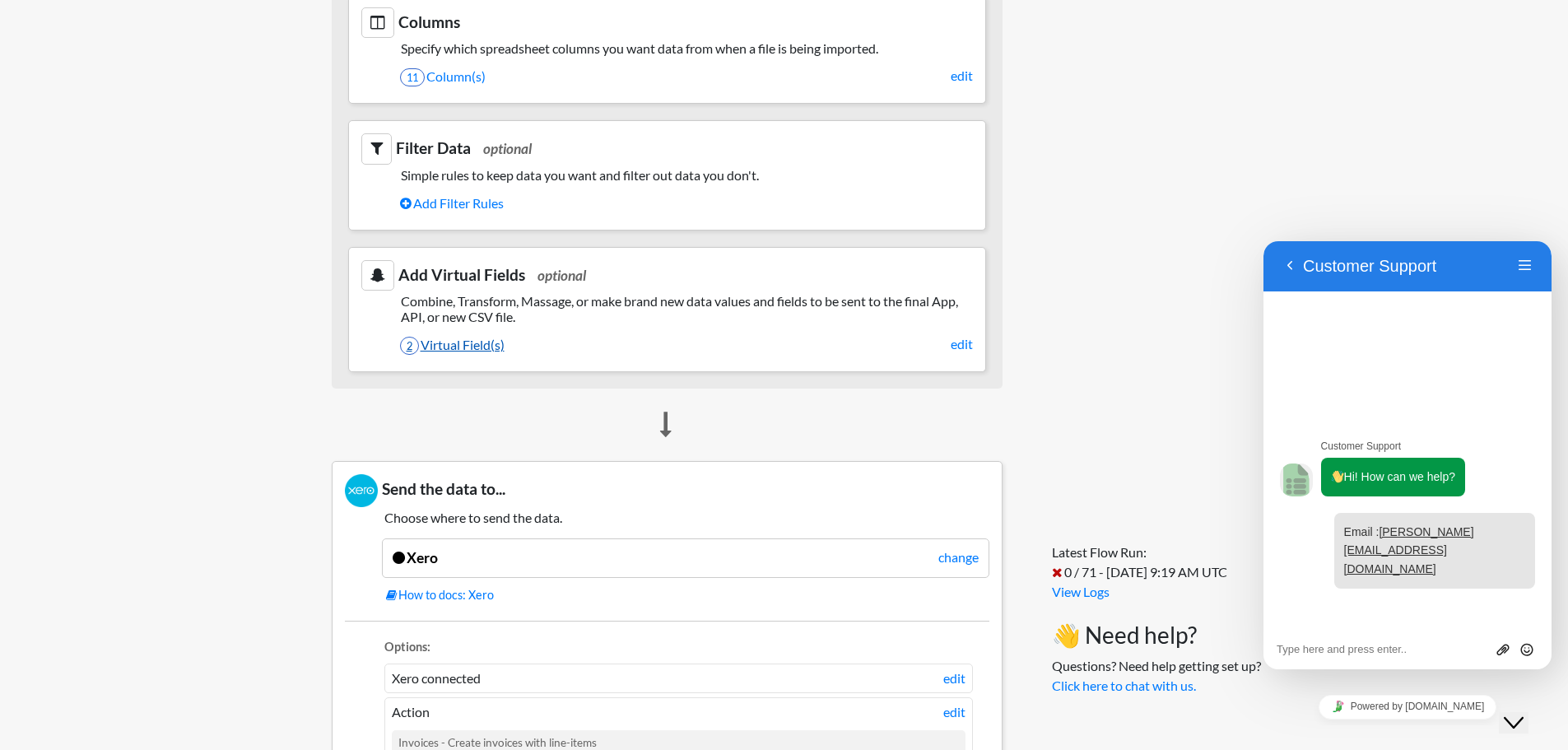
click at [460, 340] on link "2 Virtual Field(s)" at bounding box center [686, 345] width 573 height 28
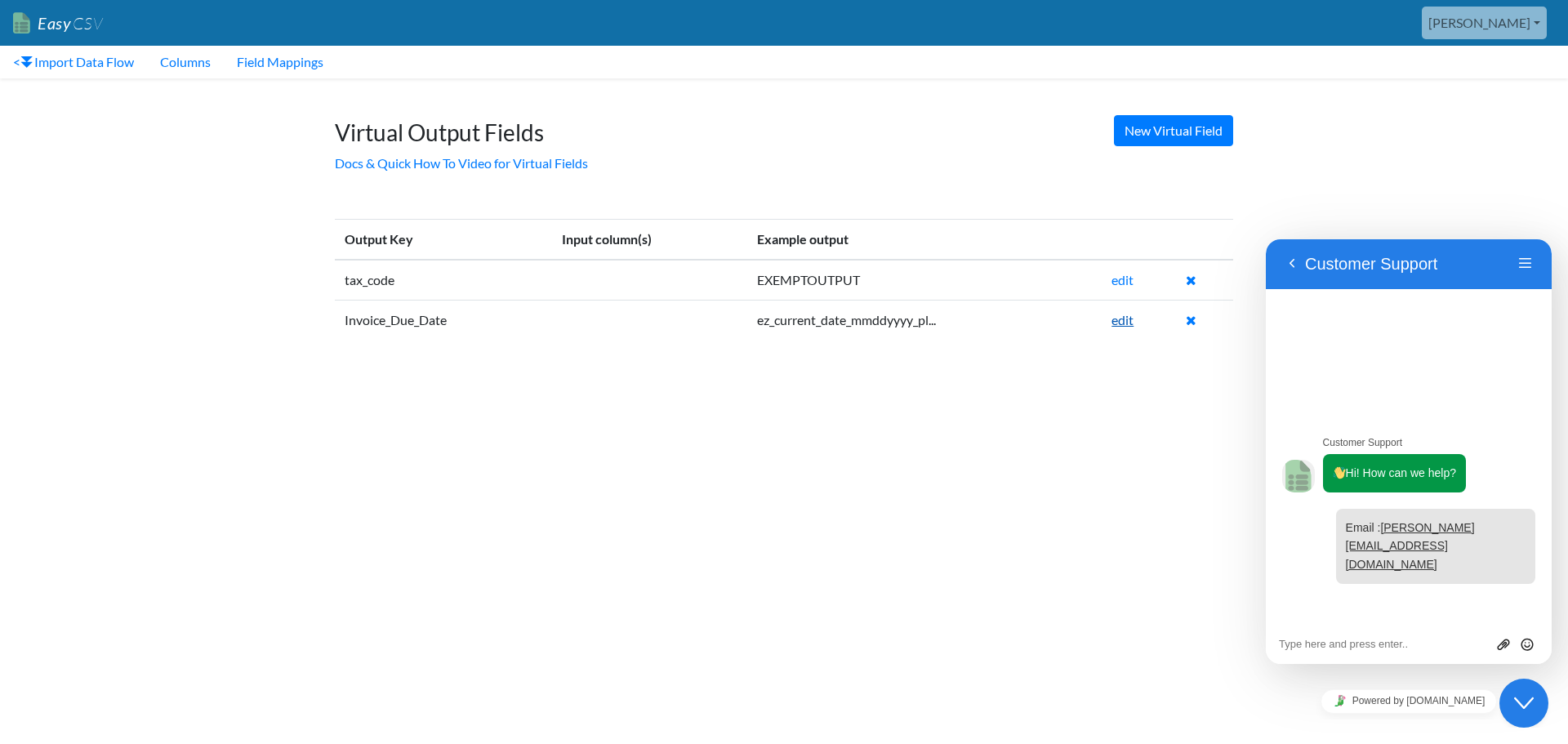
click at [1129, 321] on link "edit" at bounding box center [1123, 320] width 22 height 15
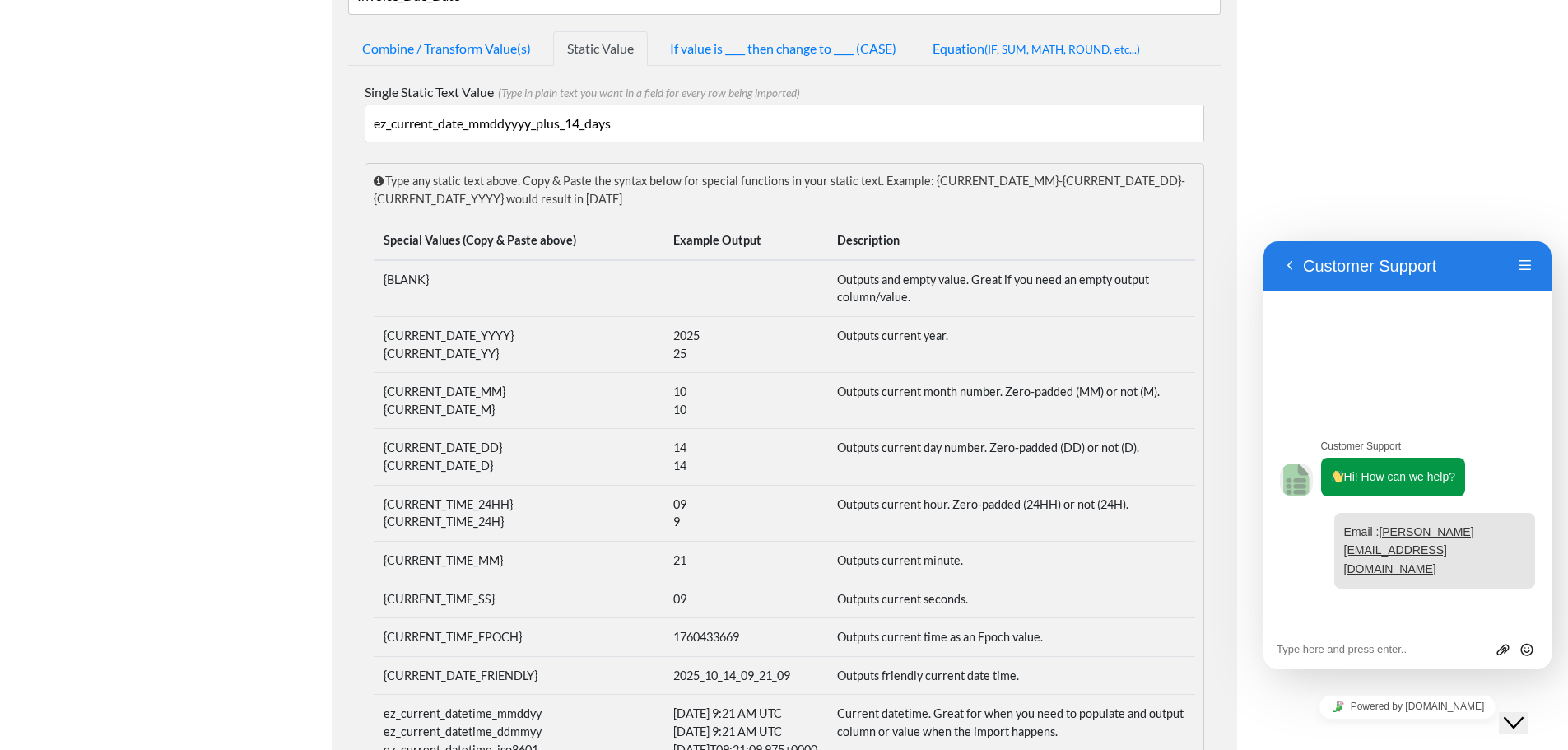
scroll to position [329, 0]
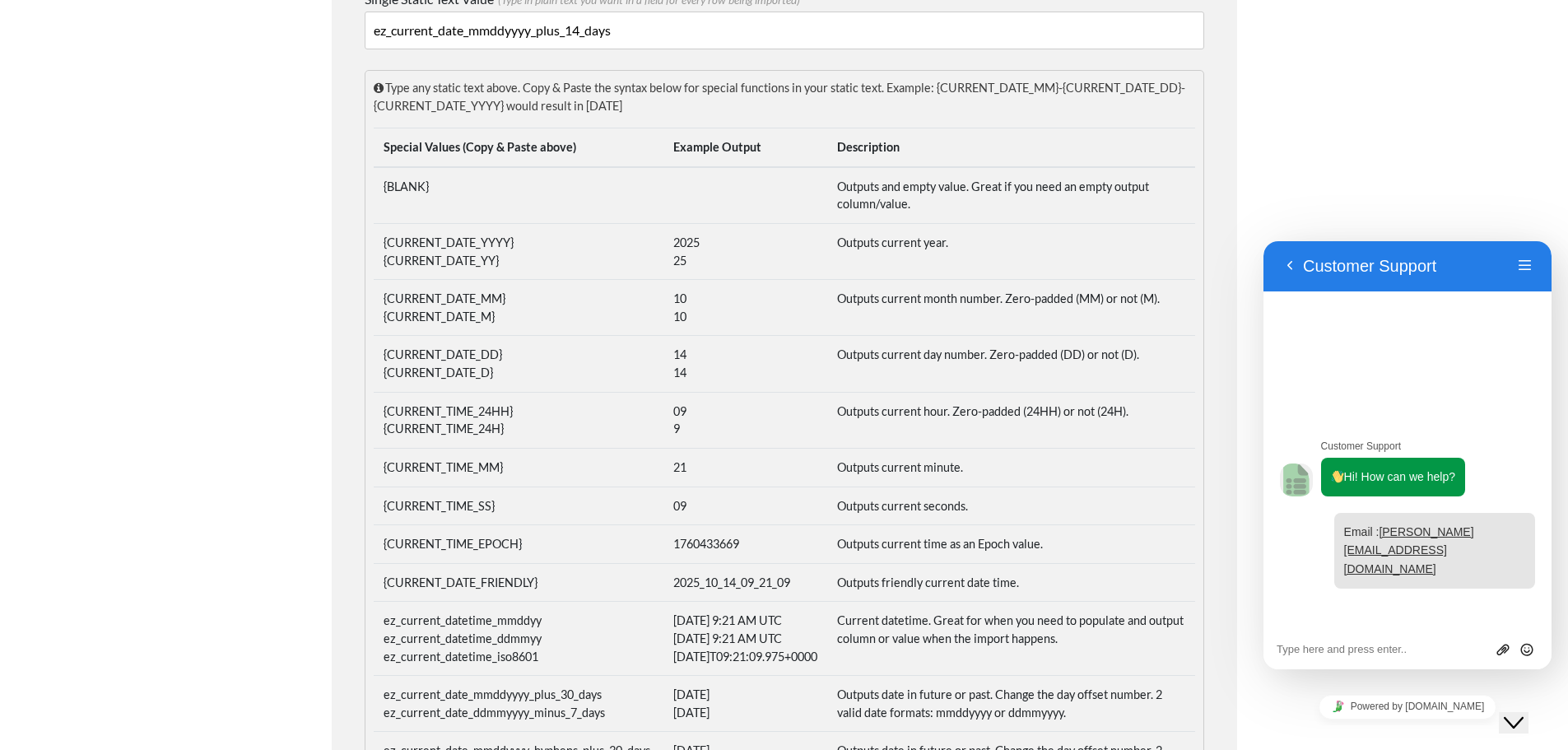
click at [1331, 643] on textarea at bounding box center [1408, 650] width 262 height 14
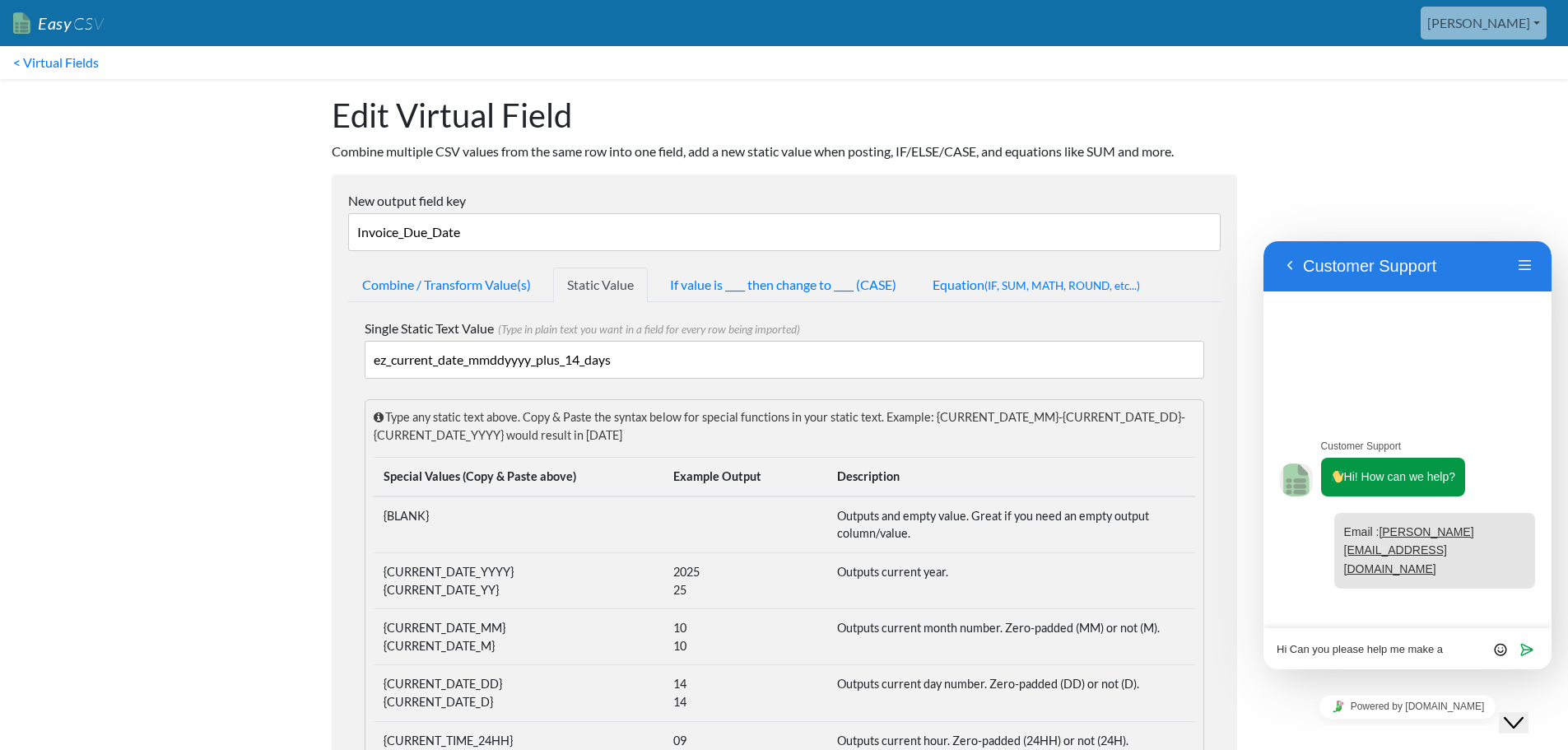
scroll to position [0, 0]
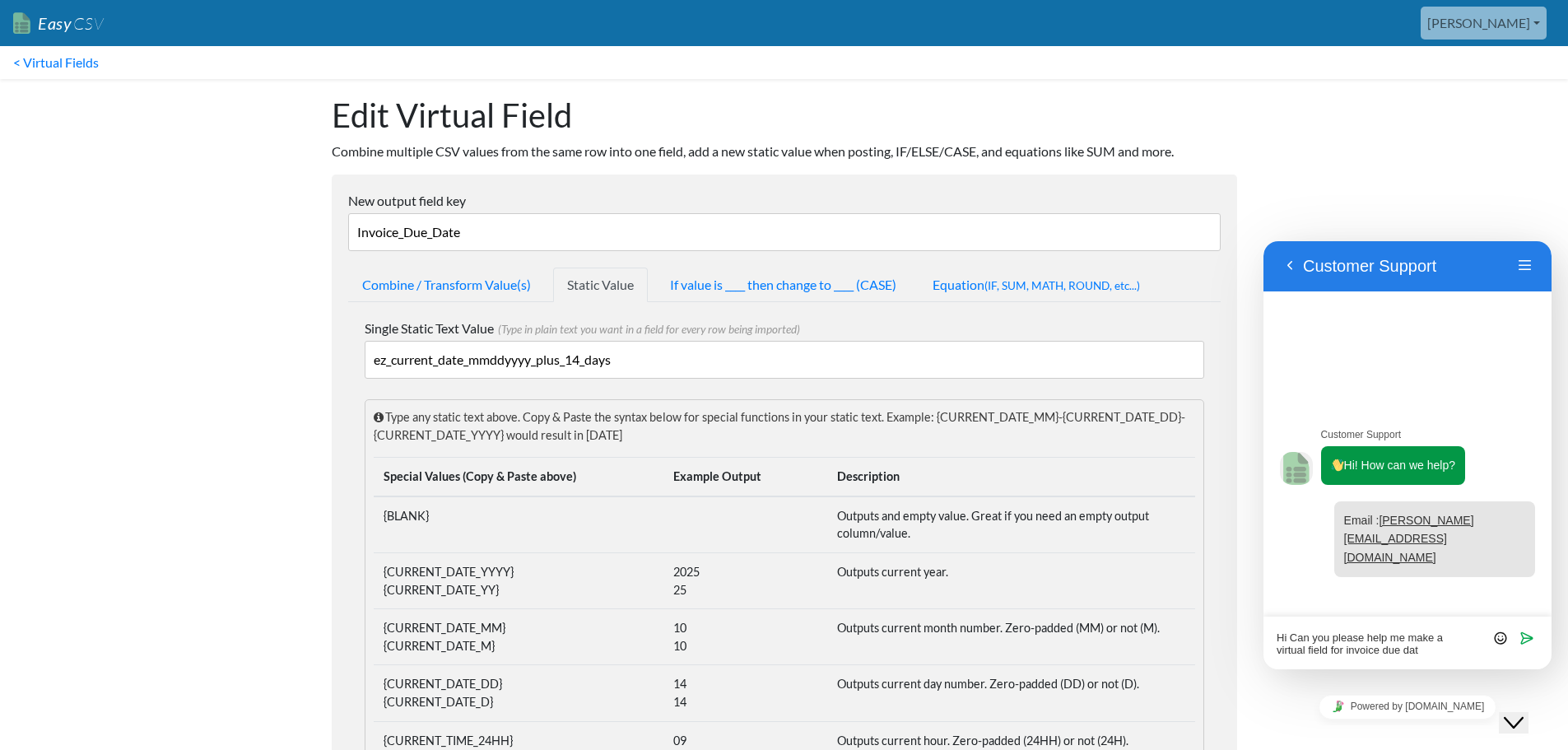
type textarea "Hi Can you please help me make a virtual field for invoice due date"
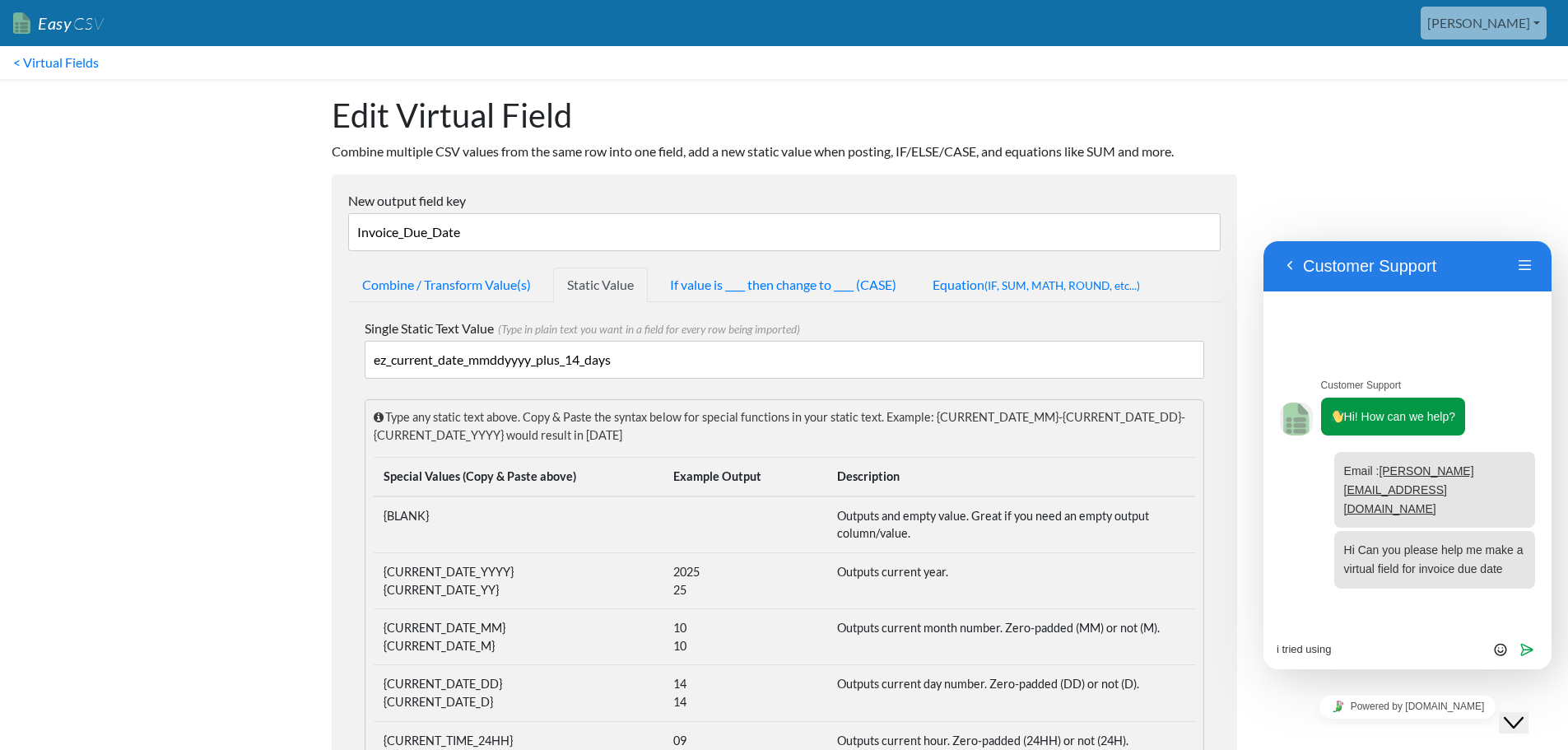
drag, startPoint x: 640, startPoint y: 377, endPoint x: 241, endPoint y: 373, distance: 399.0
click at [1366, 650] on textarea "i tried using" at bounding box center [1408, 650] width 262 height 14
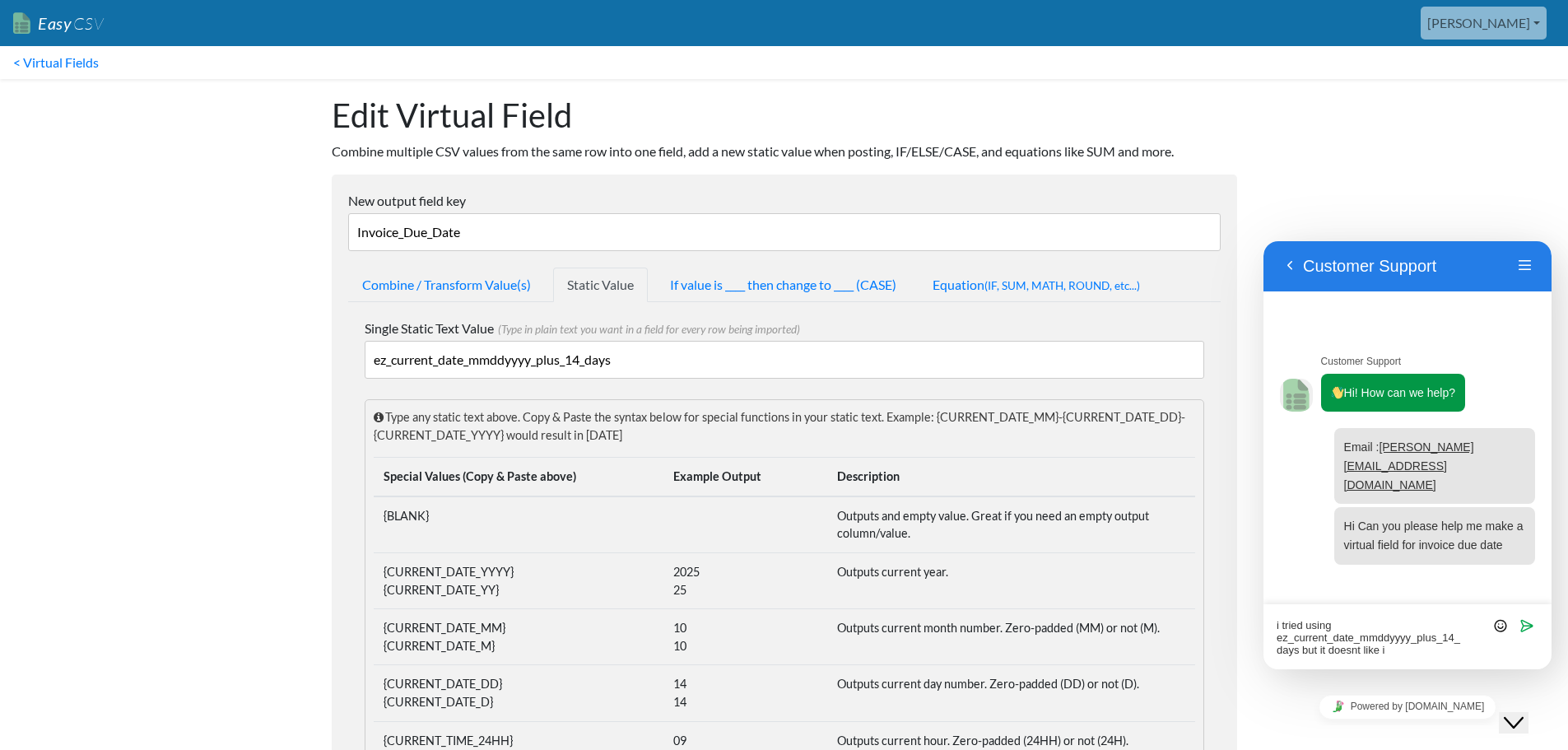
type textarea "i tried using ez_current_date_mmddyyyy_plus_14_days but it doesnt like it"
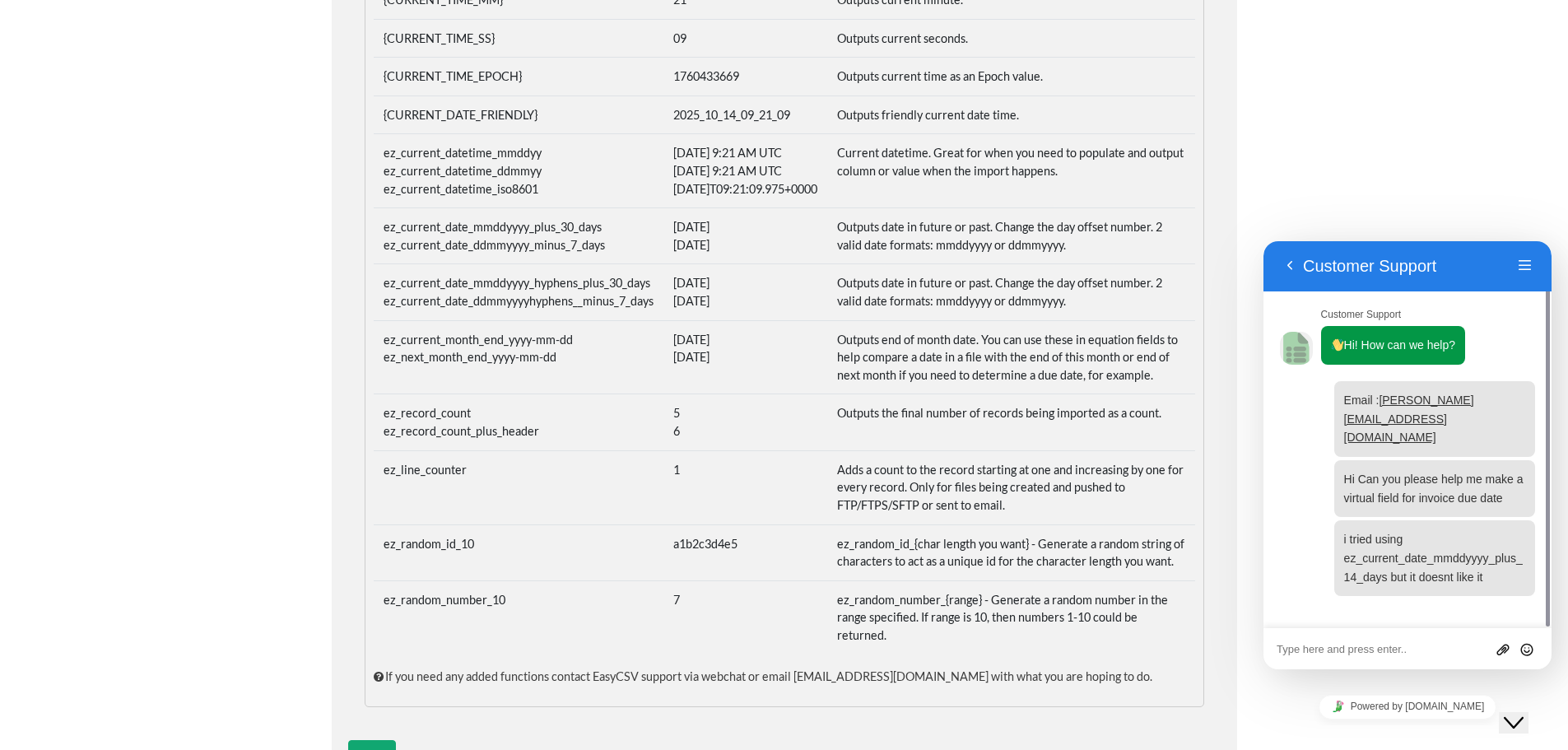
scroll to position [865, 0]
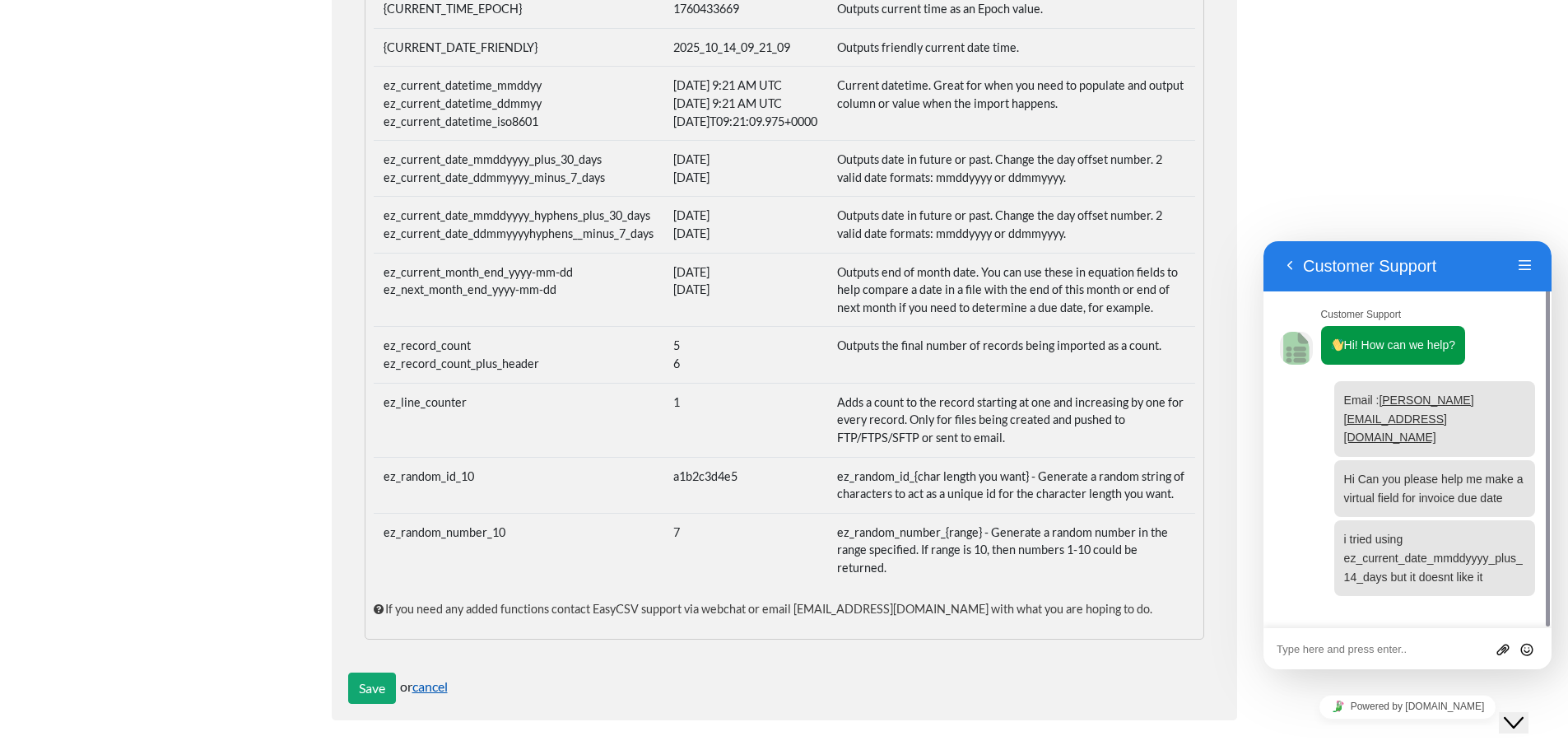
click at [435, 688] on link "cancel" at bounding box center [430, 686] width 35 height 16
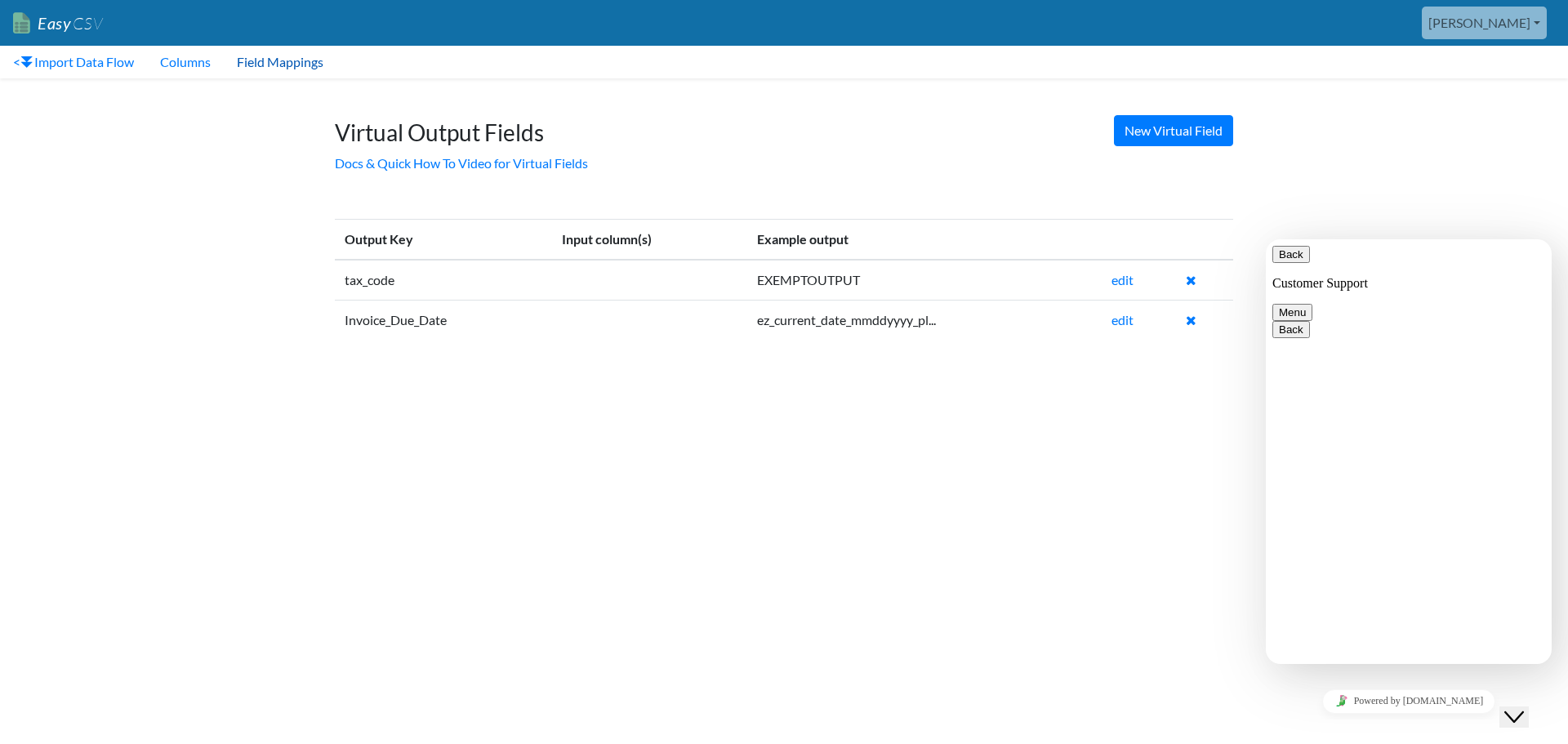
click at [286, 60] on link "Field Mappings" at bounding box center [279, 62] width 113 height 33
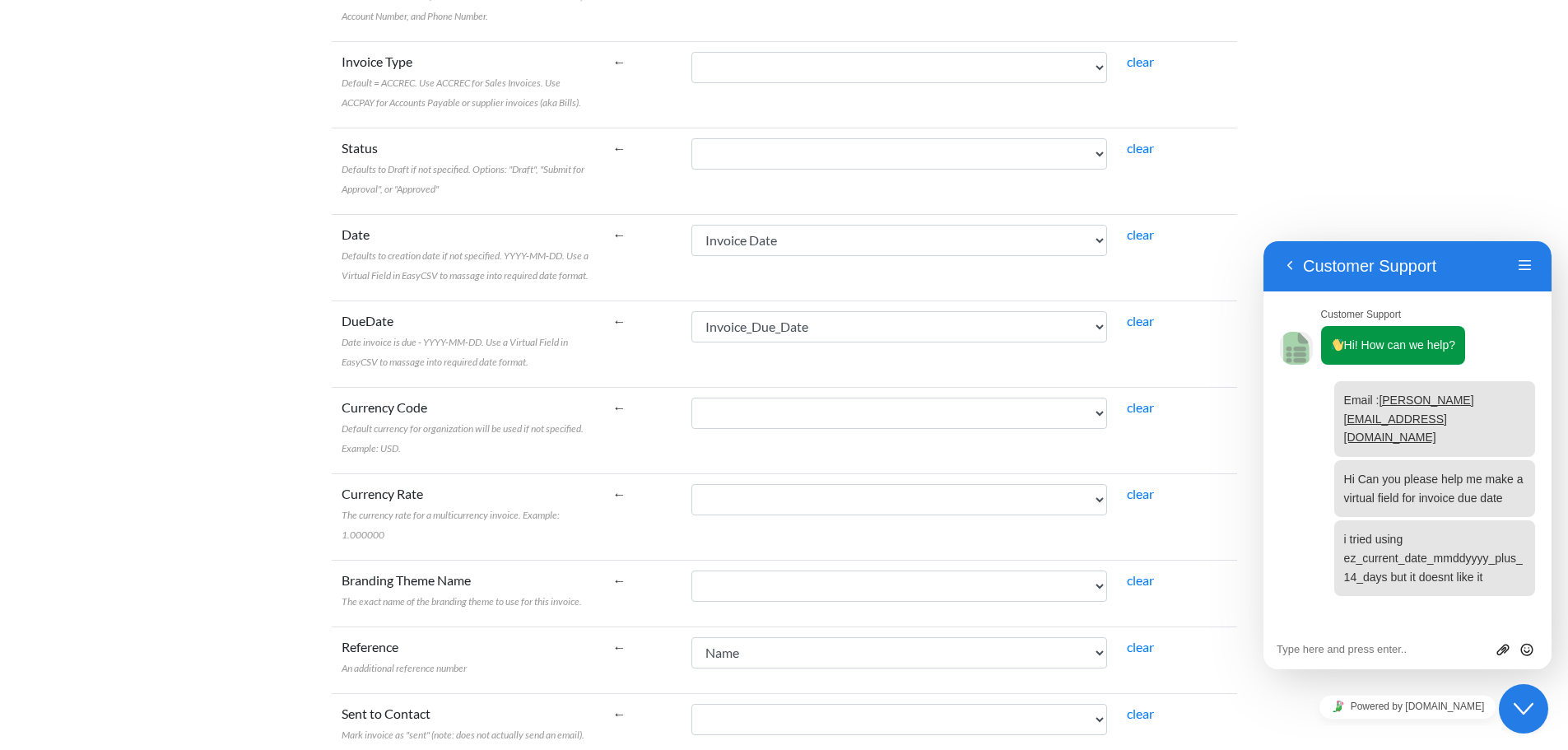
scroll to position [564, 0]
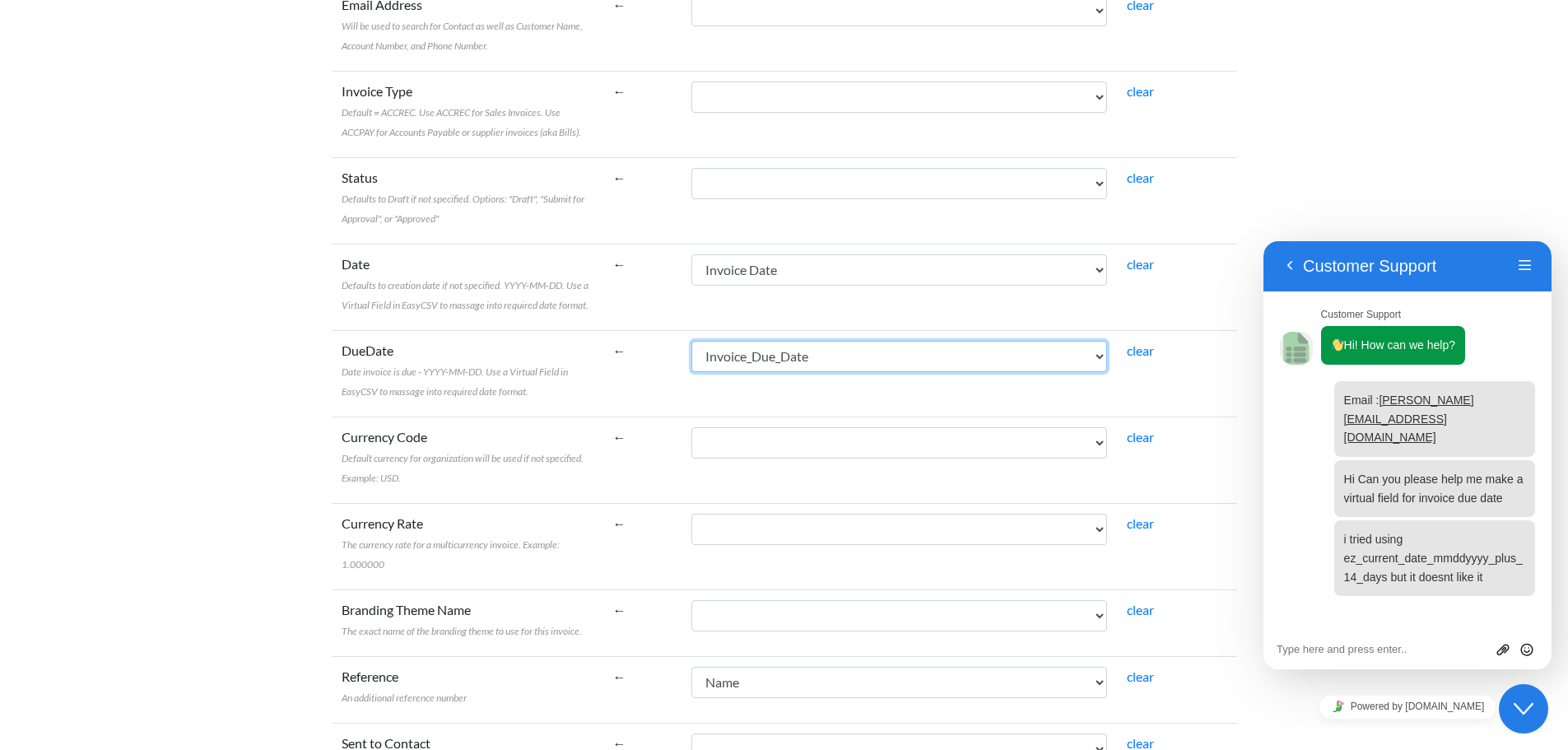
click at [882, 352] on select "Name Bill To Invoice Date Invoice No. Item Description Qty Fee Discount Net Fee…" at bounding box center [899, 357] width 416 height 31
click at [728, 341] on select "Name Bill To Invoice Date Invoice No. Item Description Qty Fee Discount Net Fee…" at bounding box center [899, 357] width 416 height 31
click at [1143, 348] on link "clear" at bounding box center [1140, 351] width 27 height 16
select select
click at [1364, 646] on textarea at bounding box center [1408, 650] width 262 height 14
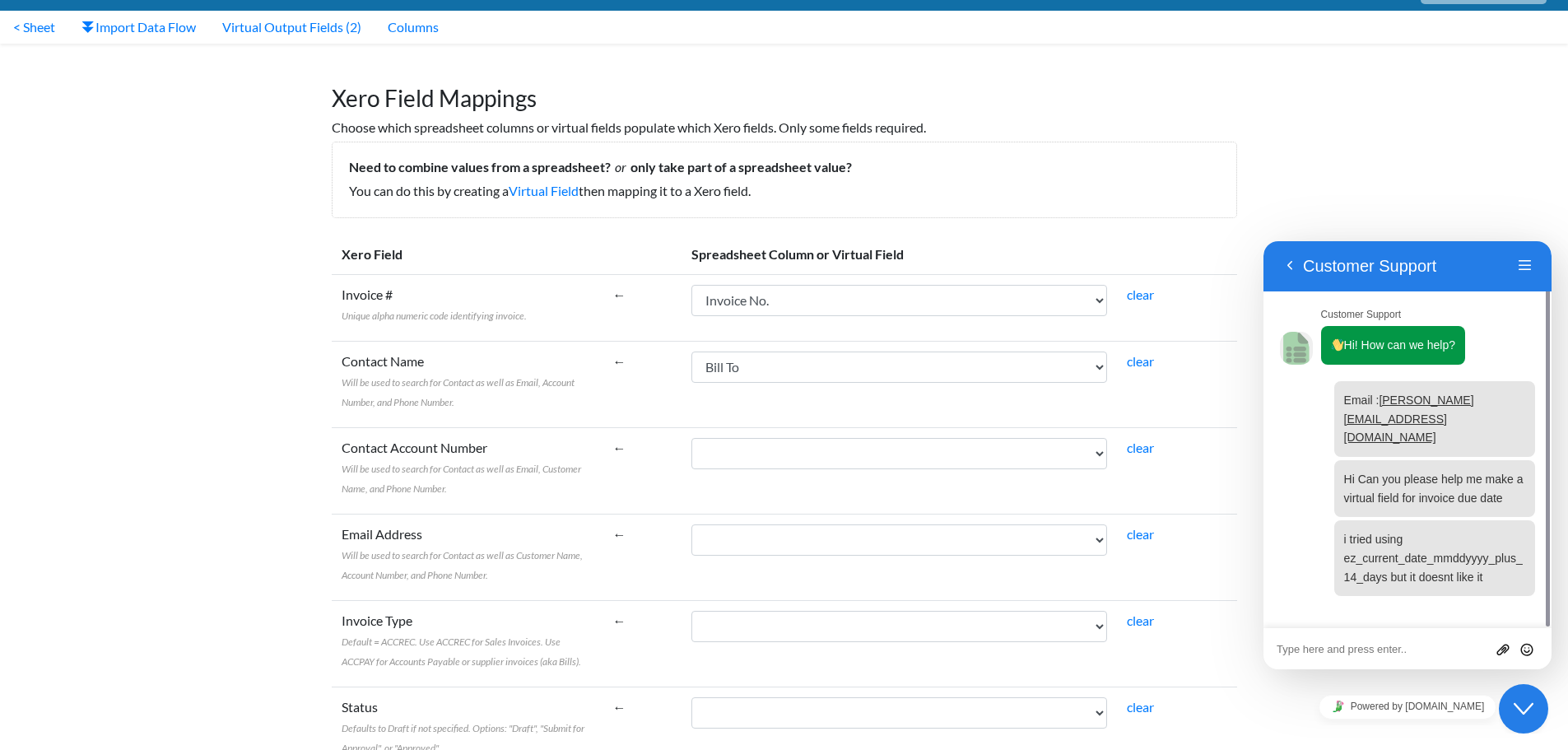
scroll to position [0, 0]
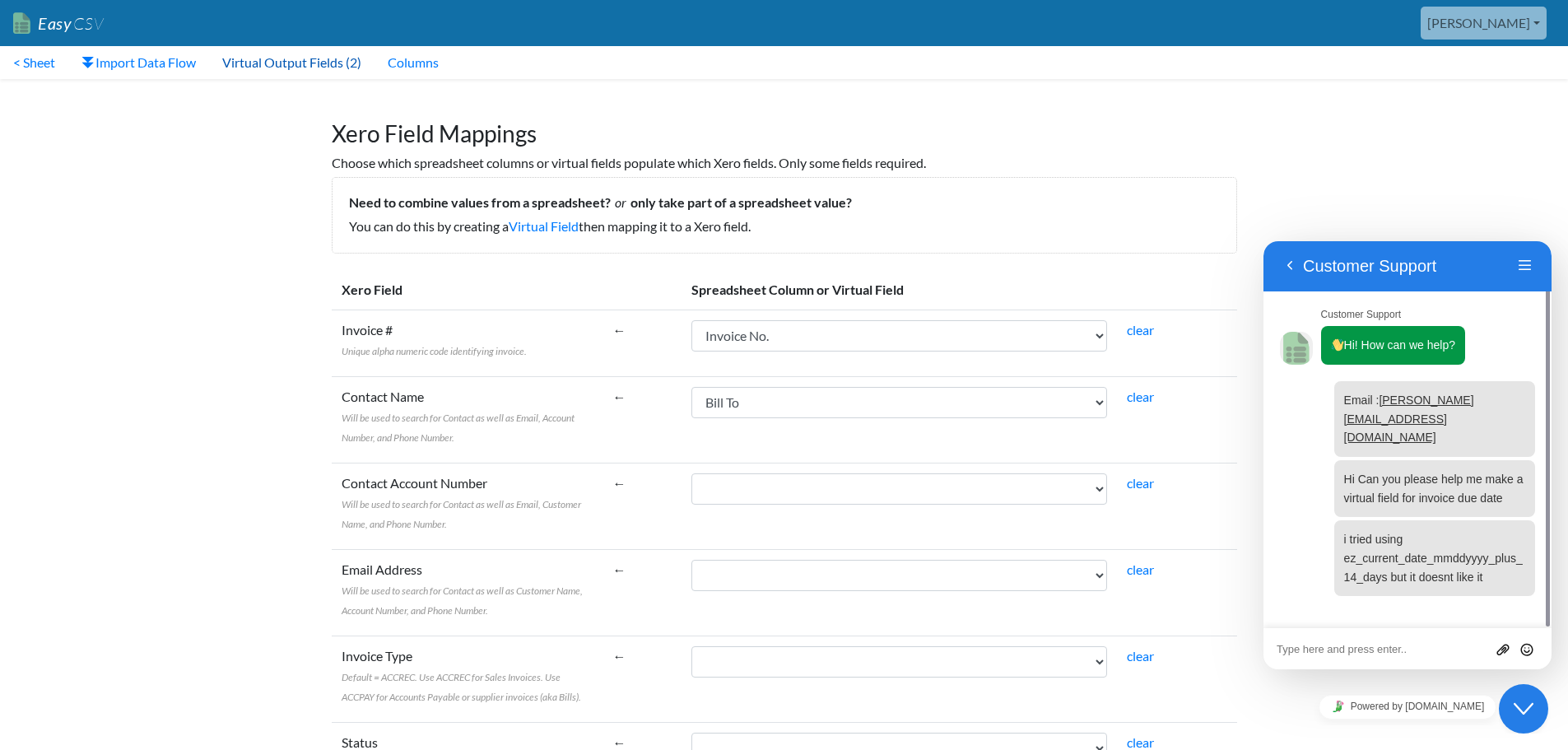
click at [314, 70] on link "Virtual Output Fields (2)" at bounding box center [291, 62] width 165 height 33
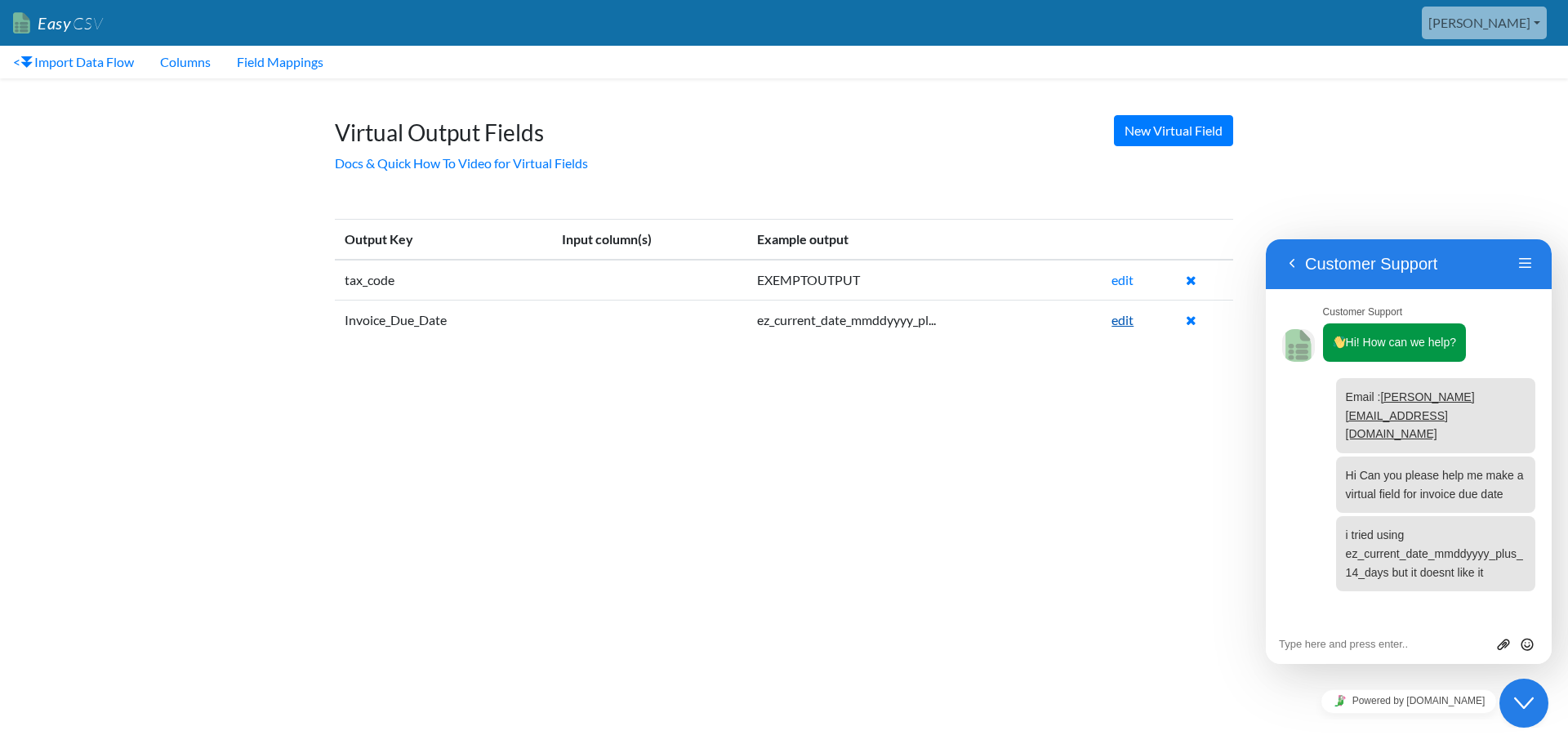
click at [1115, 321] on link "edit" at bounding box center [1123, 320] width 22 height 15
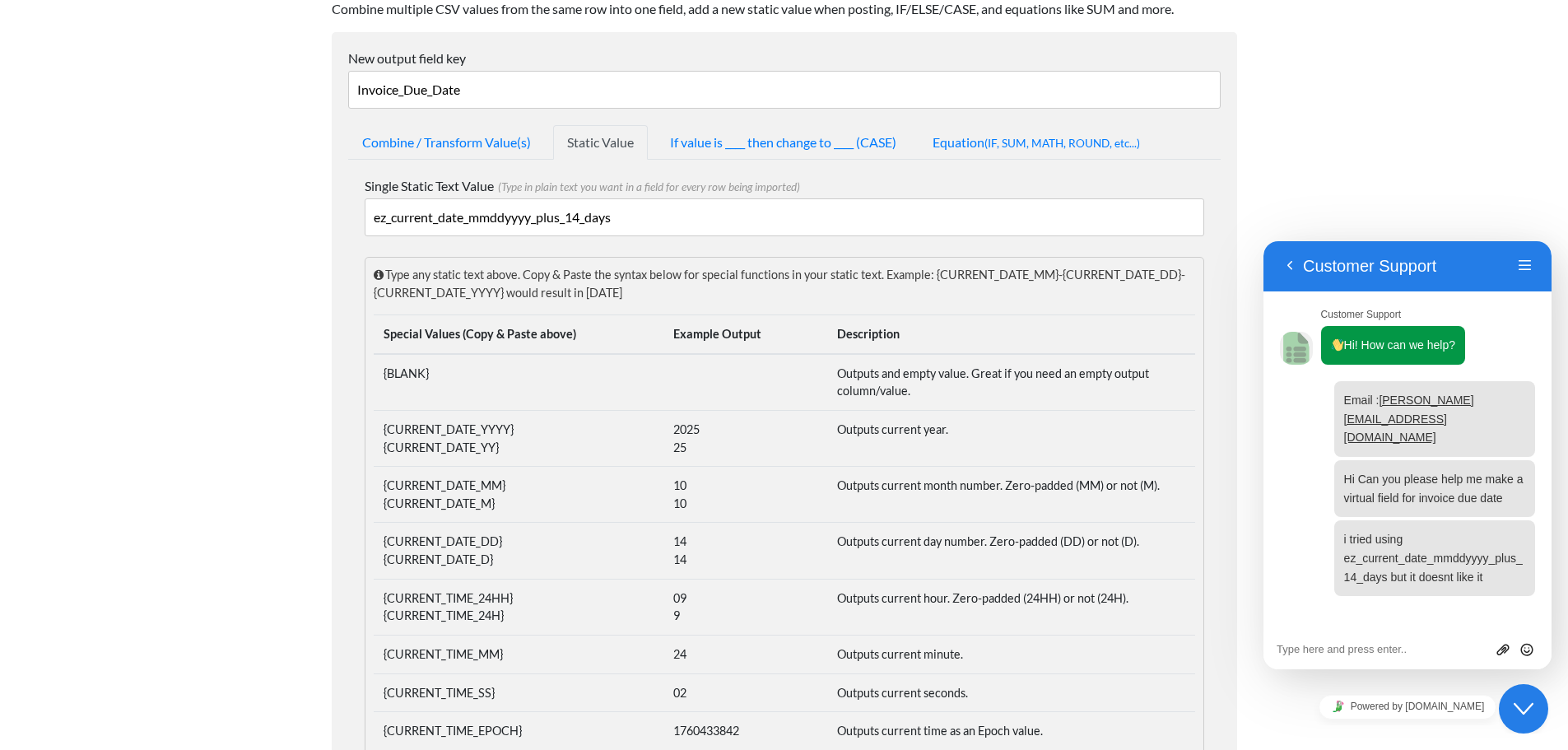
scroll to position [165, 0]
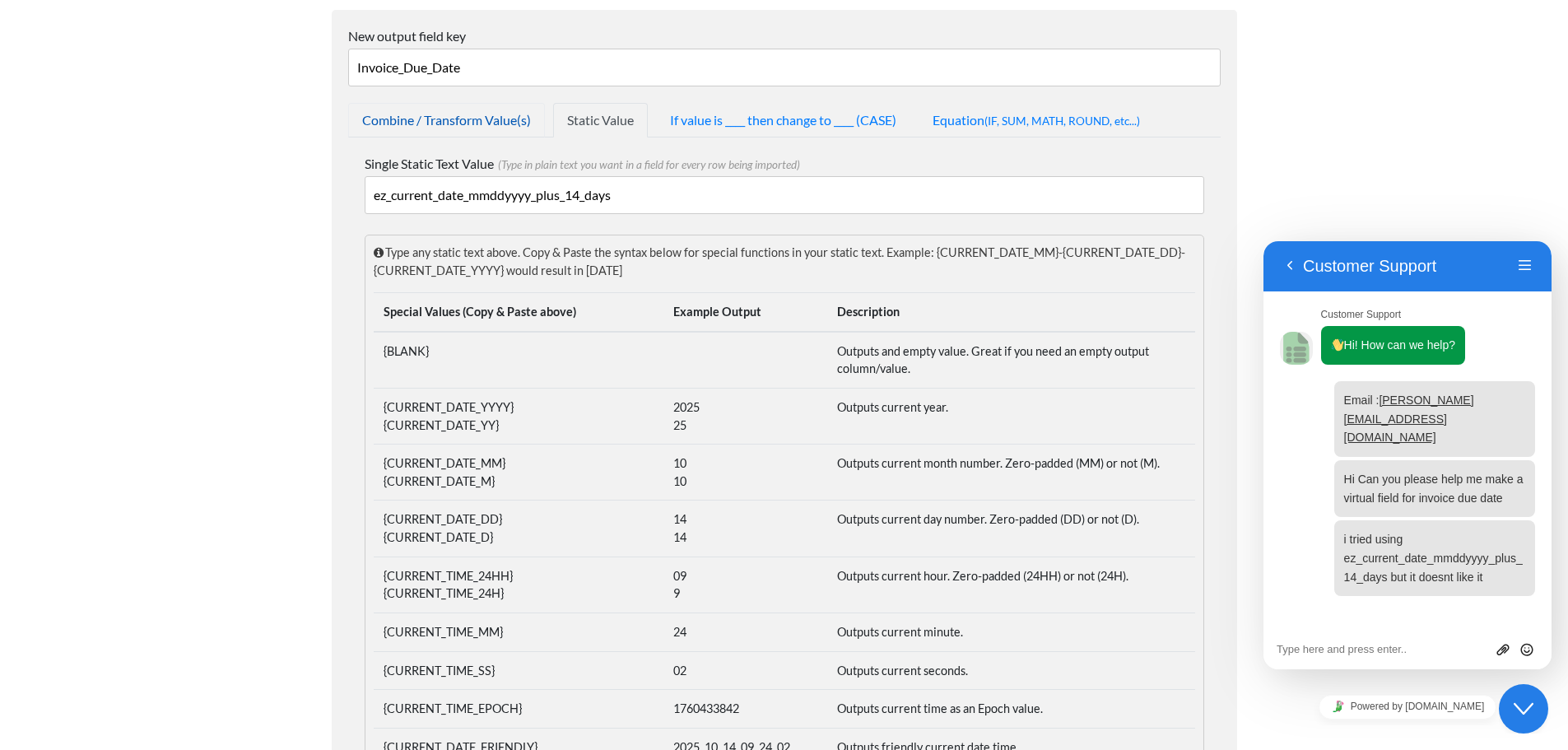
click at [470, 113] on link "Combine / Transform Value(s)" at bounding box center [447, 120] width 197 height 35
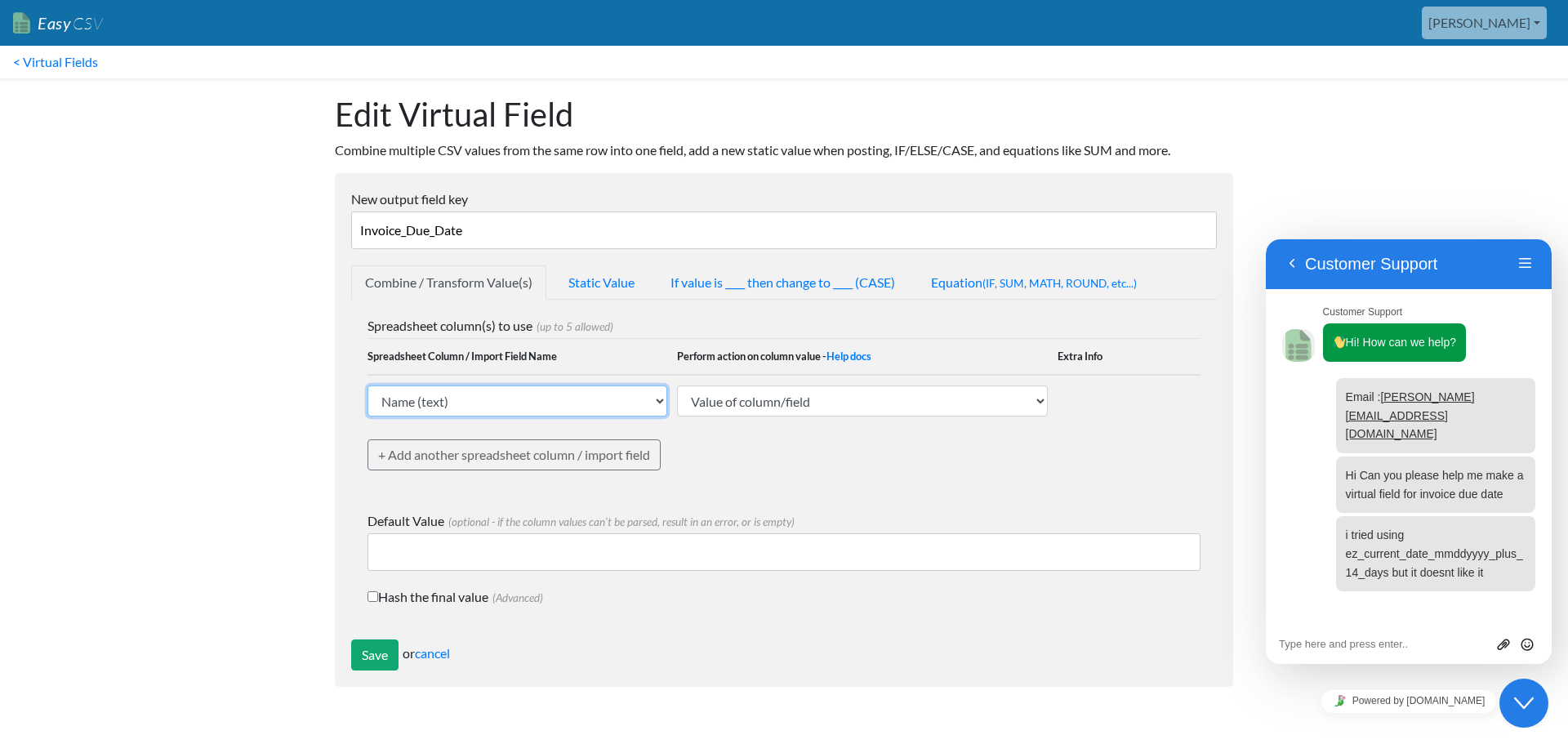
click at [634, 402] on select "Name (text) Bill To (text) Invoice Date (text) Invoice No. (text) Item (text) D…" at bounding box center [517, 401] width 300 height 31
click at [320, 394] on div "Edit Virtual Field Combine multiple CSV values from the same row into one field…" at bounding box center [784, 390] width 931 height 624
click at [560, 412] on select "Name (text) Bill To (text) Invoice Date (text) Invoice No. (text) Item (text) D…" at bounding box center [517, 401] width 300 height 31
select select "770668"
click at [367, 385] on select "Name (text) Bill To (text) Invoice Date (text) Invoice No. (text) Item (text) D…" at bounding box center [517, 401] width 300 height 31
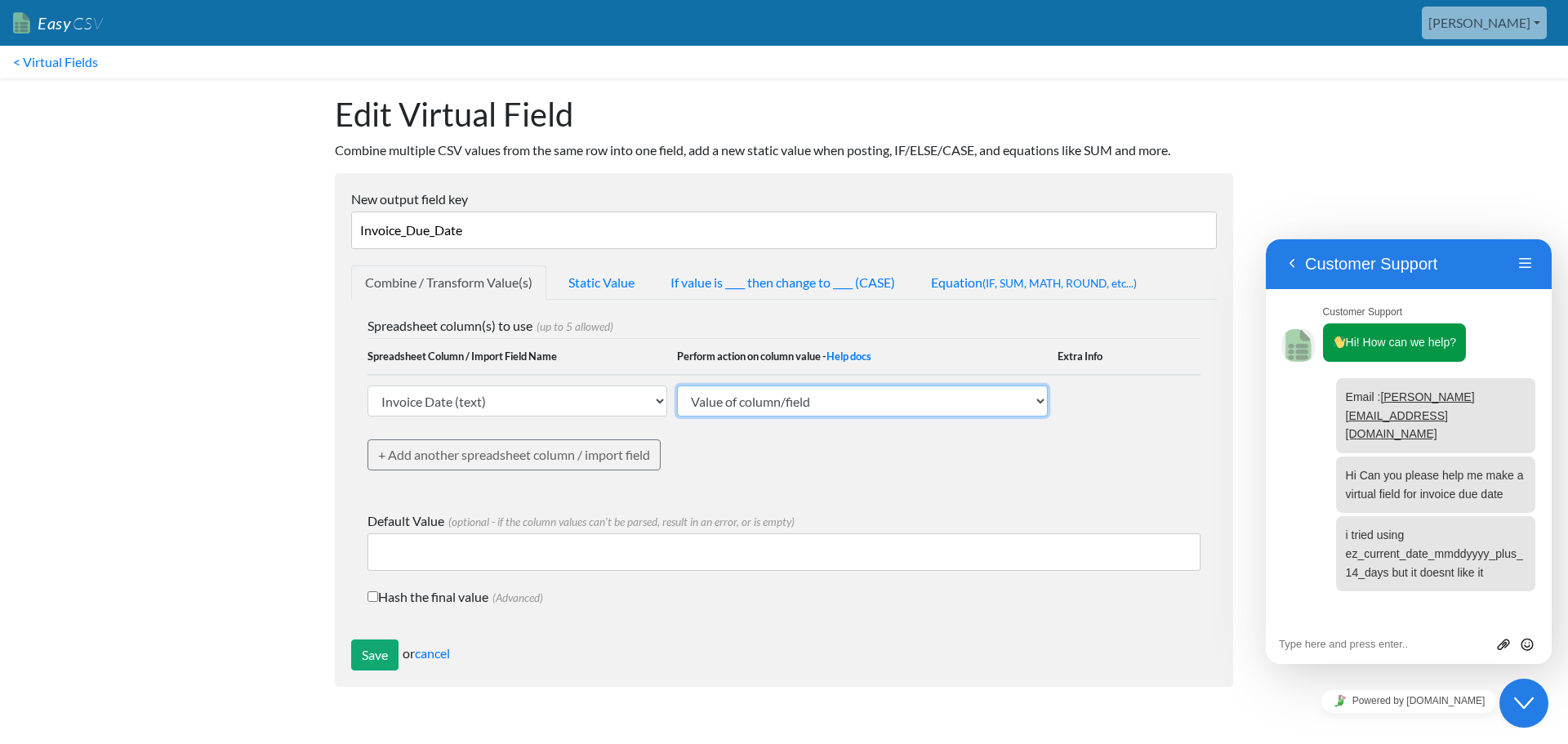
click at [824, 411] on select "Value of column/field Upcase Downcase Sentence case (first letter is capitalize…" at bounding box center [863, 401] width 371 height 31
click at [678, 385] on select "Value of column/field Upcase Downcase Sentence case (first letter is capitalize…" at bounding box center [863, 401] width 371 height 31
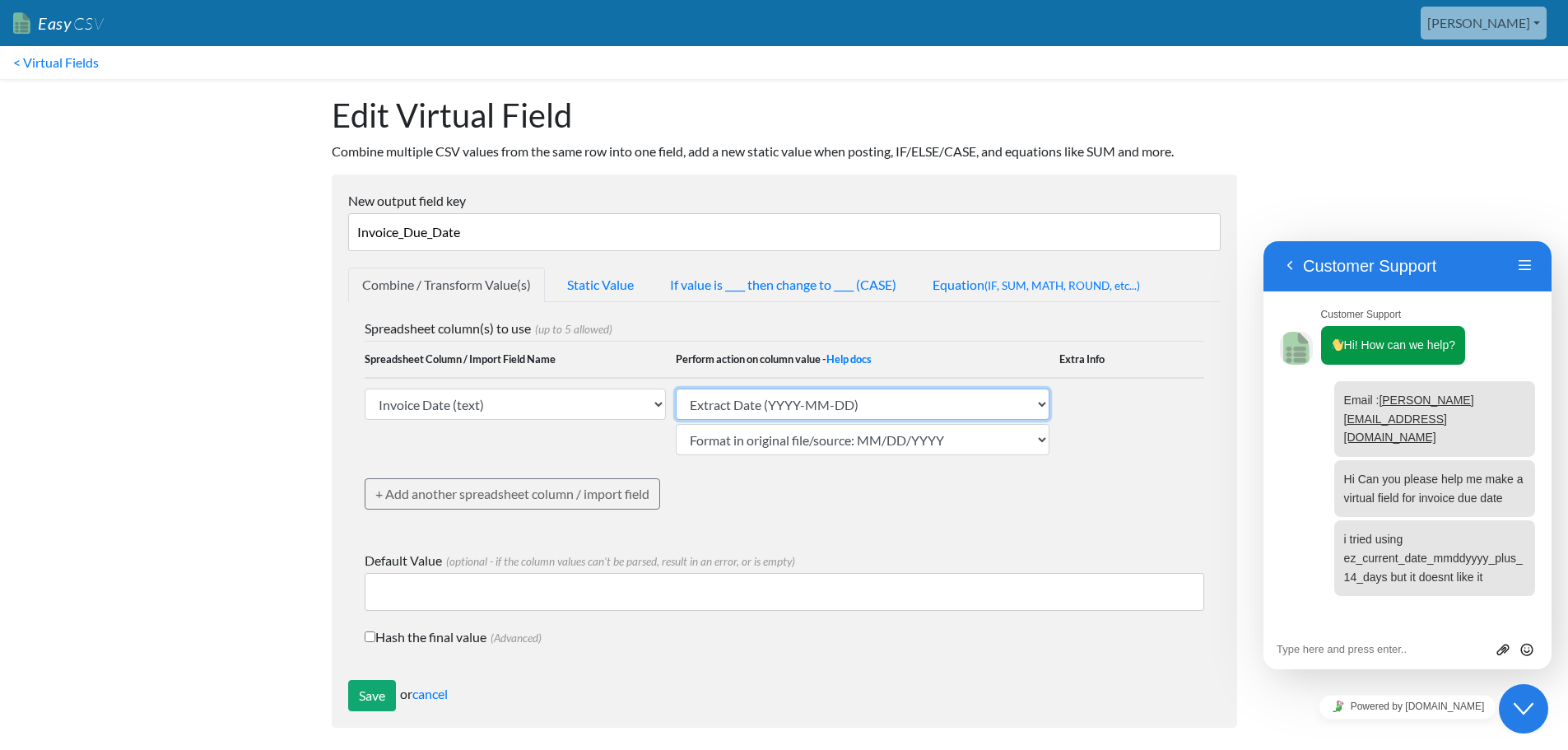
click at [953, 408] on select "Value of column/field Upcase Downcase Sentence case (first letter is capitalize…" at bounding box center [862, 404] width 374 height 31
select select "extract_date_ddmmyyyy"
click at [676, 389] on select "Value of column/field Upcase Downcase Sentence case (first letter is capitalize…" at bounding box center [862, 404] width 374 height 31
click at [930, 440] on select "Format in original file/source: MM/DD/YYYY Format in original file/source: DD/M…" at bounding box center [862, 440] width 374 height 31
select select "date_yyyymmdd_hyphens"
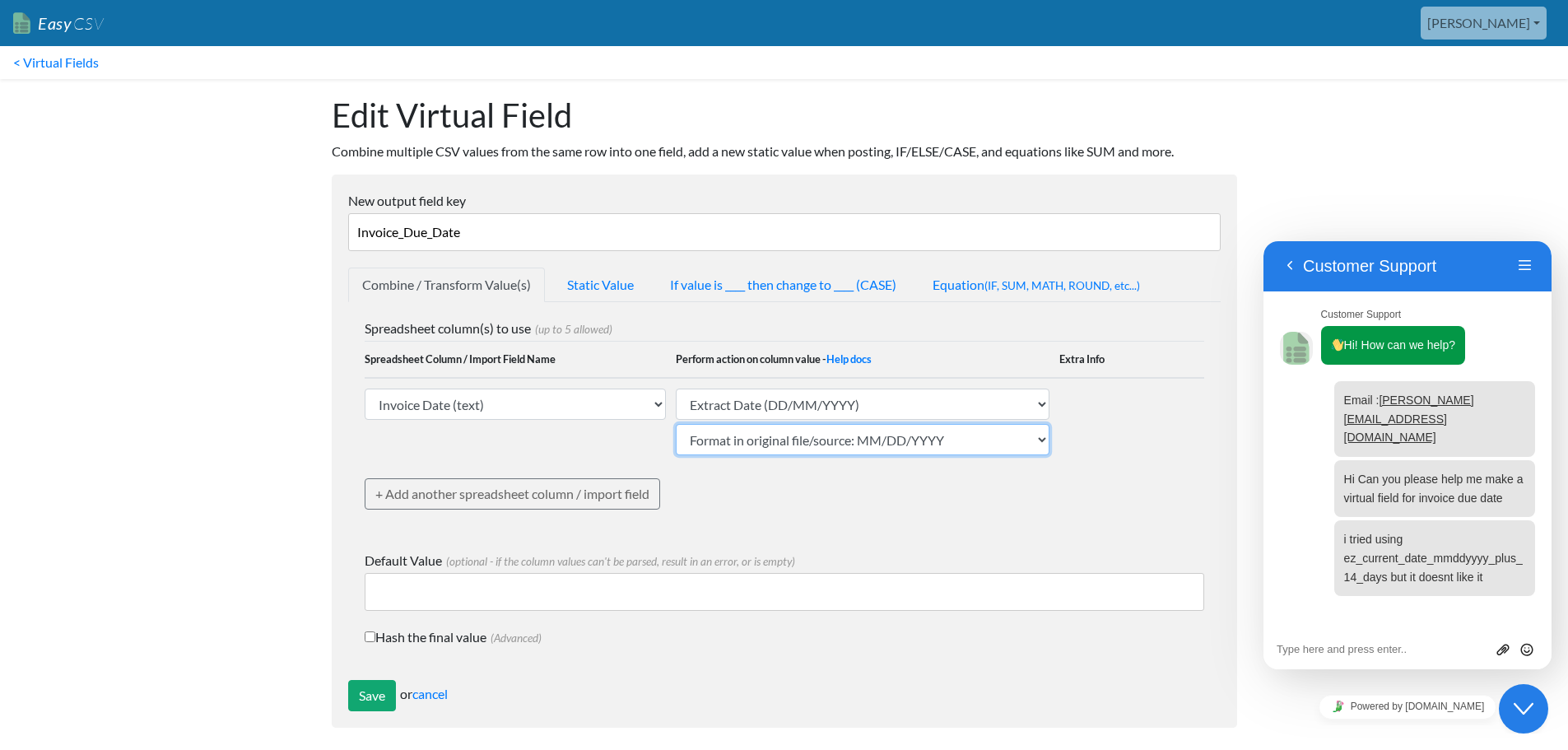
click at [676, 425] on select "Format in original file/source: MM/DD/YYYY Format in original file/source: DD/M…" at bounding box center [862, 440] width 374 height 31
click at [1022, 494] on div "Spreadsheet column(s) to use (up to 5 allowed) Spreadsheet Column / Import Fiel…" at bounding box center [784, 426] width 840 height 216
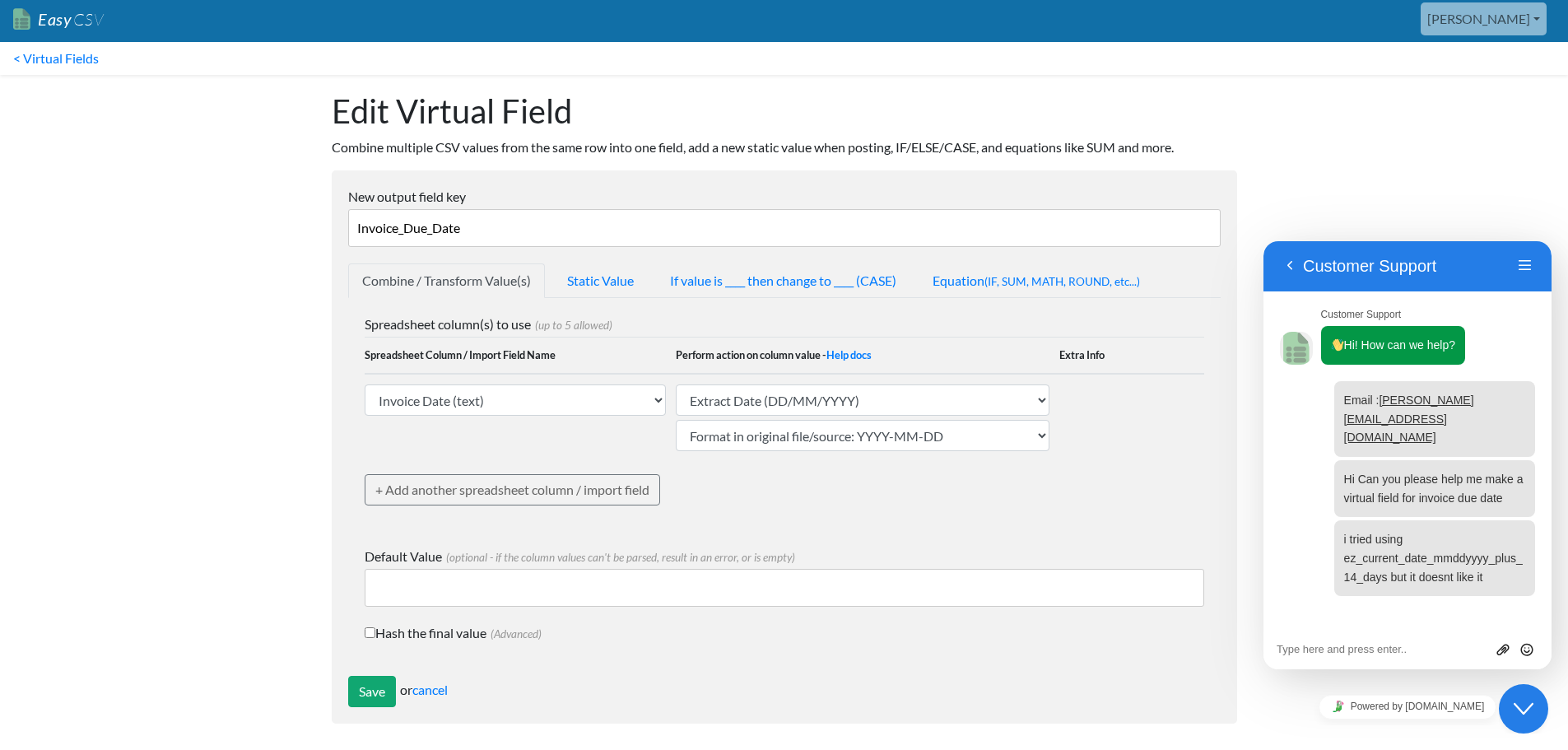
scroll to position [8, 0]
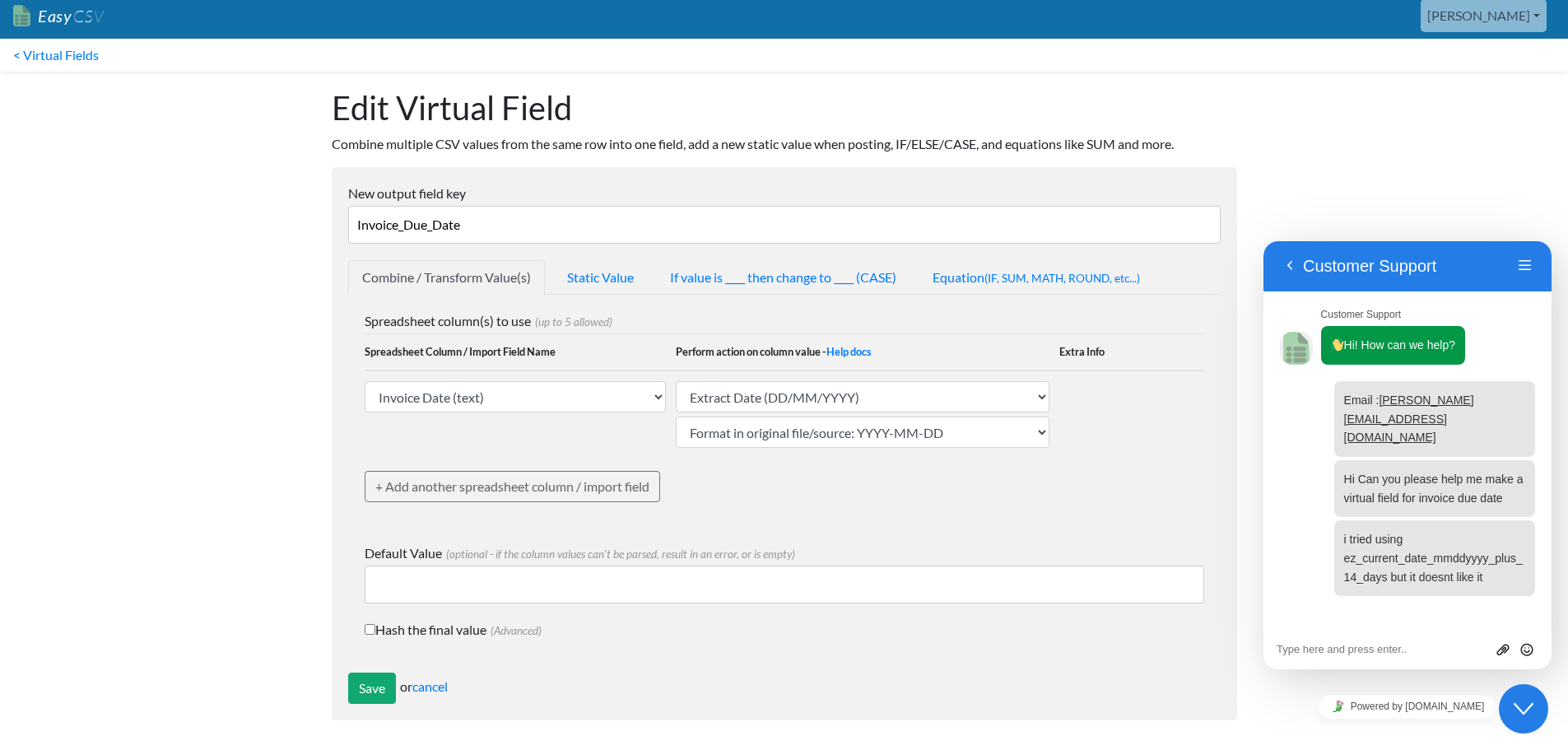
click at [607, 580] on input "Default Value (optional - if the column values can't be parsed, result in an er…" at bounding box center [784, 584] width 840 height 38
click at [986, 277] on link "Equation (IF, SUM, MATH, ROUND, etc...)" at bounding box center [1036, 278] width 235 height 35
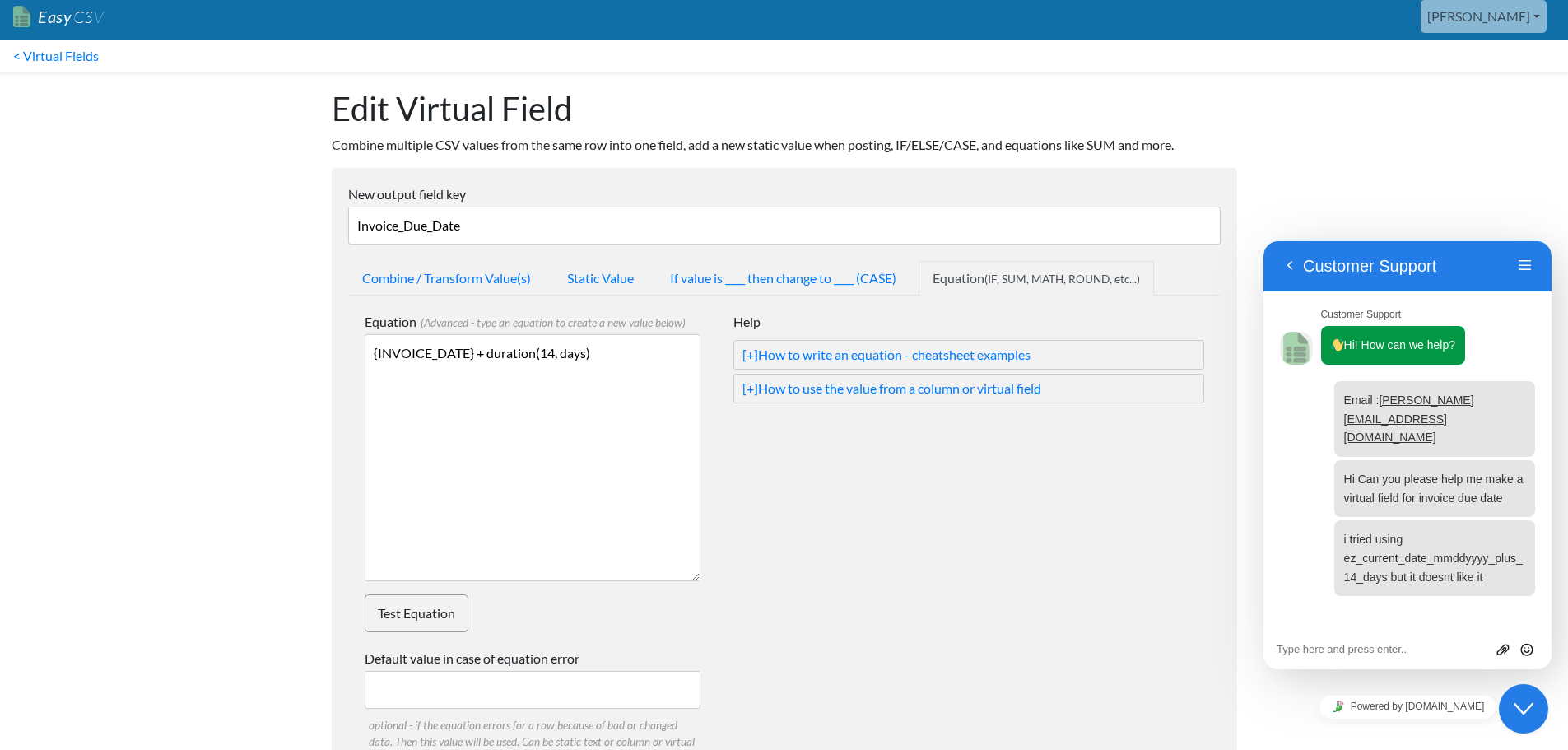
scroll to position [0, 0]
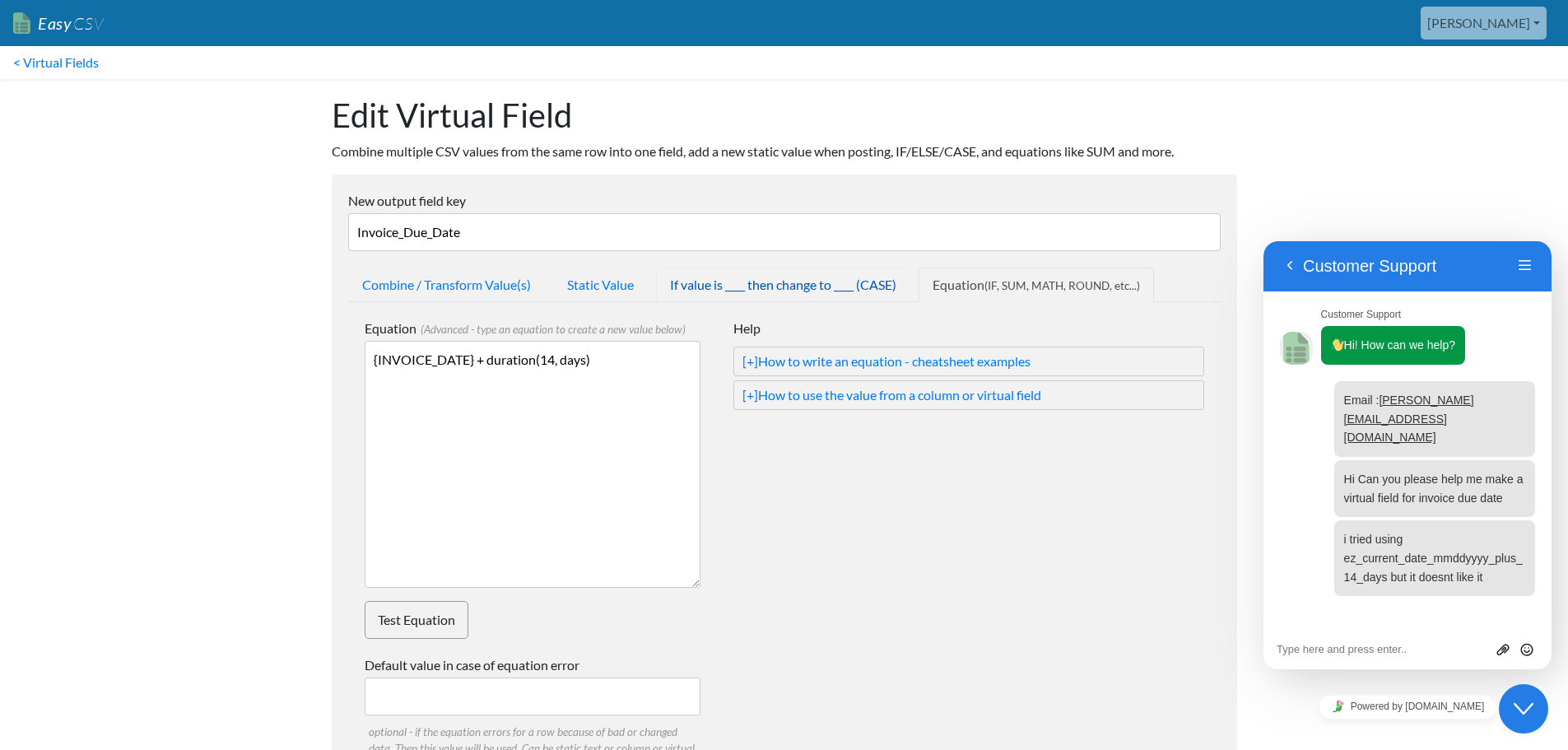
click at [793, 290] on link "If value is ____ then change to ____ (CASE)" at bounding box center [784, 285] width 254 height 35
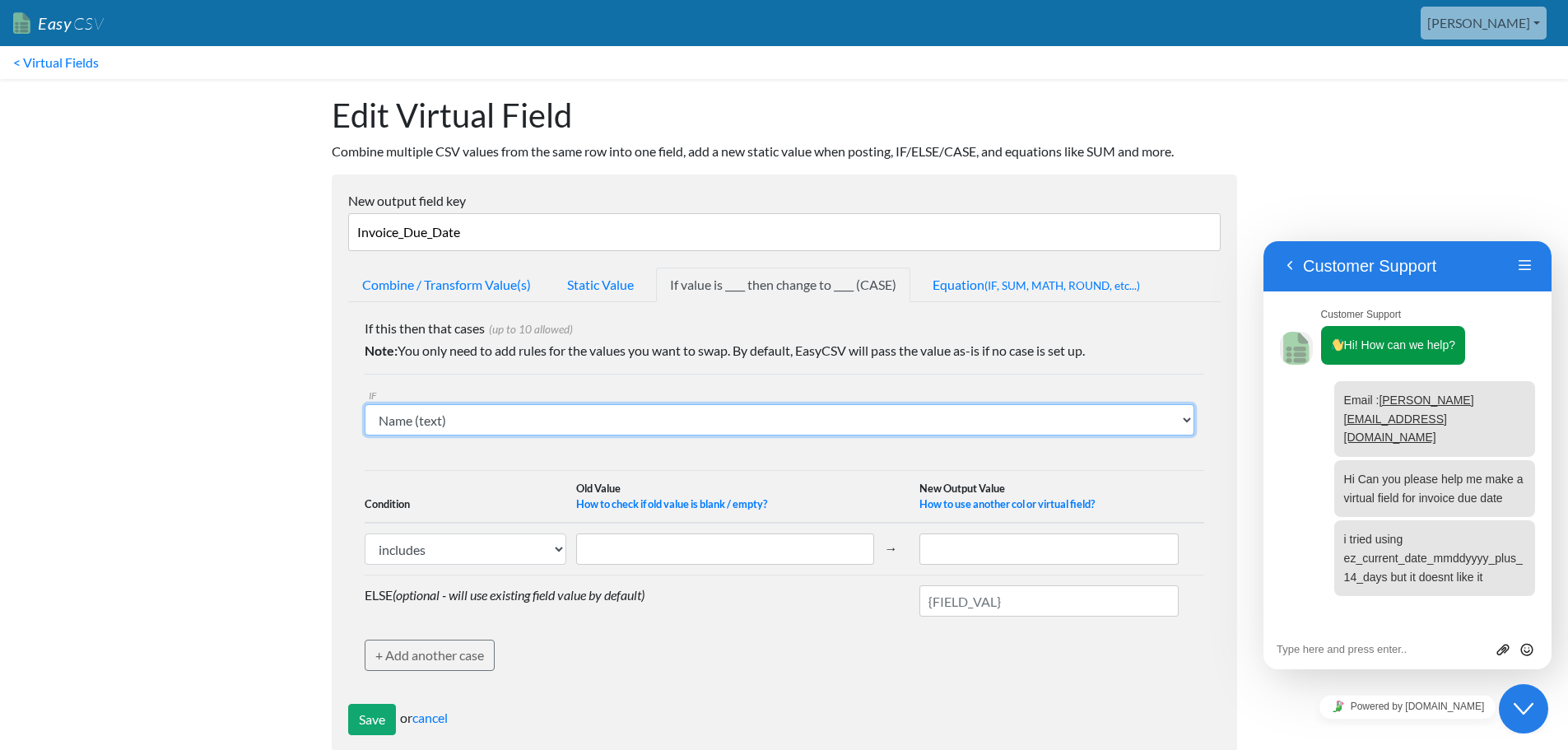
click at [655, 424] on select "Name (text) Bill To (text) Invoice Date (text) Invoice No. (text) Item (text) D…" at bounding box center [780, 420] width 829 height 31
select select "770668"
click at [365, 404] on select "Name (text) Bill To (text) Invoice Date (text) Invoice No. (text) Item (text) D…" at bounding box center [780, 420] width 829 height 31
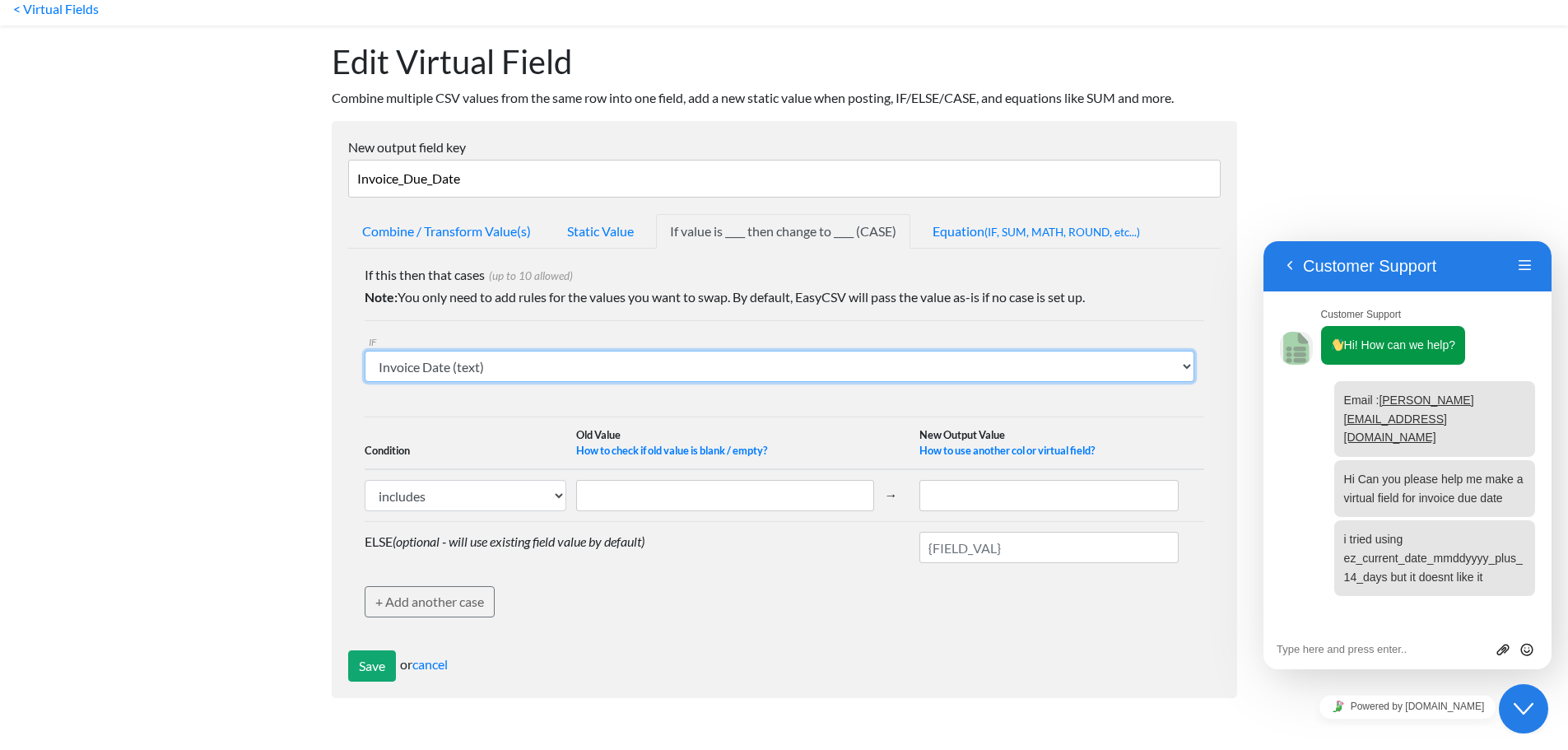
scroll to position [83, 0]
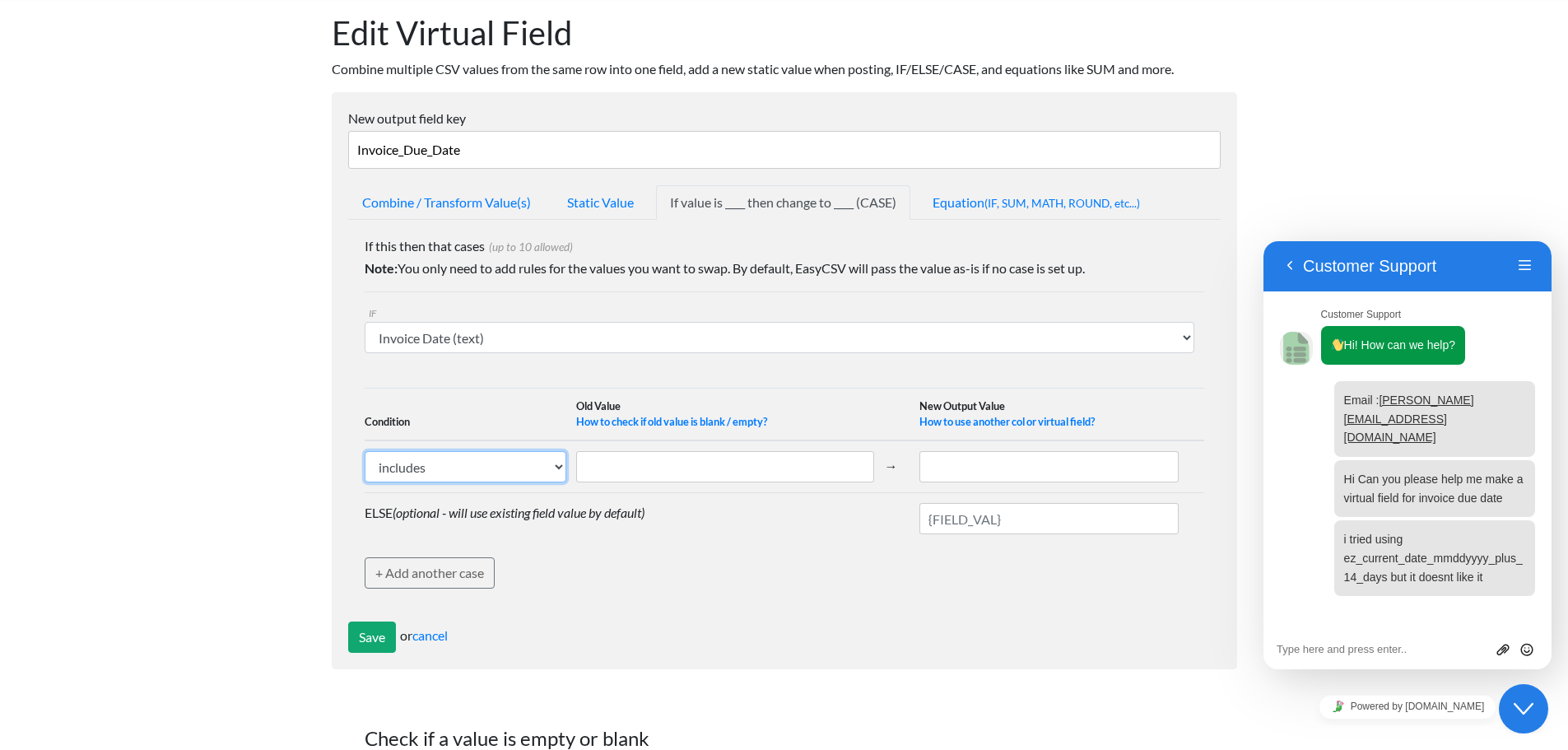
click at [520, 470] on select "includes exactly matches" at bounding box center [466, 467] width 203 height 31
click at [527, 469] on select "includes exactly matches" at bounding box center [466, 467] width 203 height 31
click at [530, 412] on th "Condition" at bounding box center [471, 415] width 213 height 52
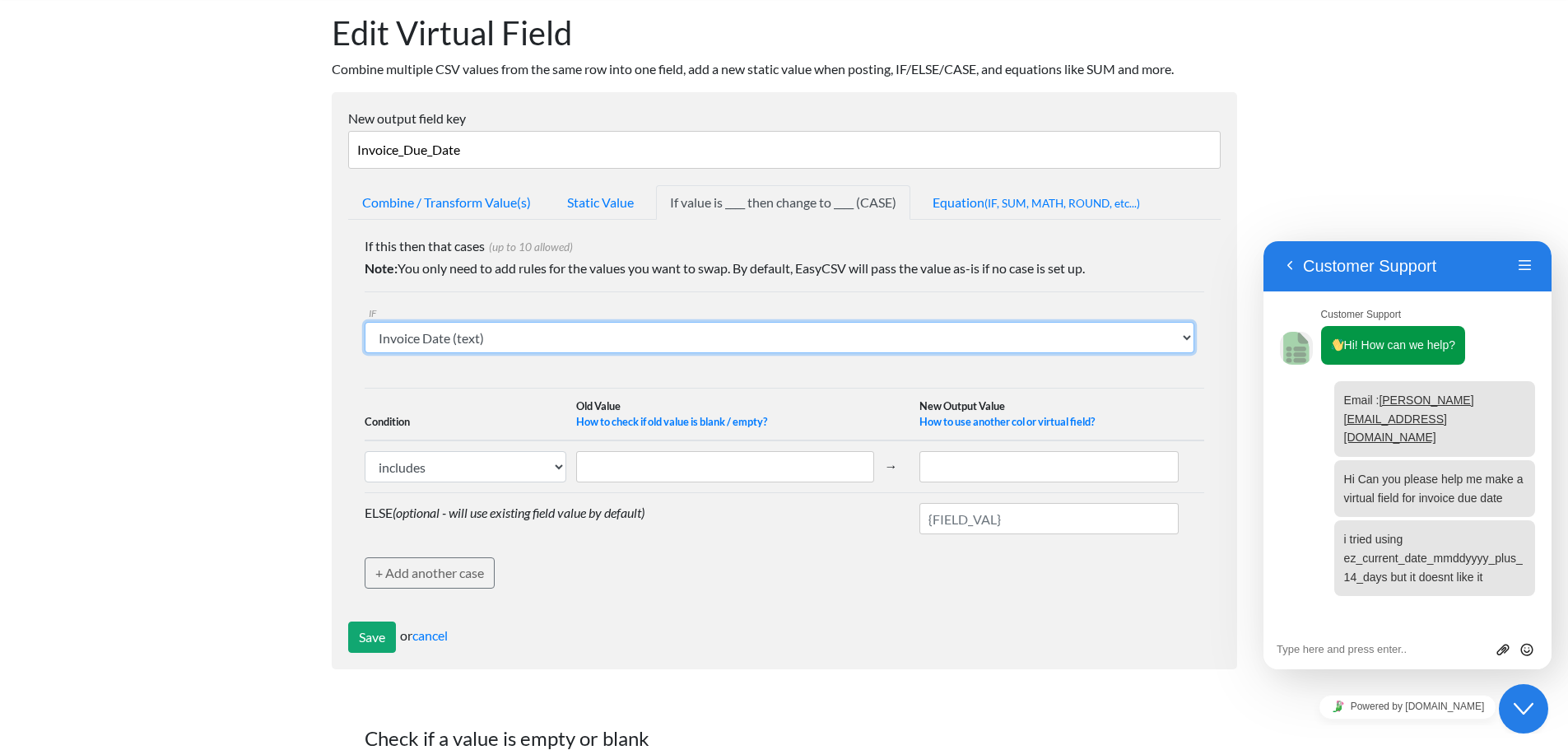
click at [550, 335] on select "Name (text) Bill To (text) Invoice Date (text) Invoice No. (text) Item (text) D…" at bounding box center [780, 337] width 829 height 31
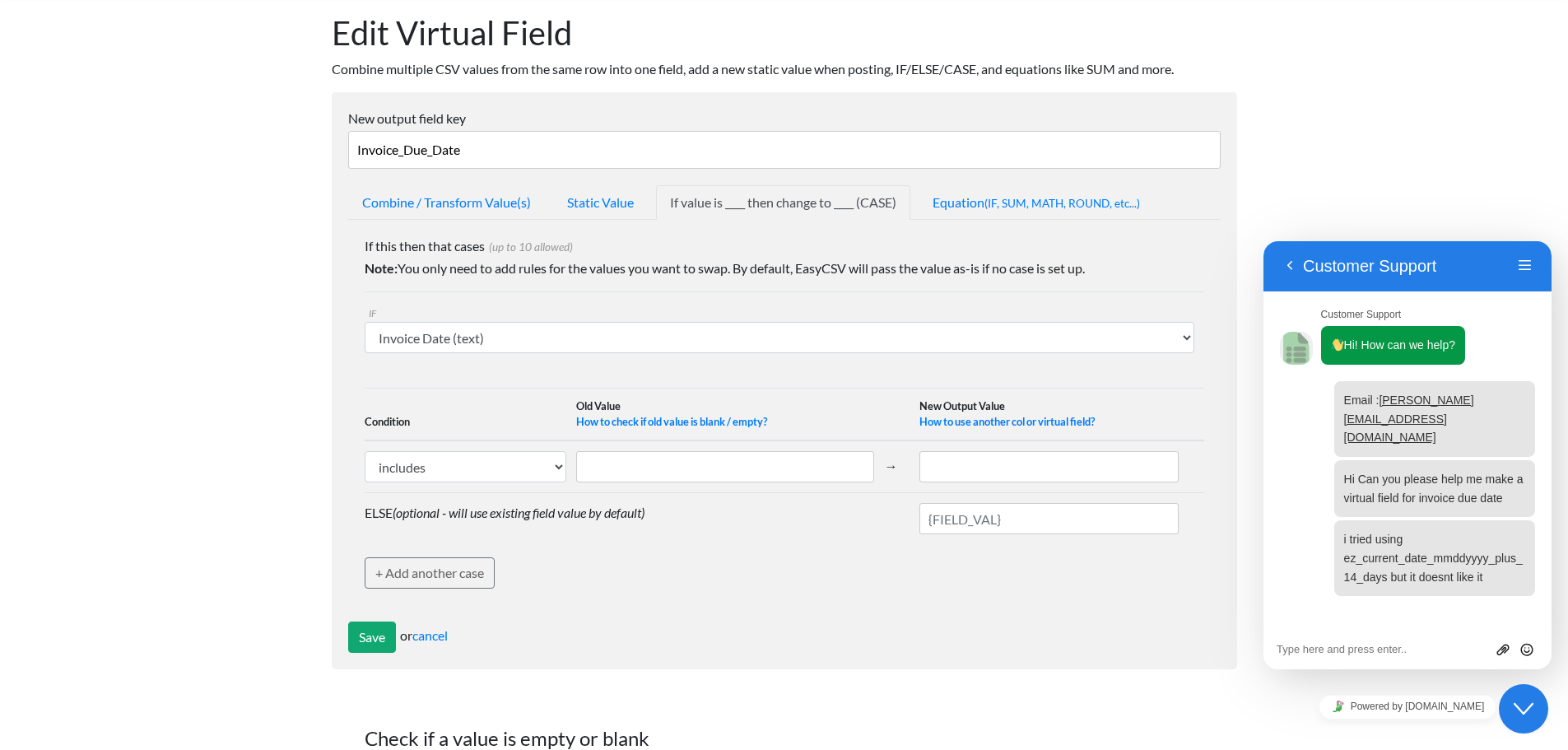
click at [609, 182] on form "New output field key Invoice_Due_Date Combine / Transform Value(s) Static Value…" at bounding box center [784, 381] width 905 height 577
click at [613, 196] on link "Static Value" at bounding box center [600, 203] width 94 height 35
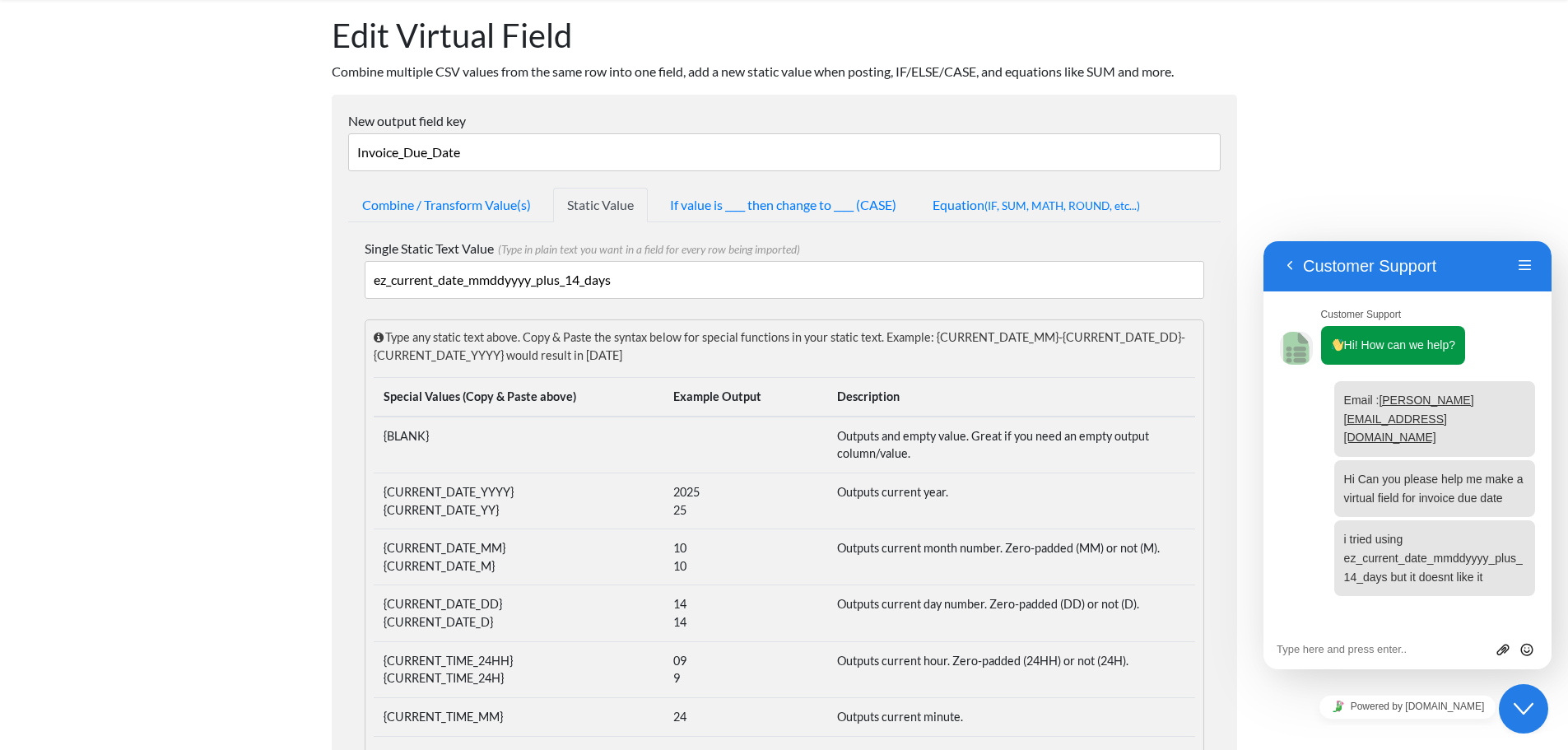
scroll to position [0, 0]
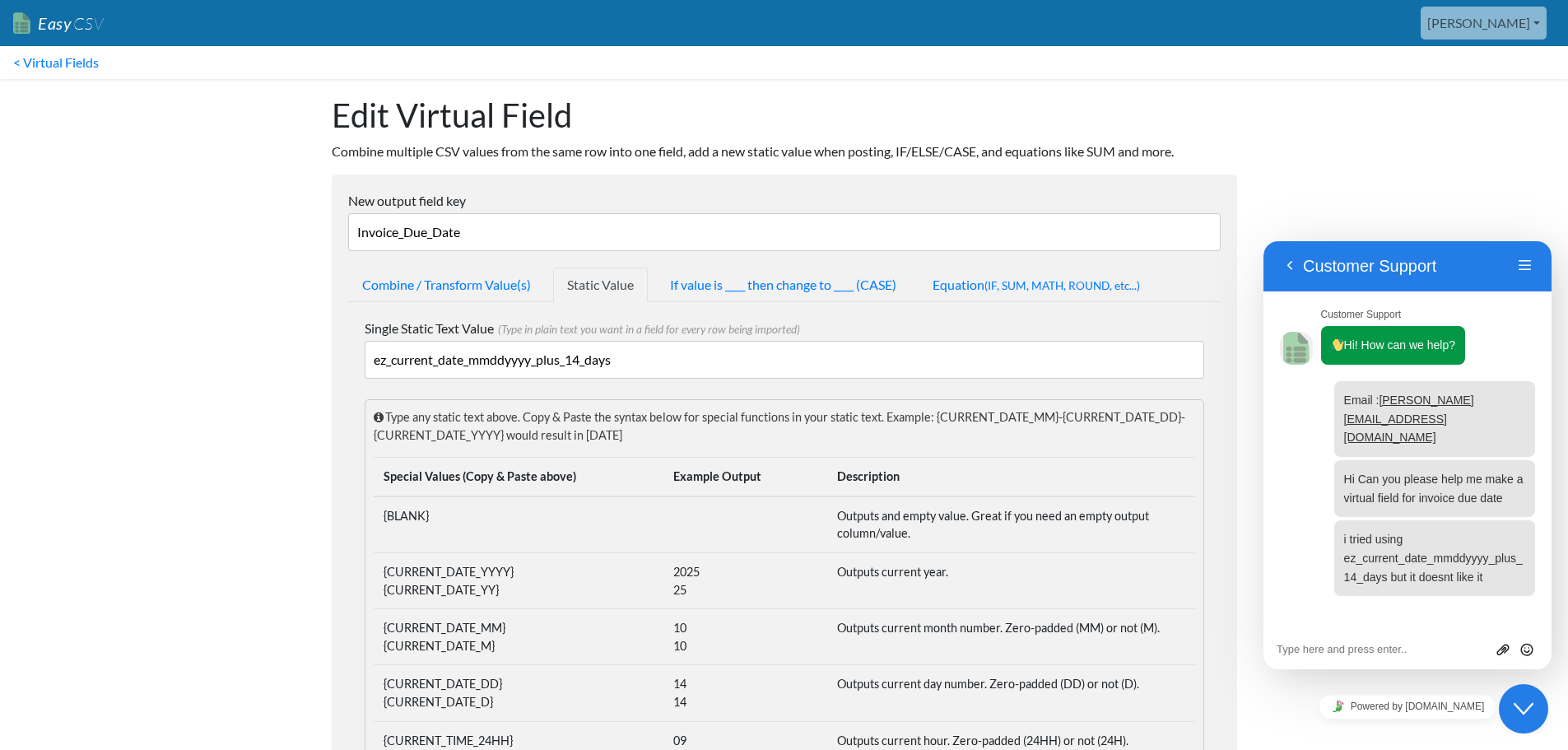
drag, startPoint x: 516, startPoint y: 360, endPoint x: 483, endPoint y: 359, distance: 33.0
click at [483, 359] on input "ez_current_date_mmddyyyy_plus_14_days" at bounding box center [784, 359] width 840 height 38
click at [470, 343] on input "ez_current_date_mmddyyyy_plus_14_days" at bounding box center [784, 359] width 840 height 38
drag, startPoint x: 472, startPoint y: 364, endPoint x: 533, endPoint y: 359, distance: 61.2
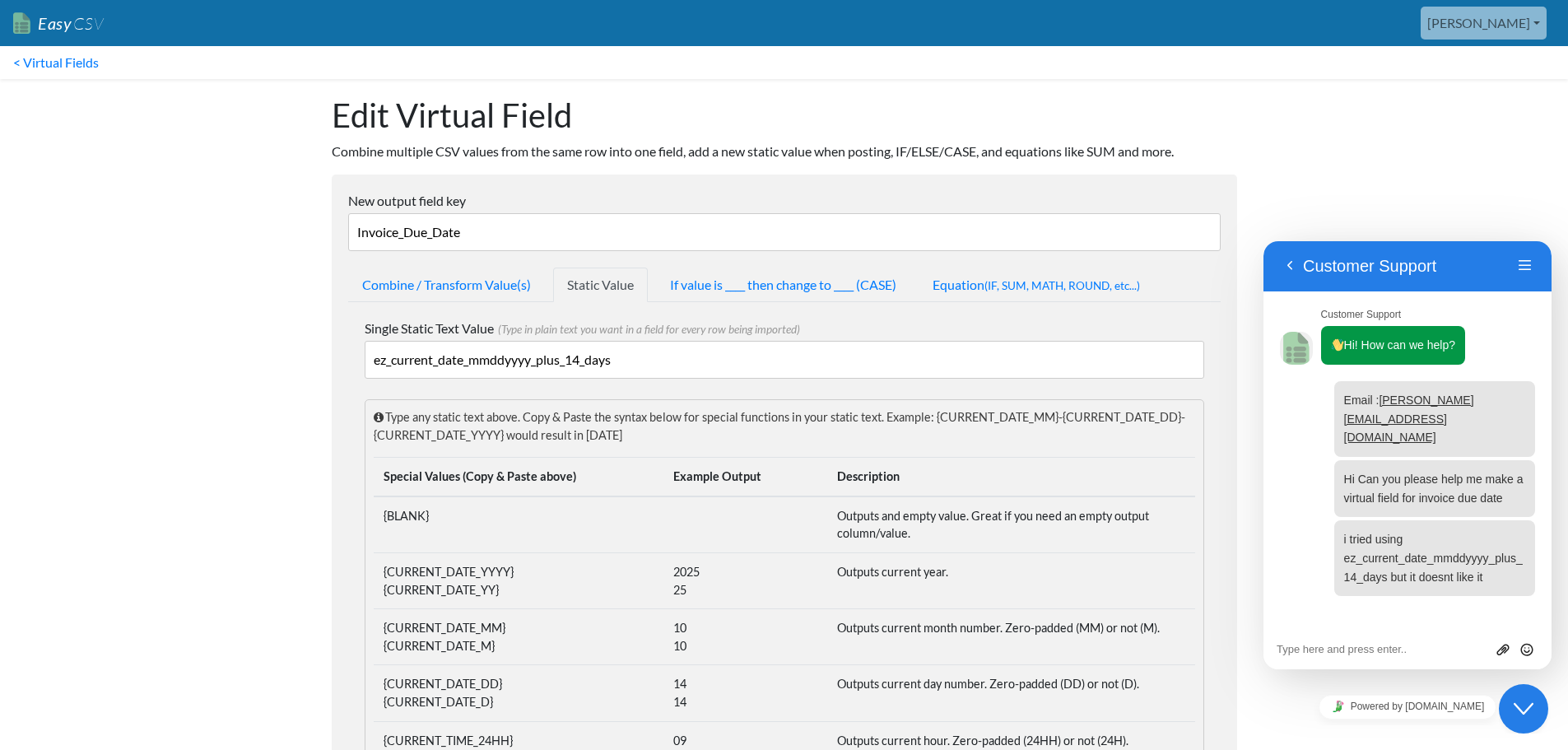
click at [533, 359] on input "ez_current_date_mmddyyyy_plus_14_days" at bounding box center [784, 359] width 840 height 38
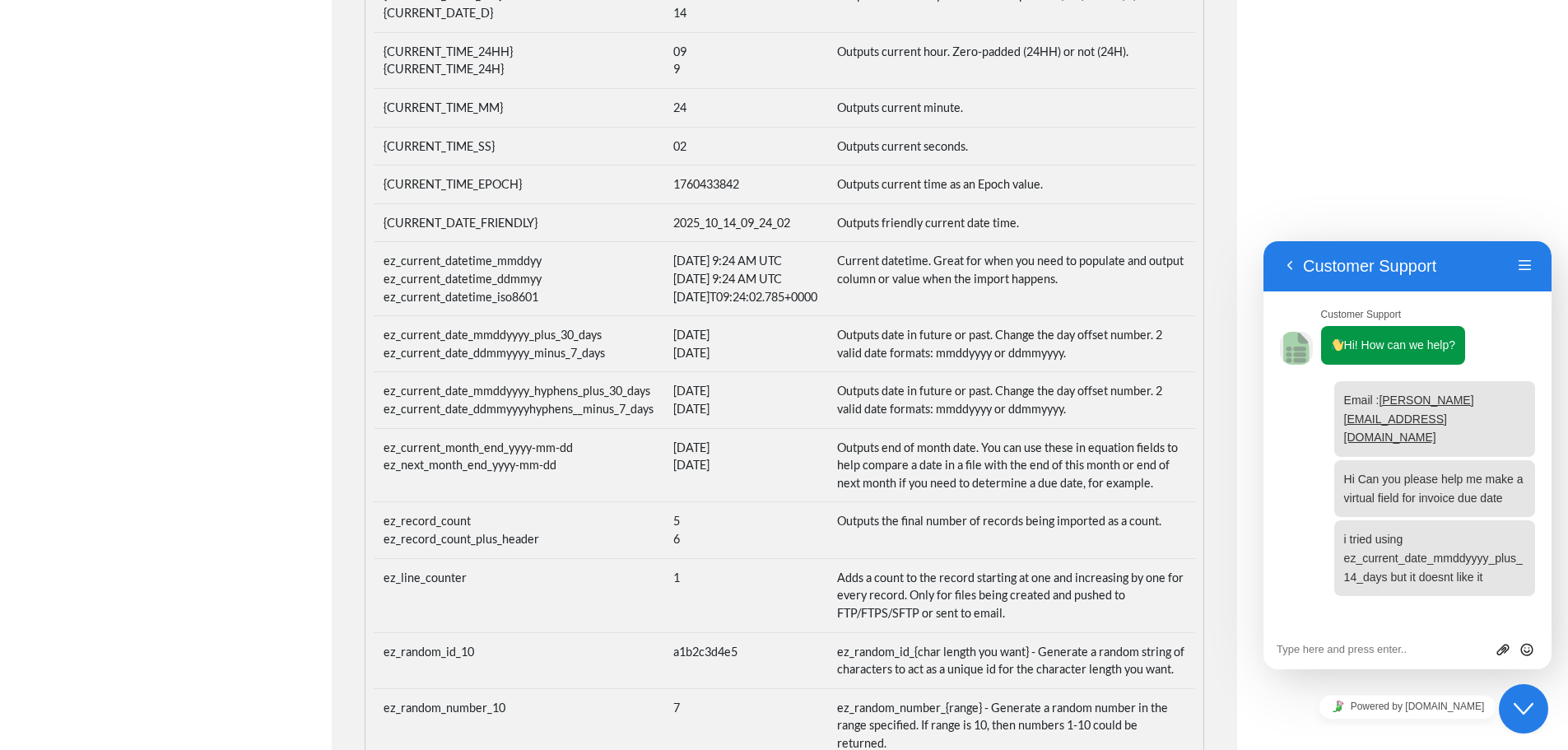
scroll to position [865, 0]
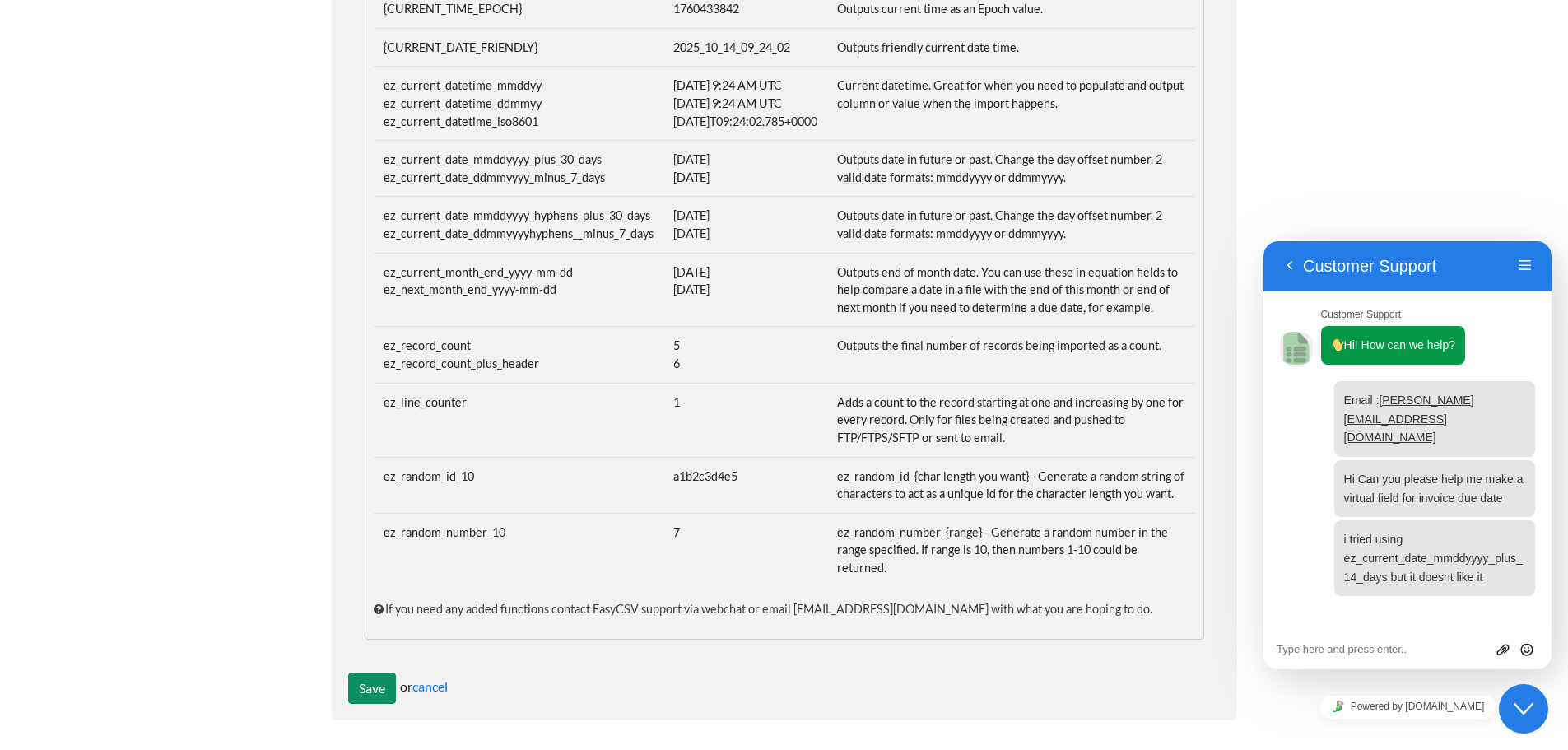
type input "ez_current_date_yyyymmdd_plus_14_days"
click at [364, 688] on input "Save" at bounding box center [372, 689] width 48 height 31
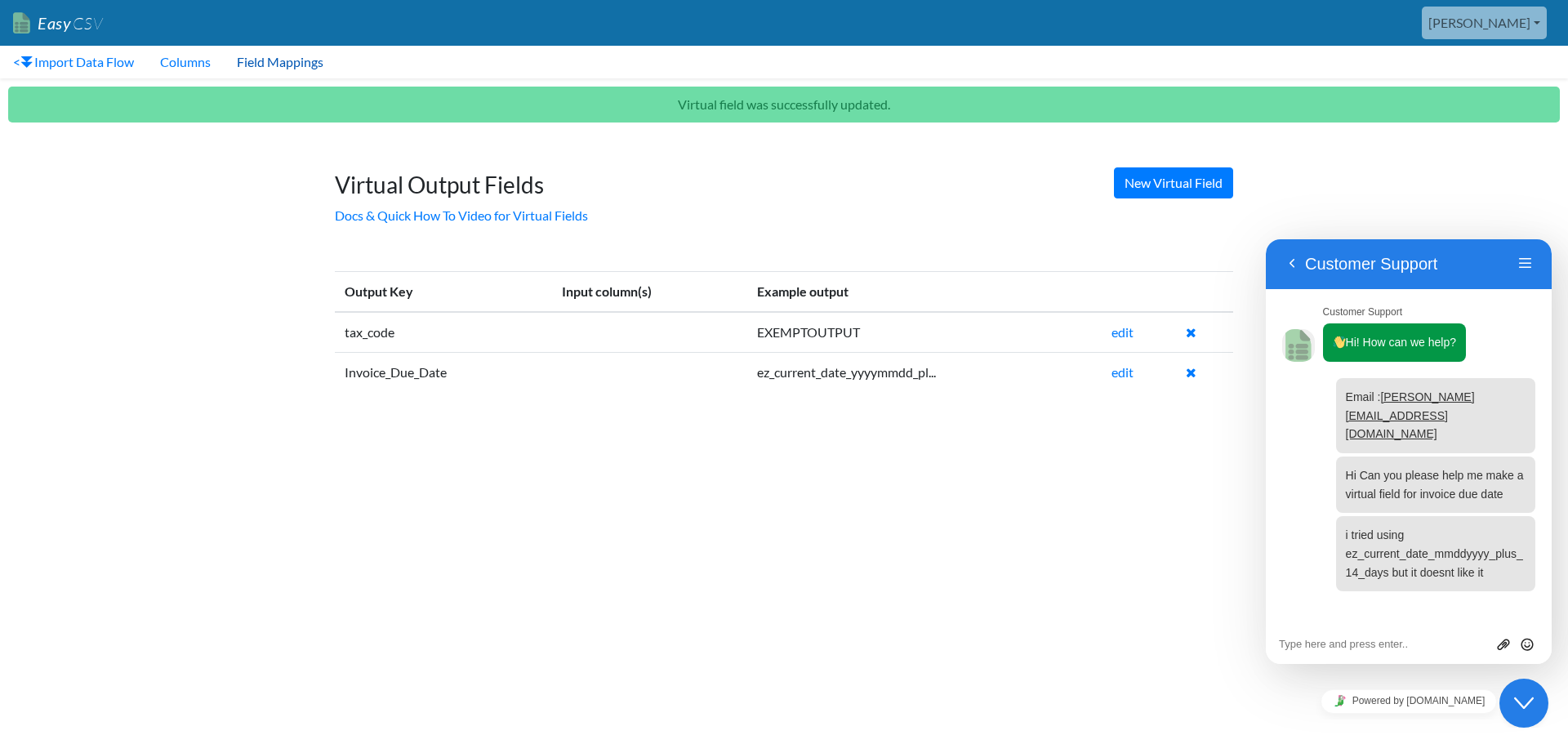
click at [292, 63] on link "Field Mappings" at bounding box center [279, 62] width 113 height 33
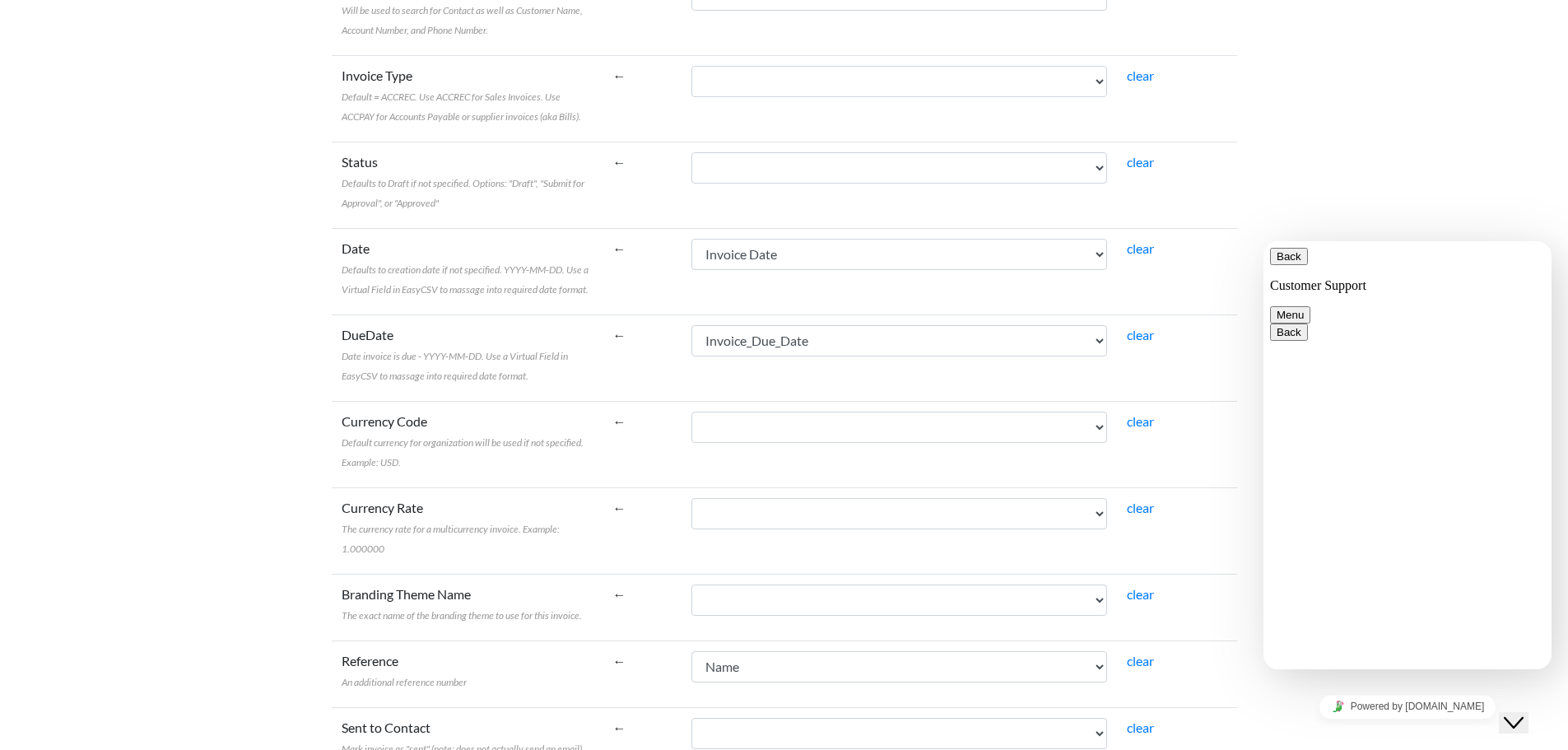
scroll to position [564, 0]
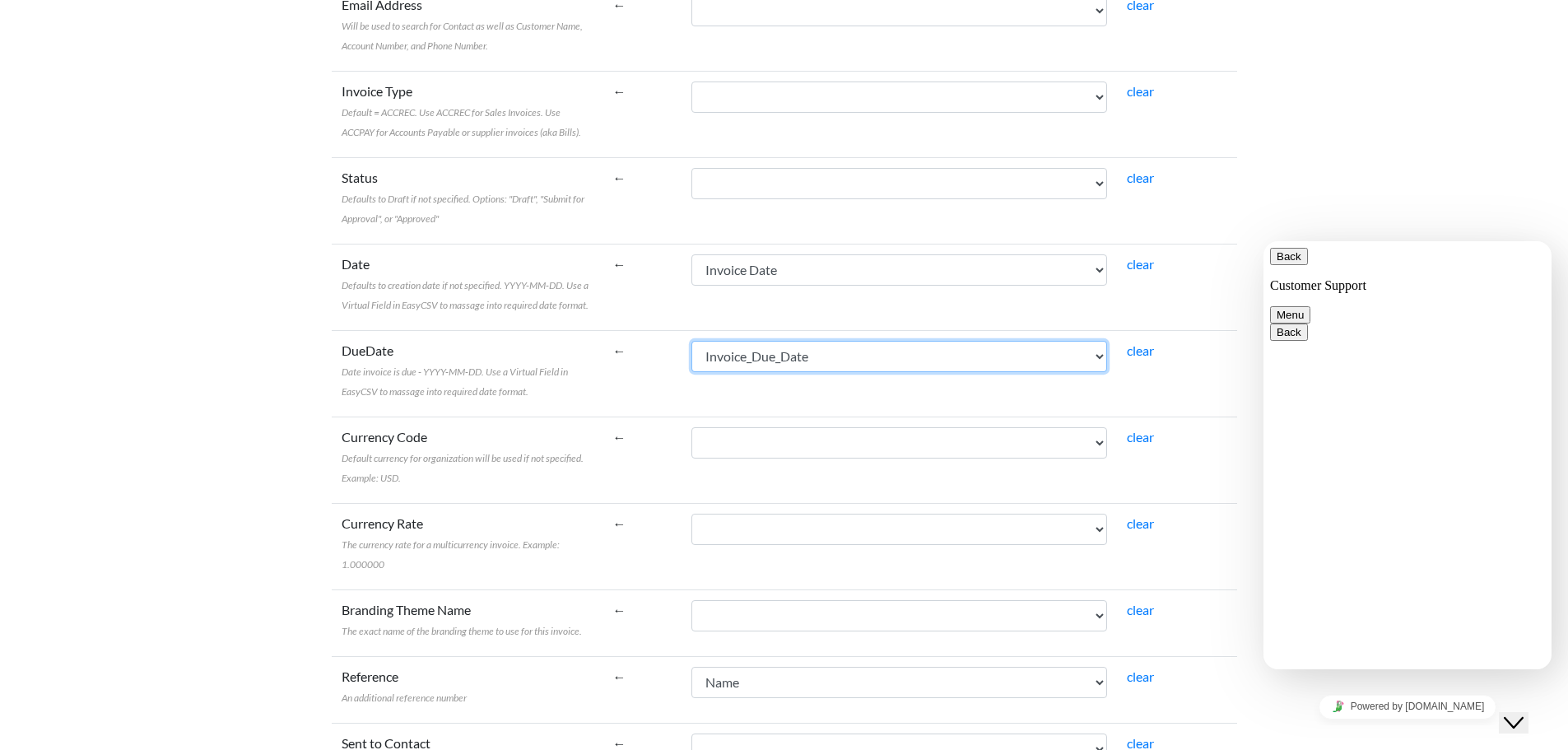
click at [851, 358] on select "Name [PERSON_NAME] To Invoice Date Invoice No. Item Description Qty Fee Discoun…" at bounding box center [899, 357] width 416 height 31
click at [728, 341] on select "Name Bill To Invoice Date Invoice No. Item Description Qty Fee Discount Net Fee…" at bounding box center [899, 357] width 416 height 31
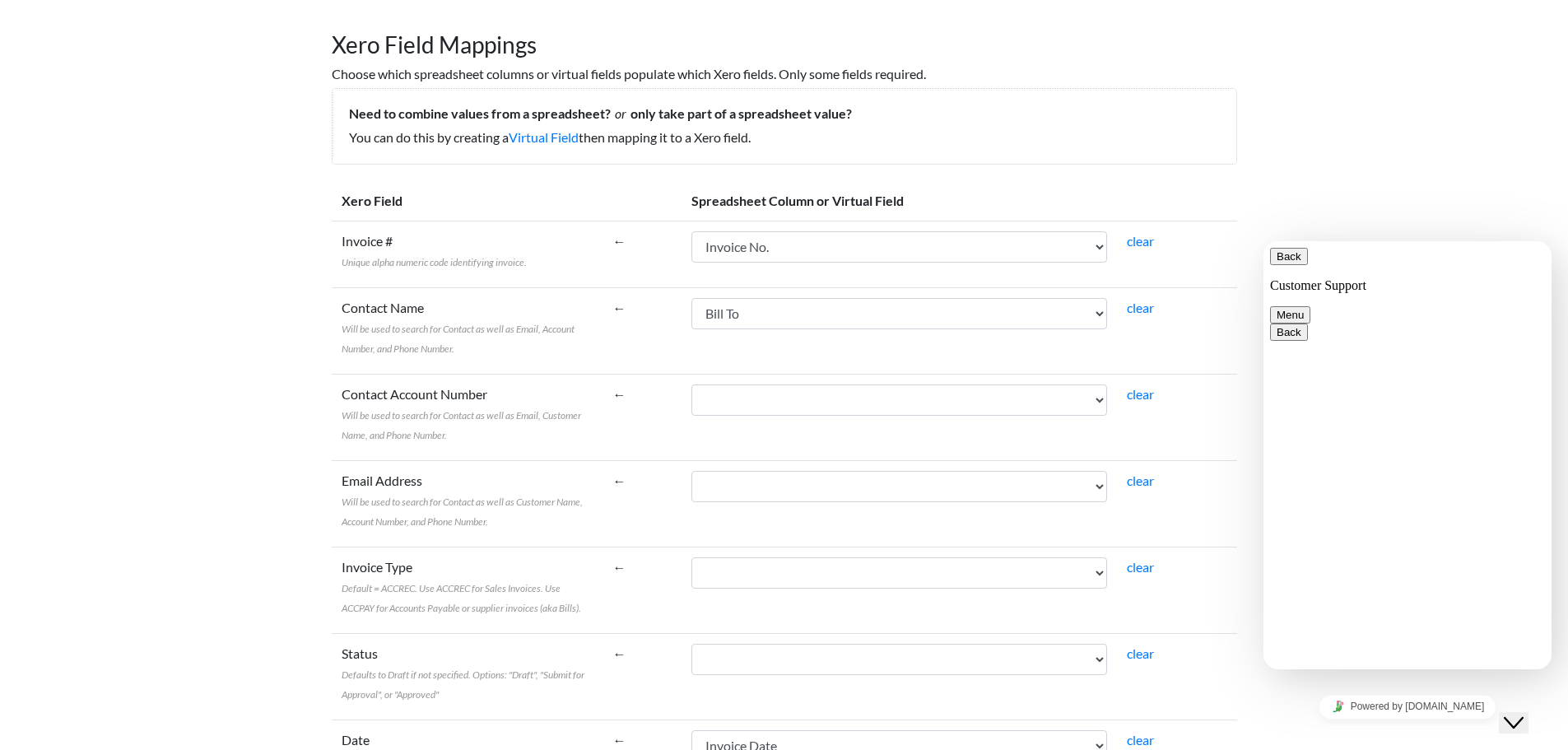
scroll to position [0, 0]
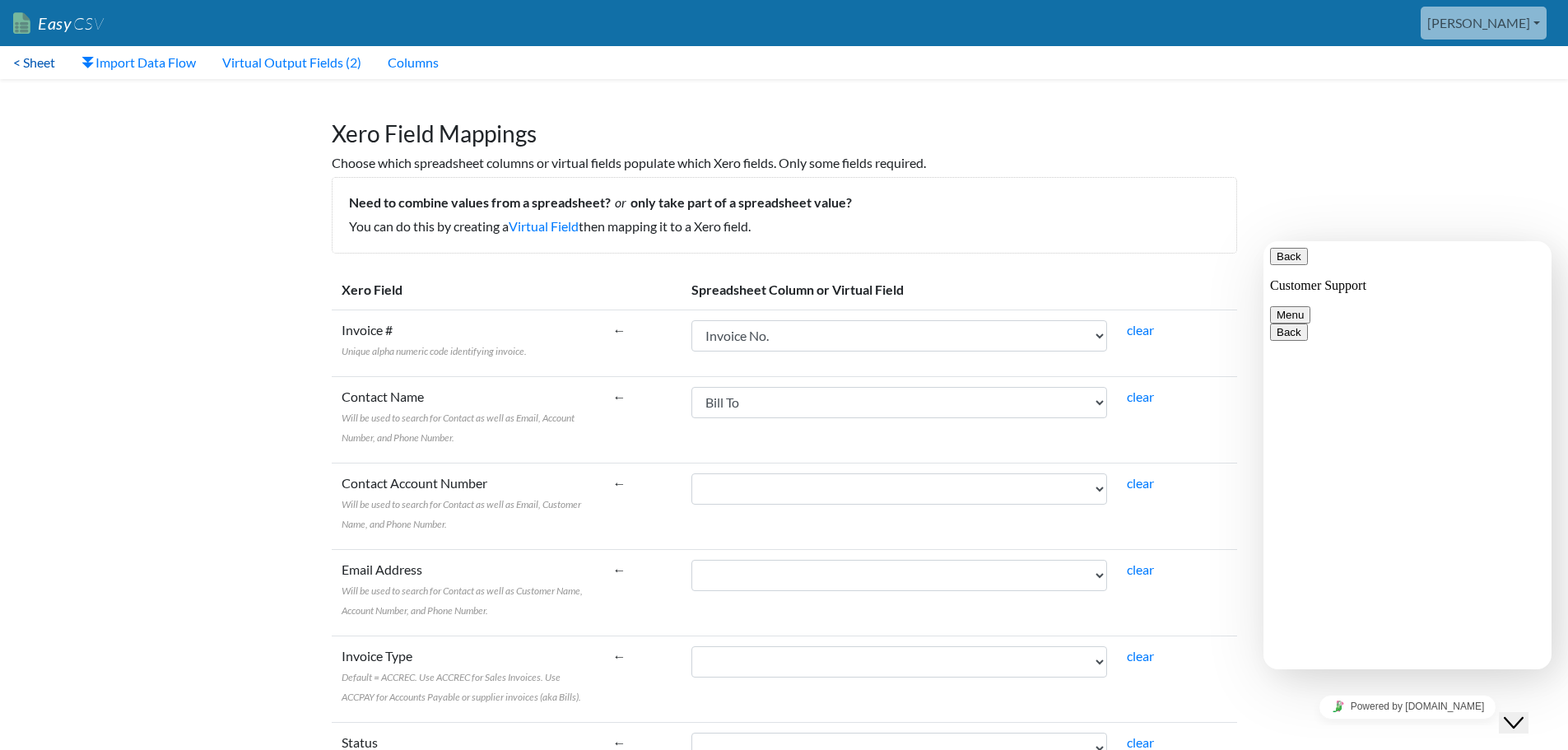
click at [40, 61] on link "< Sheet" at bounding box center [34, 62] width 68 height 33
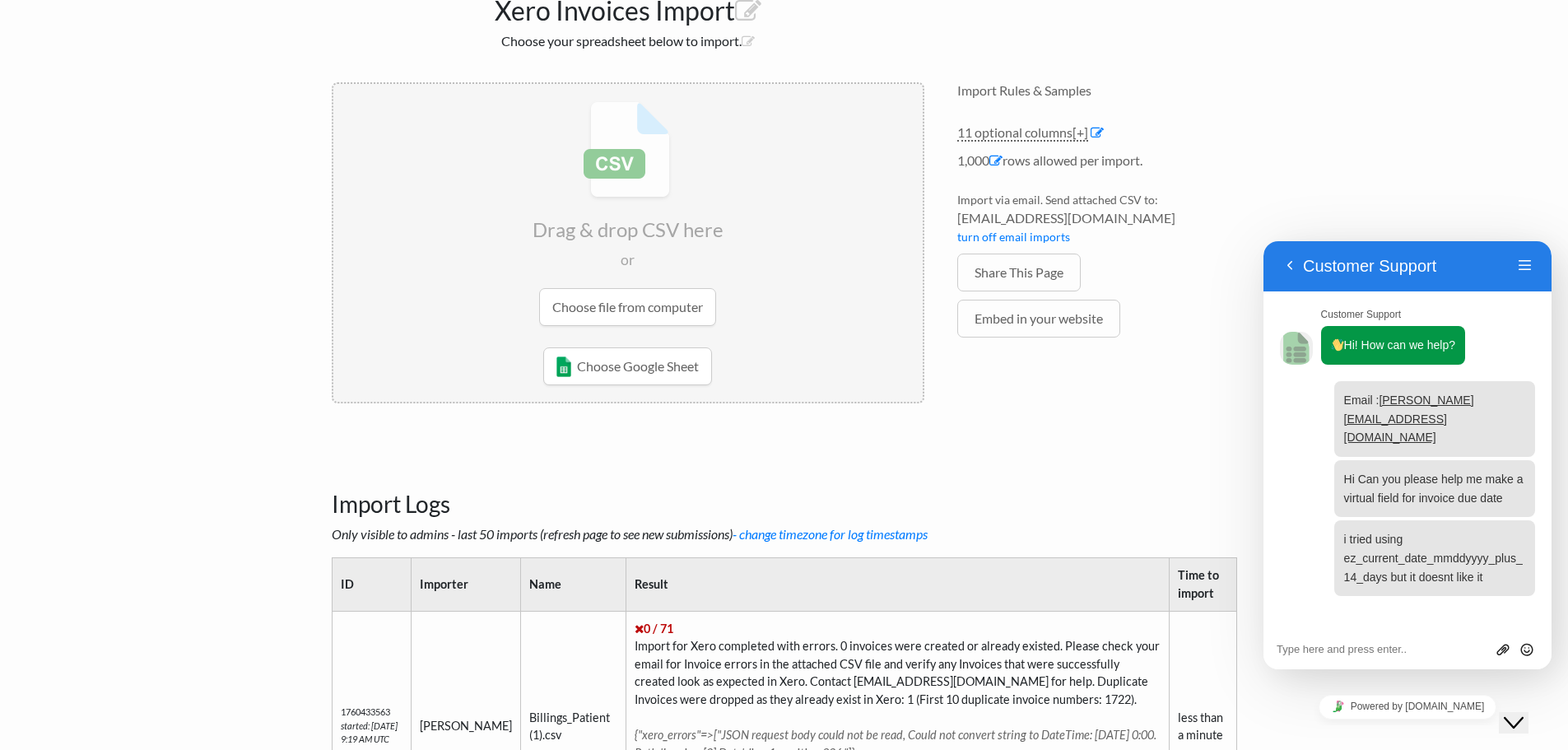
scroll to position [83, 0]
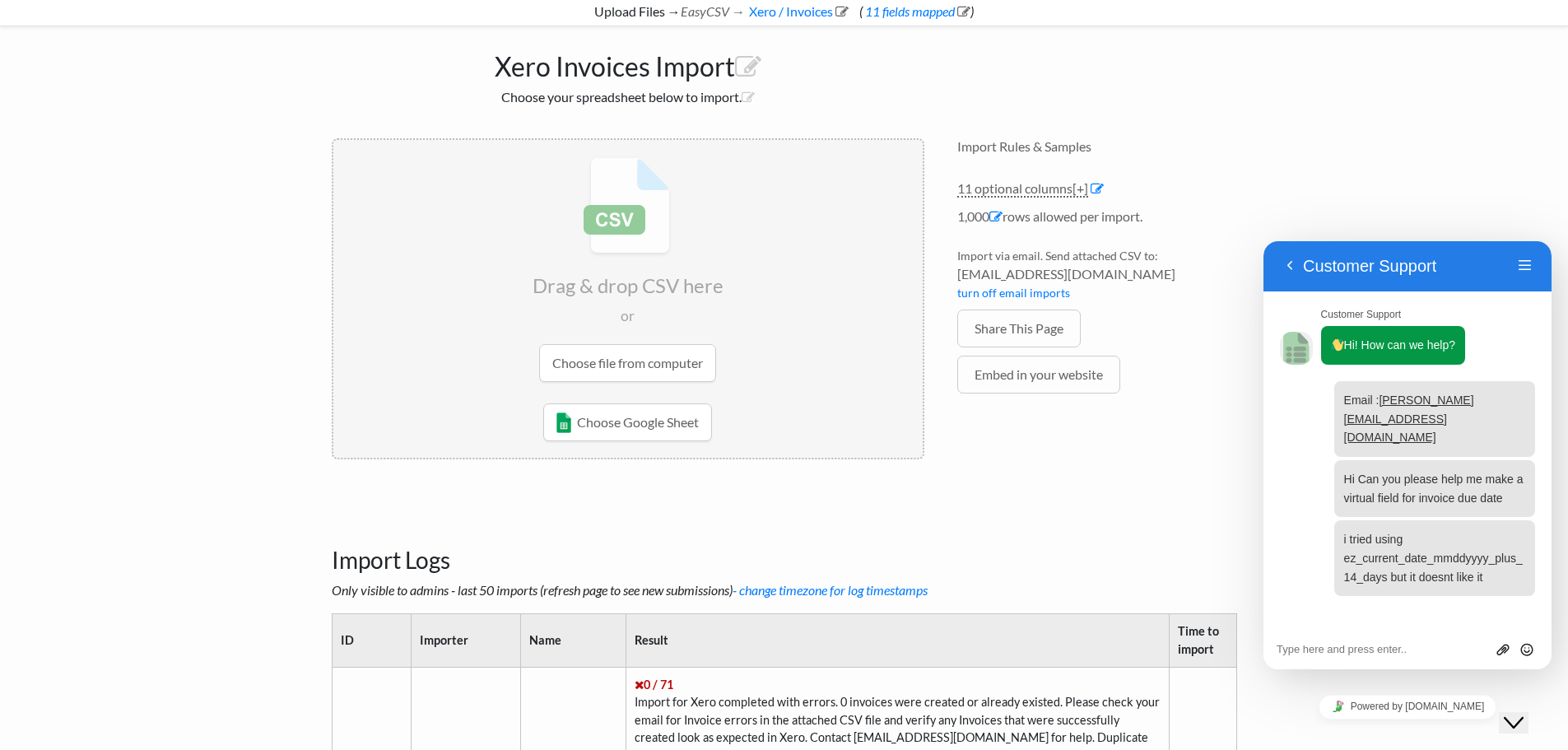
click at [620, 372] on input "file" at bounding box center [627, 269] width 589 height 259
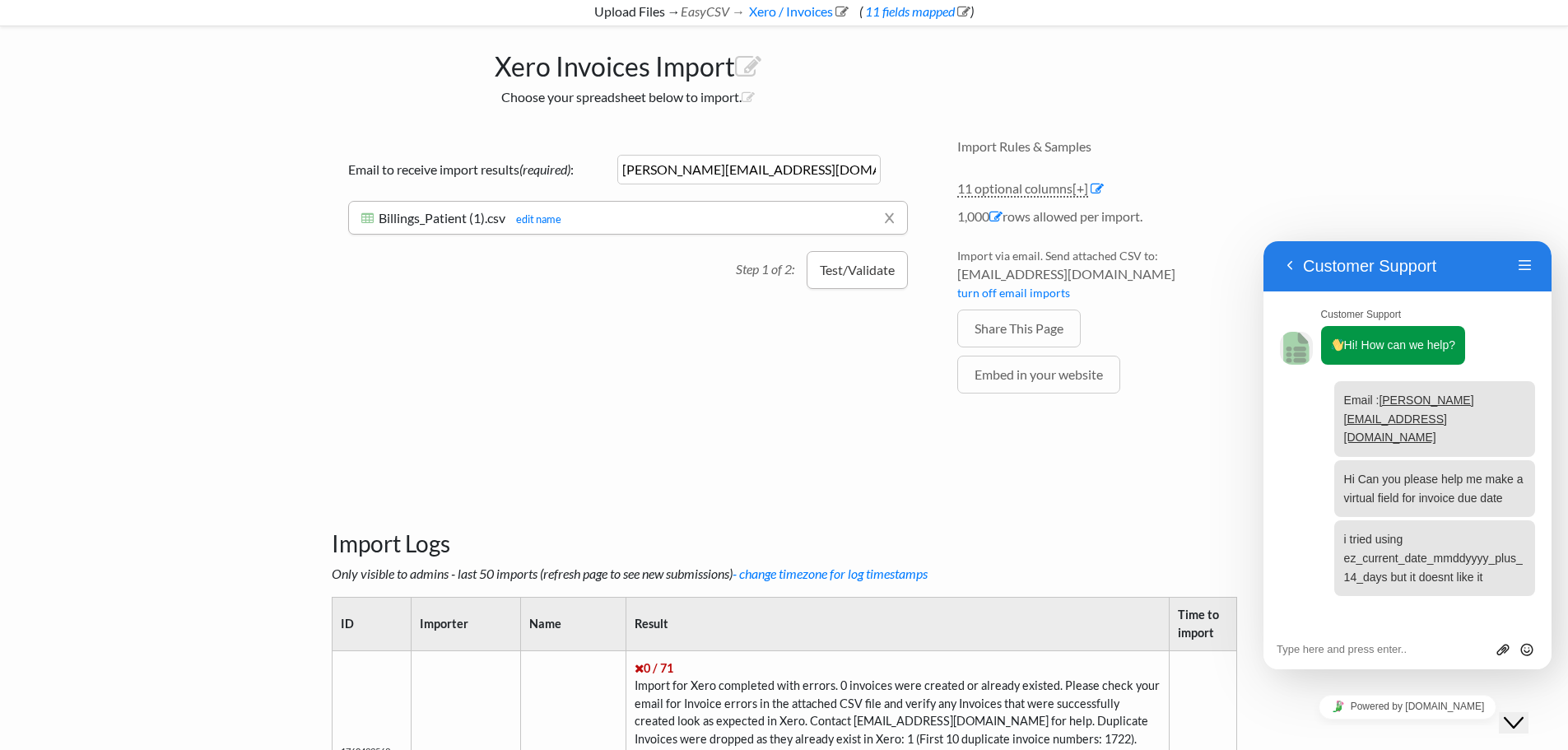
click at [851, 268] on button "Test/Validate" at bounding box center [857, 270] width 101 height 38
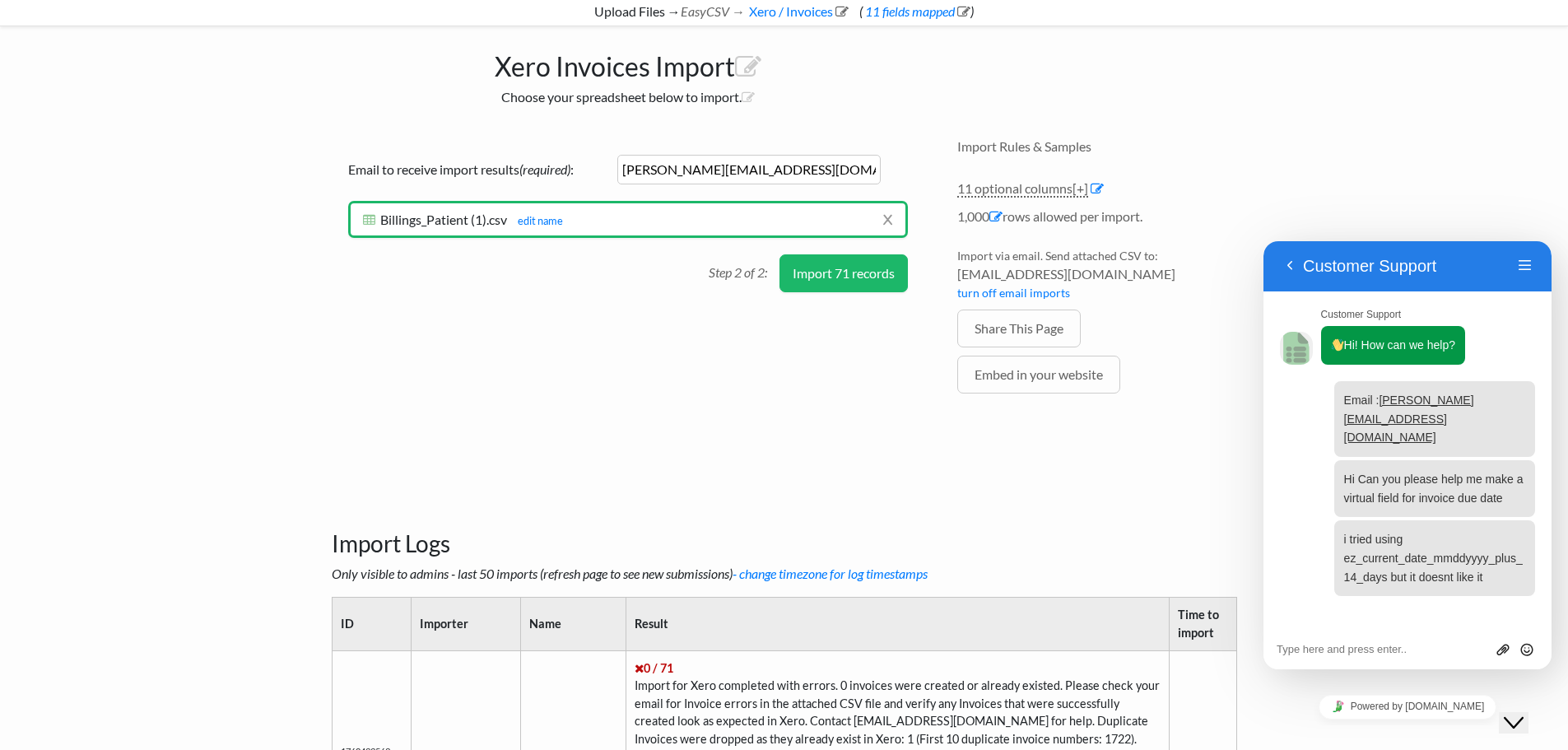
click at [851, 268] on button "Import 71 records" at bounding box center [844, 273] width 128 height 38
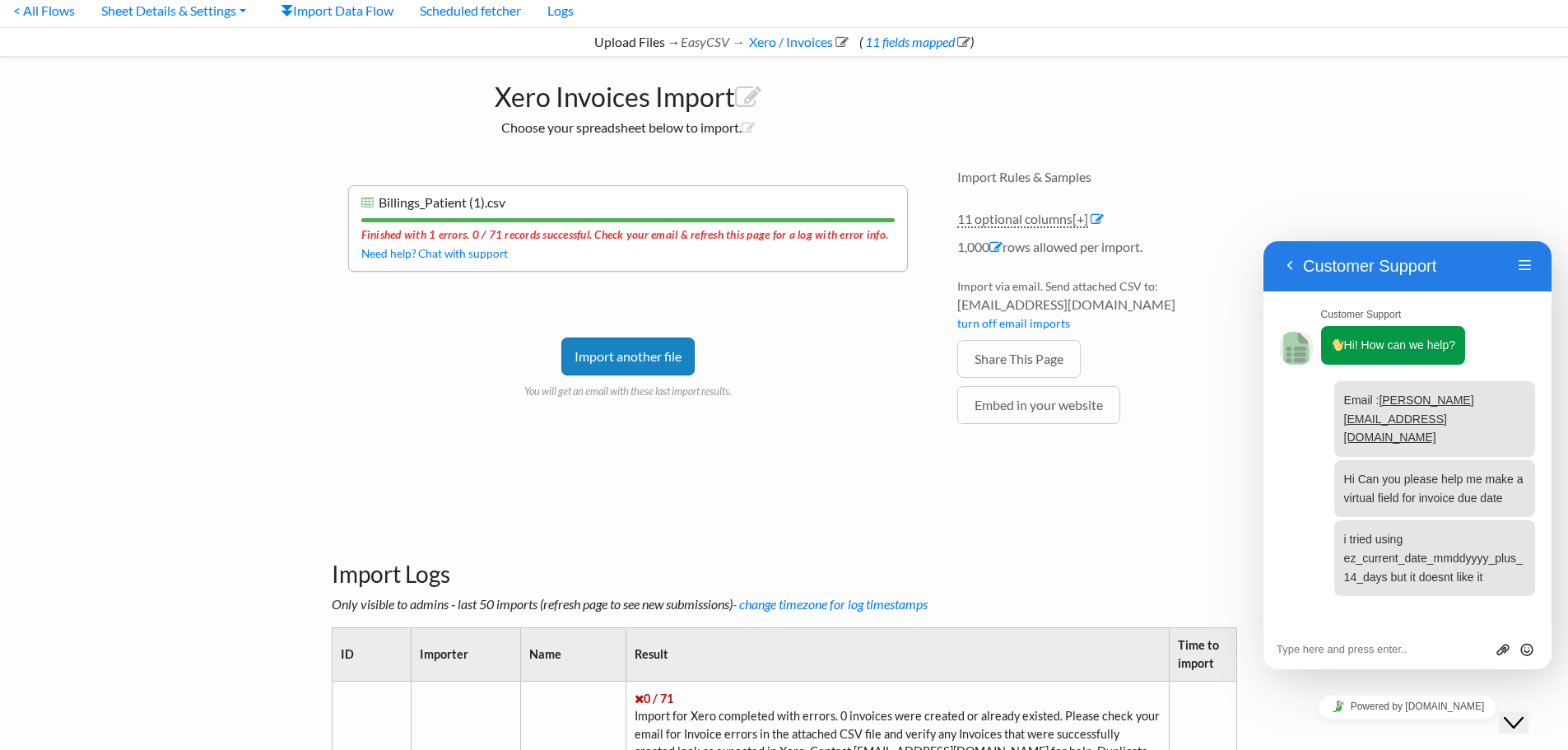
scroll to position [0, 0]
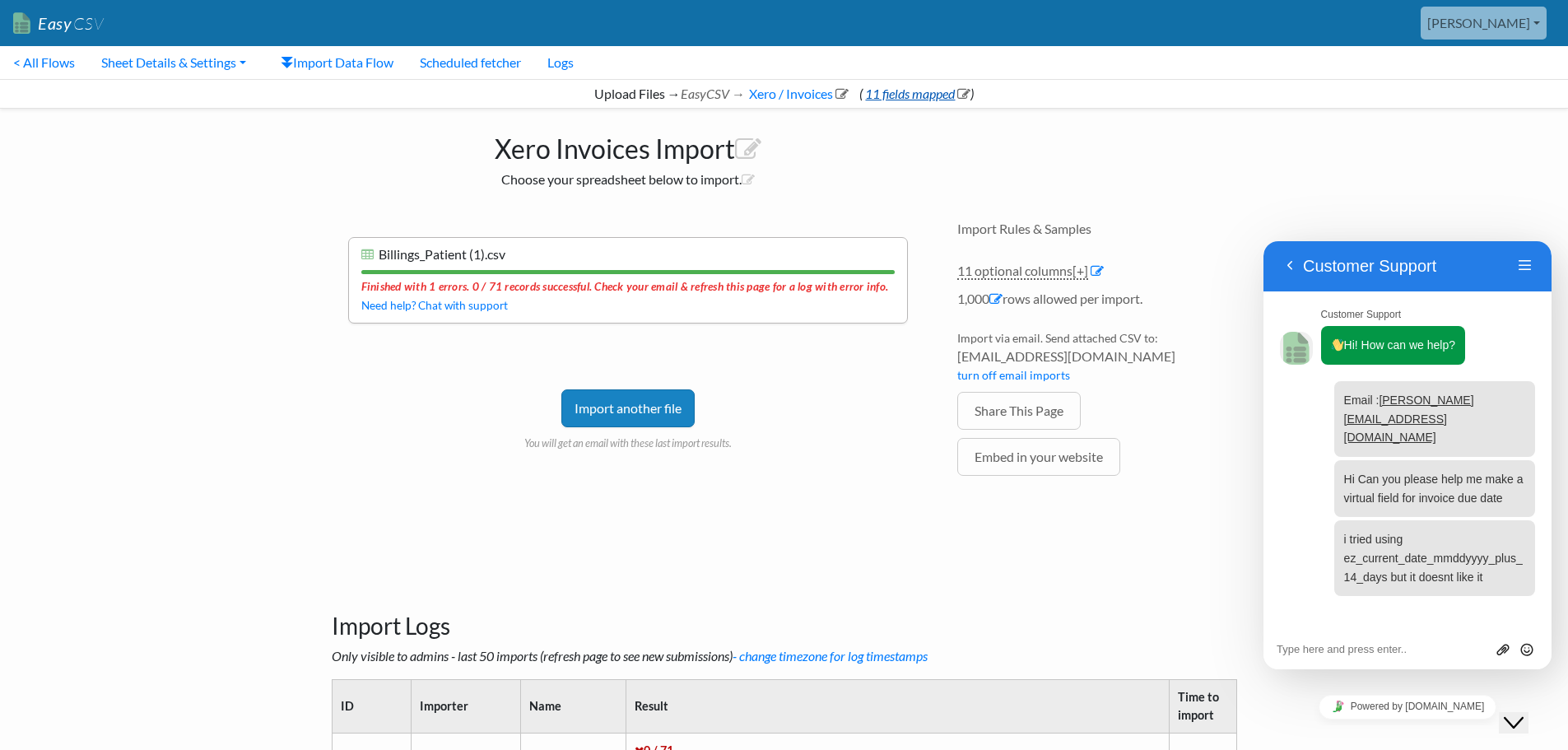
click at [925, 93] on link "11 fields mapped" at bounding box center [916, 93] width 108 height 16
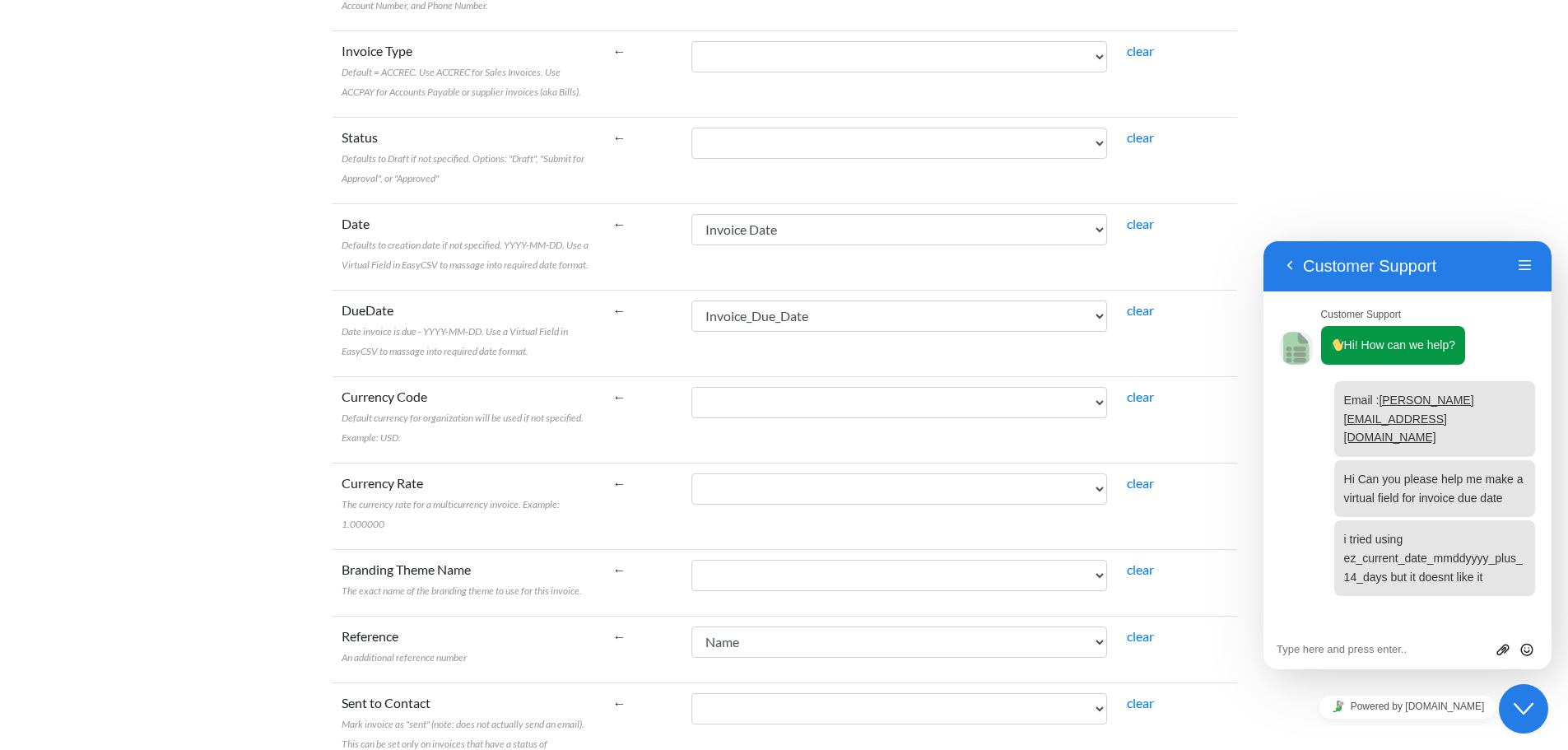
scroll to position [576, 0]
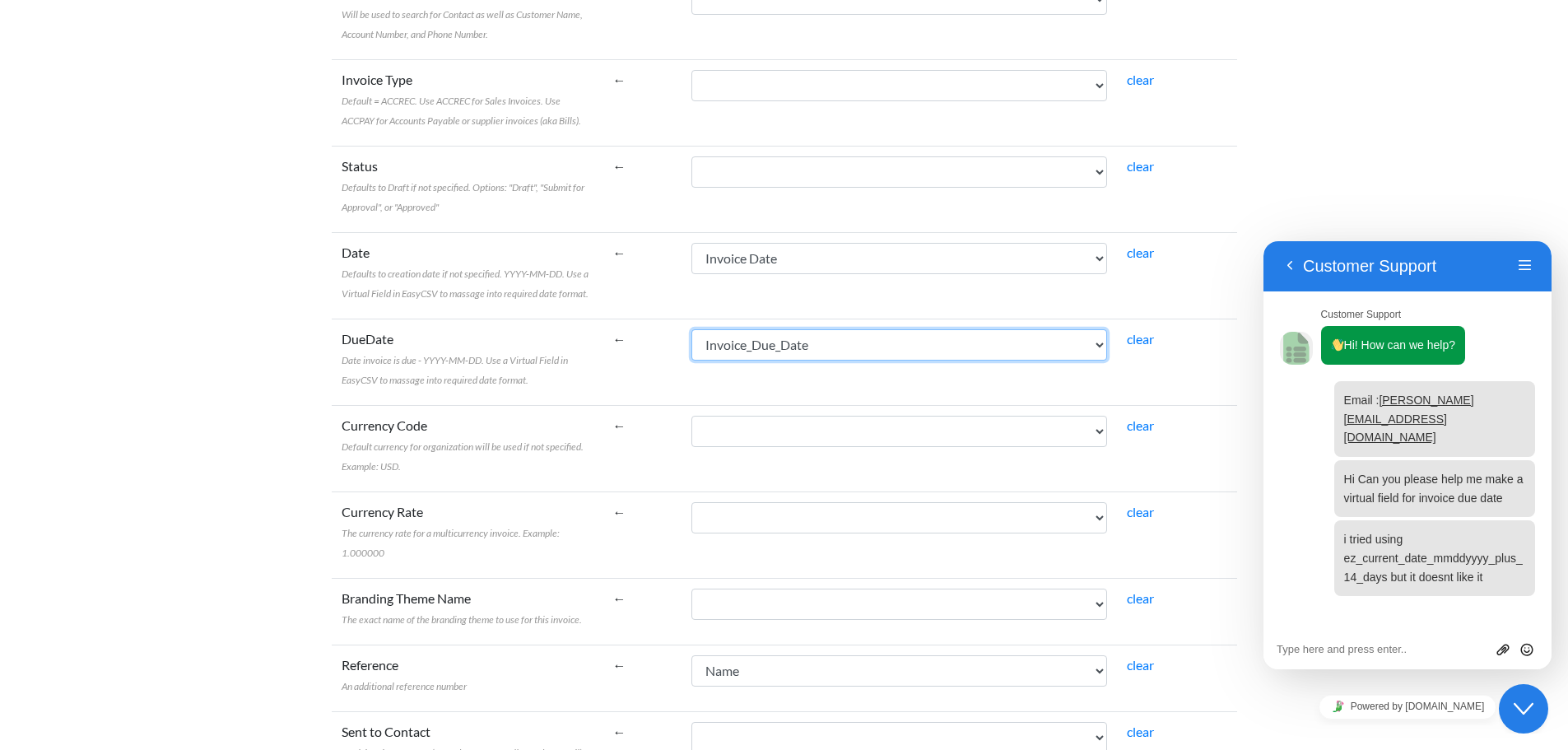
click at [893, 337] on select "Name [PERSON_NAME] To Invoice Date Invoice No. Item Description Qty Fee Discoun…" at bounding box center [899, 345] width 416 height 31
click at [1141, 347] on td "clear" at bounding box center [1177, 361] width 120 height 86
click at [1147, 343] on link "clear" at bounding box center [1140, 339] width 27 height 16
select select
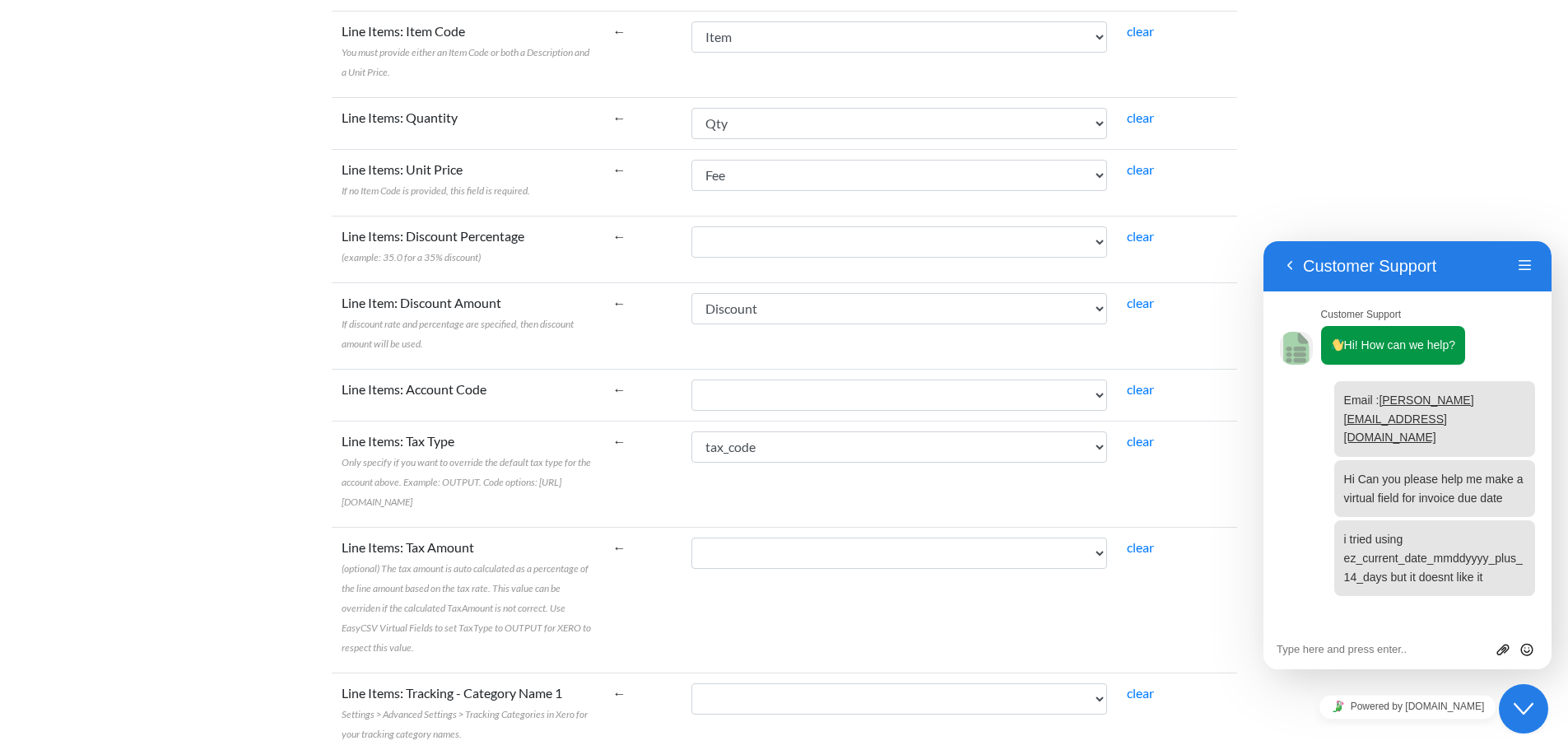
scroll to position [1800, 0]
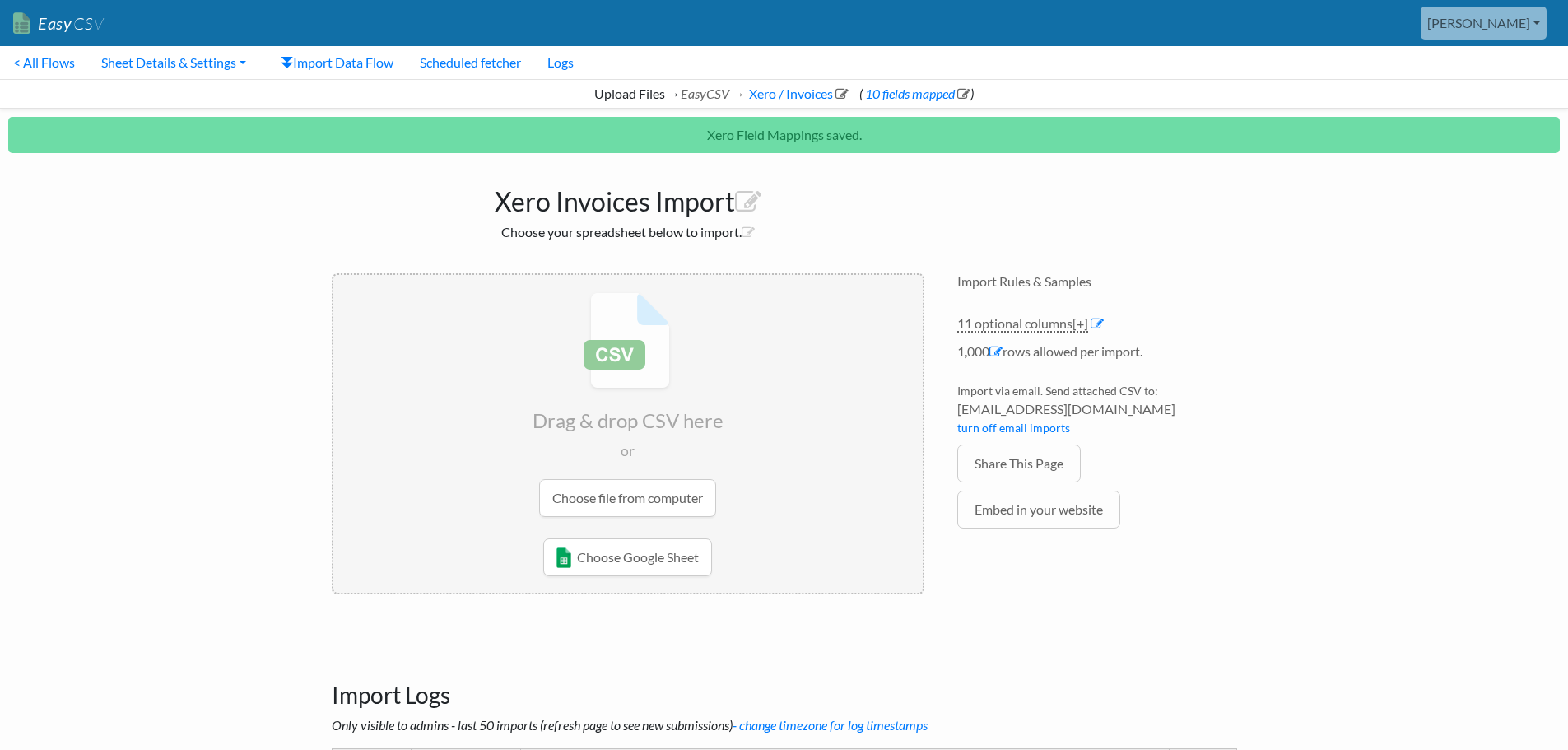
click at [590, 502] on input "file" at bounding box center [627, 404] width 589 height 259
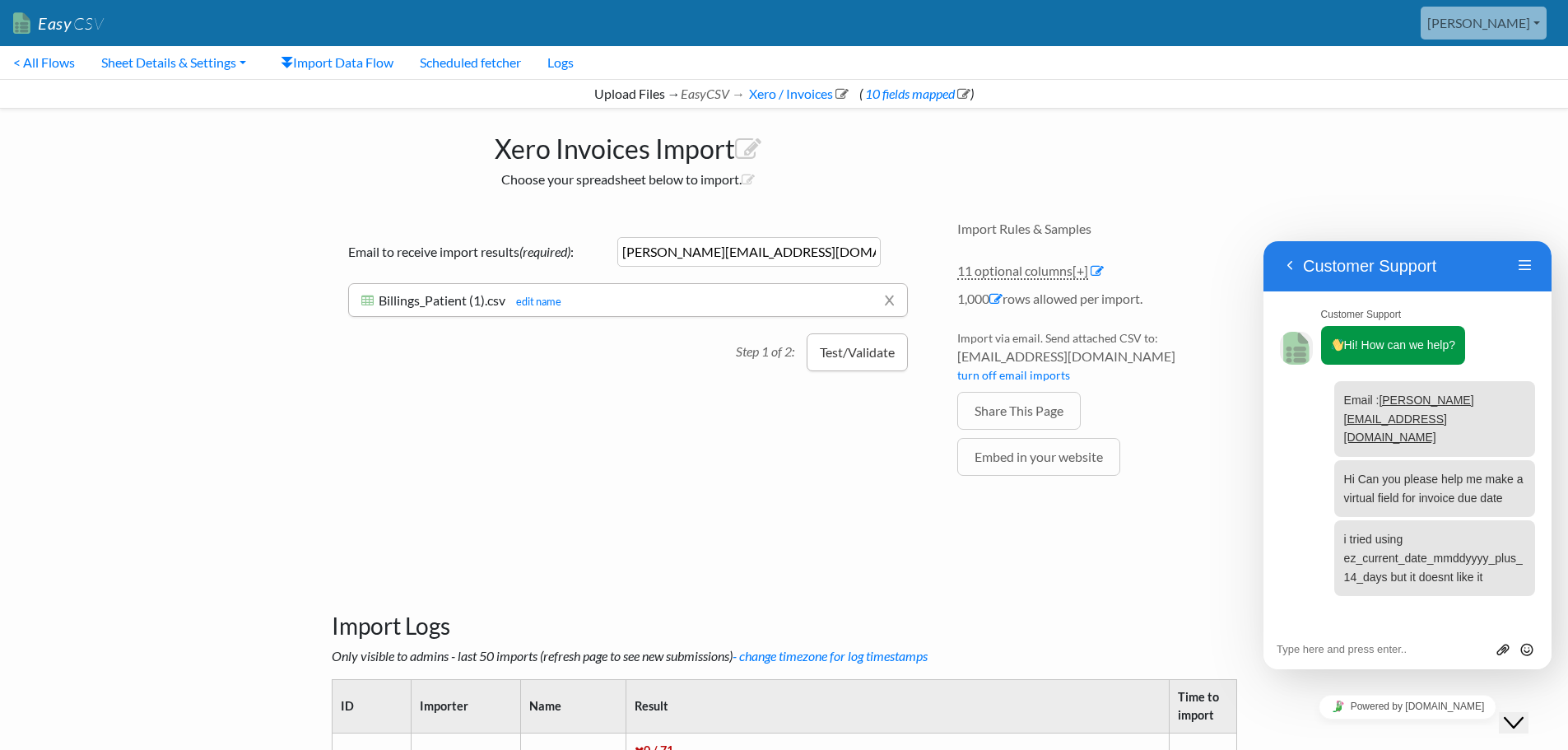
click at [840, 354] on button "Test/Validate" at bounding box center [857, 352] width 101 height 38
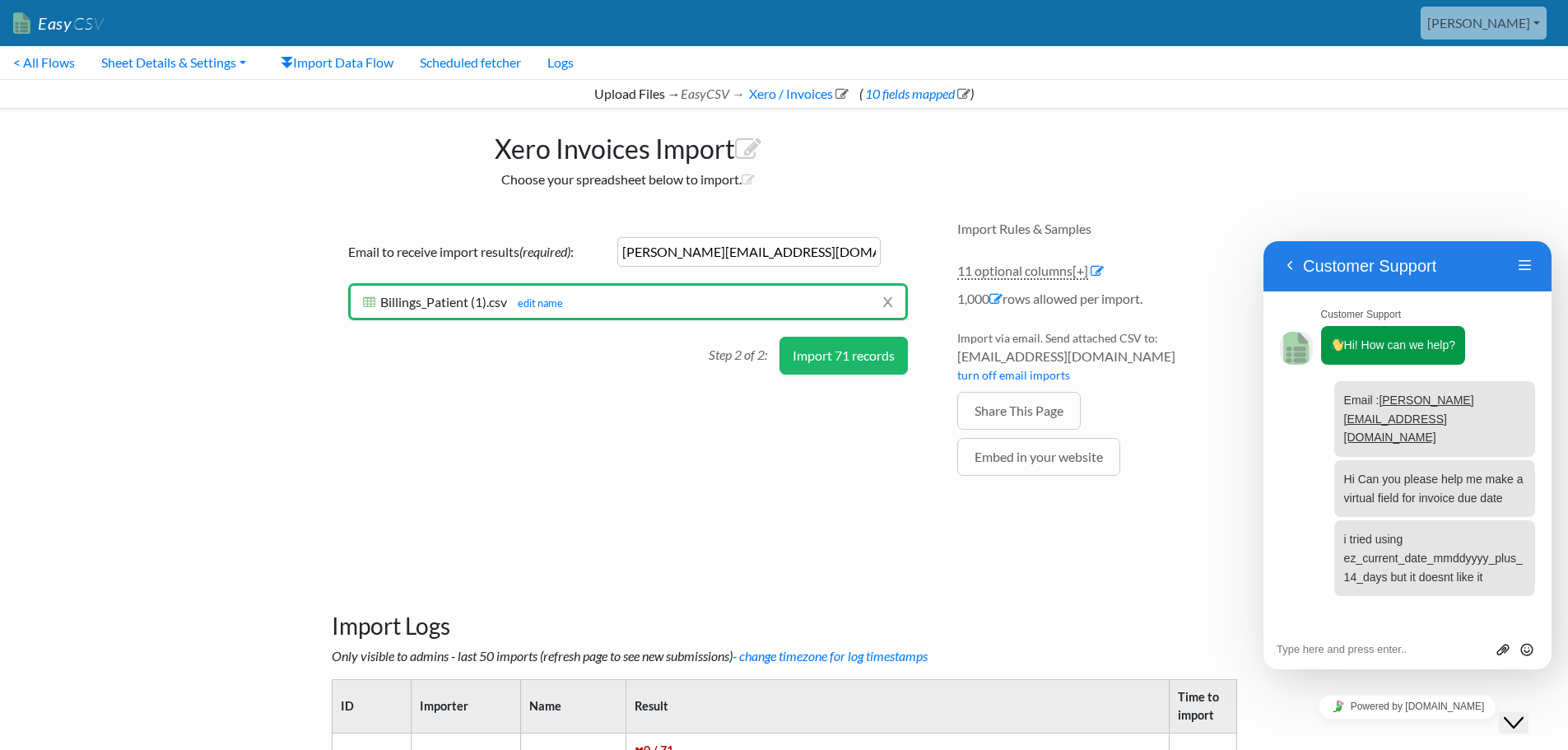
click at [832, 355] on button "Import 71 records" at bounding box center [844, 356] width 128 height 38
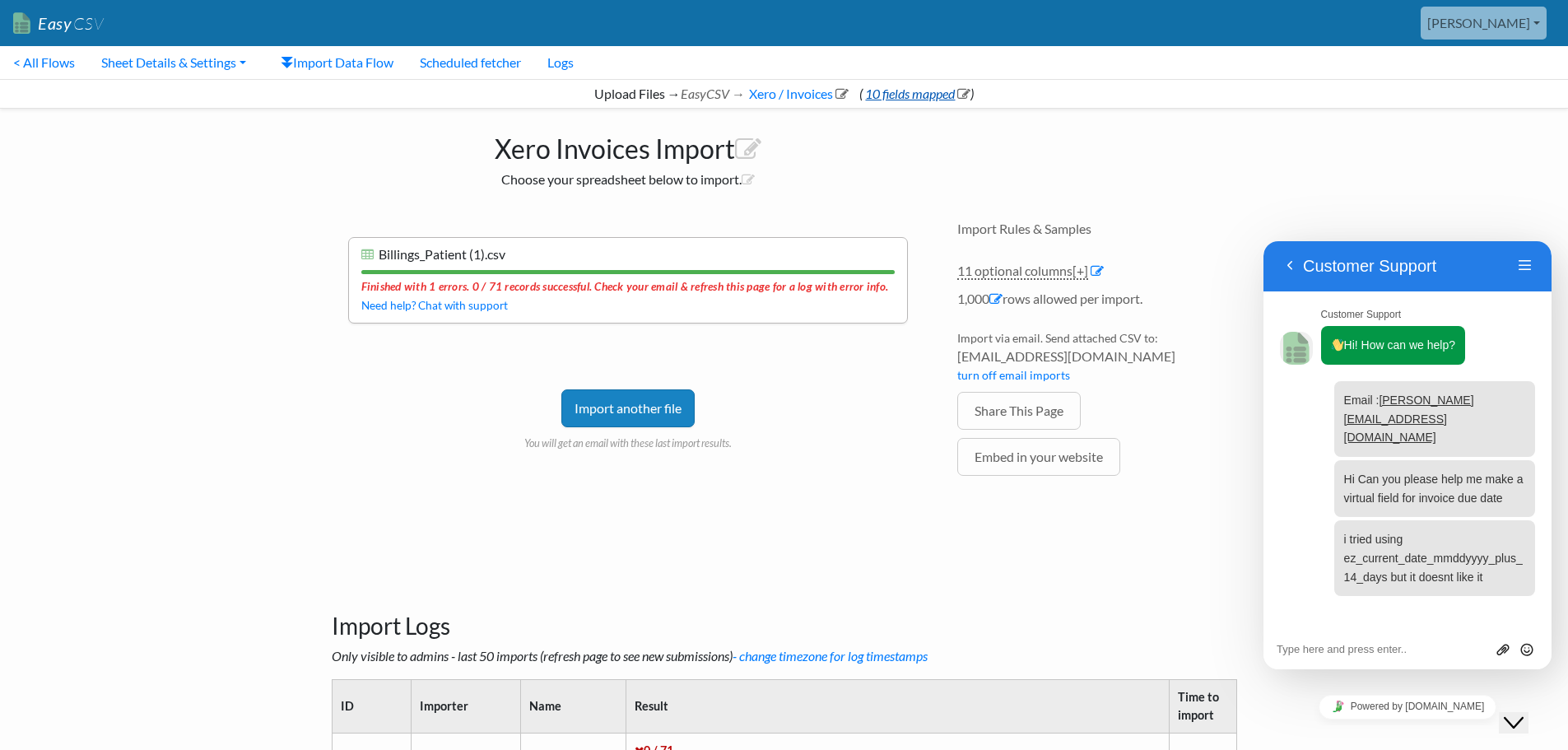
click at [911, 98] on link "10 fields mapped" at bounding box center [916, 93] width 108 height 16
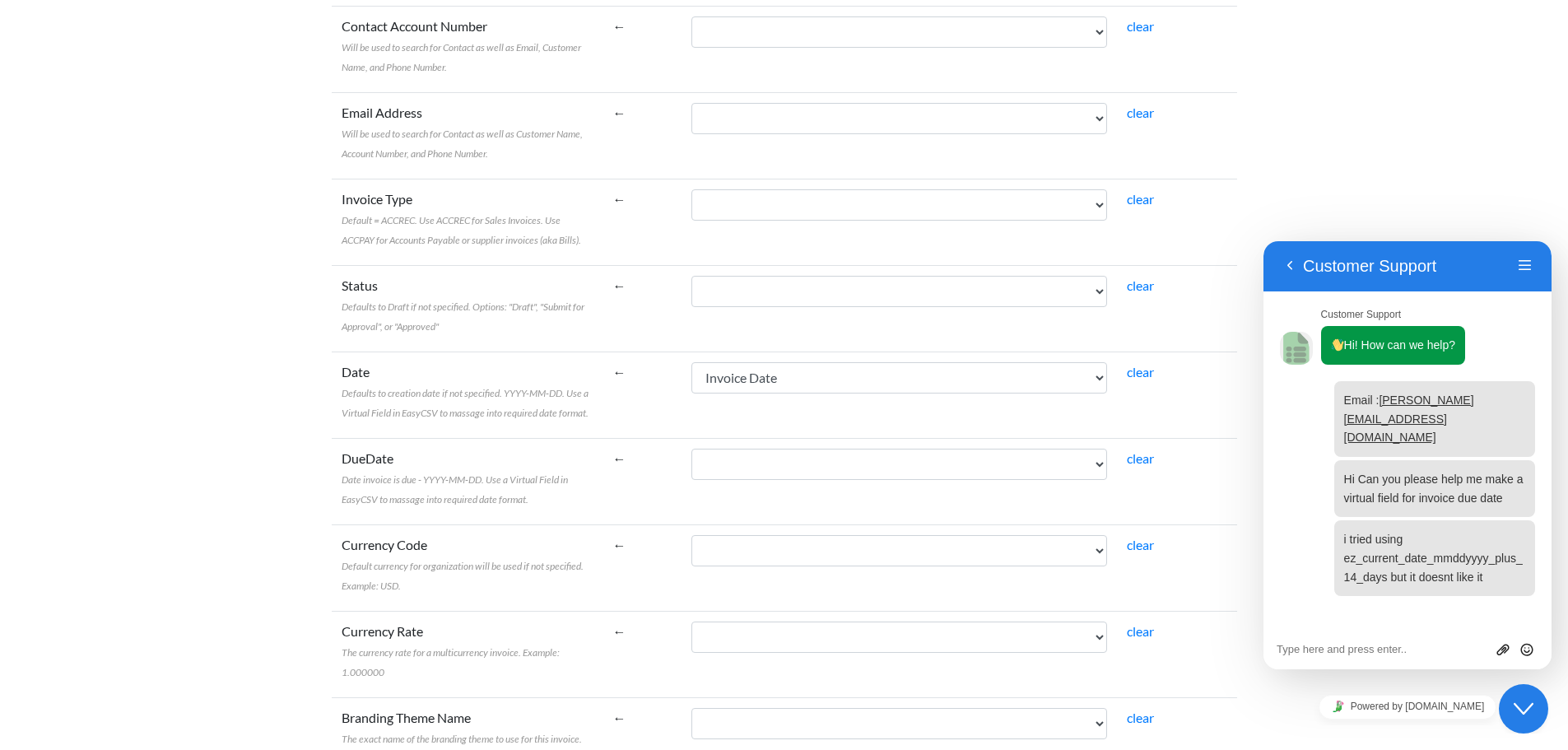
scroll to position [494, 0]
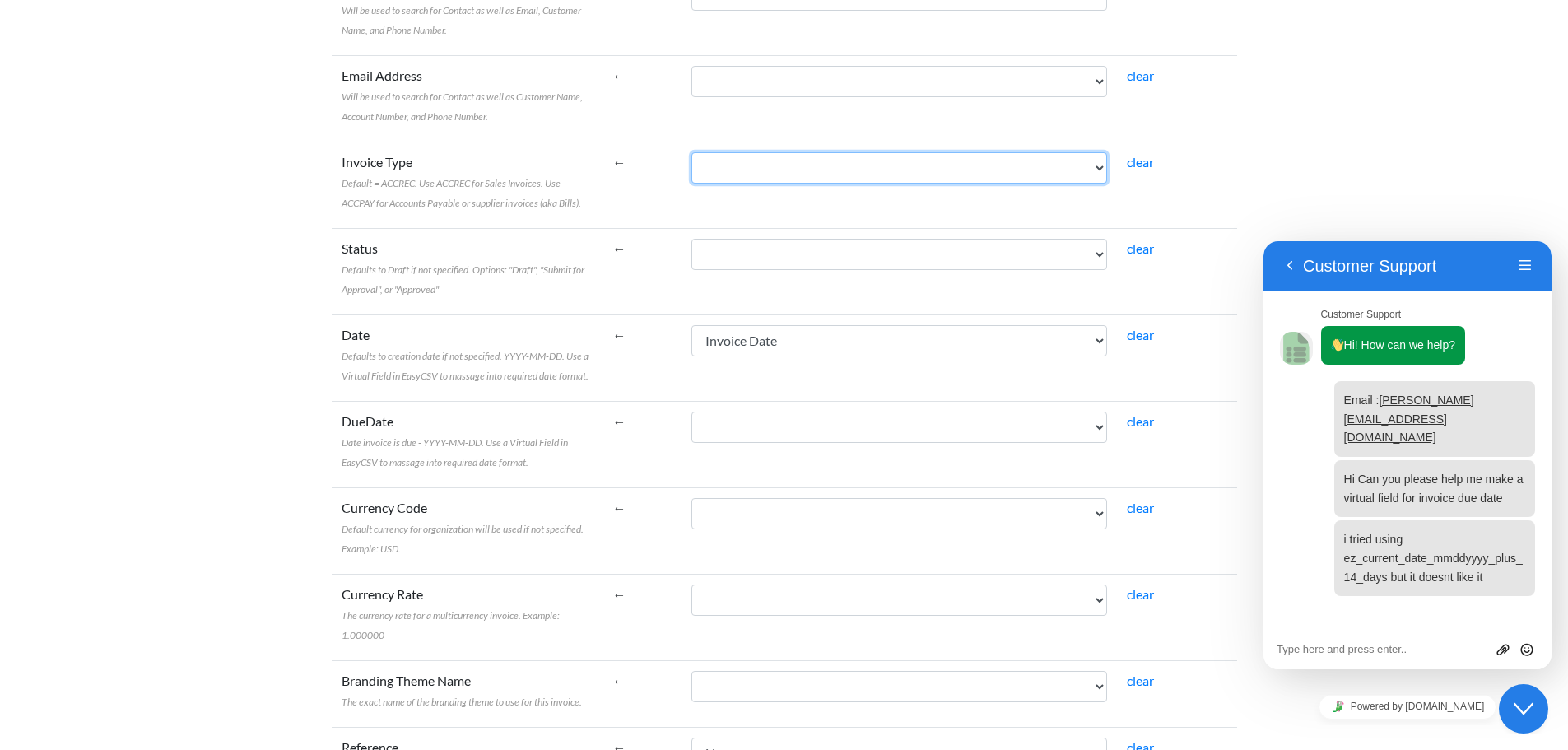
click at [829, 172] on select "Name [PERSON_NAME] To Invoice Date Invoice No. Item Description Qty Fee Discoun…" at bounding box center [899, 168] width 416 height 31
click at [593, 202] on label "Invoice Type Default = ACCREC. Use ACCREC for Sales Invoices. Use ACCPAY for Ac…" at bounding box center [467, 182] width 251 height 59
click at [691, 184] on select "Name [PERSON_NAME] To Invoice Date Invoice No. Item Description Qty Fee Discoun…" at bounding box center [899, 168] width 416 height 31
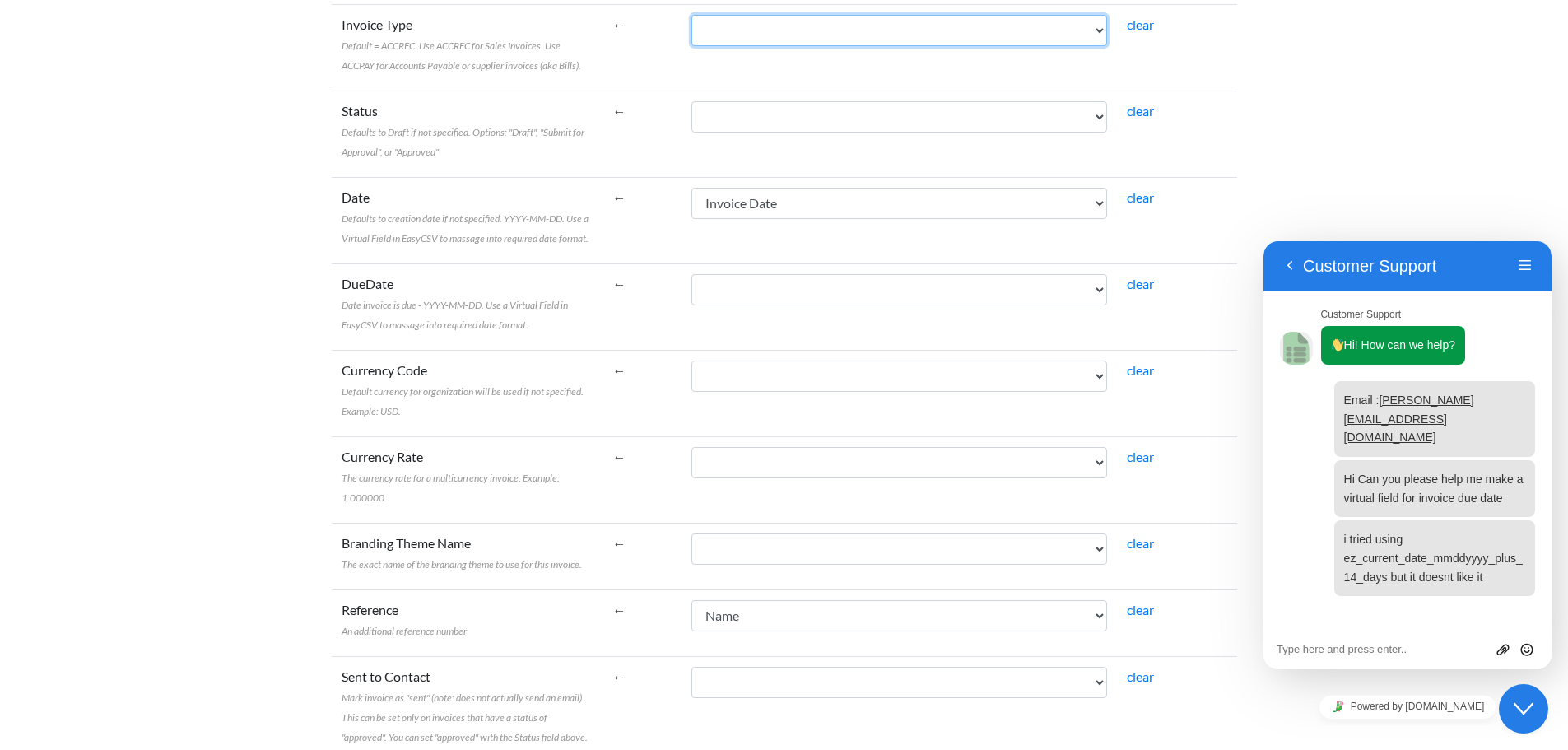
scroll to position [659, 0]
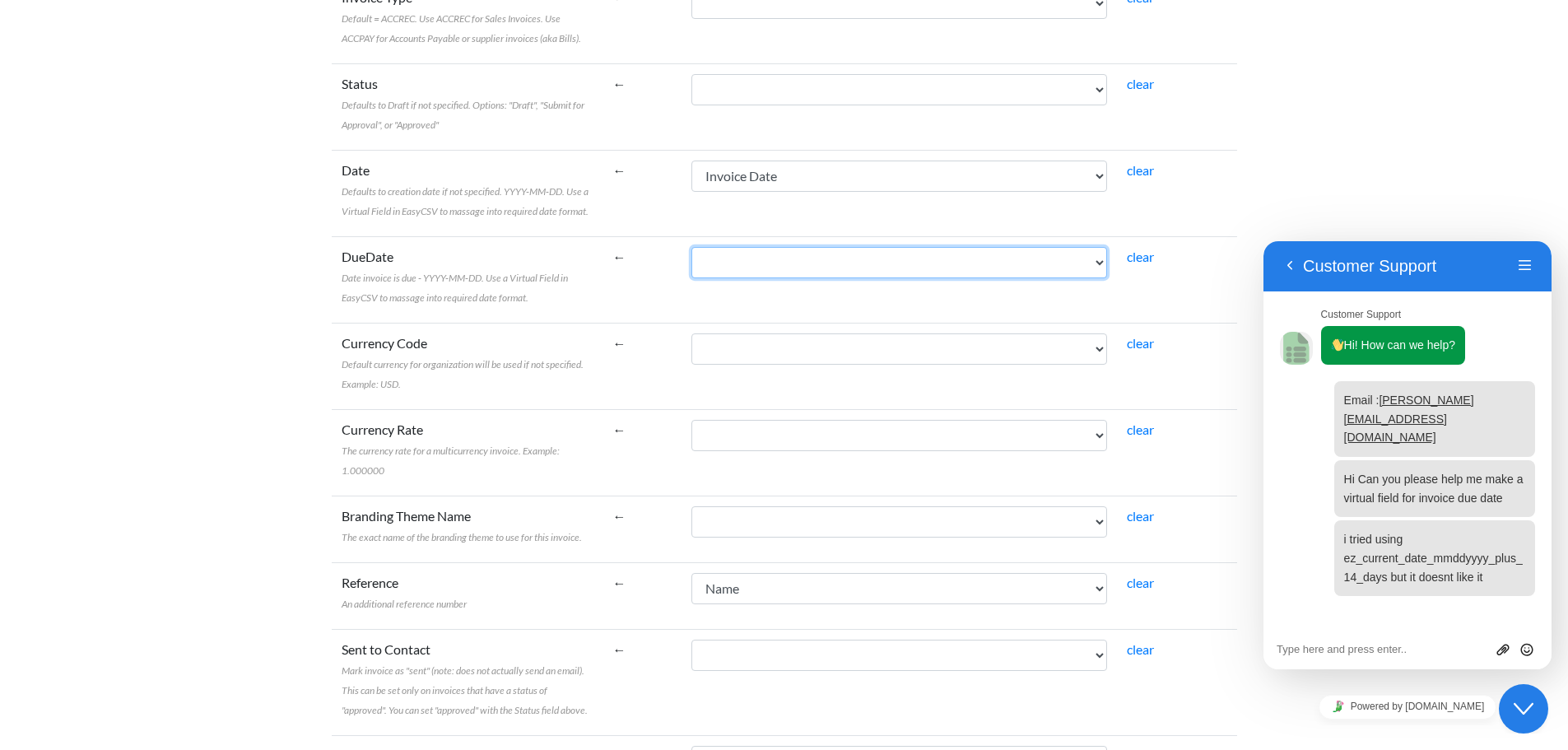
click at [789, 275] on select "Name [PERSON_NAME] To Invoice Date Invoice No. Item Description Qty Fee Discoun…" at bounding box center [899, 262] width 416 height 31
click at [664, 303] on td "←" at bounding box center [642, 279] width 79 height 86
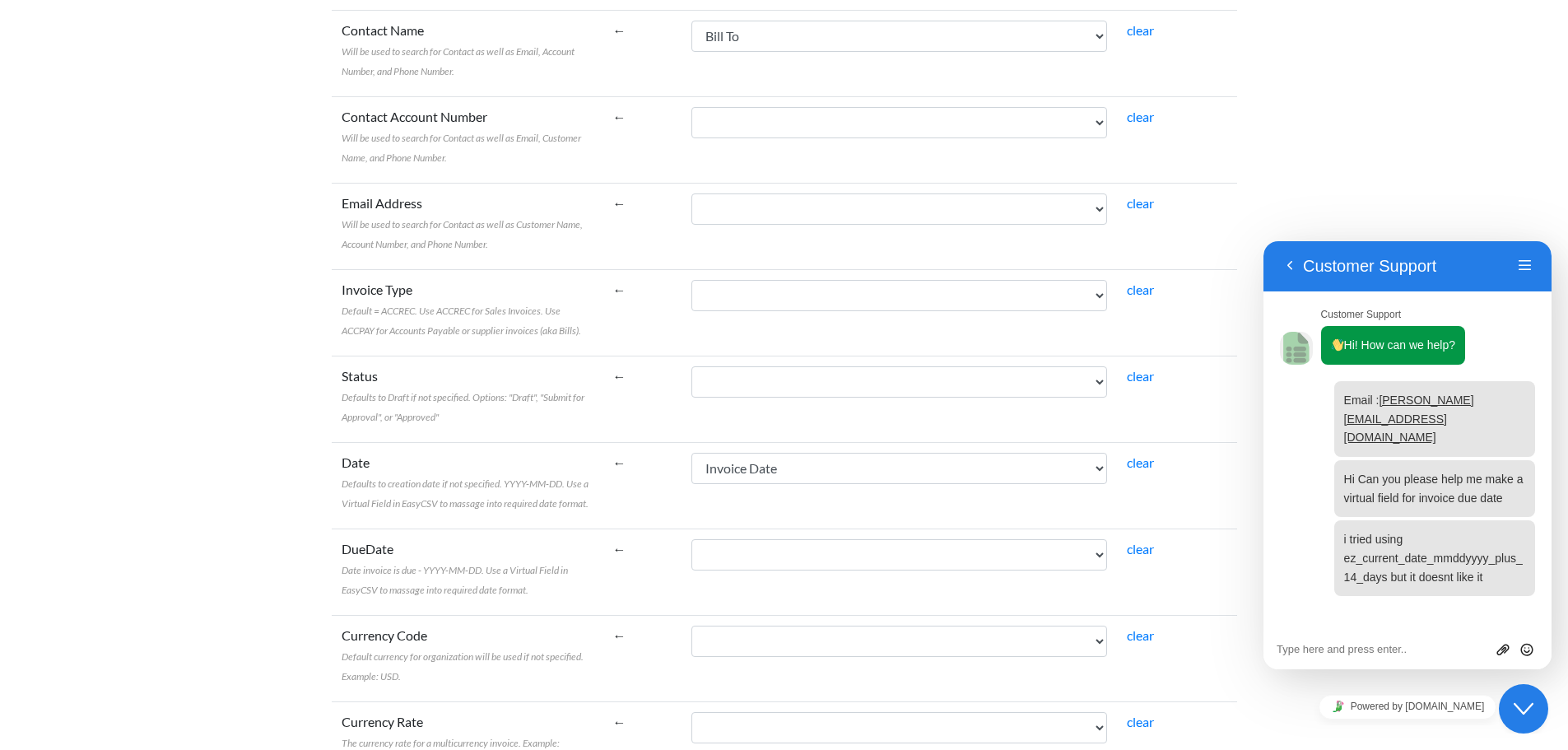
scroll to position [0, 0]
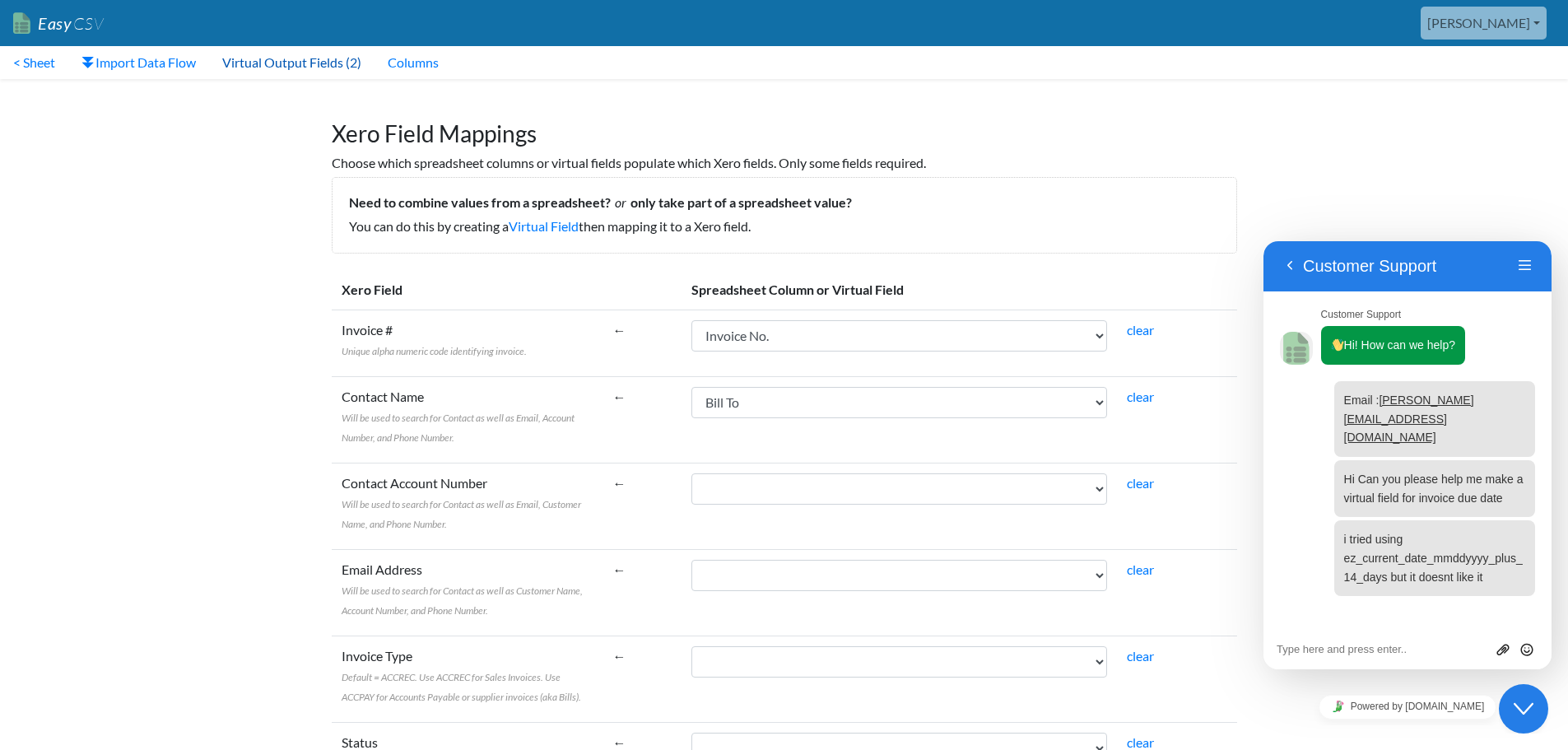
click at [308, 61] on link "Virtual Output Fields (2)" at bounding box center [291, 62] width 165 height 33
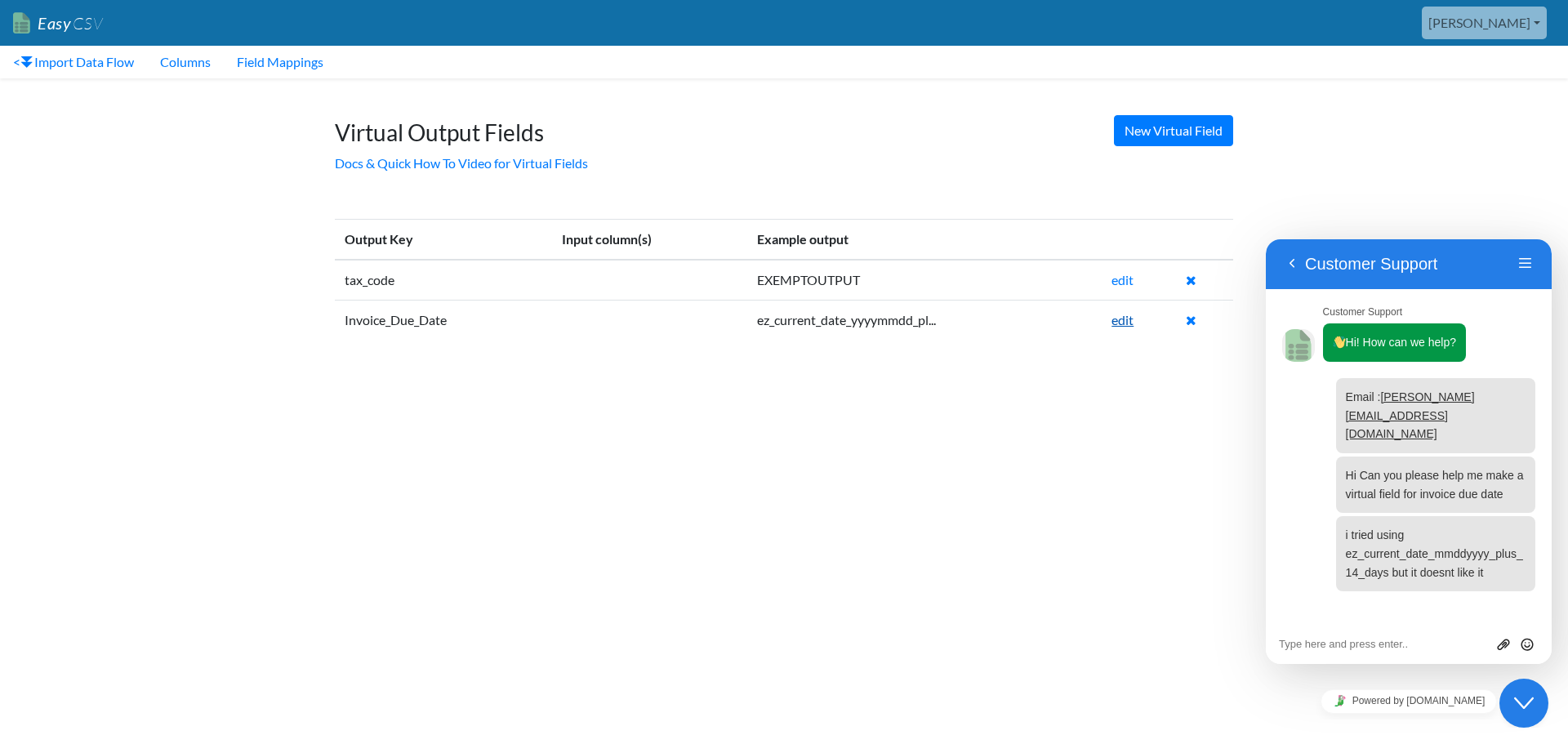
click at [1127, 327] on link "edit" at bounding box center [1123, 320] width 22 height 15
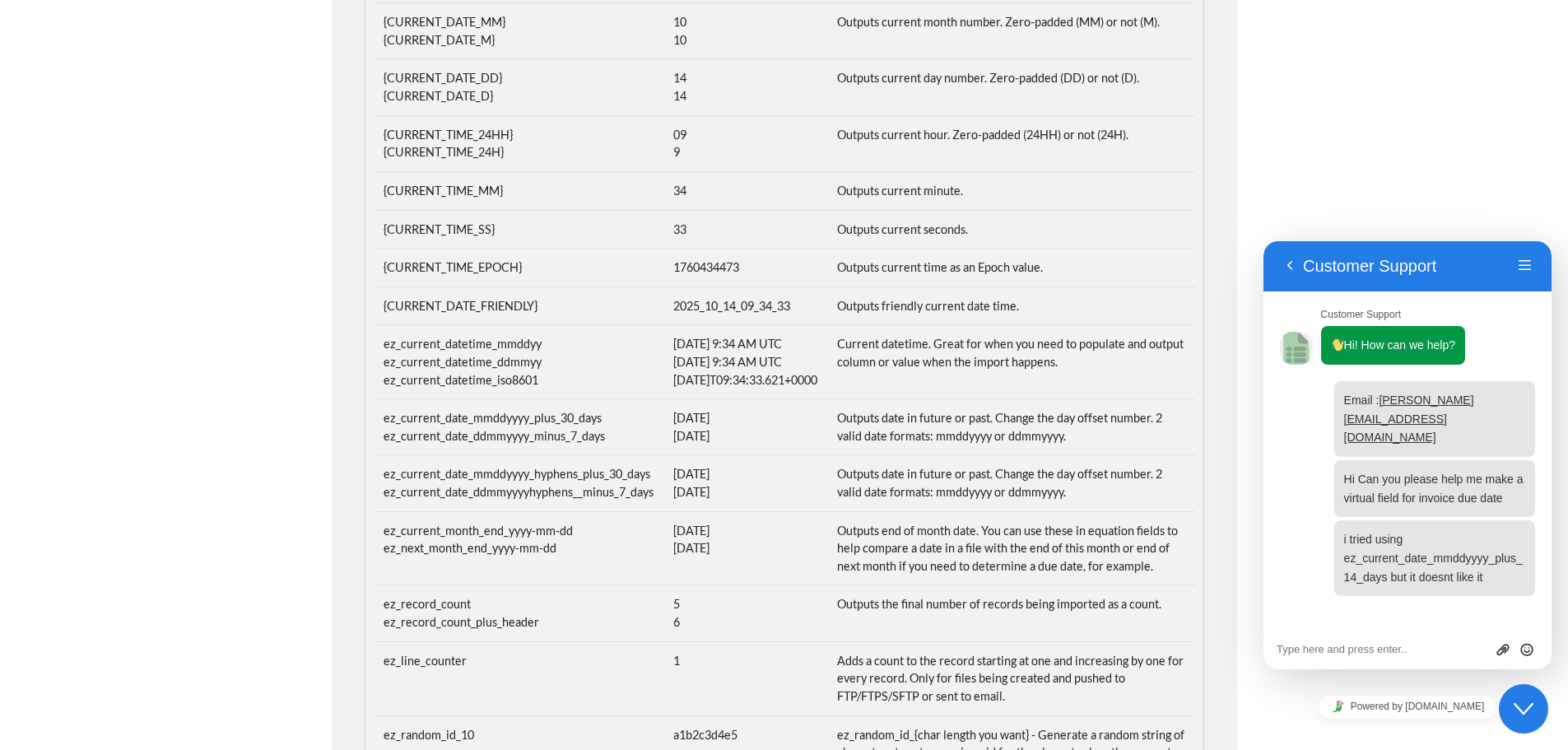
scroll to position [576, 0]
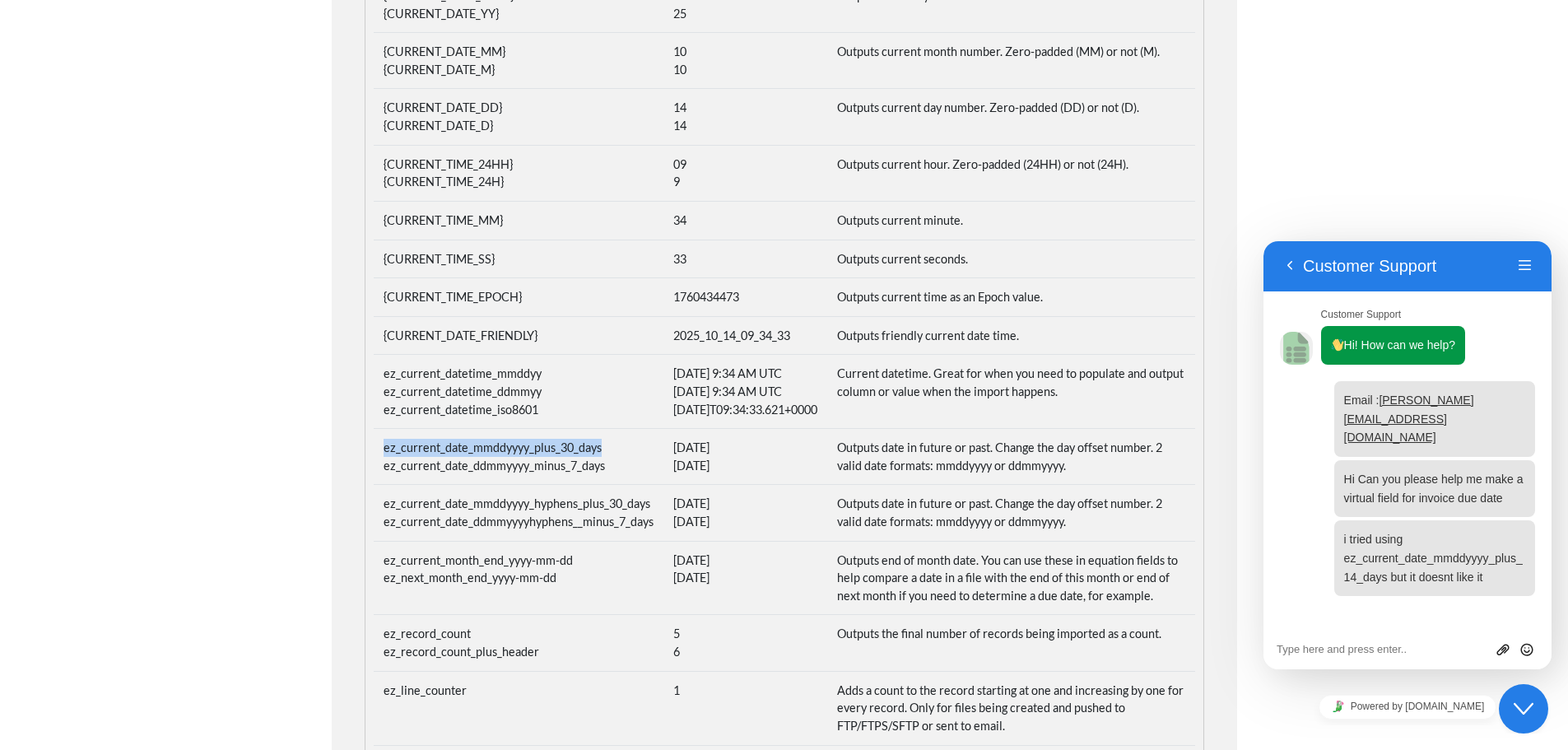
drag, startPoint x: 604, startPoint y: 464, endPoint x: 373, endPoint y: 460, distance: 231.0
click at [374, 460] on td "ez_current_date_mmddyyyy_plus_30_days ez_current_date_ddmmyyyy_minus_7_days" at bounding box center [518, 458] width 289 height 56
click at [537, 481] on td "ez_current_date_mmddyyyy_plus_30_days ez_current_date_ddmmyyyy_minus_7_days" at bounding box center [518, 458] width 289 height 56
drag, startPoint x: 602, startPoint y: 465, endPoint x: 376, endPoint y: 457, distance: 226.1
click at [374, 463] on td "ez_current_date_mmddyyyy_plus_30_days ez_current_date_ddmmyyyy_minus_7_days" at bounding box center [518, 458] width 289 height 56
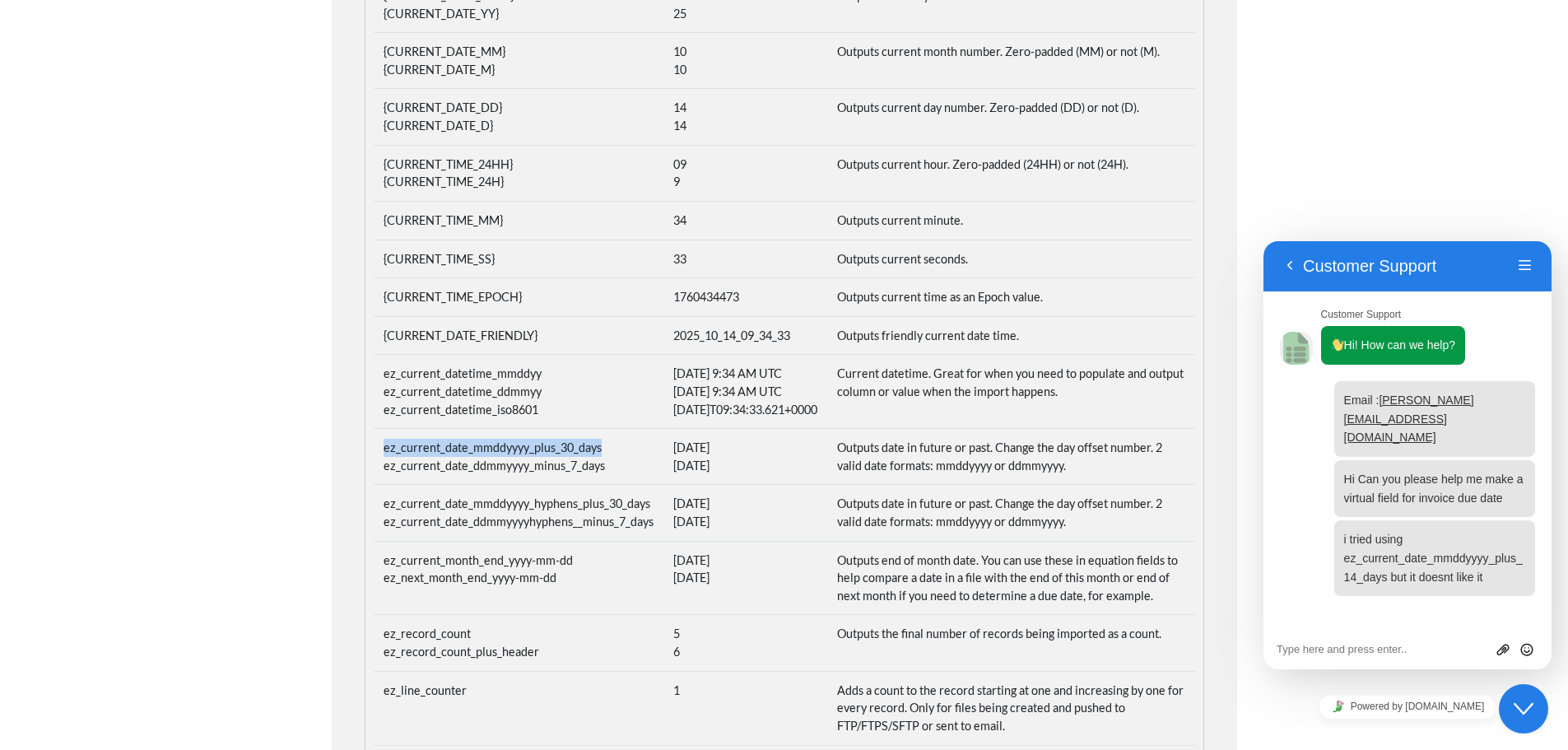
copy td "ez_current_date_mmddyyyy_plus_30_days"
click at [567, 485] on td "ez_current_date_mmddyyyy_plus_30_days ez_current_date_ddmmyyyy_minus_7_days" at bounding box center [518, 458] width 289 height 56
drag, startPoint x: 608, startPoint y: 484, endPoint x: 467, endPoint y: 470, distance: 141.7
click at [416, 485] on td "ez_current_date_mmddyyyy_plus_30_days ez_current_date_ddmmyyyy_minus_7_days" at bounding box center [518, 458] width 289 height 56
click at [495, 470] on td "ez_current_date_mmddyyyy_plus_30_days ez_current_date_ddmmyyyy_minus_7_days" at bounding box center [518, 458] width 289 height 56
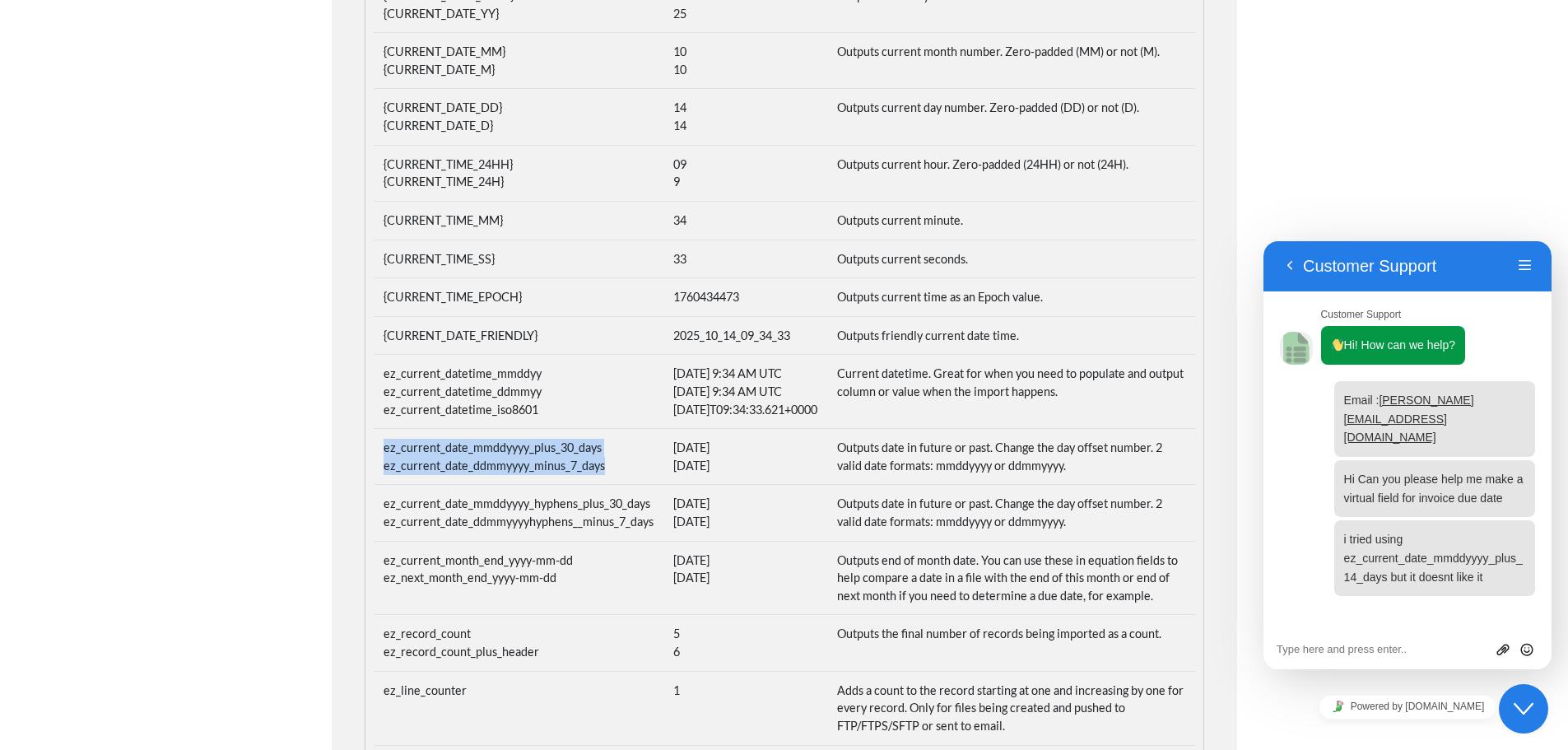
drag, startPoint x: 611, startPoint y: 485, endPoint x: 378, endPoint y: 473, distance: 233.3
click at [378, 473] on td "ez_current_date_mmddyyyy_plus_30_days ez_current_date_ddmmyyyy_minus_7_days" at bounding box center [518, 458] width 289 height 56
click at [517, 461] on td "ez_current_date_mmddyyyy_plus_30_days ez_current_date_ddmmyyyy_minus_7_days" at bounding box center [518, 458] width 289 height 56
drag, startPoint x: 593, startPoint y: 466, endPoint x: 377, endPoint y: 463, distance: 216.0
click at [377, 463] on td "ez_current_date_mmddyyyy_plus_30_days ez_current_date_ddmmyyyy_minus_7_days" at bounding box center [518, 458] width 289 height 56
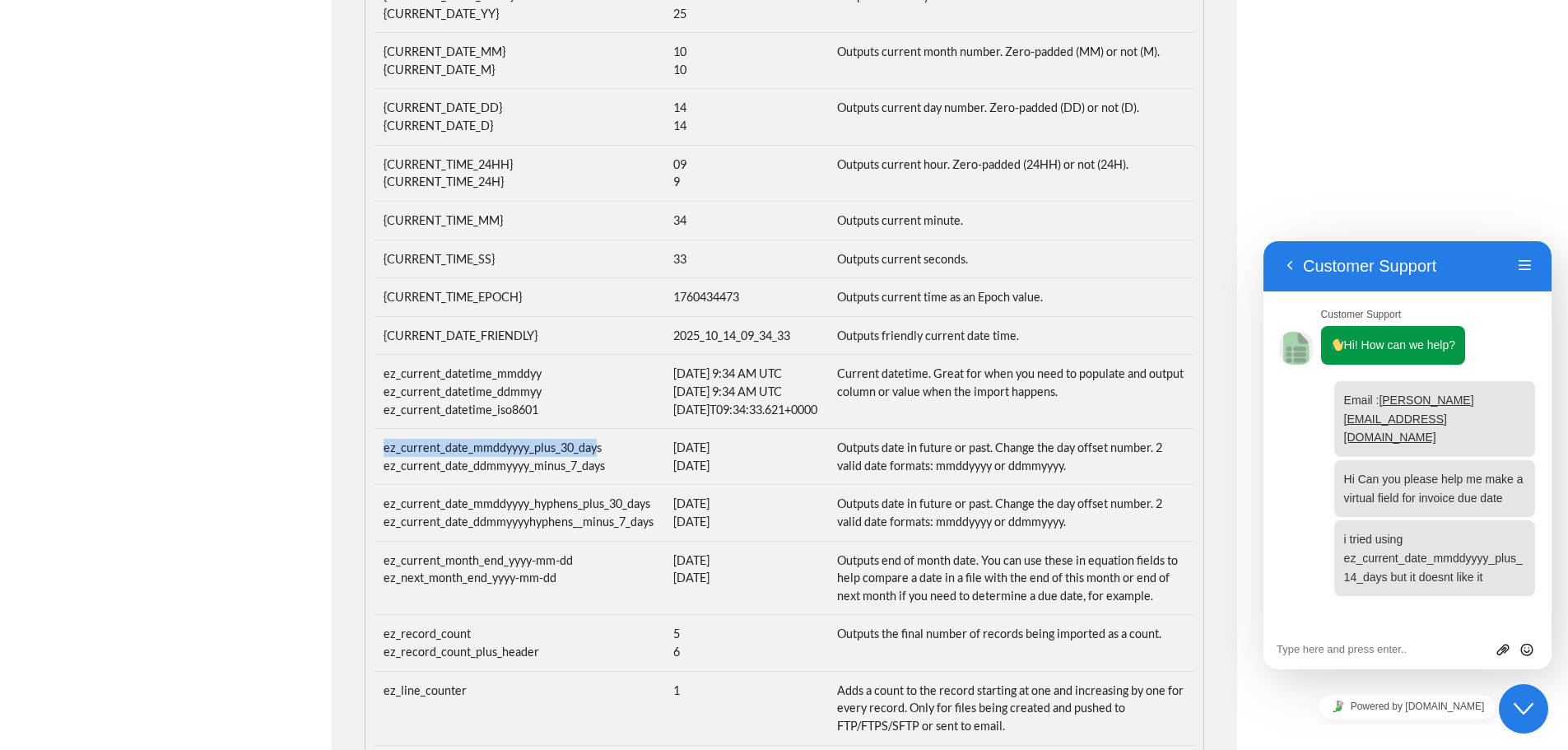
copy td "ez_current_date_mmddyyyy_plus_30_day"
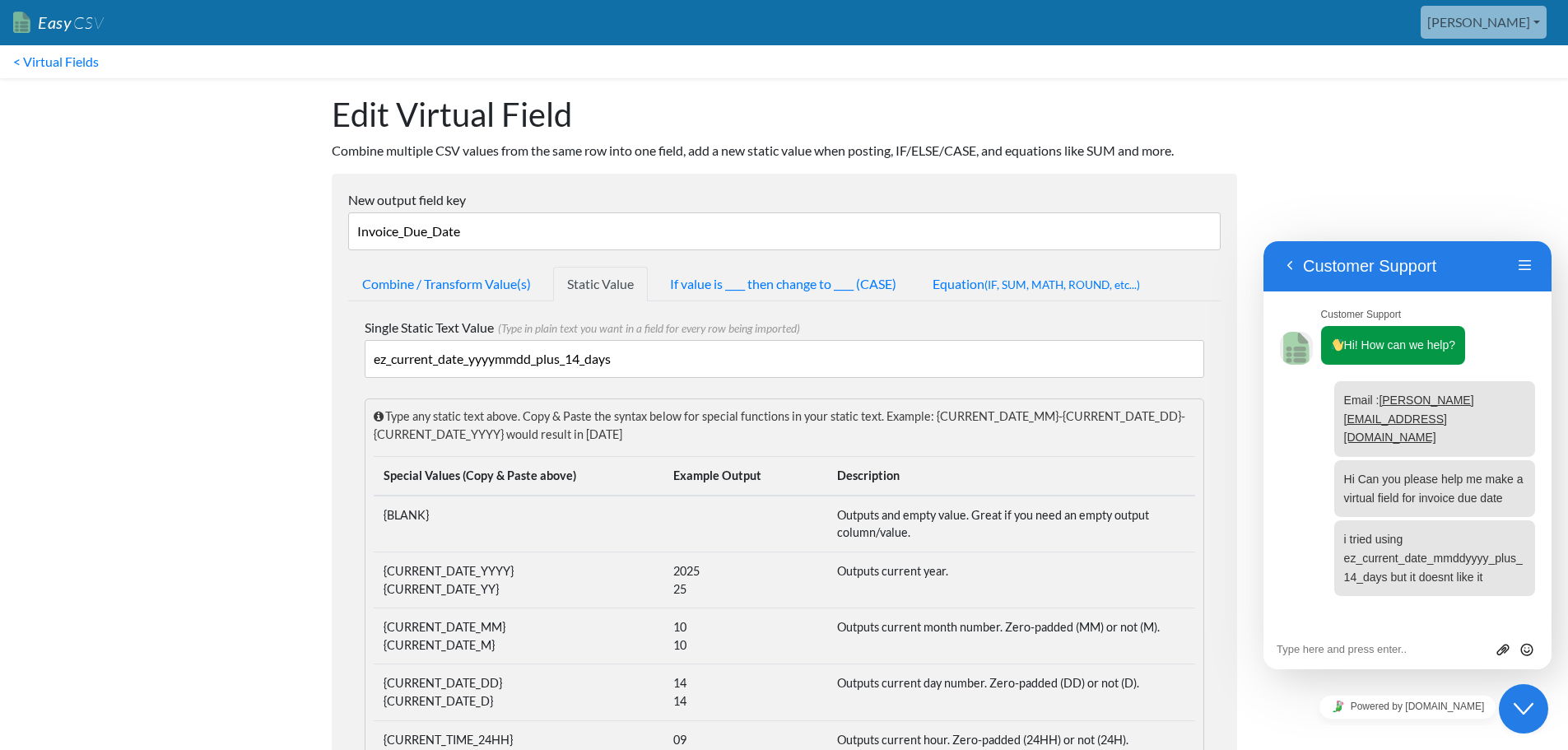
scroll to position [0, 0]
drag, startPoint x: 629, startPoint y: 360, endPoint x: 397, endPoint y: 362, distance: 232.0
click at [397, 362] on input "ez_current_date_yyyymmdd_plus_14_days" at bounding box center [784, 359] width 840 height 38
click at [545, 359] on input "ez_current_date_yyyymmdd_plus_14_days" at bounding box center [784, 359] width 840 height 38
drag, startPoint x: 646, startPoint y: 366, endPoint x: 498, endPoint y: 358, distance: 148.2
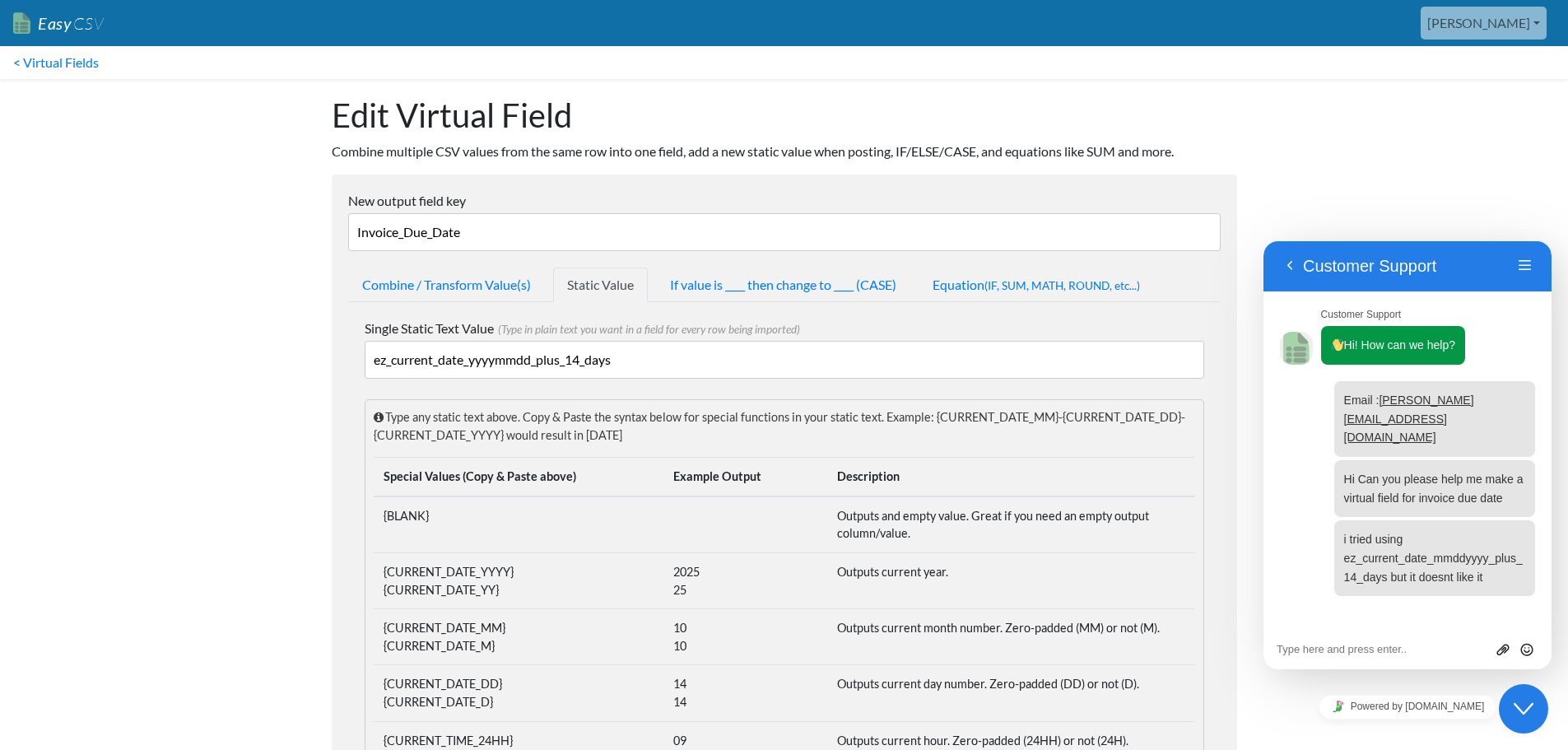
click at [475, 359] on input "ez_current_date_yyyymmdd_plus_14_days" at bounding box center [784, 359] width 840 height 38
click at [498, 358] on input "ez_current_date_yyyymmdd_plus_14_days" at bounding box center [784, 359] width 840 height 38
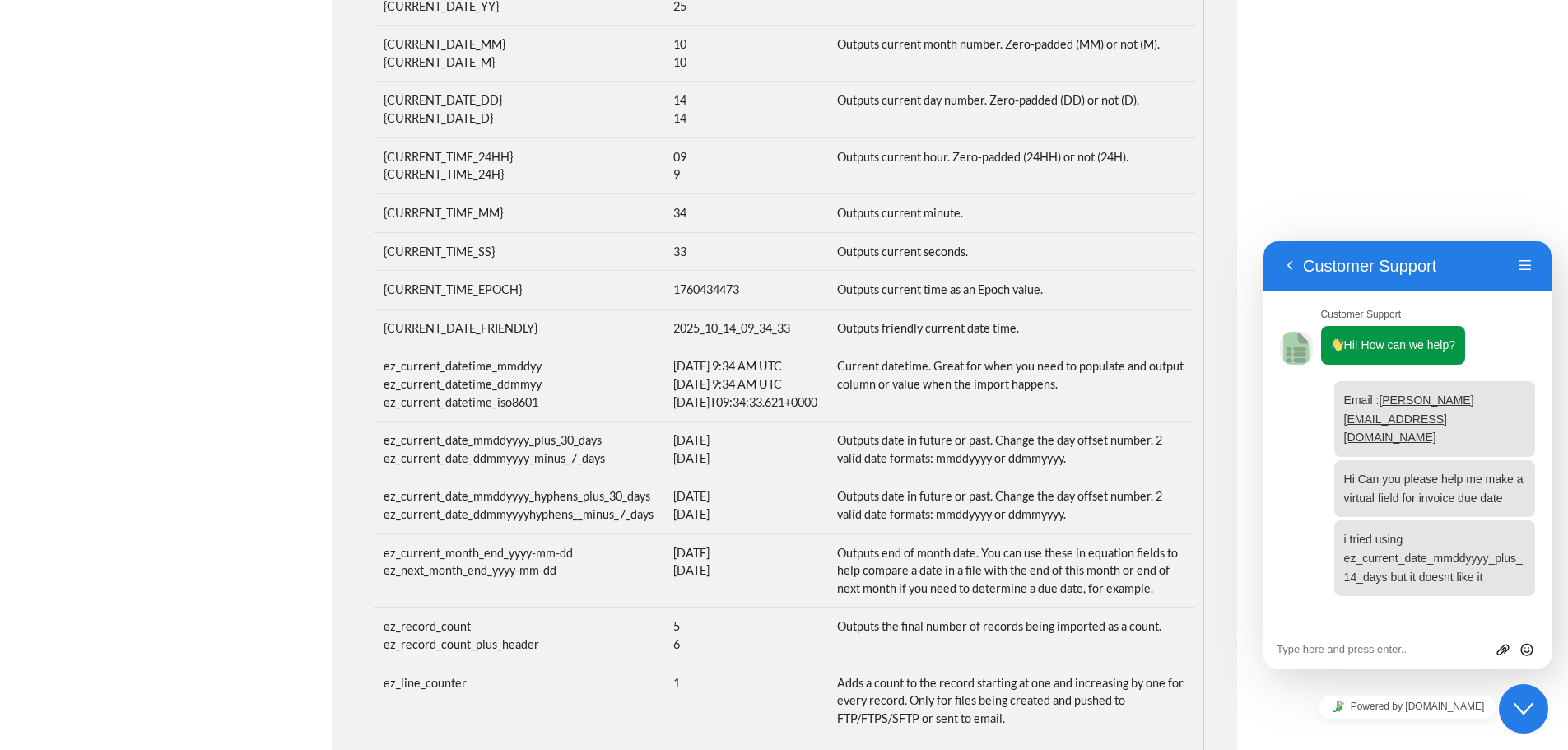
scroll to position [741, 0]
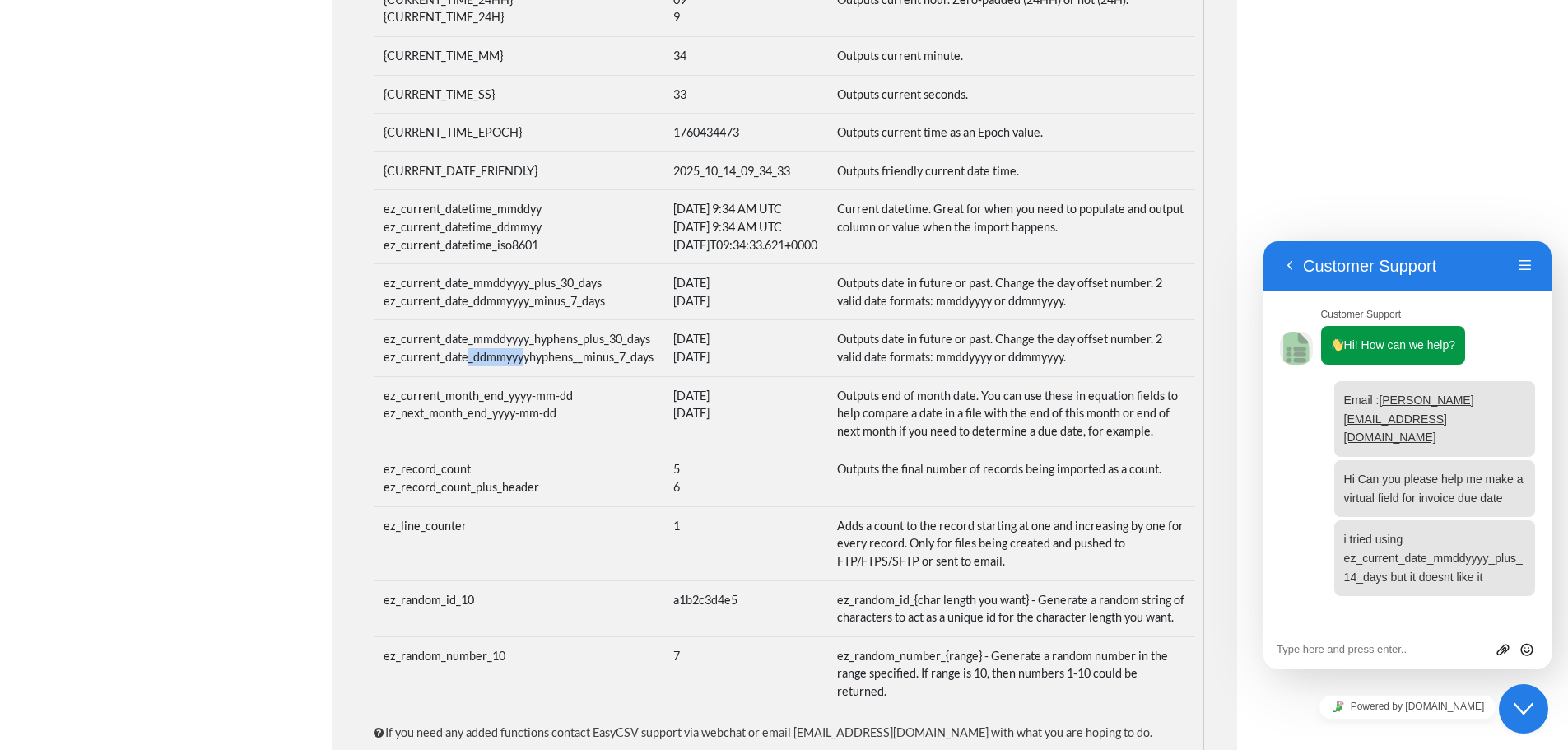
drag, startPoint x: 468, startPoint y: 374, endPoint x: 521, endPoint y: 374, distance: 53.0
click at [521, 374] on td "ez_current_date_mmddyyyy_hyphens_plus_30_days ez_current_date_ddmmyyyyhyphens__…" at bounding box center [518, 349] width 289 height 56
drag, startPoint x: 525, startPoint y: 376, endPoint x: 469, endPoint y: 372, distance: 56.1
click at [469, 372] on td "ez_current_date_mmddyyyy_hyphens_plus_30_days ez_current_date_ddmmyyyyhyphens__…" at bounding box center [518, 349] width 289 height 56
copy td "ddmmyyyy"
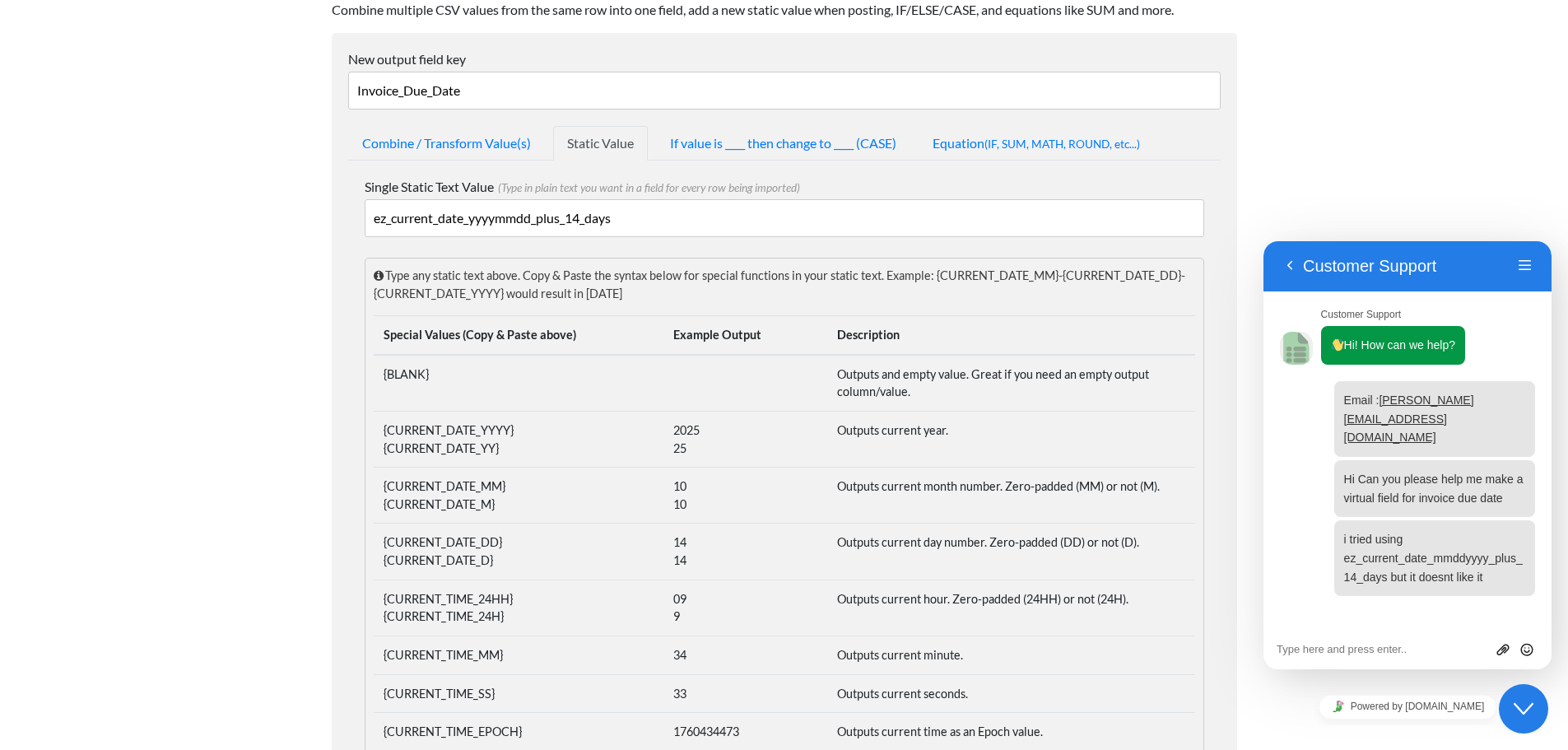
scroll to position [0, 0]
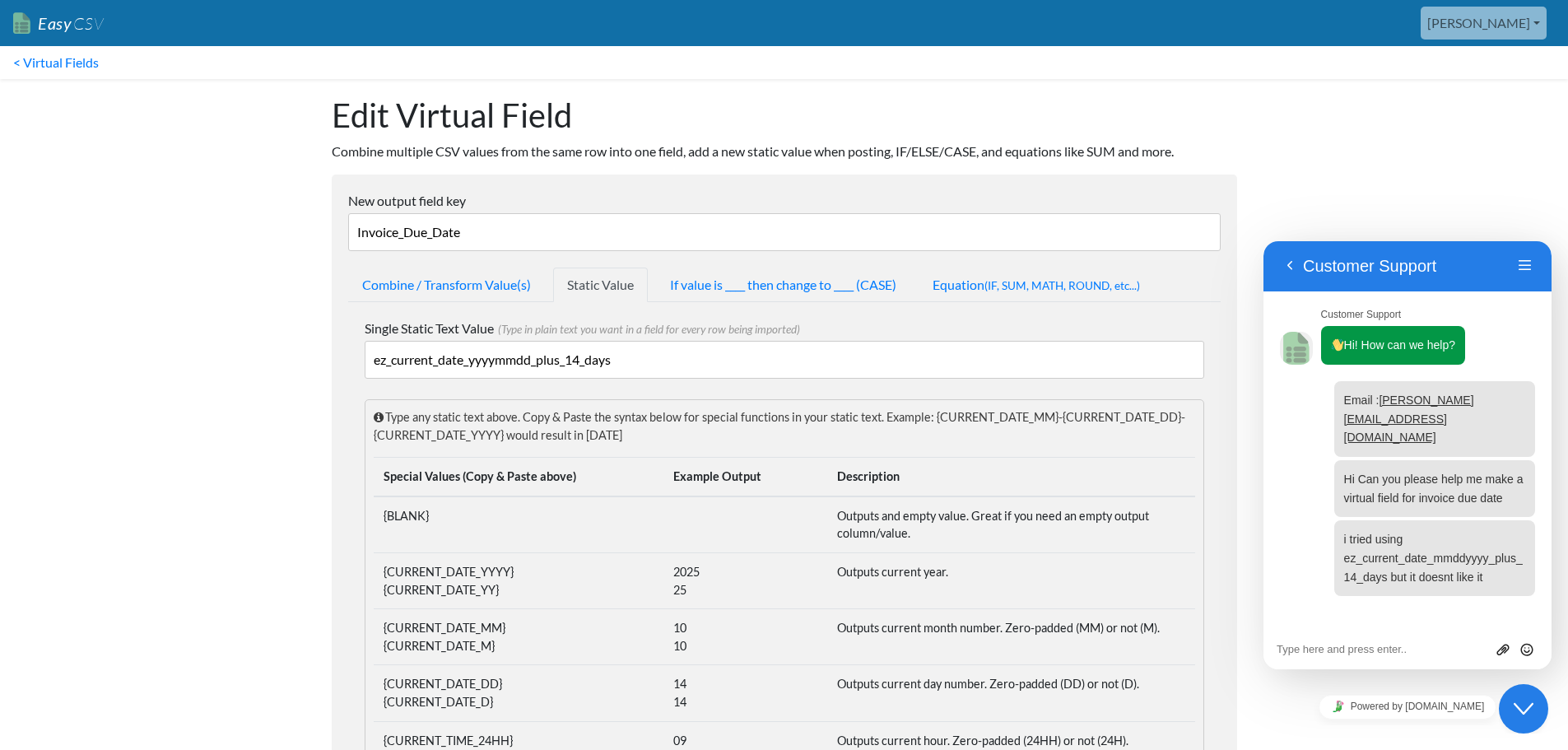
drag, startPoint x: 532, startPoint y: 358, endPoint x: 469, endPoint y: 354, distance: 63.1
click at [469, 354] on input "ez_current_date_yyyymmdd_plus_14_days" at bounding box center [784, 359] width 840 height 38
paste input "ddmmyyyy"
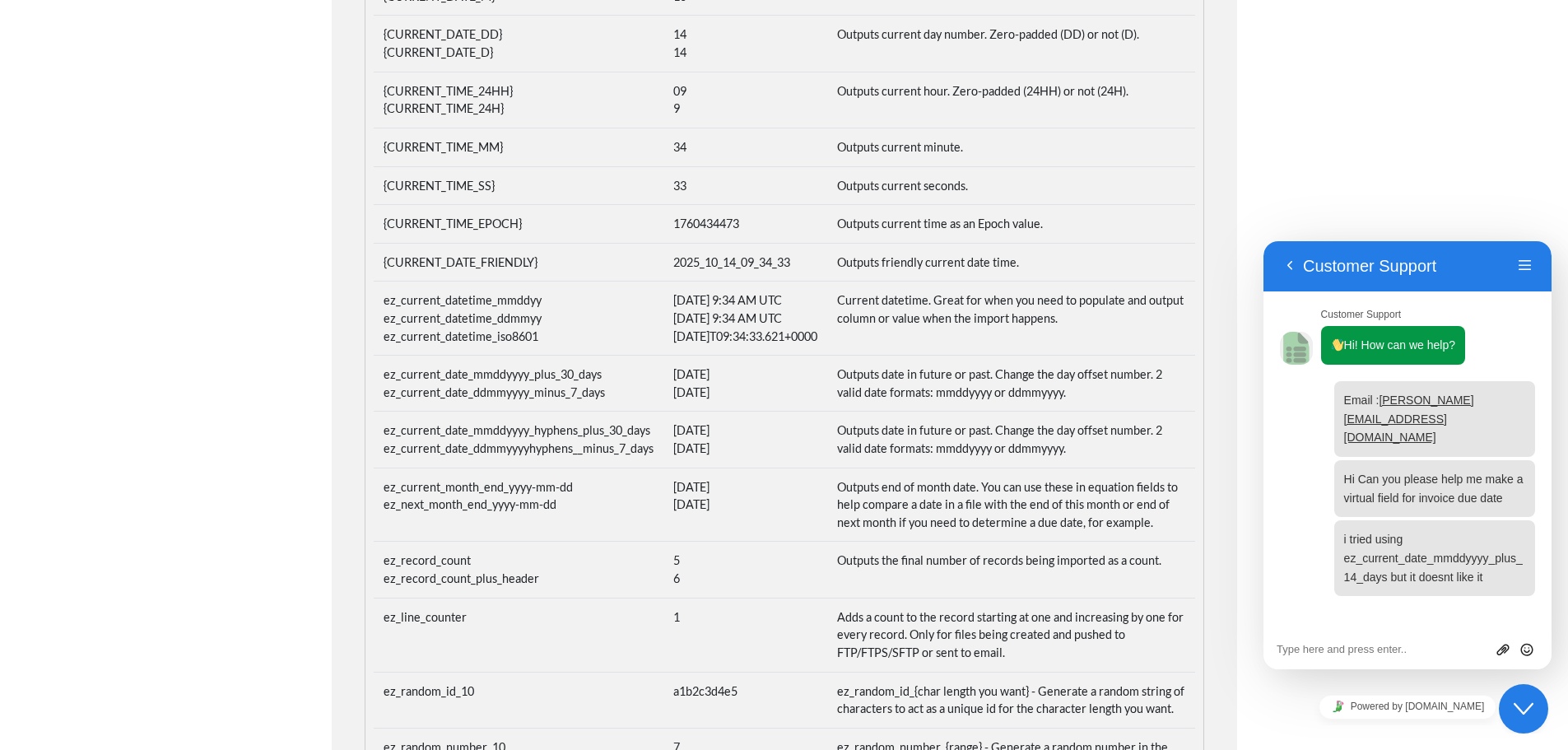
scroll to position [865, 0]
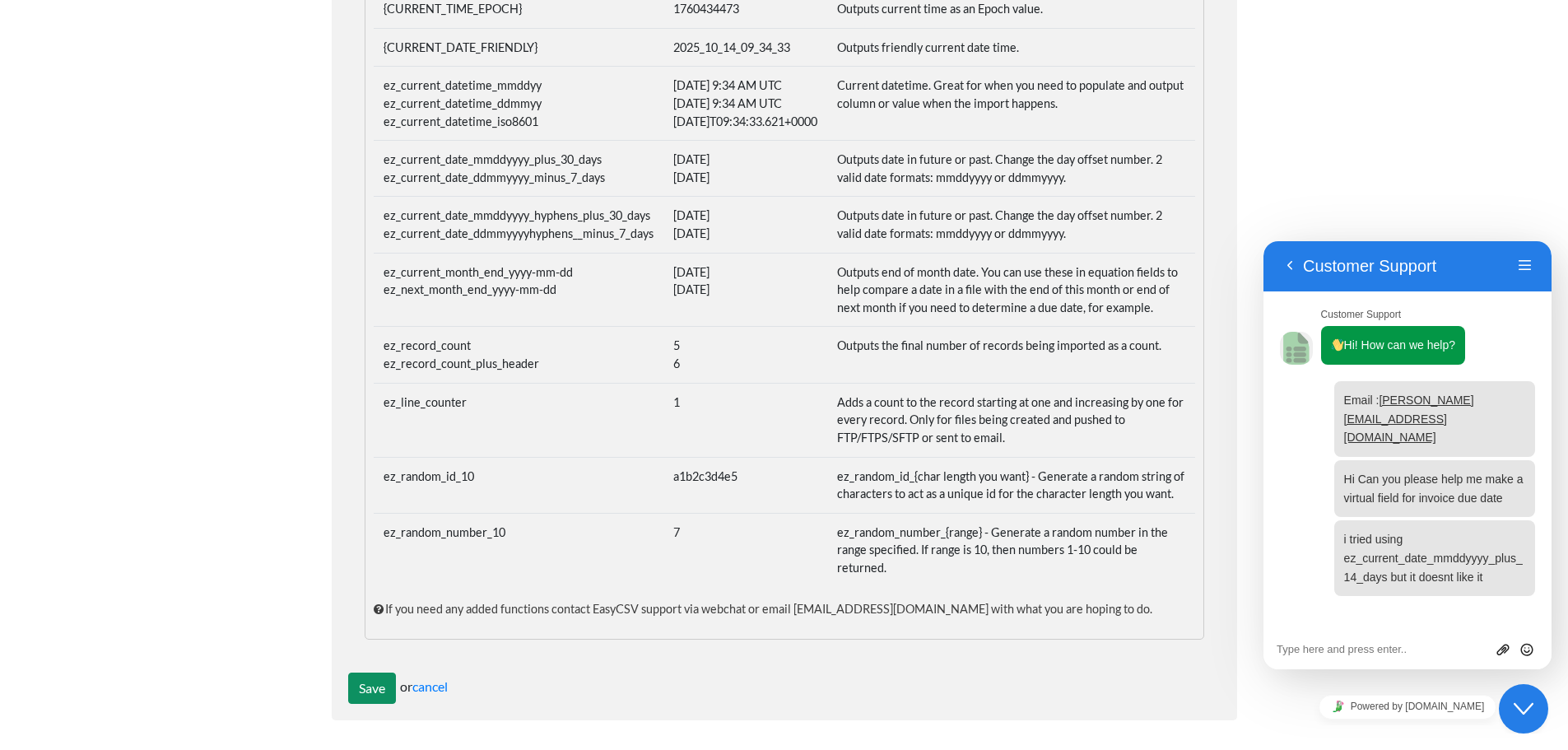
type input "ez_current_date_ddmmyyyy_plus_14_days"
click at [354, 687] on input "Save" at bounding box center [372, 689] width 48 height 31
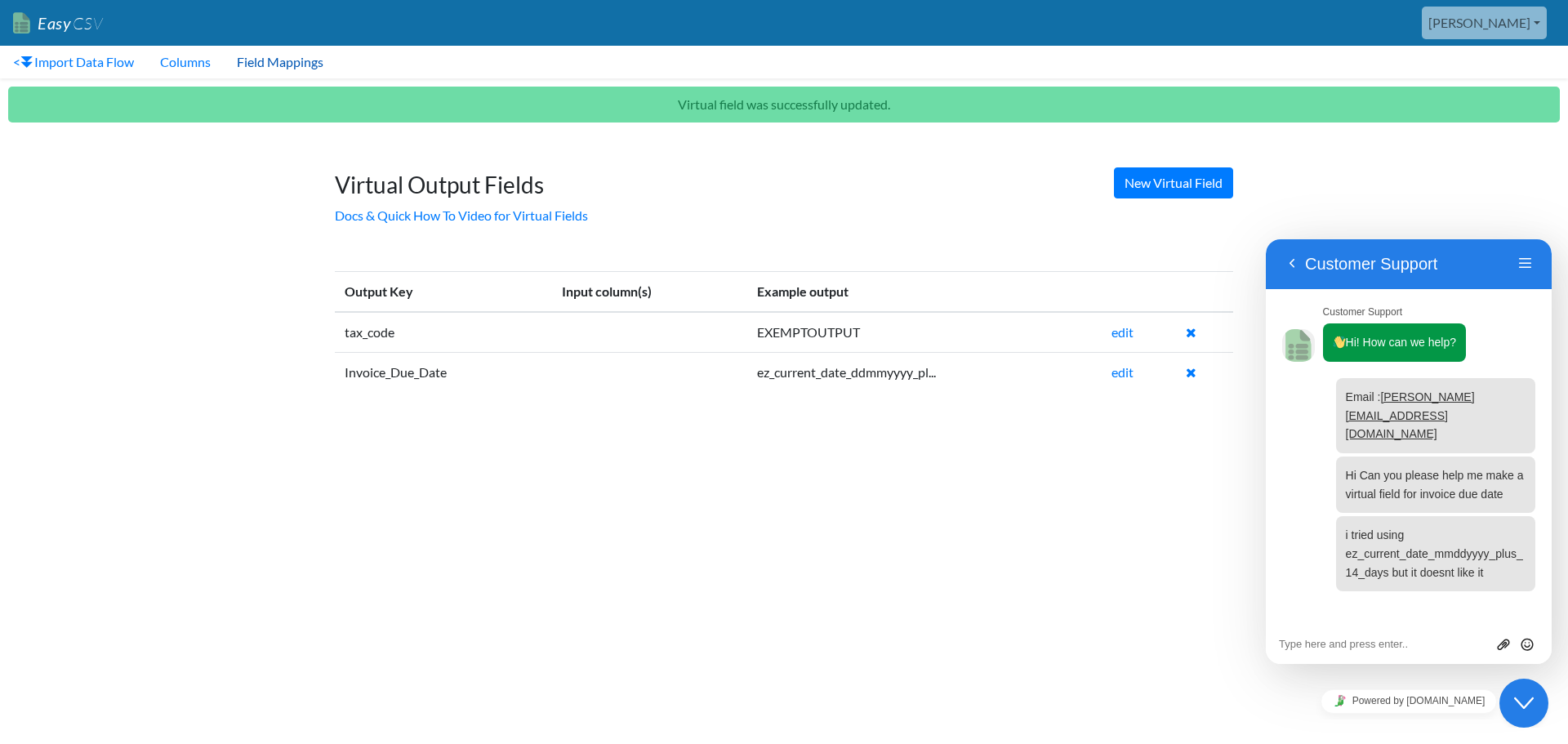
click at [299, 61] on link "Field Mappings" at bounding box center [279, 62] width 113 height 33
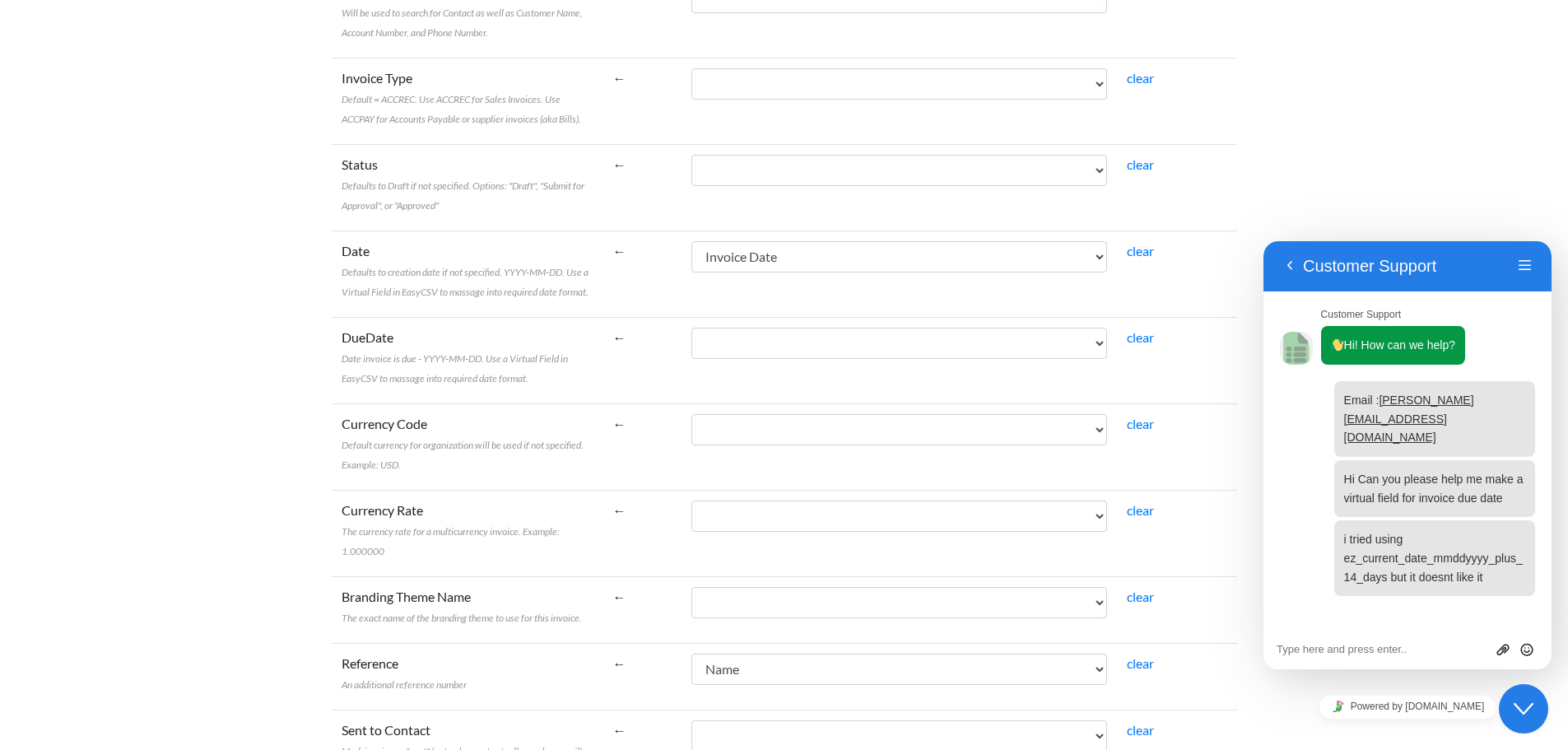
scroll to position [576, 0]
click at [805, 362] on td "Name [PERSON_NAME] To Invoice Date Invoice No. Item Description Qty Fee Discoun…" at bounding box center [899, 361] width 435 height 86
click at [808, 356] on select "Name [PERSON_NAME] To Invoice Date Invoice No. Item Description Qty Fee Discoun…" at bounding box center [899, 345] width 416 height 31
select select "vf_24512"
click at [728, 329] on select "Name [PERSON_NAME] To Invoice Date Invoice No. Item Description Qty Fee Discoun…" at bounding box center [899, 345] width 416 height 31
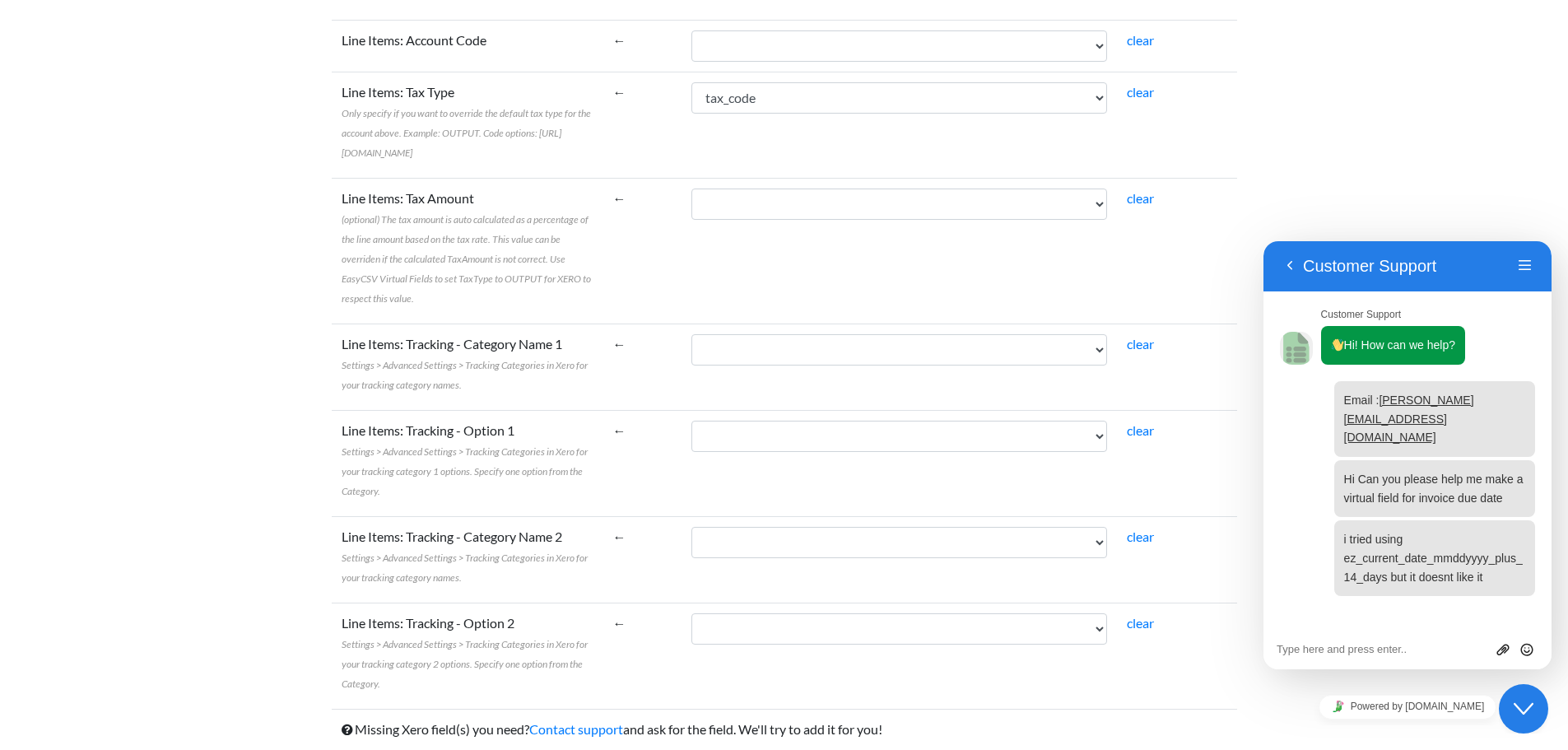
scroll to position [1800, 0]
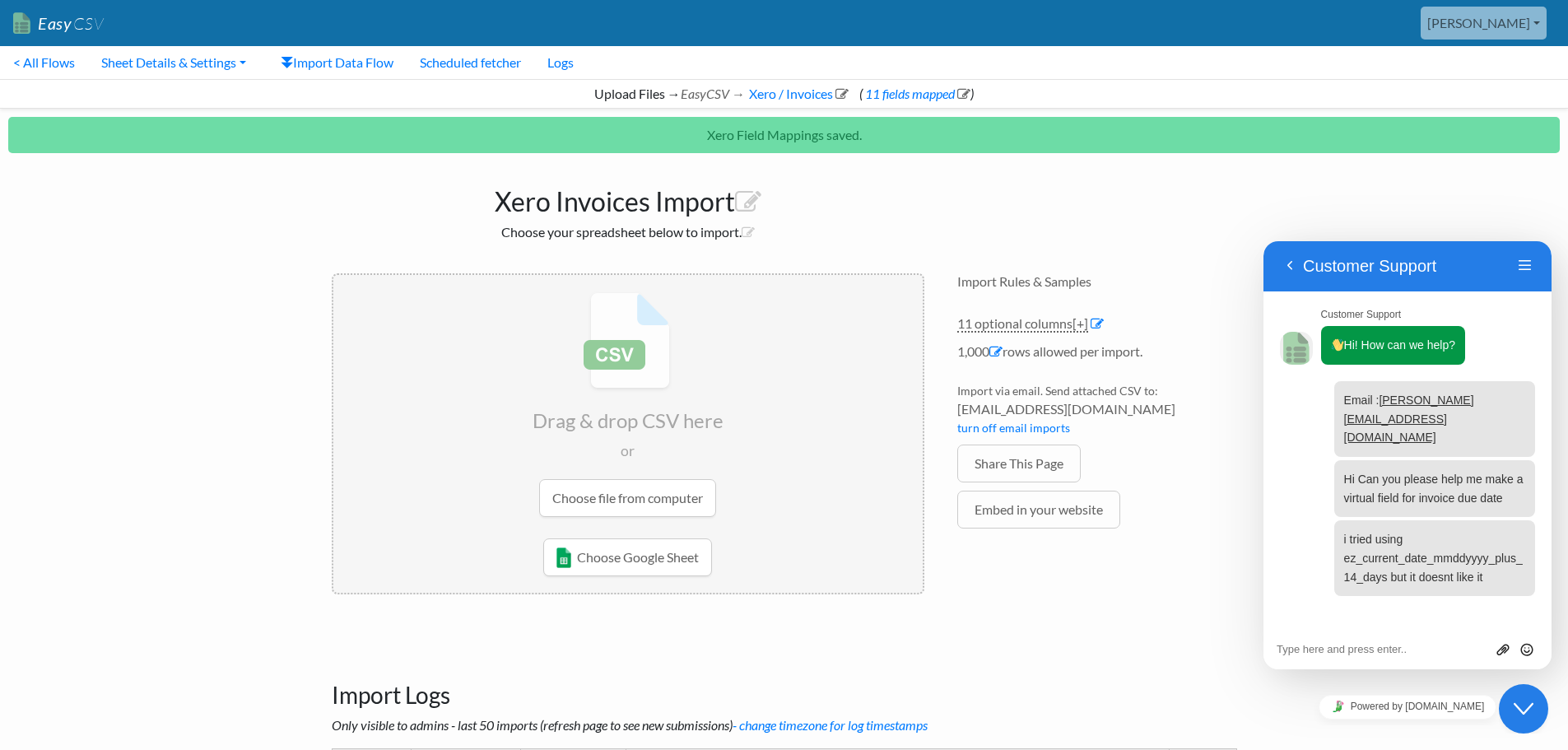
click at [684, 499] on input "file" at bounding box center [627, 404] width 589 height 259
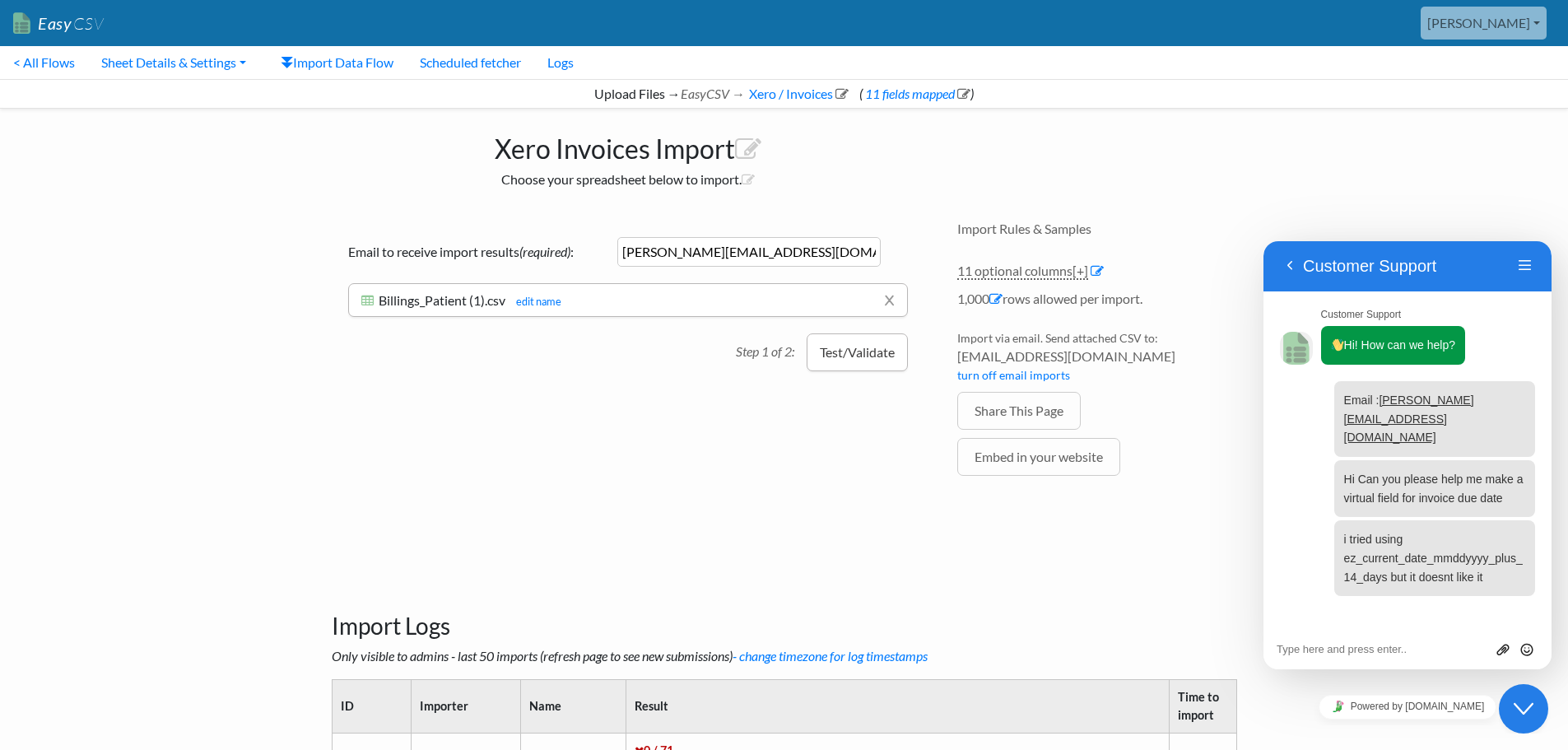
click at [847, 362] on button "Test/Validate" at bounding box center [857, 352] width 101 height 38
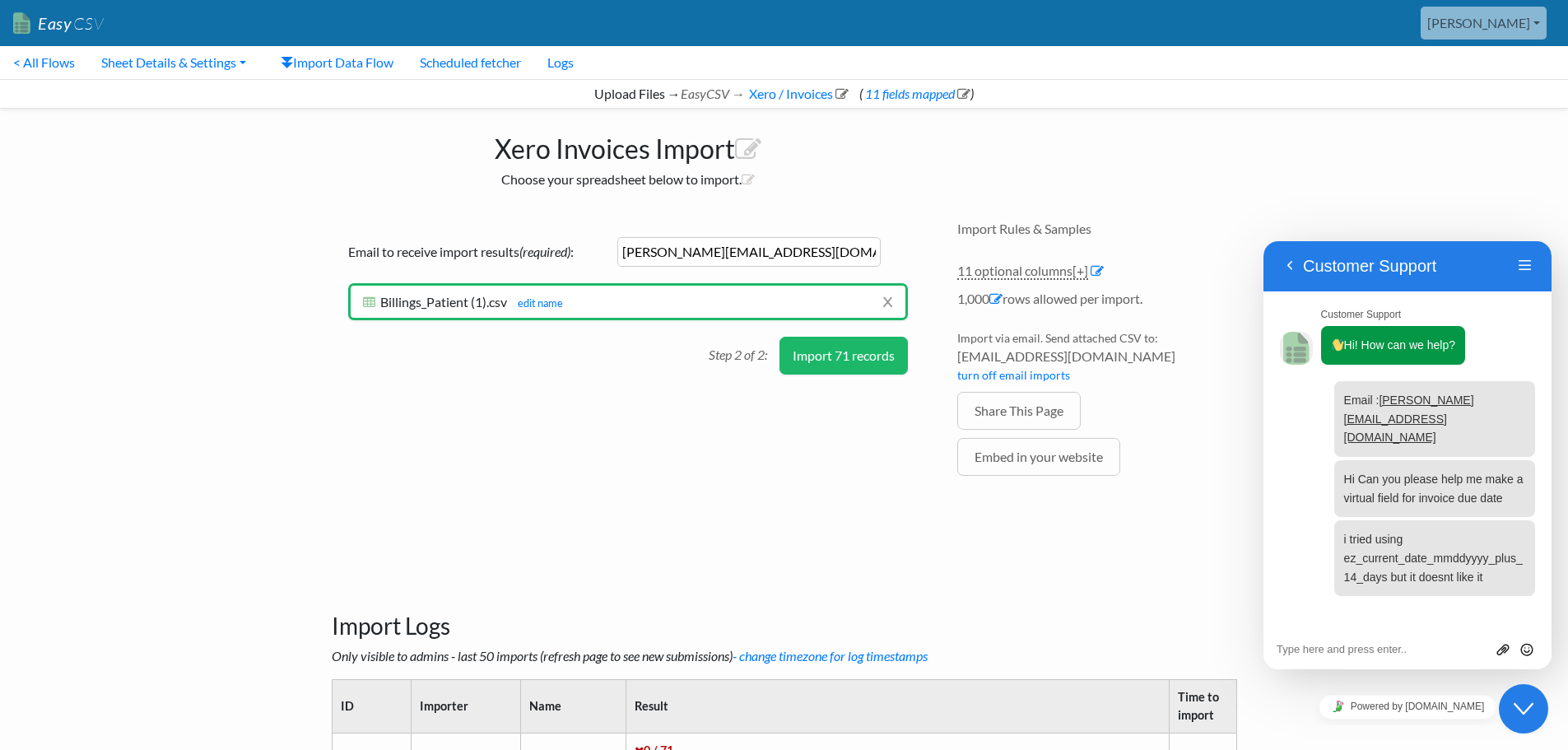
click at [838, 354] on button "Import 71 records" at bounding box center [844, 356] width 128 height 38
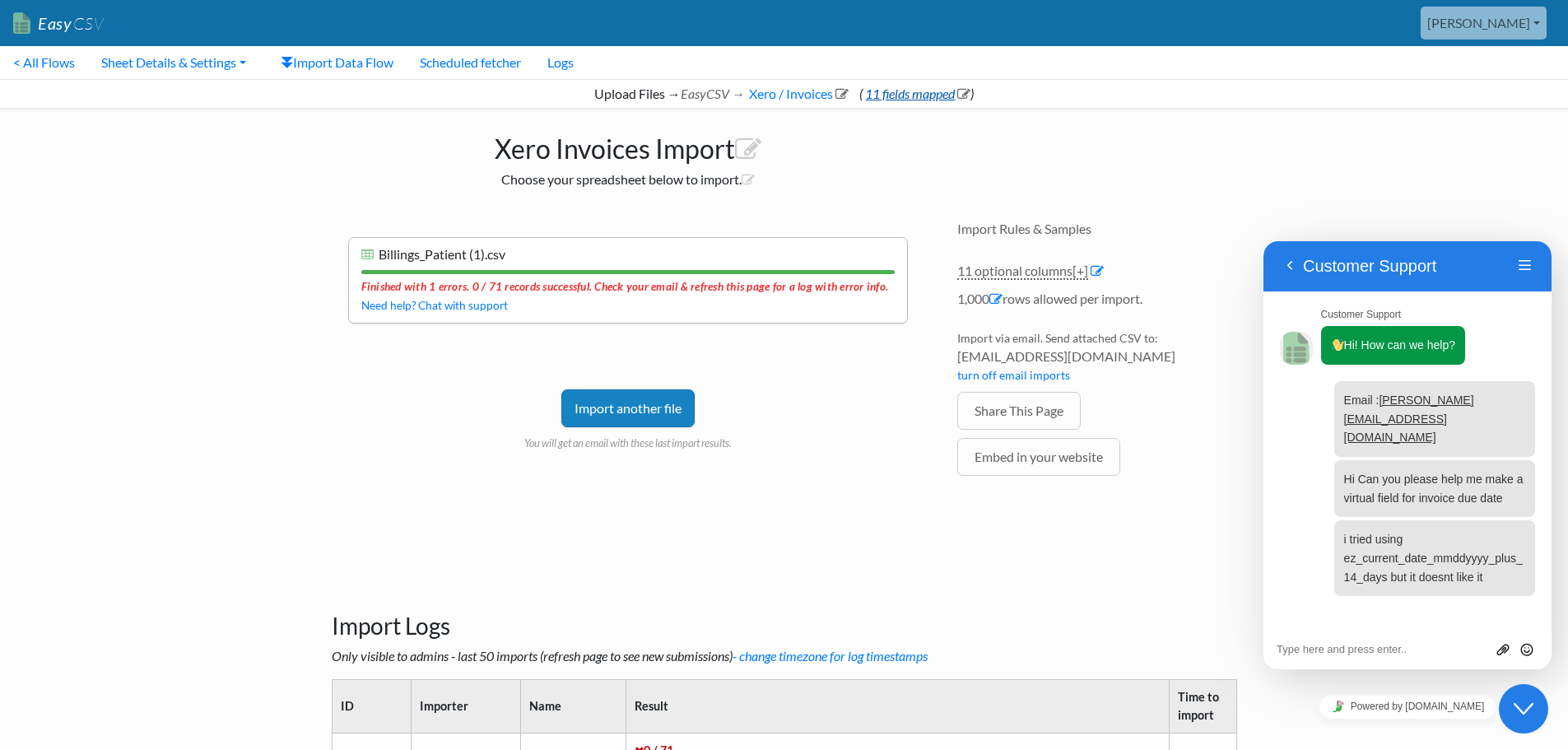
click at [899, 93] on link "11 fields mapped" at bounding box center [916, 93] width 108 height 16
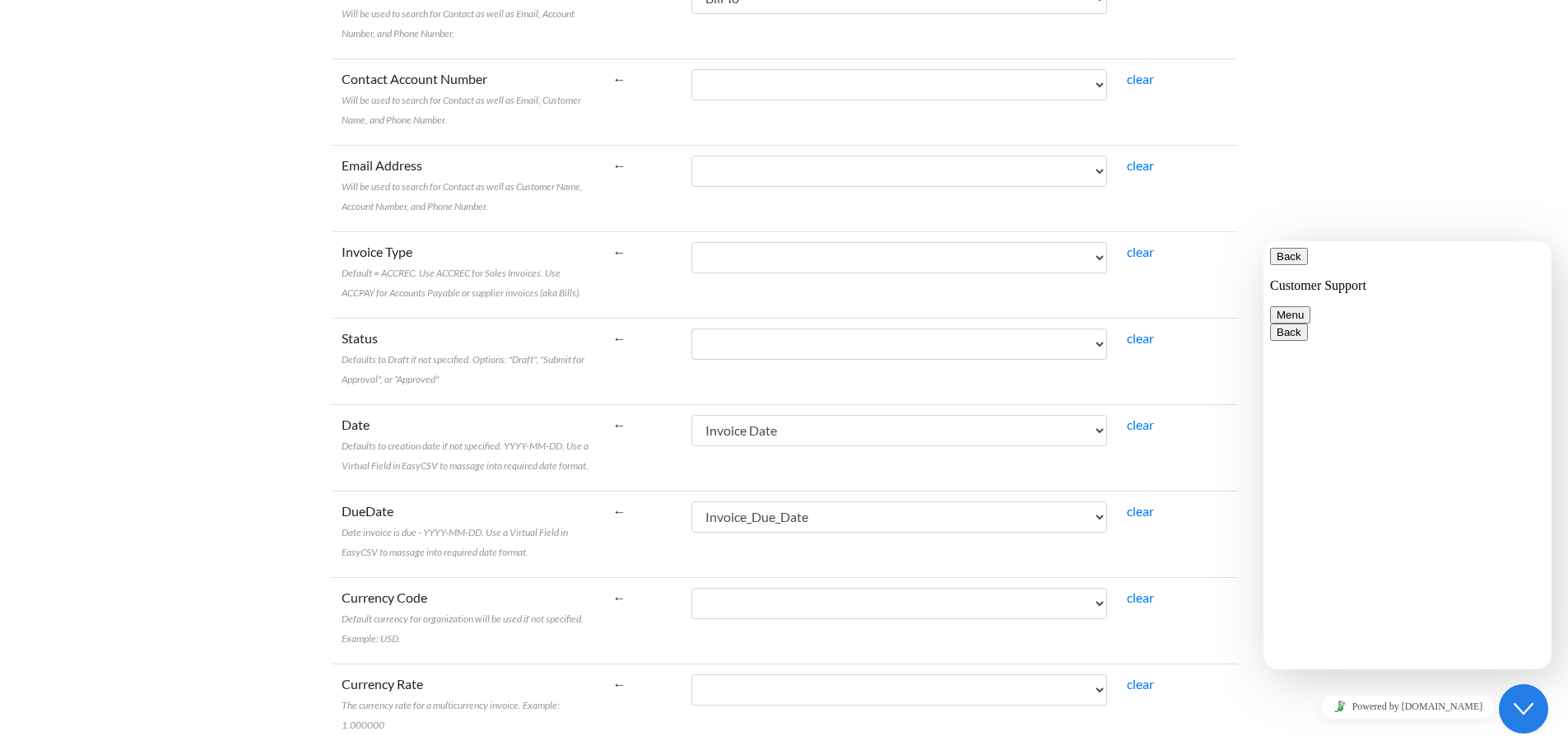
scroll to position [494, 0]
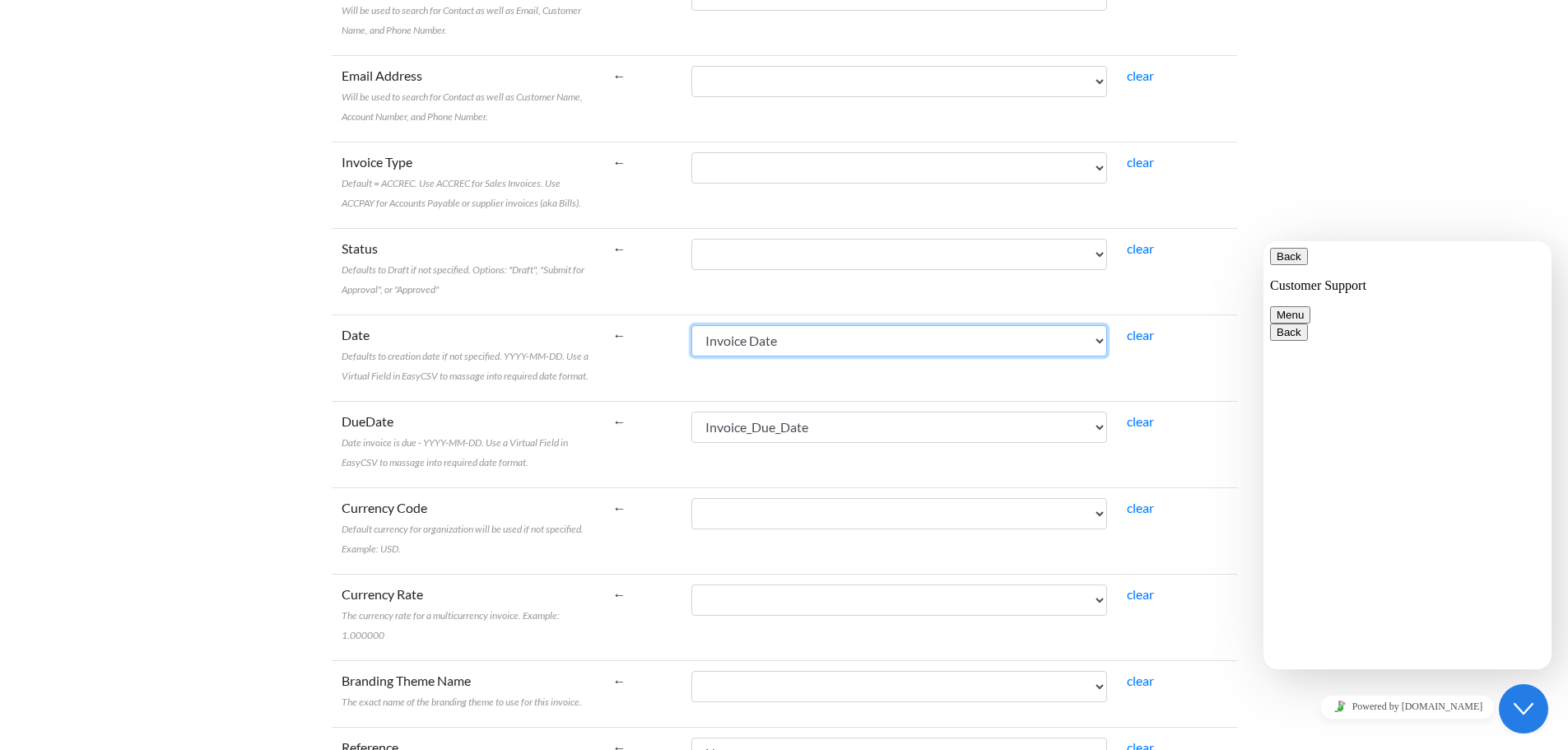
click at [894, 353] on select "Name Bill To Invoice Date Invoice No. Item Description Qty Fee Discount Net Fee…" at bounding box center [899, 341] width 416 height 31
click at [728, 325] on select "Name Bill To Invoice Date Invoice No. Item Description Qty Fee Discount Net Fee…" at bounding box center [899, 341] width 416 height 31
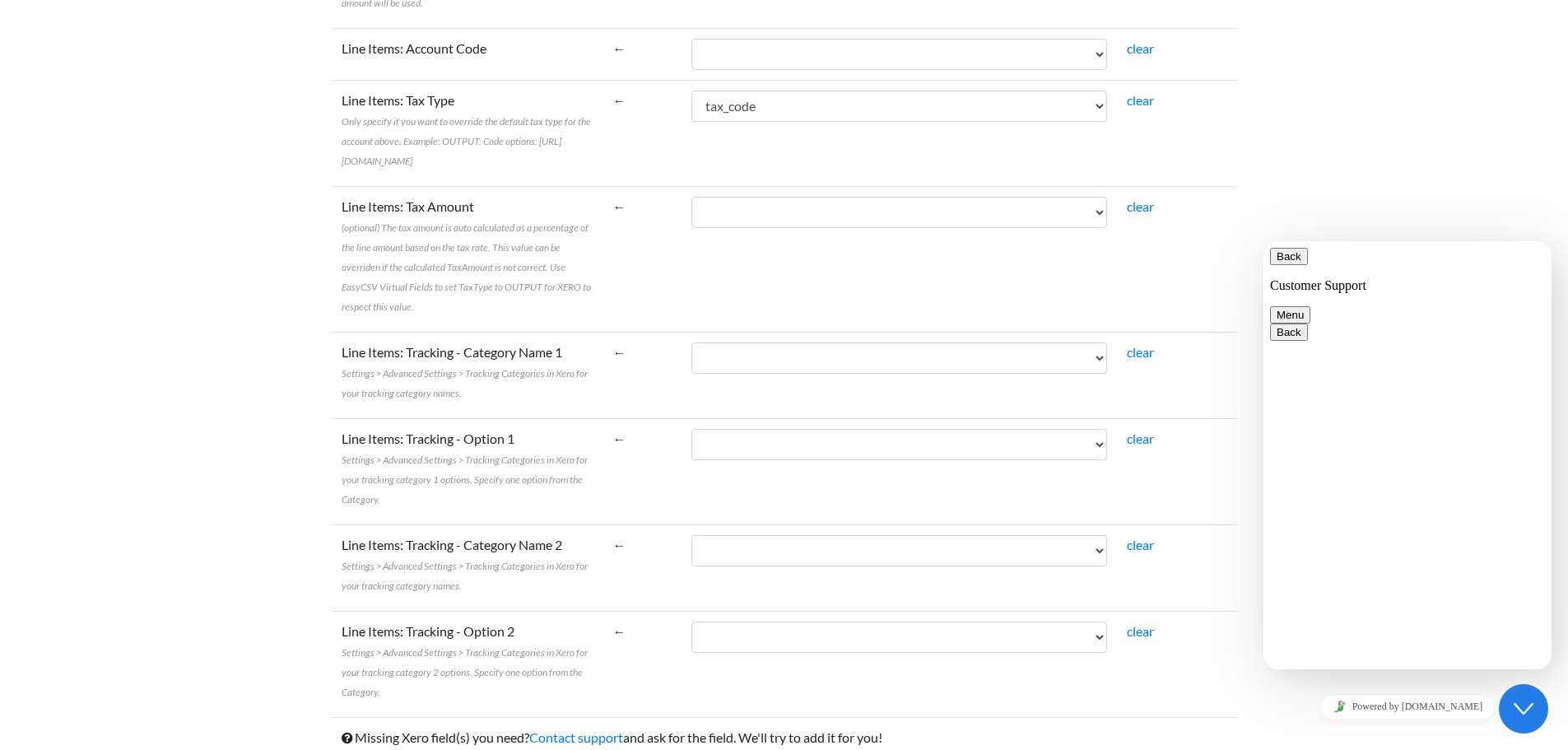
scroll to position [1800, 0]
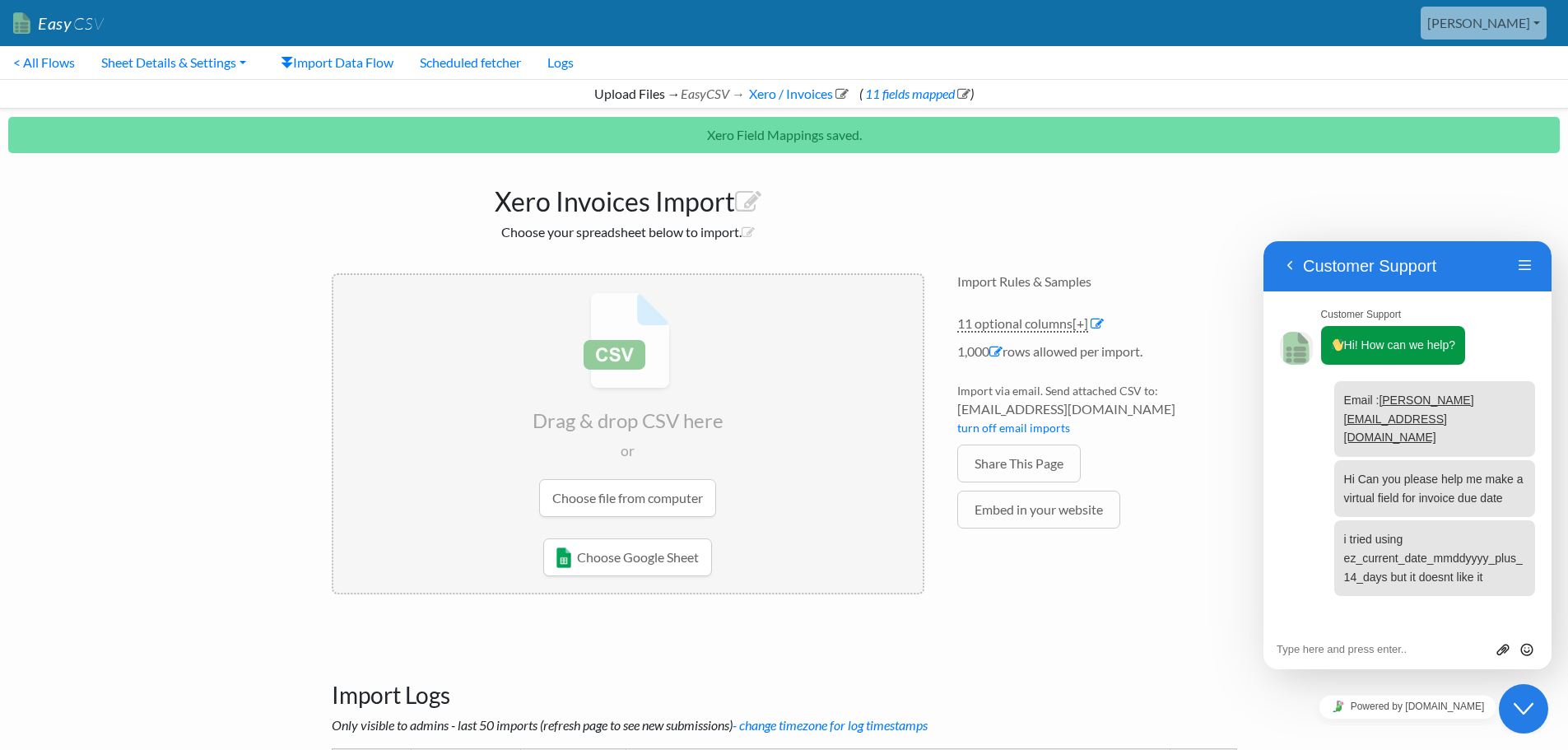
click at [677, 503] on input "file" at bounding box center [627, 404] width 589 height 259
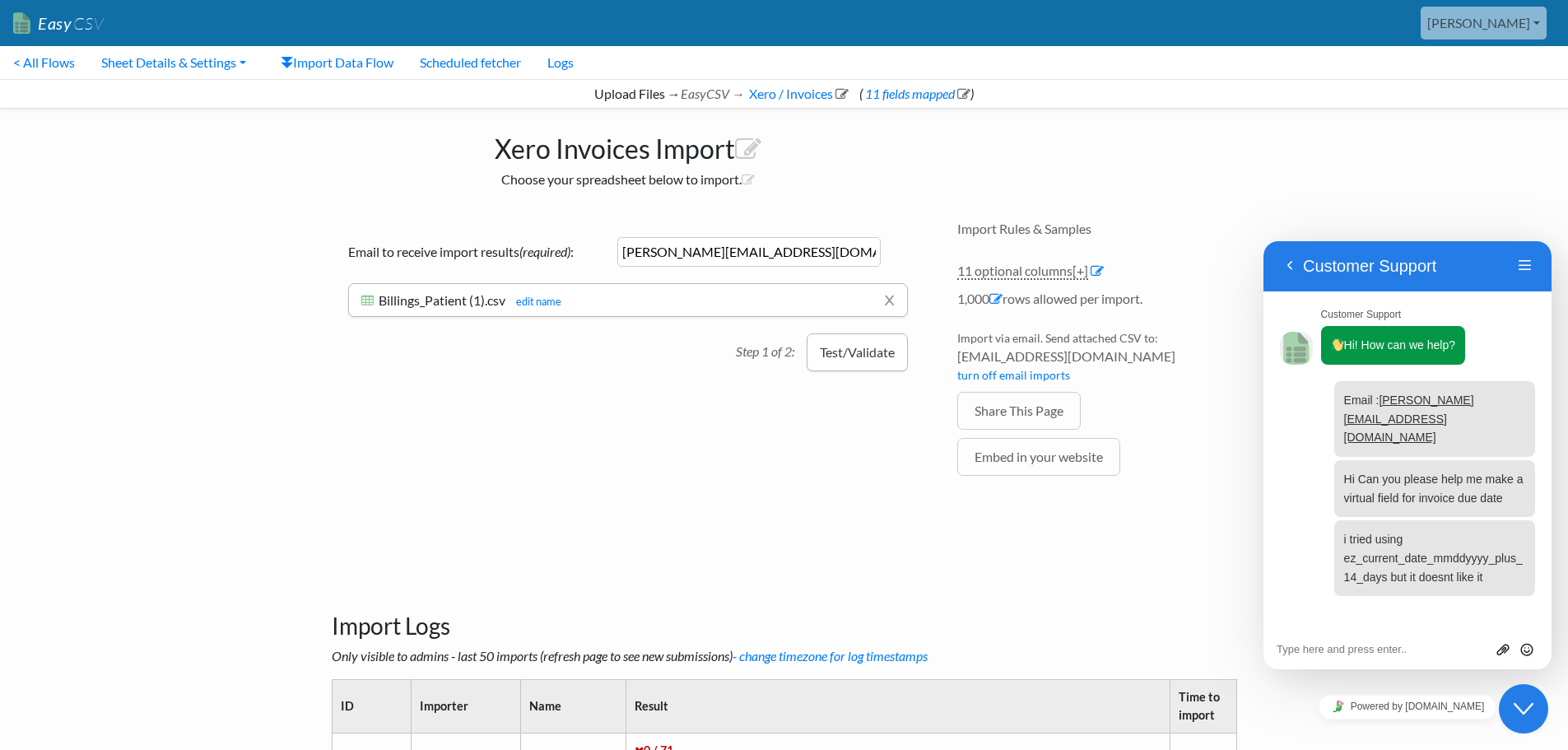
click at [837, 351] on button "Test/Validate" at bounding box center [857, 352] width 101 height 38
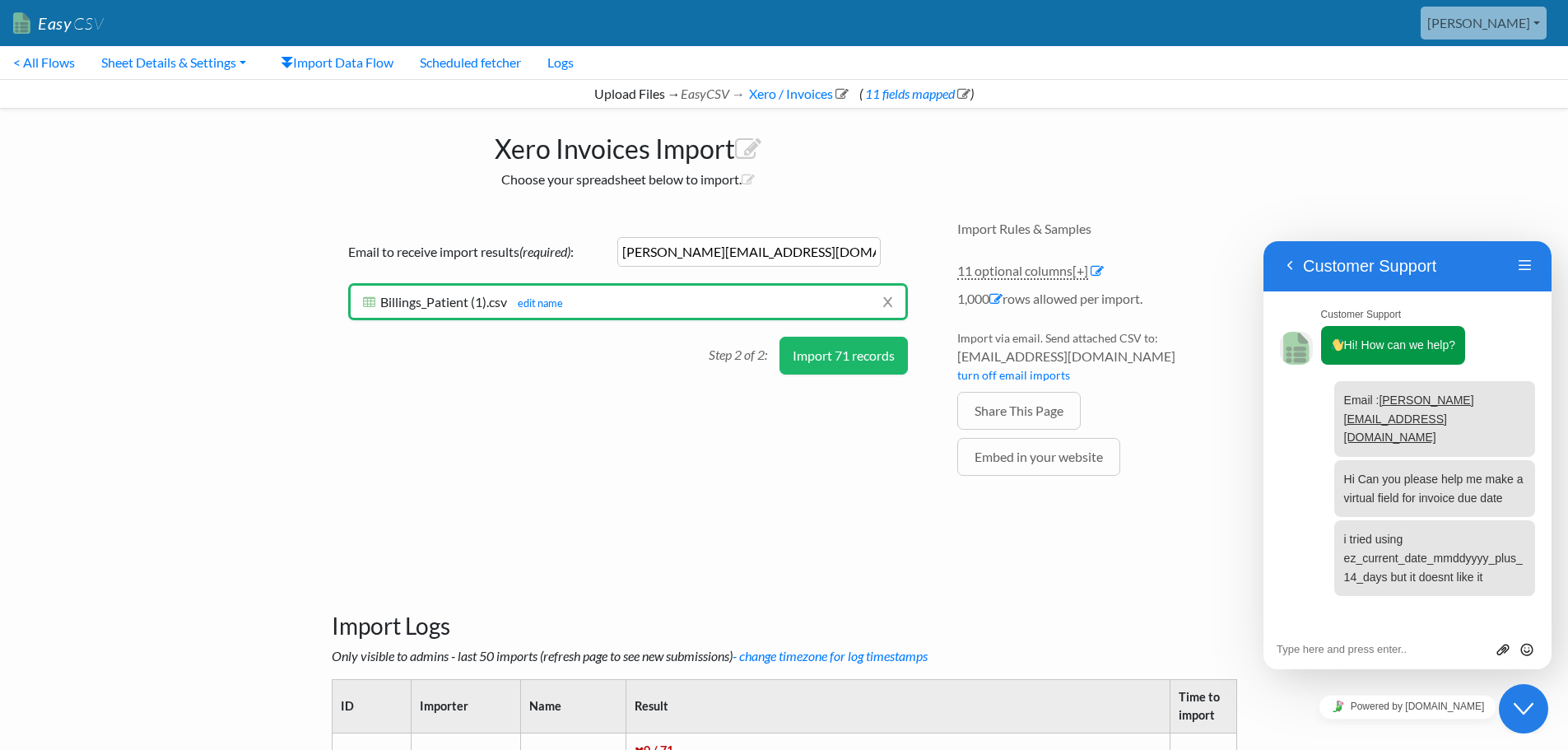
click at [856, 359] on button "Import 71 records" at bounding box center [844, 356] width 128 height 38
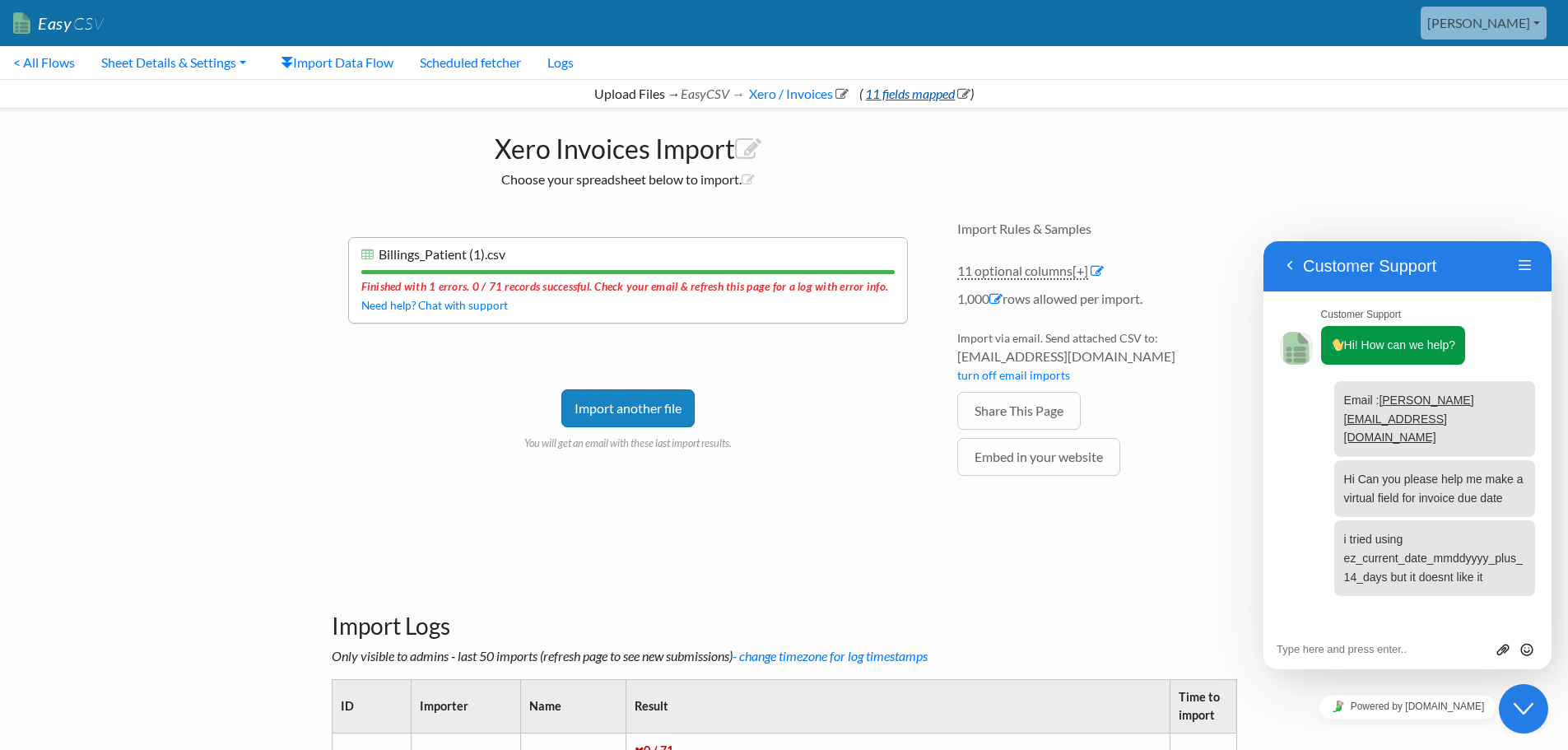
click at [894, 100] on link "11 fields mapped" at bounding box center [916, 93] width 108 height 16
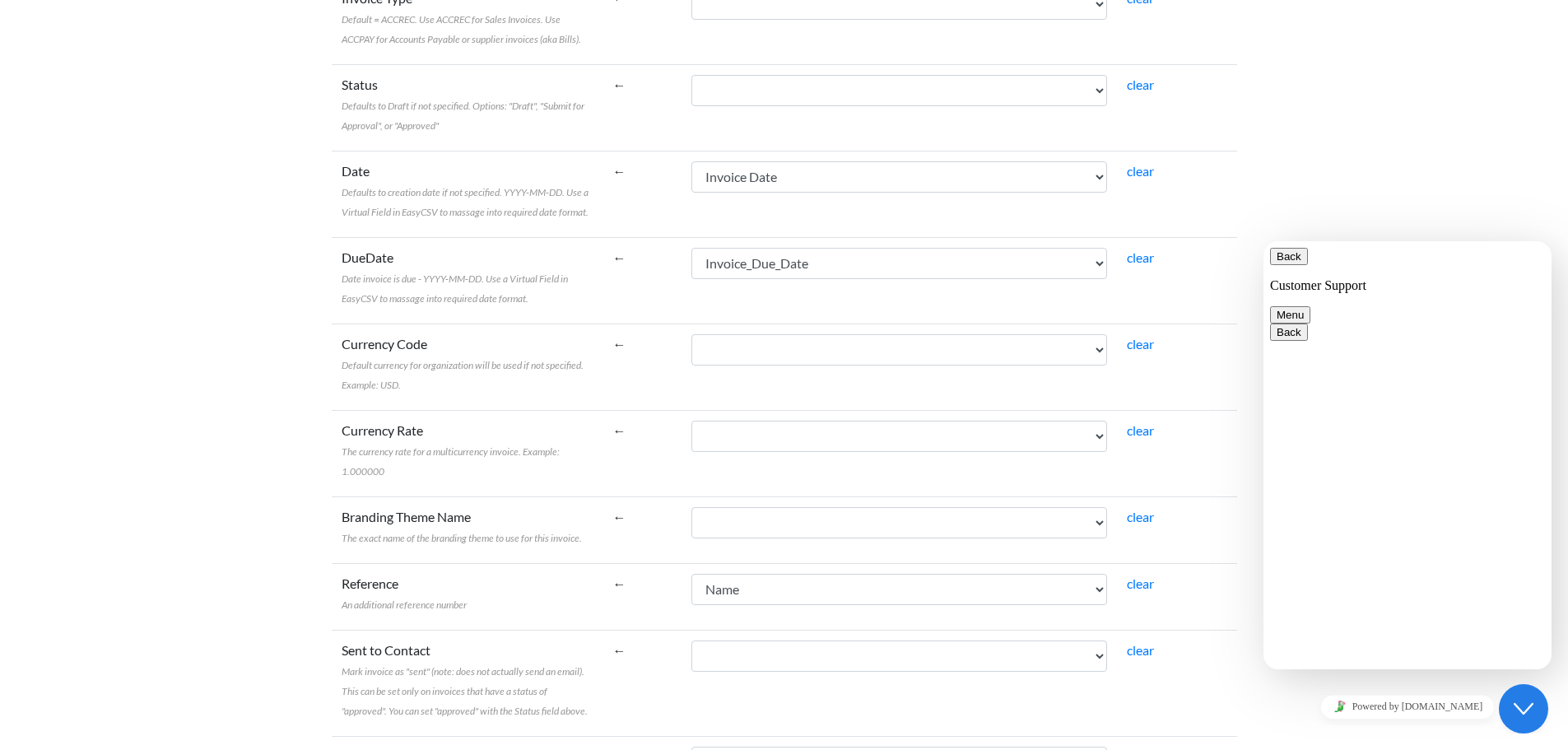
scroll to position [659, 0]
click at [1150, 261] on link "clear" at bounding box center [1140, 256] width 27 height 16
select select
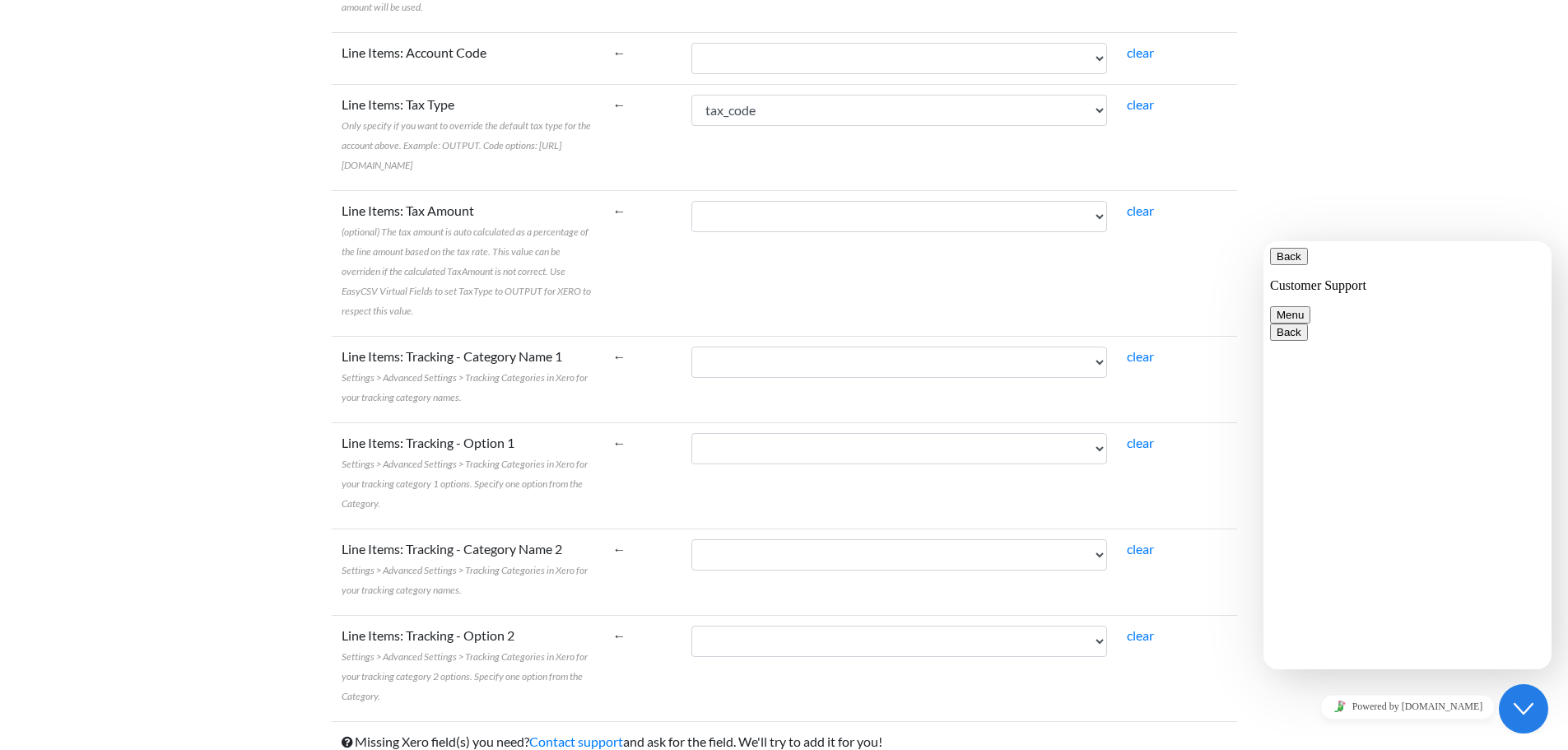
scroll to position [1800, 0]
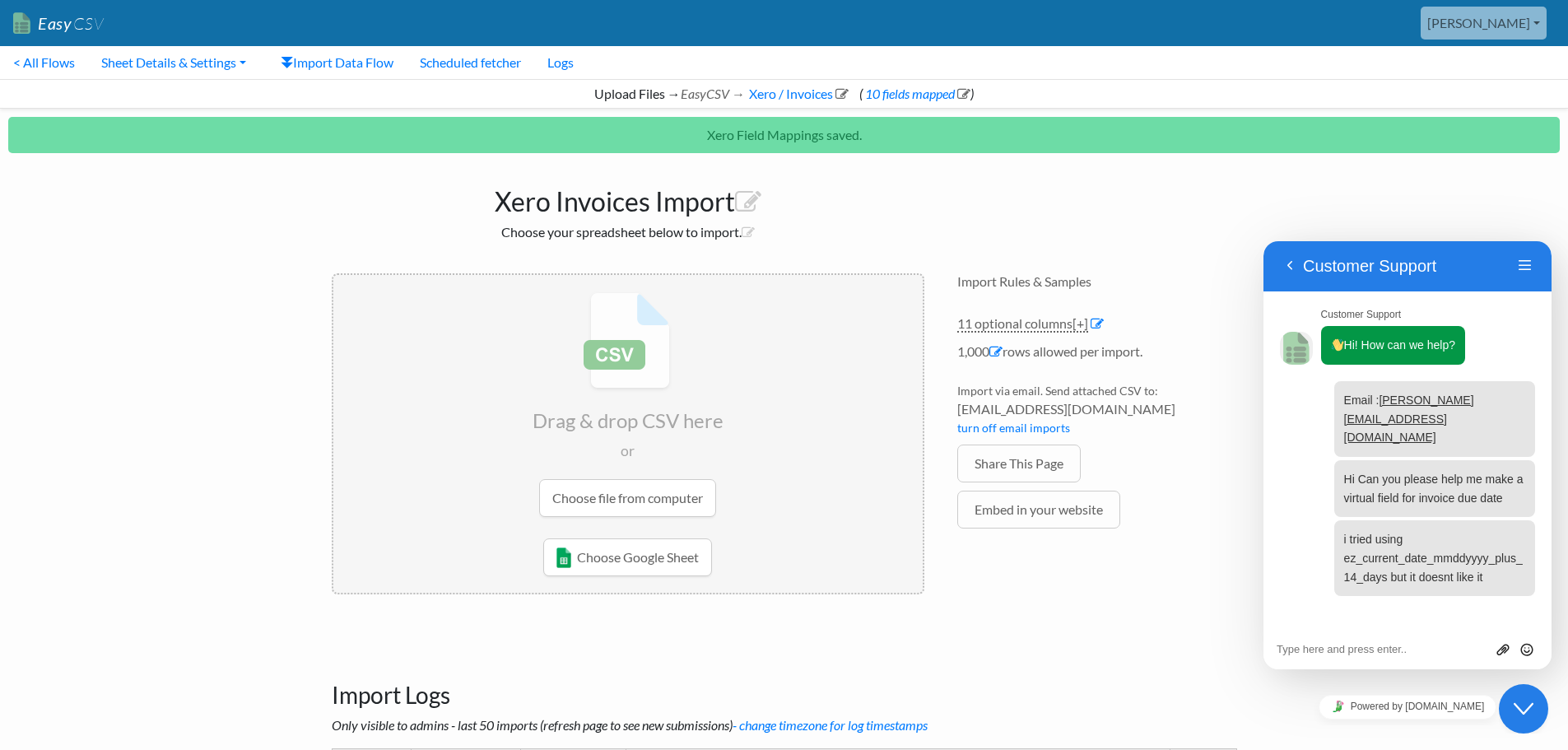
click at [675, 492] on input "file" at bounding box center [627, 404] width 589 height 259
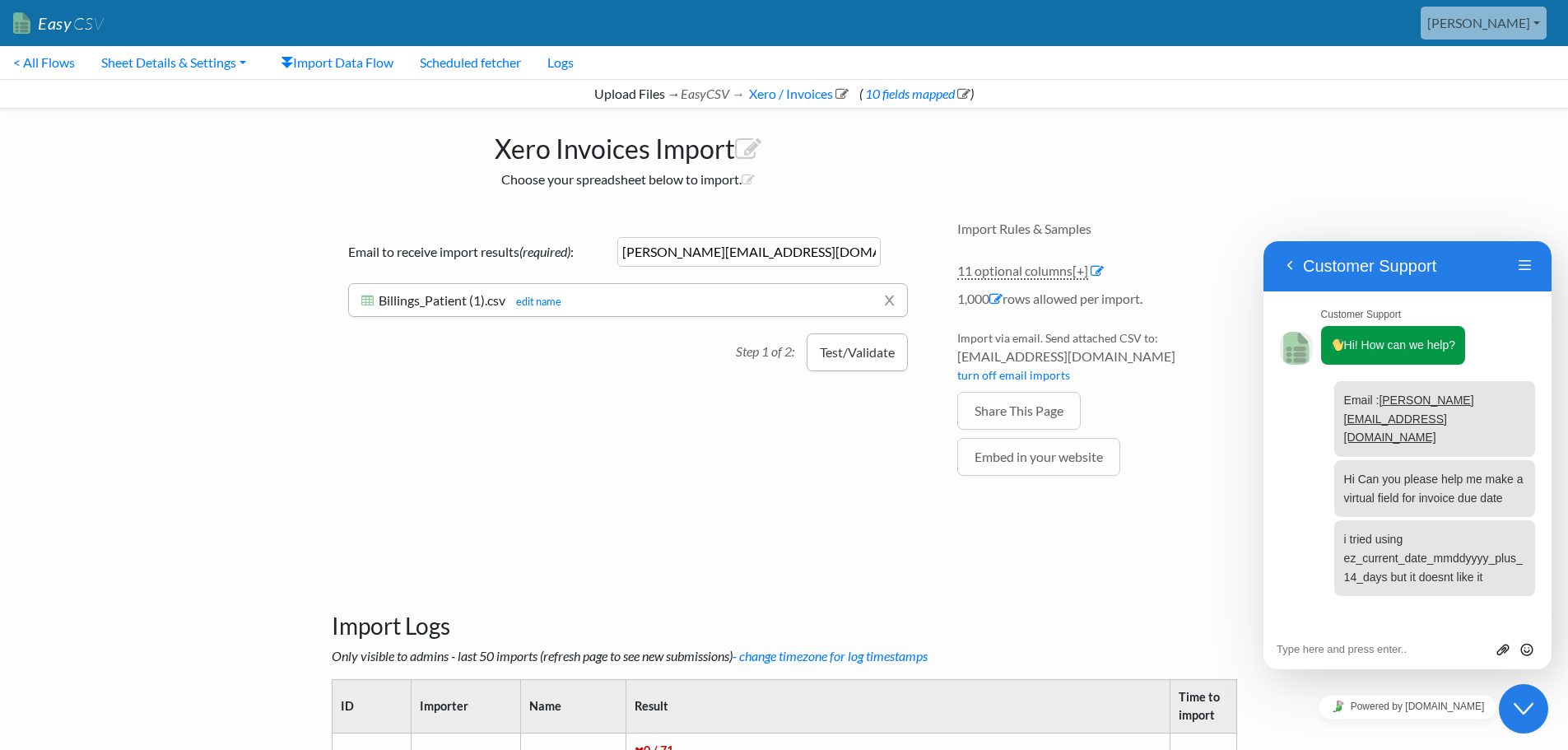
click at [863, 353] on button "Test/Validate" at bounding box center [857, 352] width 101 height 38
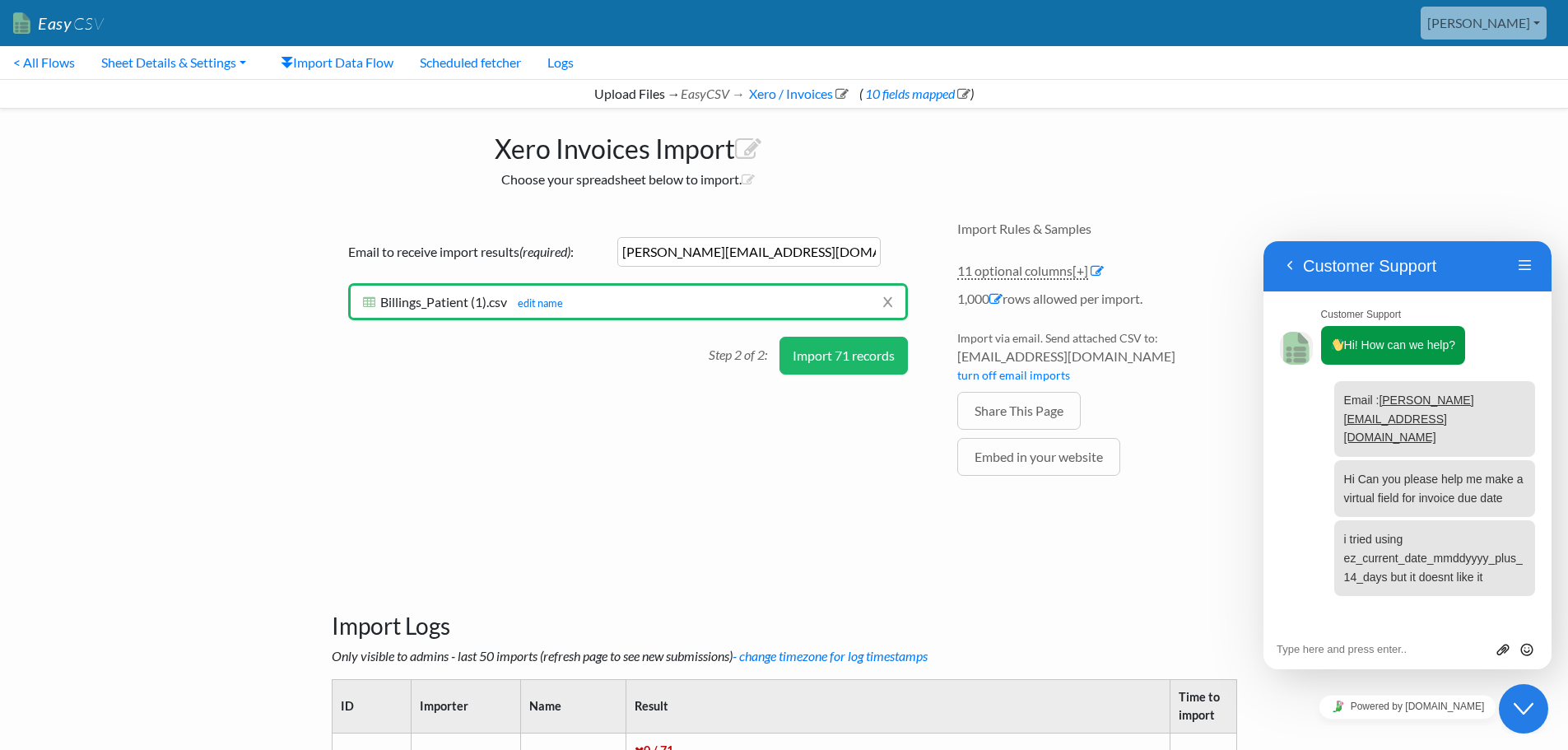
click at [848, 365] on button "Import 71 records" at bounding box center [844, 356] width 128 height 38
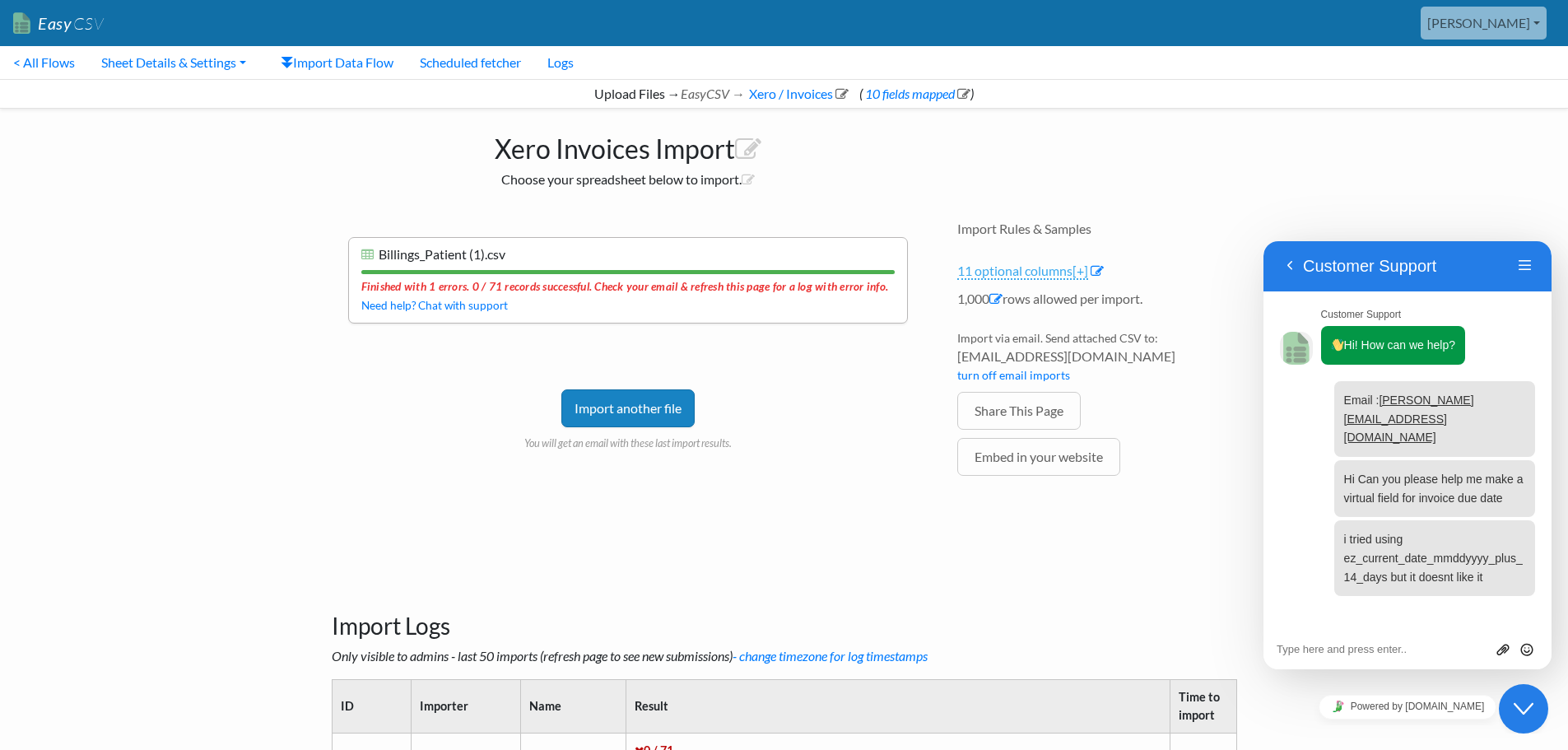
click at [1016, 274] on link "11 optional columns [+]" at bounding box center [1022, 271] width 131 height 17
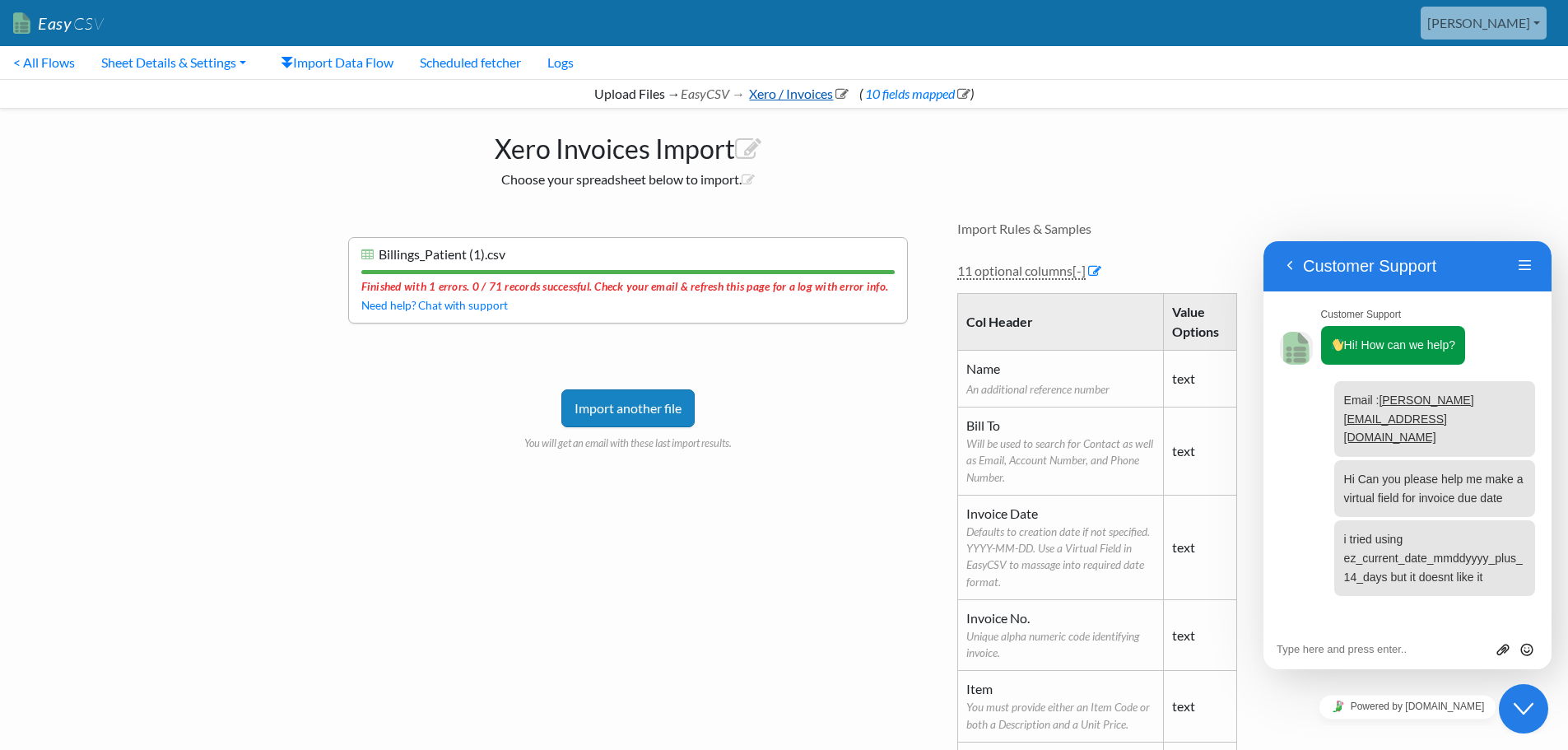
click at [790, 98] on link "Xero / Invoices" at bounding box center [797, 93] width 102 height 16
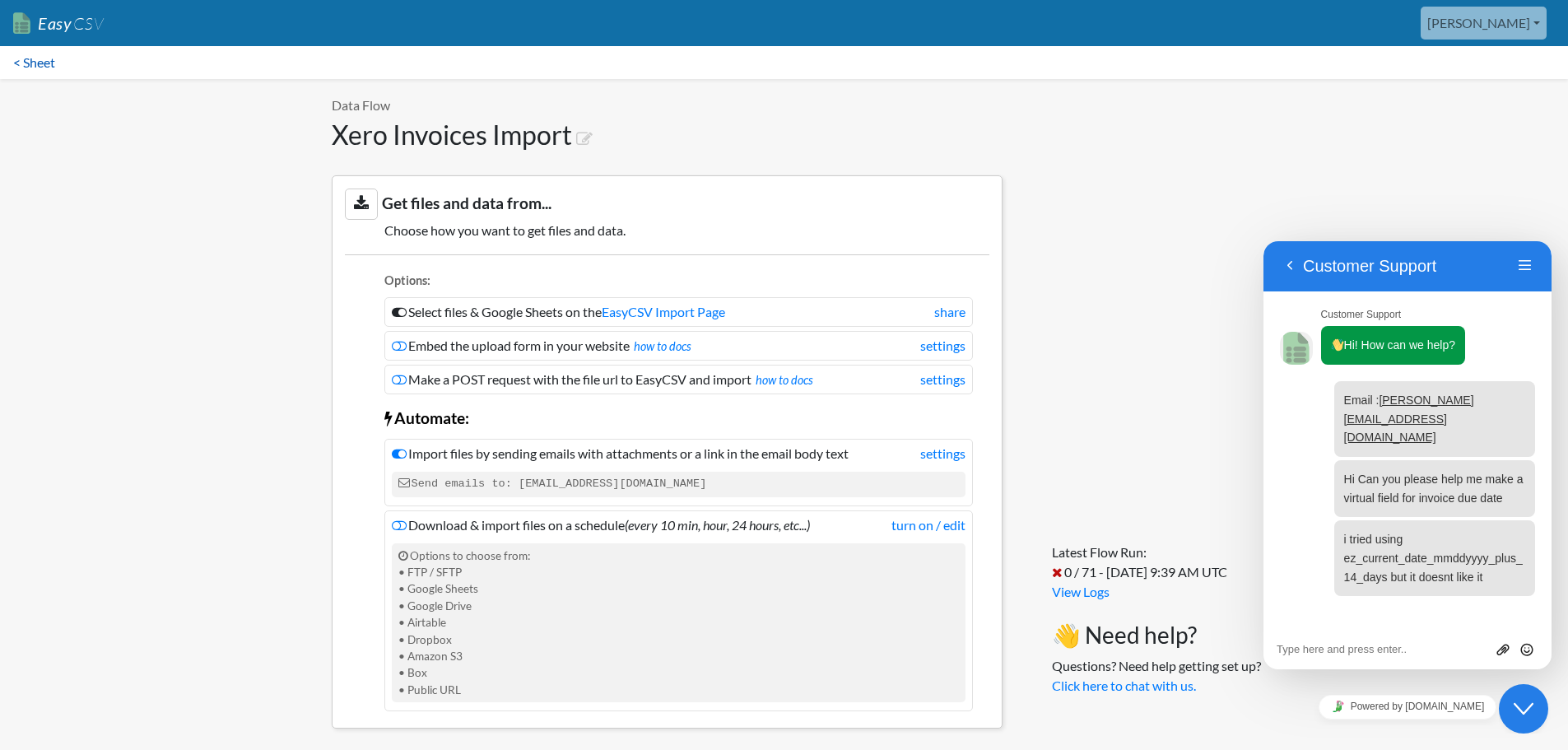
click at [30, 51] on link "< Sheet" at bounding box center [34, 62] width 68 height 33
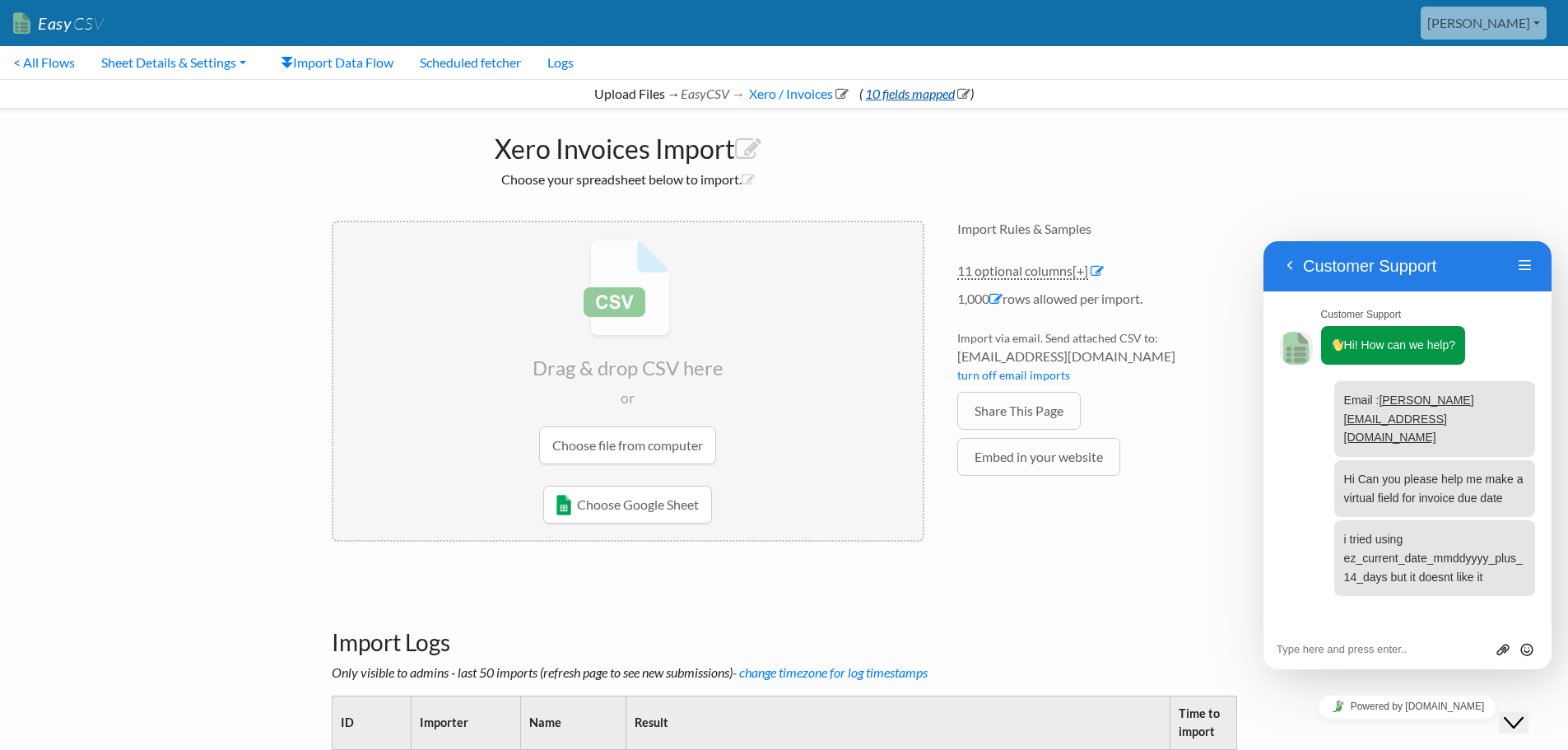
click at [899, 96] on link "10 fields mapped" at bounding box center [916, 93] width 108 height 16
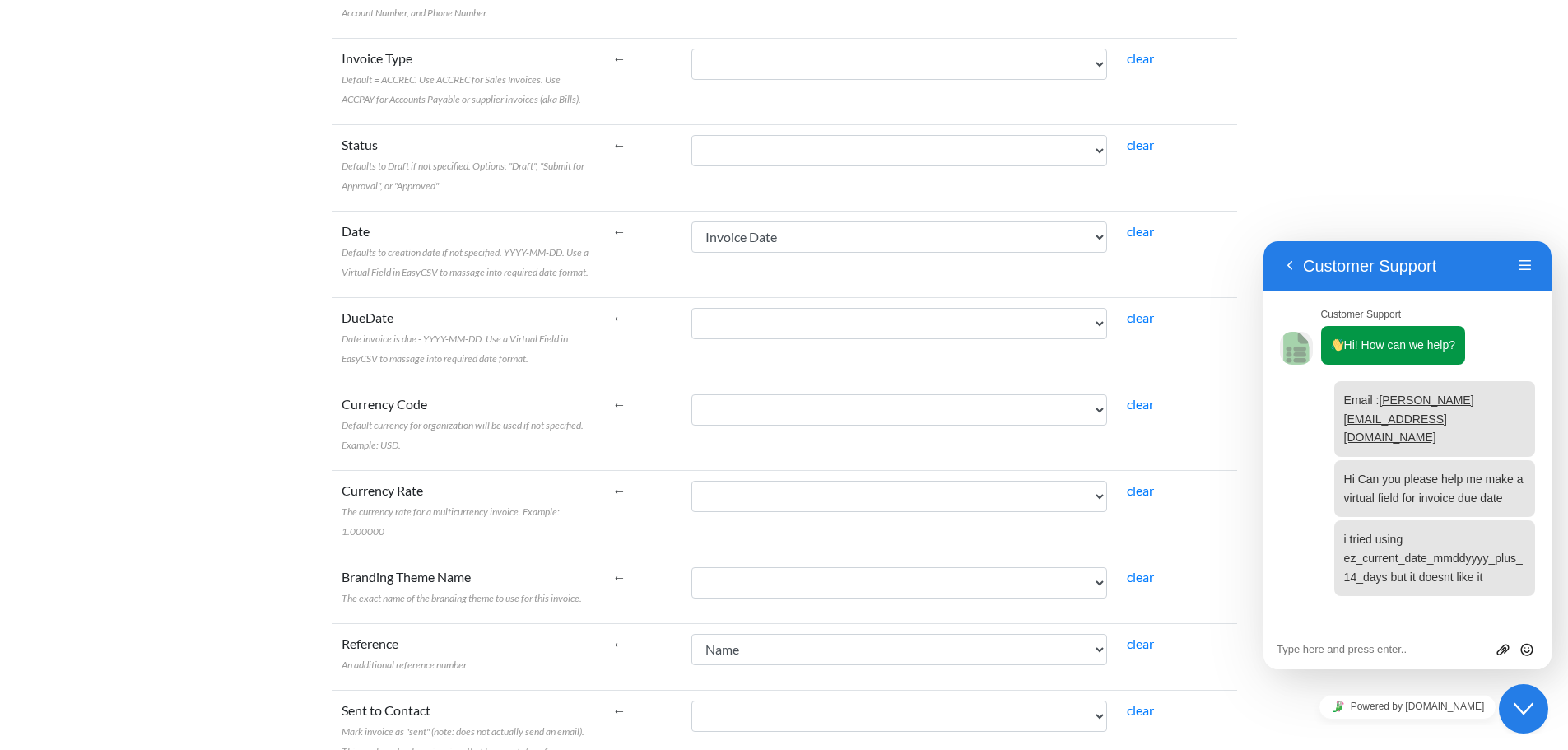
scroll to position [494, 0]
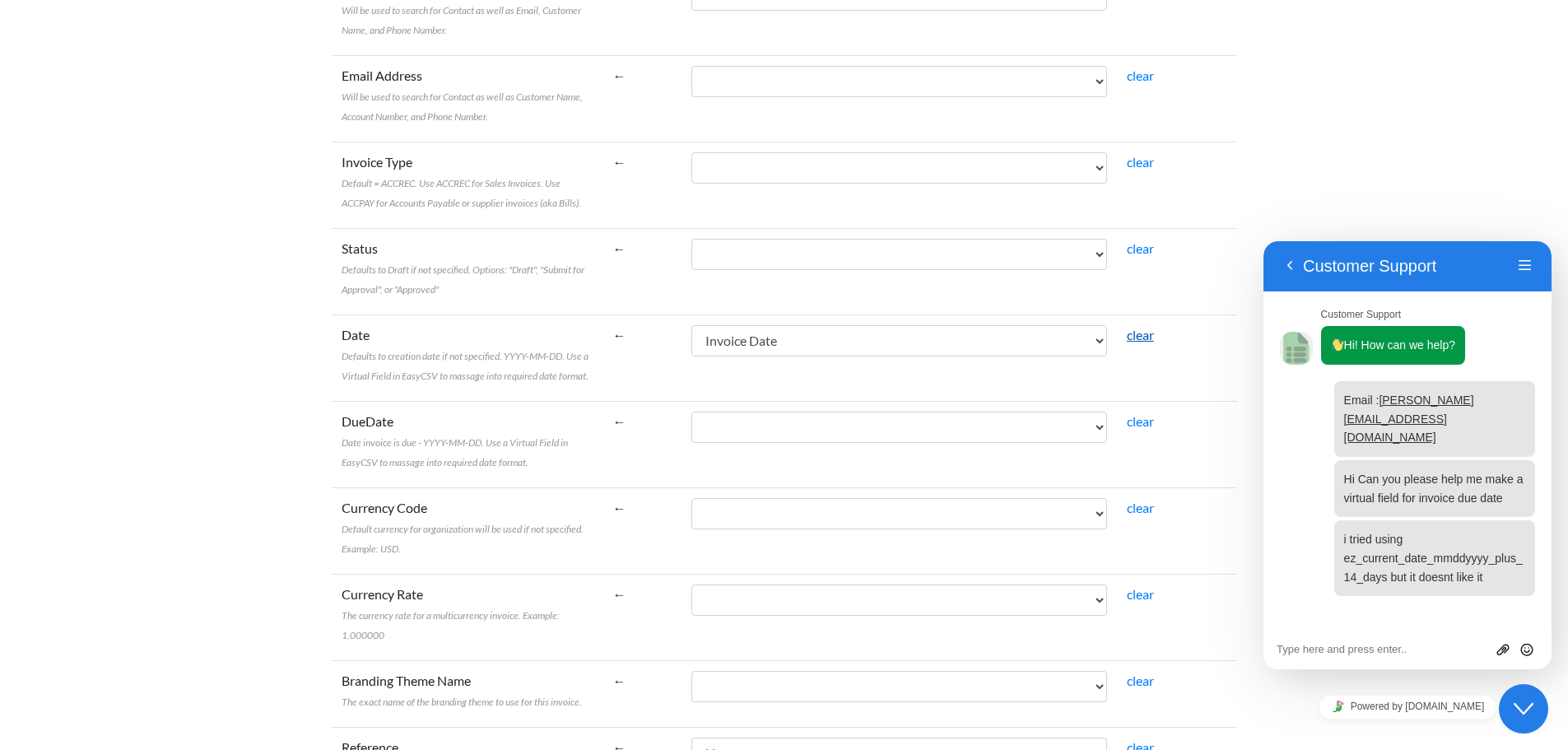
click at [1151, 337] on link "clear" at bounding box center [1140, 335] width 27 height 16
select select
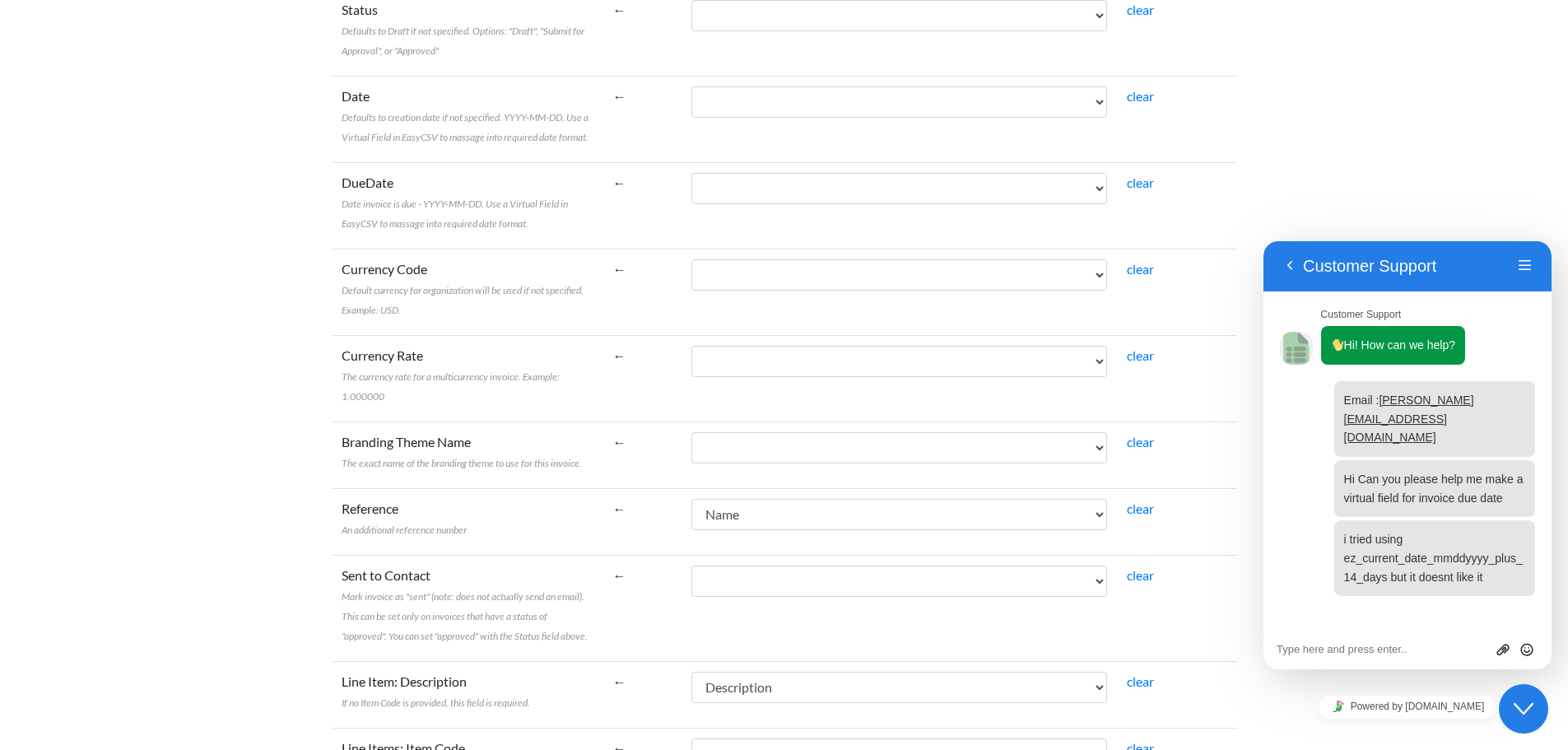
scroll to position [576, 0]
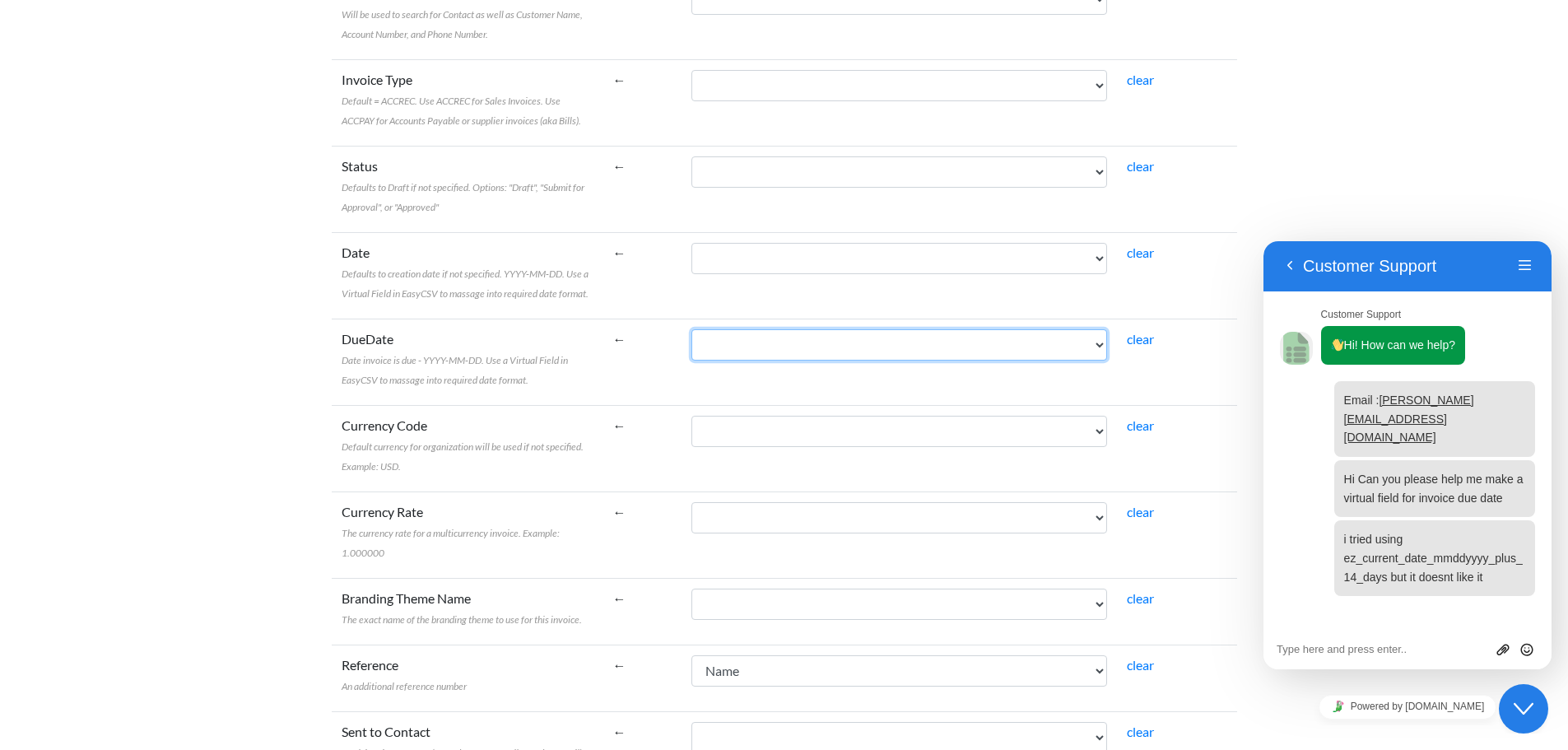
click at [802, 354] on select "Name Bill To Invoice Date Invoice No. Item Description Qty Fee Discount Net Fee…" at bounding box center [899, 345] width 416 height 31
select select "vf_24512"
click at [728, 329] on select "Name Bill To Invoice Date Invoice No. Item Description Qty Fee Discount Net Fee…" at bounding box center [899, 345] width 416 height 31
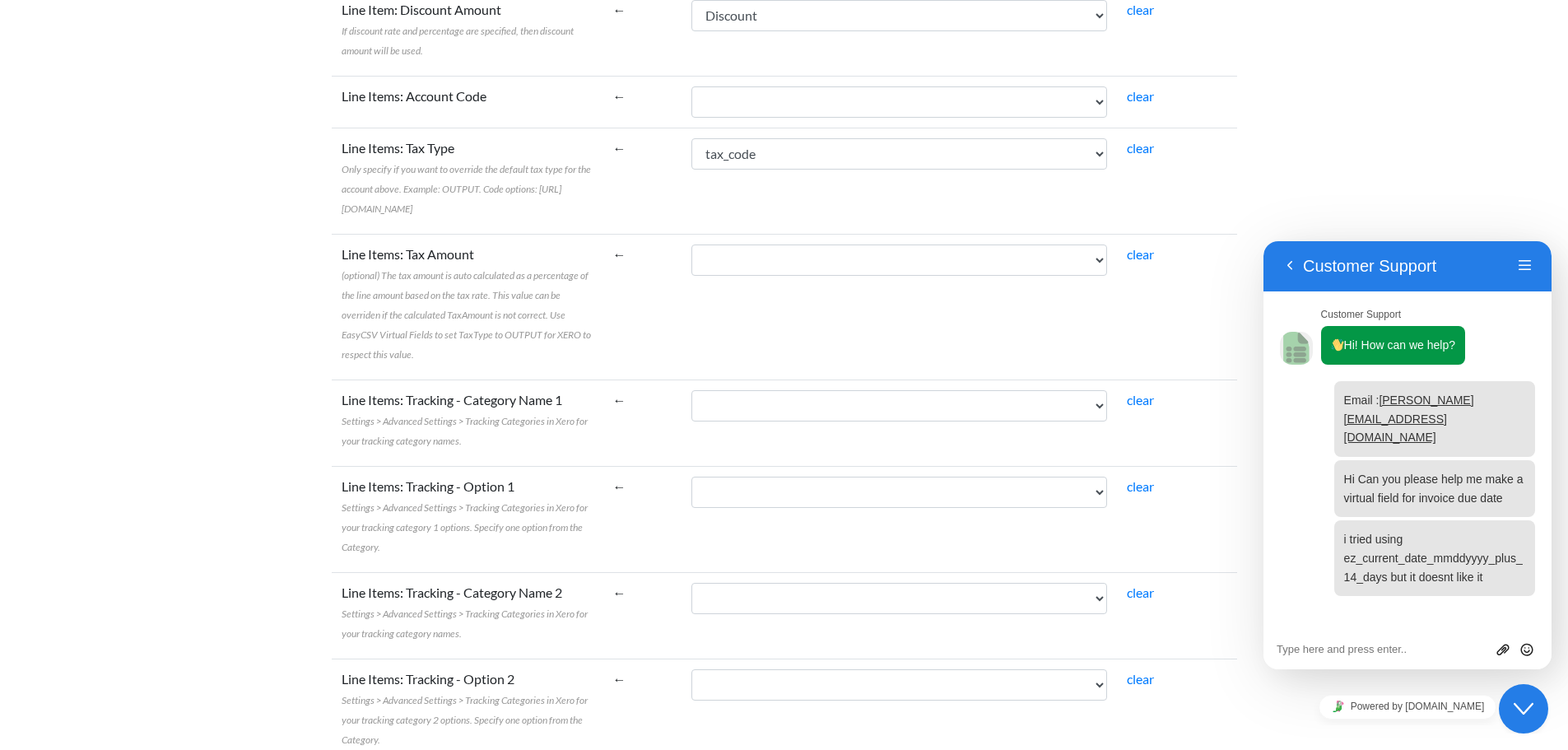
scroll to position [1800, 0]
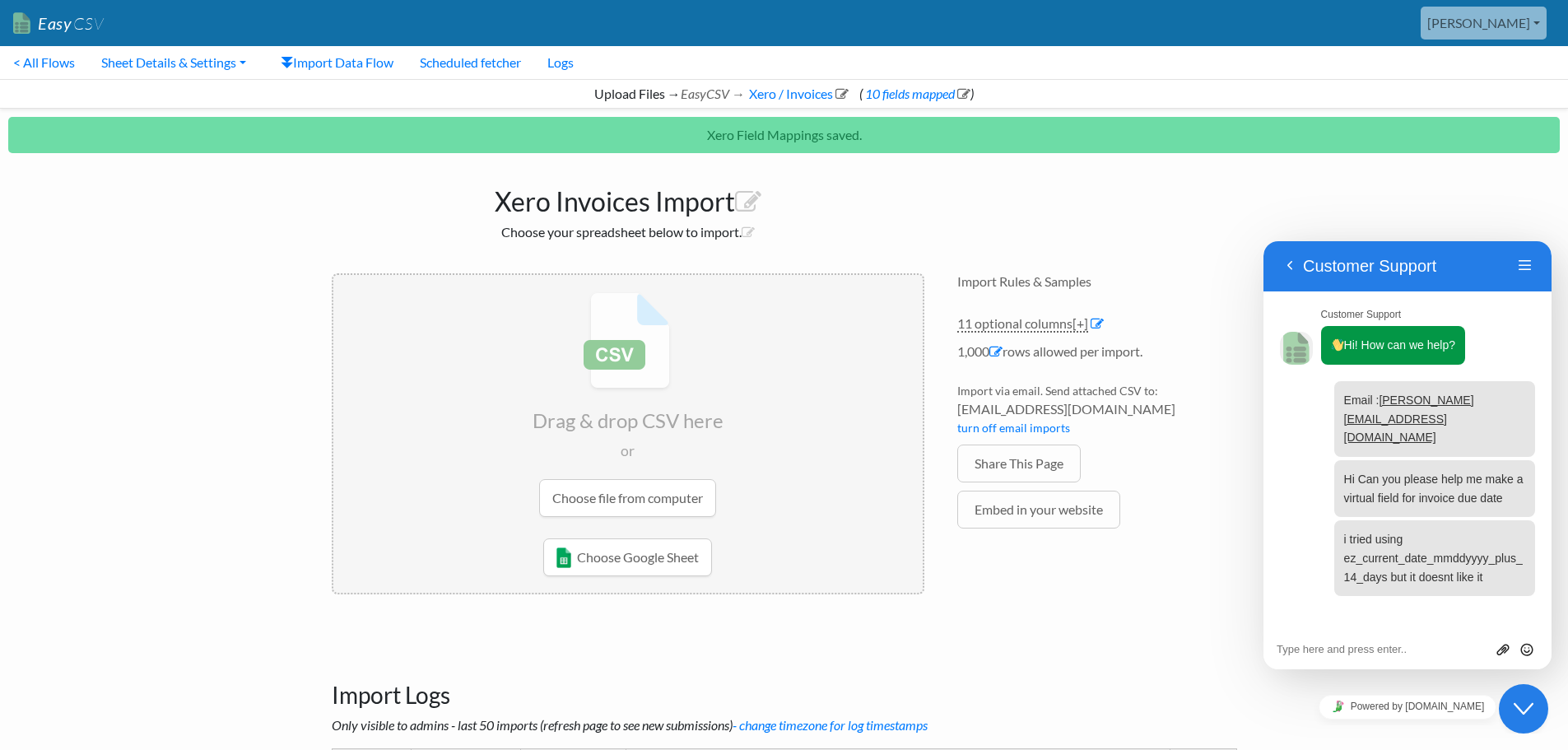
click at [624, 505] on input "file" at bounding box center [627, 404] width 589 height 259
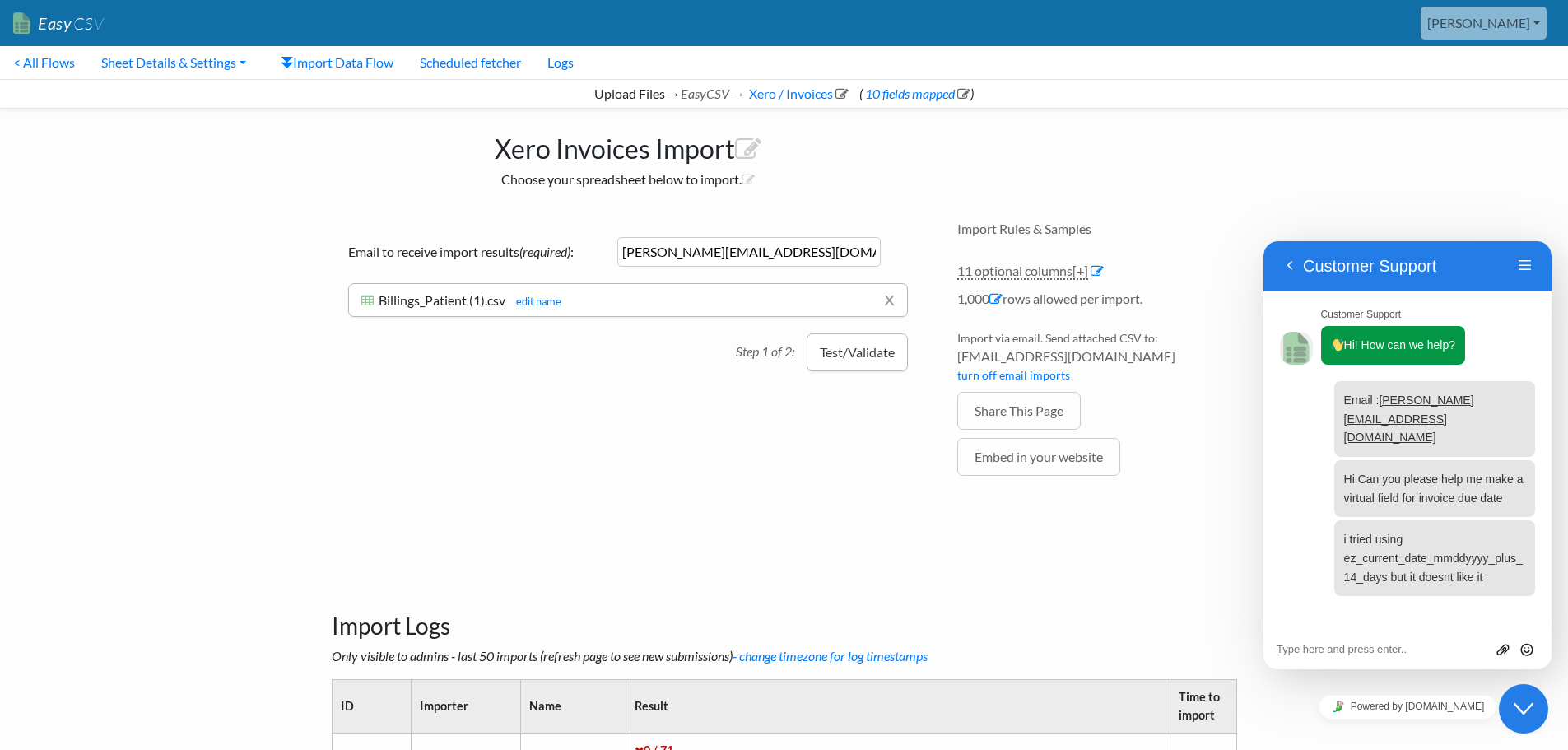
click at [858, 358] on button "Test/Validate" at bounding box center [857, 352] width 101 height 38
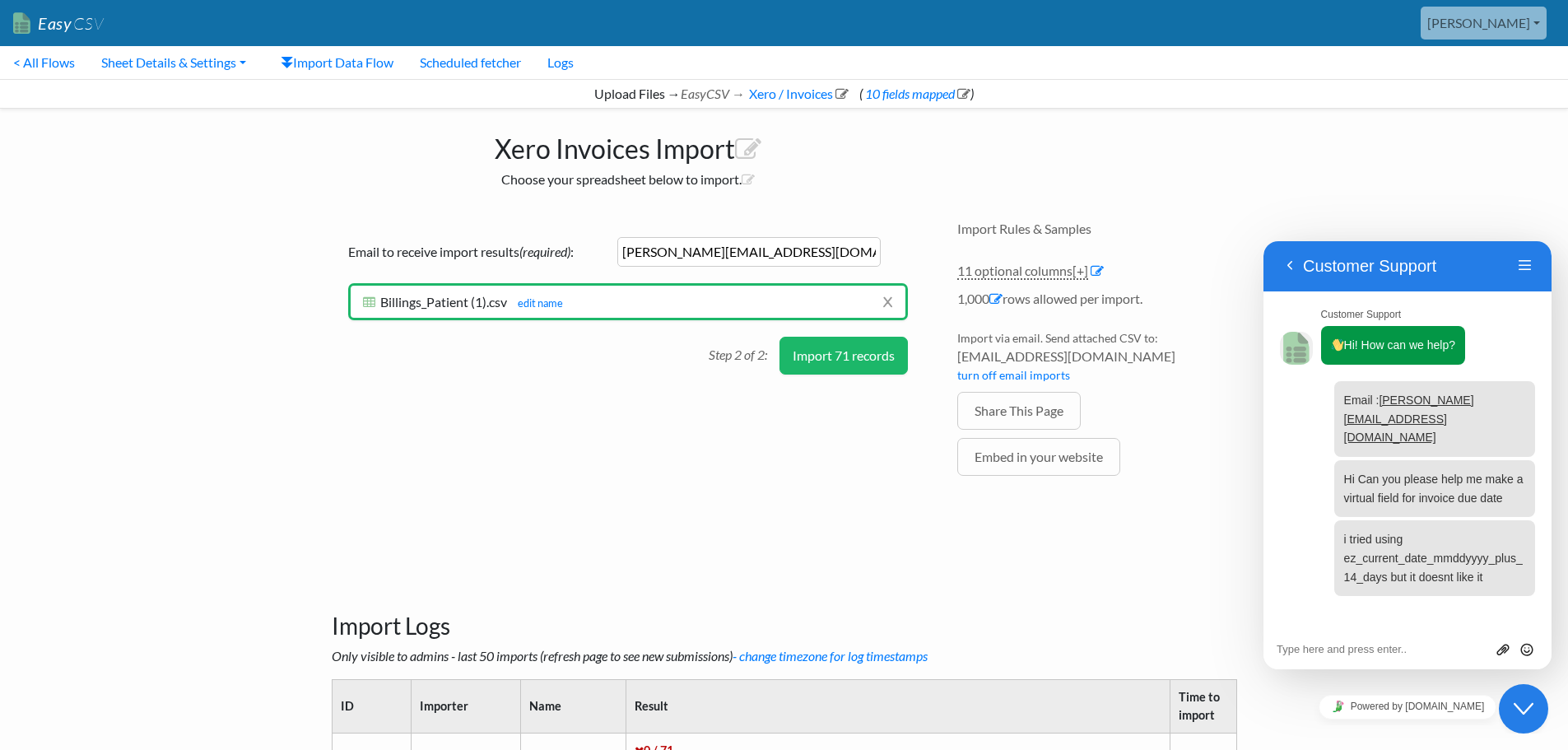
click at [856, 358] on button "Import 71 records" at bounding box center [844, 356] width 128 height 38
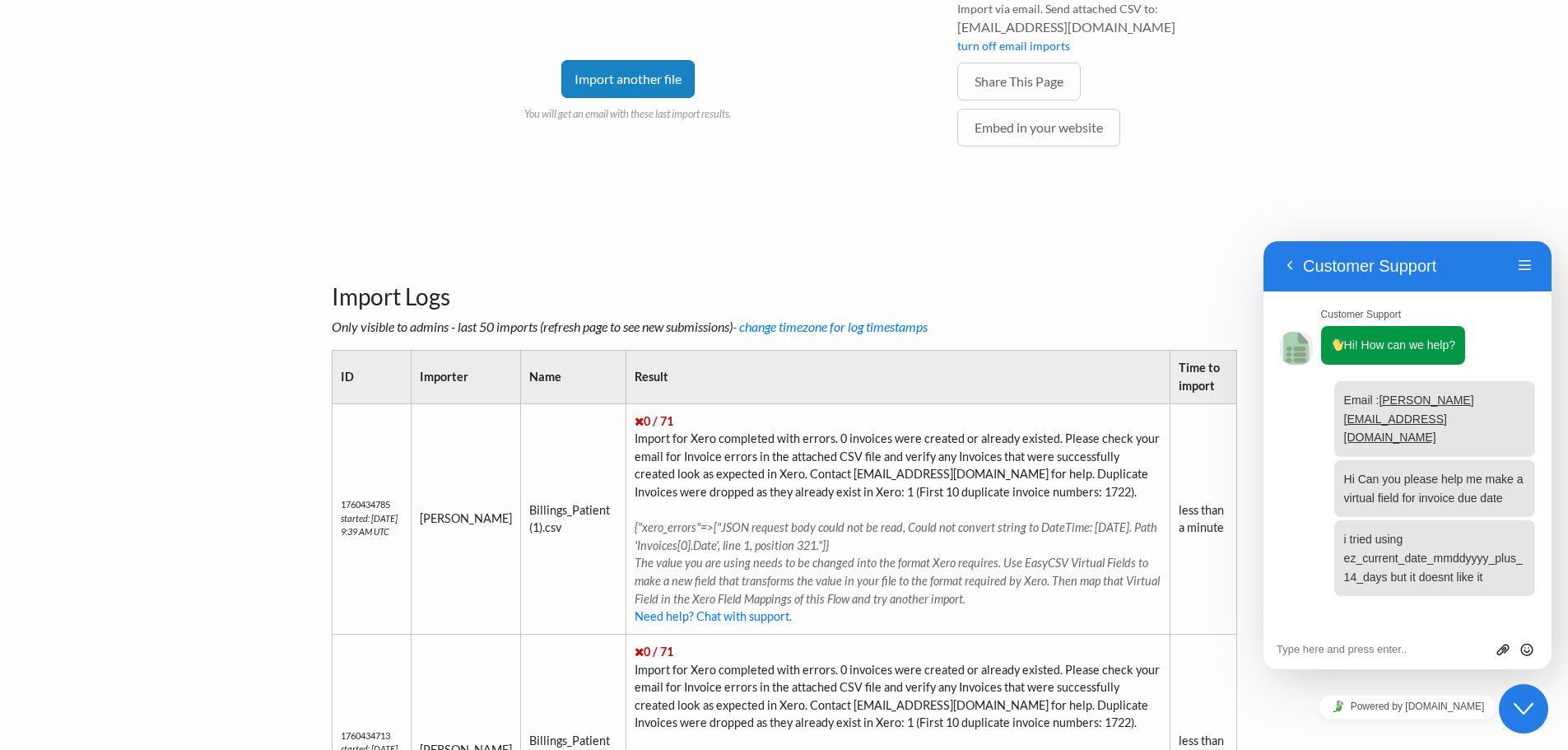
scroll to position [412, 0]
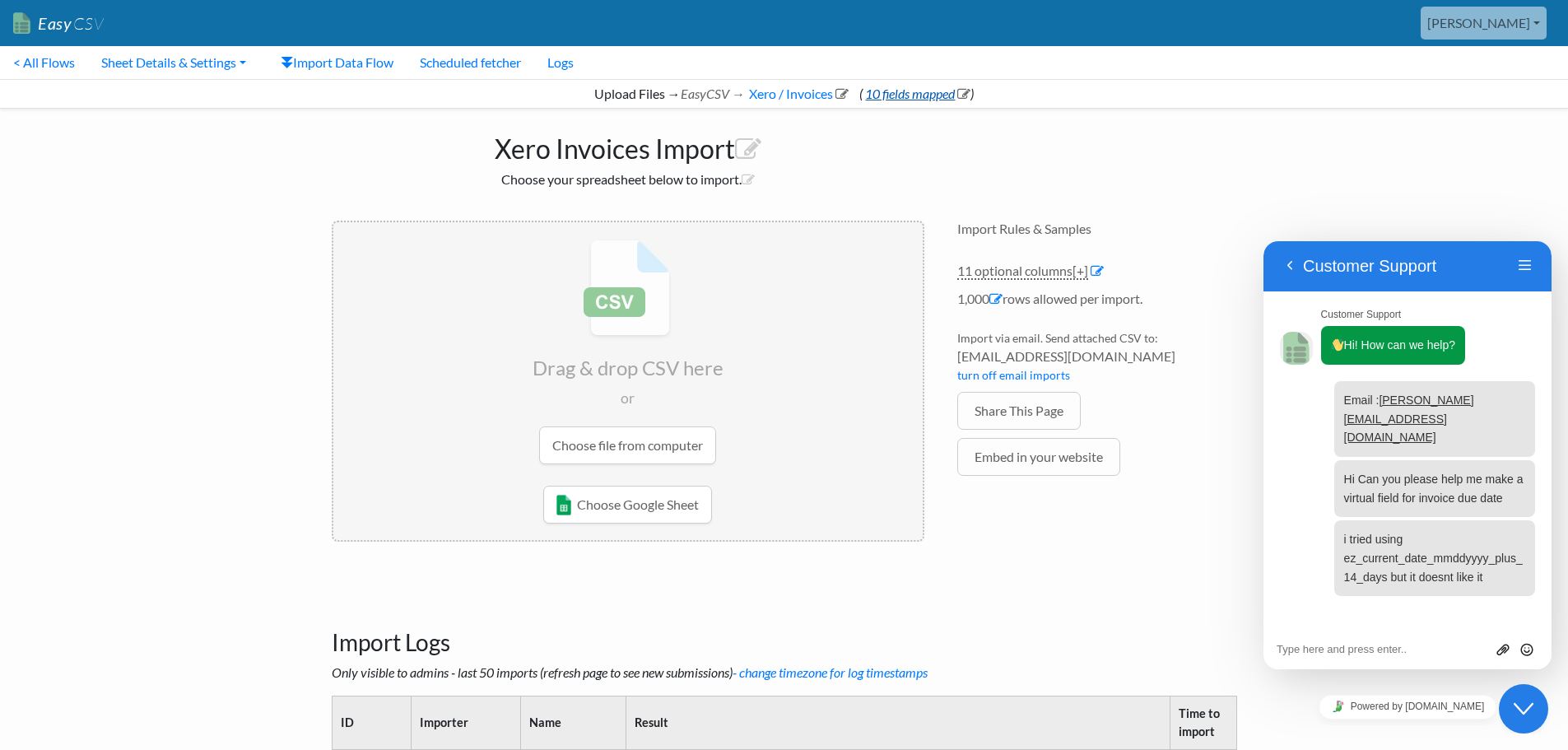
click at [905, 94] on link "10 fields mapped" at bounding box center [916, 93] width 108 height 16
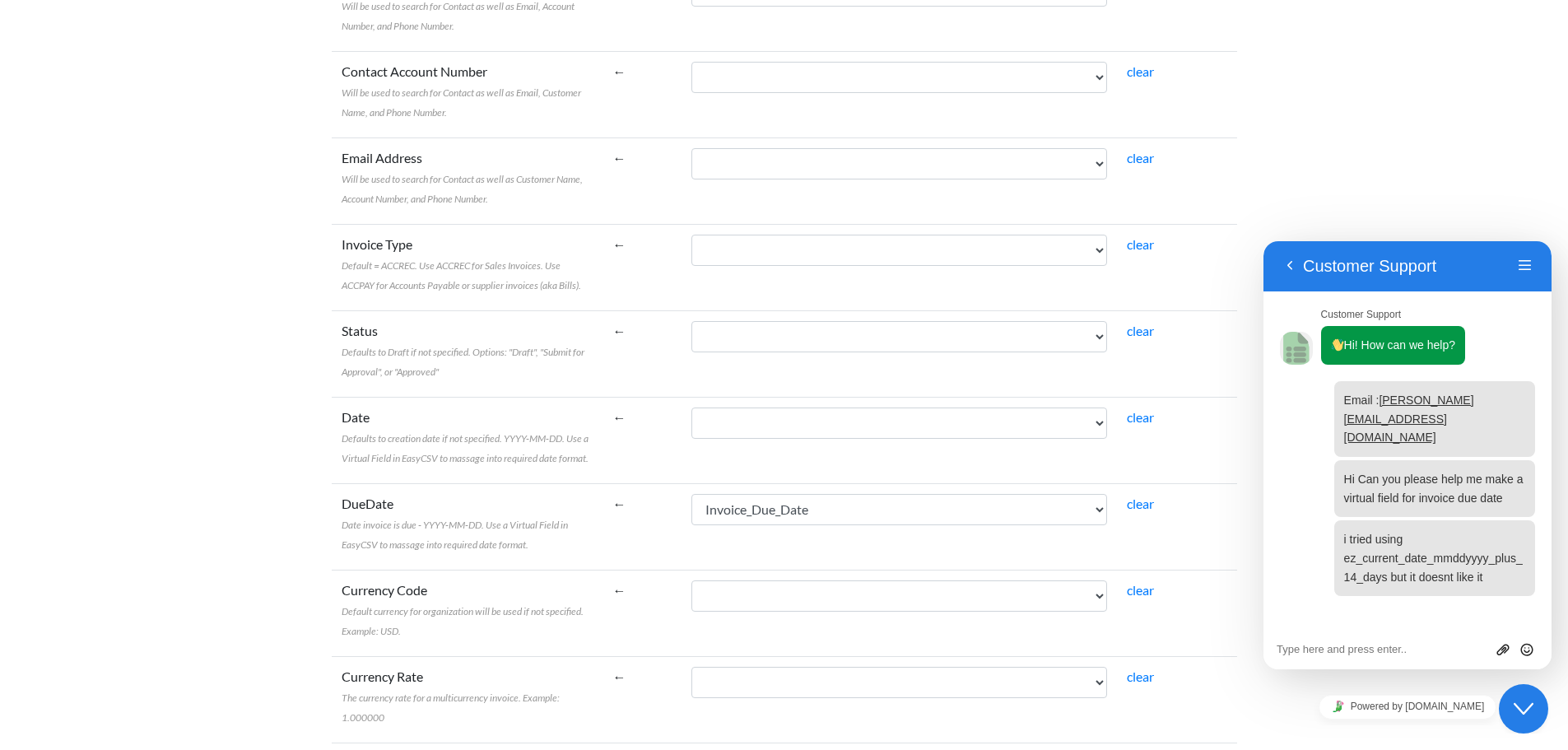
scroll to position [494, 0]
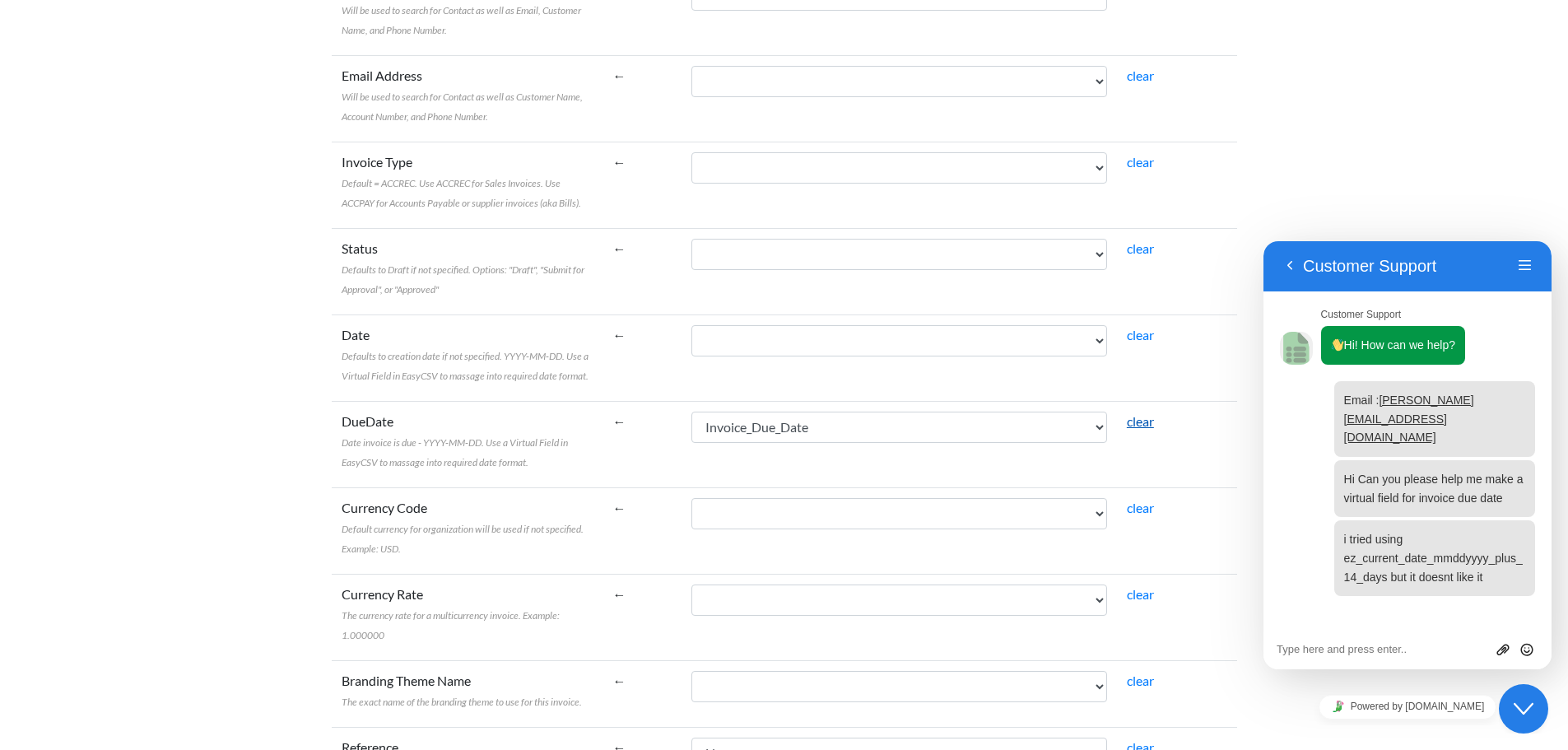
click at [1151, 426] on link "clear" at bounding box center [1140, 422] width 27 height 16
select select
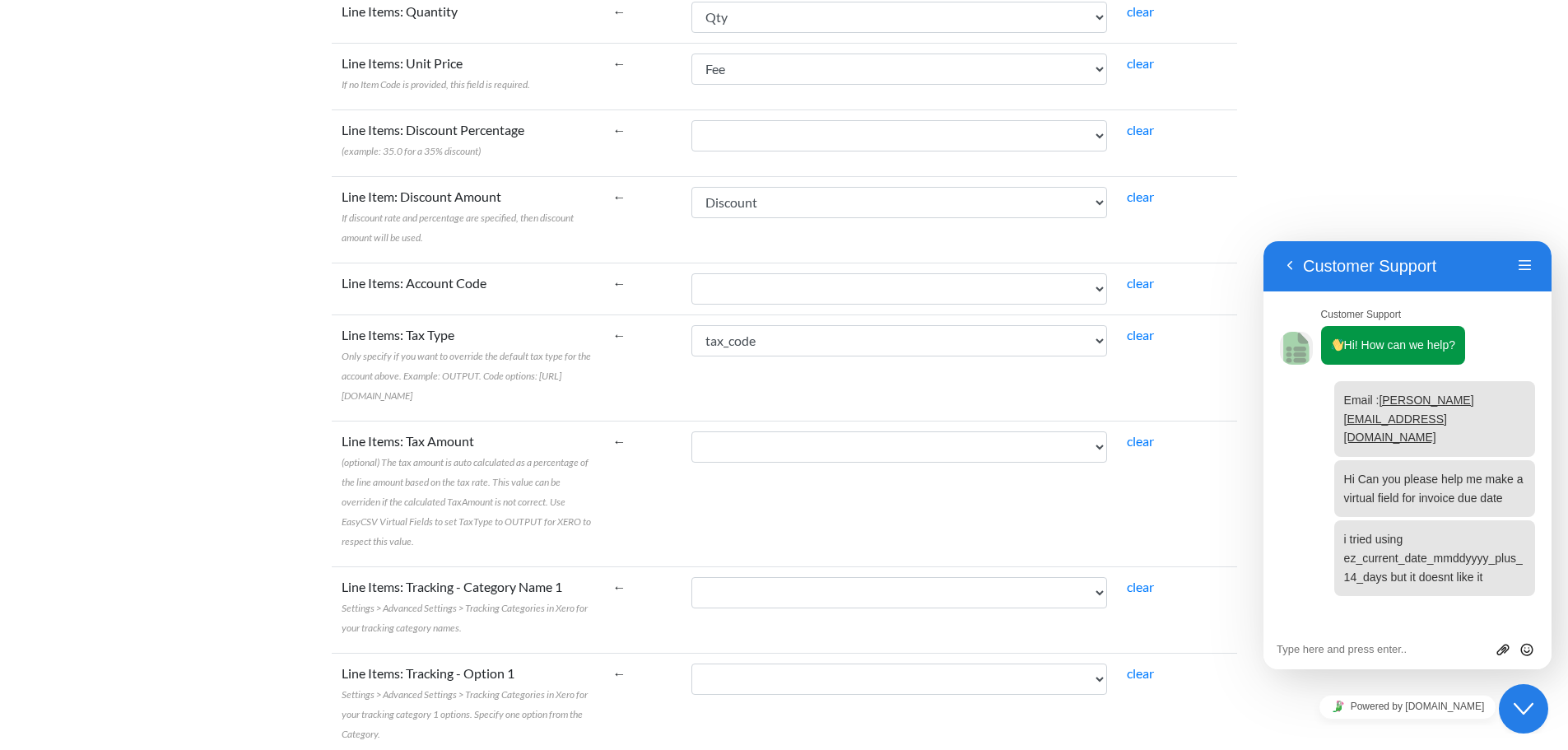
scroll to position [1800, 0]
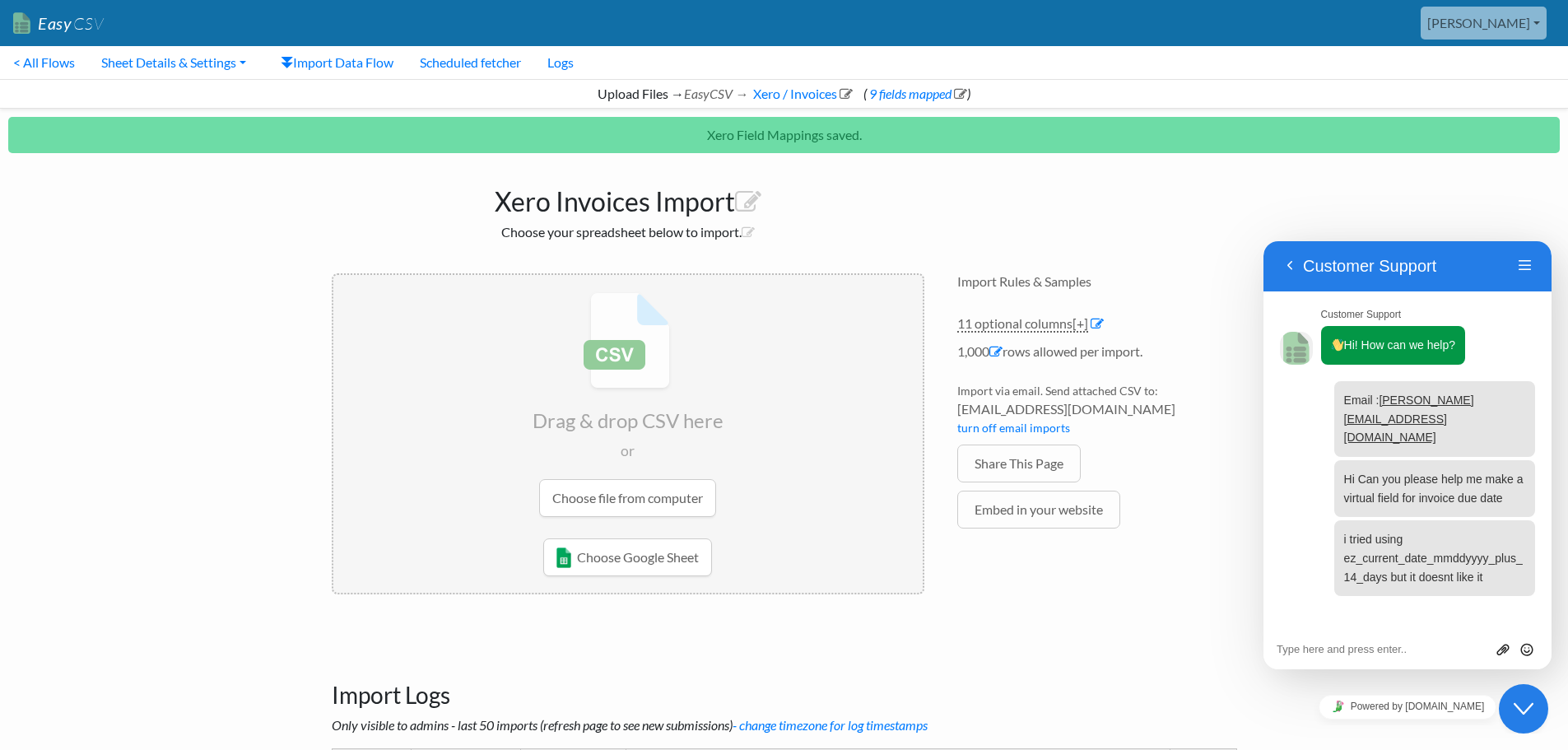
click at [668, 500] on input "file" at bounding box center [627, 404] width 589 height 259
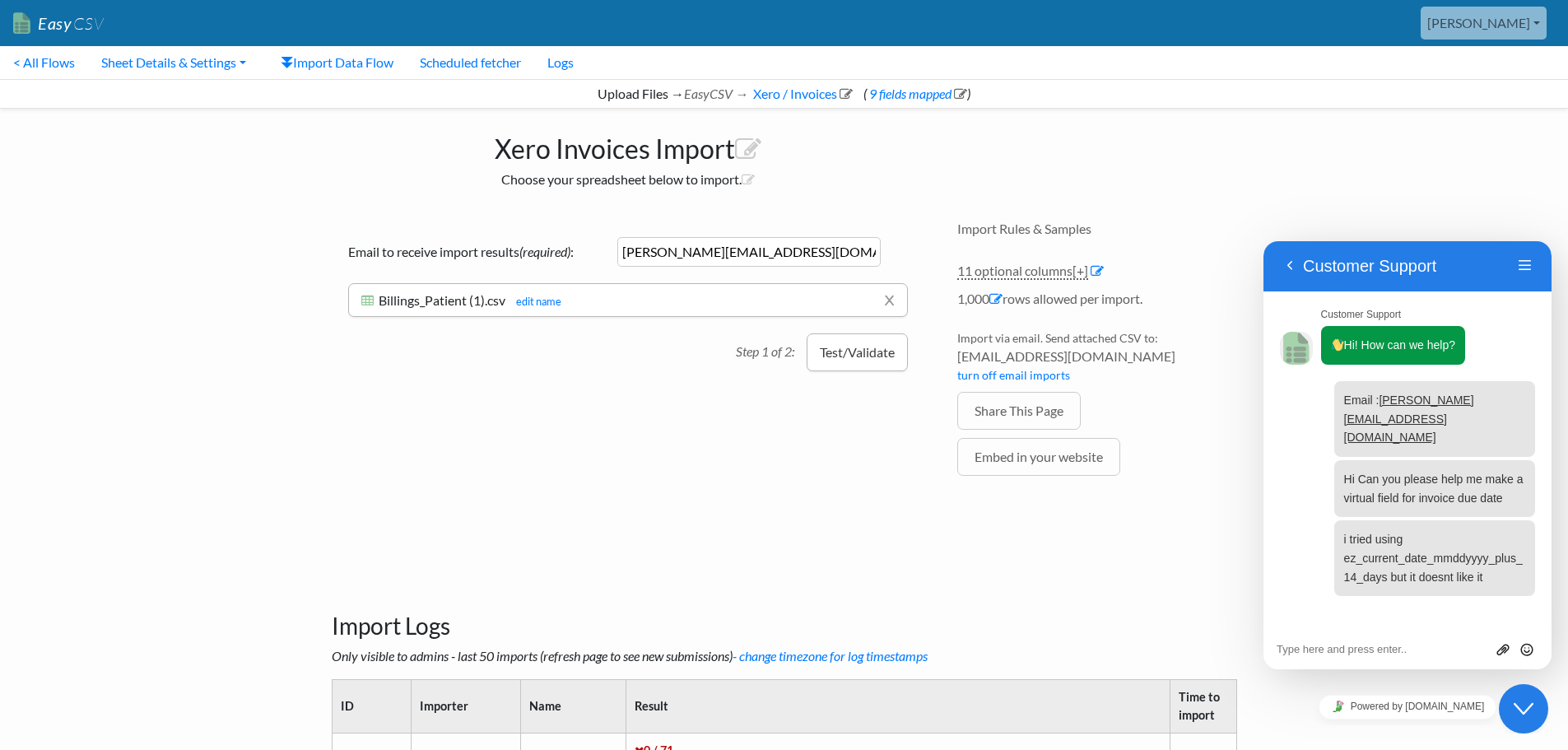
click at [836, 350] on button "Test/Validate" at bounding box center [857, 352] width 101 height 38
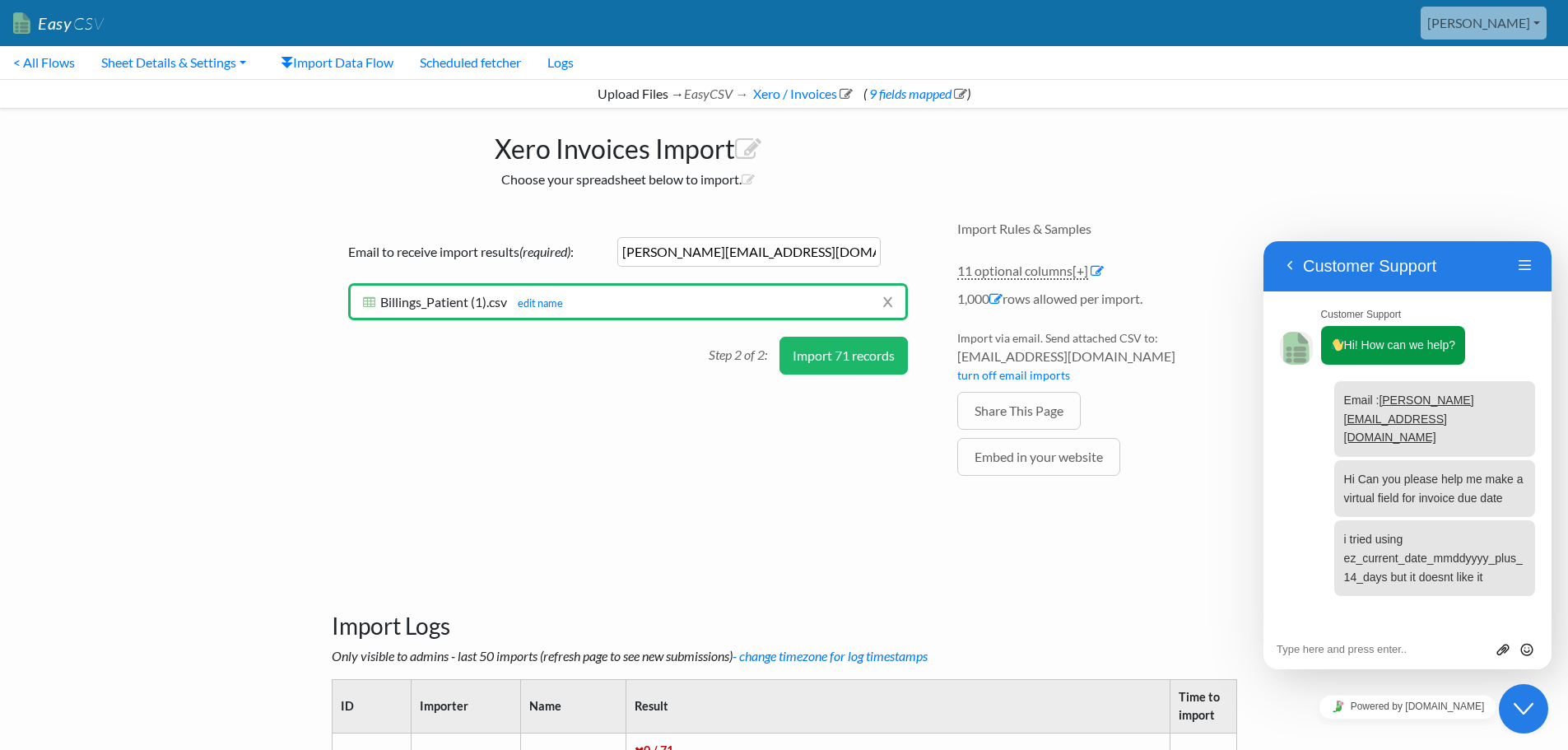
click at [860, 359] on button "Import 71 records" at bounding box center [844, 356] width 128 height 38
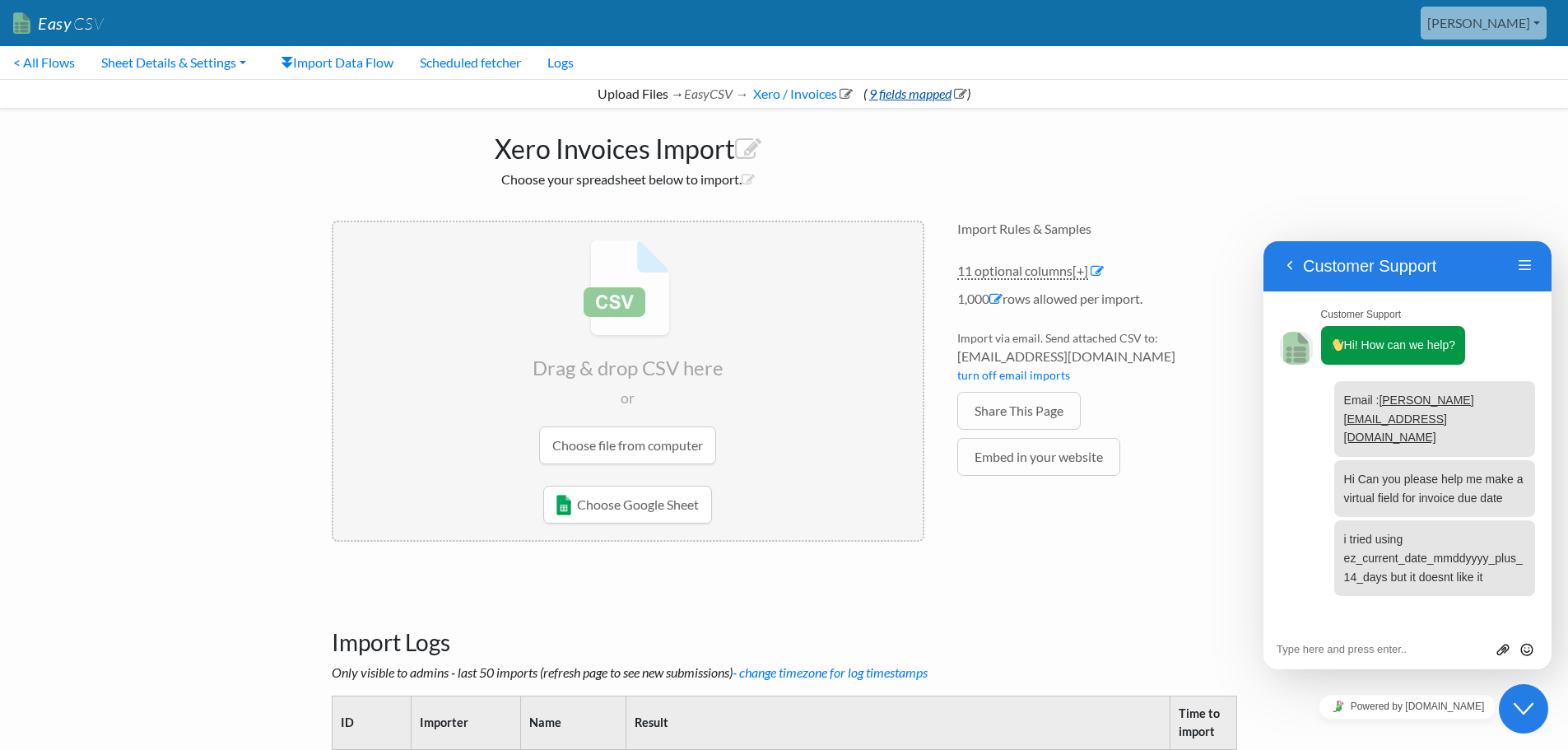
click at [896, 90] on link "9 fields mapped" at bounding box center [917, 93] width 100 height 16
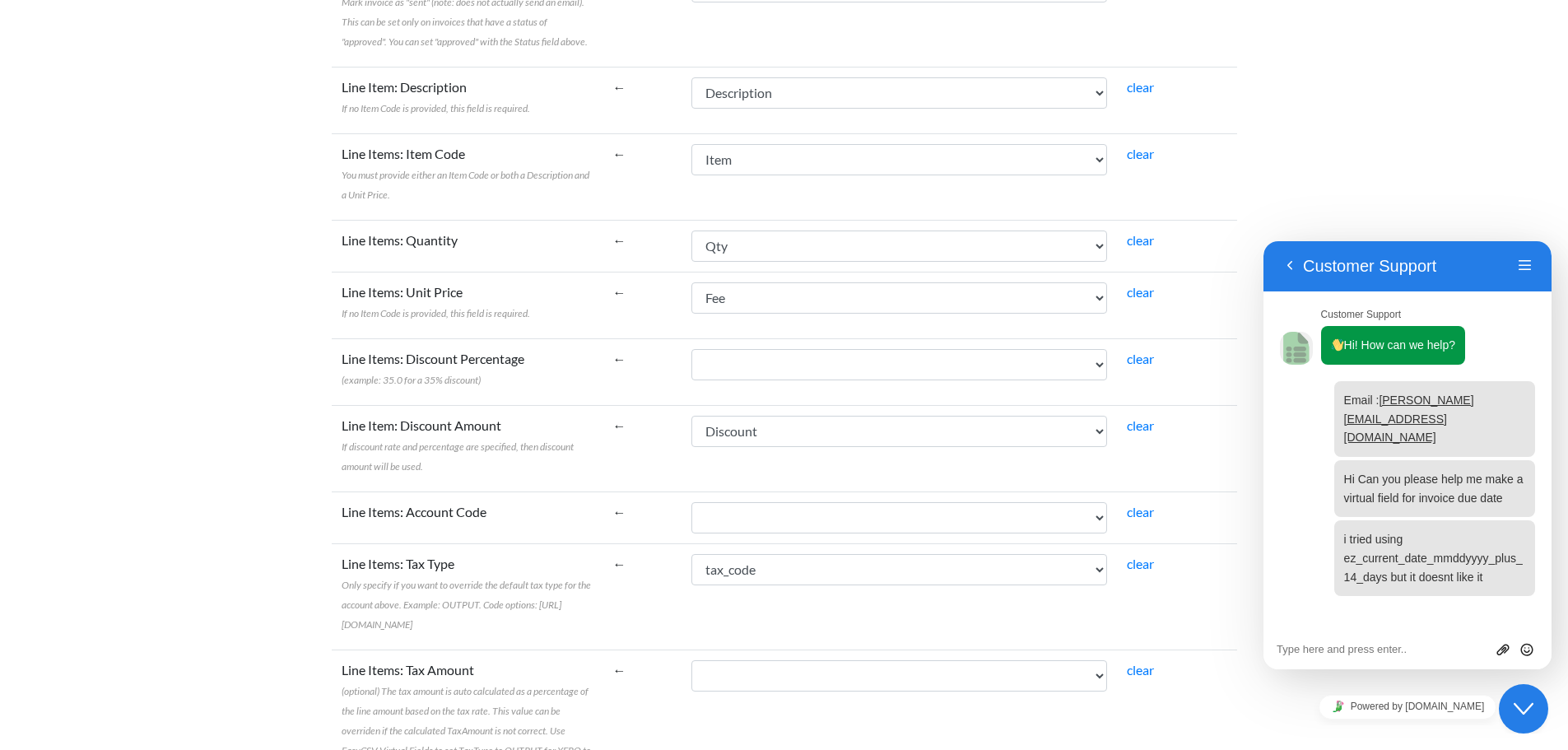
scroll to position [1729, 0]
